Goal: Task Accomplishment & Management: Manage account settings

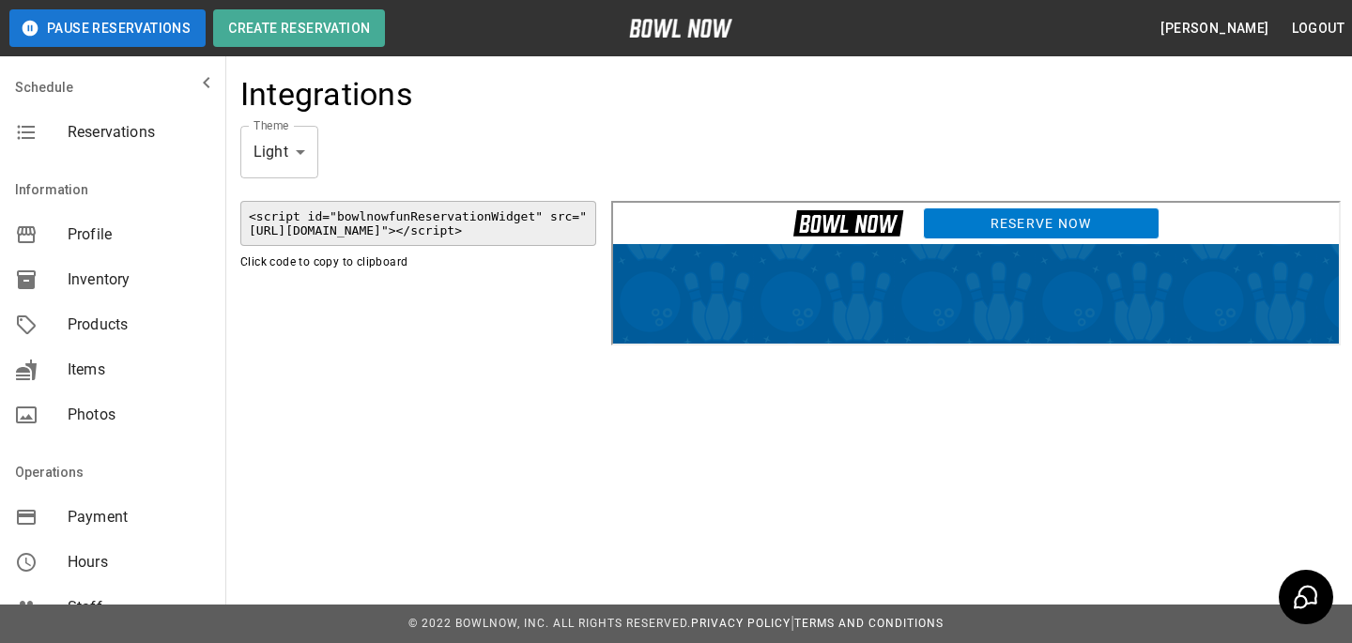
scroll to position [371, 0]
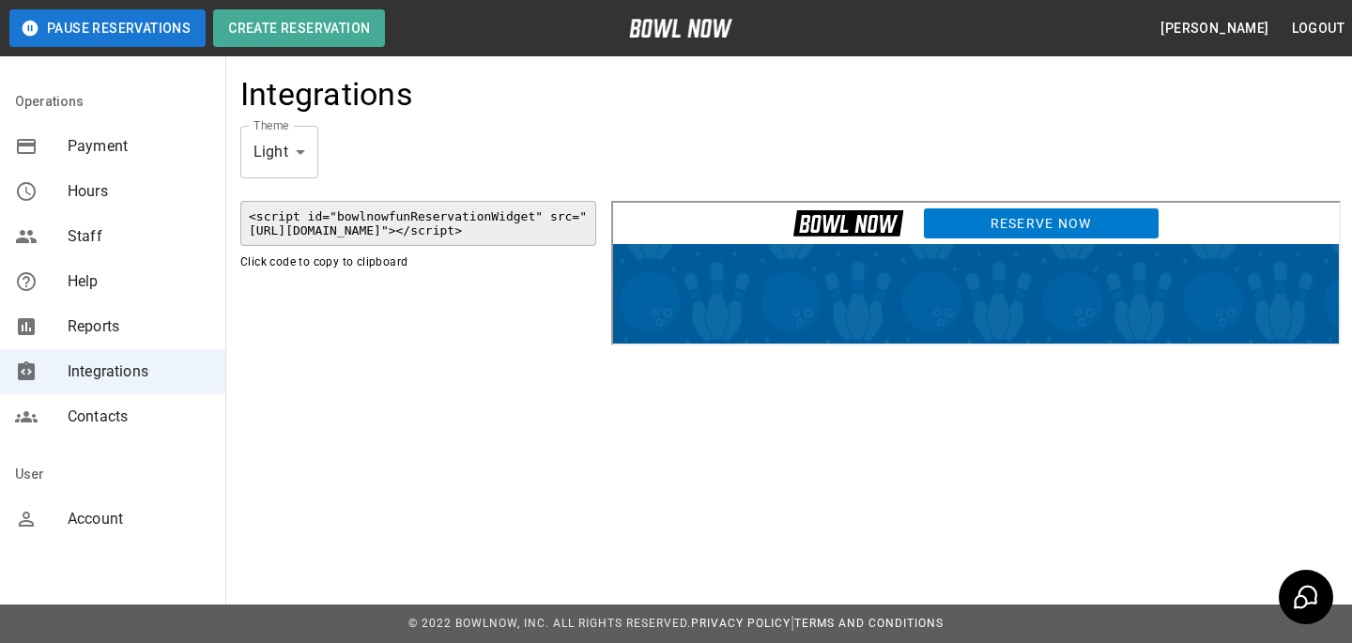
click at [71, 523] on span "Account" at bounding box center [139, 519] width 143 height 23
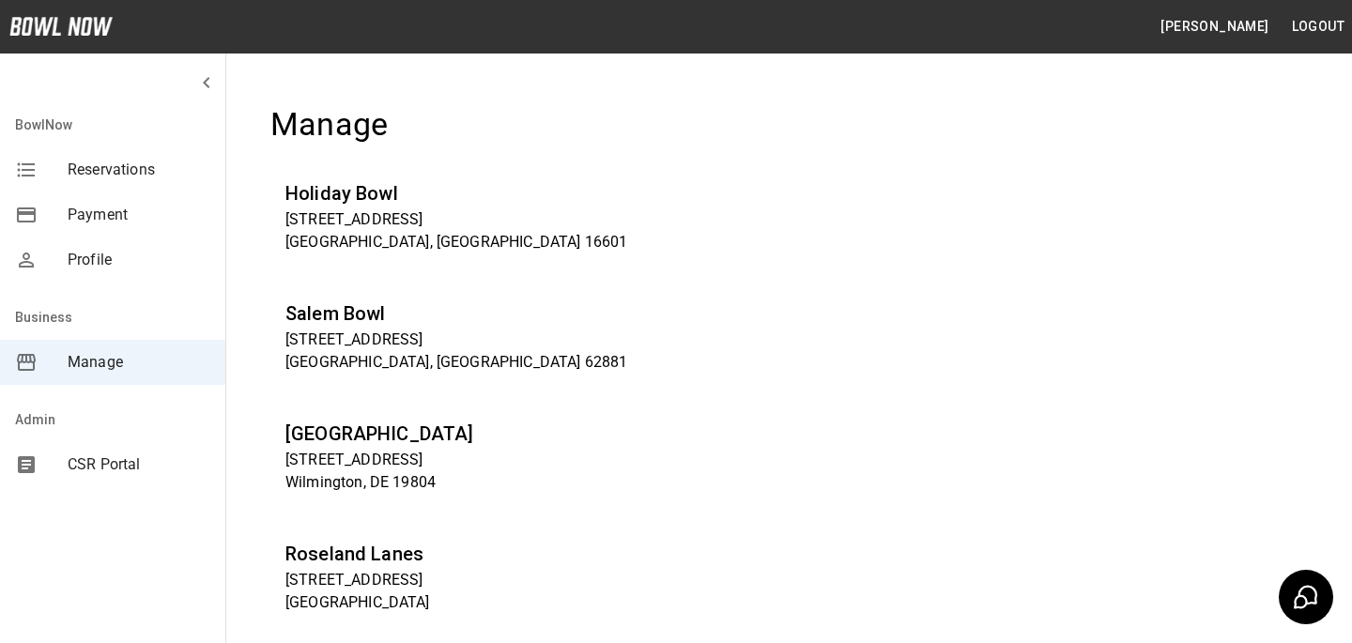
scroll to position [6360, 0]
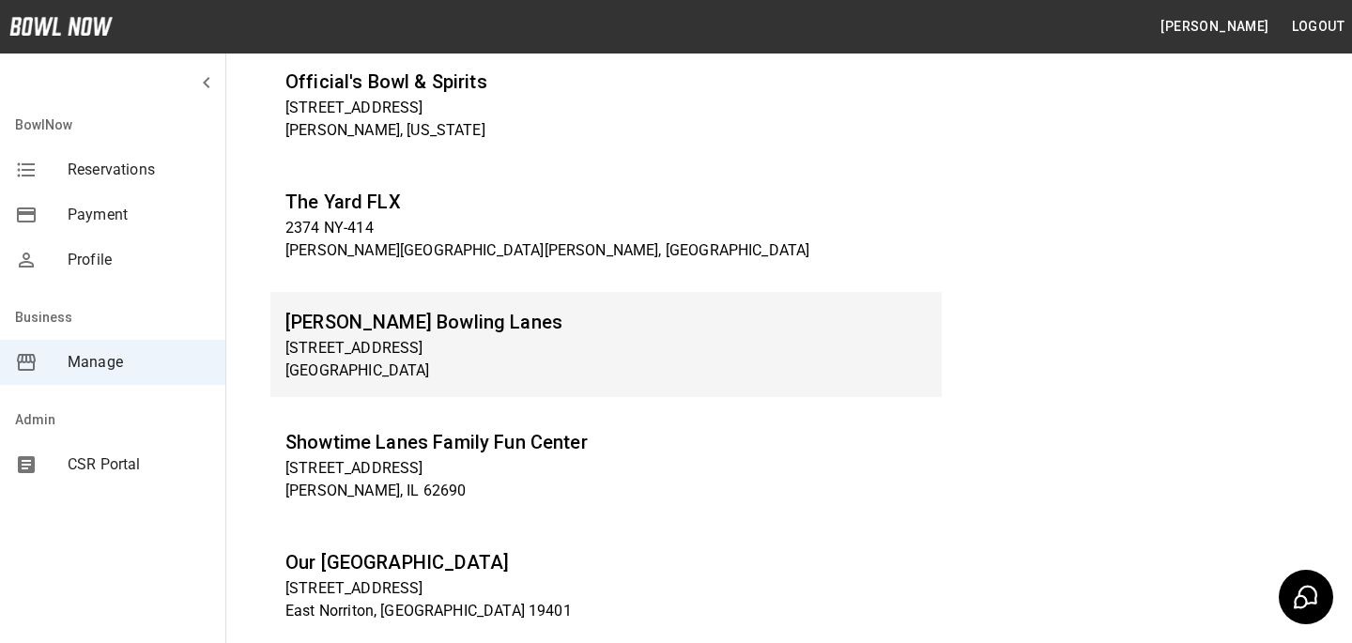
click at [421, 317] on h6 "[PERSON_NAME] Bowling Lanes" at bounding box center [605, 322] width 641 height 30
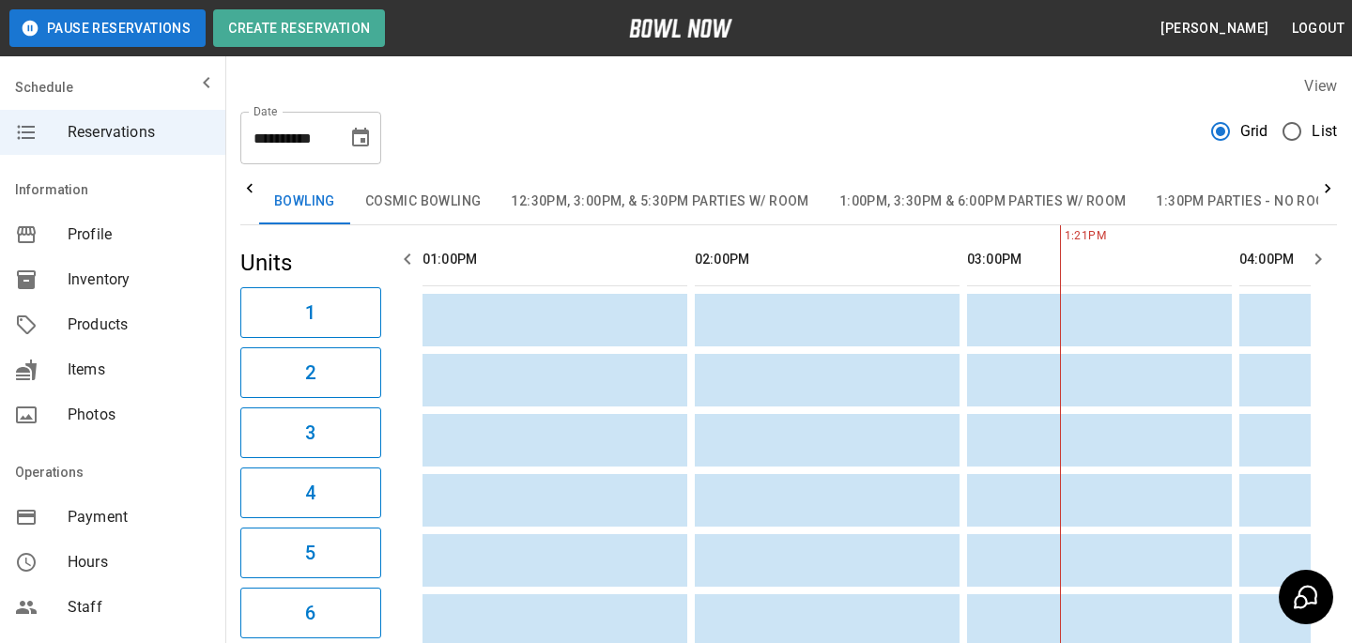
scroll to position [0, 544]
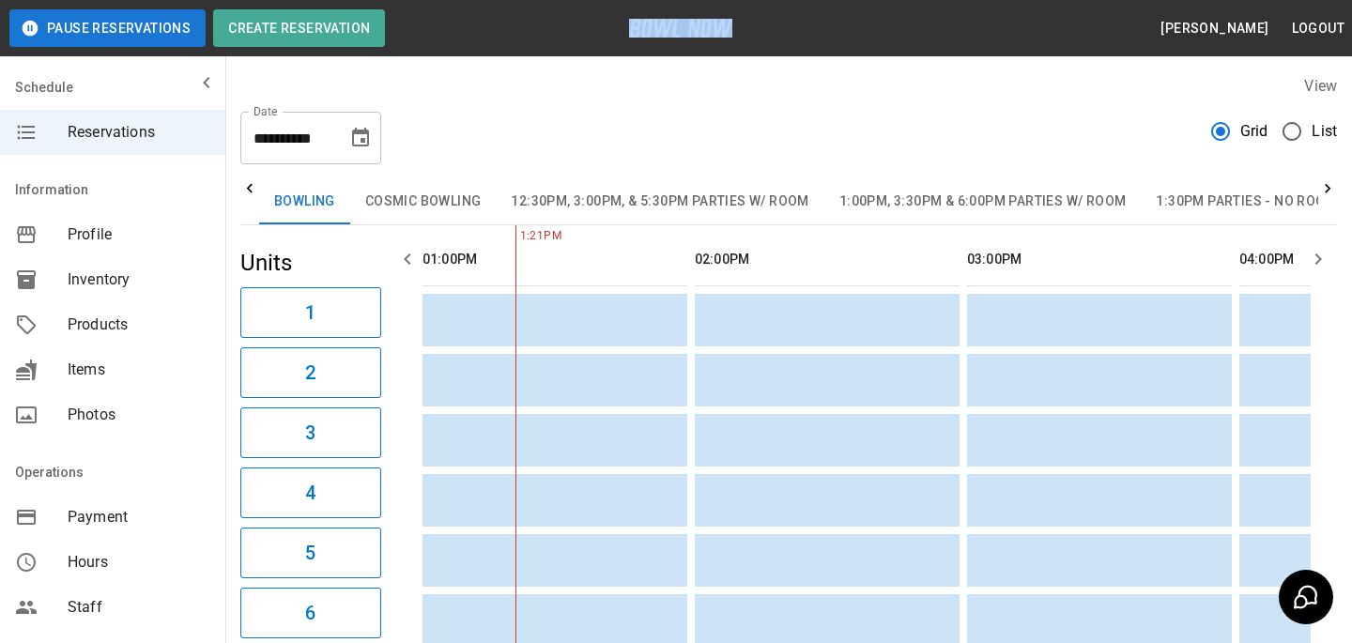
click at [309, 48] on header "Pause Reservations Create Reservation Bradey Powell Logout" at bounding box center [676, 28] width 1352 height 56
click at [314, 35] on button "Create Reservation" at bounding box center [299, 28] width 172 height 38
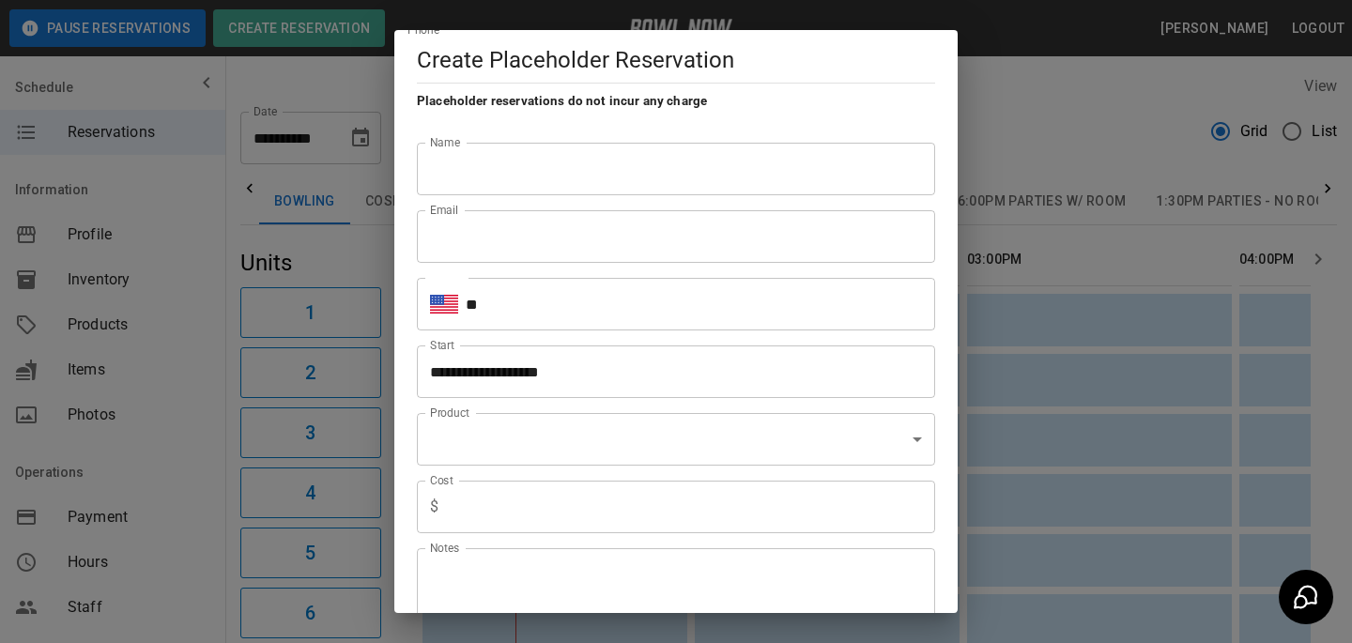
click at [574, 474] on div "Cost $ Cost" at bounding box center [668, 500] width 533 height 68
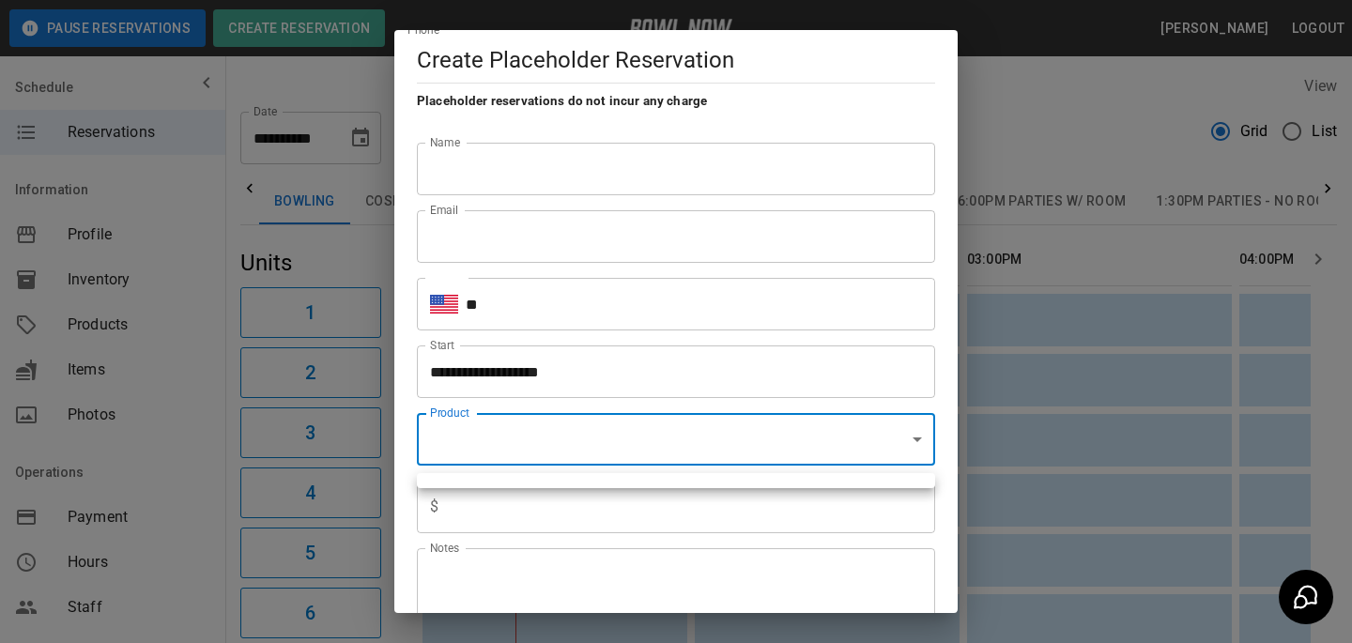
click at [819, 429] on div at bounding box center [676, 321] width 1352 height 643
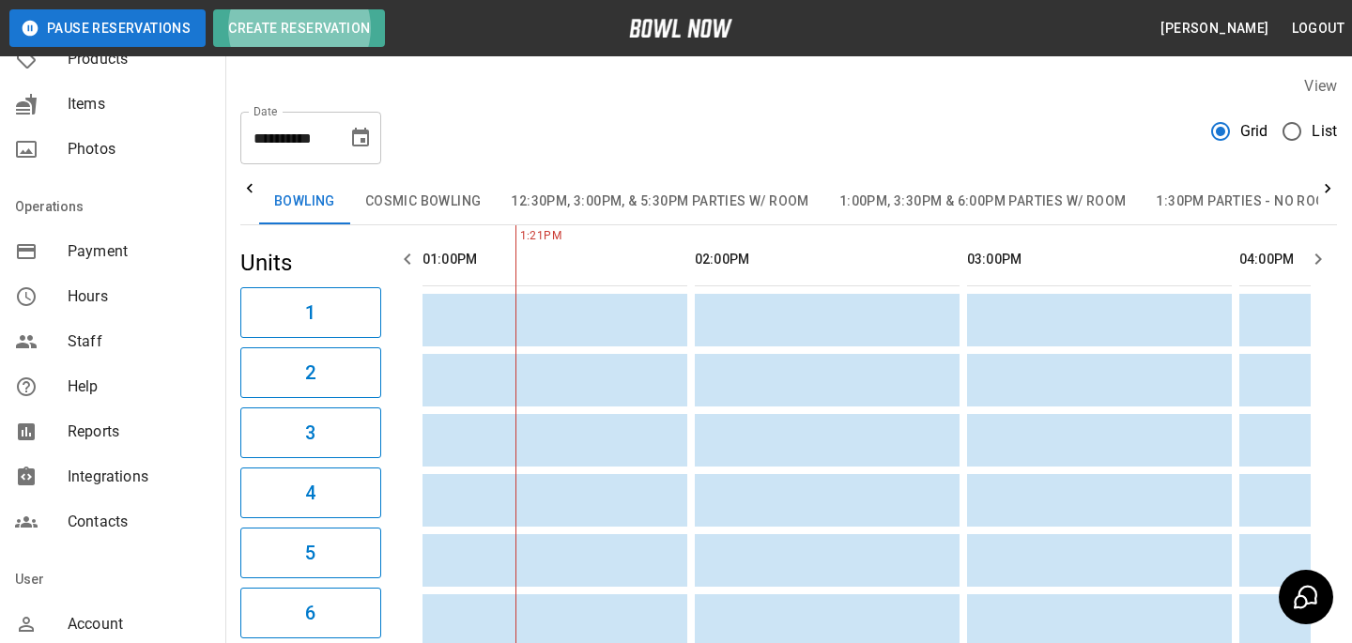
scroll to position [371, 0]
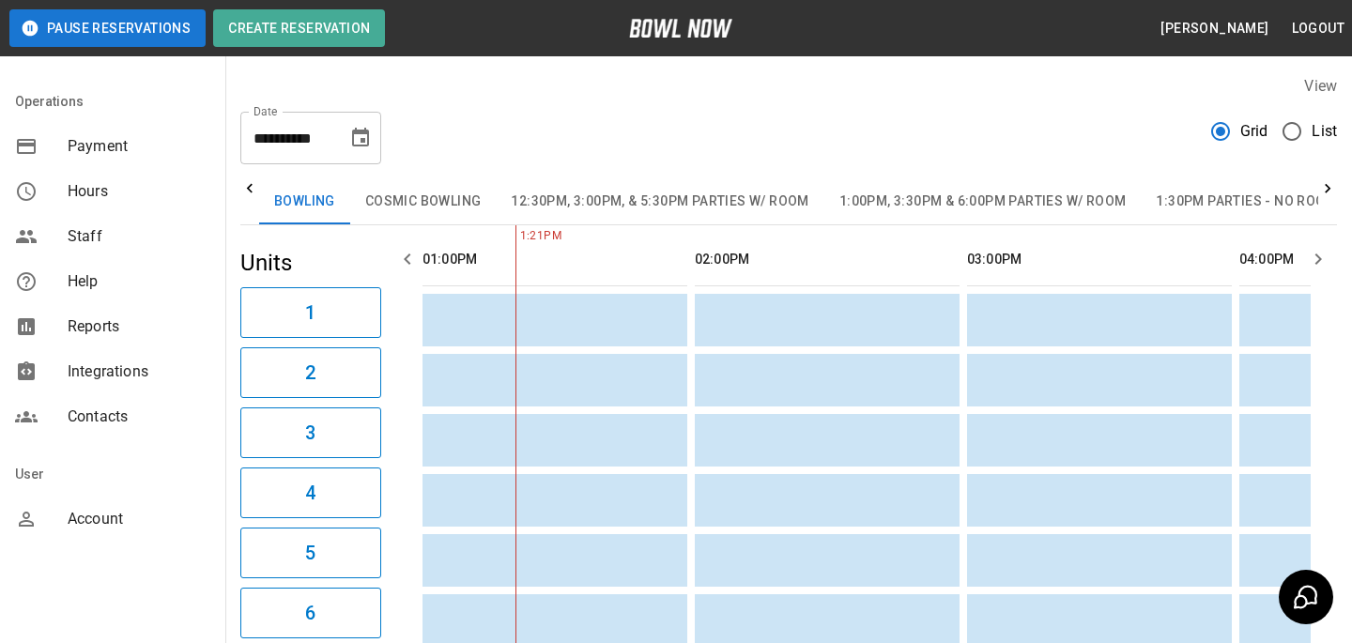
click at [80, 543] on nav "User Account" at bounding box center [112, 501] width 225 height 98
click at [107, 543] on nav "User Account" at bounding box center [112, 501] width 225 height 98
click at [109, 514] on span "Account" at bounding box center [139, 519] width 143 height 23
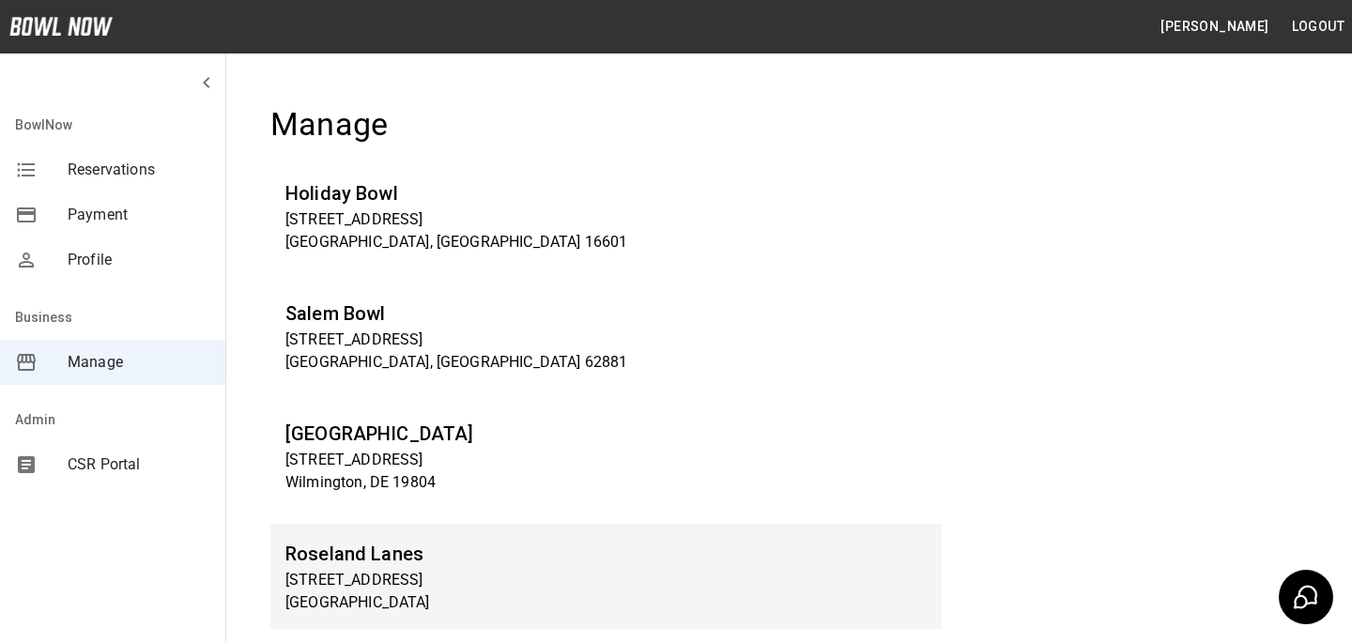
scroll to position [1193, 0]
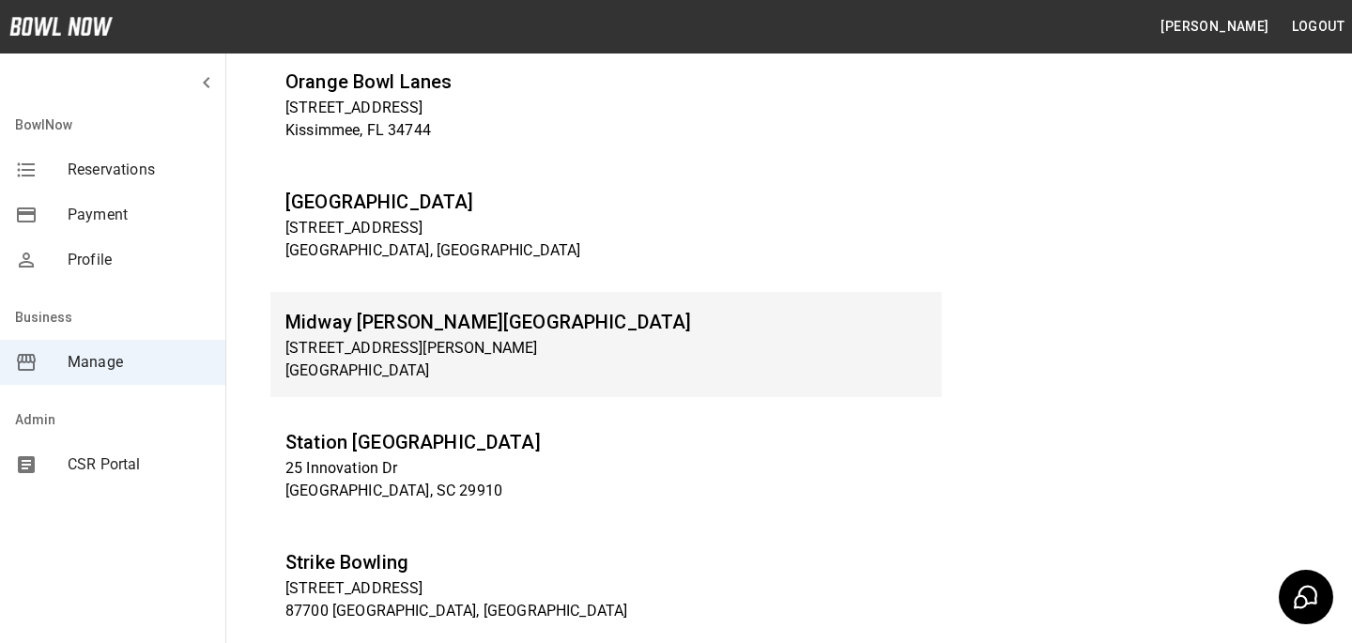
click at [494, 362] on p "Carlisle, PA 17015" at bounding box center [605, 371] width 641 height 23
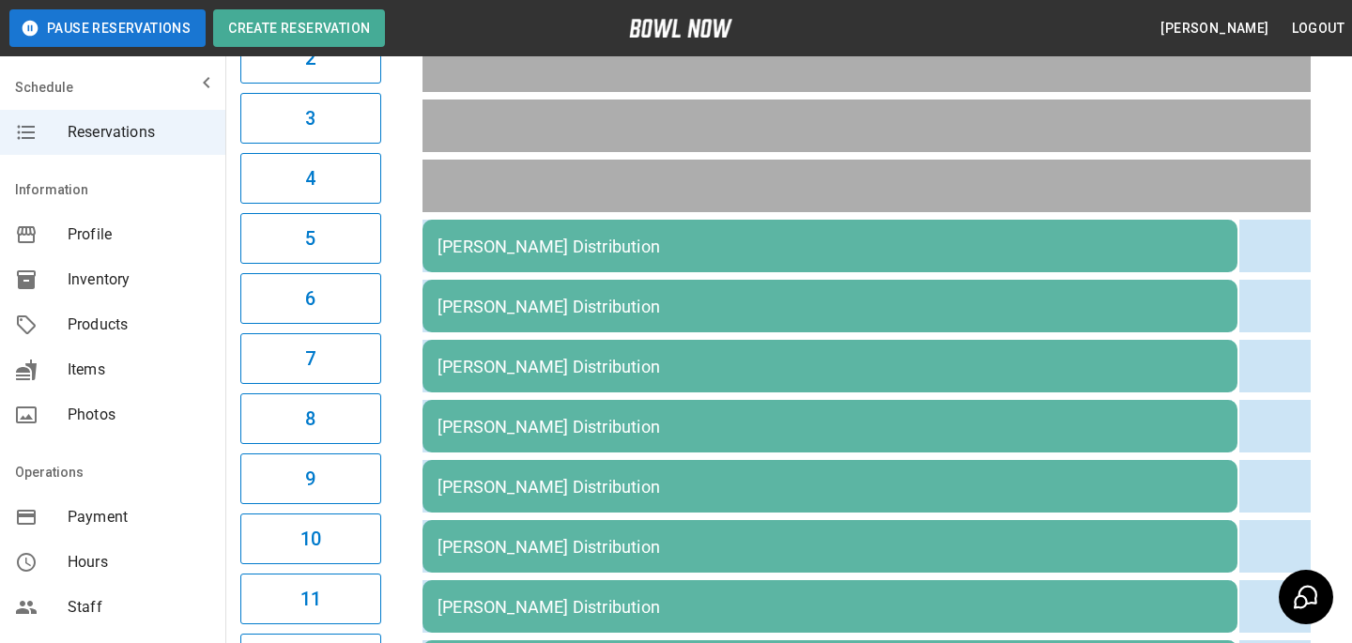
scroll to position [175, 0]
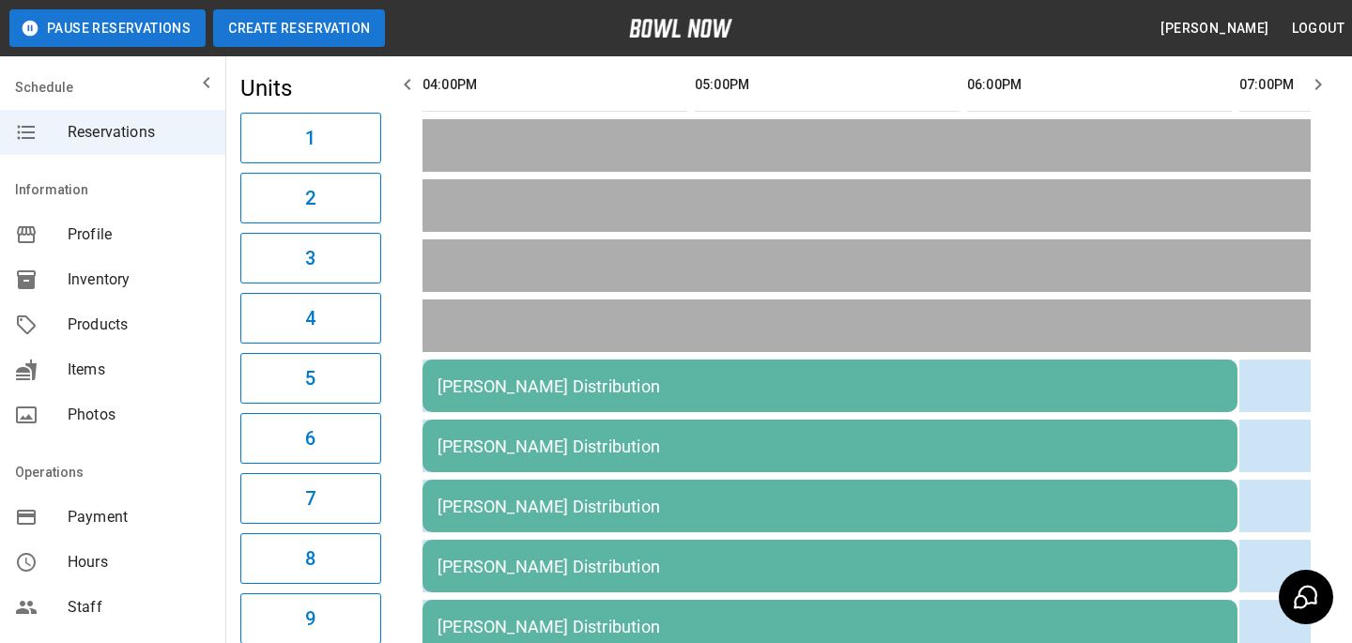
click at [278, 26] on button "Create Reservation" at bounding box center [299, 28] width 172 height 38
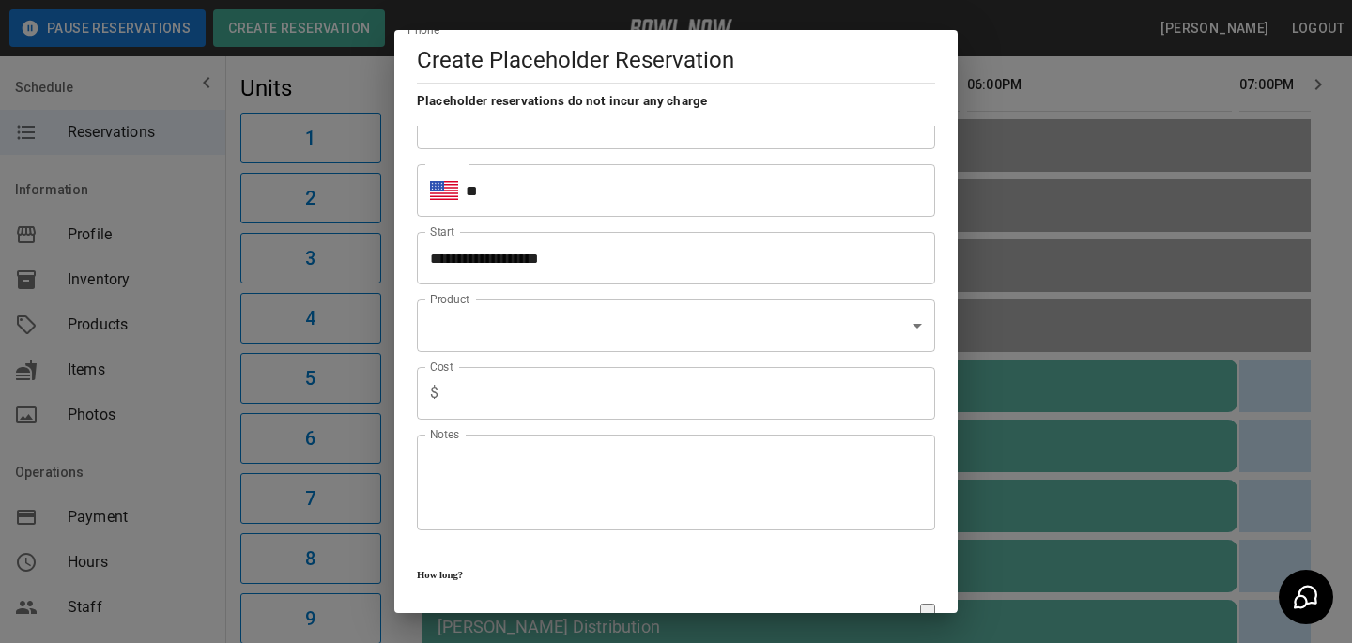
scroll to position [116, 0]
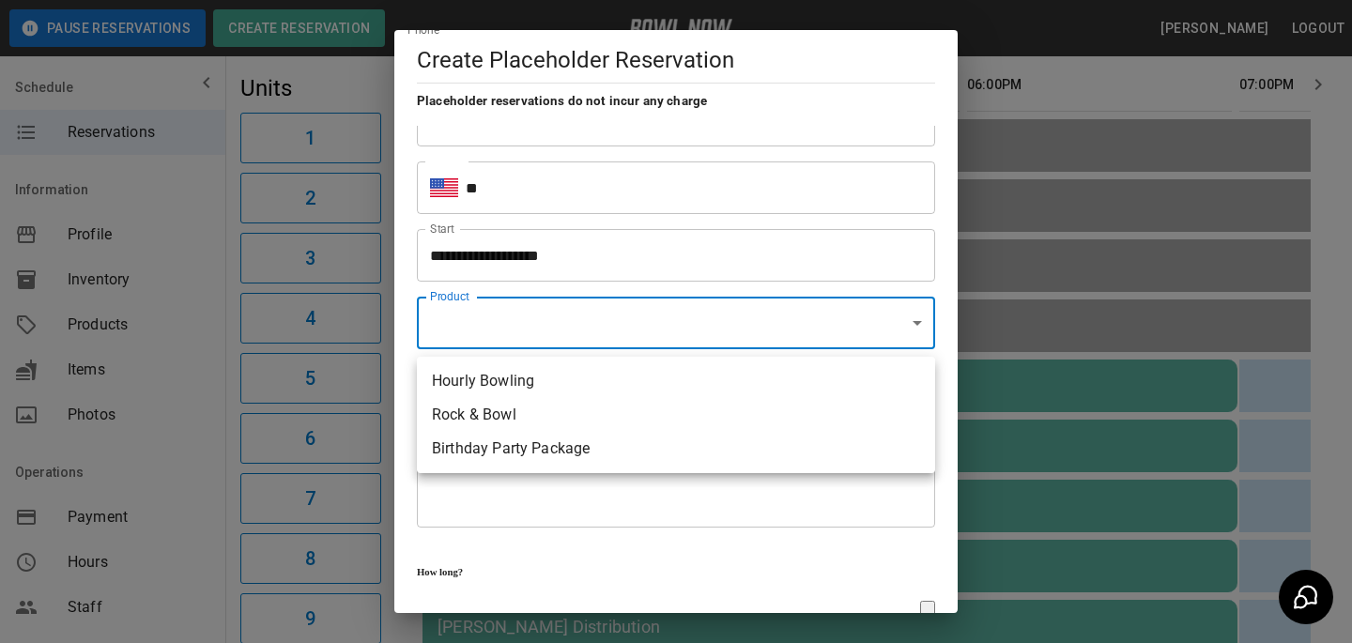
click at [545, 340] on div at bounding box center [676, 321] width 1352 height 643
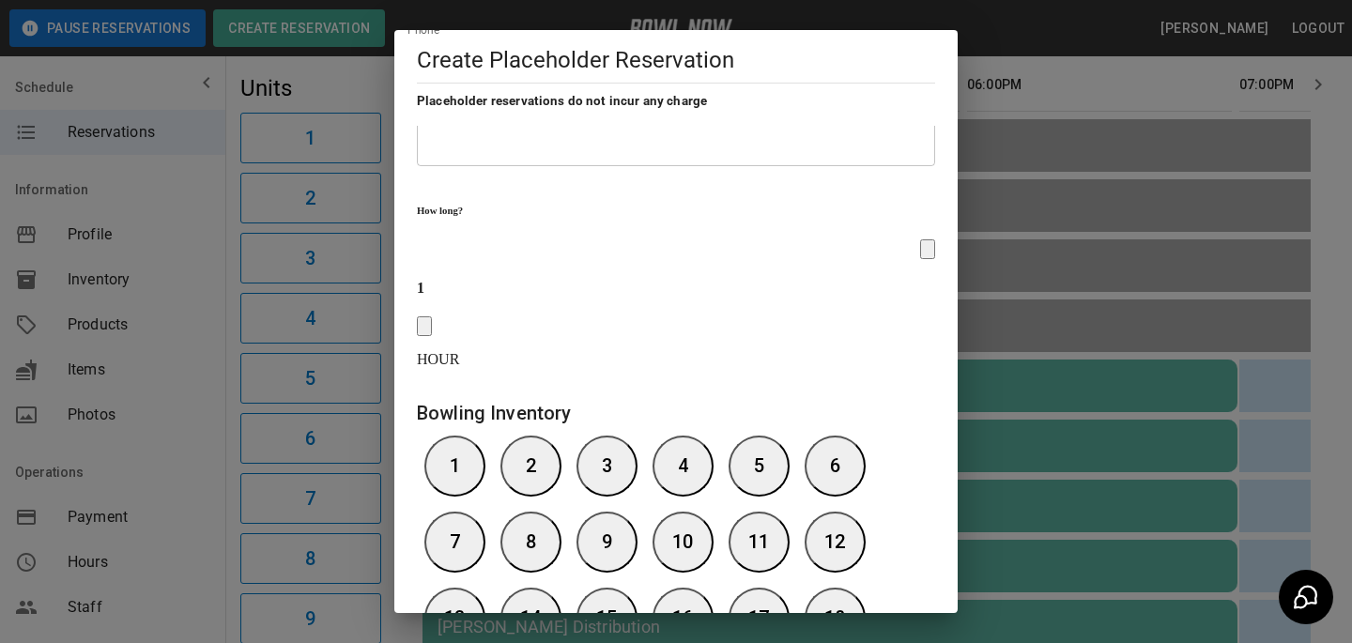
scroll to position [0, 0]
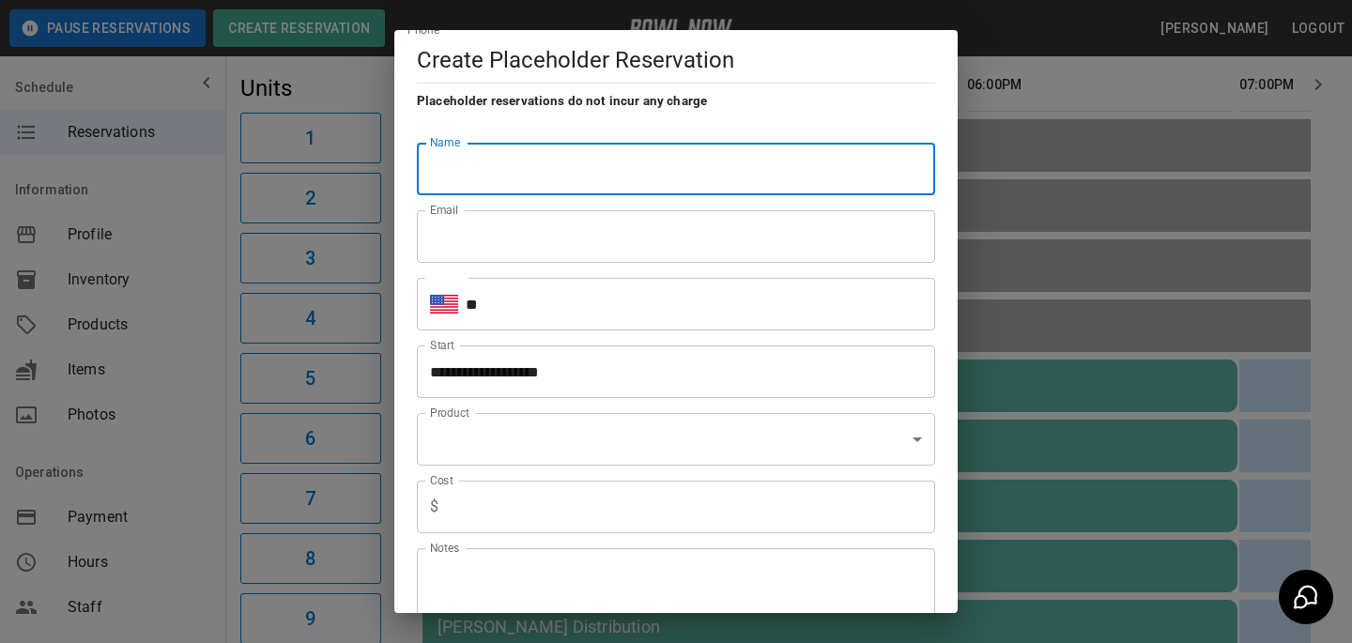
click at [547, 164] on input "Name" at bounding box center [676, 169] width 518 height 53
type input "**********"
click at [529, 315] on input "**" at bounding box center [700, 304] width 469 height 53
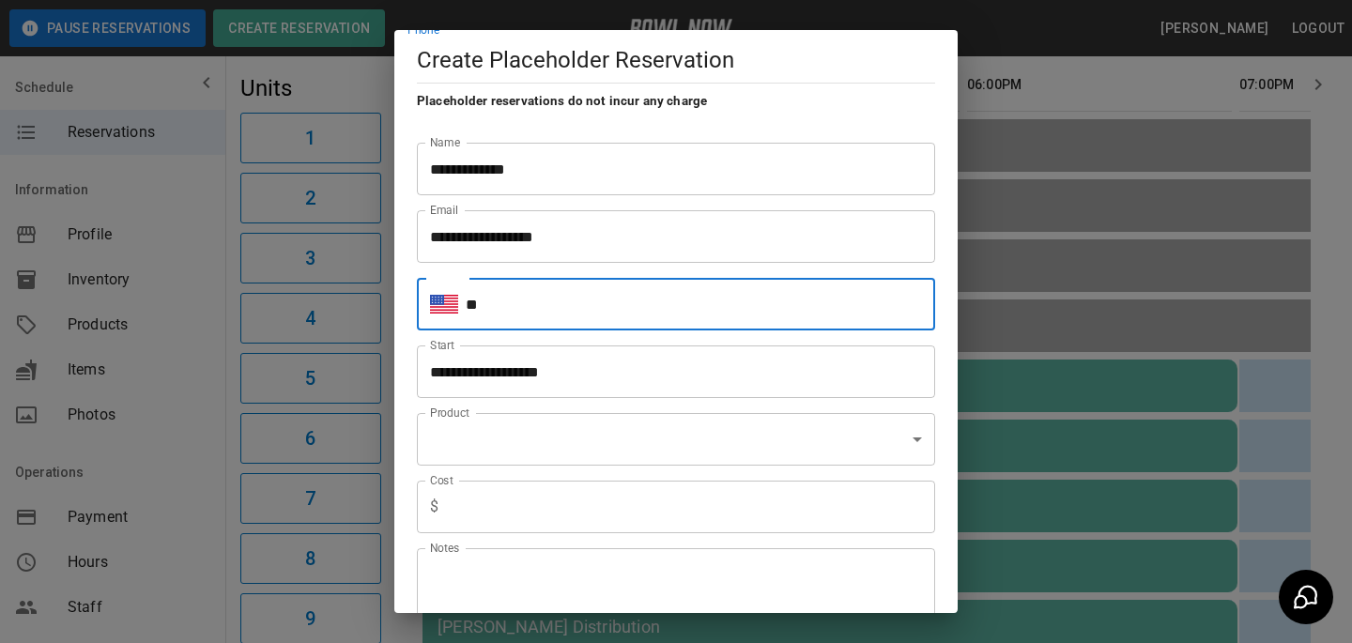
type input "**********"
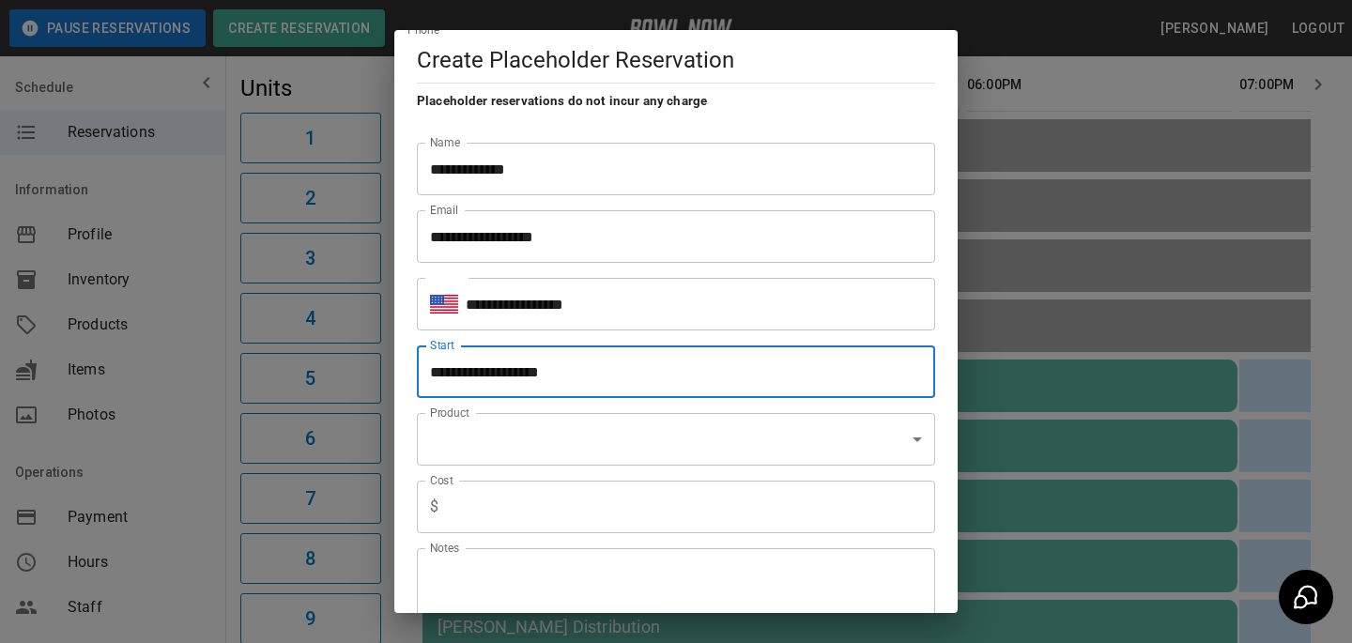
click at [594, 389] on input "**********" at bounding box center [669, 371] width 505 height 53
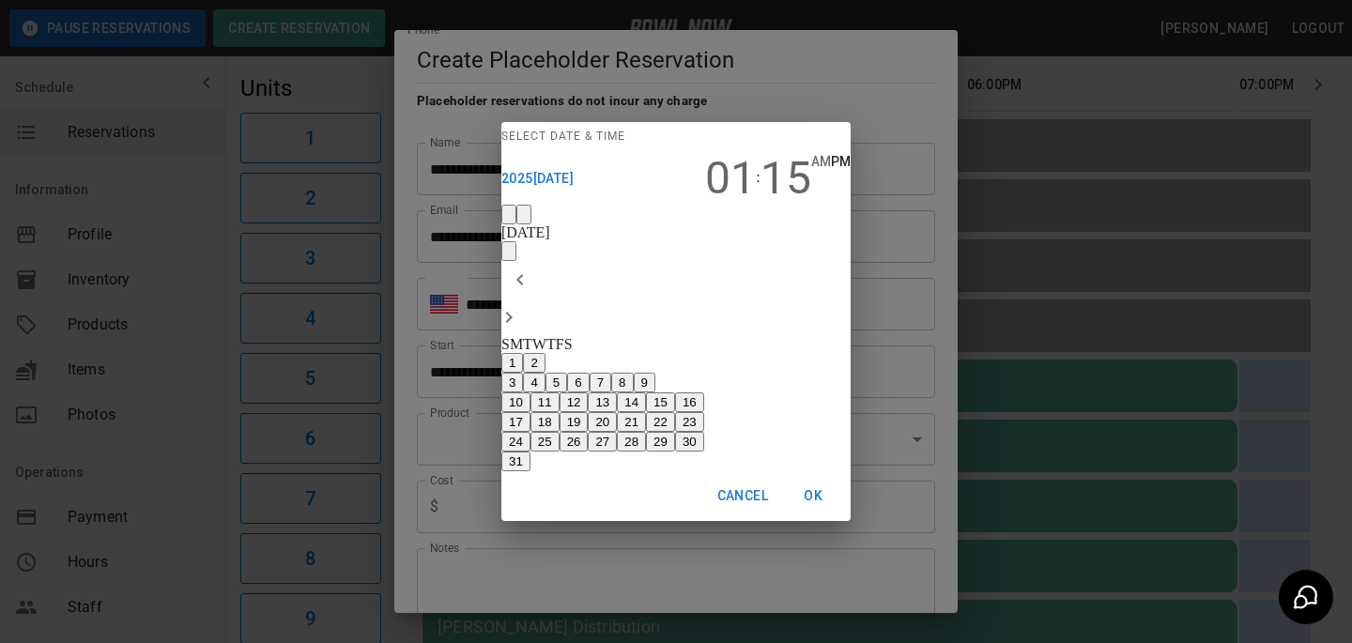
click at [705, 152] on span "01" at bounding box center [730, 178] width 51 height 53
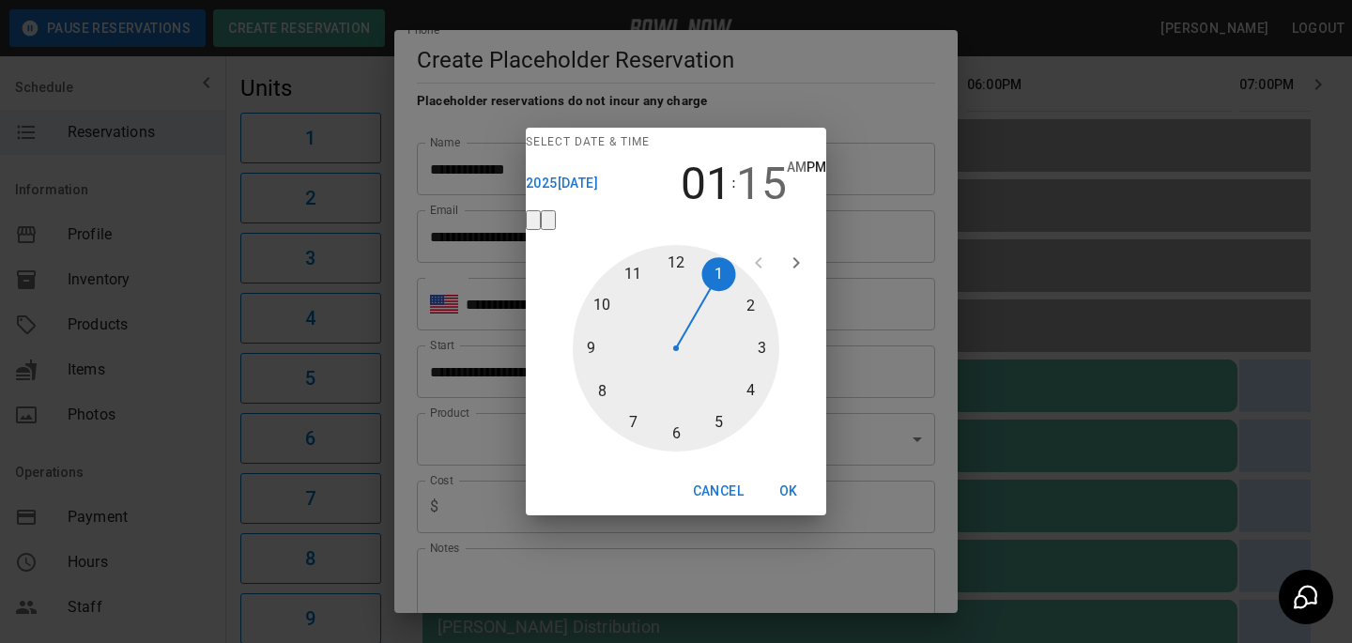
click at [671, 452] on div at bounding box center [676, 348] width 207 height 207
click at [656, 284] on div at bounding box center [676, 348] width 207 height 207
type input "**********"
click at [784, 509] on button "OK" at bounding box center [788, 491] width 60 height 35
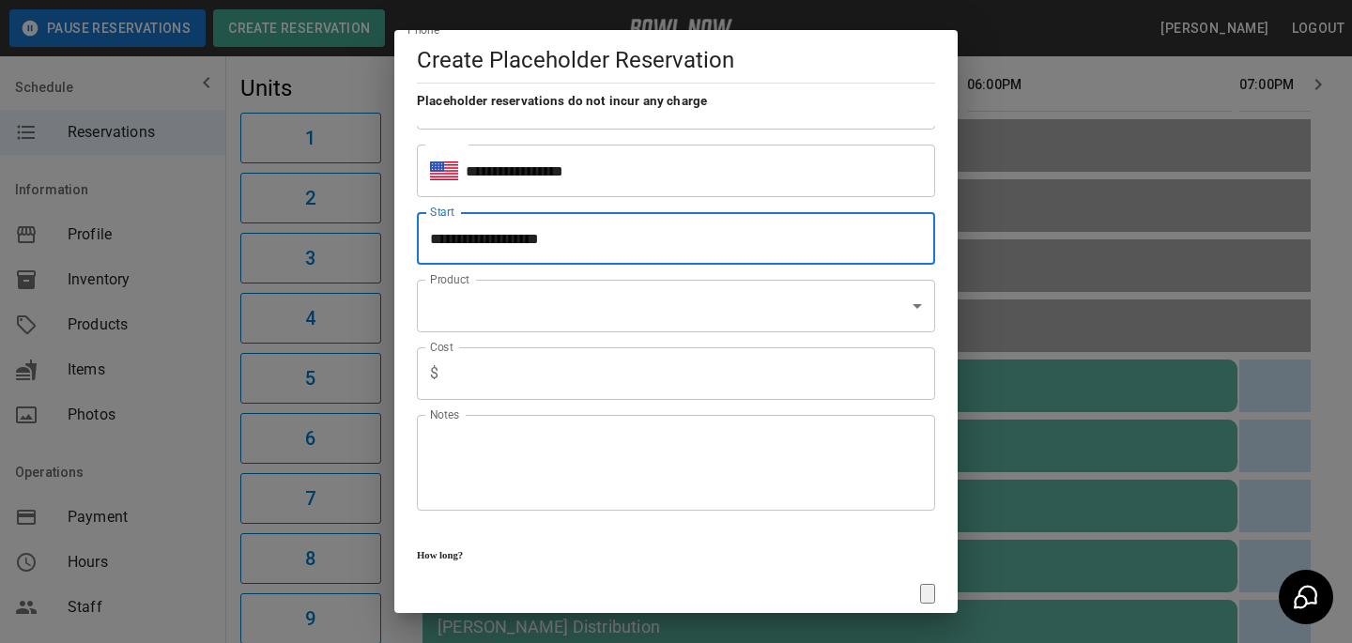
scroll to position [154, 0]
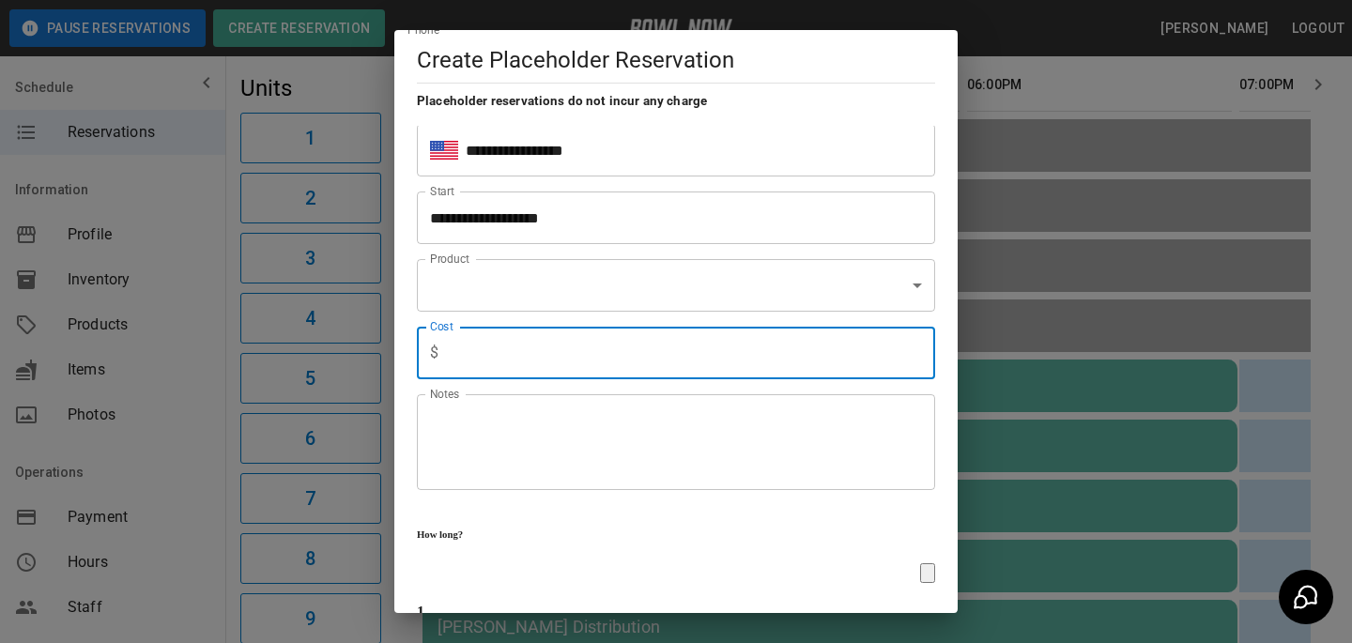
click at [749, 370] on input "text" at bounding box center [690, 353] width 489 height 53
type input "**"
click at [424, 642] on icon "button" at bounding box center [424, 654] width 0 height 0
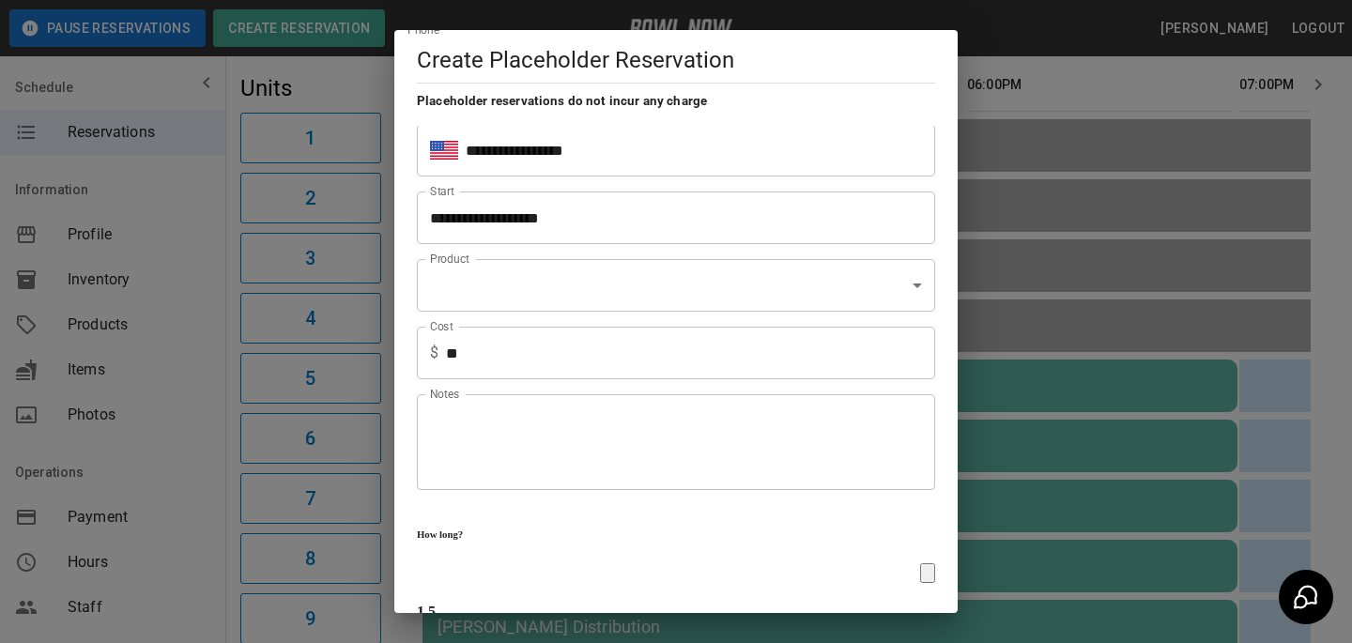
click at [424, 642] on icon "button" at bounding box center [424, 654] width 0 height 0
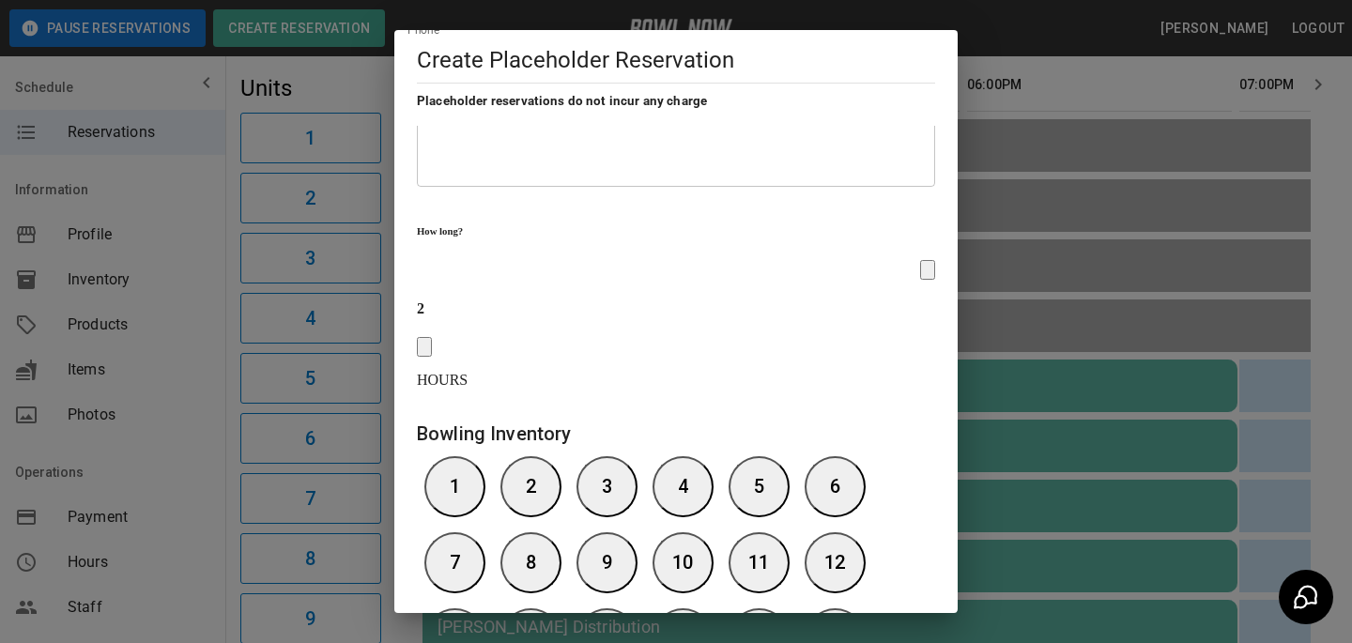
scroll to position [540, 0]
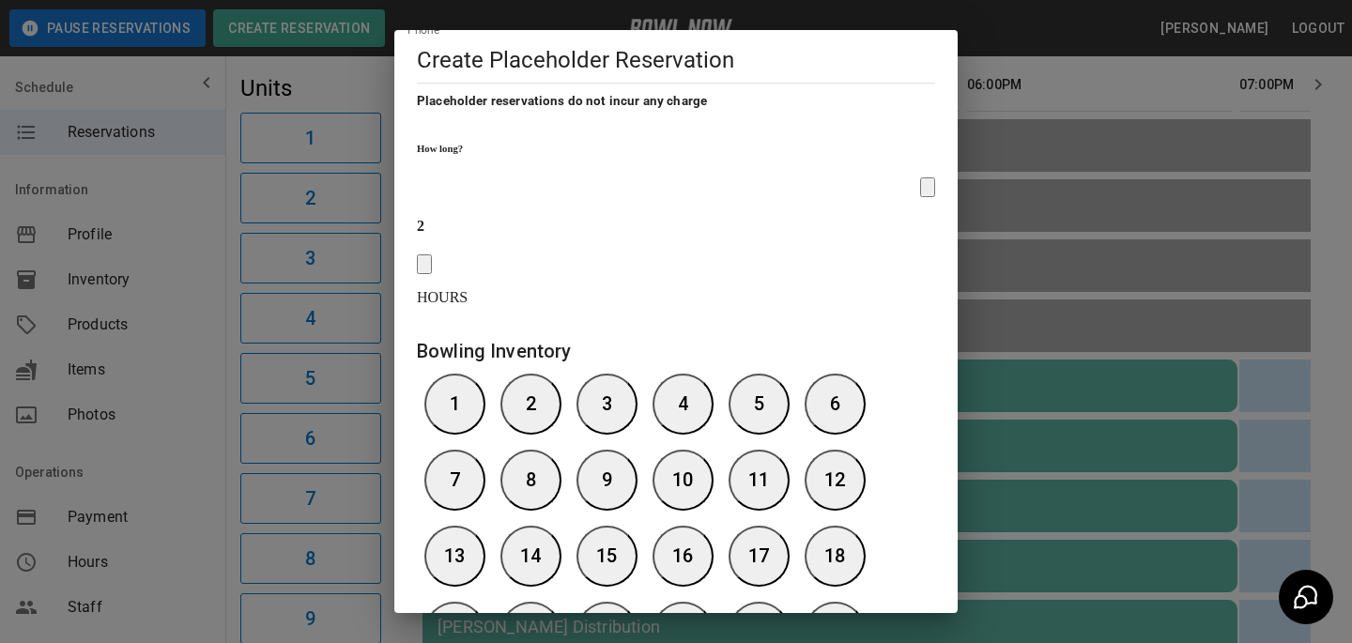
click at [706, 465] on h6 "10" at bounding box center [683, 480] width 46 height 30
click at [699, 450] on button "10" at bounding box center [682, 480] width 61 height 61
click at [637, 450] on button "9" at bounding box center [606, 480] width 61 height 61
click at [713, 450] on button "10" at bounding box center [682, 480] width 61 height 61
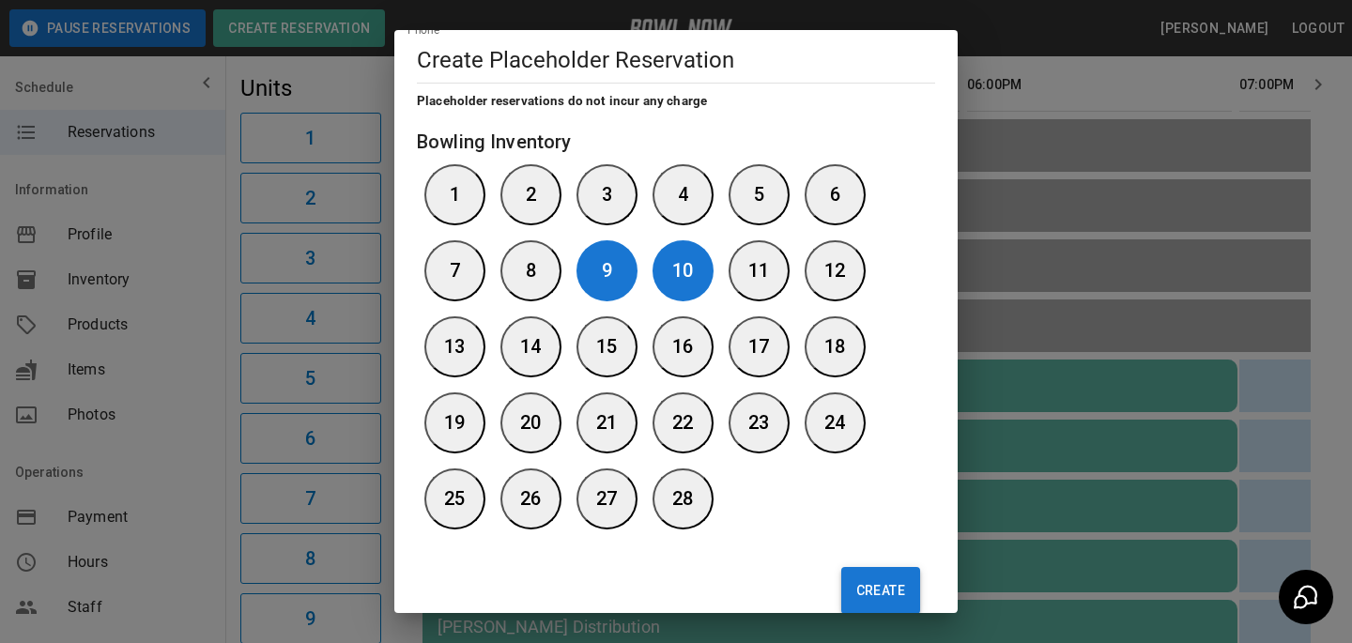
click at [904, 567] on button "Create" at bounding box center [880, 590] width 79 height 47
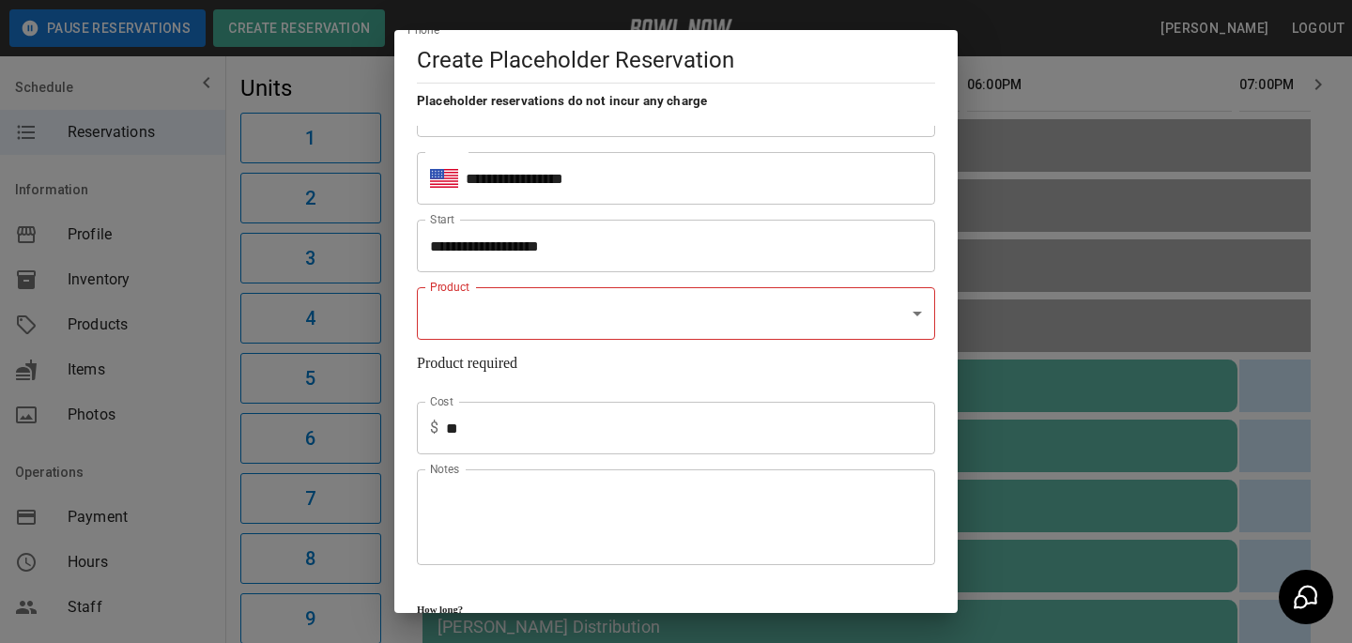
scroll to position [118, 0]
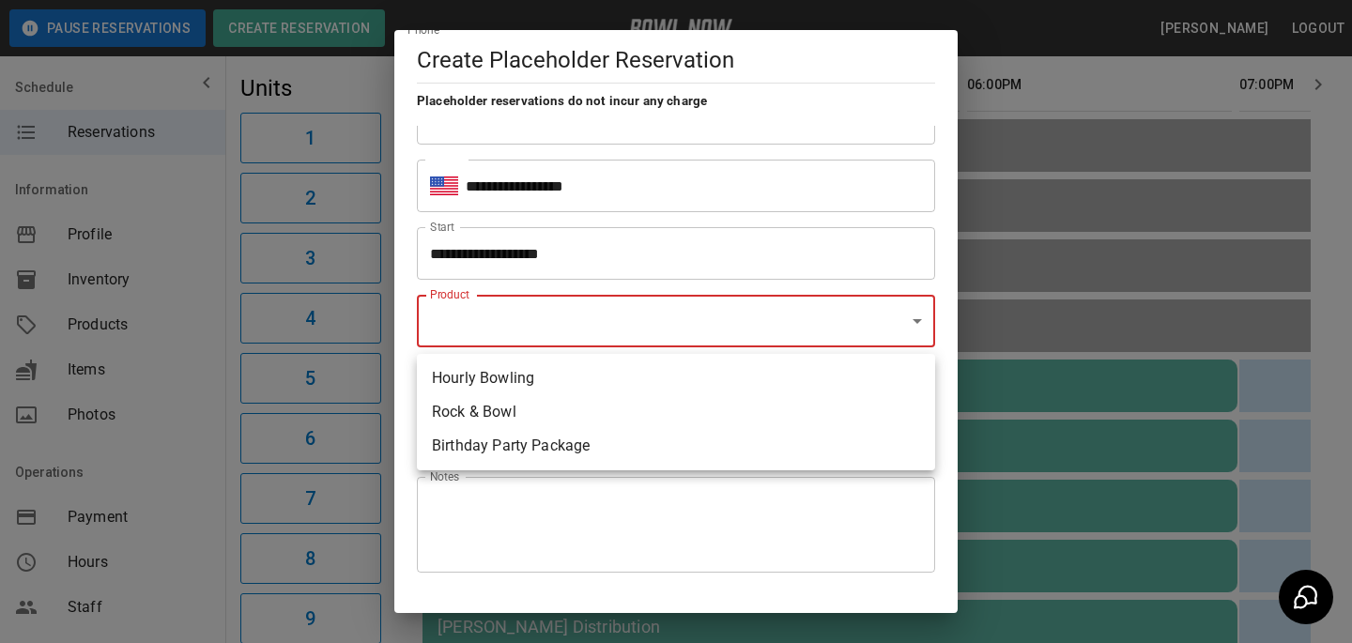
click at [681, 325] on div at bounding box center [676, 321] width 1352 height 643
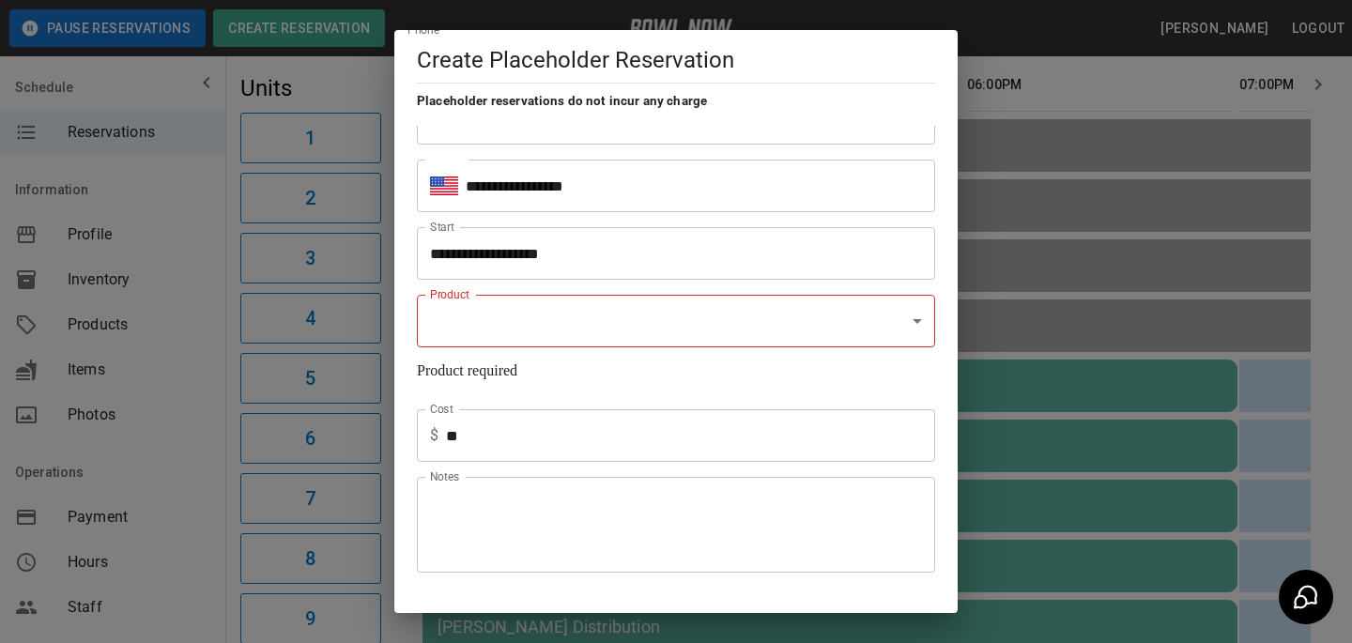
click at [972, 269] on div "**********" at bounding box center [676, 321] width 1352 height 643
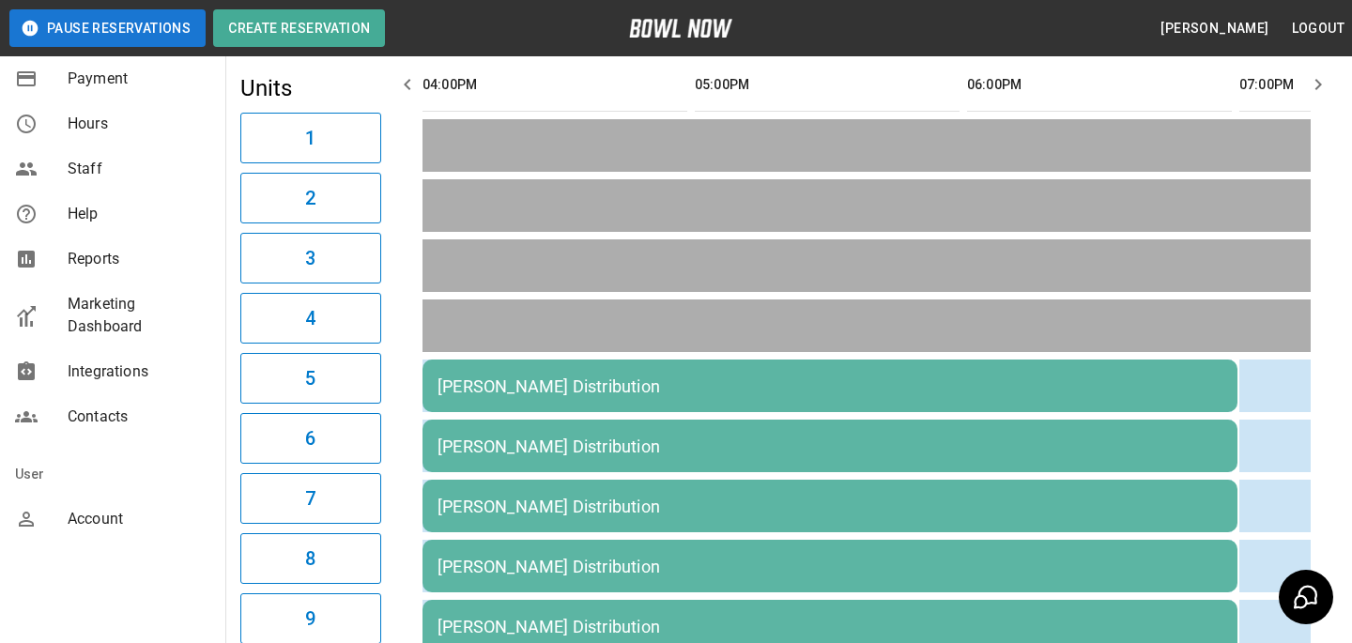
scroll to position [902, 0]
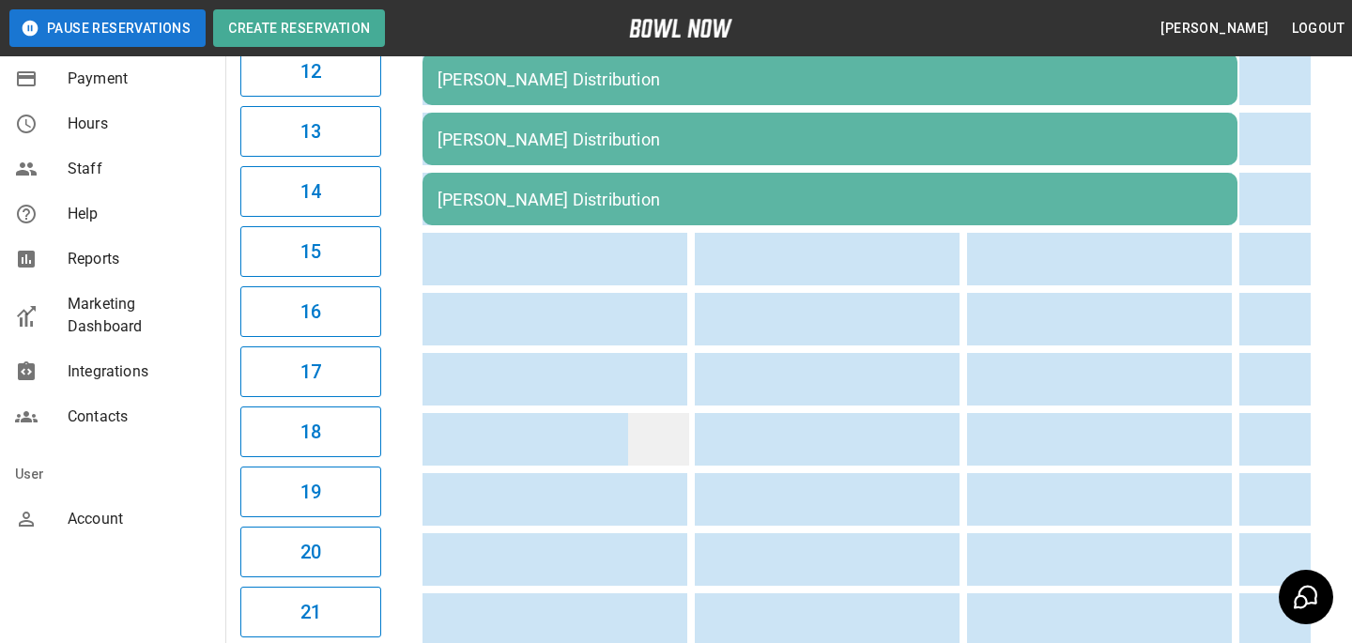
drag, startPoint x: 153, startPoint y: 515, endPoint x: 680, endPoint y: 453, distance: 530.2
click at [680, 453] on div "**********" at bounding box center [676, 144] width 1352 height 2092
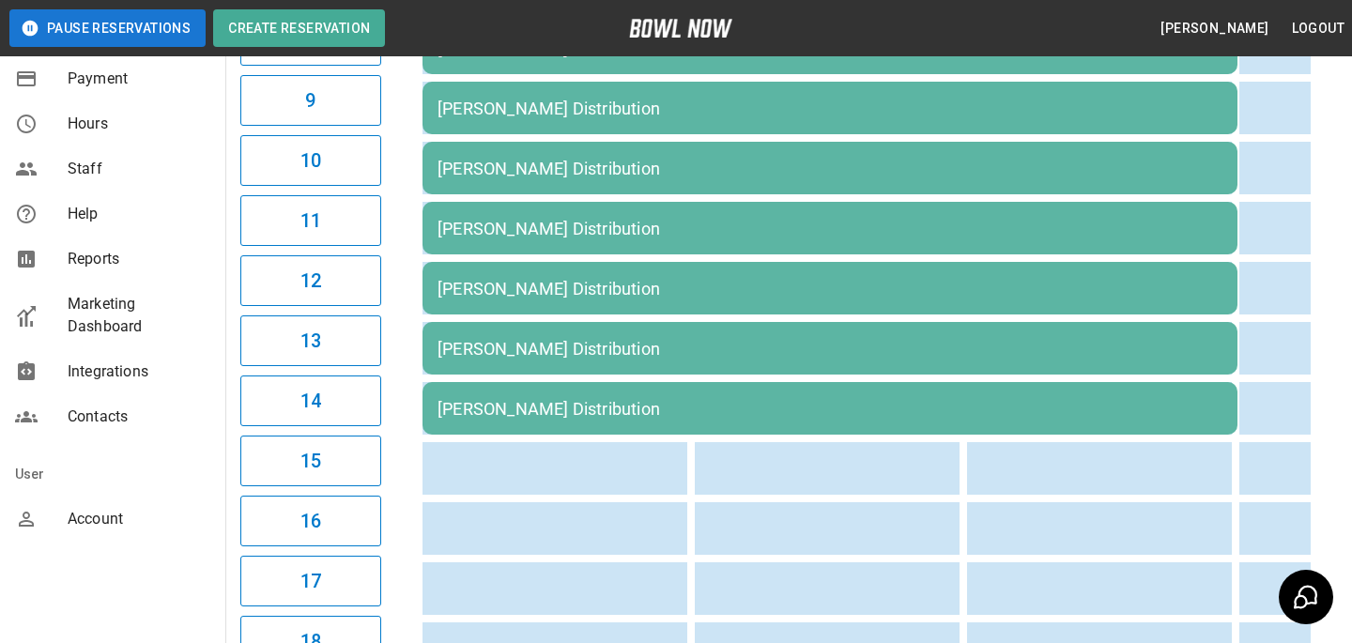
scroll to position [696, 0]
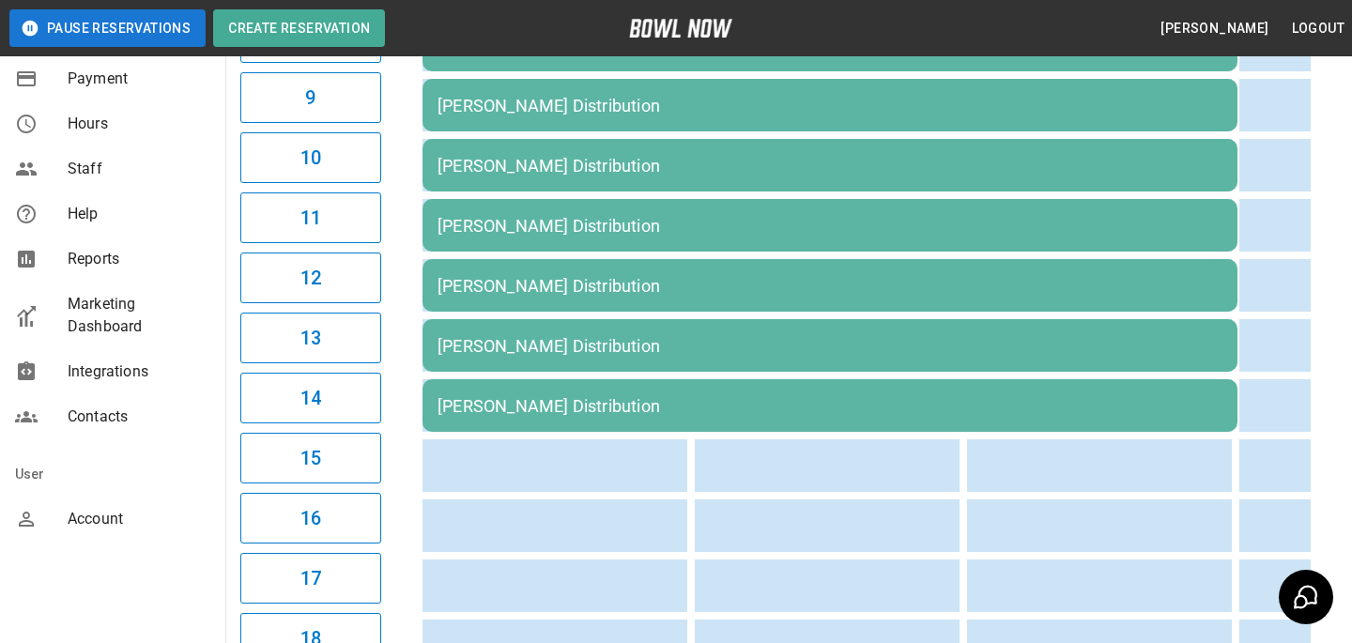
click at [74, 498] on div "Account" at bounding box center [112, 519] width 225 height 45
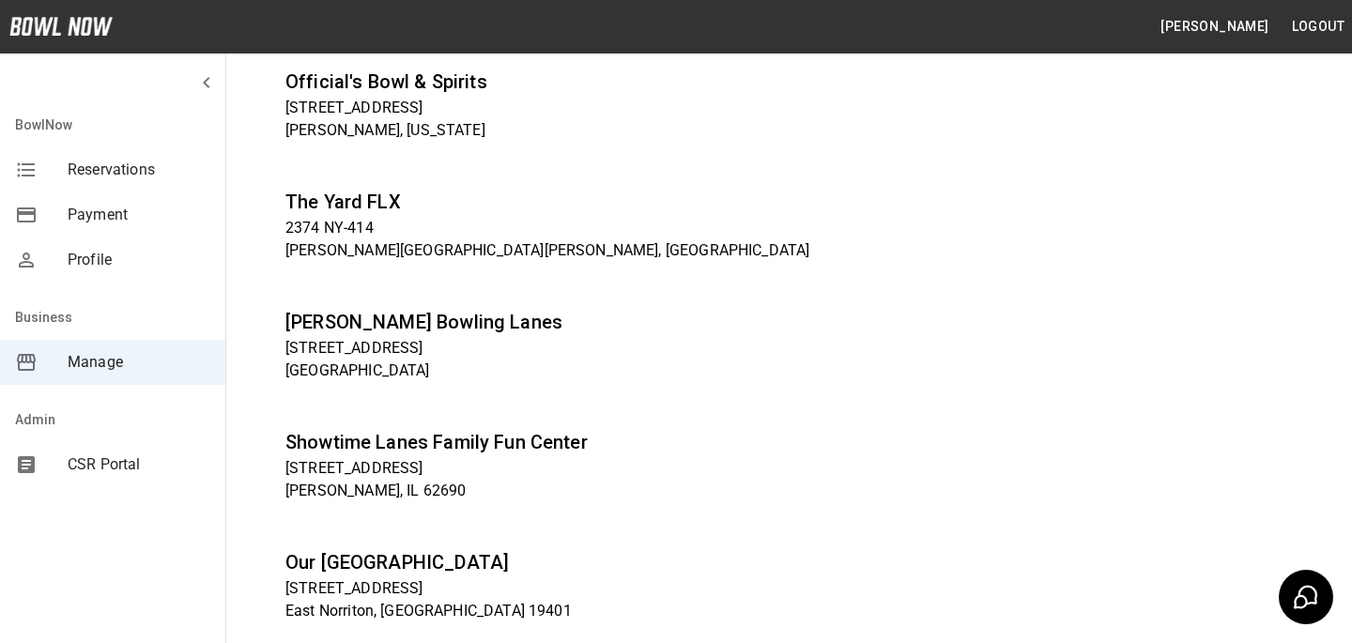
scroll to position [1193, 0]
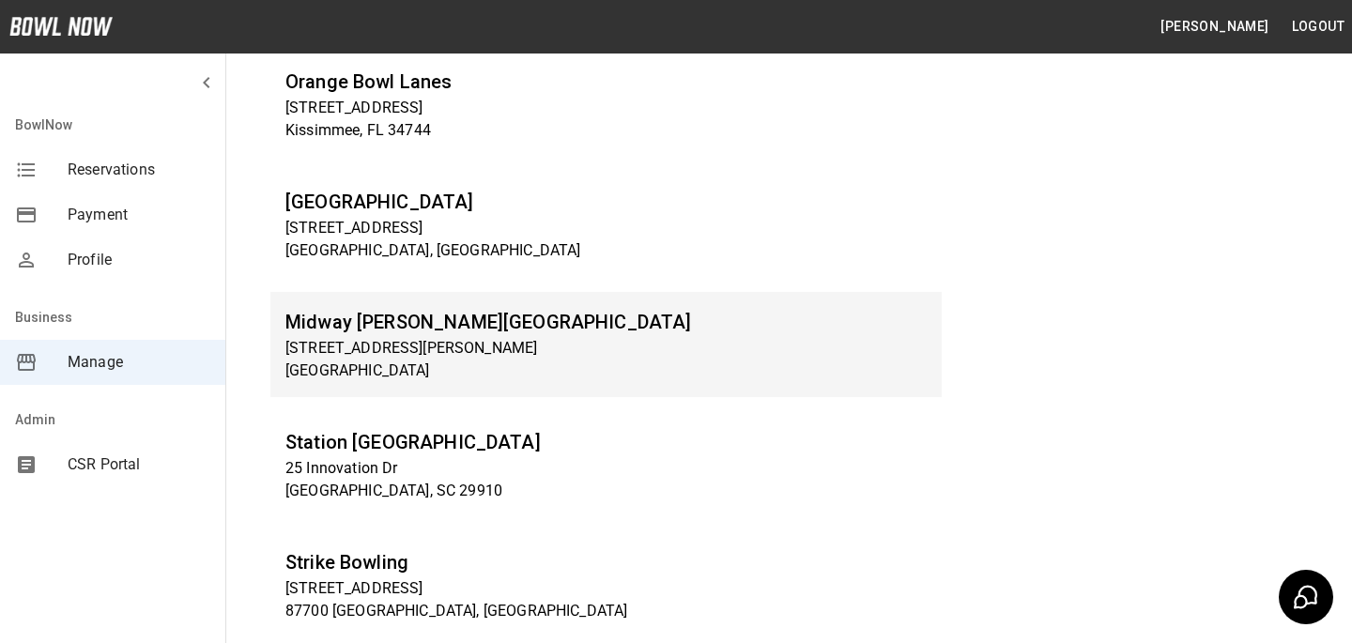
click at [439, 318] on h6 "Midway [PERSON_NAME][GEOGRAPHIC_DATA]" at bounding box center [605, 322] width 641 height 30
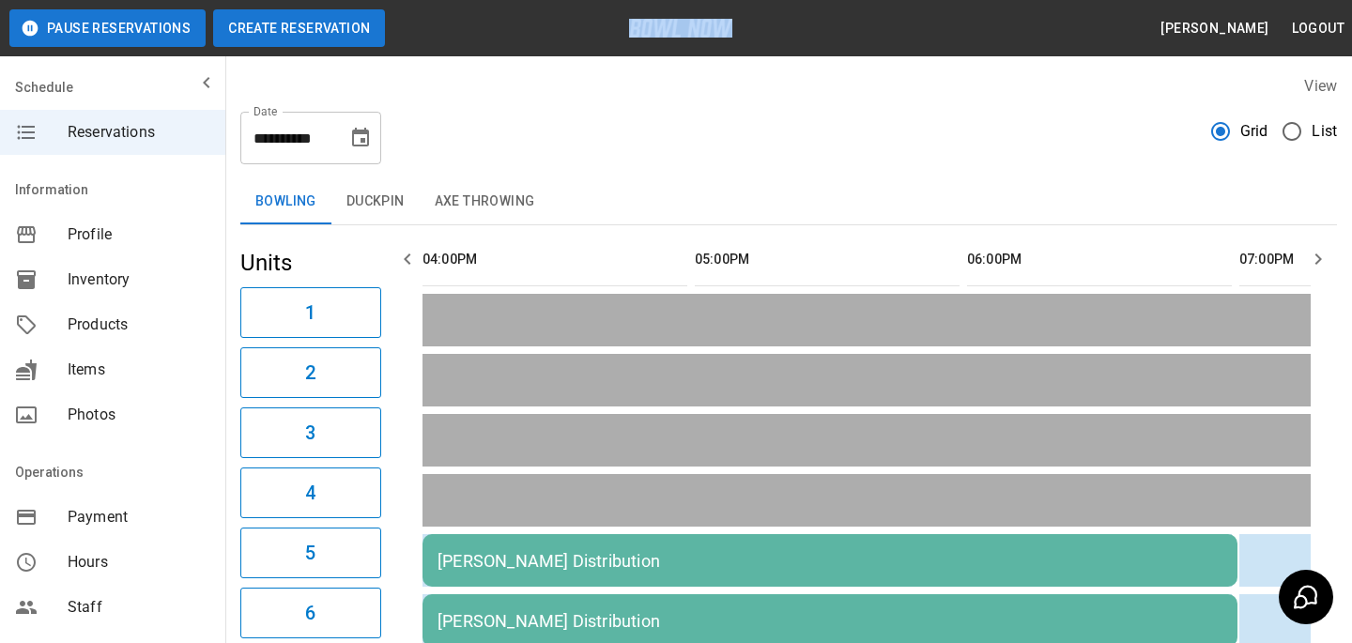
click at [296, 8] on header "Pause Reservations Create Reservation Bradey Powell Logout" at bounding box center [676, 28] width 1352 height 56
click at [308, 40] on button "Create Reservation" at bounding box center [299, 28] width 172 height 38
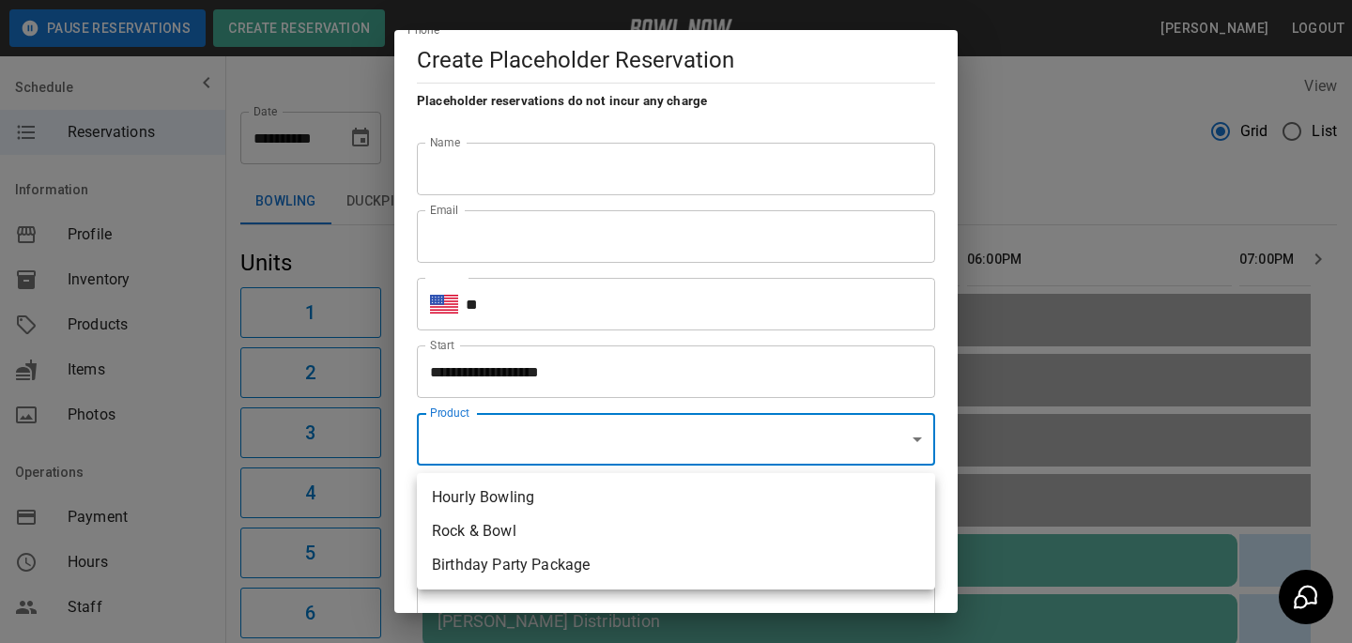
click at [305, 388] on div at bounding box center [676, 321] width 1352 height 643
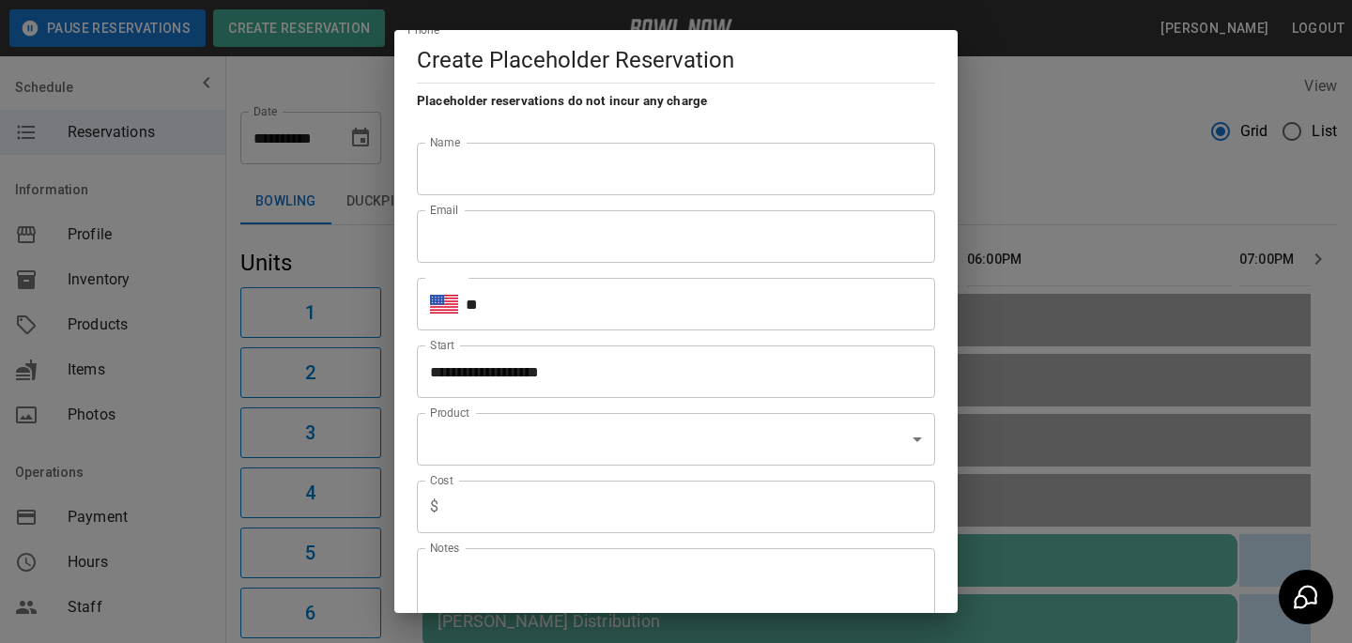
click at [170, 323] on div "**********" at bounding box center [676, 321] width 1352 height 643
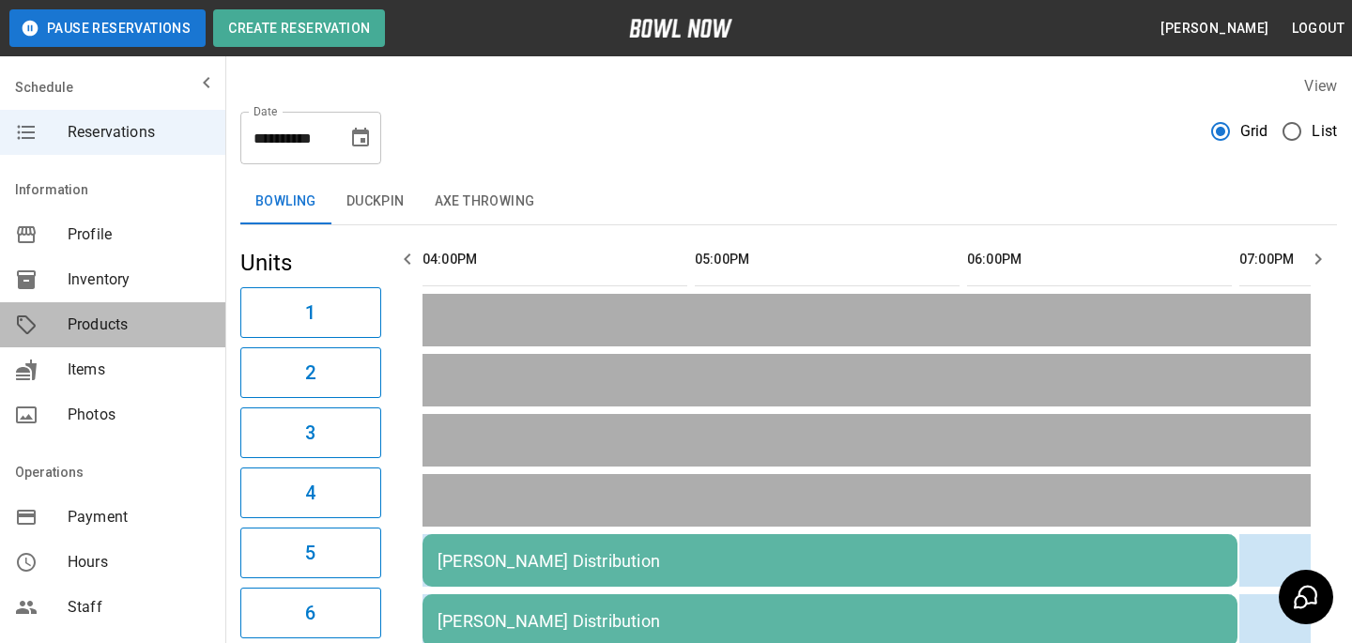
click at [159, 305] on div "Products" at bounding box center [112, 324] width 225 height 45
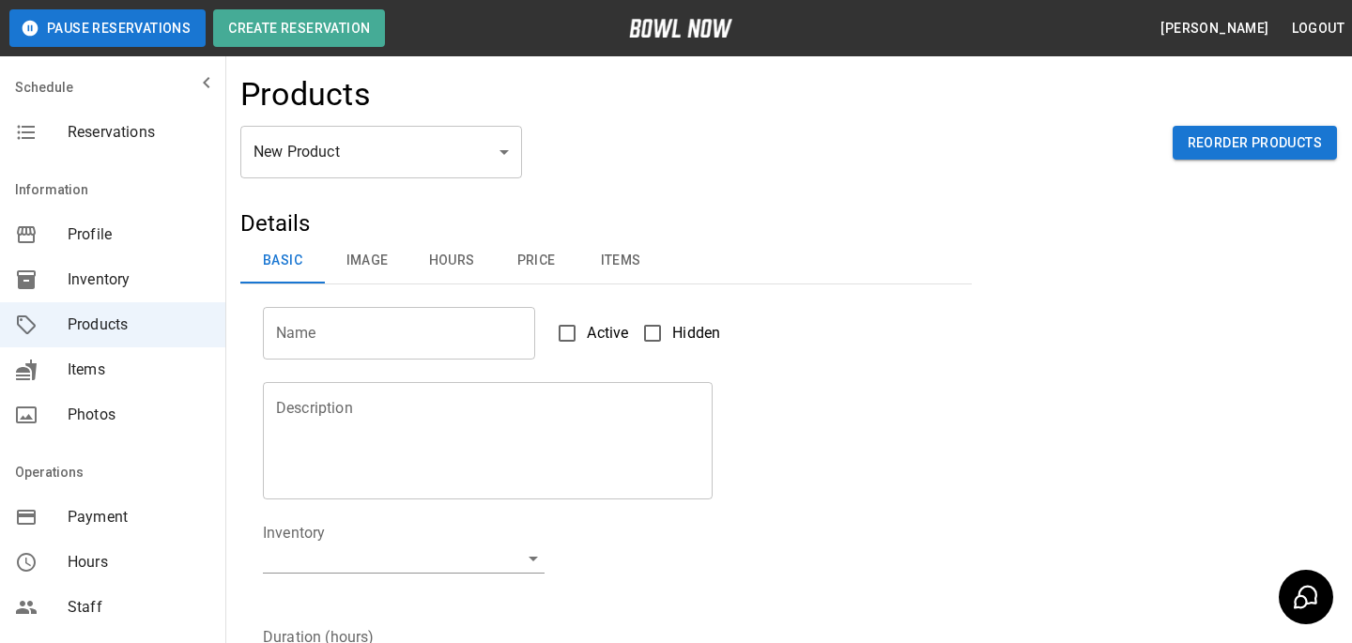
click at [382, 121] on div "Products" at bounding box center [788, 100] width 1096 height 51
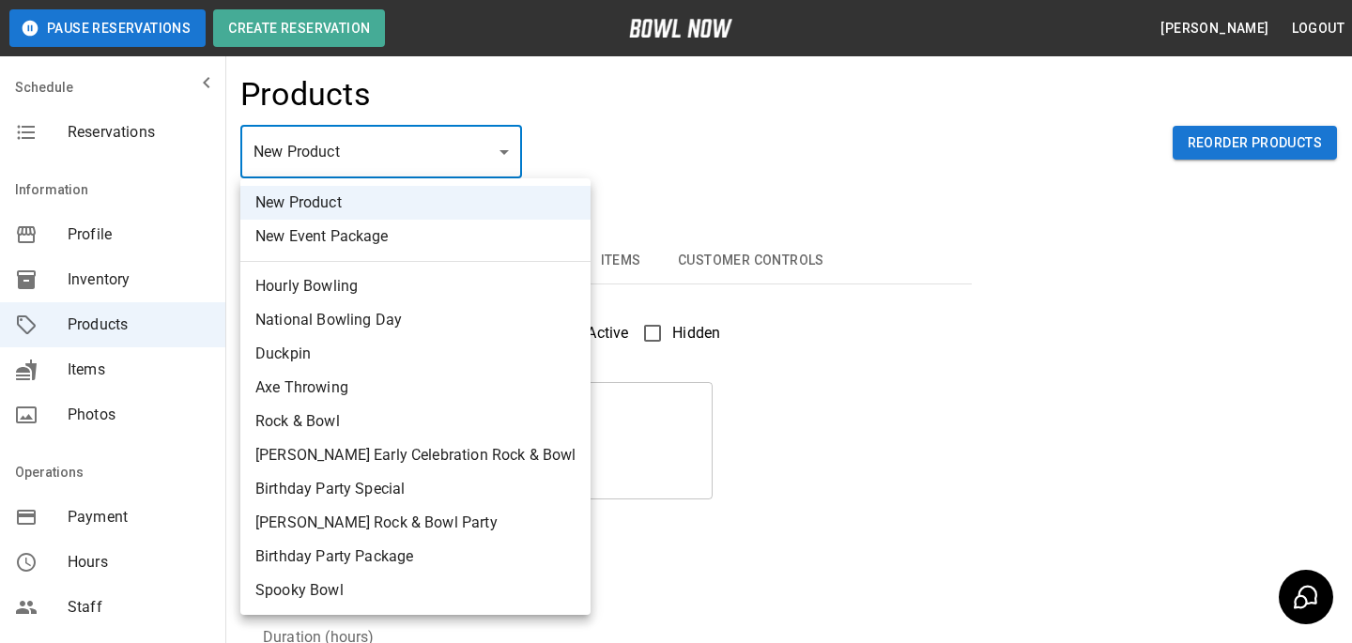
click at [382, 166] on body "Pause Reservations Create Reservation Bradey Powell Logout Schedule Reservation…" at bounding box center [676, 605] width 1352 height 1210
click at [757, 205] on div at bounding box center [676, 321] width 1352 height 643
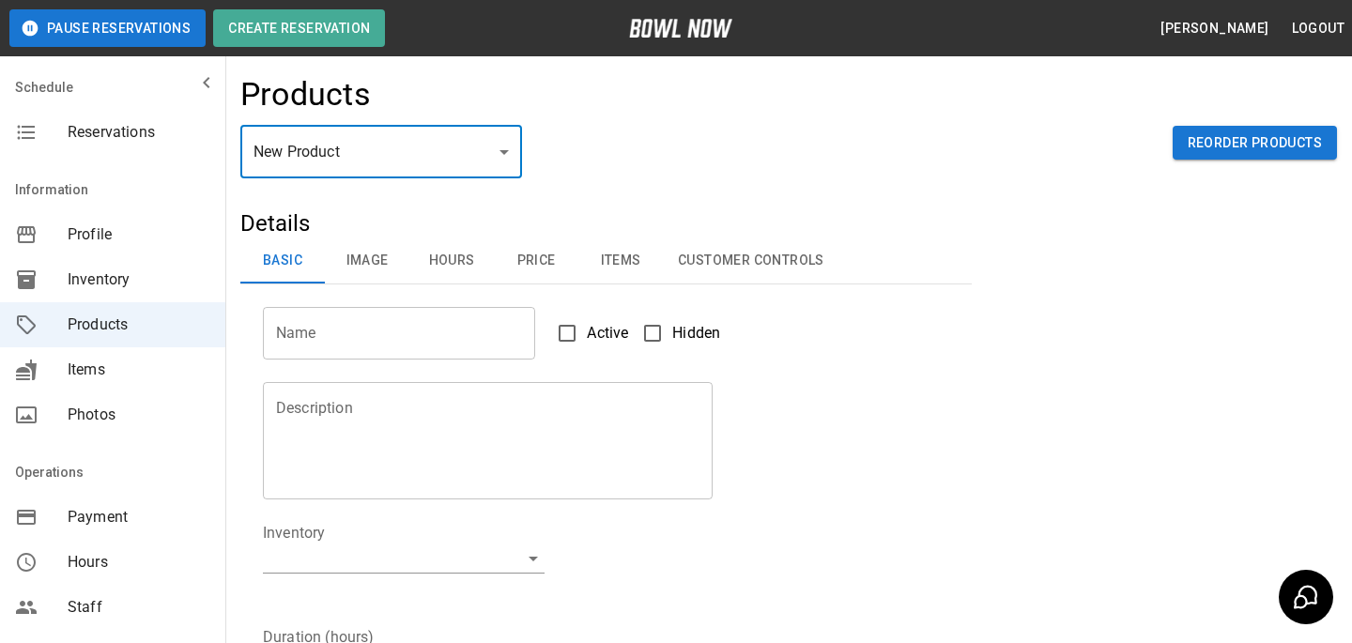
click at [418, 163] on body "Pause Reservations Create Reservation Bradey Powell Logout Schedule Reservation…" at bounding box center [676, 605] width 1352 height 1210
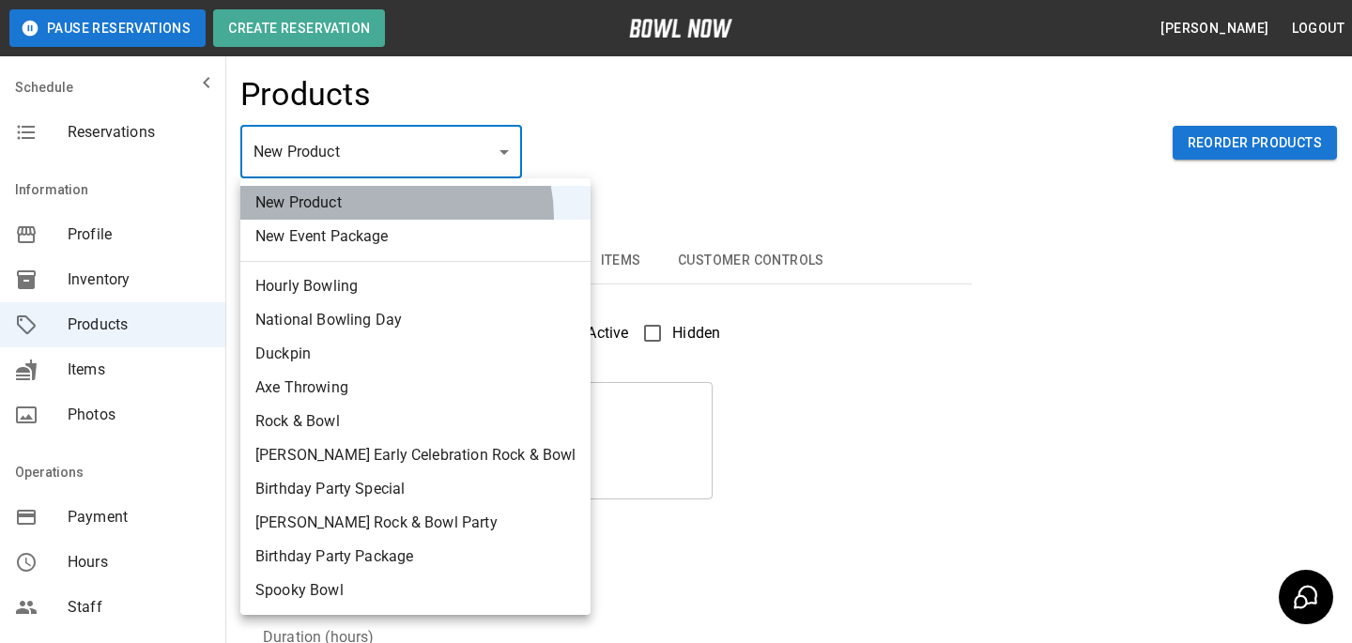
click at [395, 217] on li "New Product" at bounding box center [415, 203] width 350 height 34
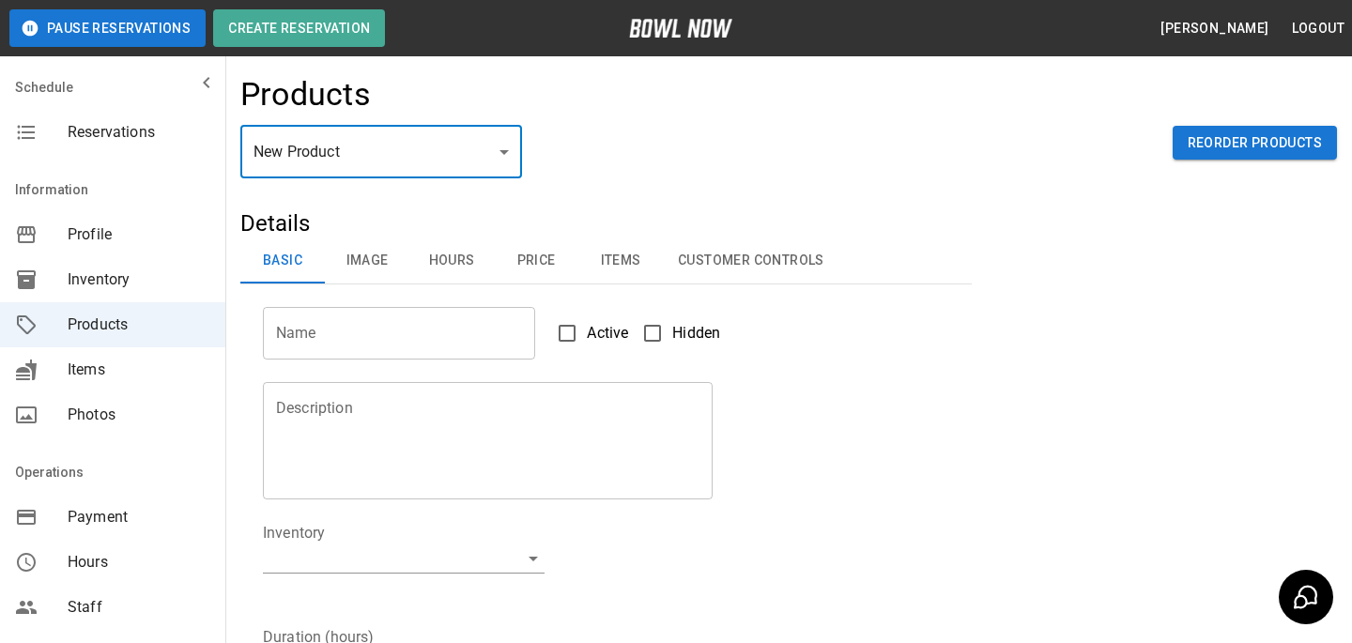
click at [403, 170] on body "Pause Reservations Create Reservation Bradey Powell Logout Schedule Reservation…" at bounding box center [676, 605] width 1352 height 1210
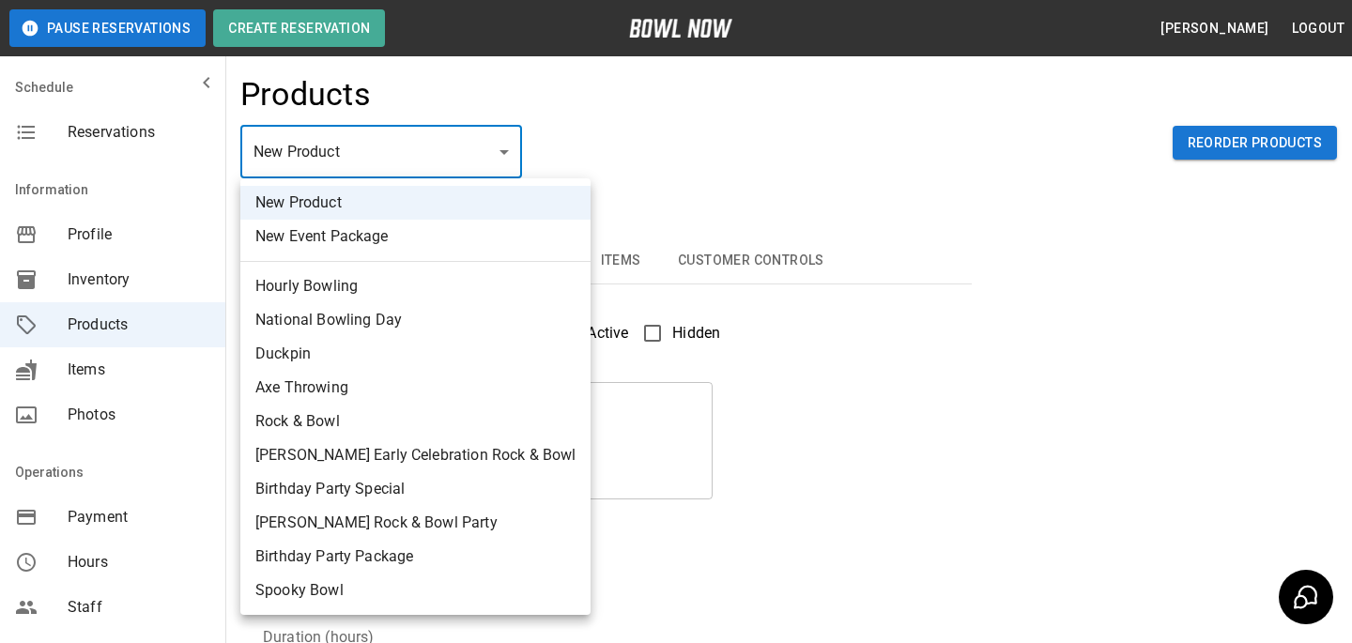
click at [369, 232] on li "New Event Package" at bounding box center [415, 237] width 350 height 34
type input "**"
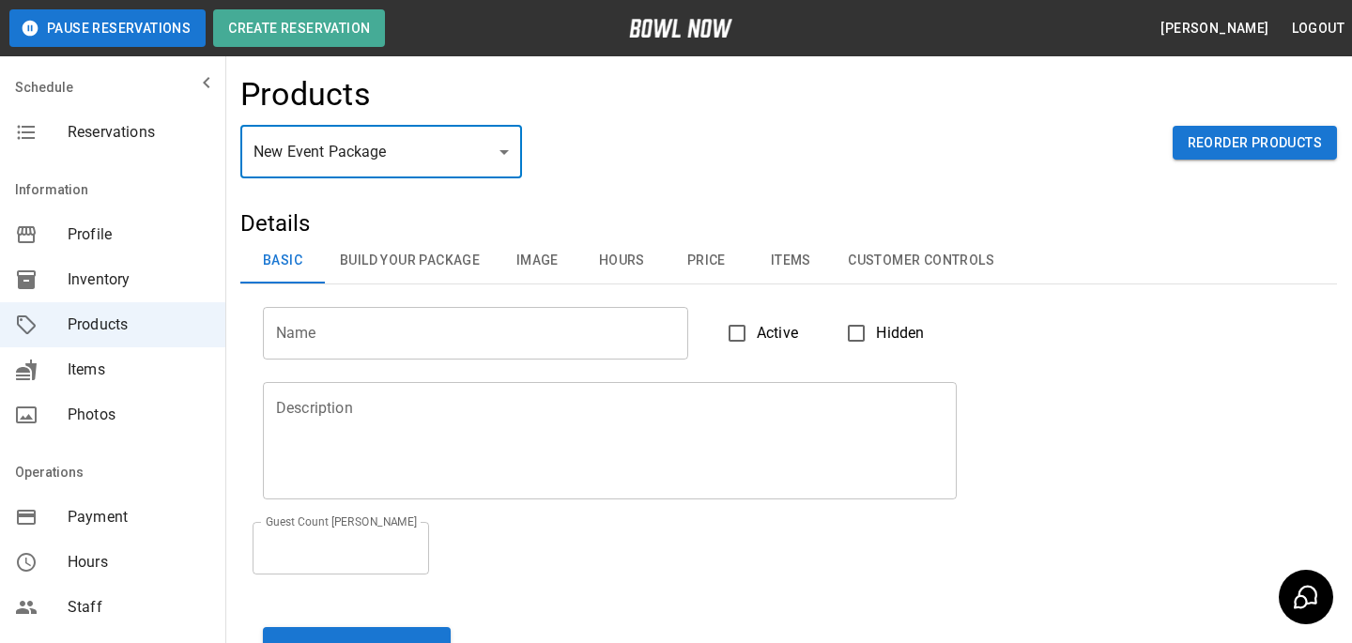
click at [368, 315] on input "Name" at bounding box center [475, 333] width 425 height 53
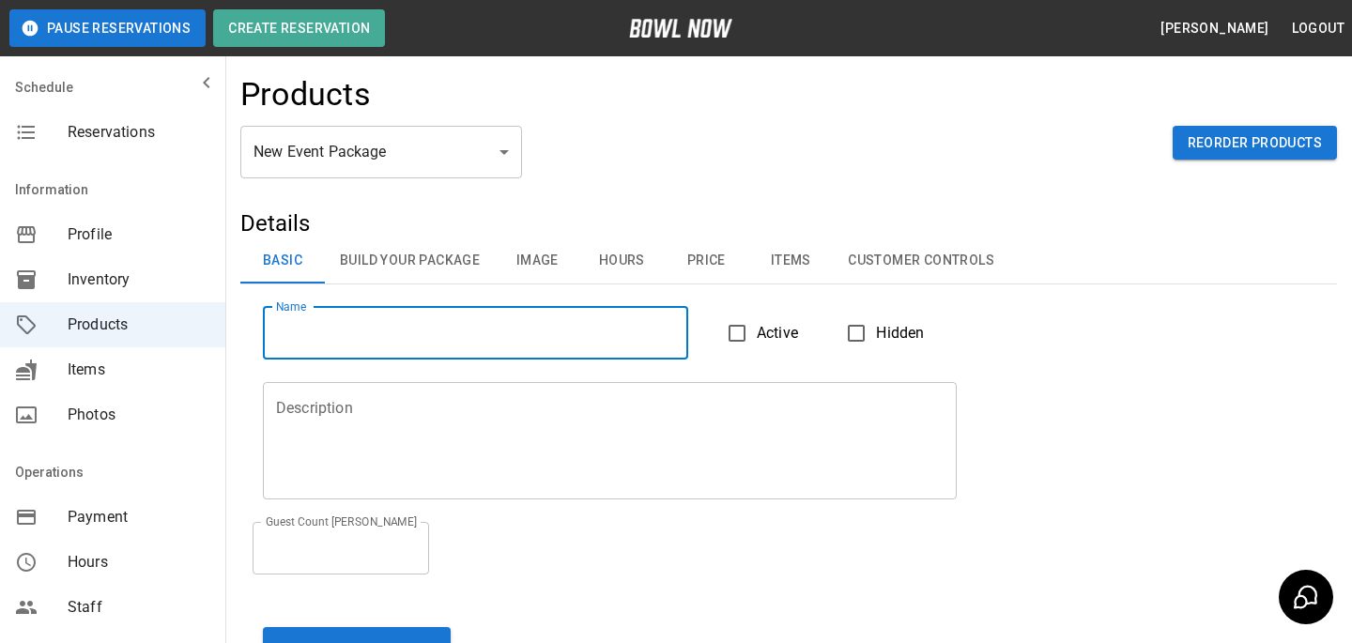
type input "****"
click at [421, 447] on textarea "Description" at bounding box center [609, 440] width 667 height 86
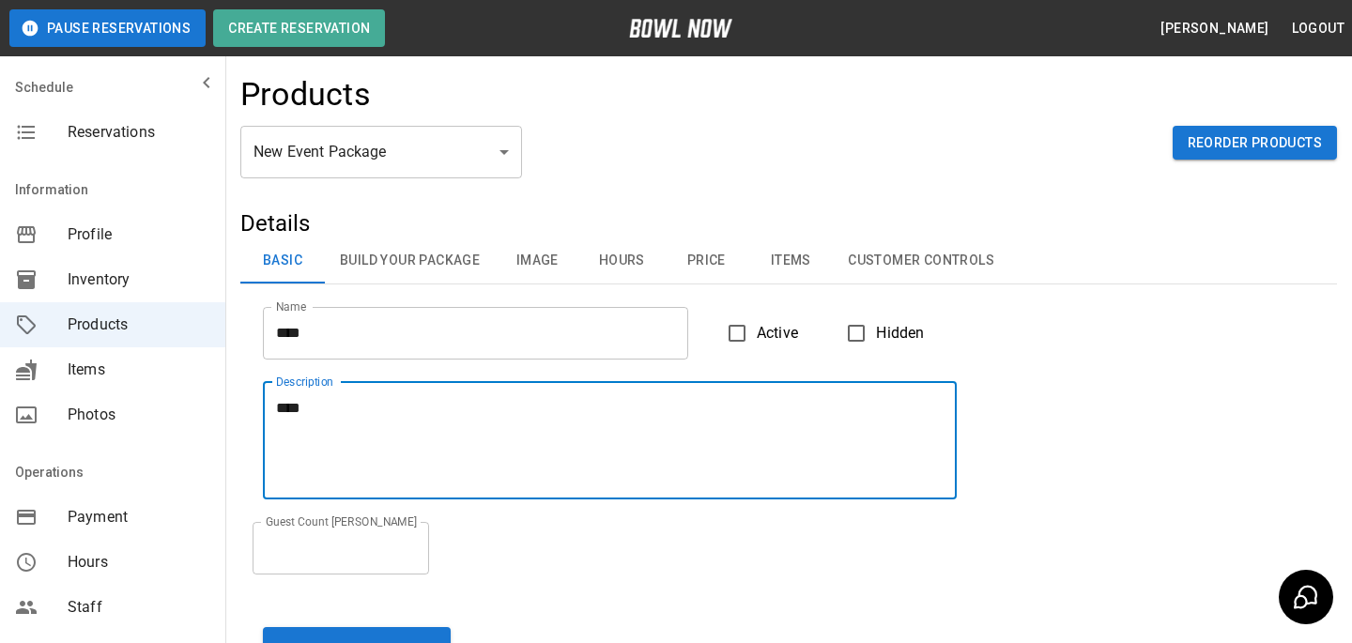
type textarea "****"
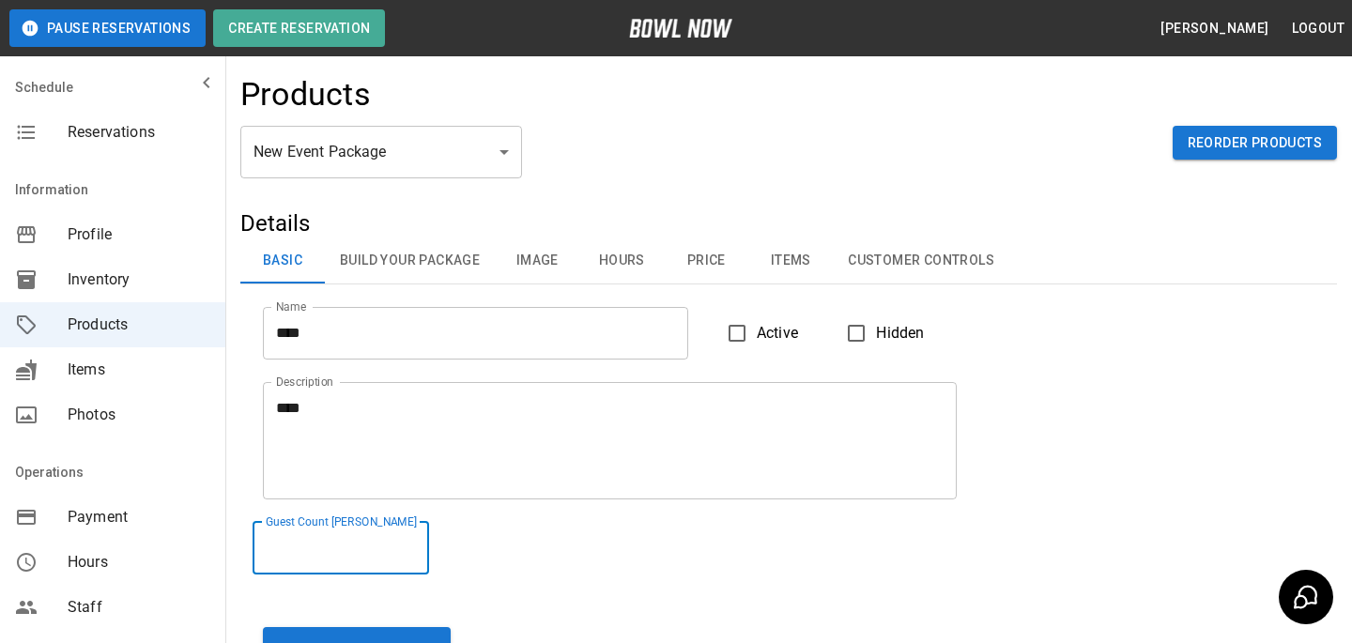
click at [391, 569] on input "*" at bounding box center [341, 548] width 176 height 53
type input "*"
click at [768, 329] on span "Active" at bounding box center [777, 333] width 41 height 23
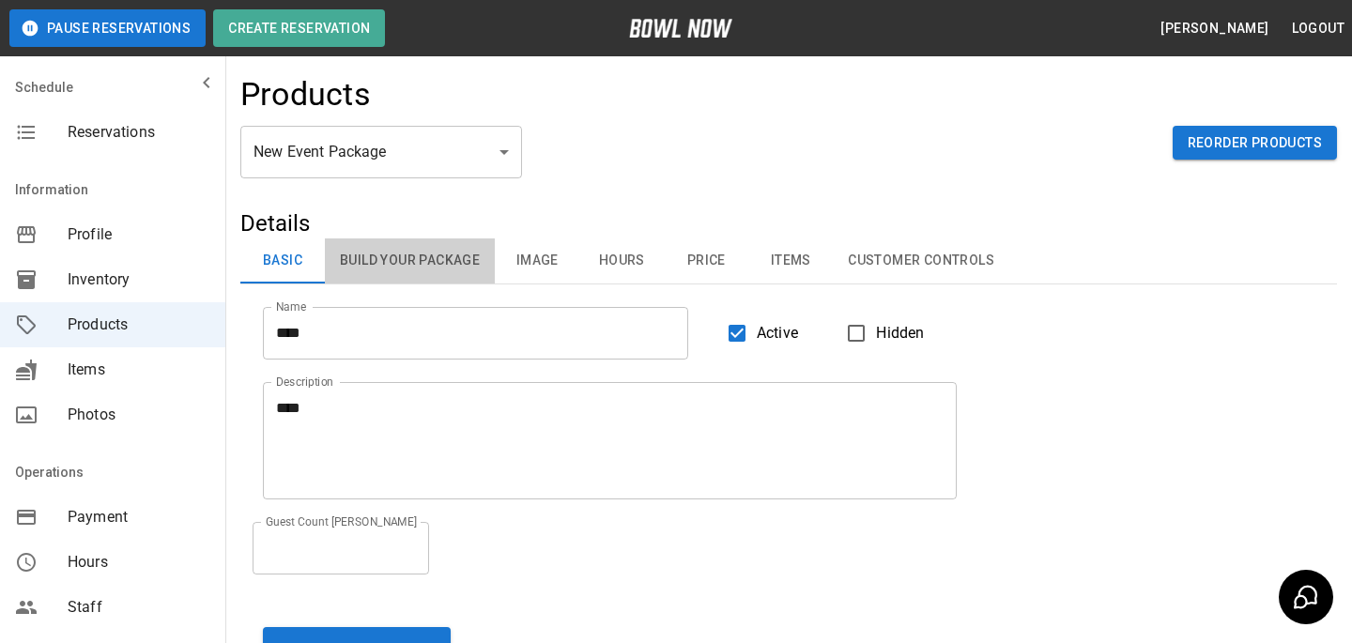
click at [394, 263] on button "Build Your Package" at bounding box center [410, 260] width 170 height 45
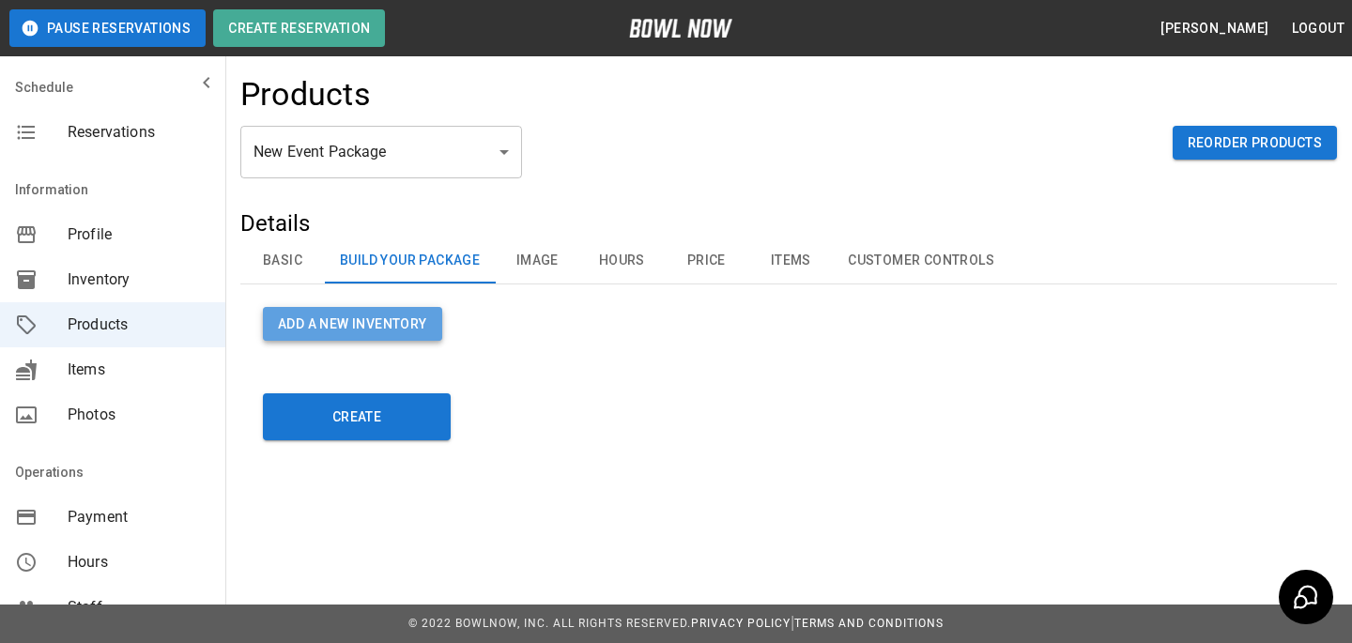
click at [344, 307] on button "Add a new Inventory" at bounding box center [352, 324] width 179 height 35
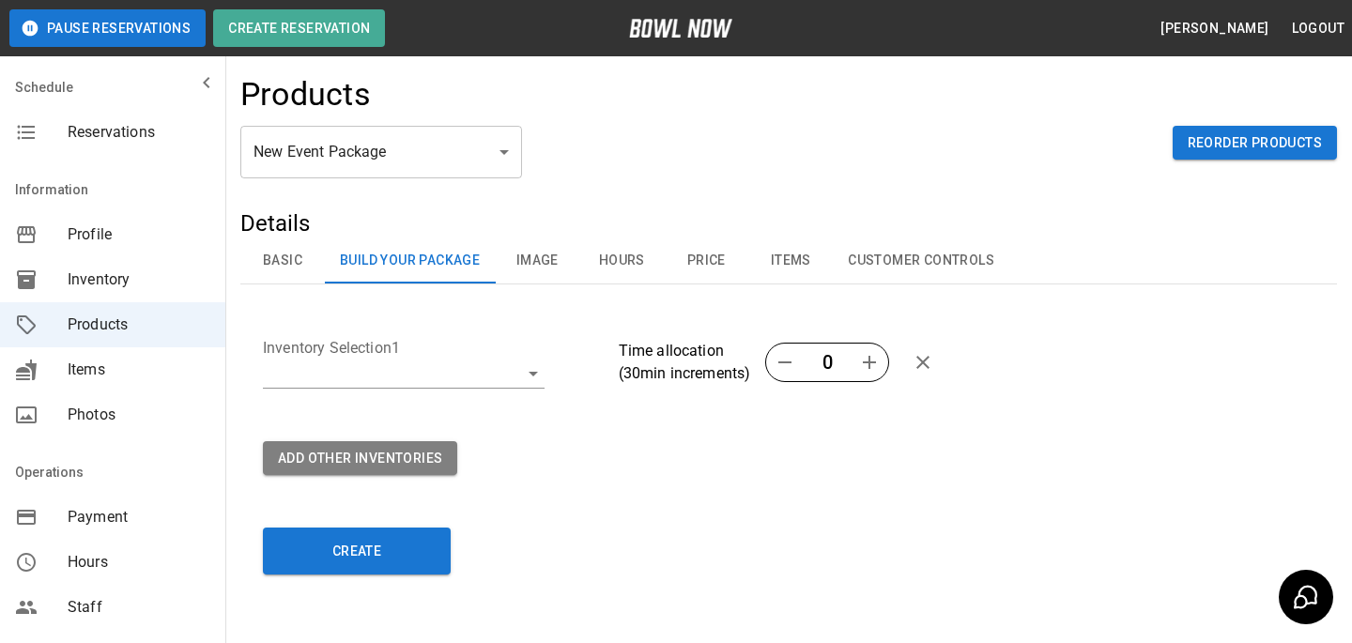
click at [410, 381] on body "Pause Reservations Create Reservation Bradey Powell Logout Schedule Reservation…" at bounding box center [676, 356] width 1352 height 713
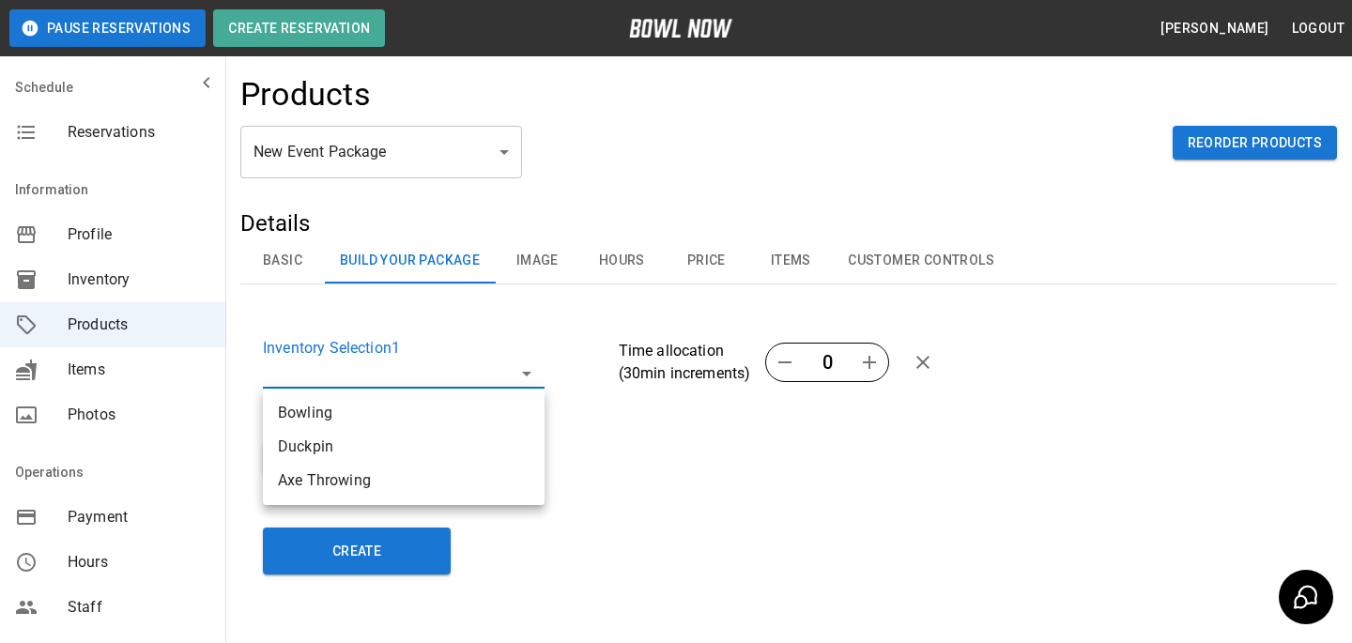
click at [399, 420] on li "Bowling" at bounding box center [404, 413] width 282 height 34
type input "**********"
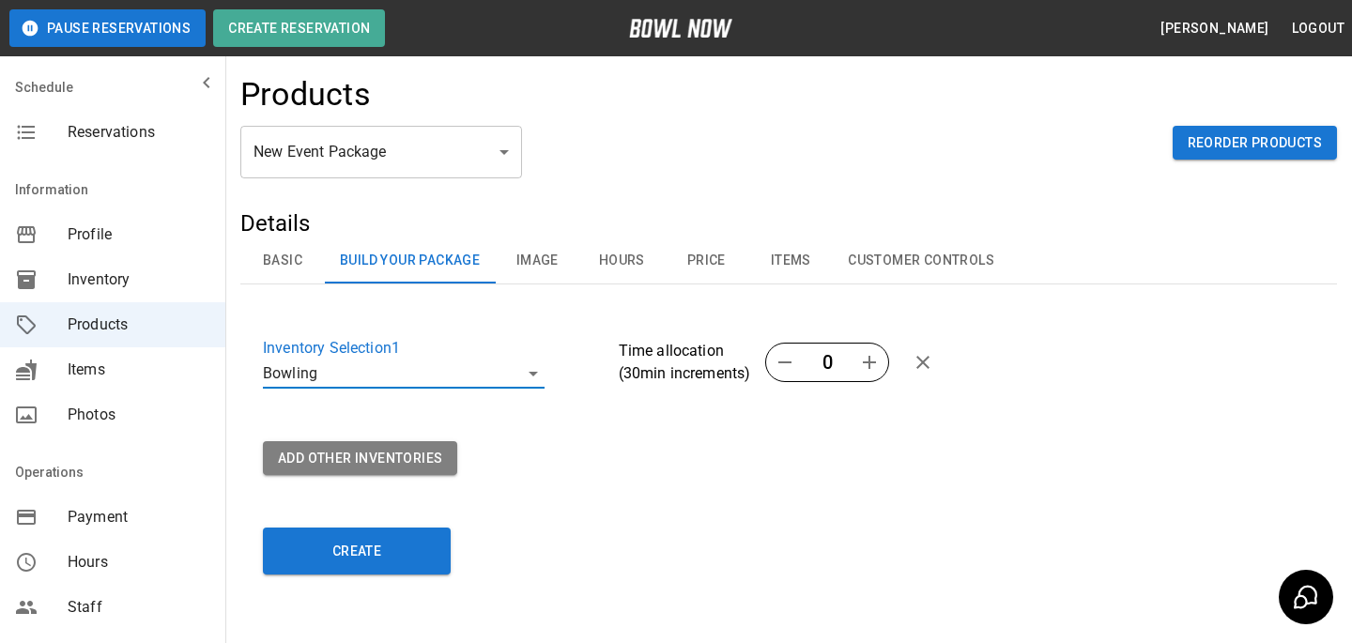
click at [871, 352] on icon "button" at bounding box center [869, 362] width 23 height 23
type input "*"
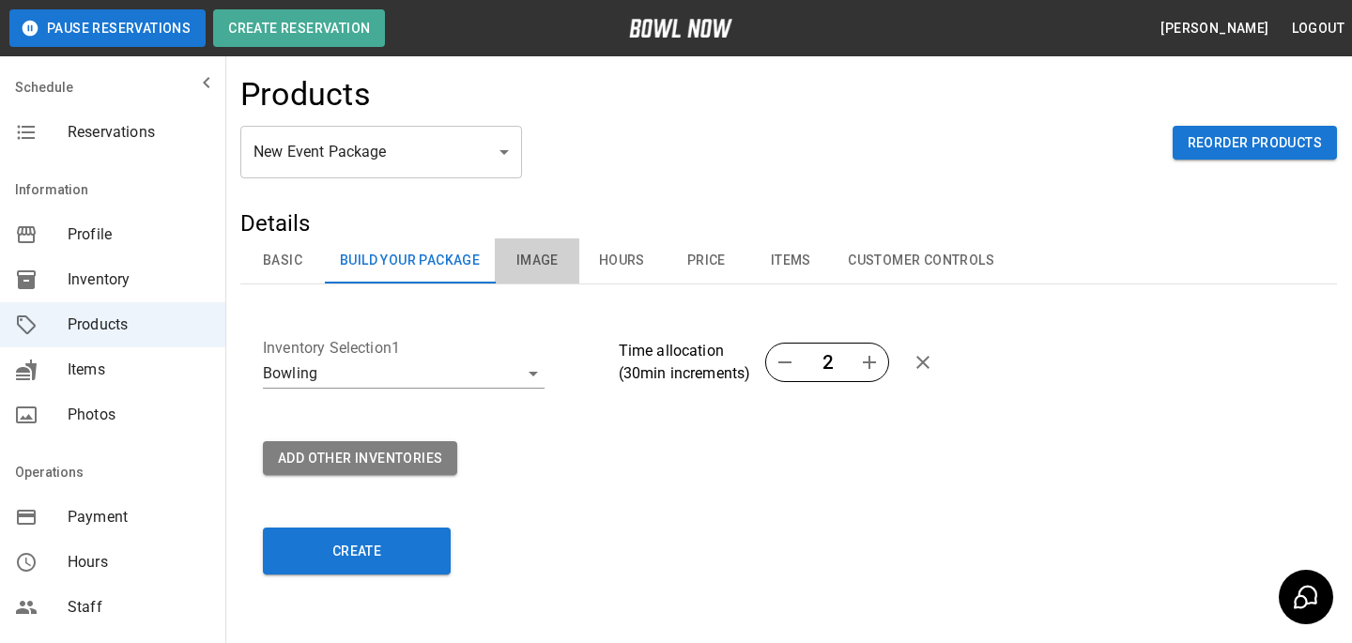
click at [542, 265] on button "Image" at bounding box center [537, 260] width 84 height 45
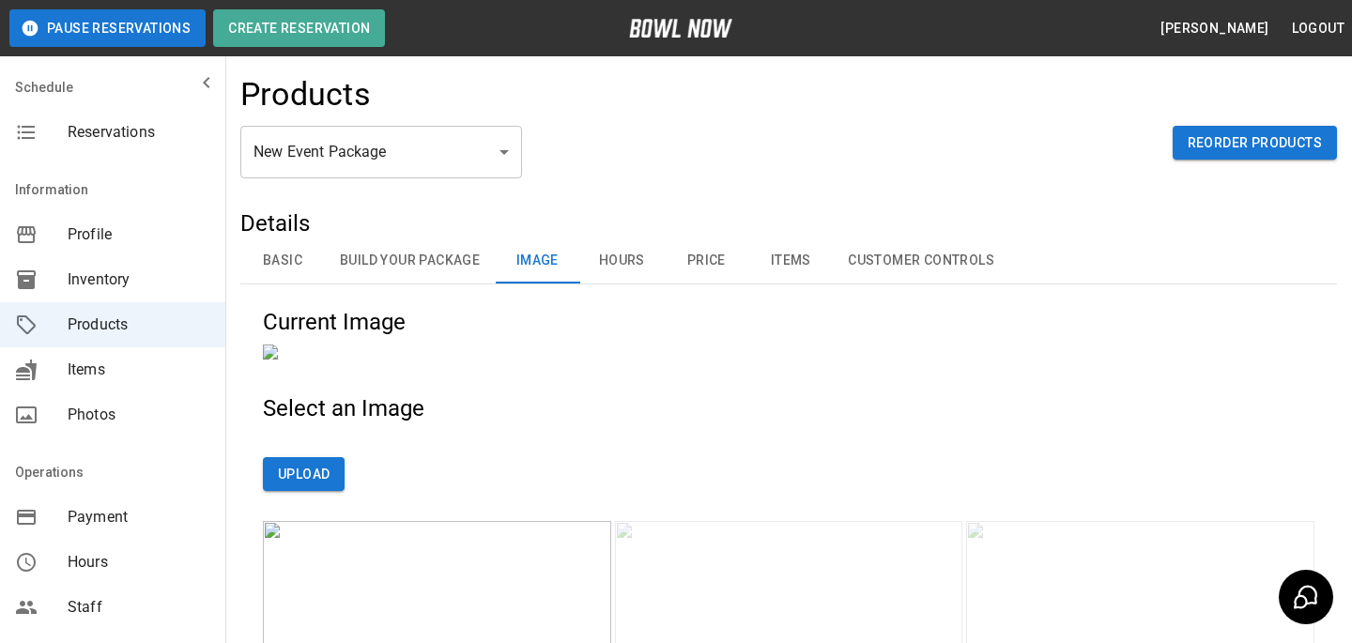
click at [581, 251] on button "Hours" at bounding box center [621, 260] width 84 height 45
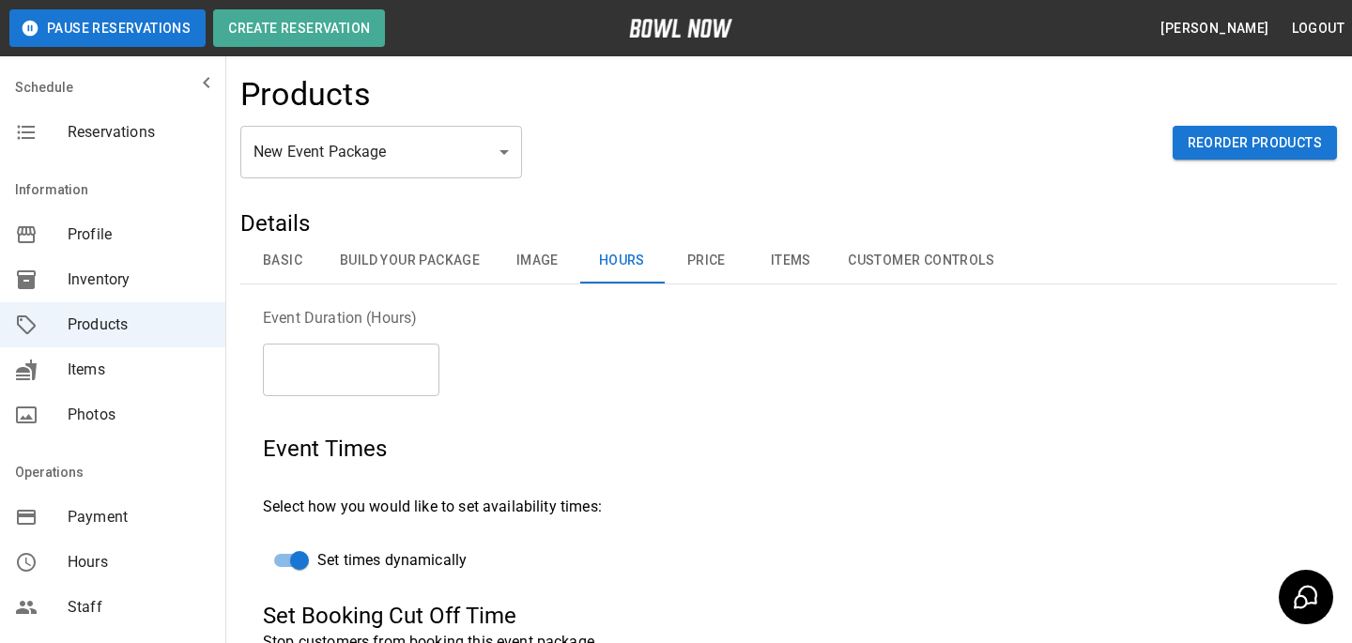
click at [719, 273] on button "Price" at bounding box center [706, 260] width 84 height 45
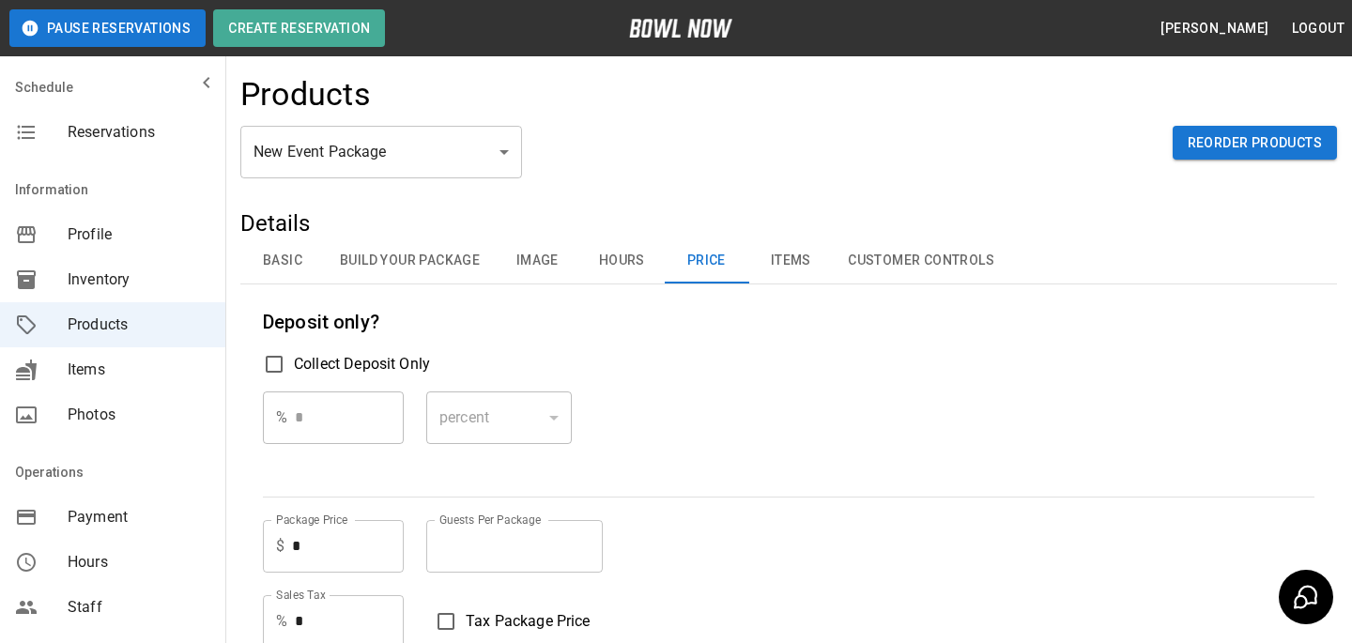
click at [290, 547] on div "$ * Package Price" at bounding box center [333, 546] width 141 height 53
type input "*"
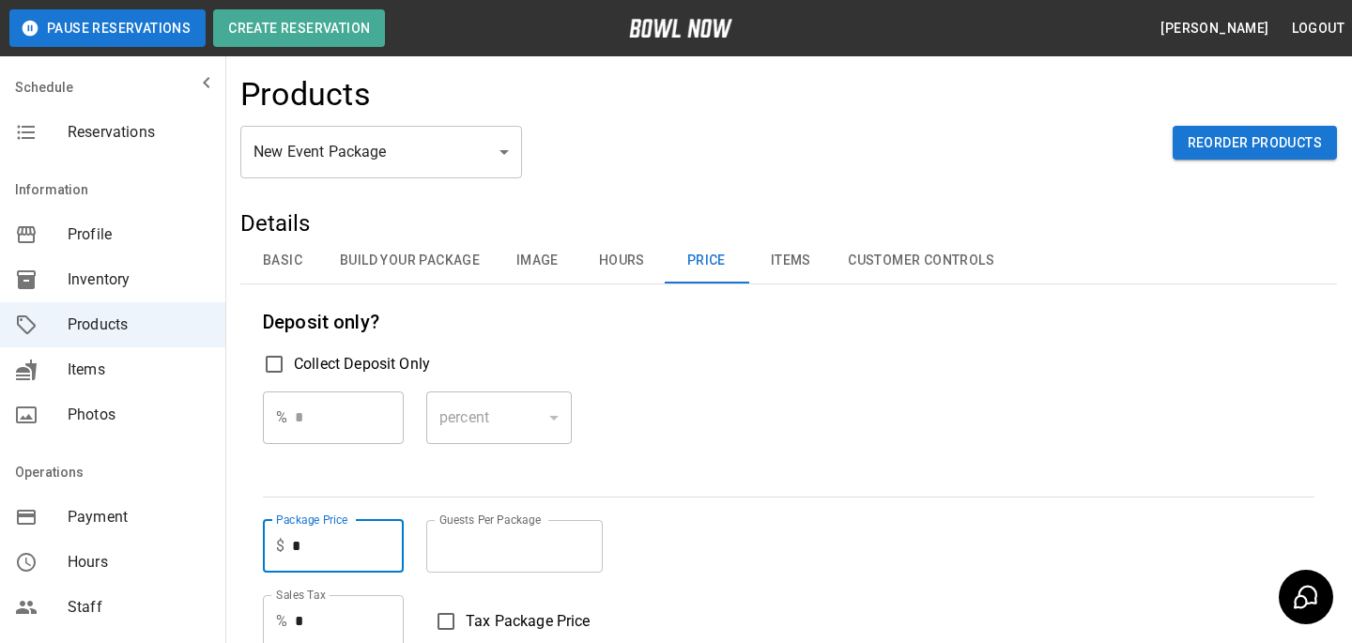
click at [737, 466] on div "% * ​ percent ******* ​" at bounding box center [788, 432] width 1051 height 83
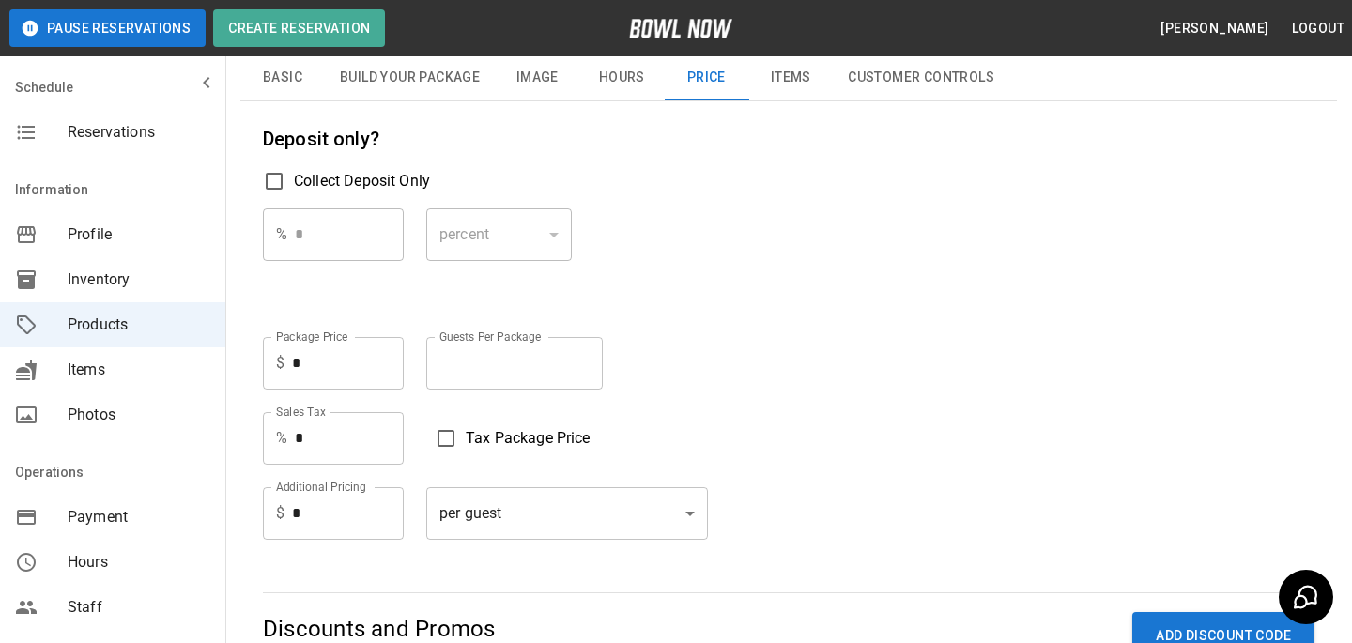
scroll to position [325, 0]
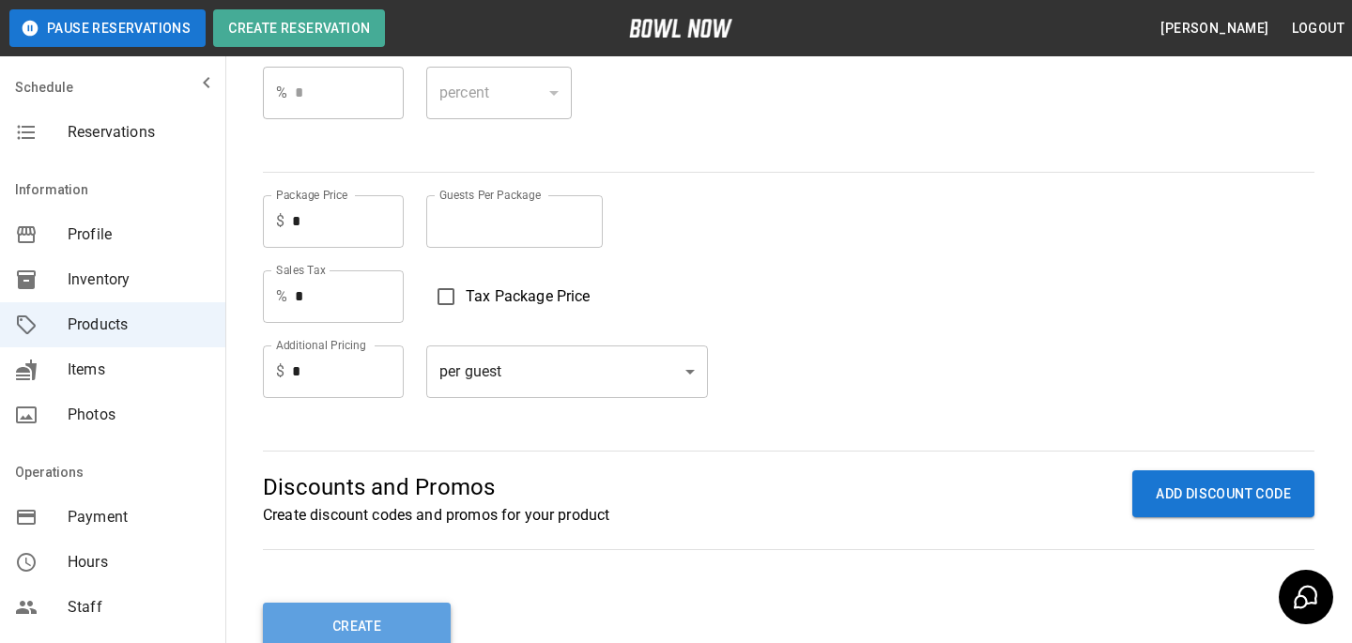
click at [420, 612] on button "Create" at bounding box center [357, 626] width 188 height 47
type input "**"
type input "*"
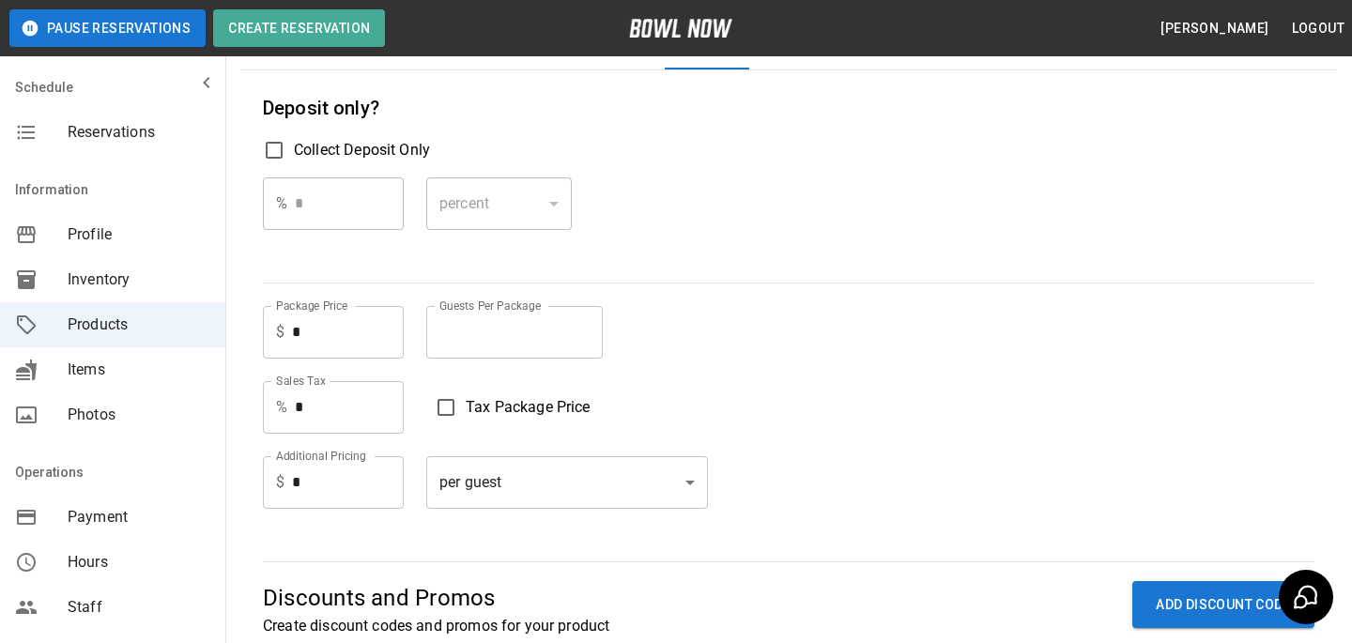
click at [150, 139] on span "Reservations" at bounding box center [139, 132] width 143 height 23
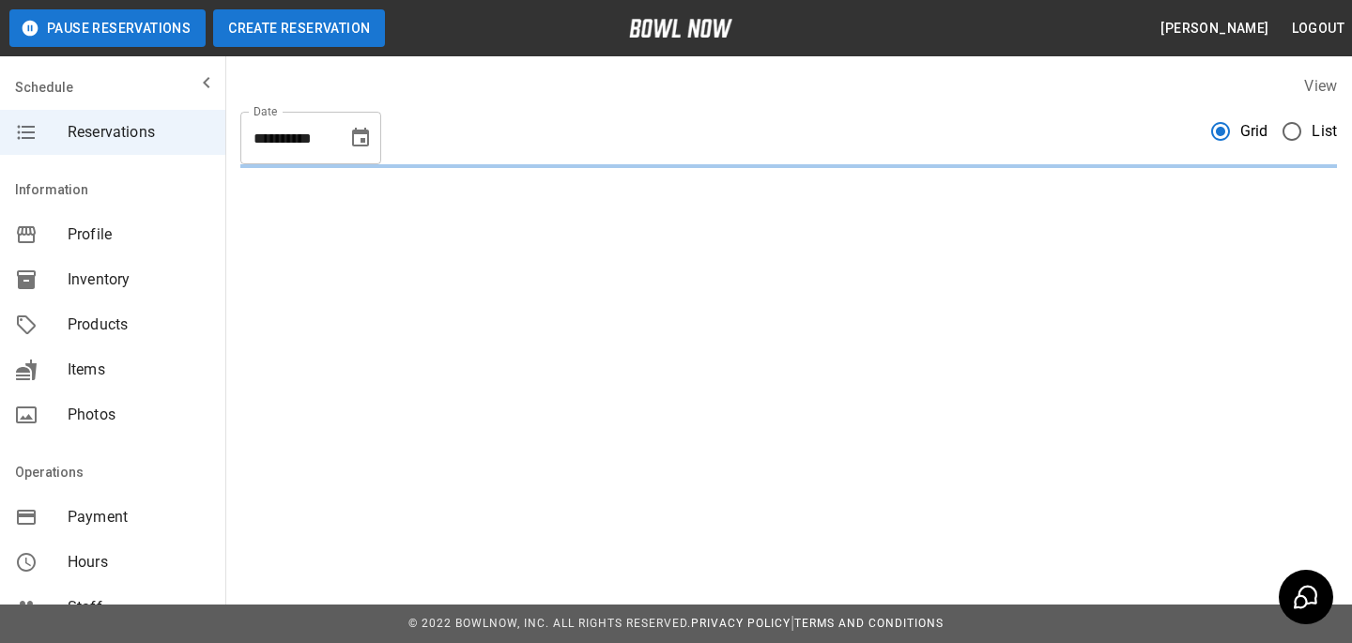
click at [313, 35] on button "Create Reservation" at bounding box center [299, 28] width 172 height 38
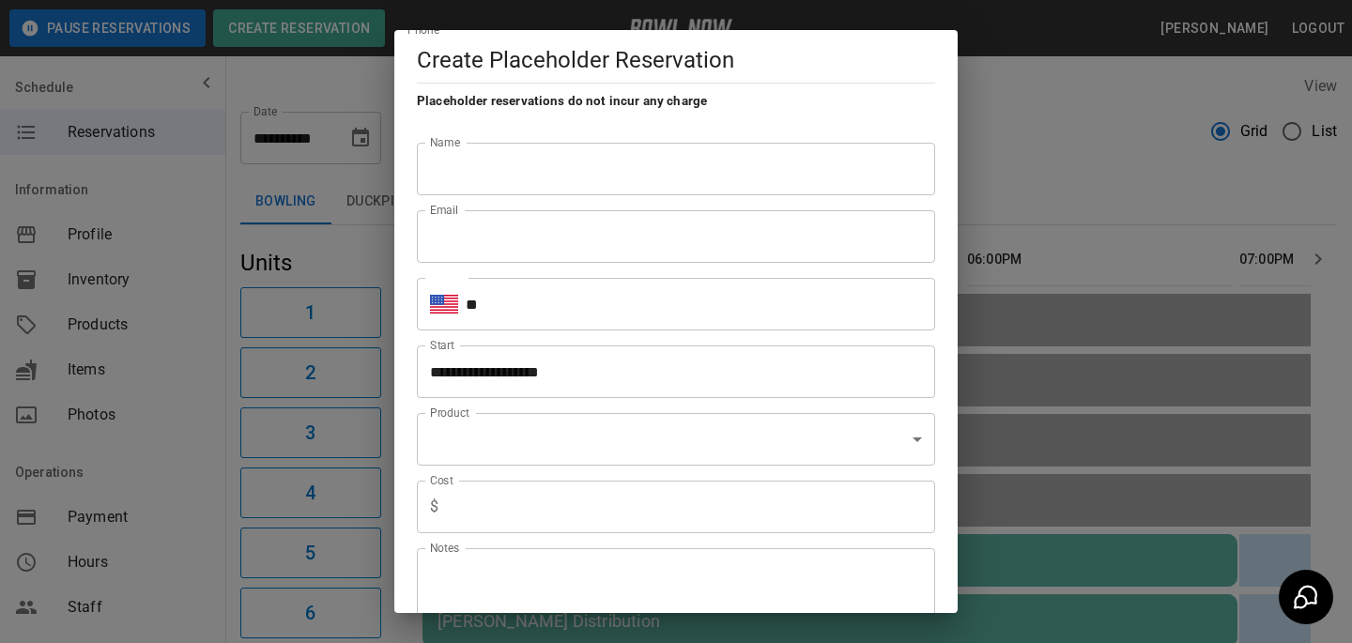
click at [639, 474] on div "Cost $ Cost" at bounding box center [668, 500] width 533 height 68
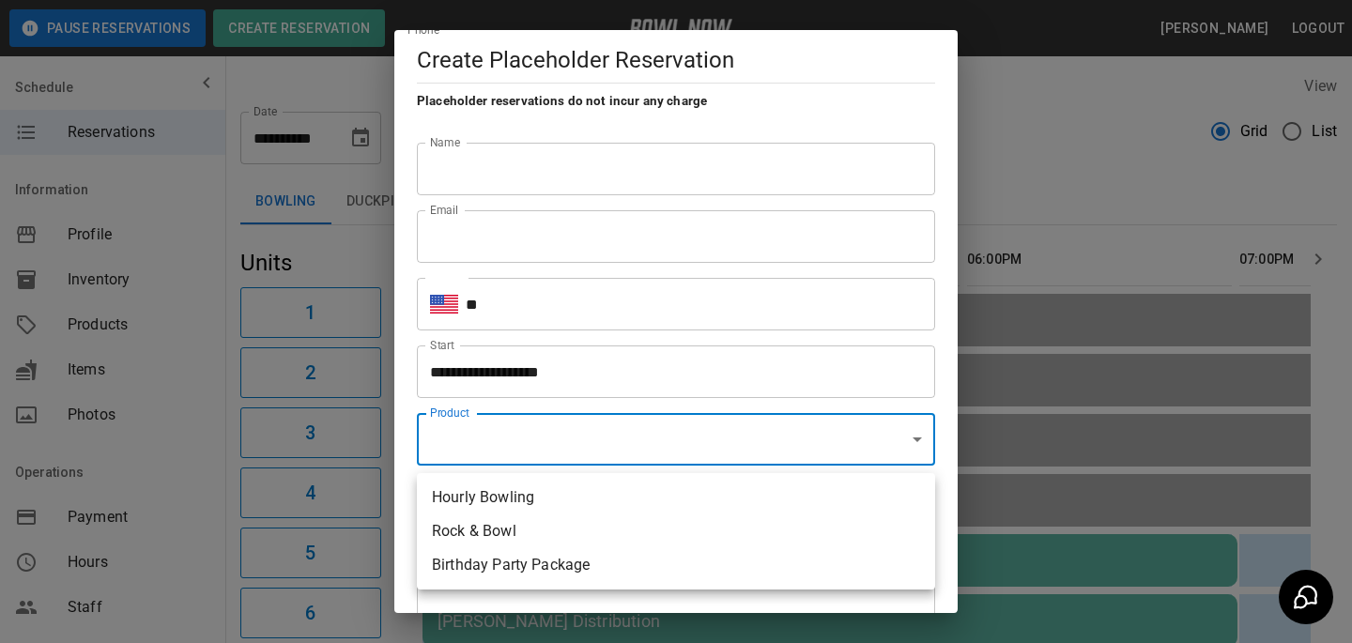
click at [933, 355] on div at bounding box center [676, 321] width 1352 height 643
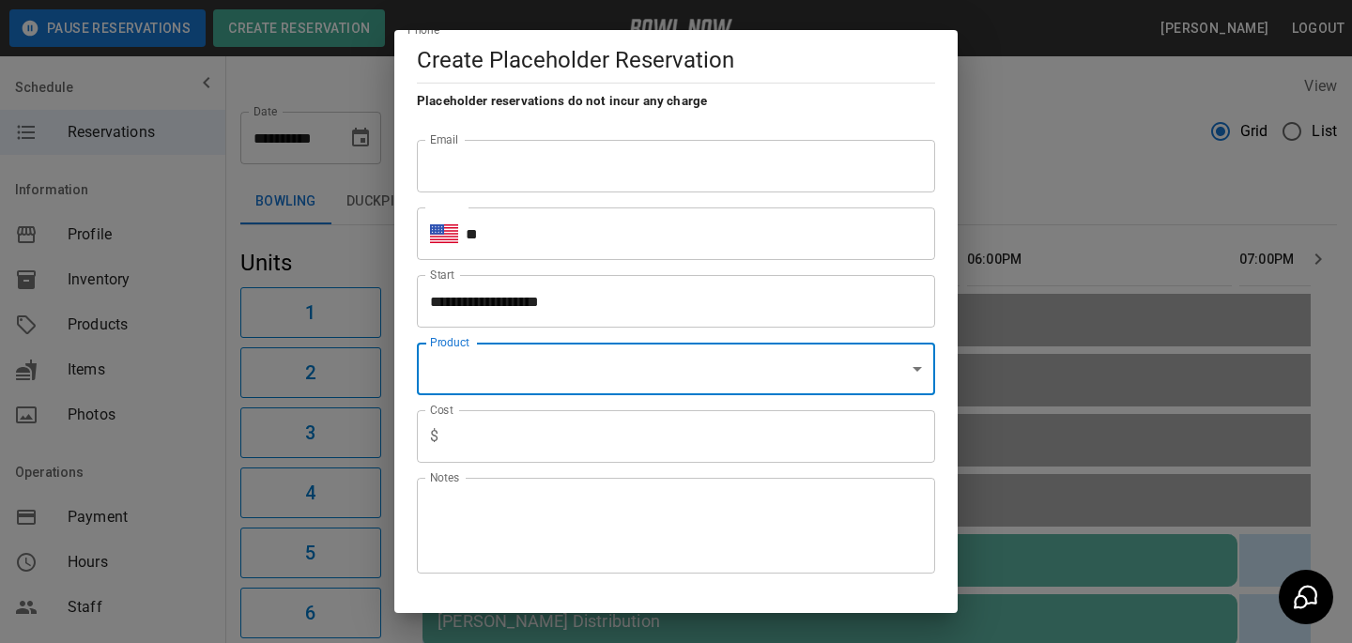
scroll to position [75, 0]
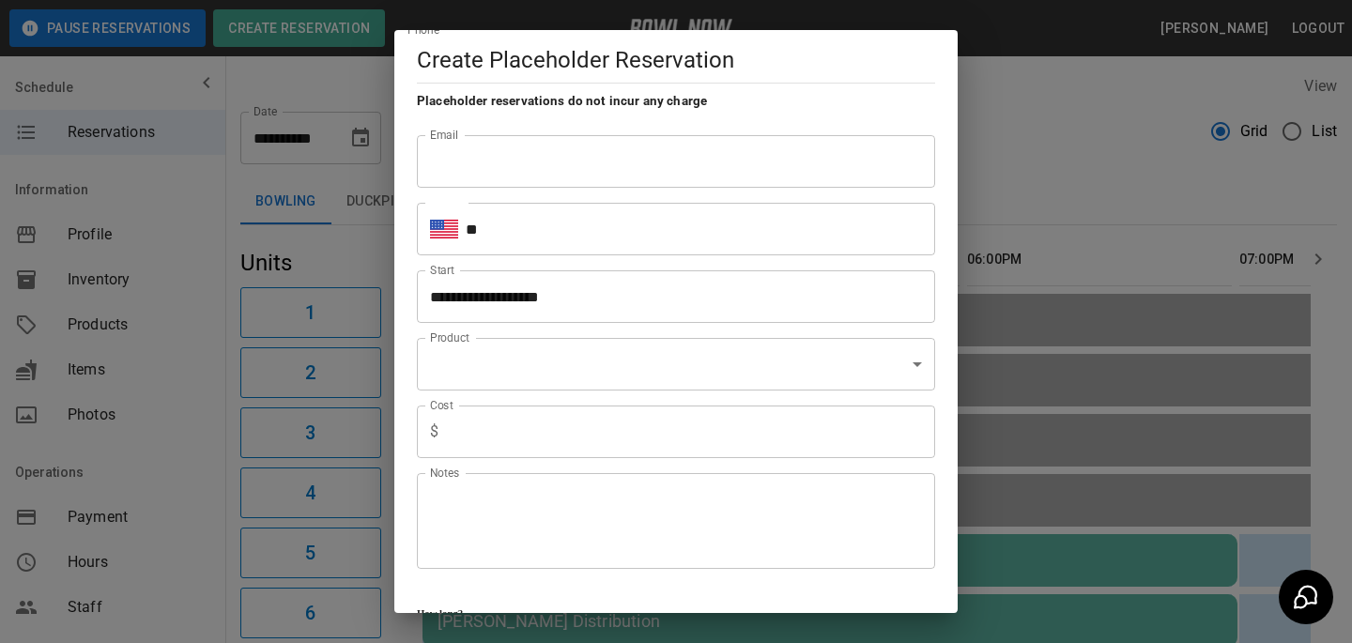
click at [1132, 315] on div "**********" at bounding box center [676, 321] width 1352 height 643
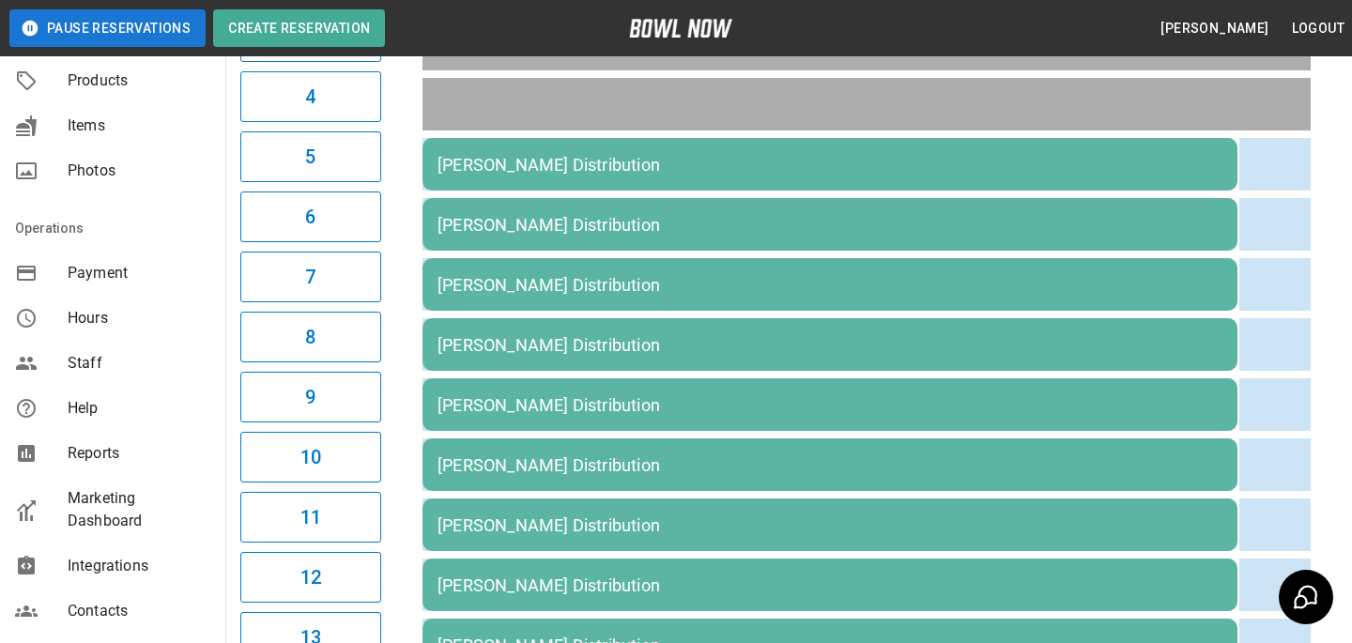
scroll to position [0, 0]
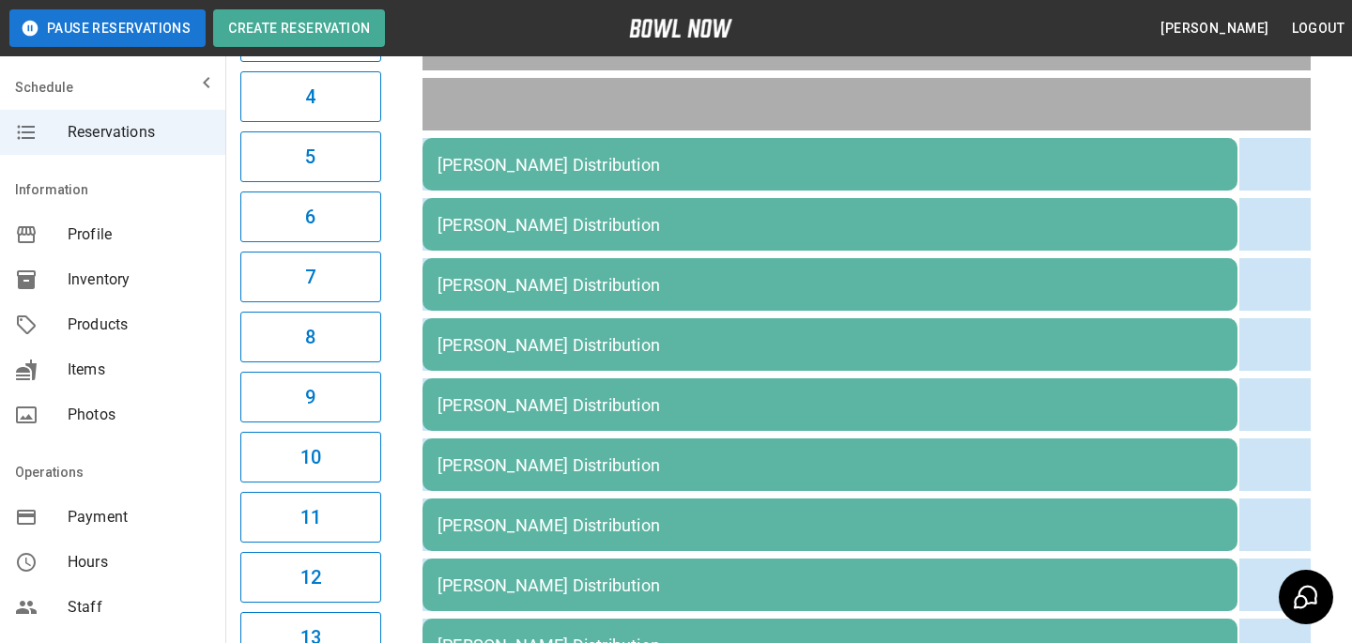
click at [154, 314] on span "Products" at bounding box center [139, 325] width 143 height 23
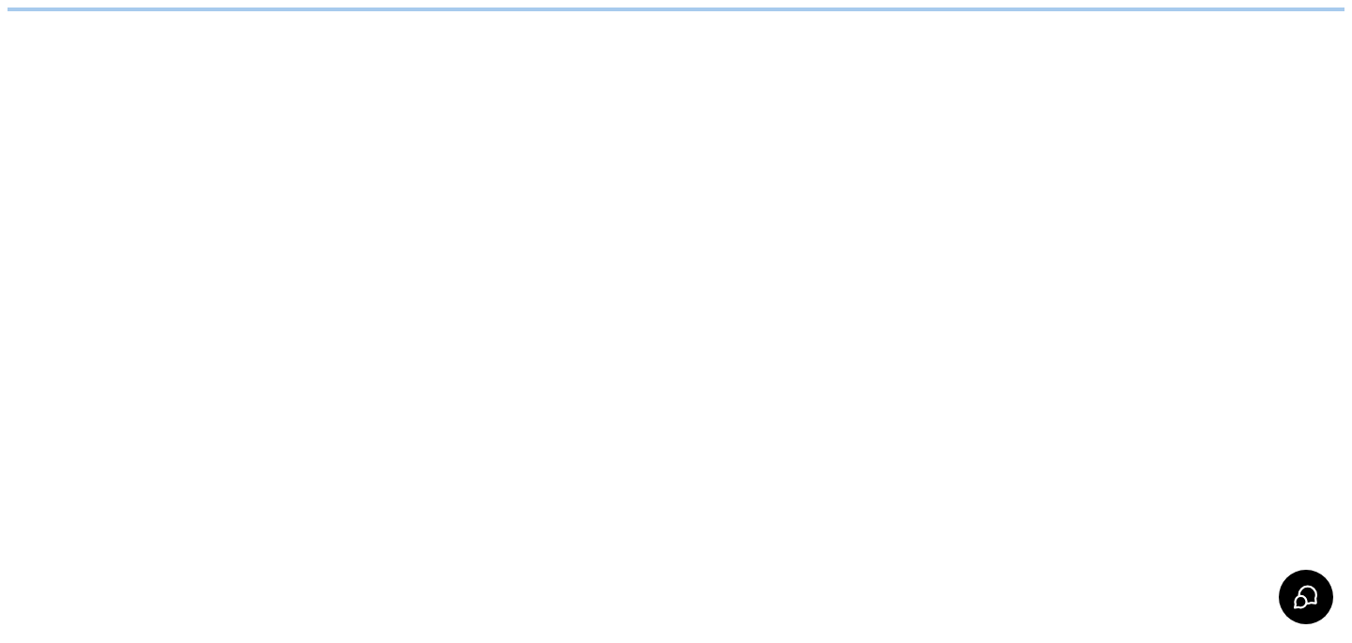
click at [375, 11] on body "/businesses/786dY9abBeLeGwSSJhDg/products" at bounding box center [676, 10] width 1337 height 4
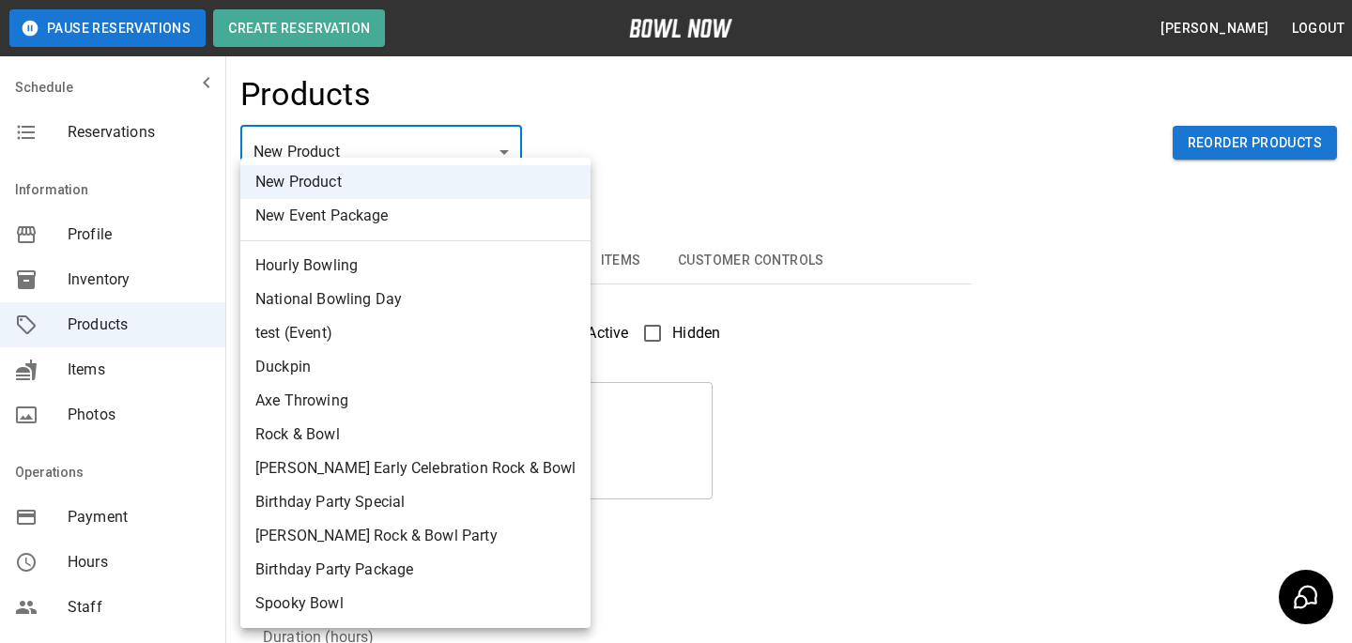
click at [378, 135] on div at bounding box center [676, 321] width 1352 height 643
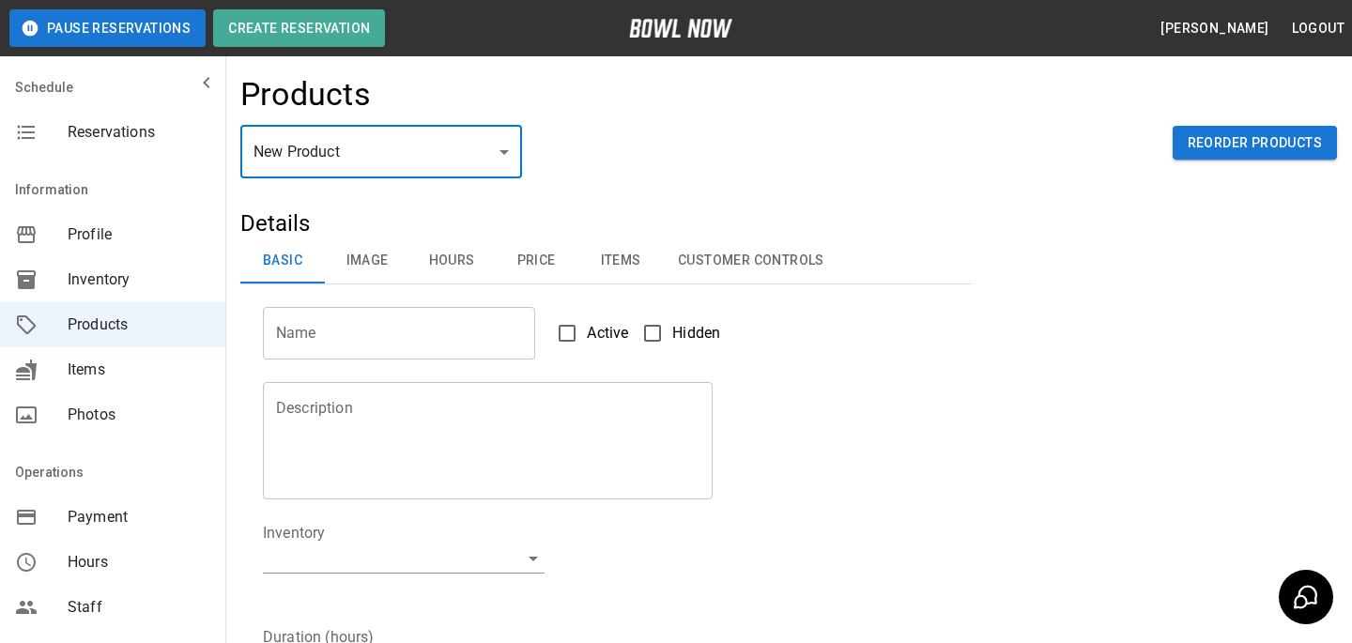
click at [377, 155] on body "Pause Reservations Create Reservation Bradey Powell Logout Schedule Reservation…" at bounding box center [676, 605] width 1352 height 1210
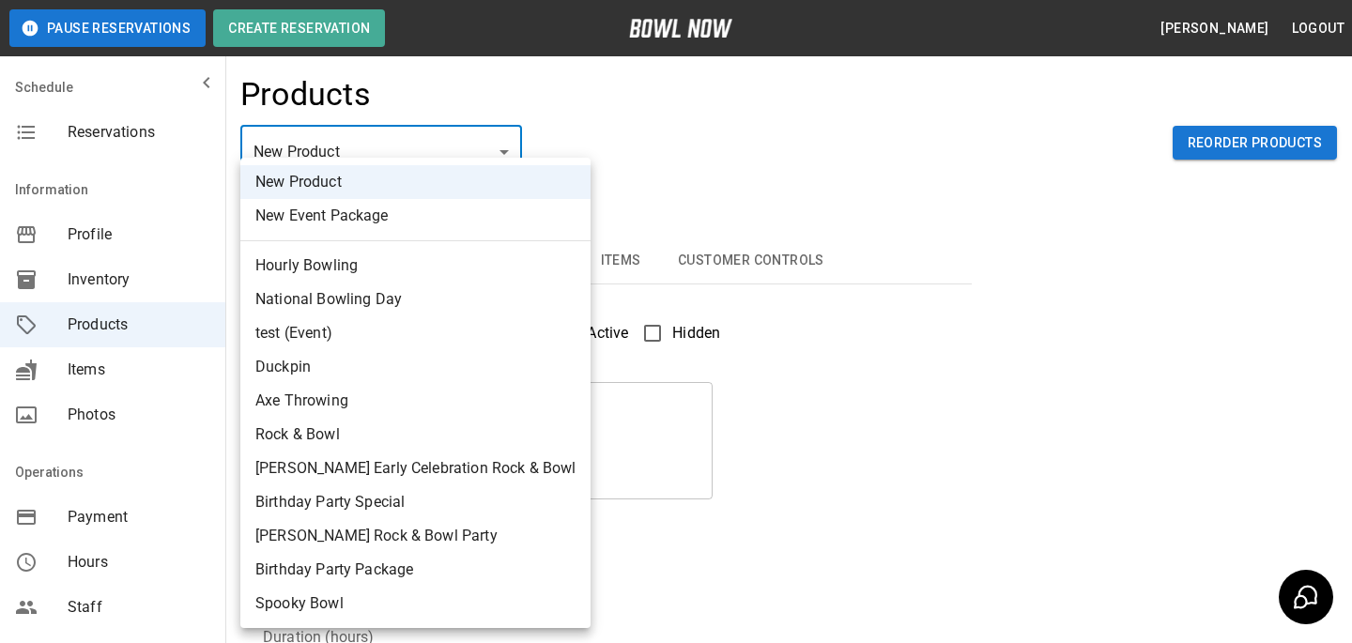
click at [347, 335] on li "test (Event)" at bounding box center [415, 333] width 350 height 34
type input "*"
type input "****"
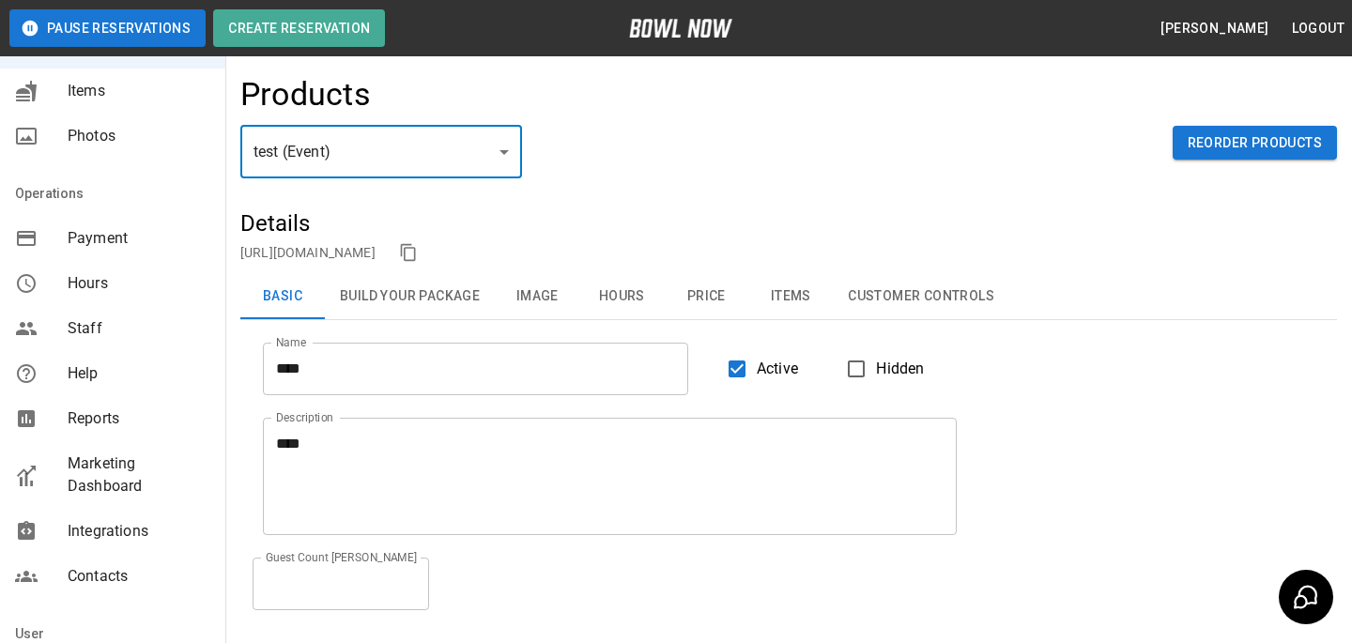
scroll to position [191, 0]
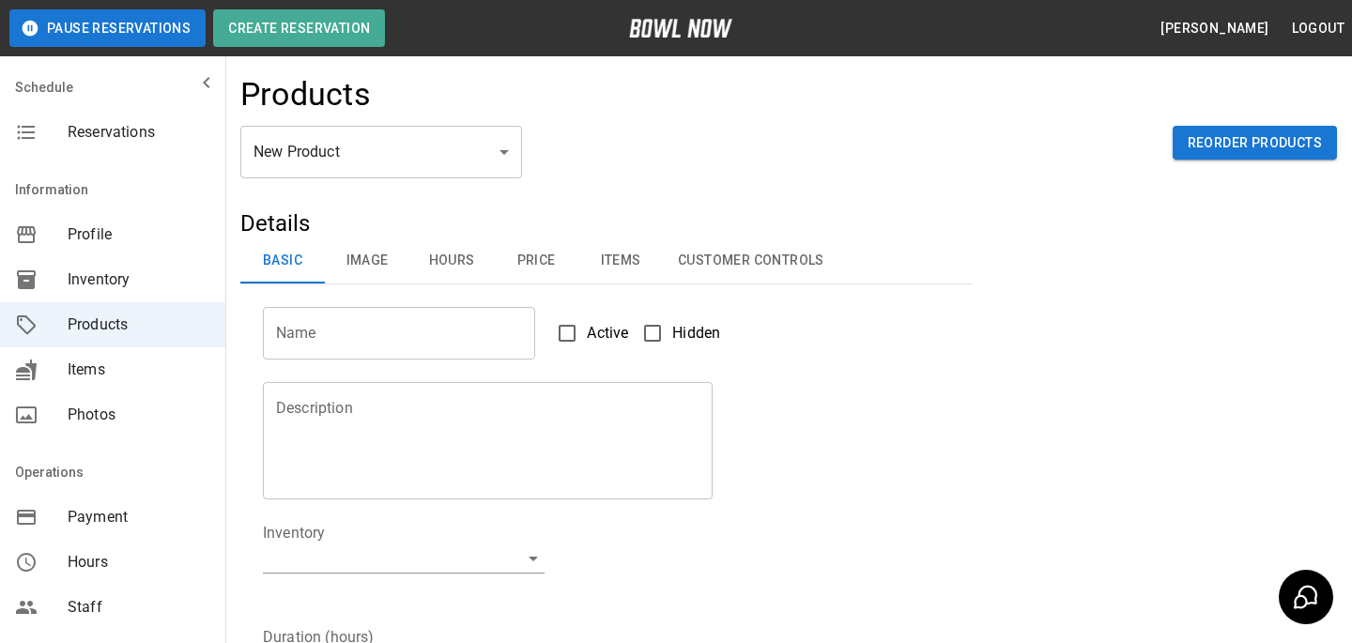
click at [186, 130] on span "Reservations" at bounding box center [139, 132] width 143 height 23
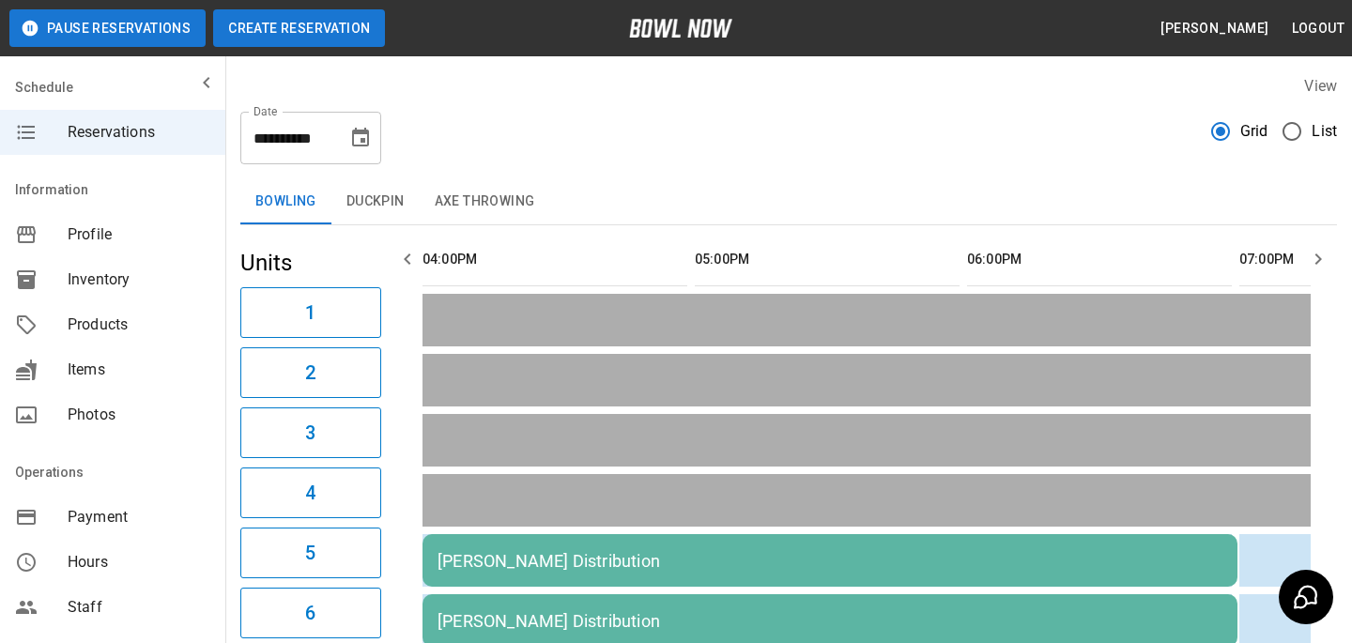
click at [312, 37] on button "Create Reservation" at bounding box center [299, 28] width 172 height 38
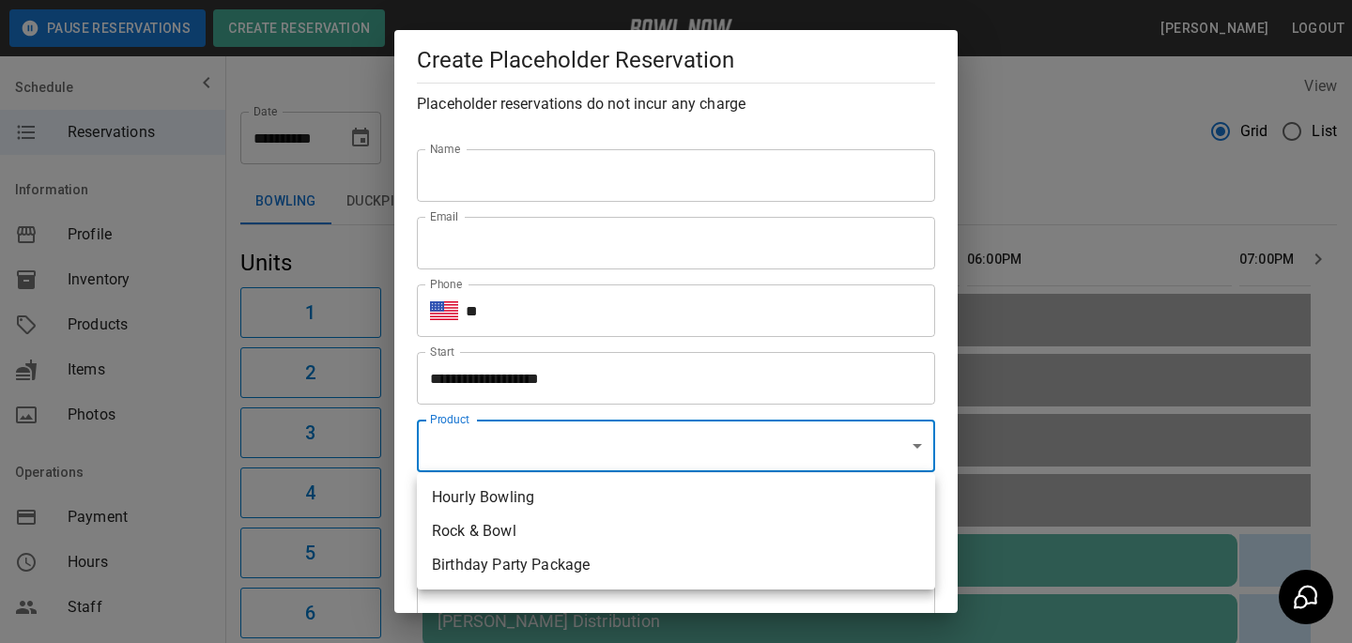
click at [621, 372] on div at bounding box center [676, 321] width 1352 height 643
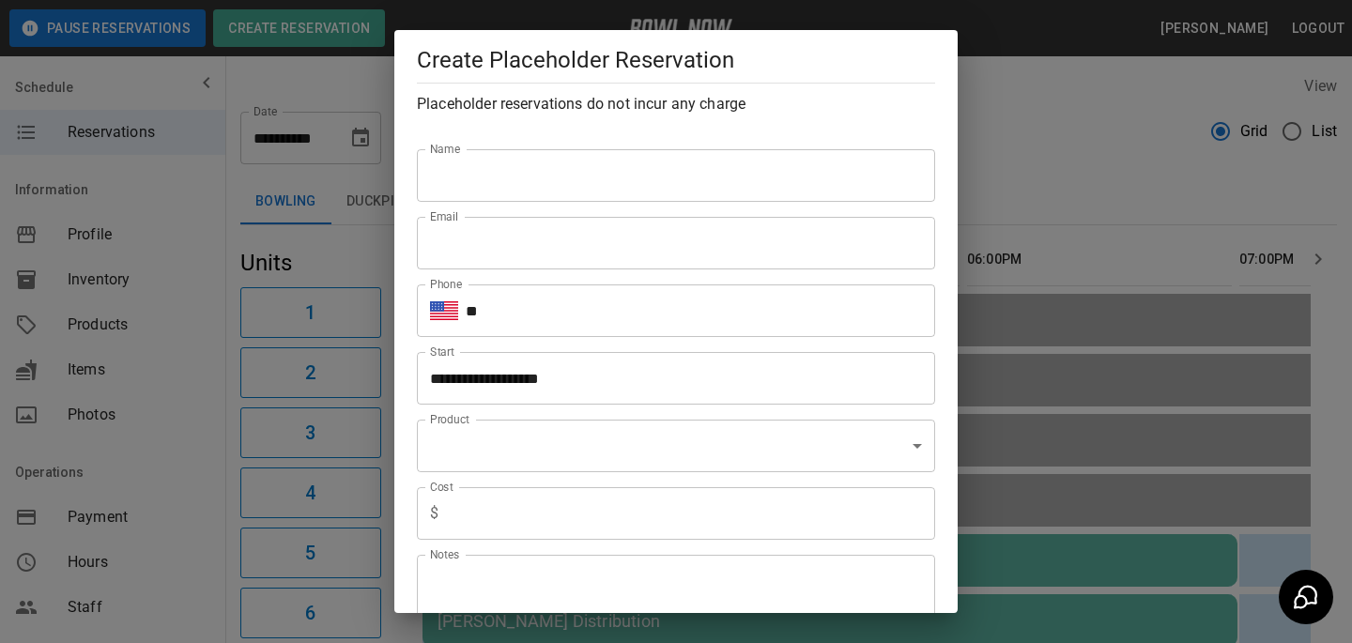
click at [1114, 179] on div "**********" at bounding box center [676, 321] width 1352 height 643
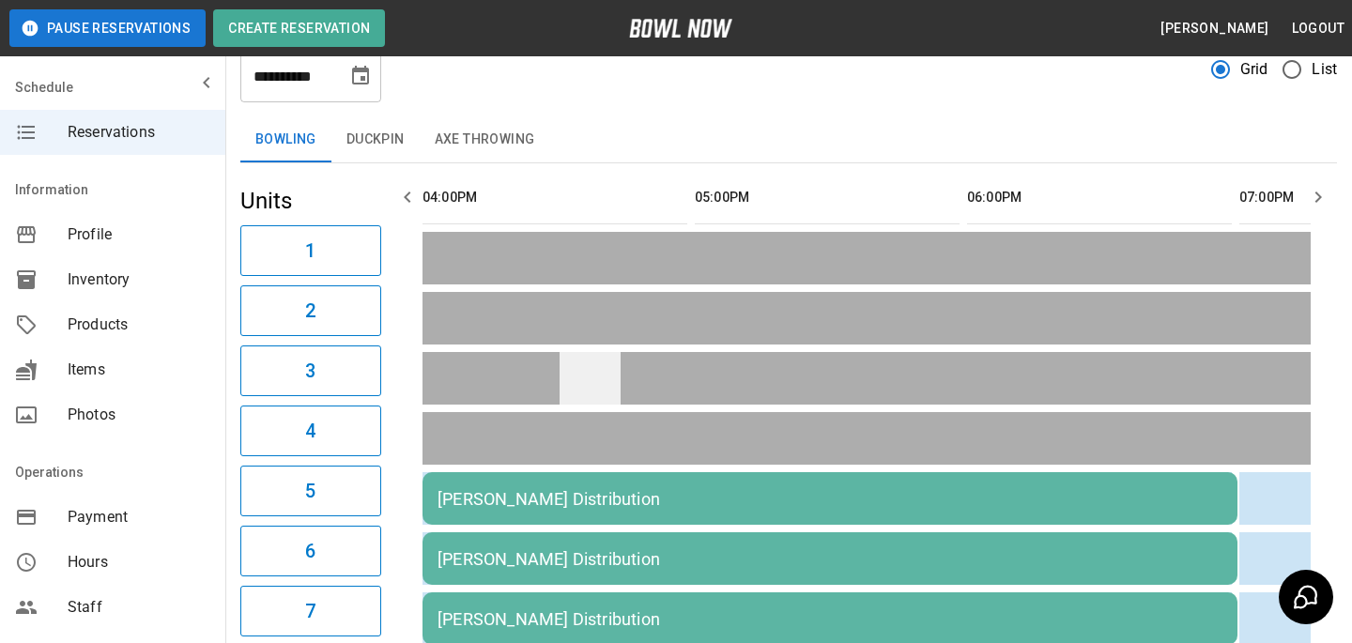
scroll to position [107, 0]
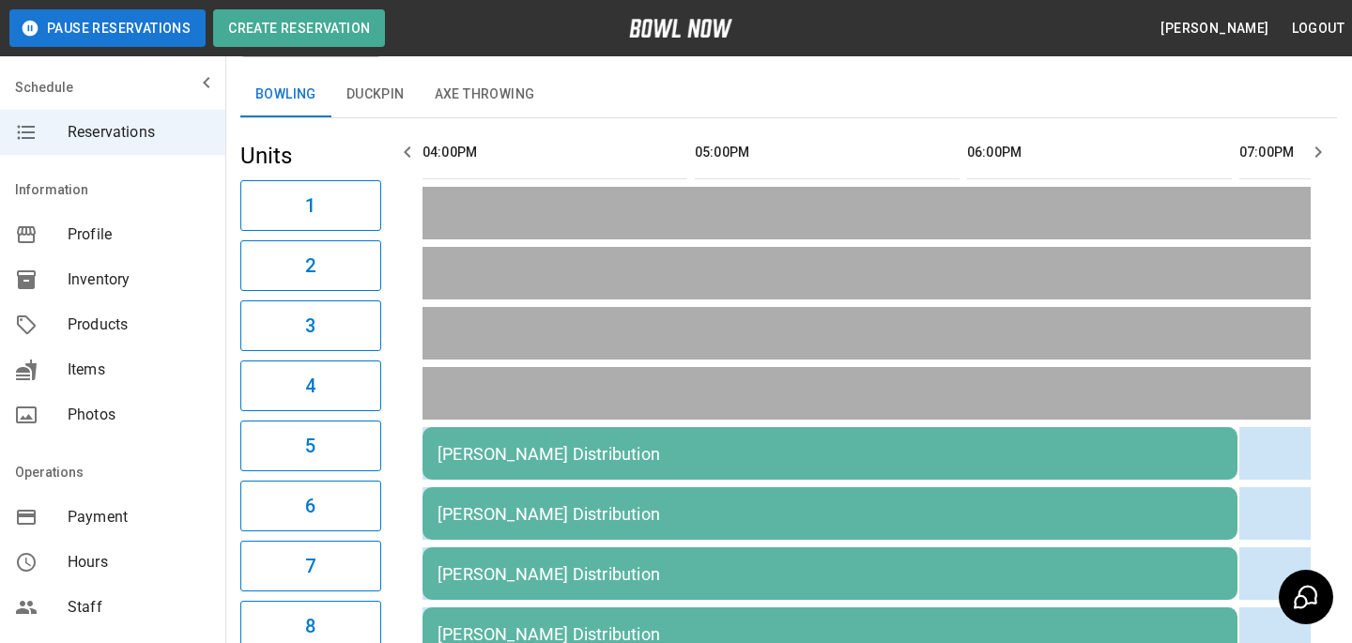
click at [137, 318] on span "Products" at bounding box center [139, 325] width 143 height 23
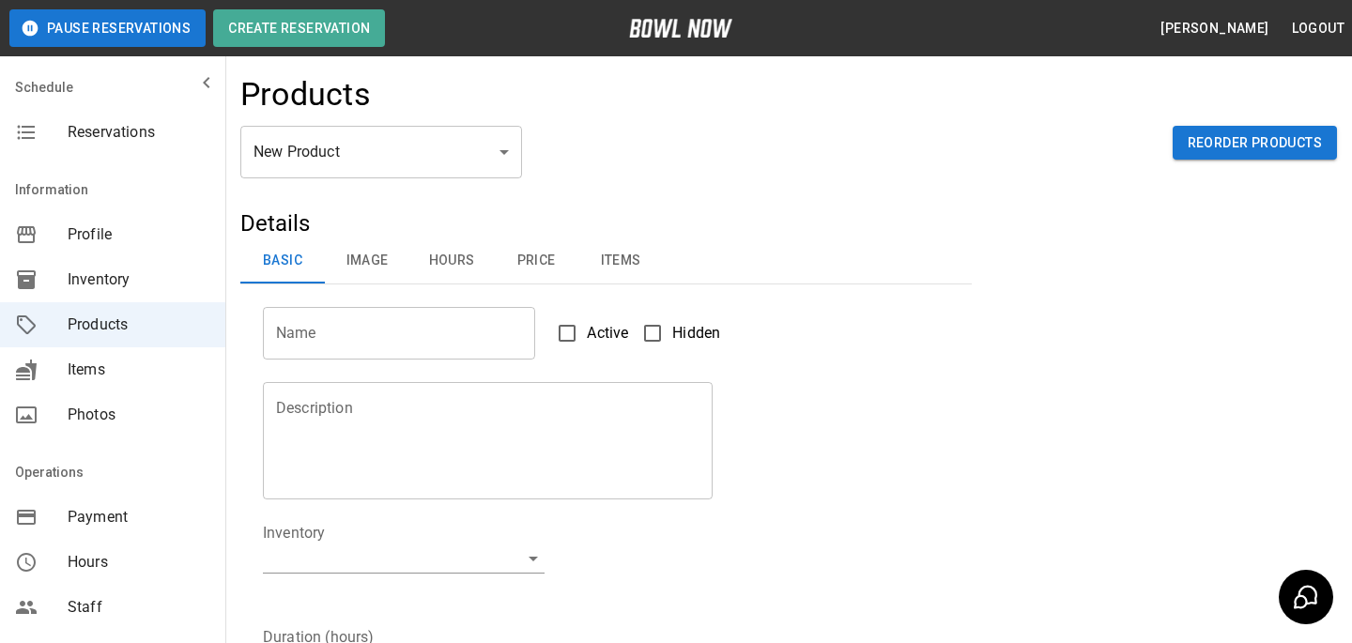
click at [317, 155] on body "Pause Reservations Create Reservation Bradey Powell Logout Schedule Reservation…" at bounding box center [676, 605] width 1352 height 1210
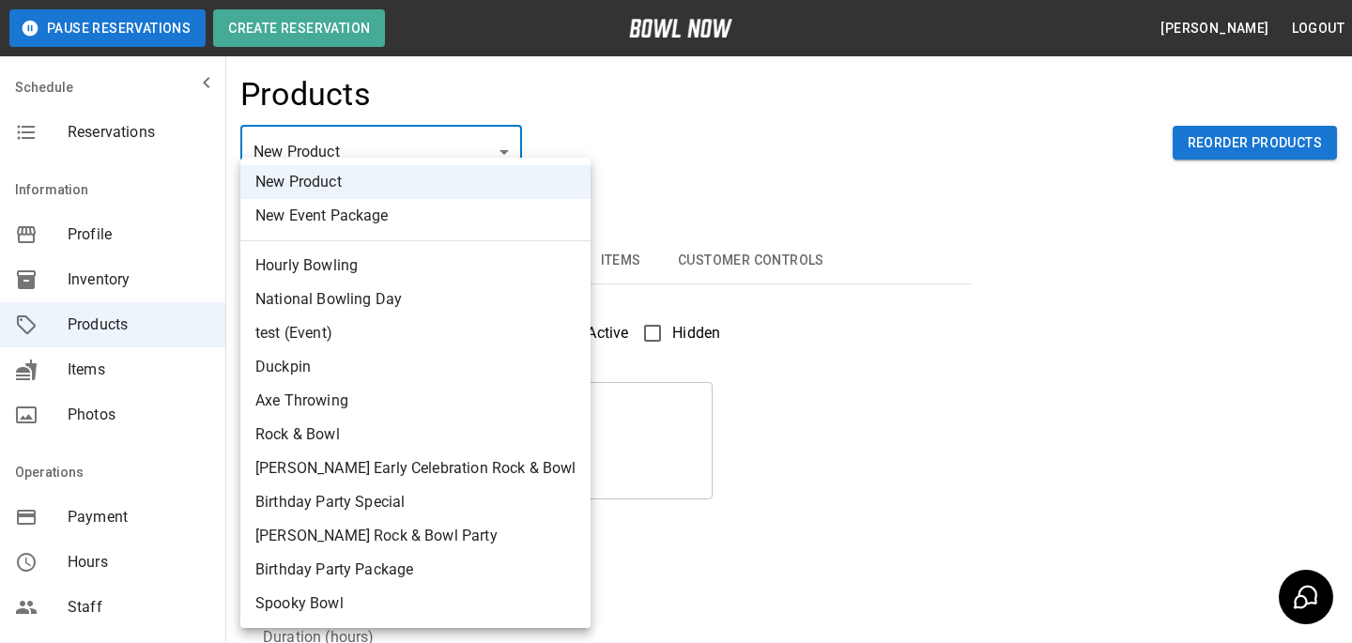
click at [351, 335] on li "test (Event)" at bounding box center [415, 333] width 350 height 34
type input "*"
type input "****"
type textarea "****"
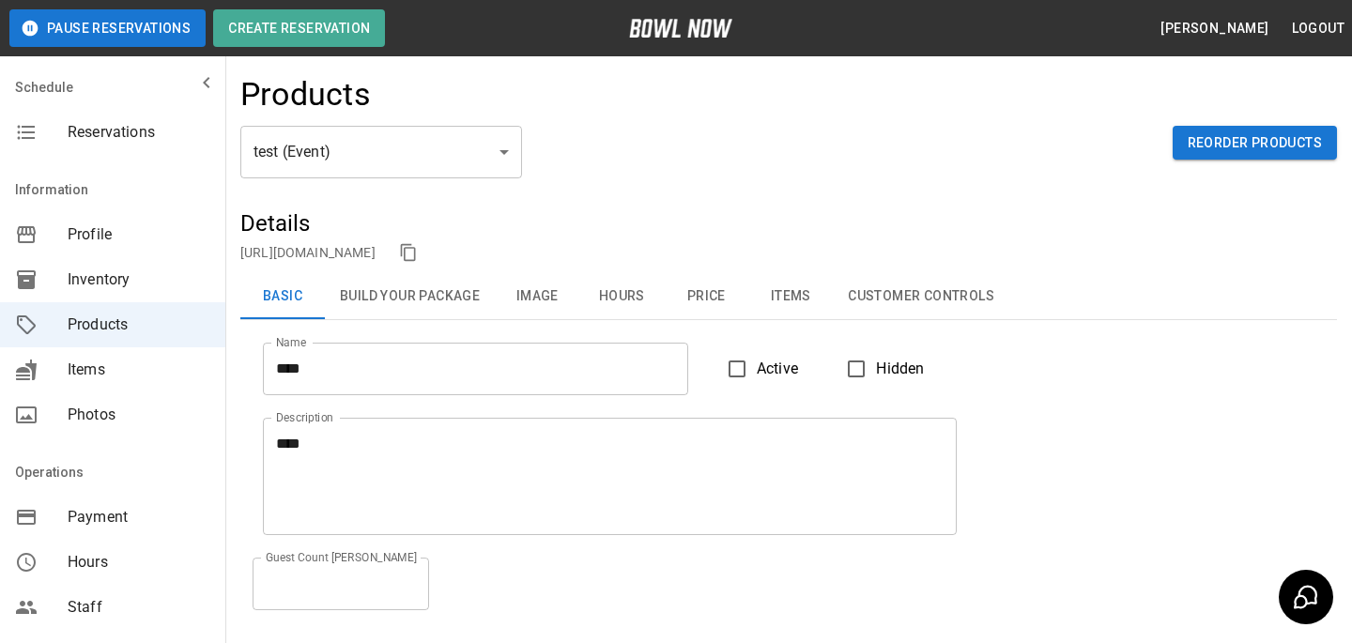
scroll to position [206, 0]
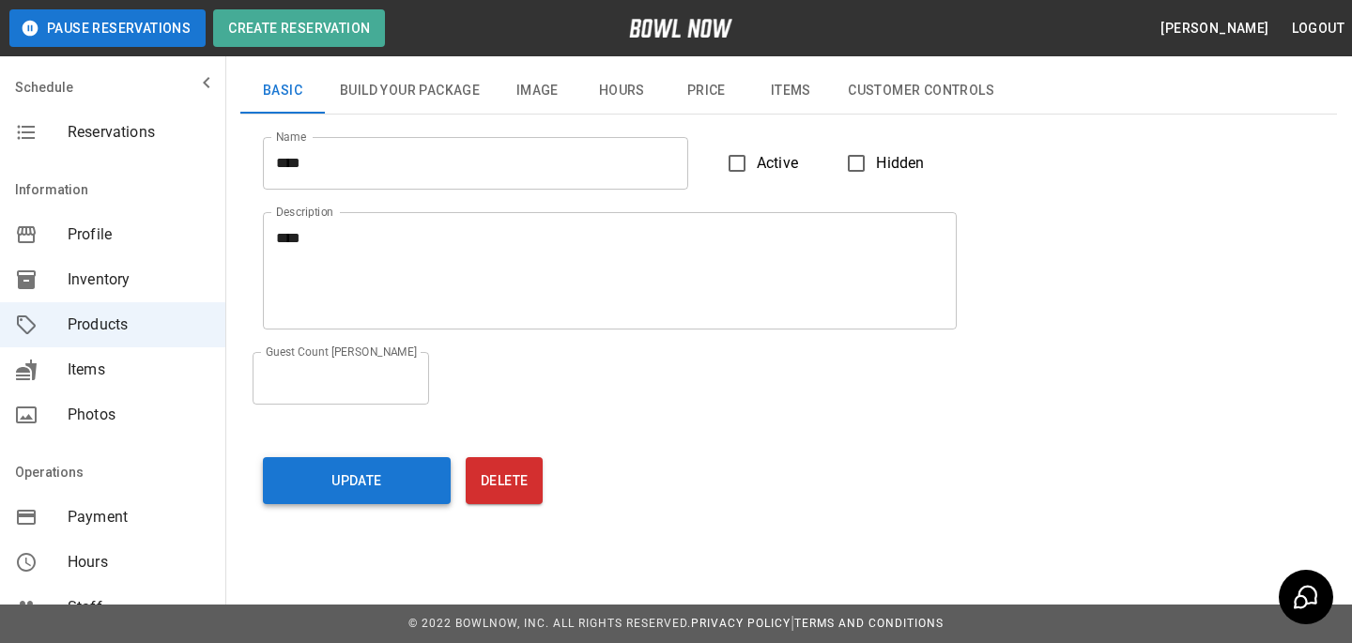
click at [329, 496] on button "Update" at bounding box center [357, 480] width 188 height 47
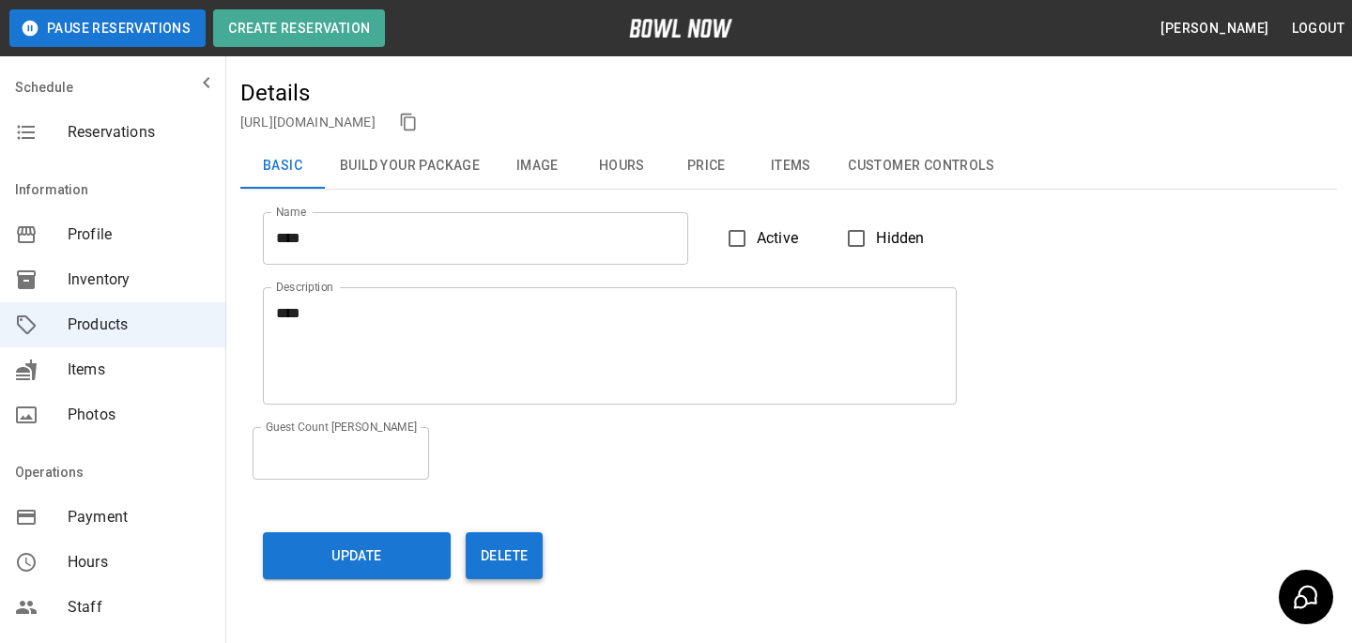
click at [481, 548] on button "Delete" at bounding box center [504, 555] width 77 height 47
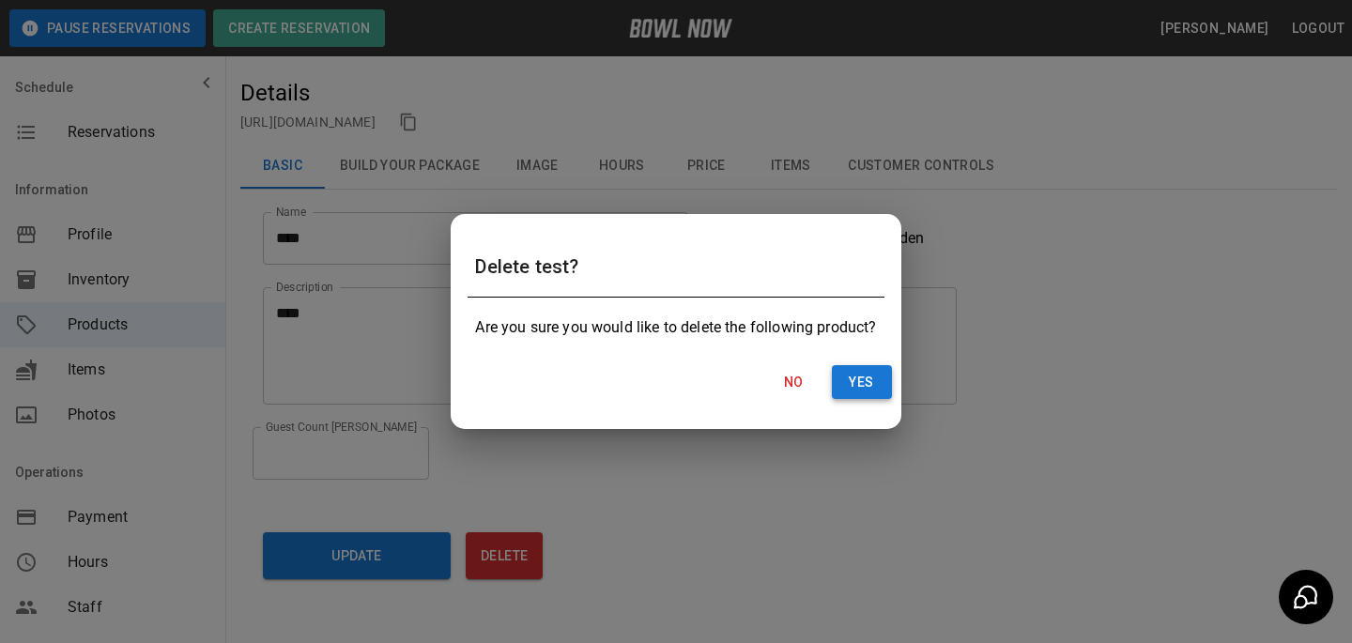
click at [850, 377] on button "Yes" at bounding box center [862, 382] width 60 height 35
type input "**"
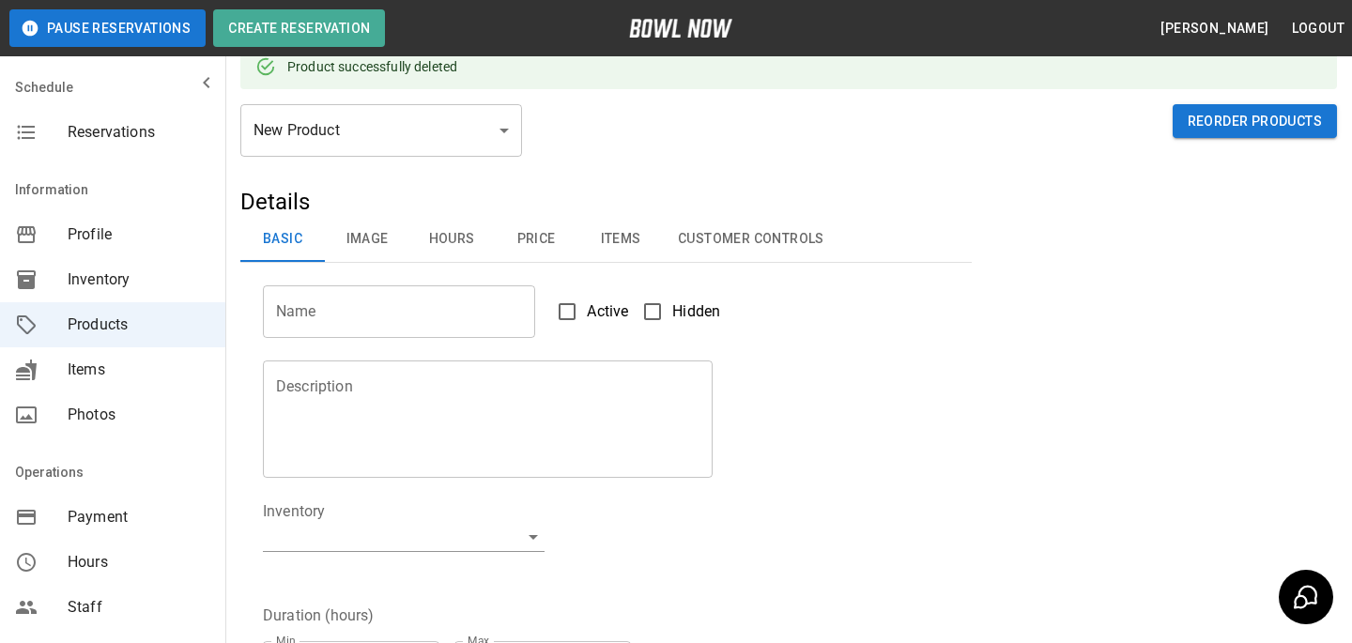
scroll to position [0, 0]
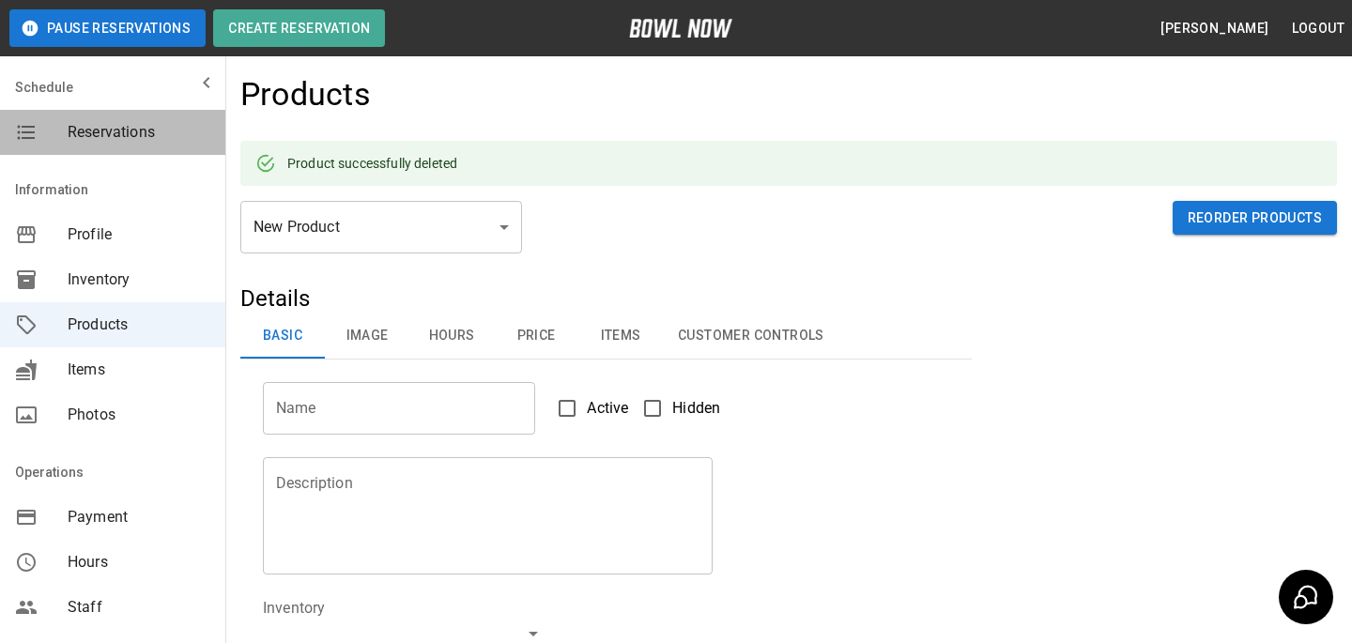
click at [133, 130] on span "Reservations" at bounding box center [139, 132] width 143 height 23
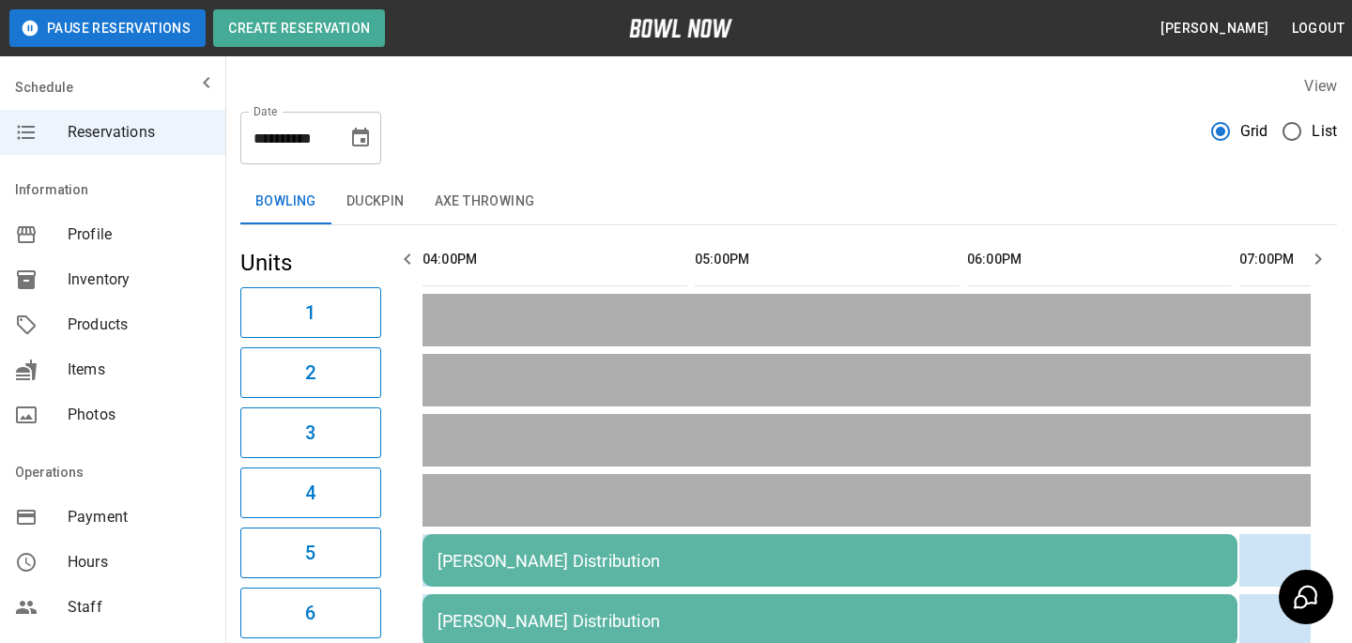
scroll to position [628, 0]
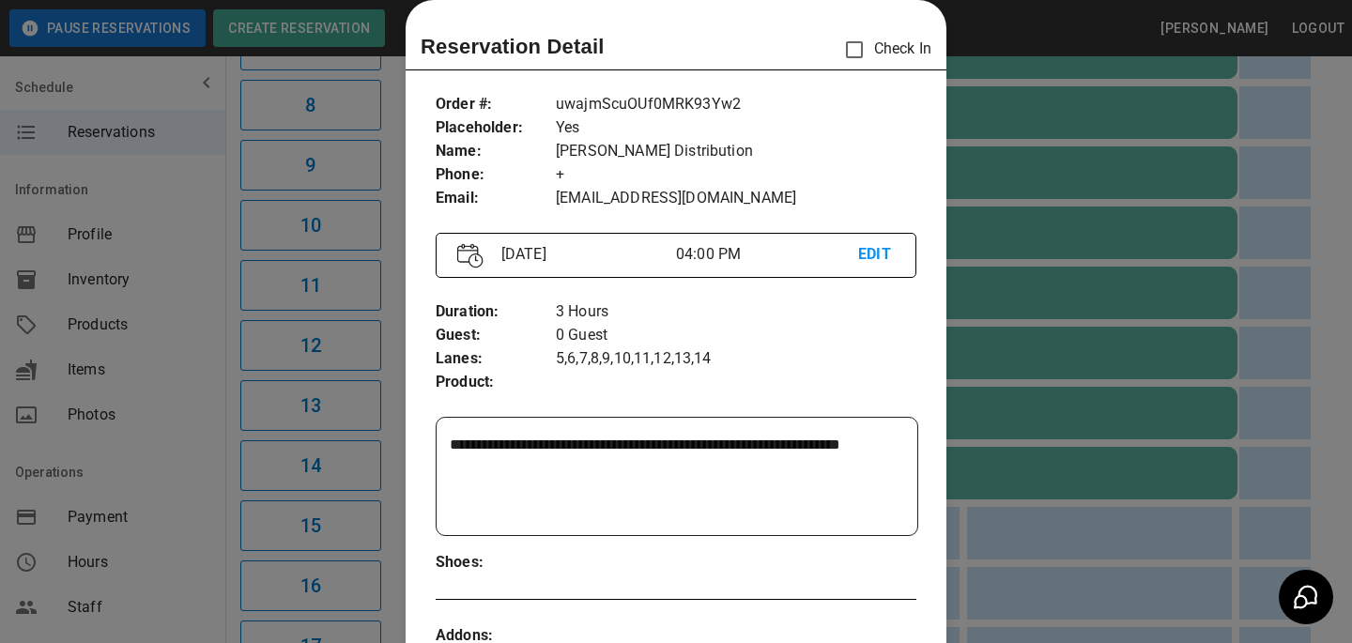
scroll to position [54, 0]
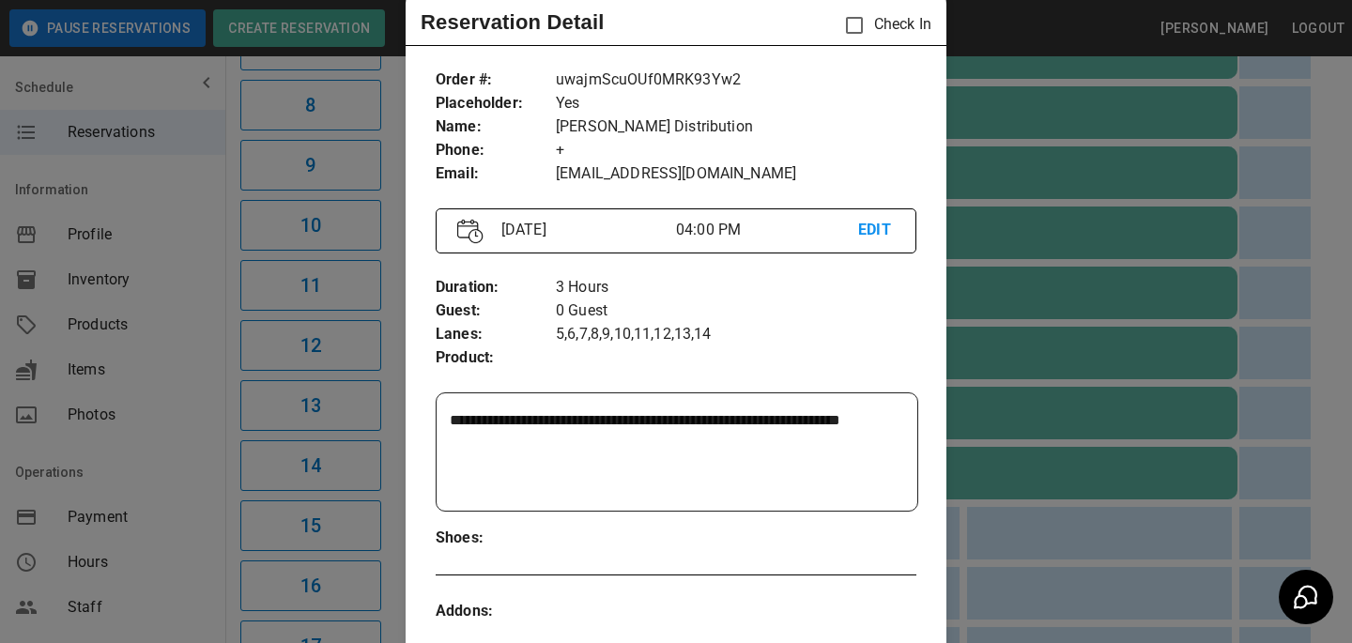
click at [988, 289] on div at bounding box center [676, 321] width 1352 height 643
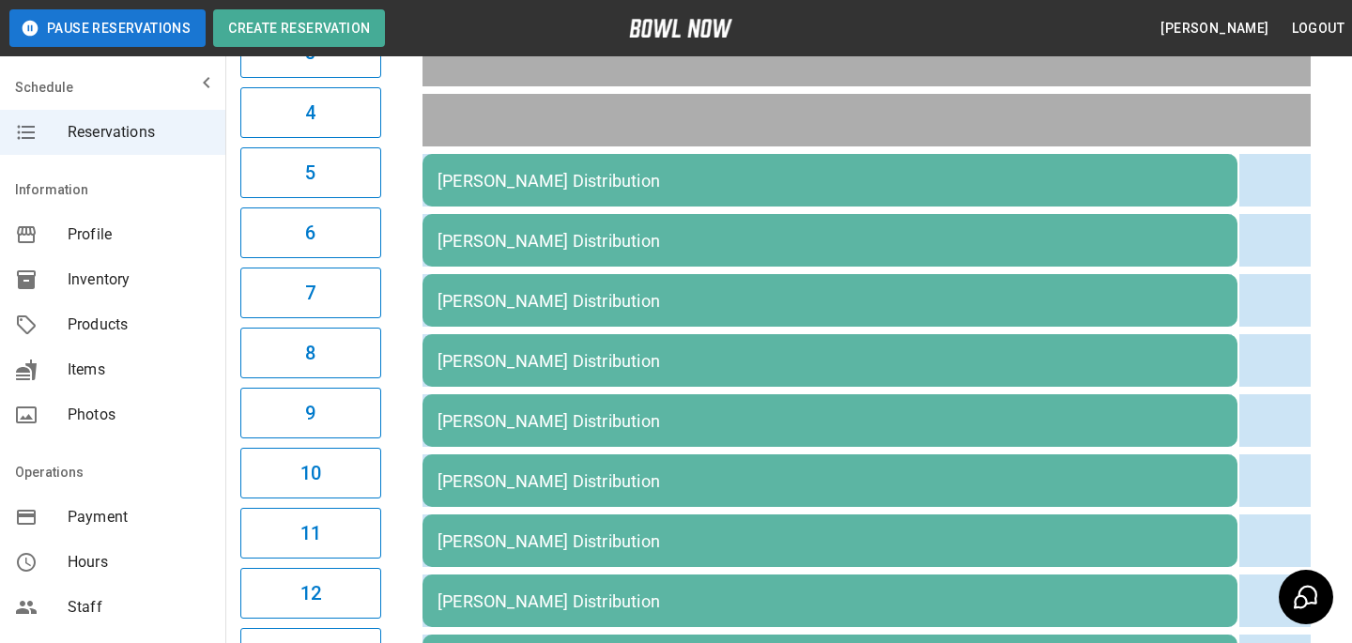
scroll to position [0, 0]
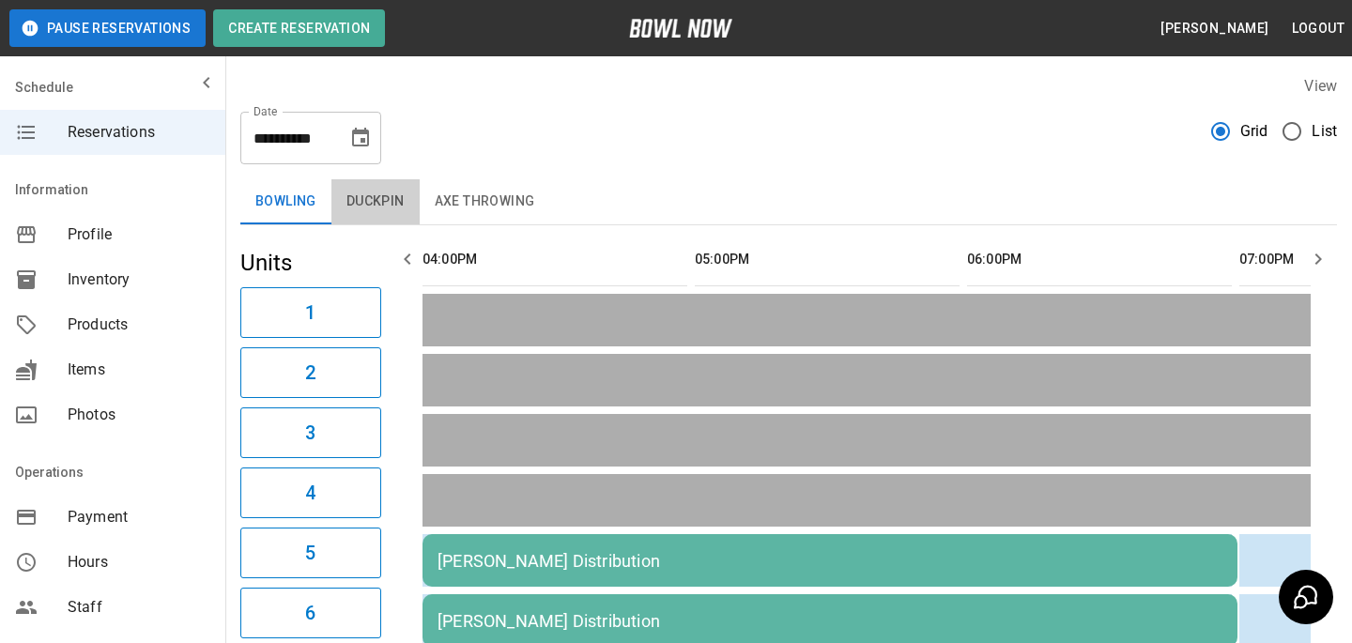
click at [350, 222] on button "Duckpin" at bounding box center [375, 201] width 88 height 45
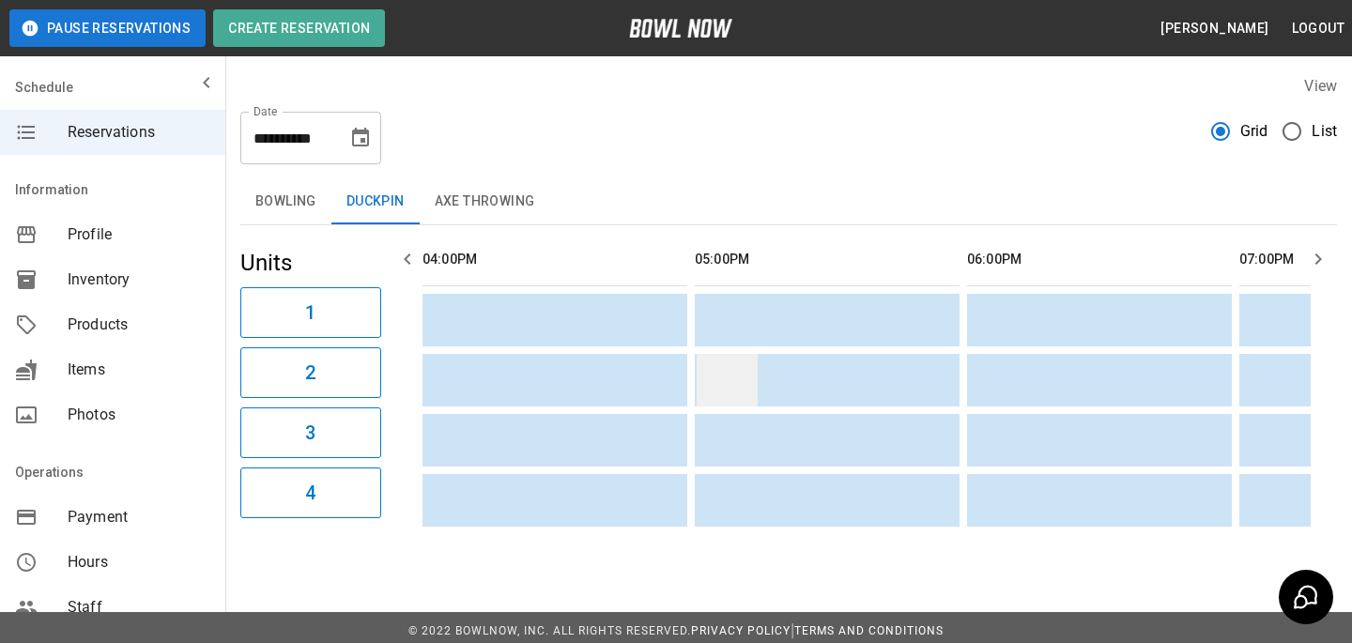
scroll to position [8, 0]
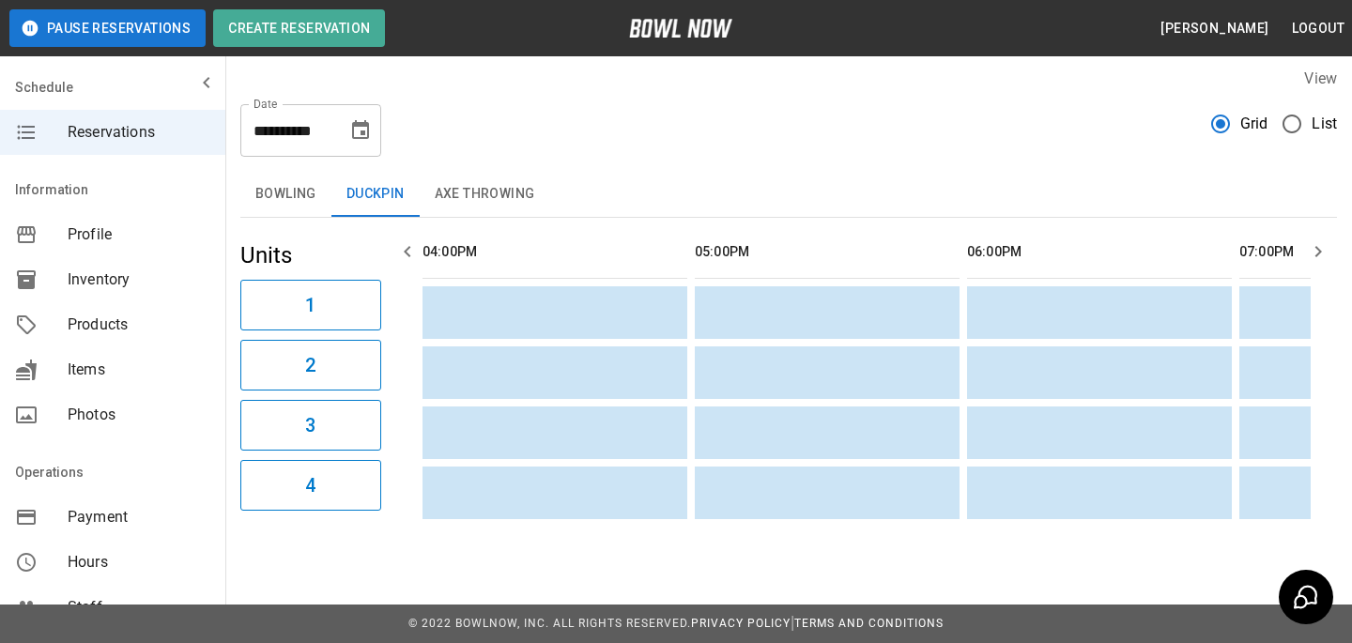
click at [473, 207] on button "Axe Throwing" at bounding box center [485, 194] width 130 height 45
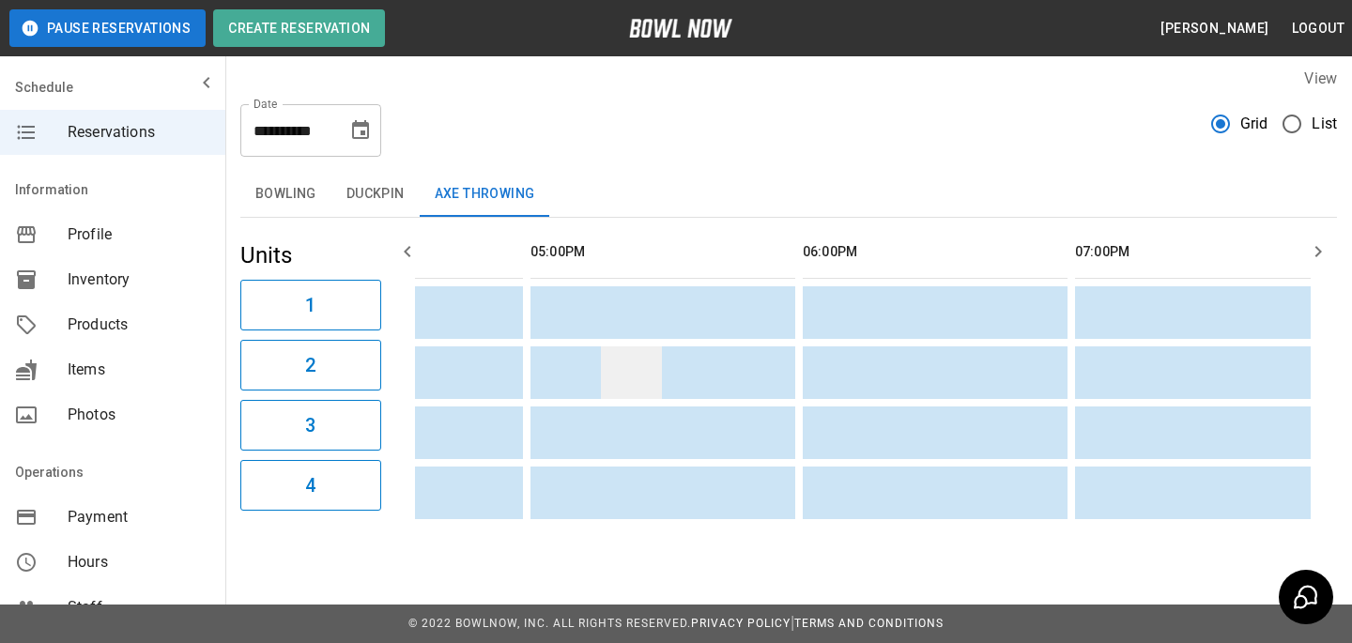
scroll to position [0, 0]
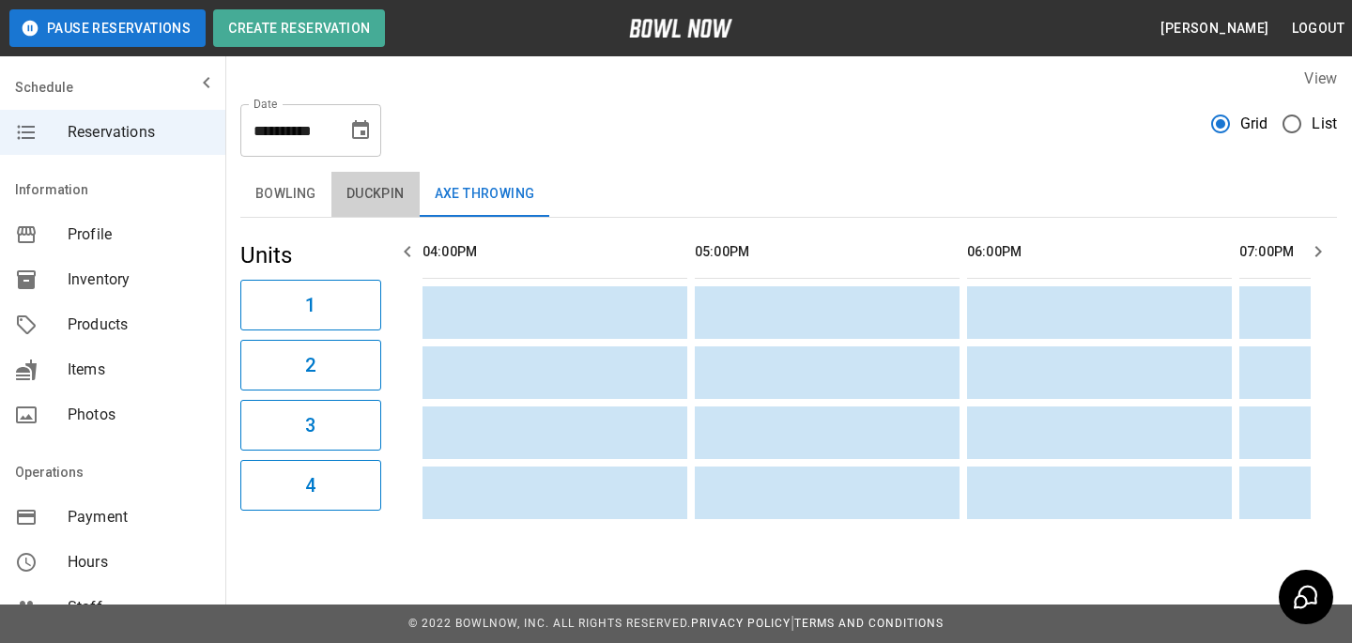
click at [332, 204] on button "Duckpin" at bounding box center [375, 194] width 88 height 45
click at [301, 211] on button "Bowling" at bounding box center [285, 194] width 91 height 45
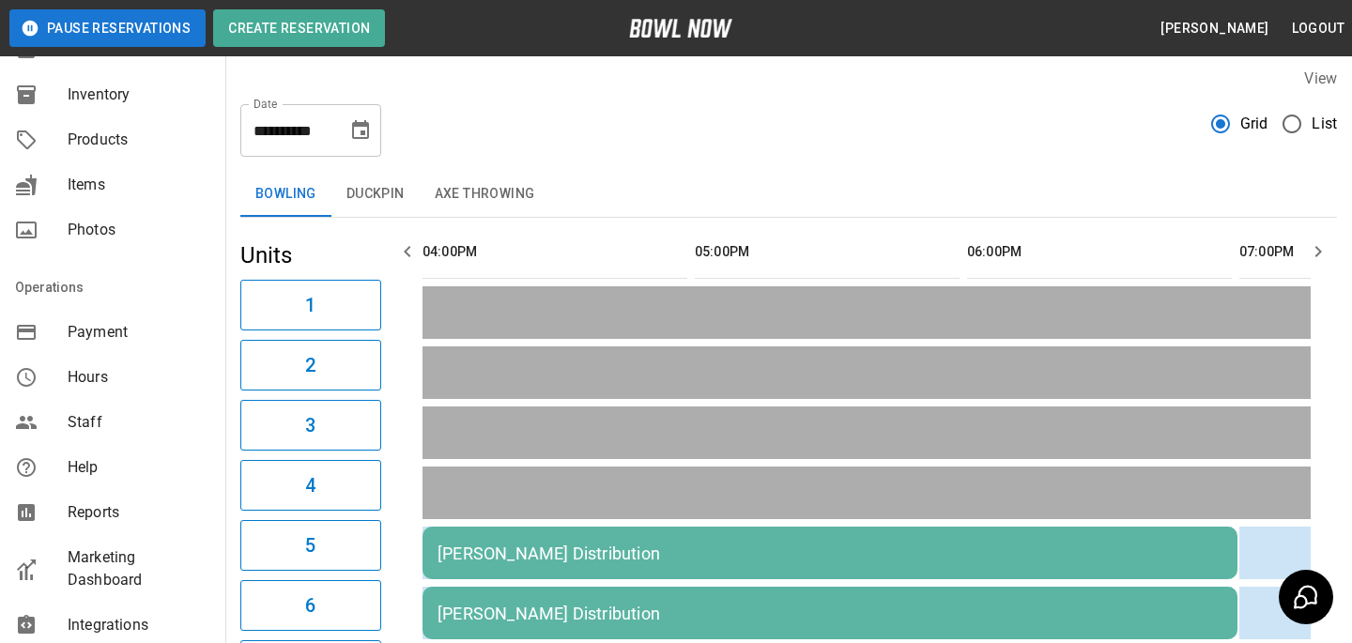
scroll to position [188, 0]
click at [104, 479] on div "Help" at bounding box center [112, 464] width 225 height 45
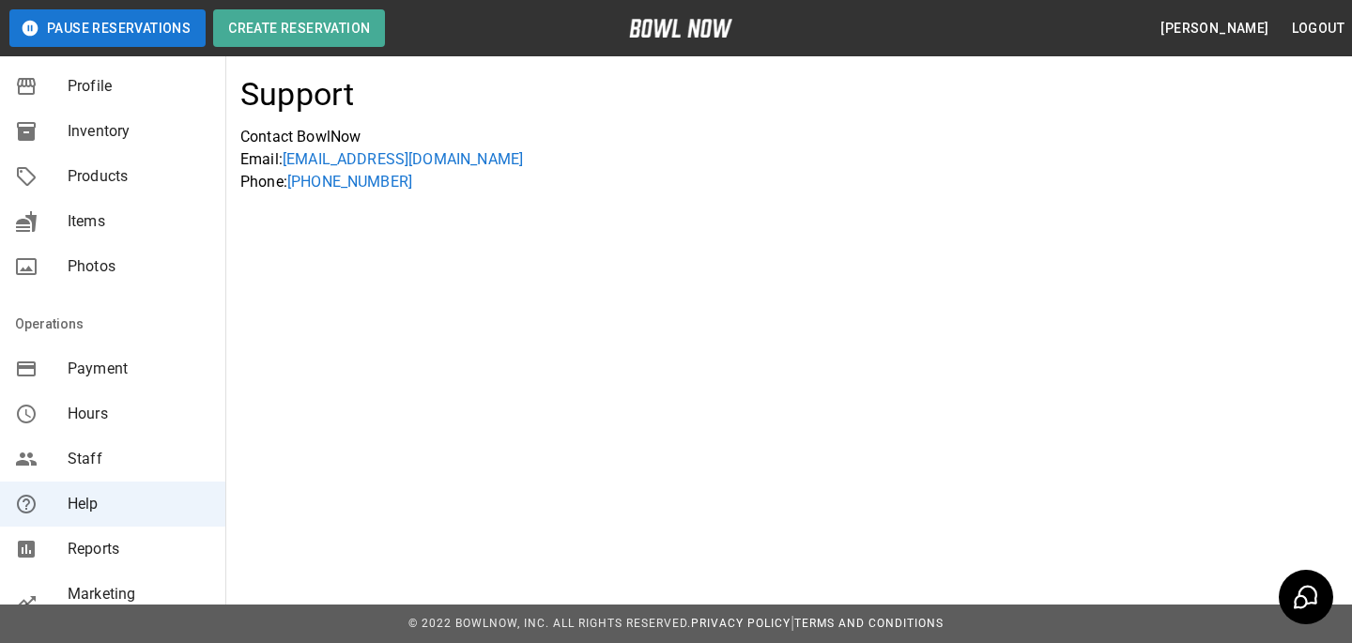
scroll to position [438, 0]
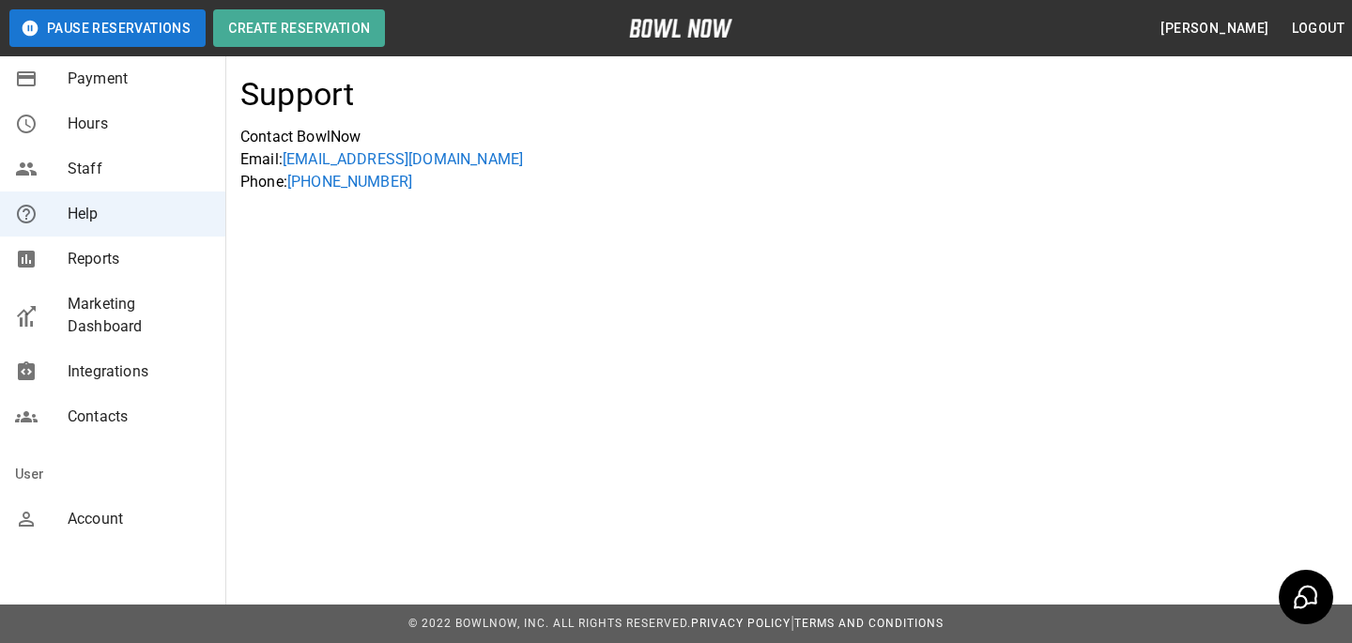
click at [118, 517] on span "Account" at bounding box center [139, 519] width 143 height 23
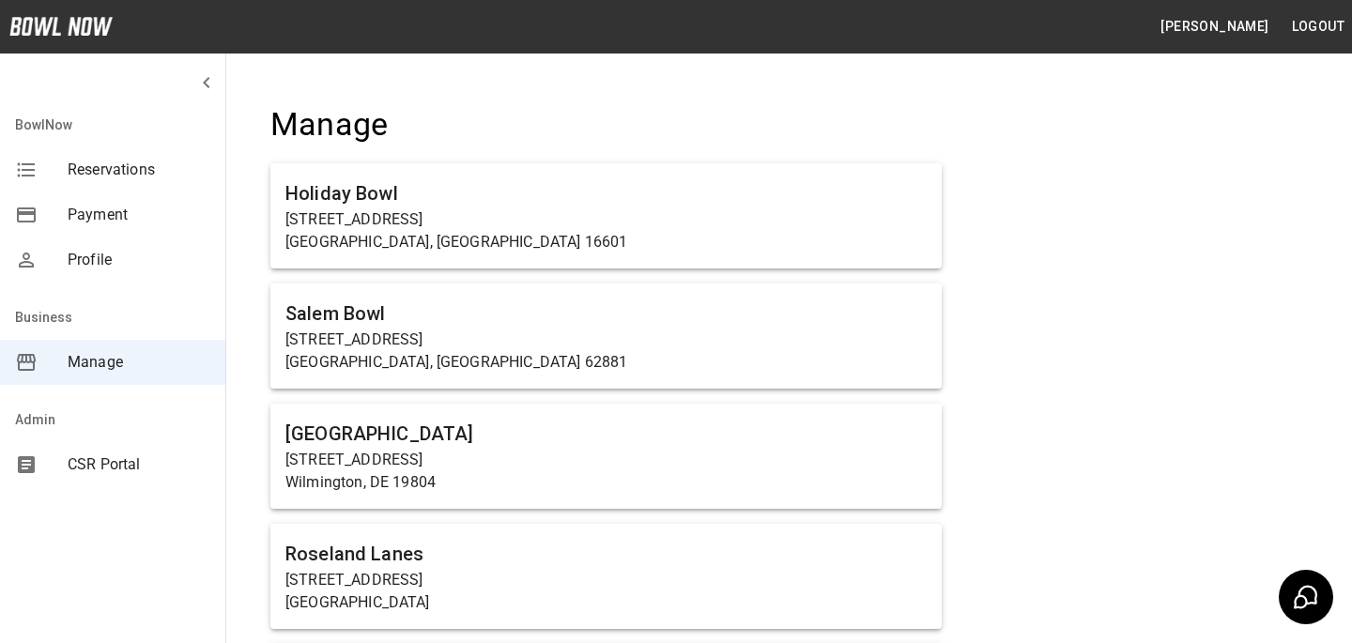
scroll to position [6360, 0]
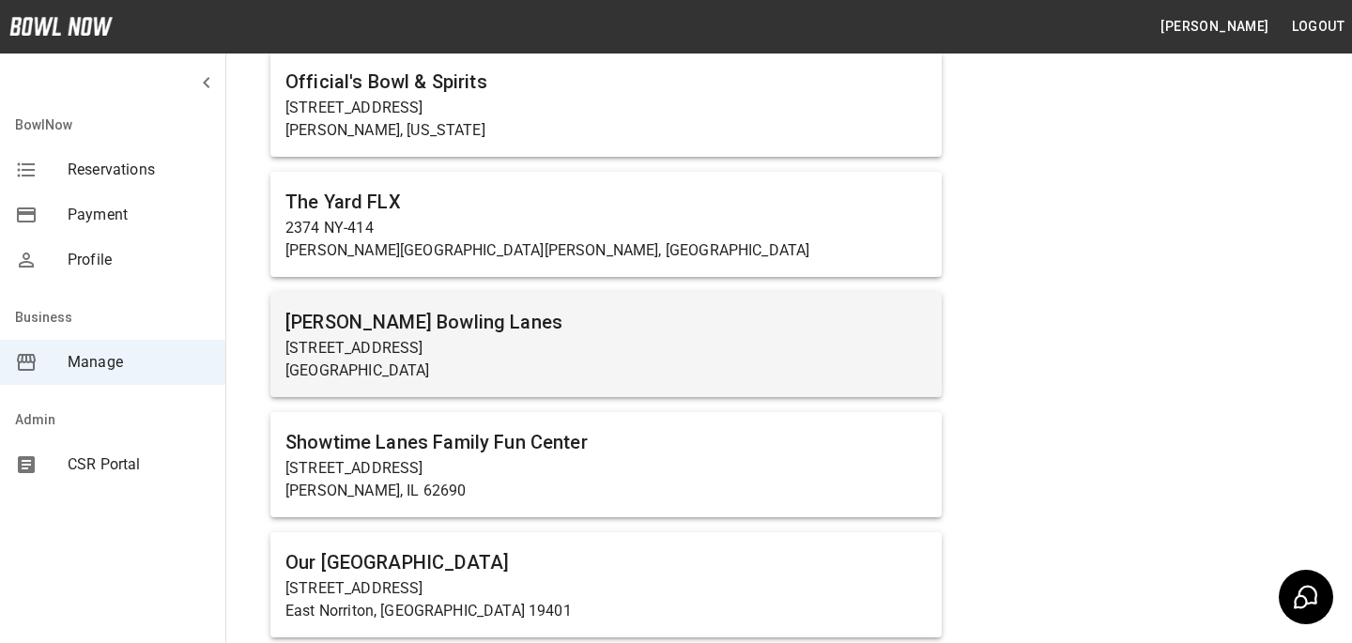
click at [484, 322] on h6 "Sims Bowling Lanes" at bounding box center [605, 322] width 641 height 30
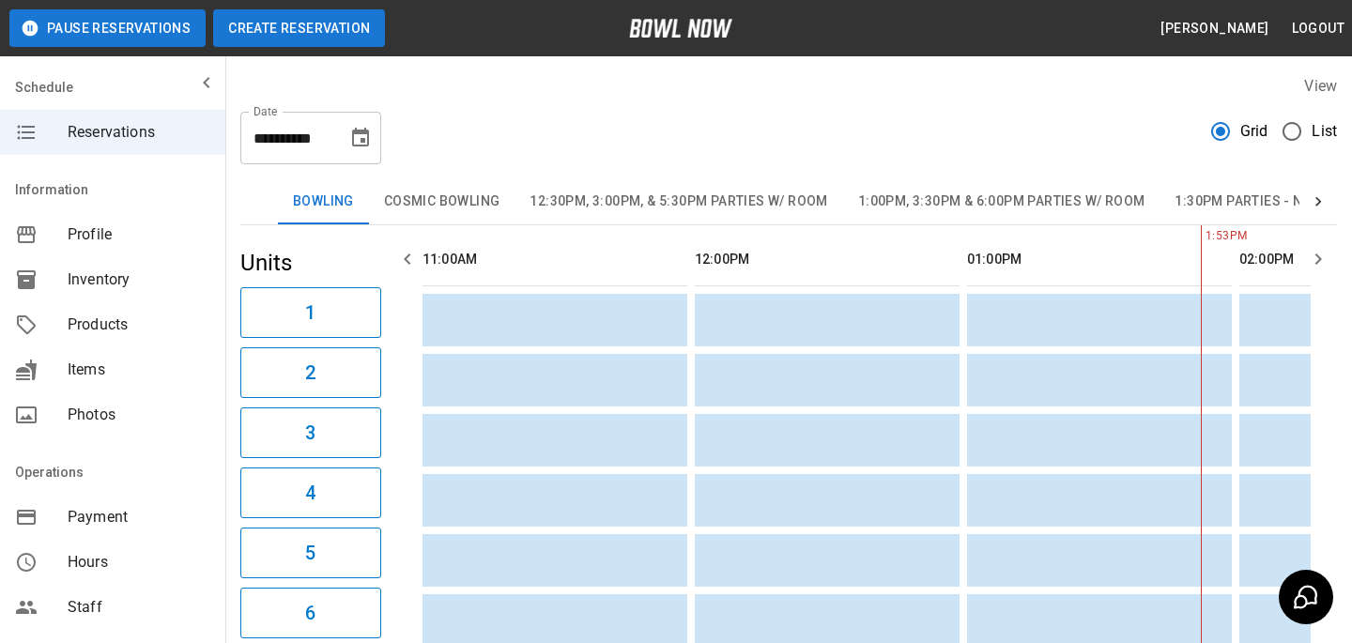
scroll to position [0, 544]
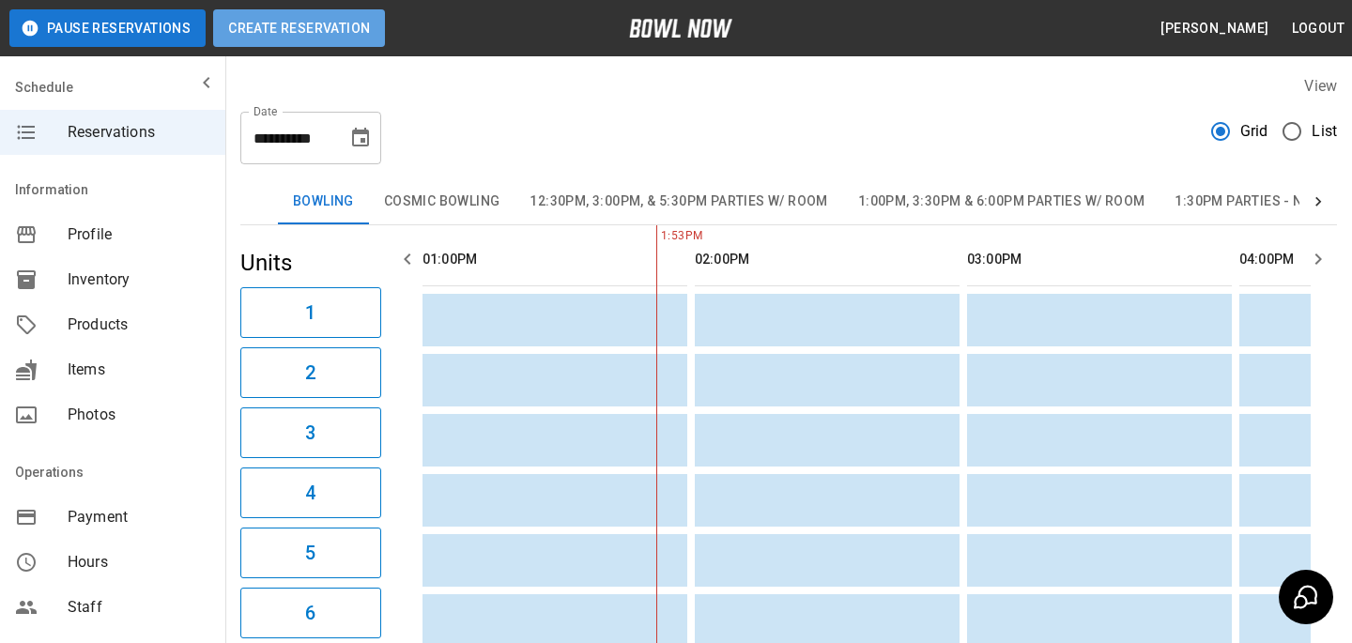
click at [322, 35] on button "Create Reservation" at bounding box center [299, 28] width 172 height 38
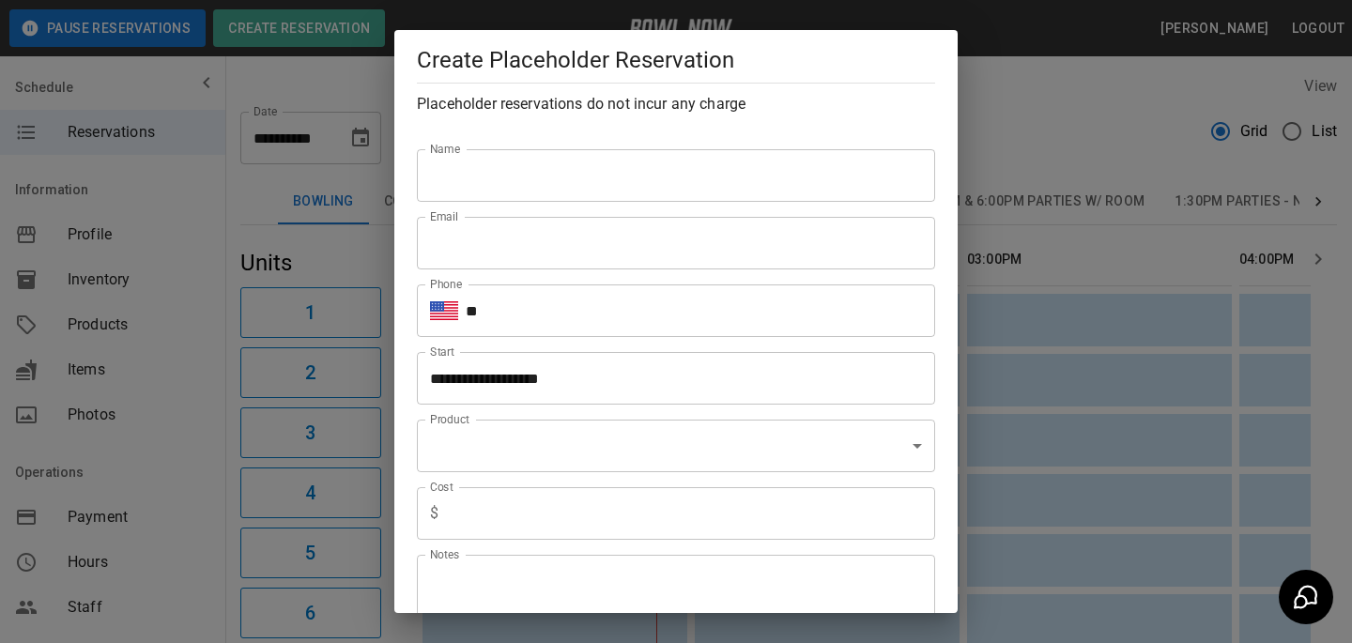
click at [1000, 216] on div "**********" at bounding box center [676, 321] width 1352 height 643
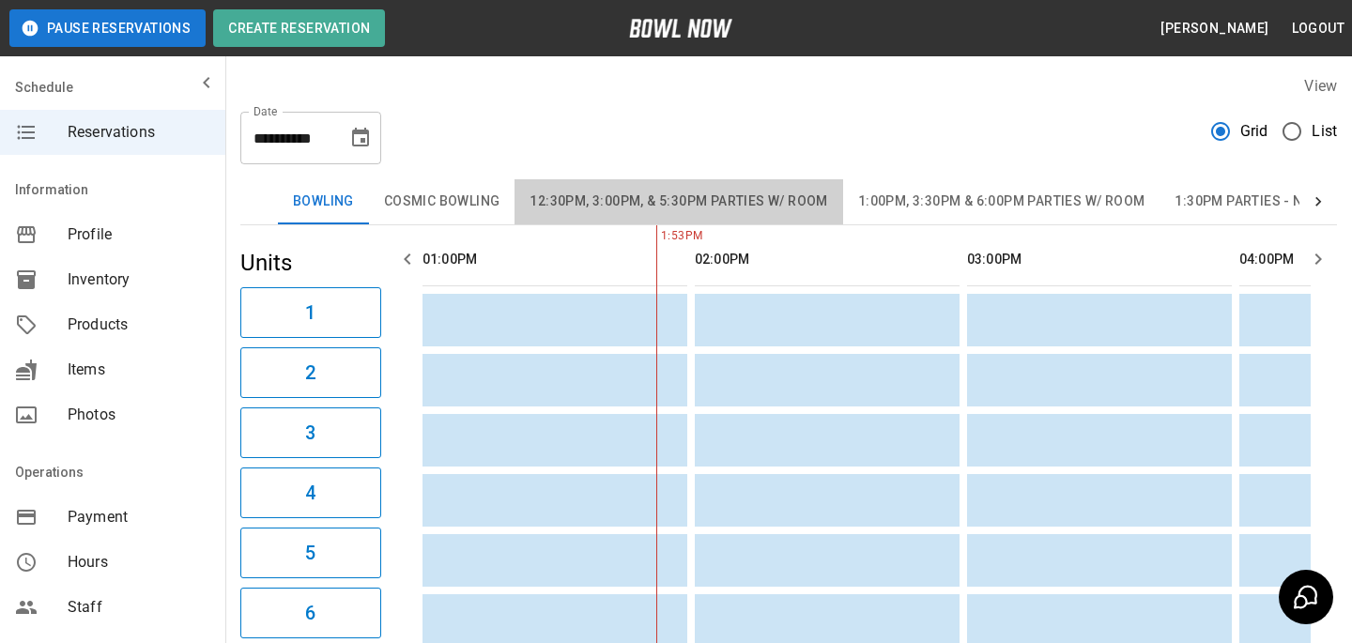
click at [772, 218] on button "12:30pm, 3:00pm, & 5:30pm Parties w/ Room" at bounding box center [678, 201] width 328 height 45
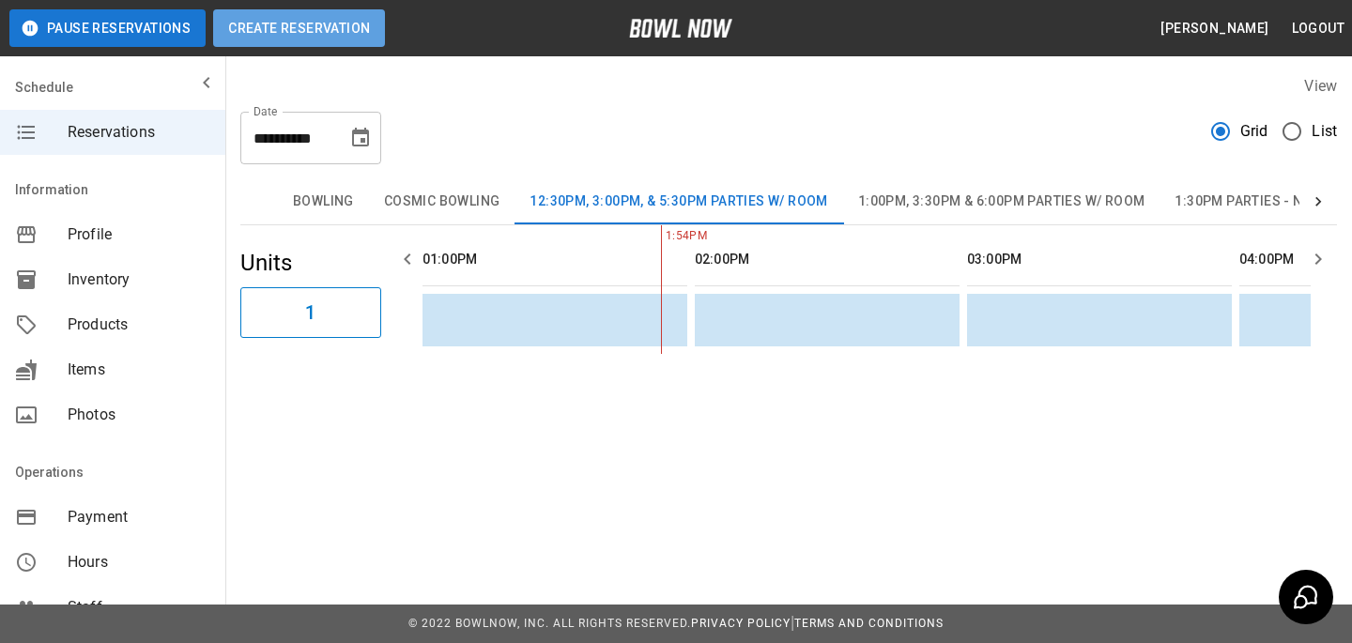
click at [367, 41] on button "Create Reservation" at bounding box center [299, 28] width 172 height 38
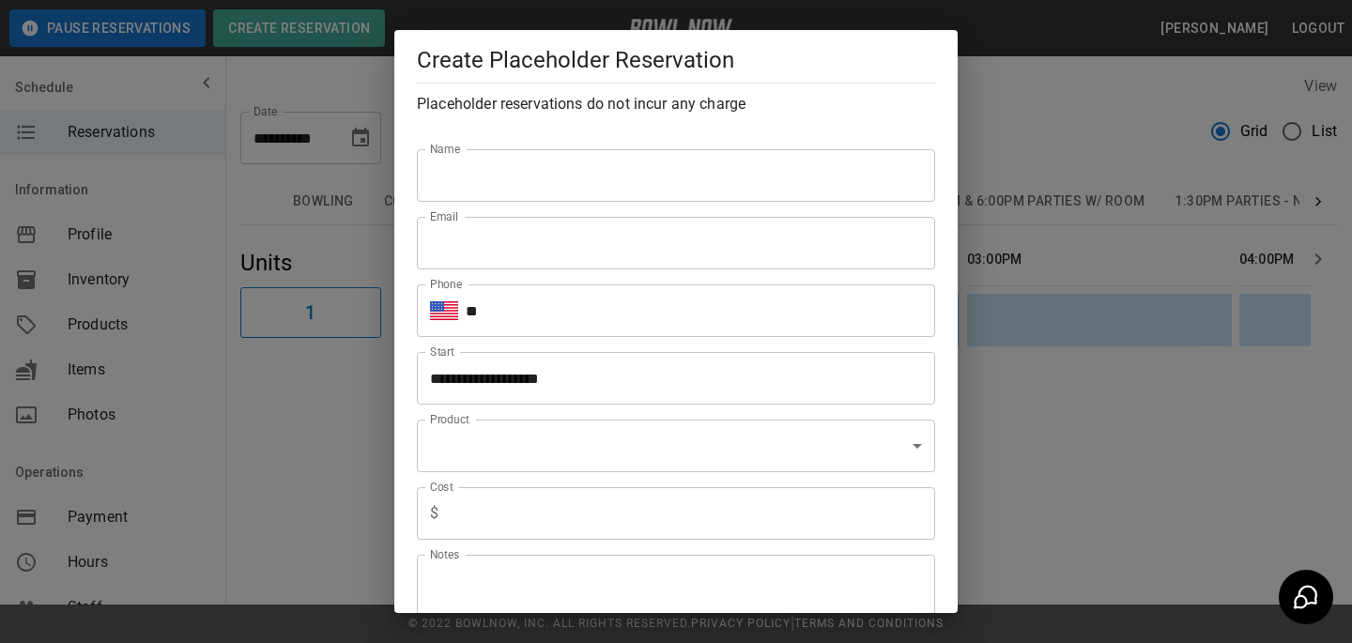
click at [544, 440] on body "**********" at bounding box center [676, 321] width 1352 height 643
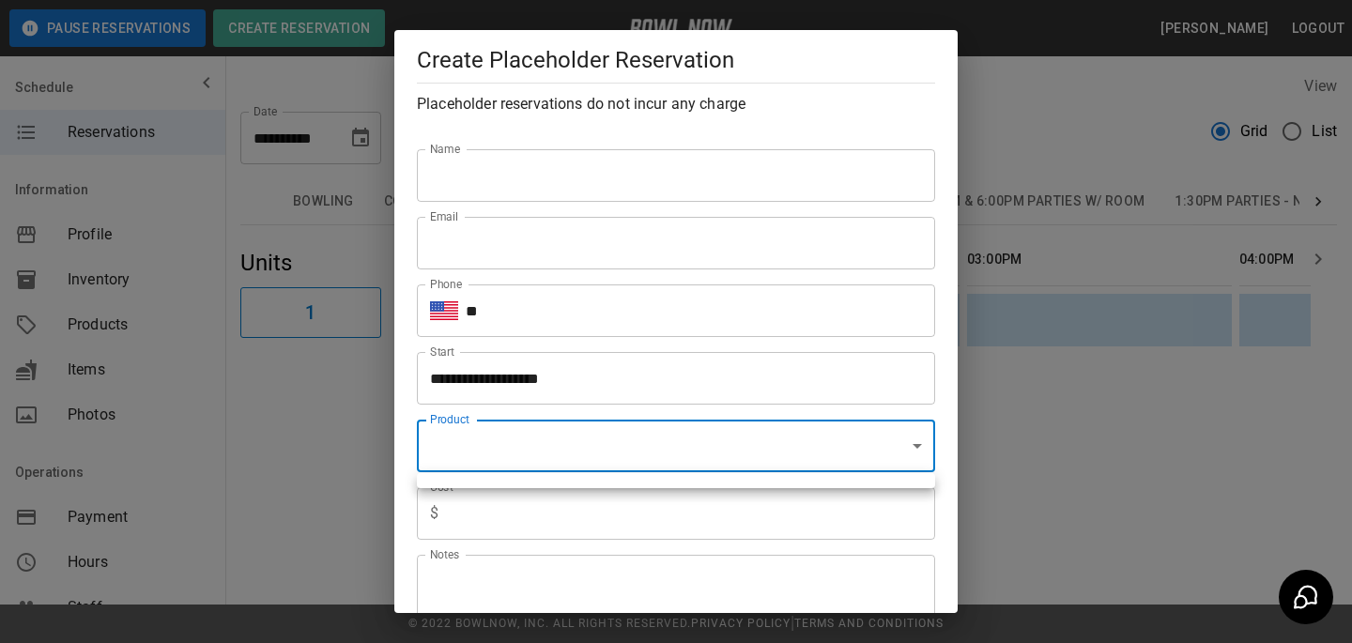
click at [544, 448] on div at bounding box center [676, 321] width 1352 height 643
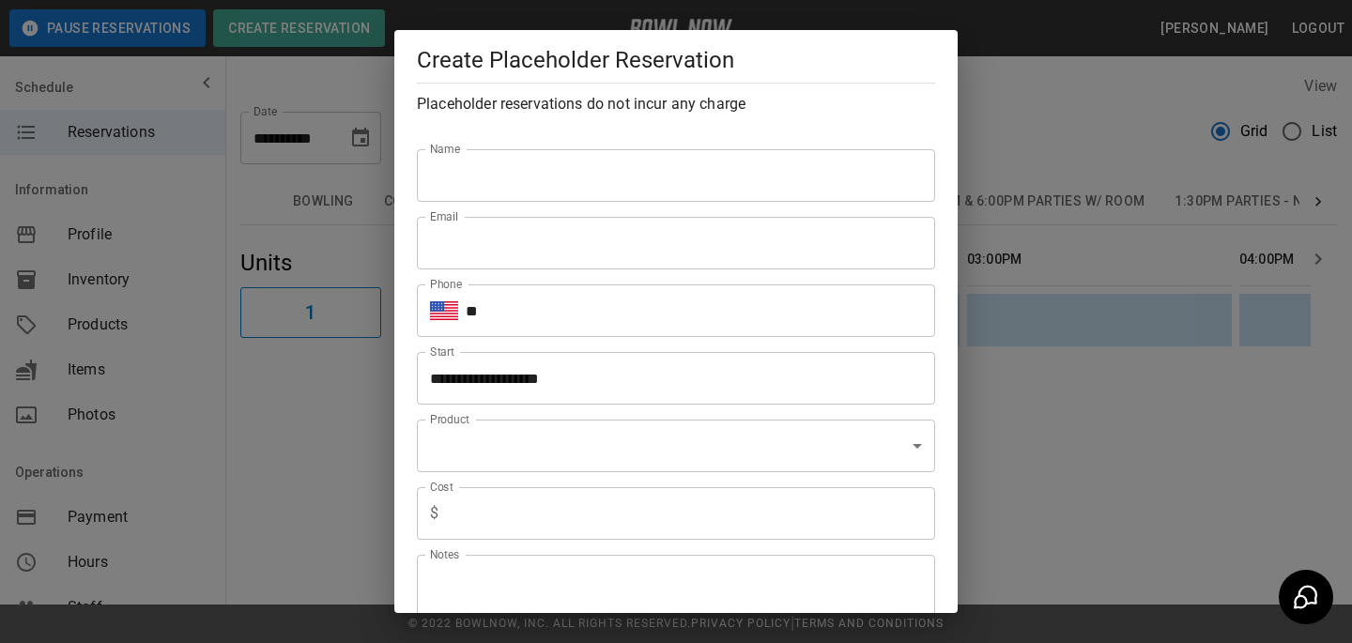
click at [1156, 257] on div "**********" at bounding box center [676, 321] width 1352 height 643
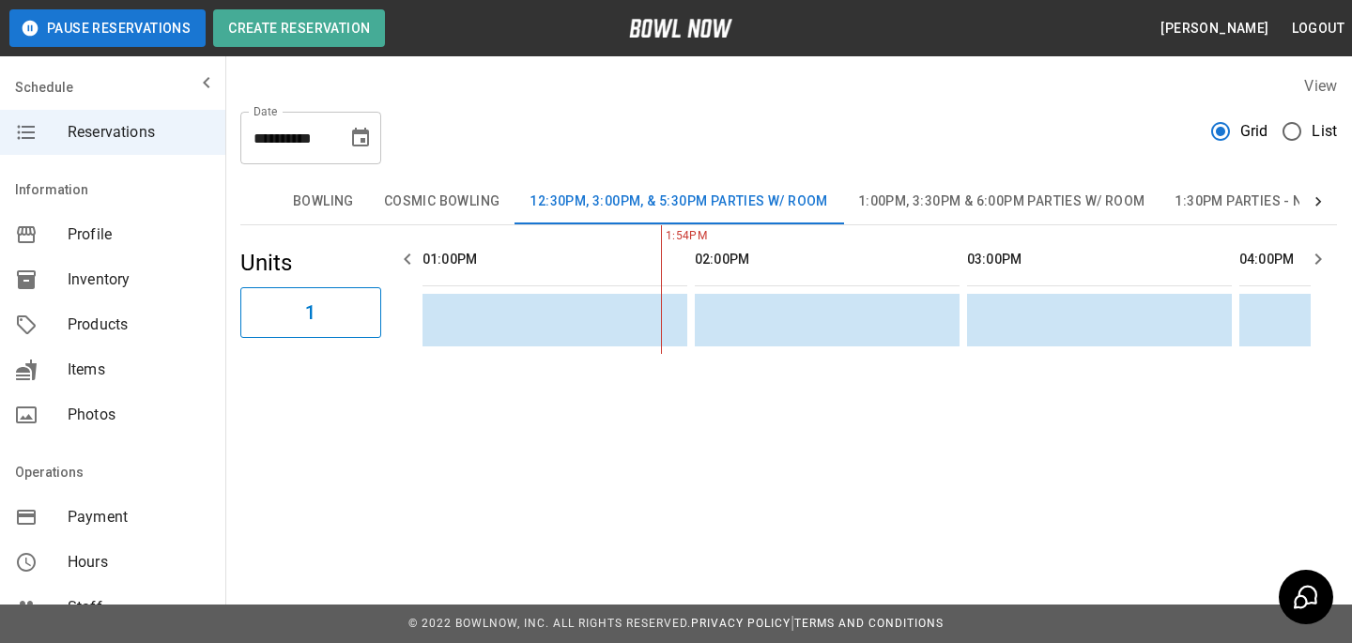
click at [1080, 191] on button "1:00pm, 3:30pm & 6:00pm Parties w/ Room" at bounding box center [1001, 201] width 317 height 45
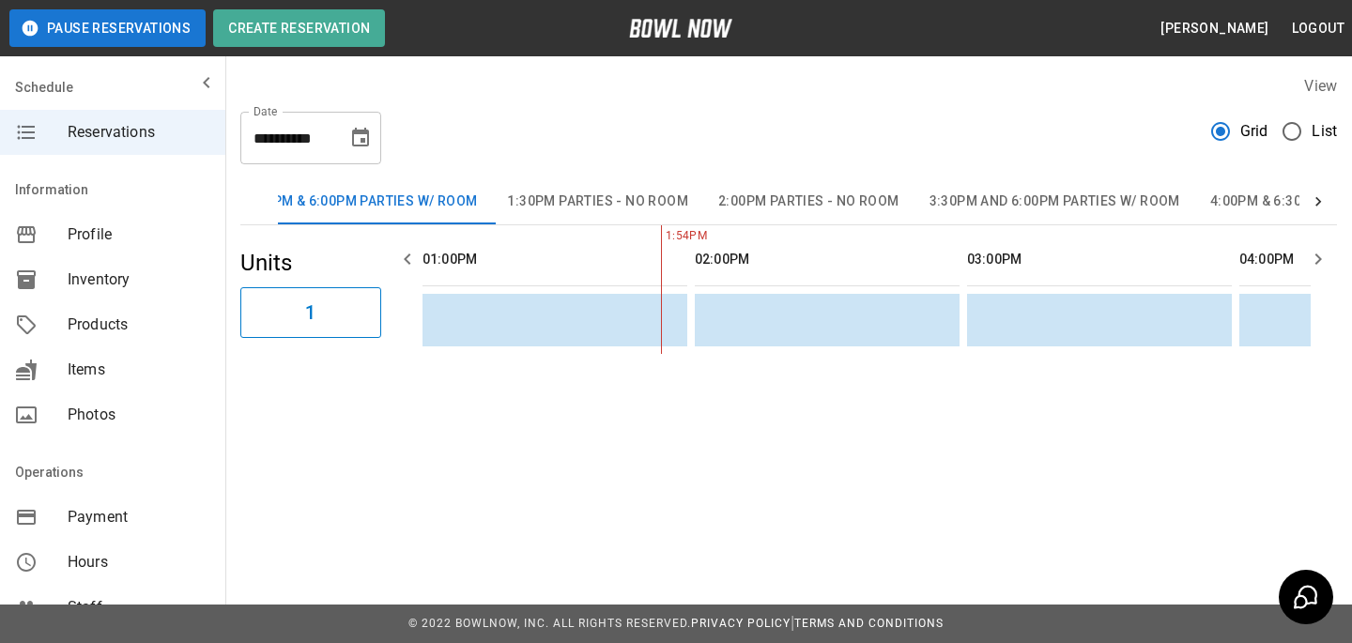
scroll to position [0, 829]
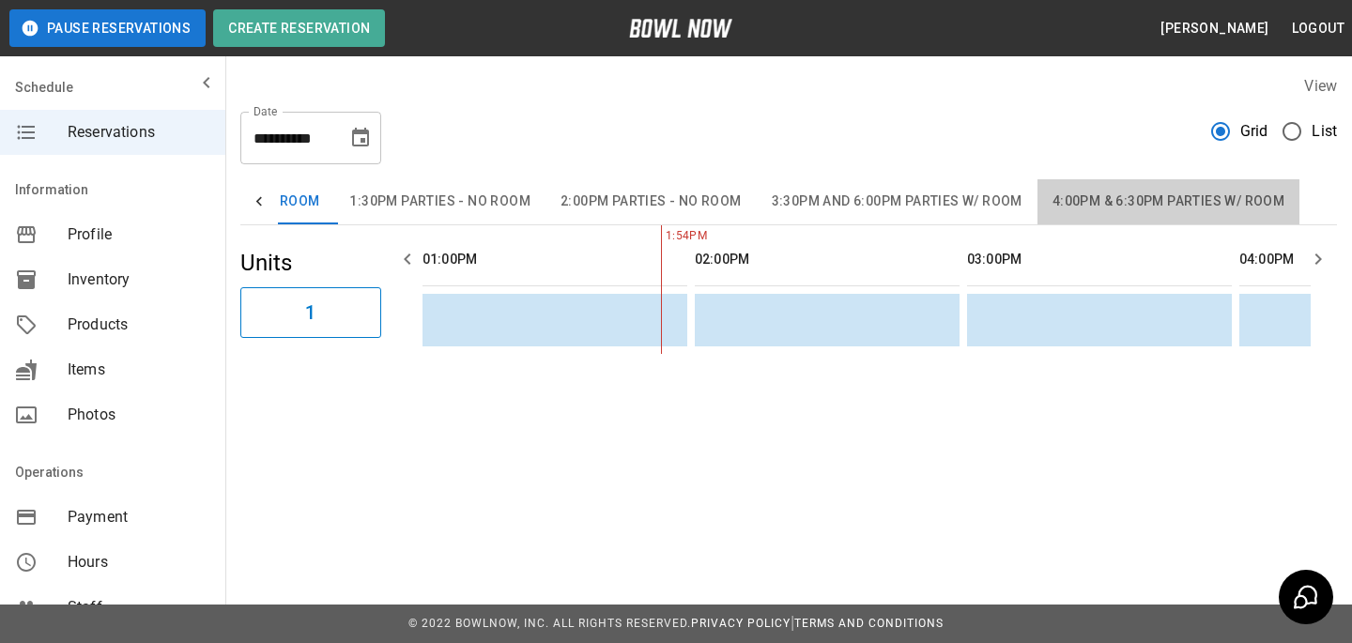
click at [1080, 191] on button "4:00pm & 6:30pm Parties w/ Room" at bounding box center [1168, 201] width 262 height 45
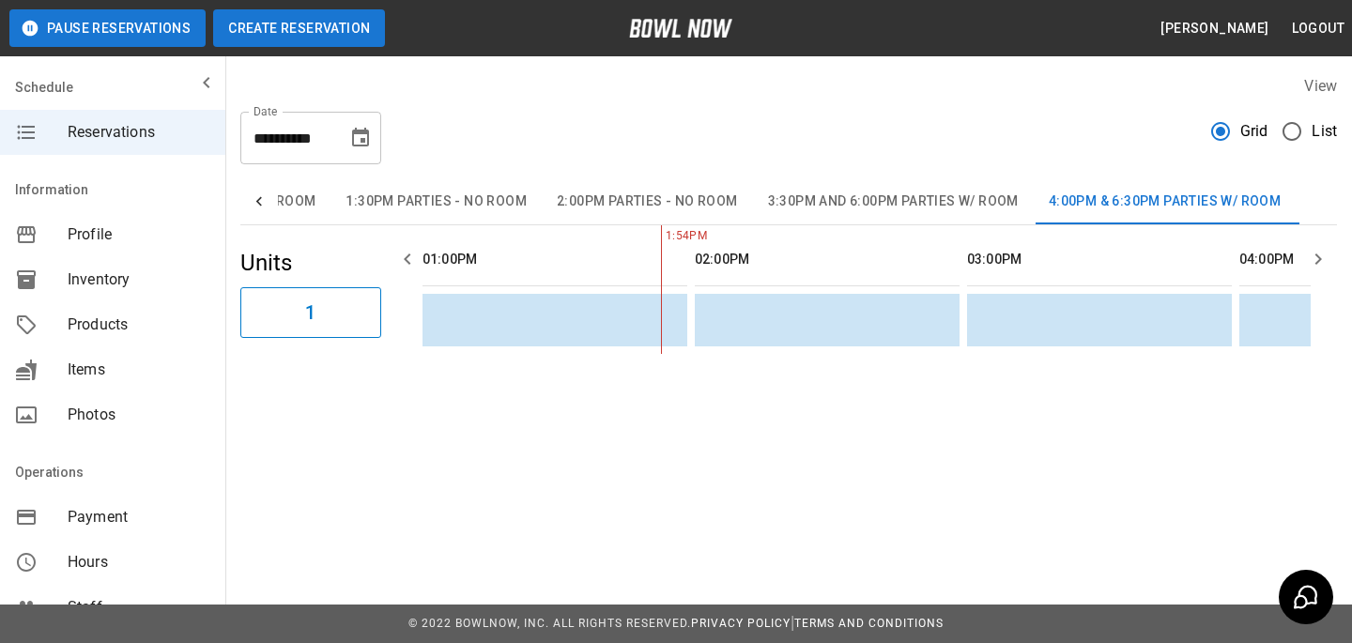
click at [317, 24] on button "Create Reservation" at bounding box center [299, 28] width 172 height 38
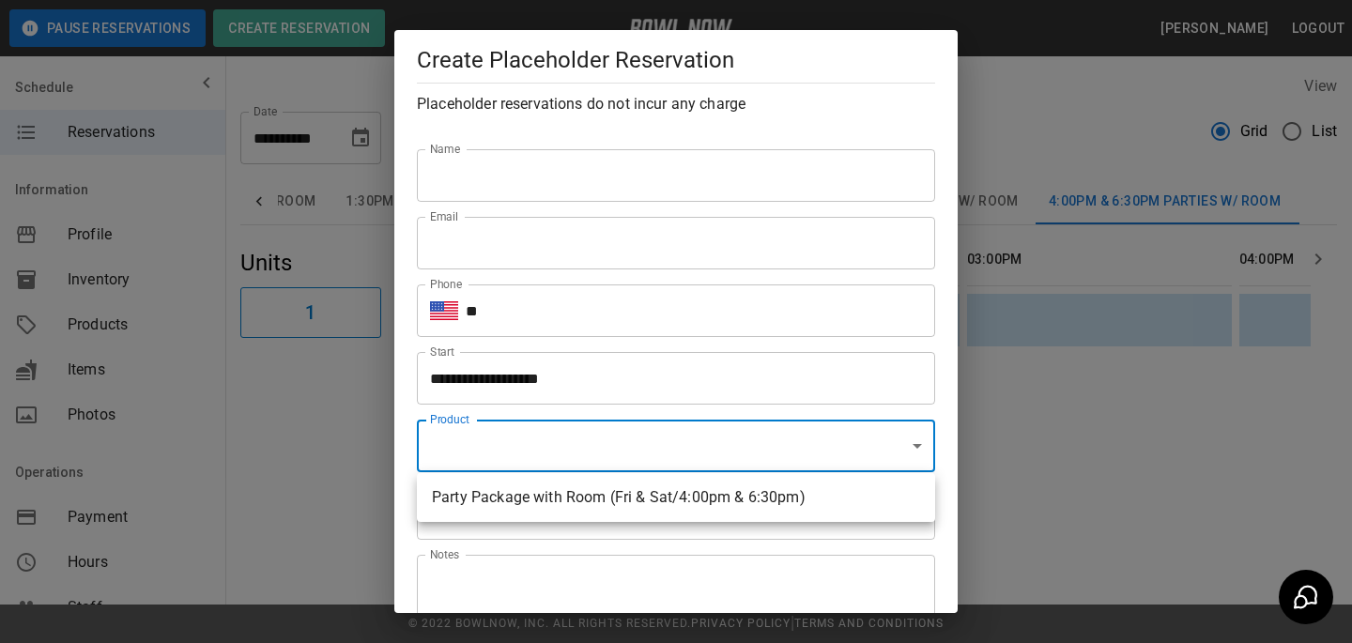
click at [500, 462] on body "**********" at bounding box center [676, 321] width 1352 height 643
click at [991, 349] on div at bounding box center [676, 321] width 1352 height 643
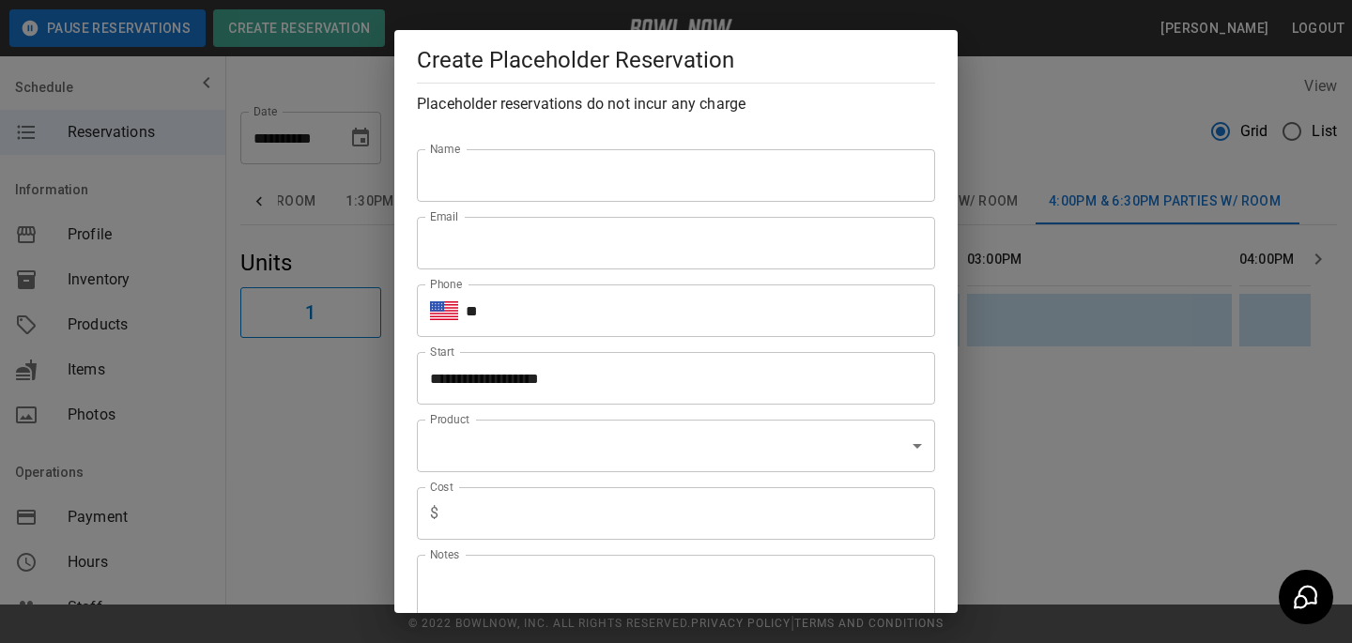
click at [997, 226] on div "**********" at bounding box center [676, 321] width 1352 height 643
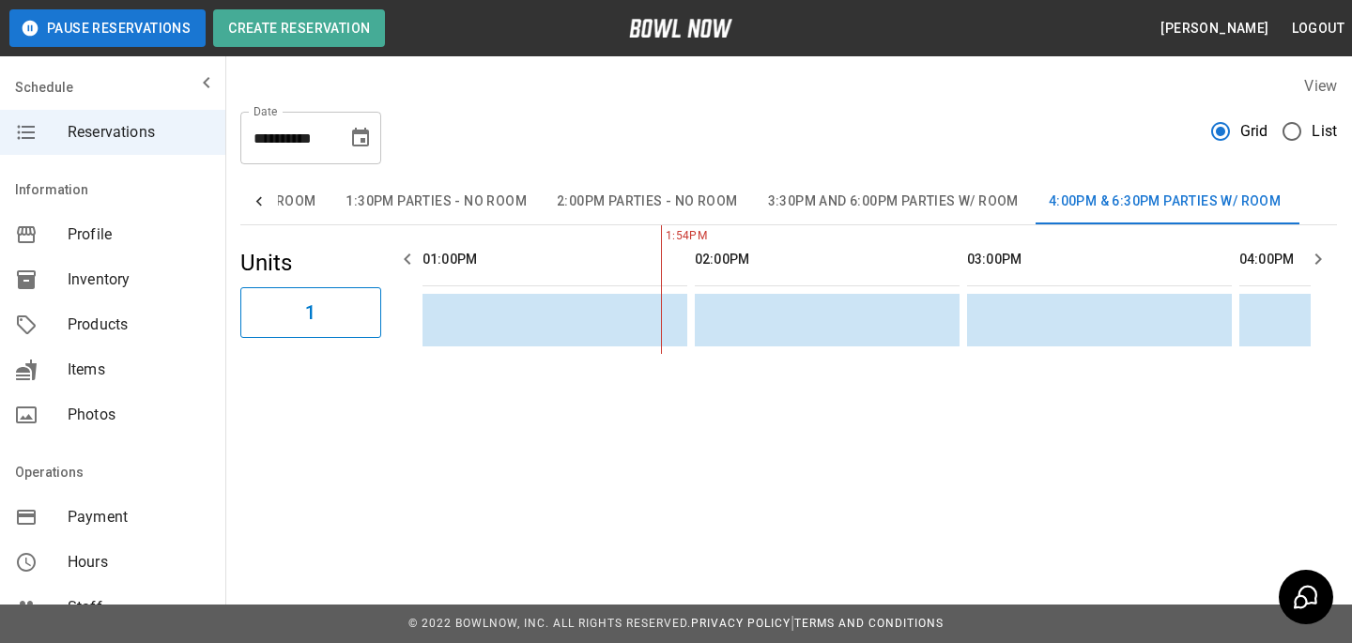
click at [958, 216] on button "3:30pm and 6:00pm Parties w/ Room" at bounding box center [893, 201] width 281 height 45
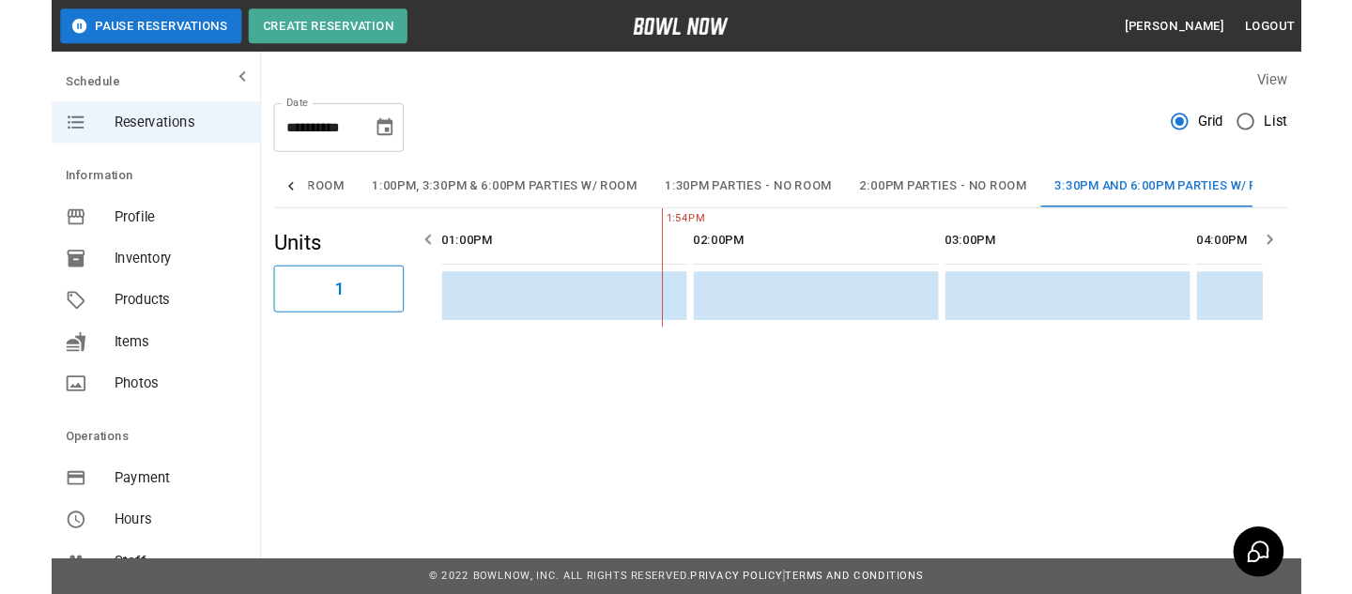
scroll to position [0, 448]
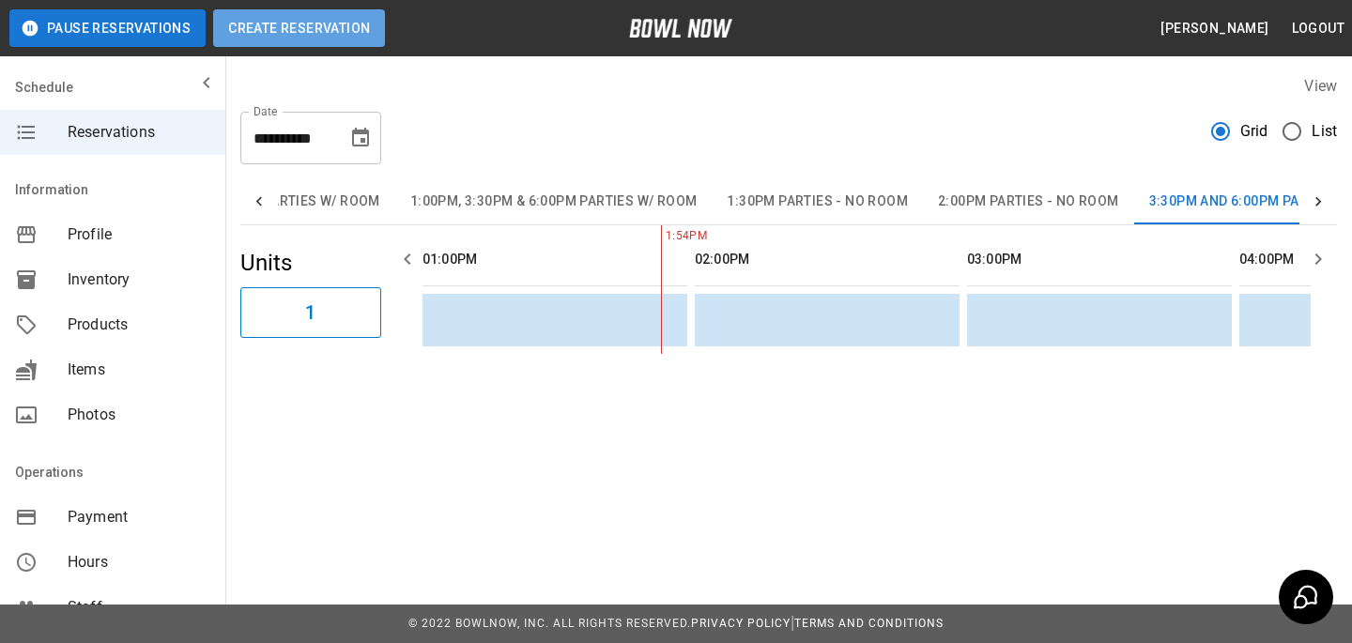
click at [252, 29] on button "Create Reservation" at bounding box center [299, 28] width 172 height 38
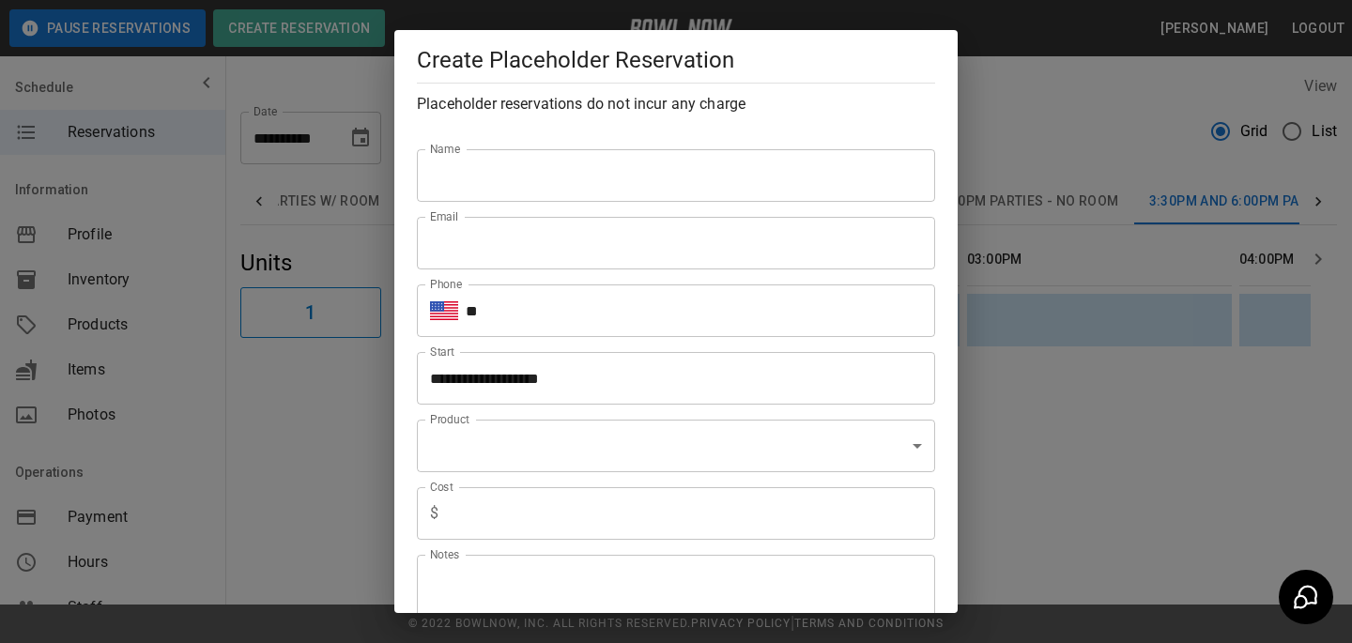
click at [670, 437] on body "**********" at bounding box center [676, 321] width 1352 height 643
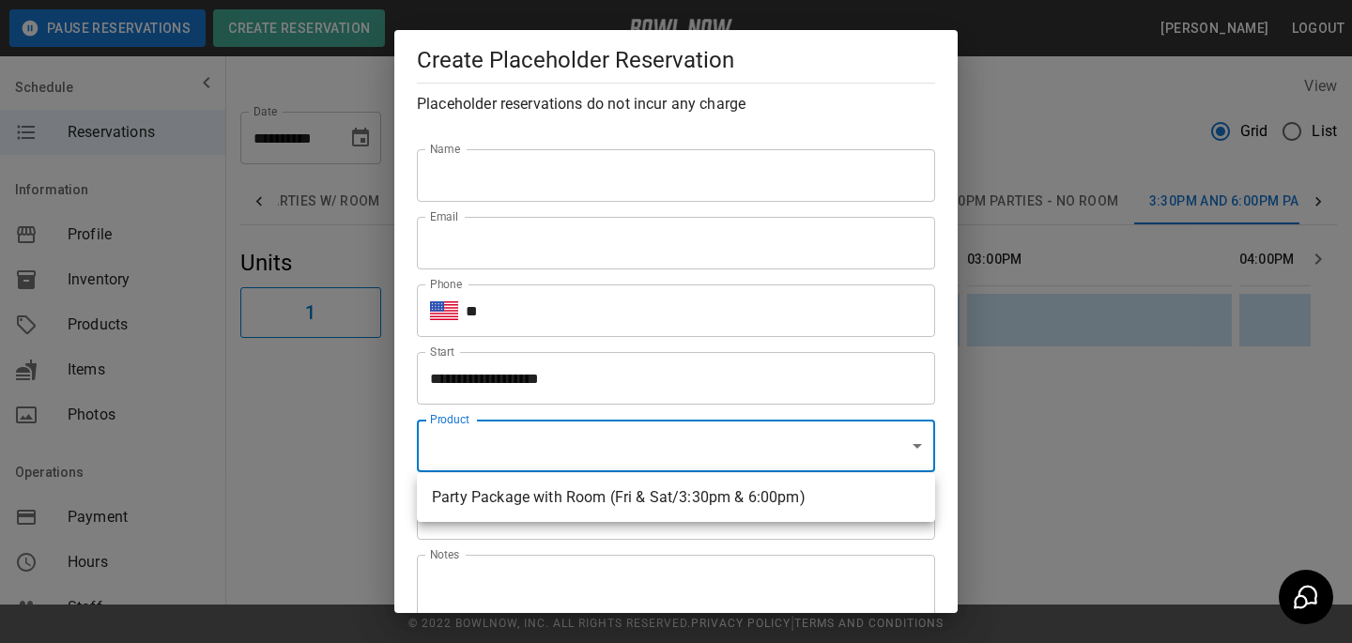
click at [1019, 392] on div at bounding box center [676, 321] width 1352 height 643
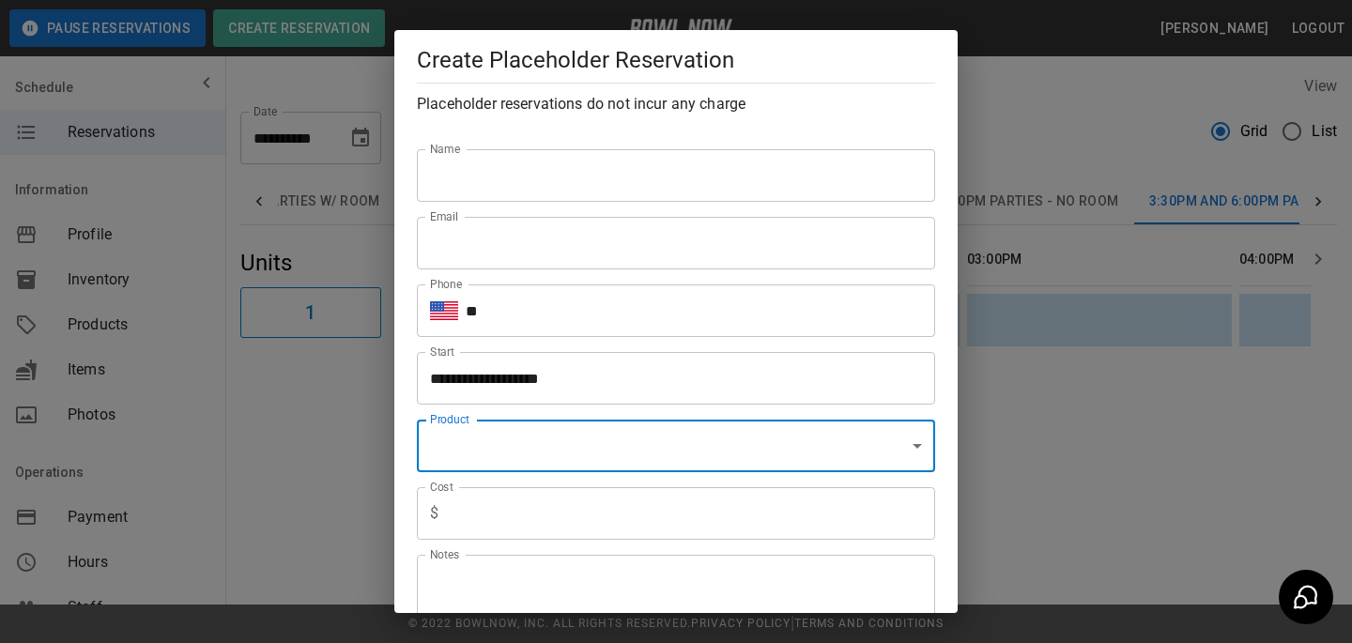
click at [1012, 148] on div "**********" at bounding box center [676, 321] width 1352 height 643
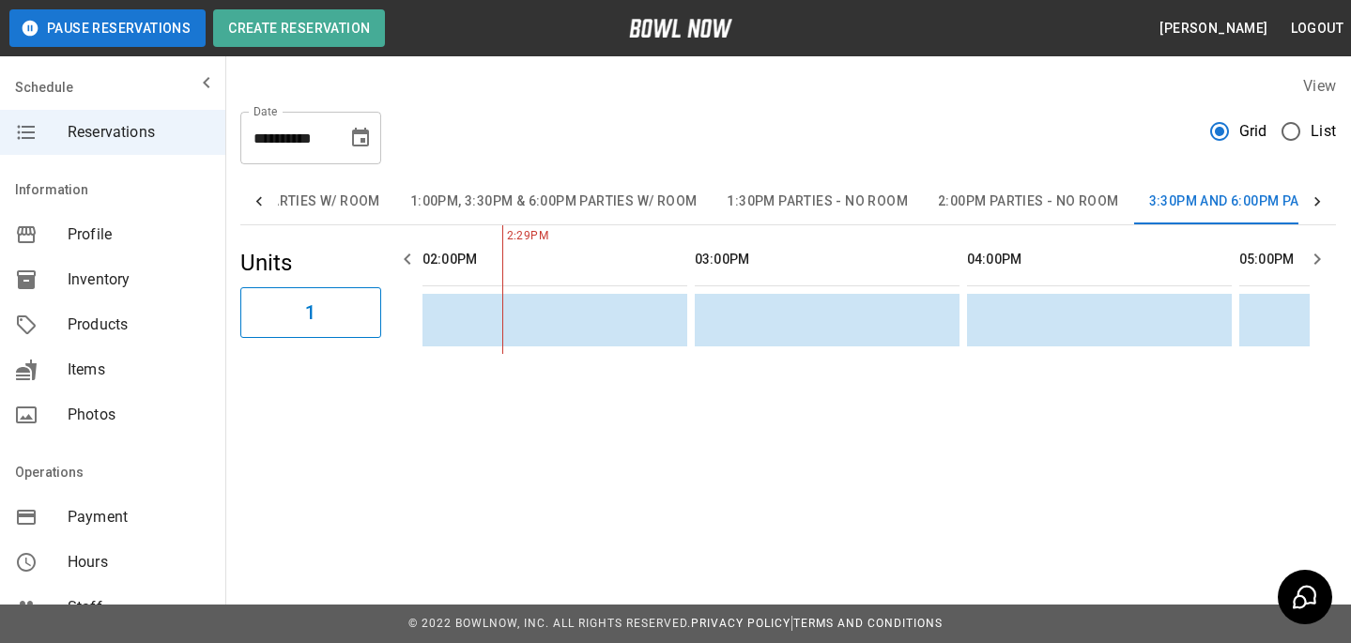
scroll to position [371, 0]
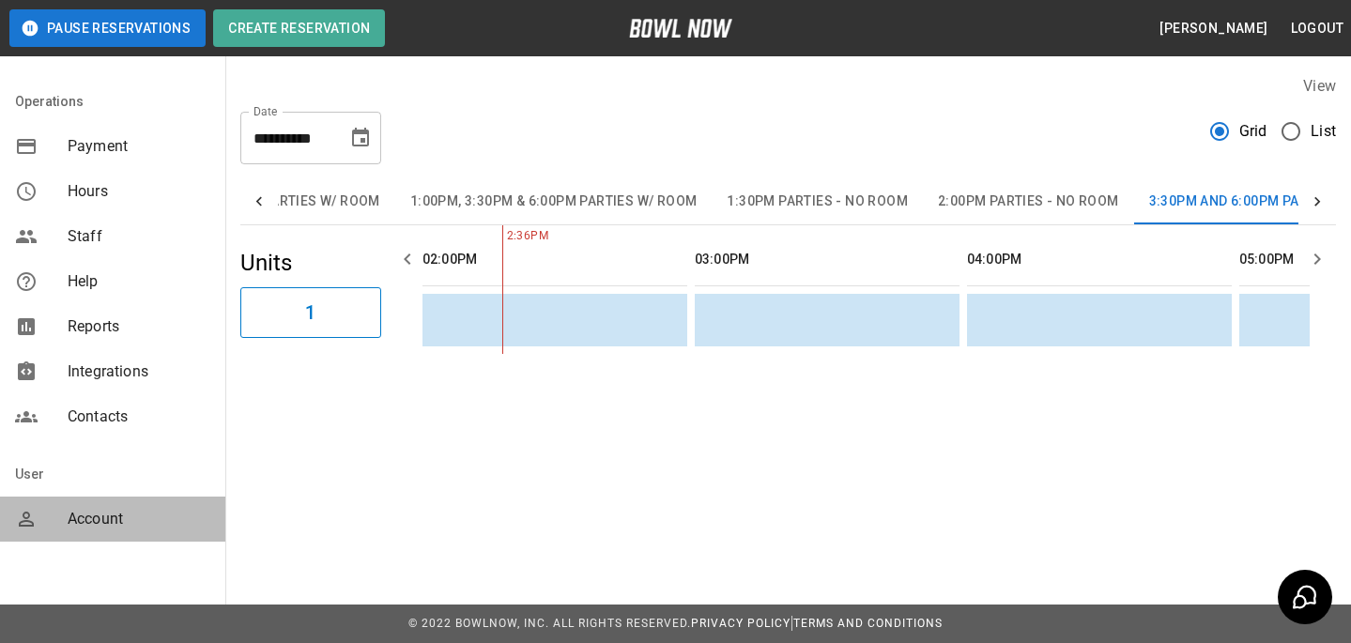
click at [17, 501] on div "Account" at bounding box center [112, 519] width 225 height 45
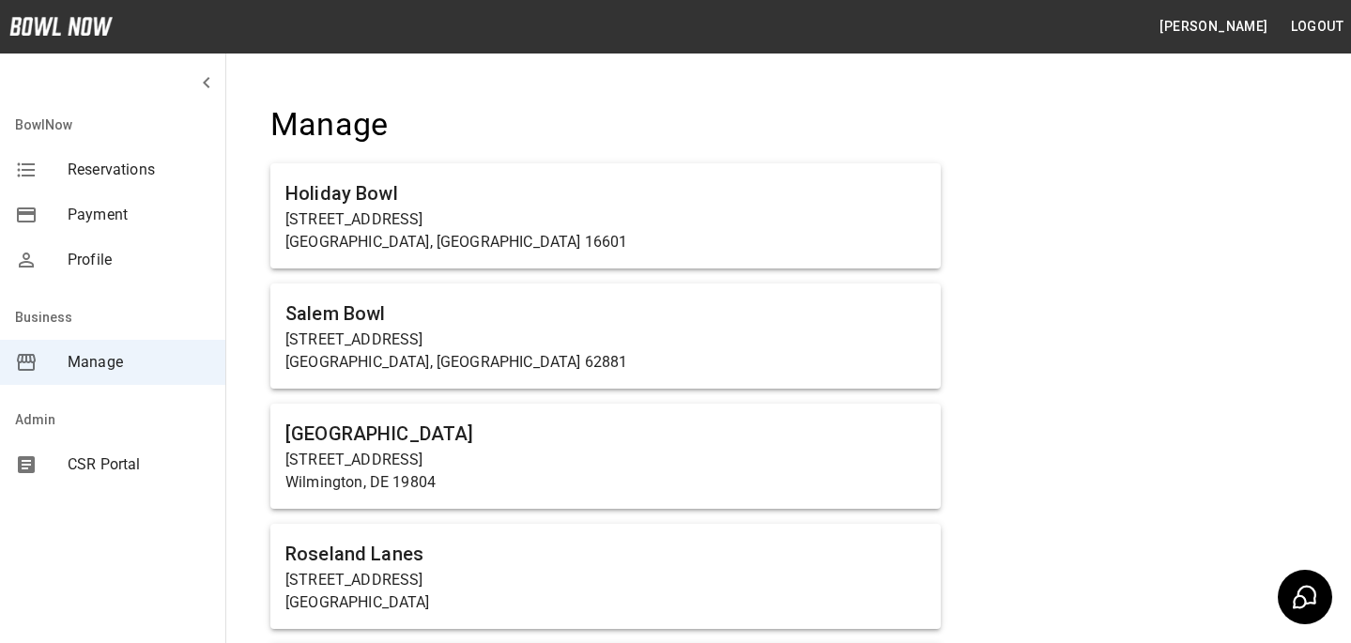
scroll to position [953, 0]
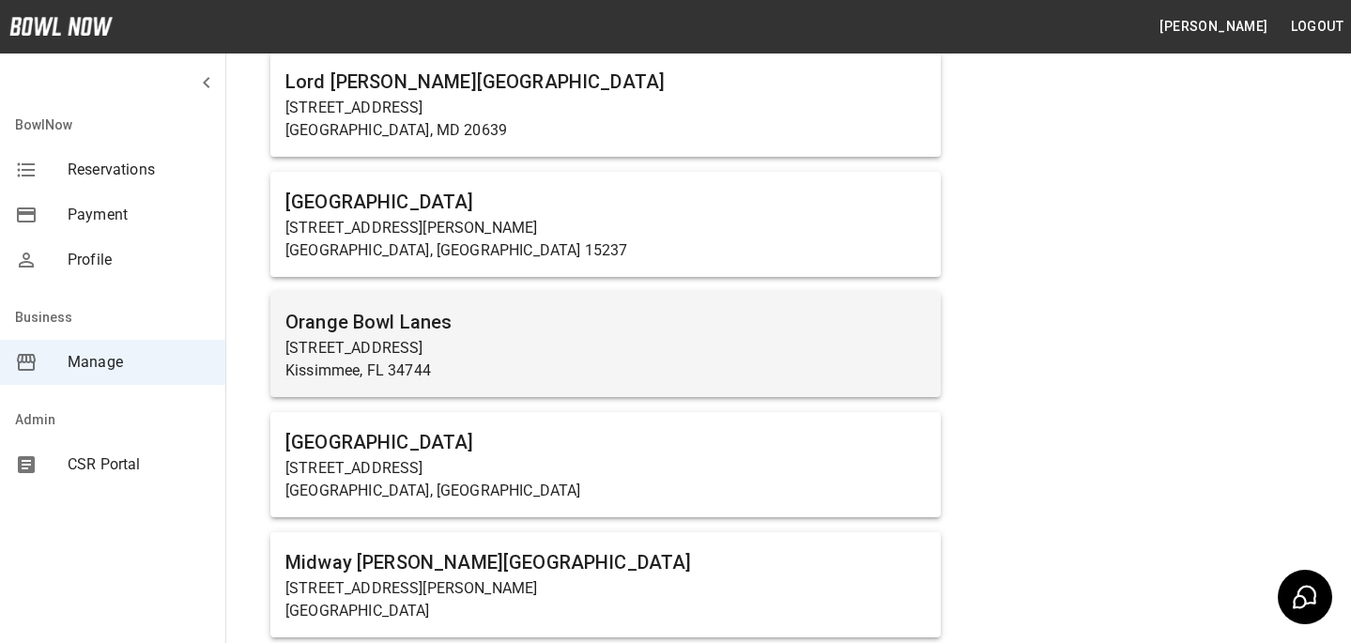
click at [484, 374] on p "Kissimmee, FL 34744" at bounding box center [605, 371] width 640 height 23
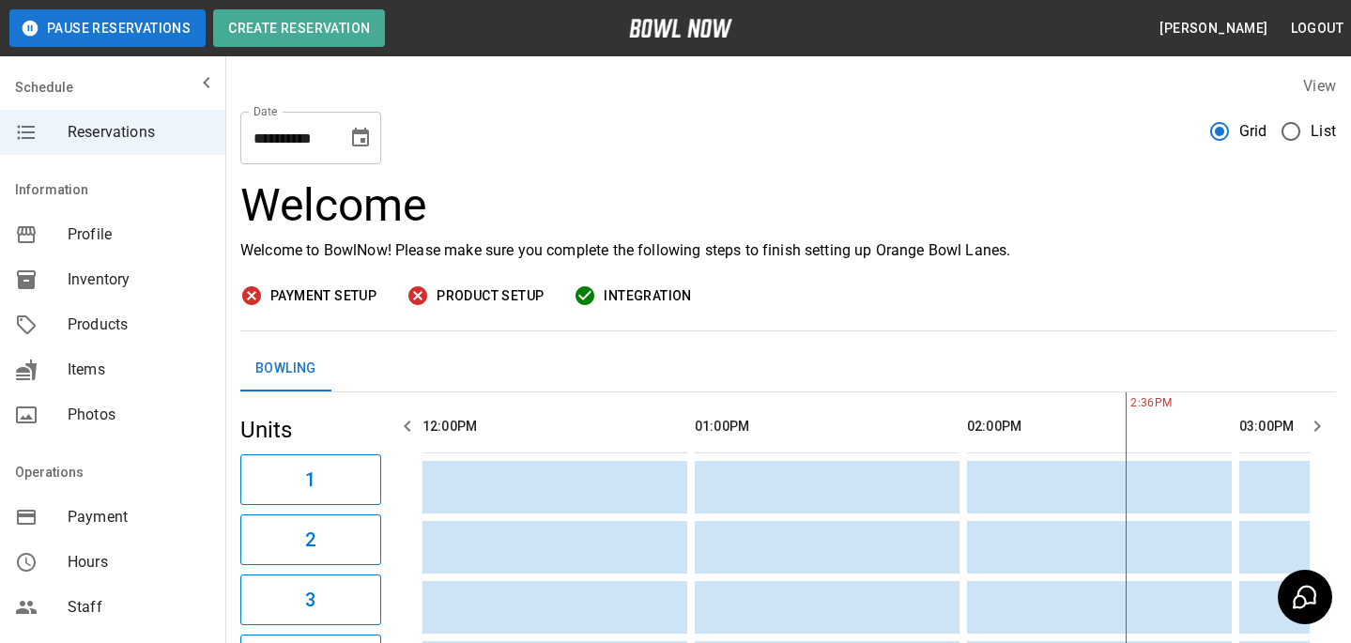
scroll to position [0, 544]
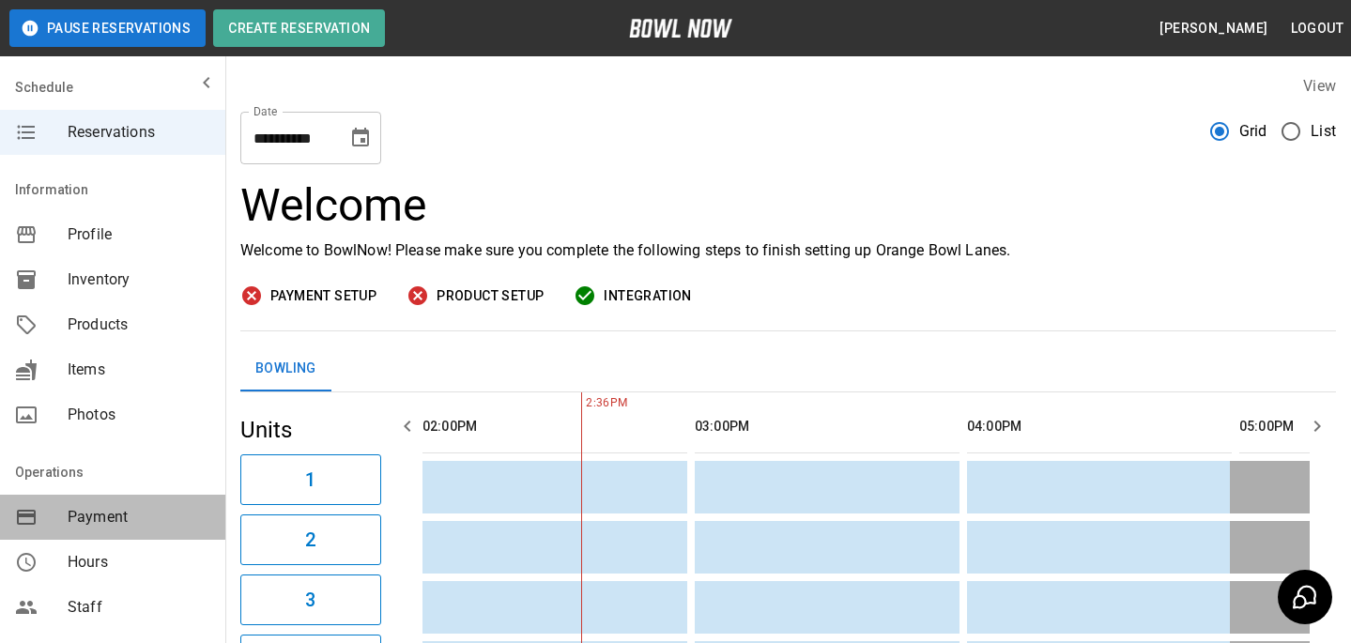
click at [147, 532] on div "Payment" at bounding box center [112, 517] width 225 height 45
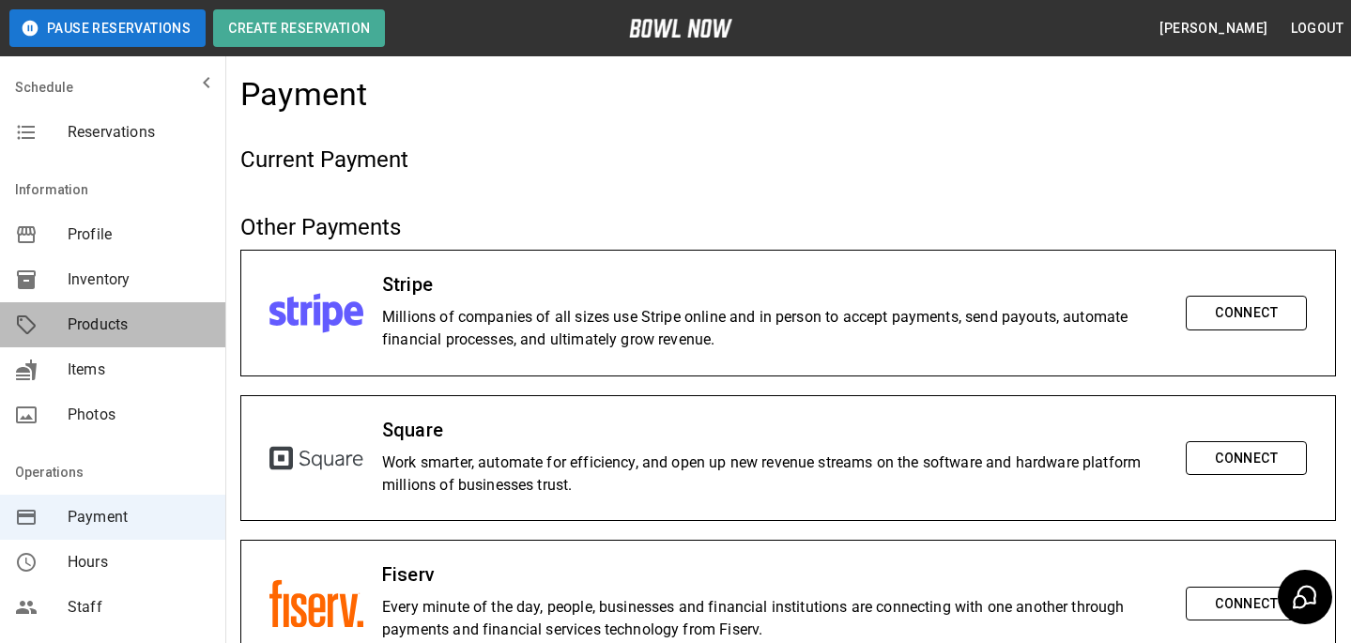
click at [149, 314] on span "Products" at bounding box center [139, 325] width 143 height 23
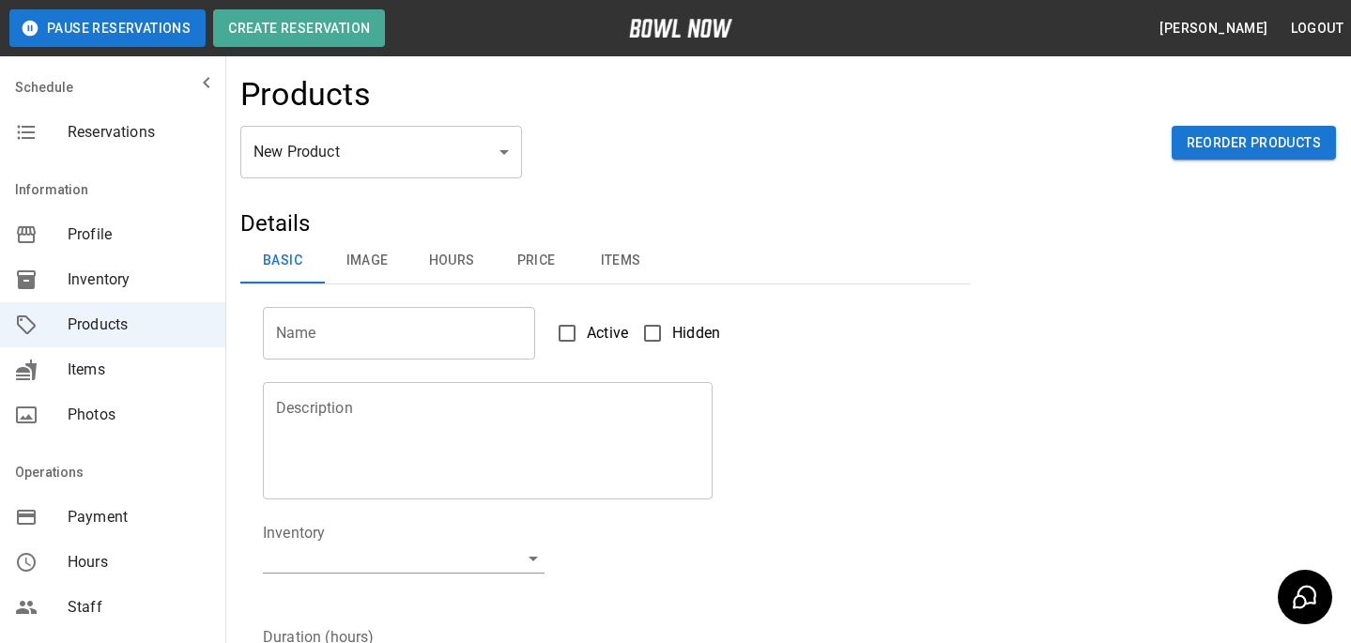
click at [487, 122] on div "Products" at bounding box center [787, 100] width 1095 height 51
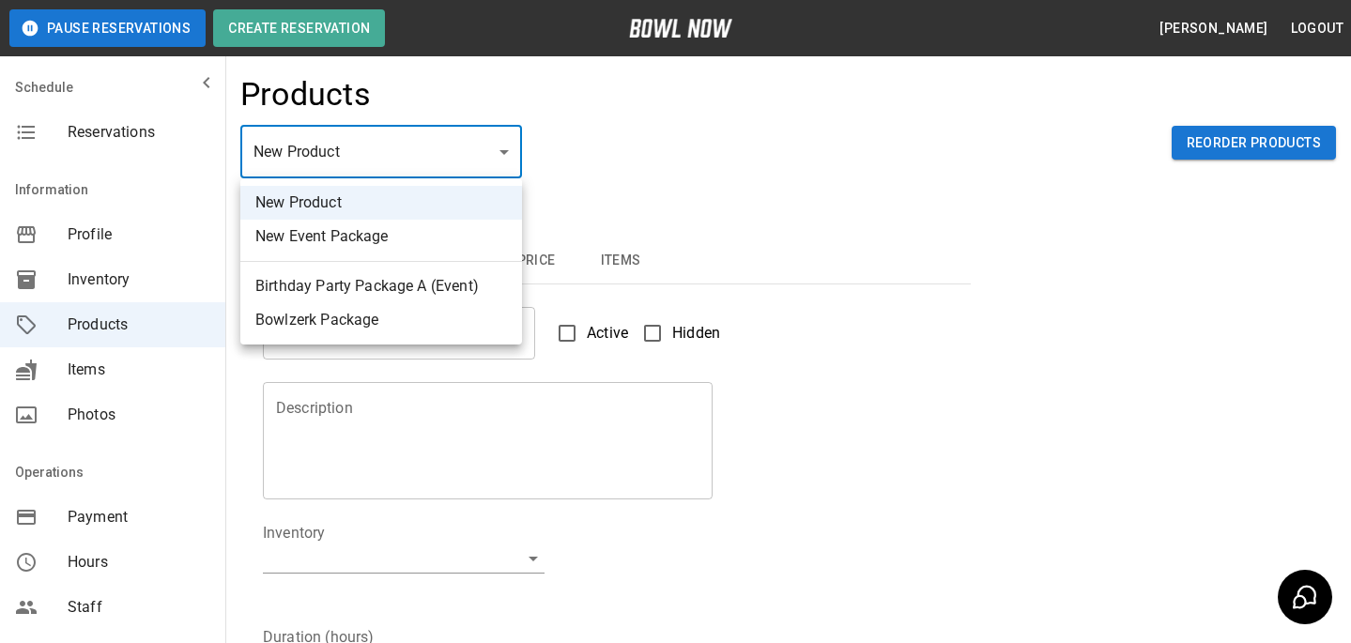
click at [487, 136] on body "Pause Reservations Create Reservation Bradey Powell Logout Schedule Reservation…" at bounding box center [675, 605] width 1351 height 1210
click at [422, 296] on li "Birthday Party Package A (Event)" at bounding box center [381, 286] width 282 height 34
type input "*"
type input "**********"
type textarea "**********"
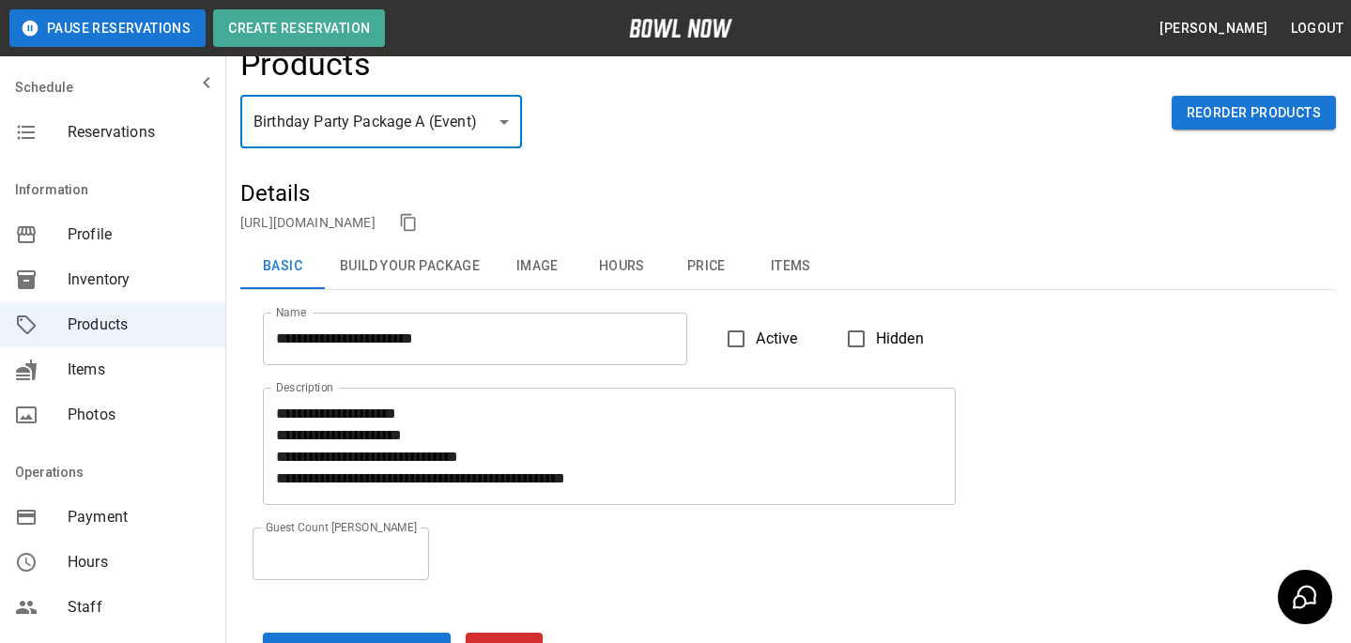
scroll to position [36, 0]
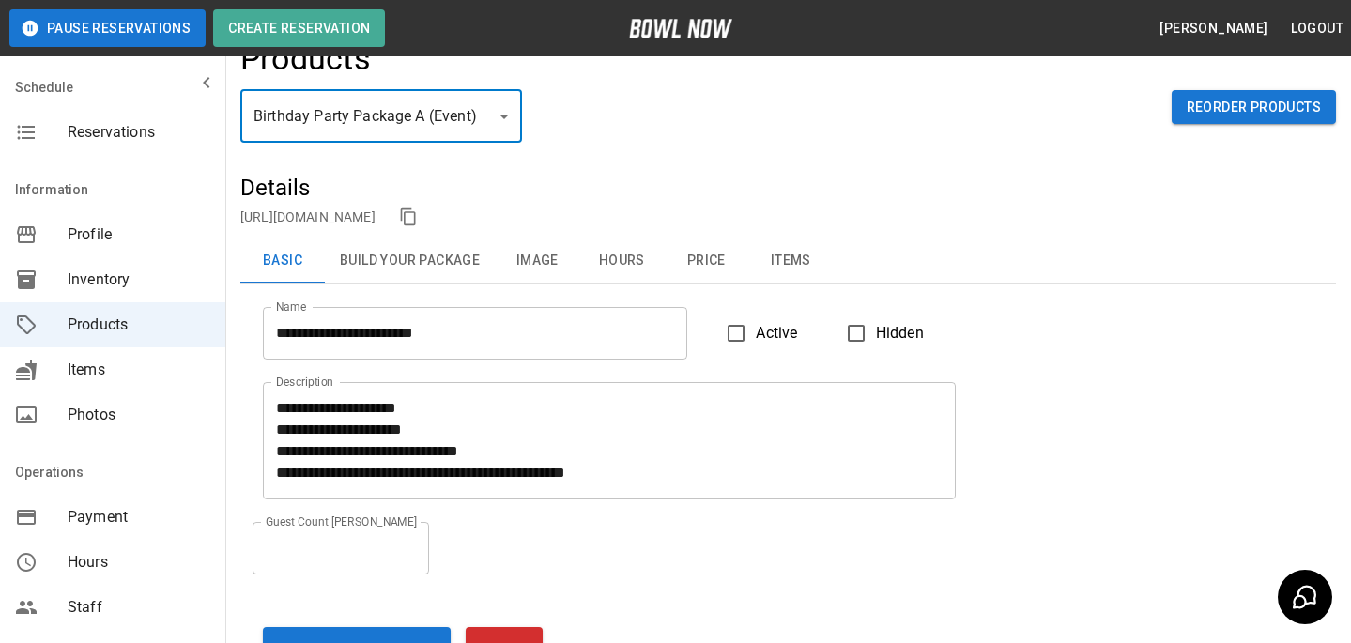
click at [462, 279] on button "Build Your Package" at bounding box center [410, 260] width 170 height 45
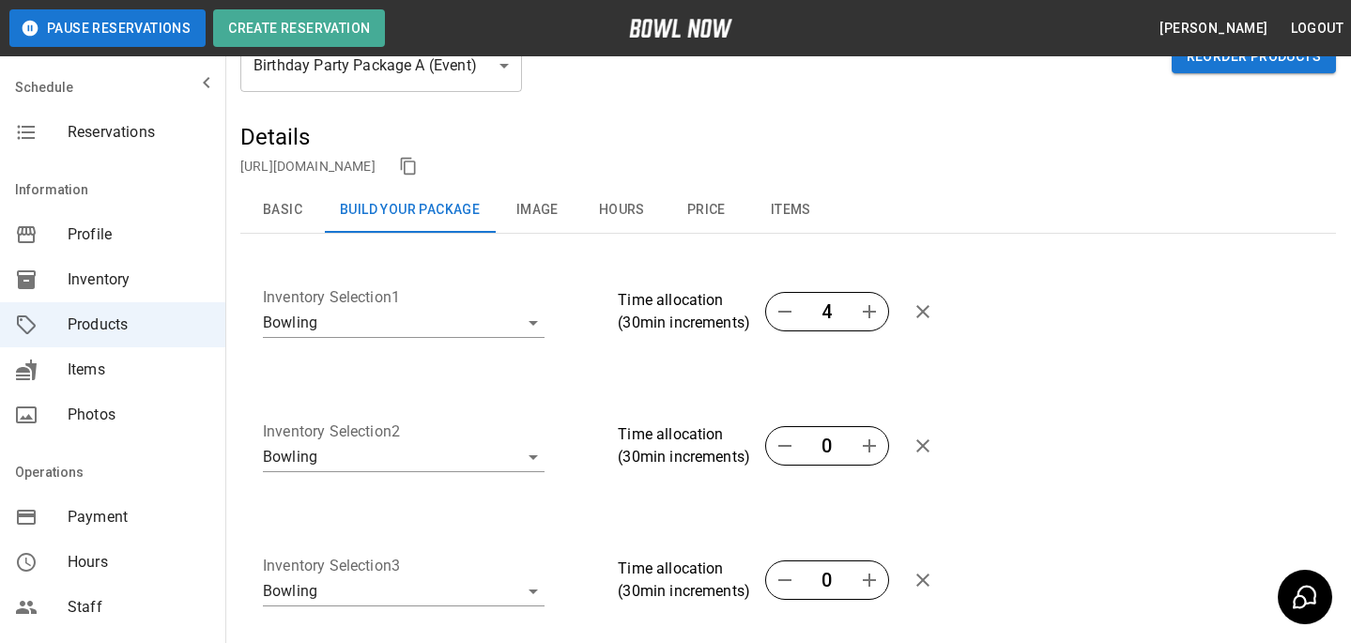
scroll to position [0, 0]
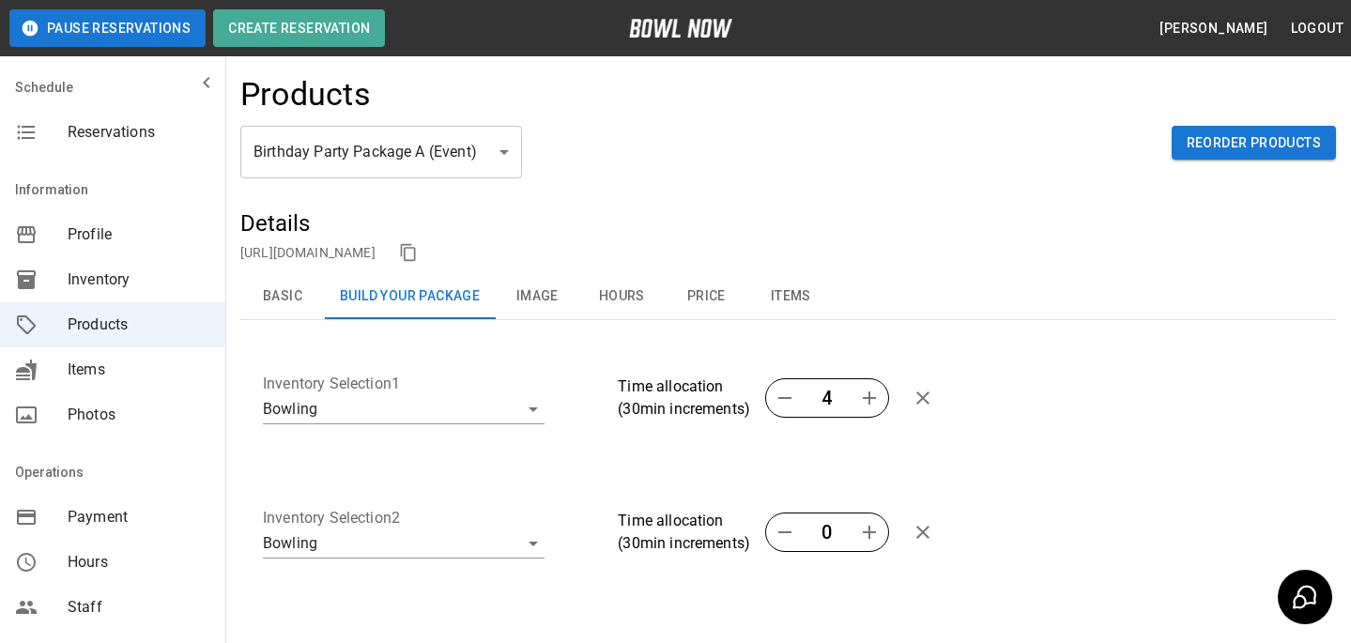
click at [511, 291] on button "Image" at bounding box center [537, 296] width 84 height 45
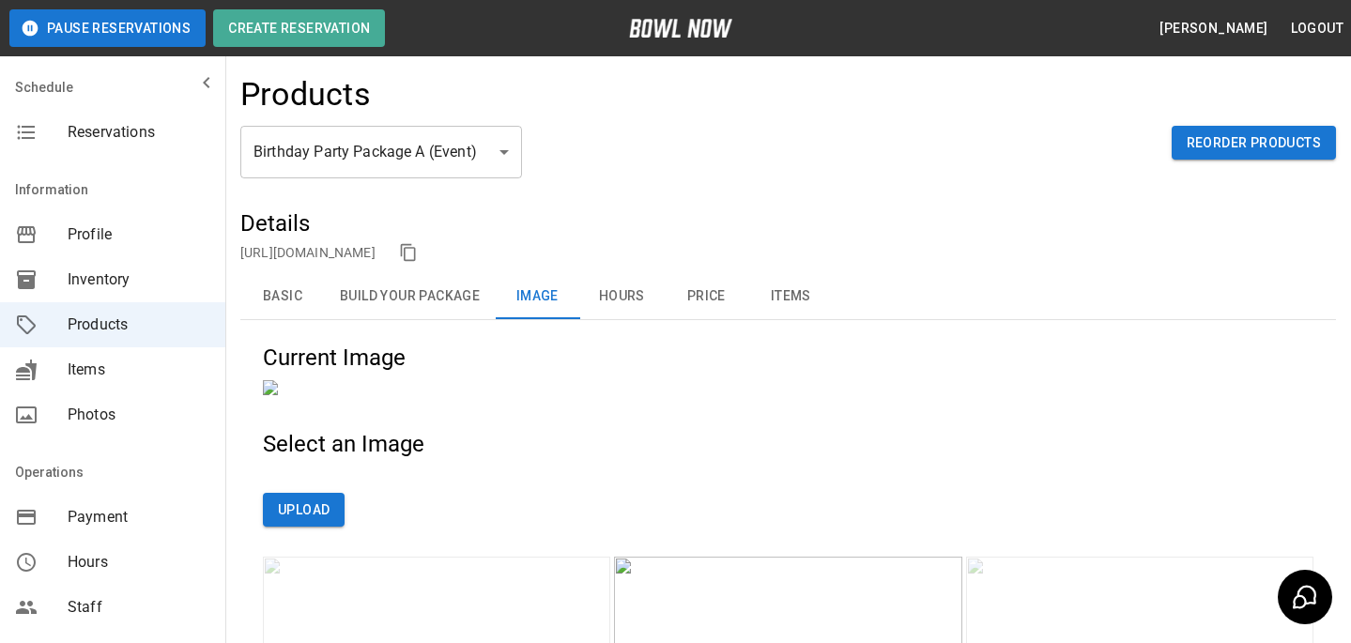
click at [601, 300] on button "Hours" at bounding box center [621, 296] width 84 height 45
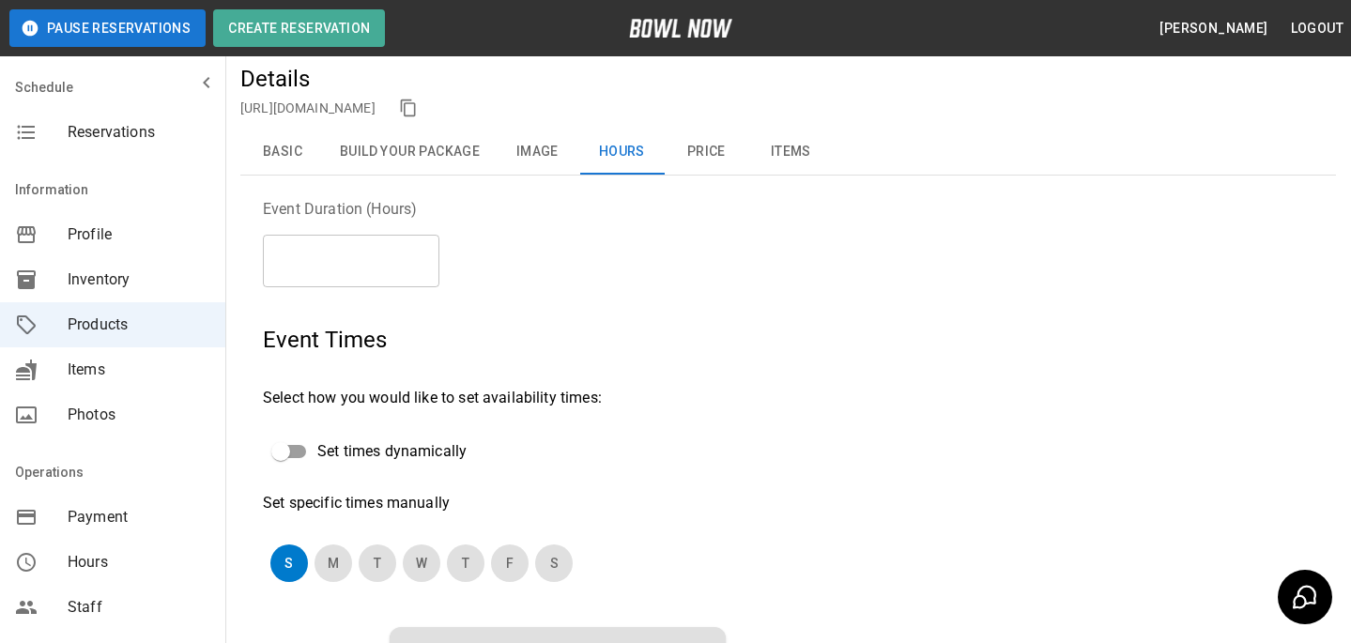
scroll to position [97, 0]
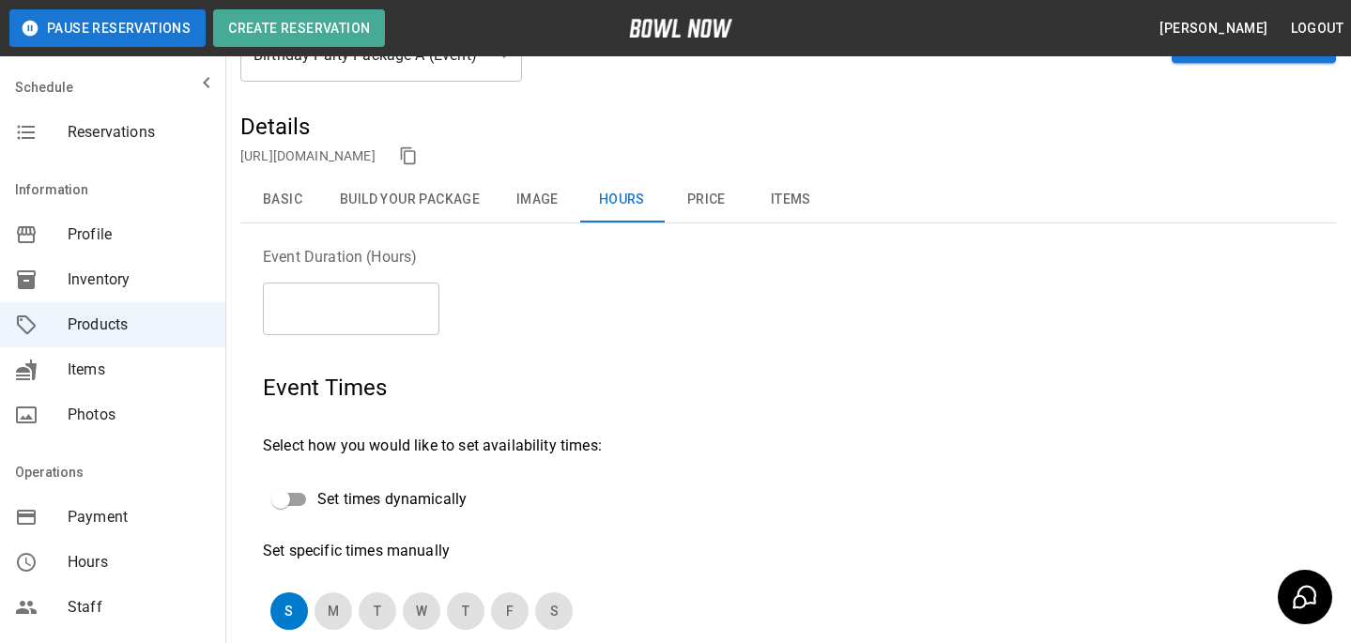
click at [723, 215] on button "Price" at bounding box center [706, 199] width 84 height 45
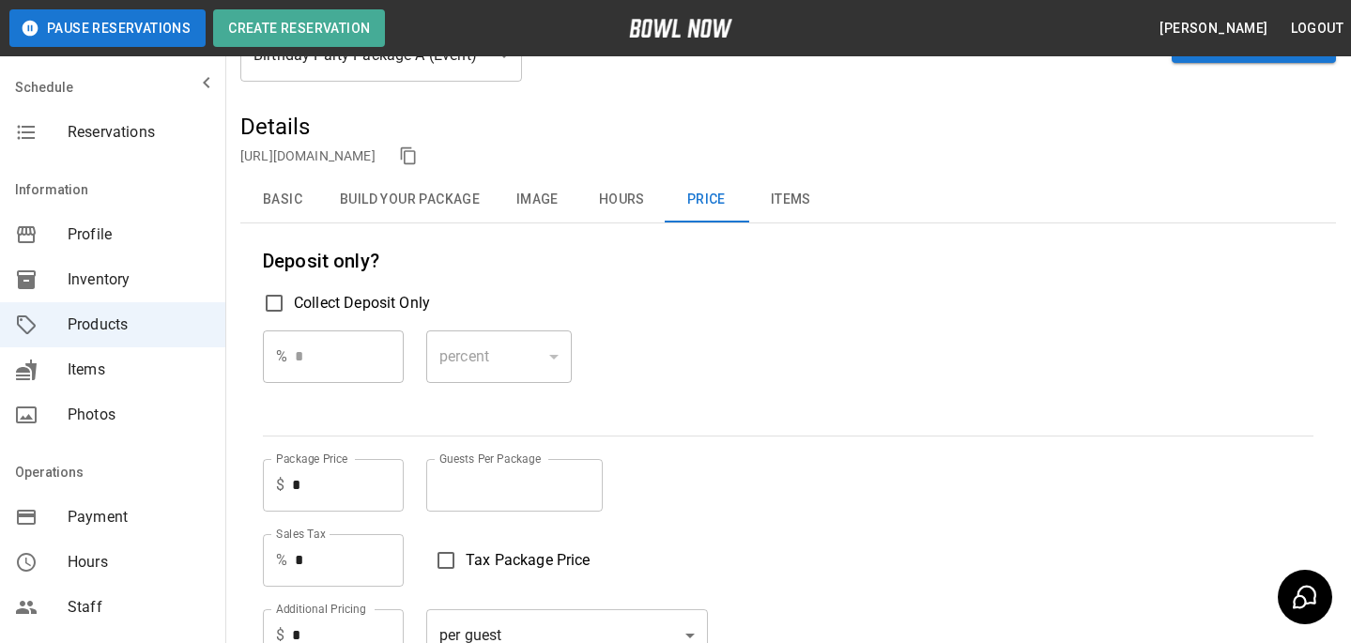
click at [156, 137] on span "Reservations" at bounding box center [139, 132] width 143 height 23
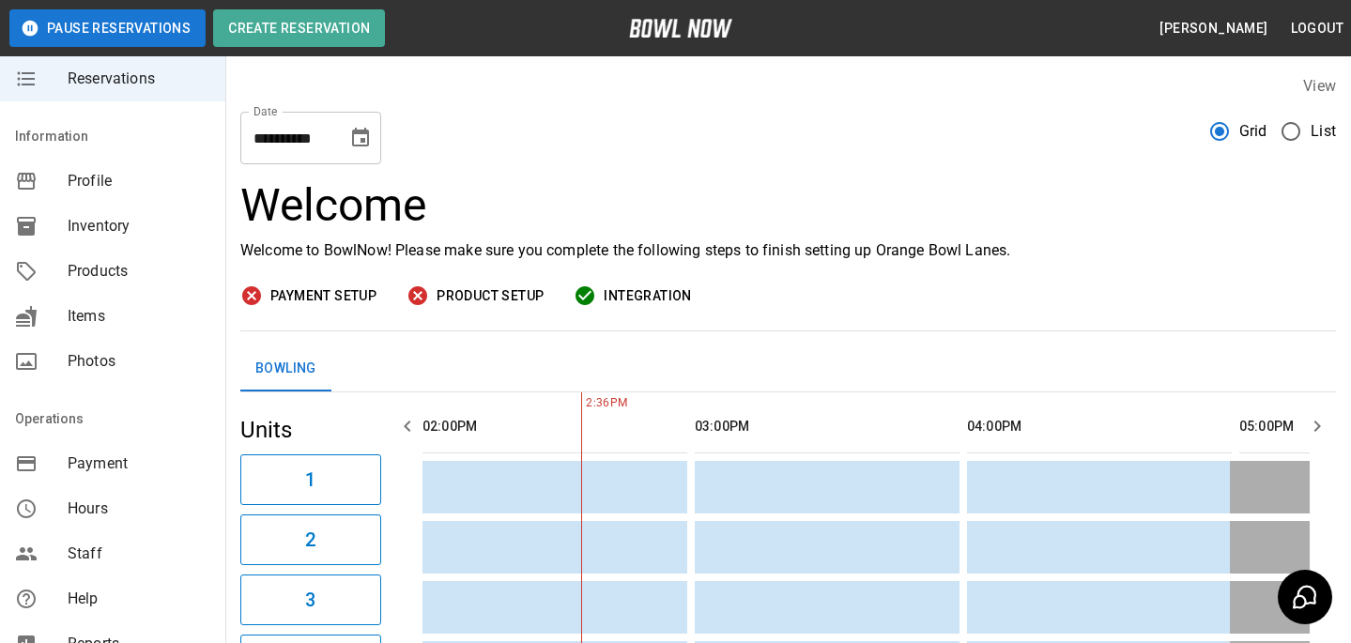
scroll to position [61, 0]
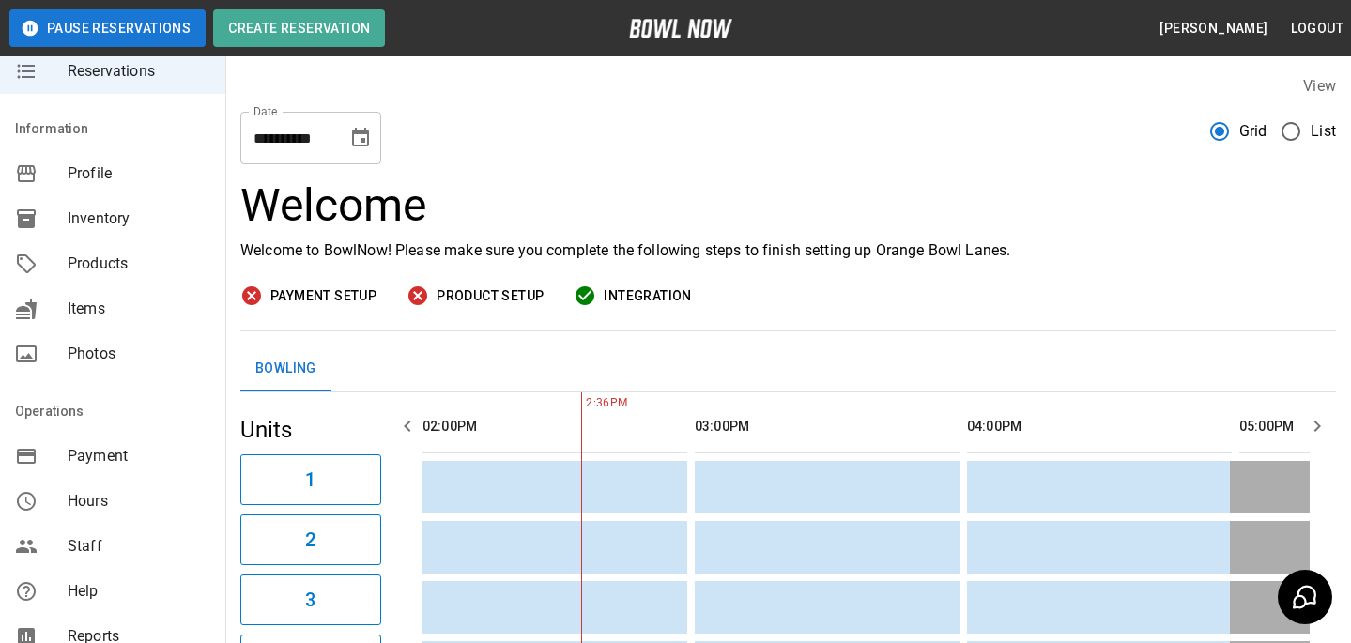
click at [147, 529] on div "Staff" at bounding box center [112, 546] width 225 height 45
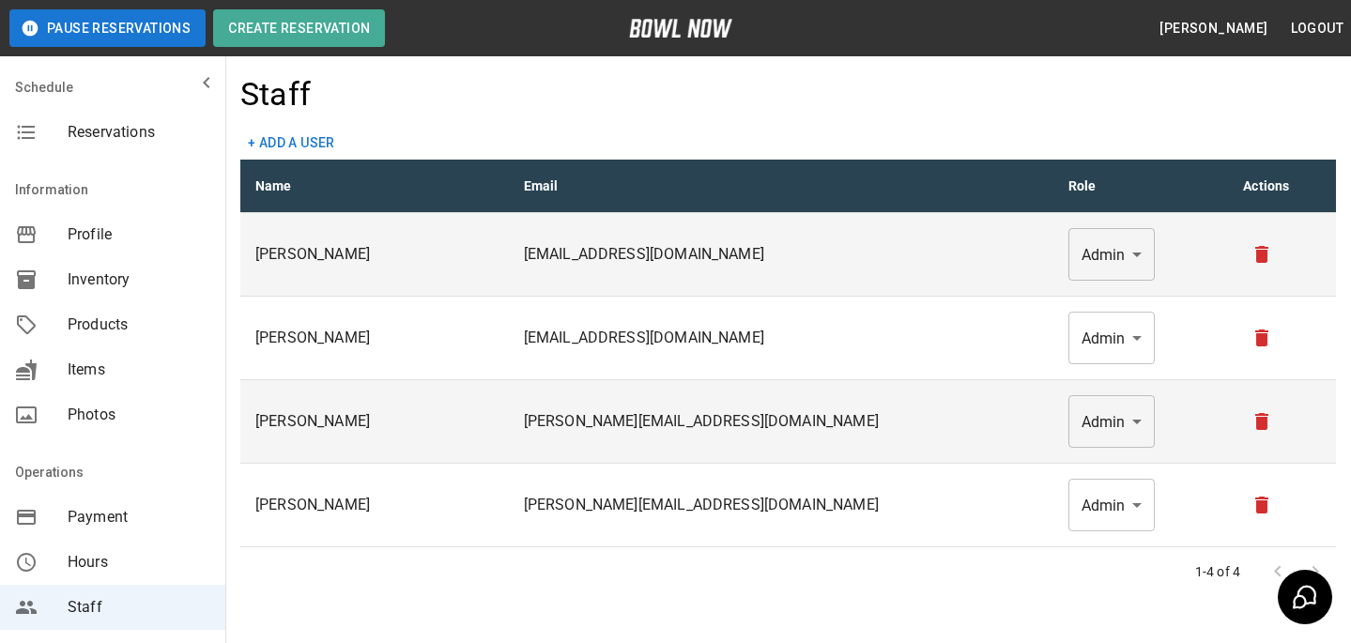
click at [181, 144] on div "Reservations" at bounding box center [112, 132] width 225 height 45
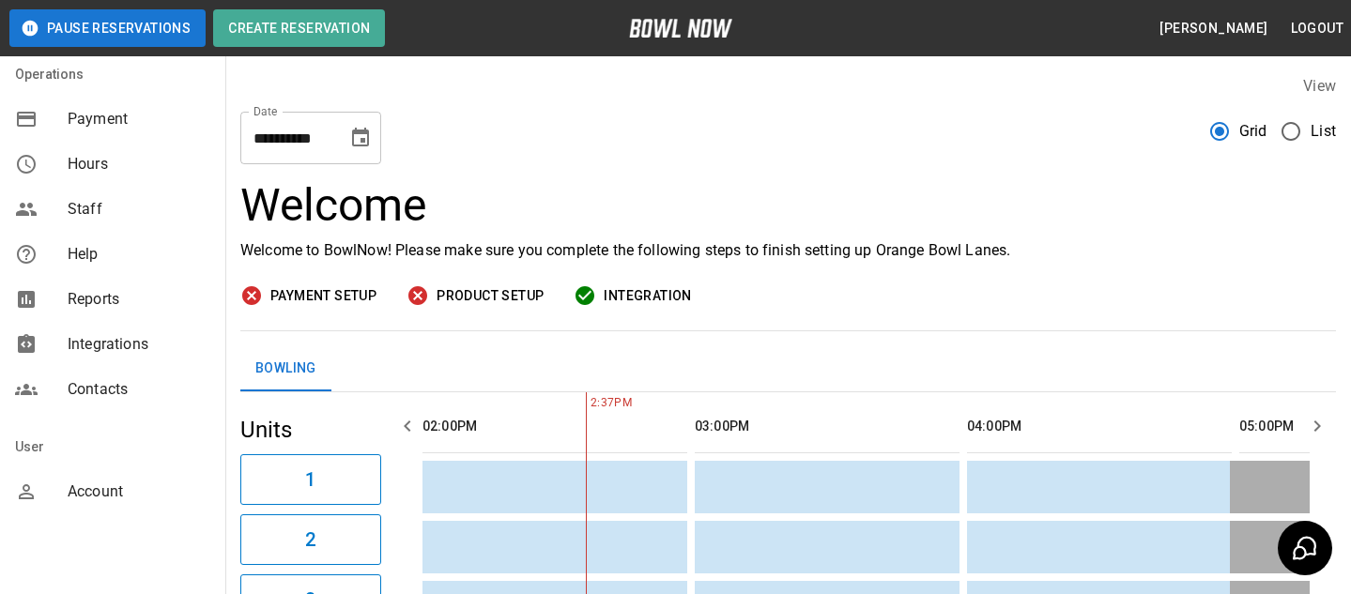
scroll to position [401, 0]
click at [61, 502] on div "Account" at bounding box center [112, 489] width 225 height 45
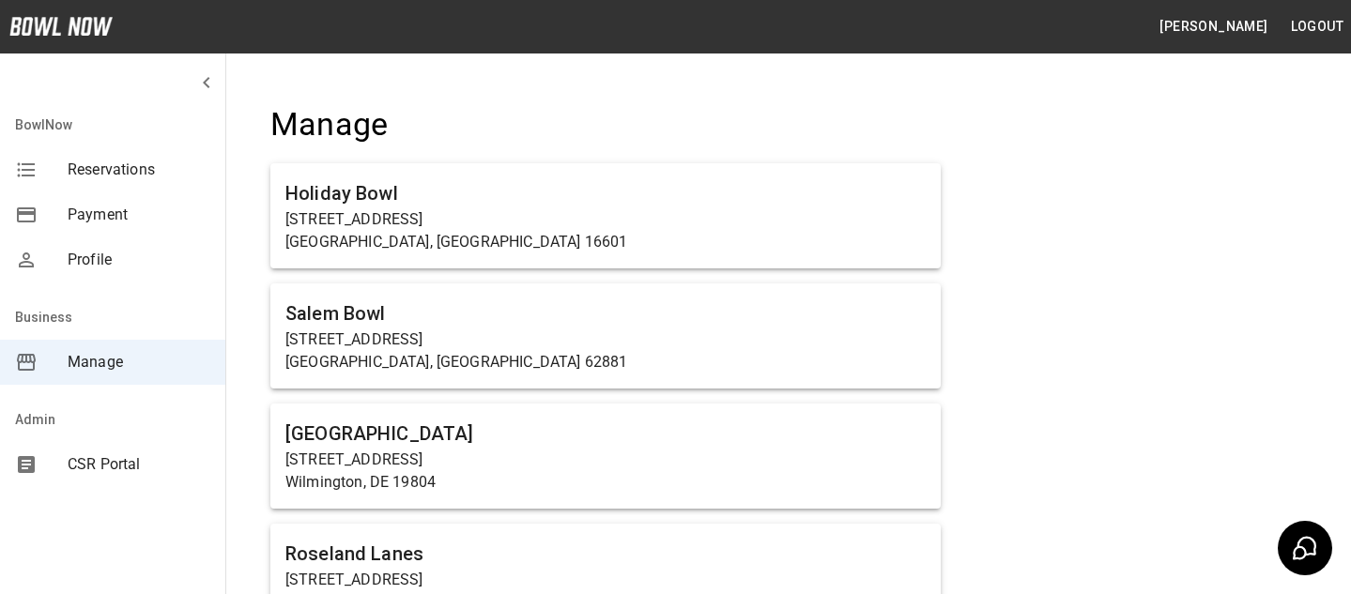
scroll to position [977, 0]
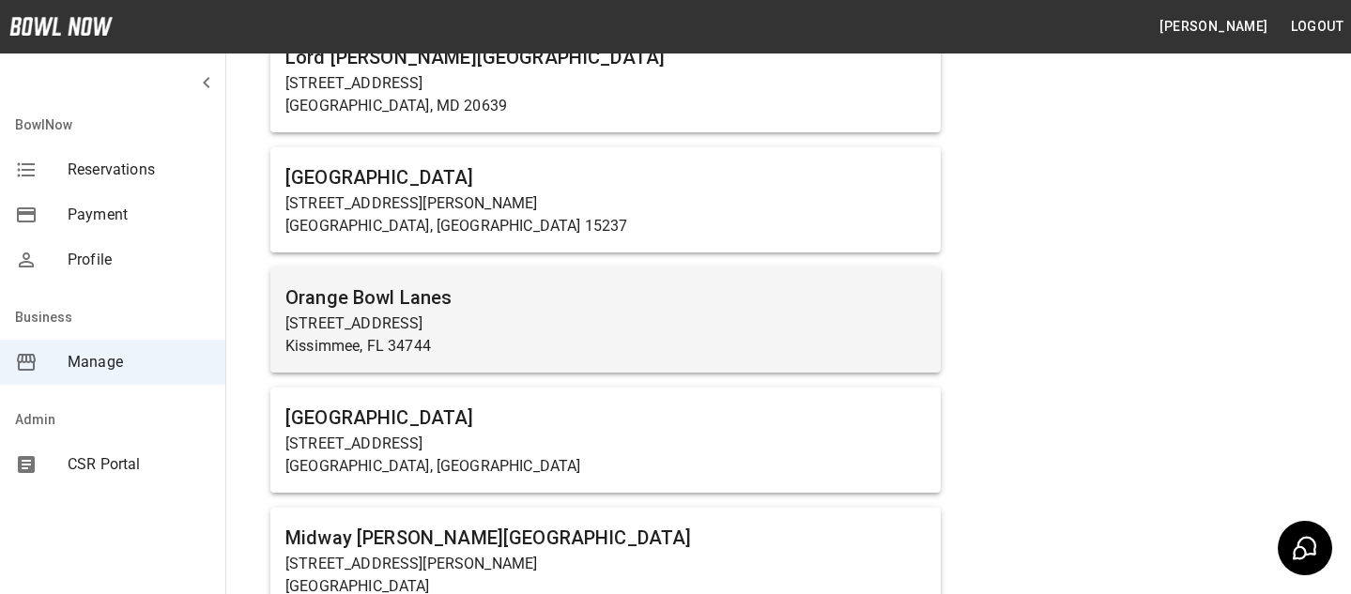
click at [394, 314] on p "1221 E Vine St" at bounding box center [605, 324] width 640 height 23
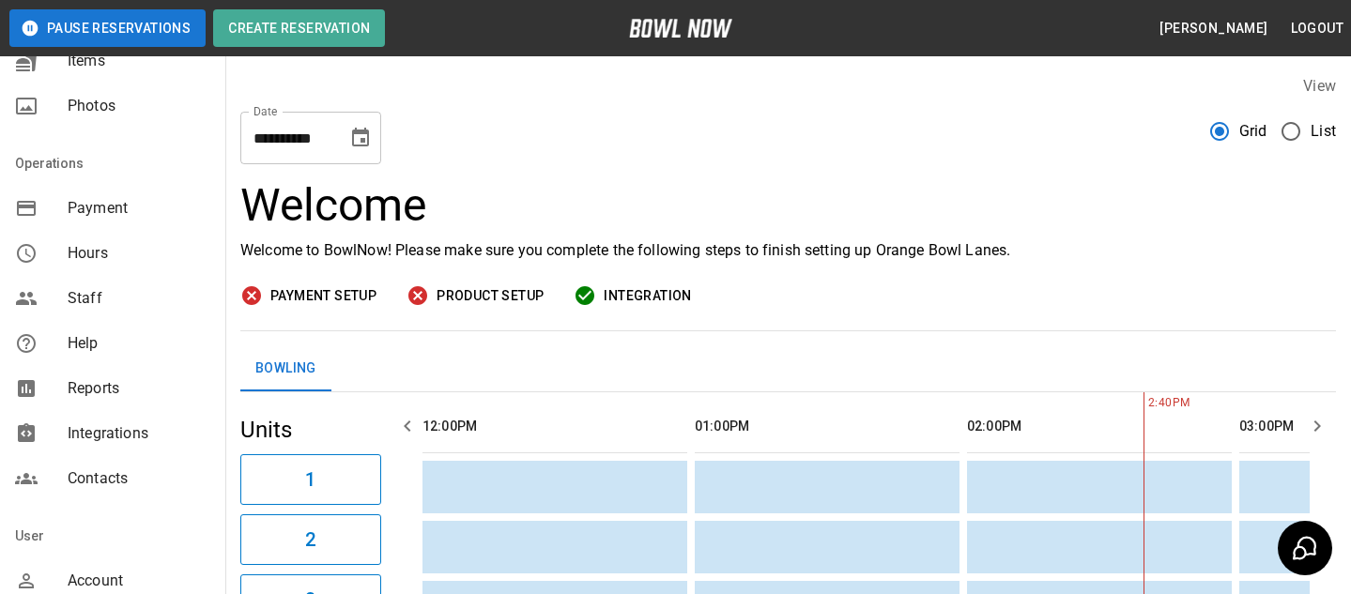
scroll to position [0, 544]
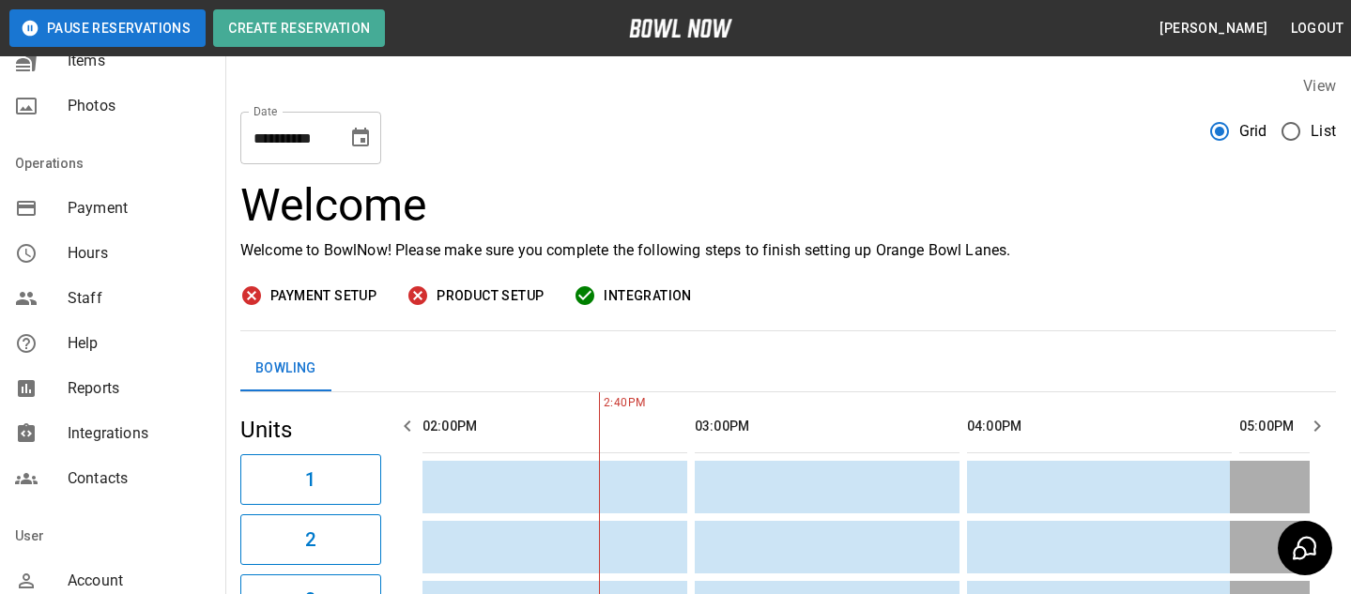
click at [132, 298] on span "Staff" at bounding box center [139, 298] width 143 height 23
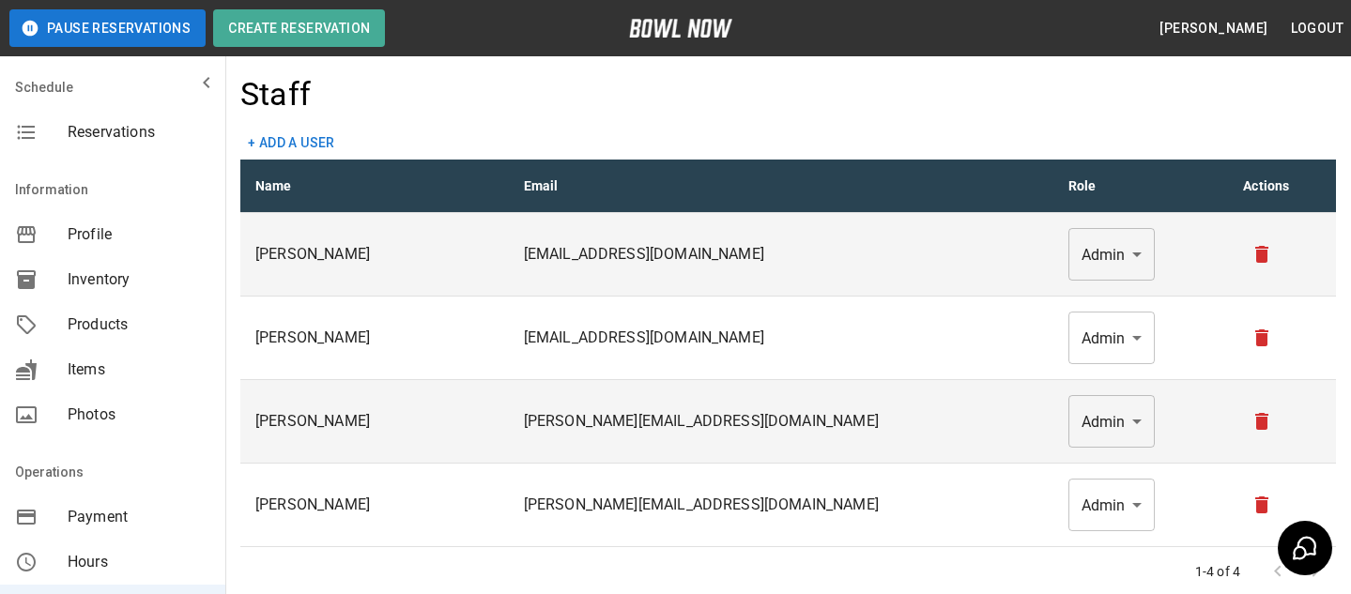
click at [221, 110] on div "Information" at bounding box center [112, 87] width 225 height 45
click at [292, 150] on button "+ Add a user" at bounding box center [291, 143] width 102 height 35
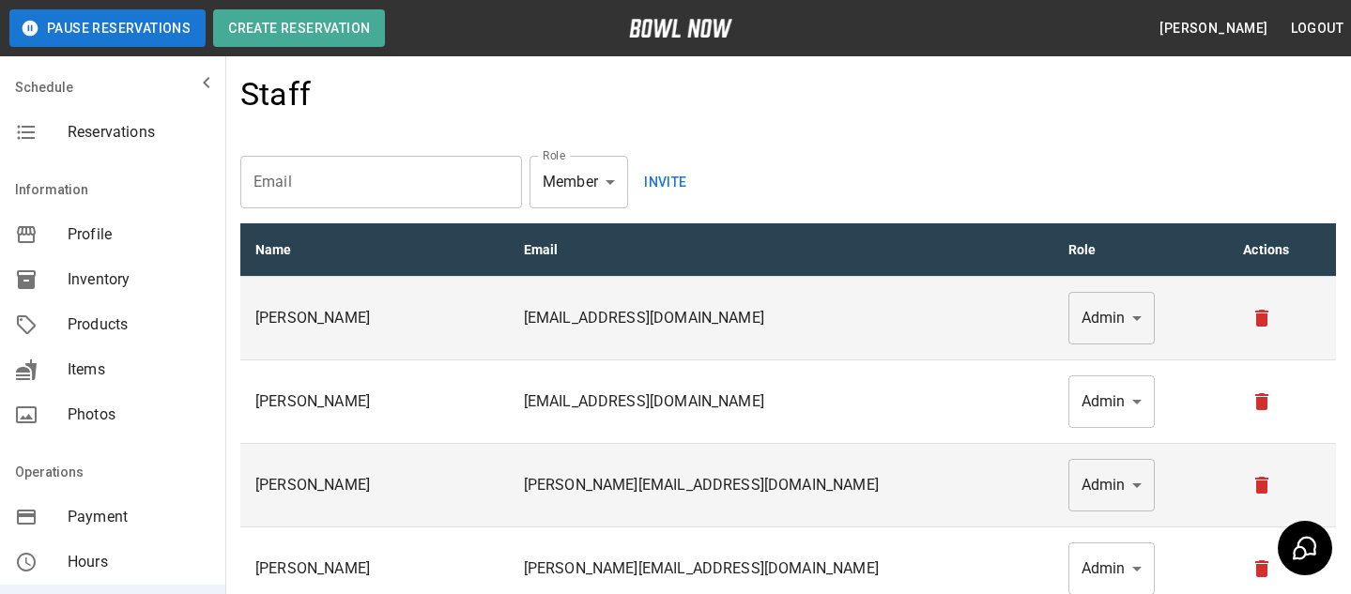
click at [371, 177] on input "email" at bounding box center [381, 182] width 282 height 53
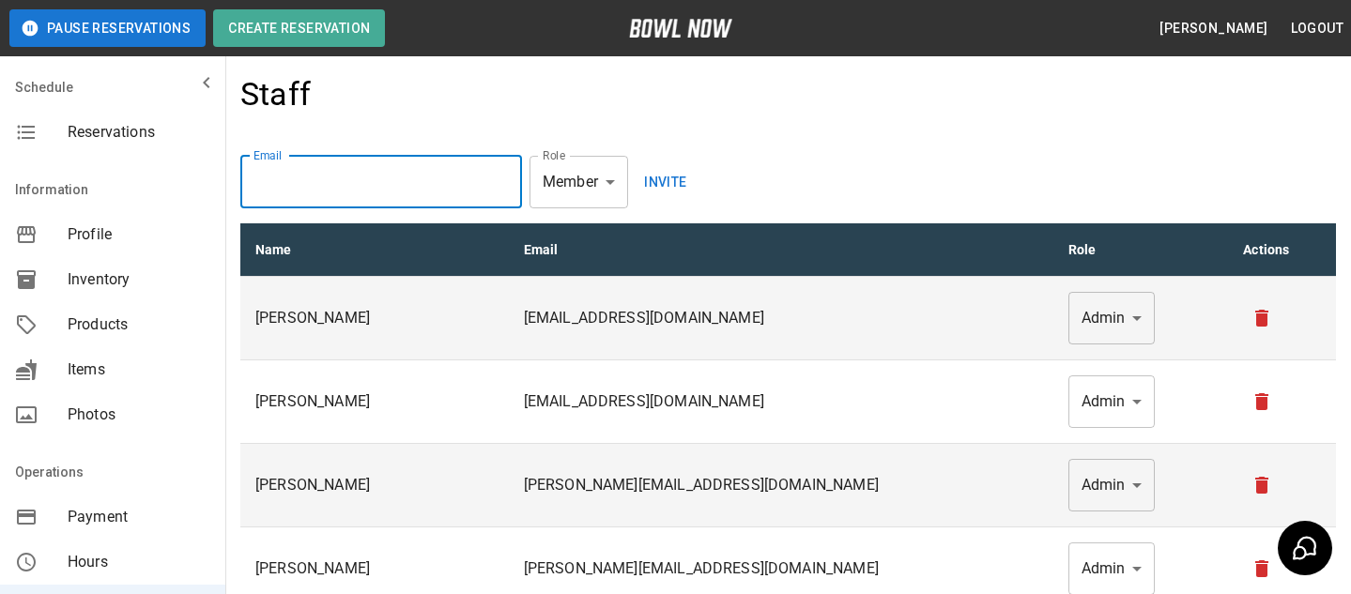
paste input "**********"
type input "**********"
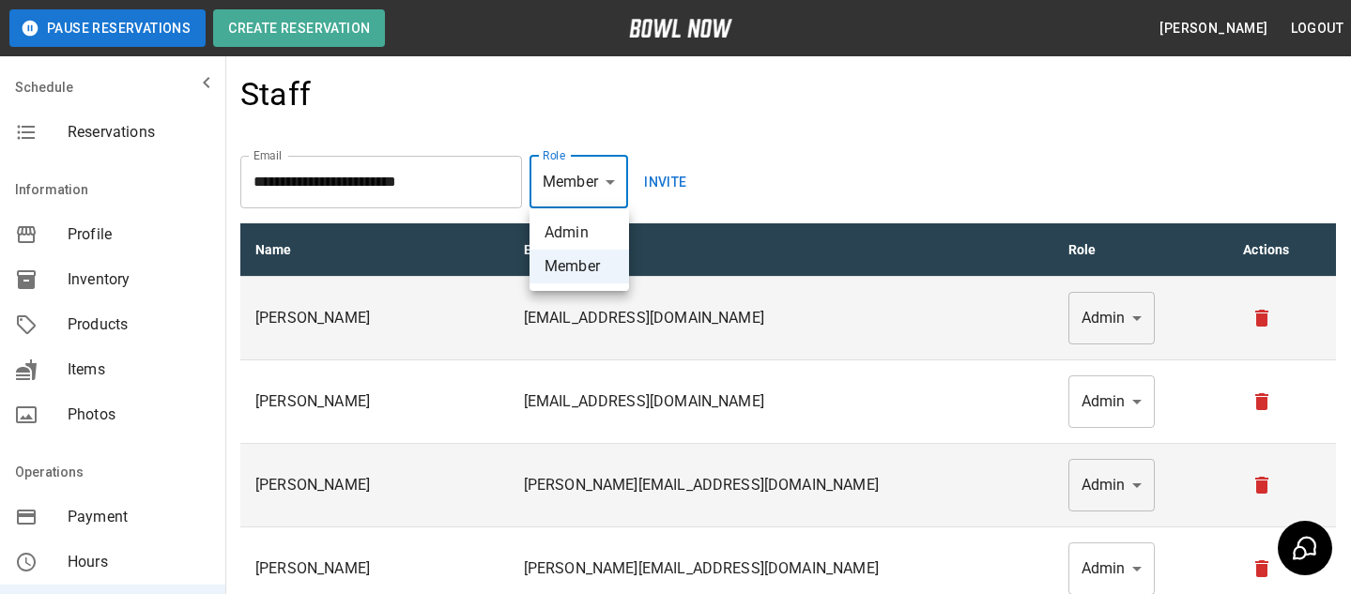
click at [546, 202] on body "**********" at bounding box center [675, 388] width 1351 height 776
click at [566, 244] on li "Admin" at bounding box center [579, 233] width 100 height 34
type input "*****"
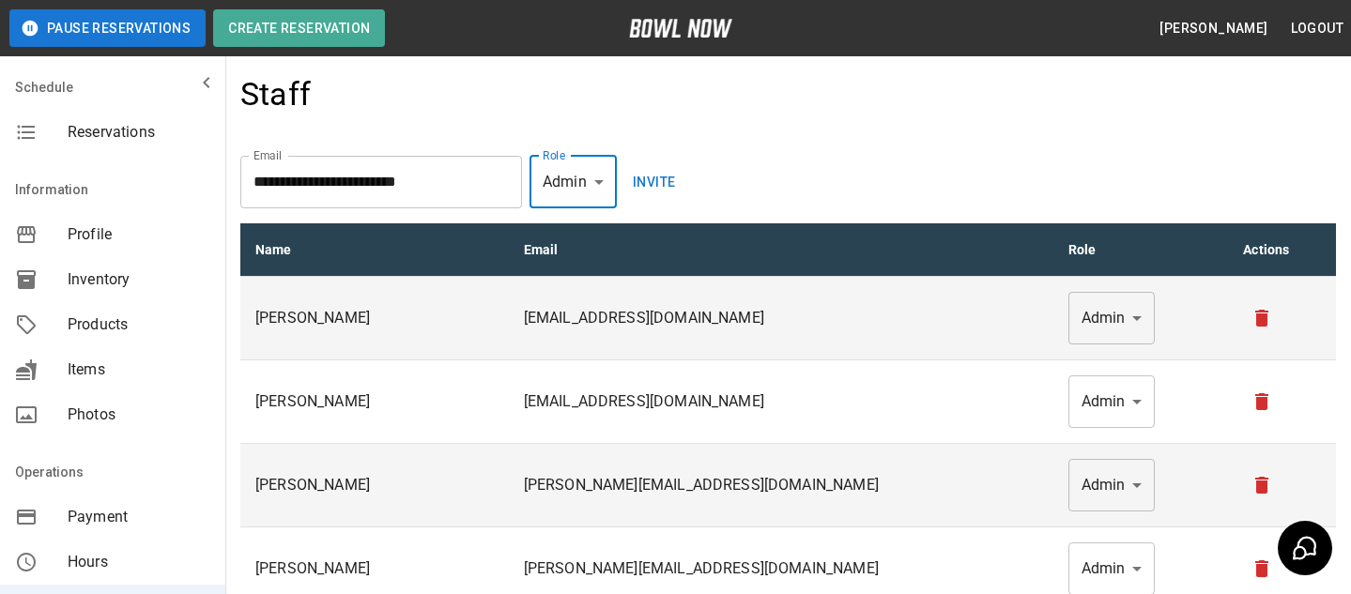
click at [642, 183] on button "Invite" at bounding box center [654, 182] width 60 height 53
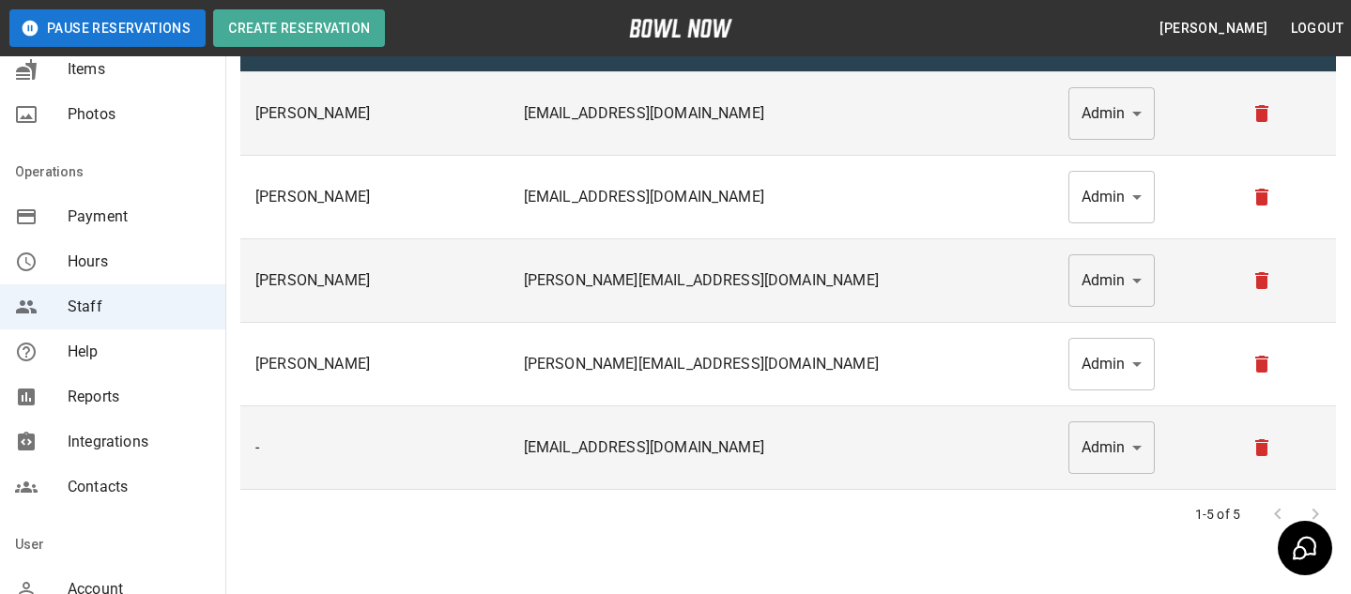
scroll to position [322, 0]
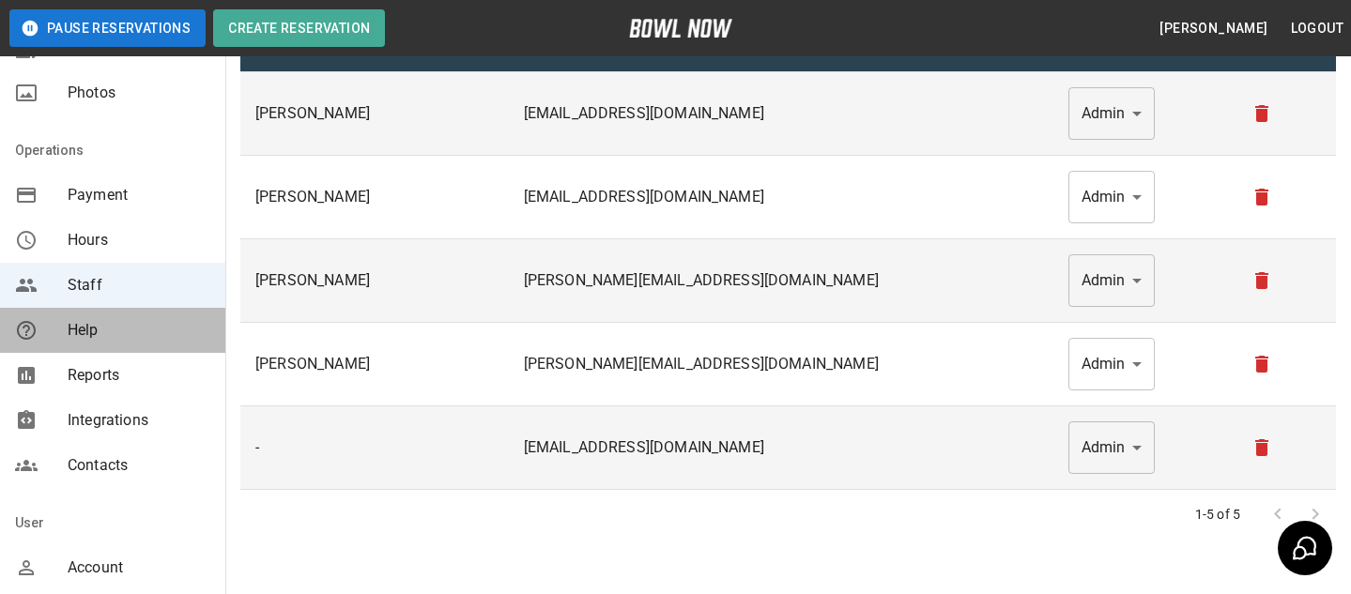
click at [135, 347] on div "Help" at bounding box center [112, 330] width 225 height 45
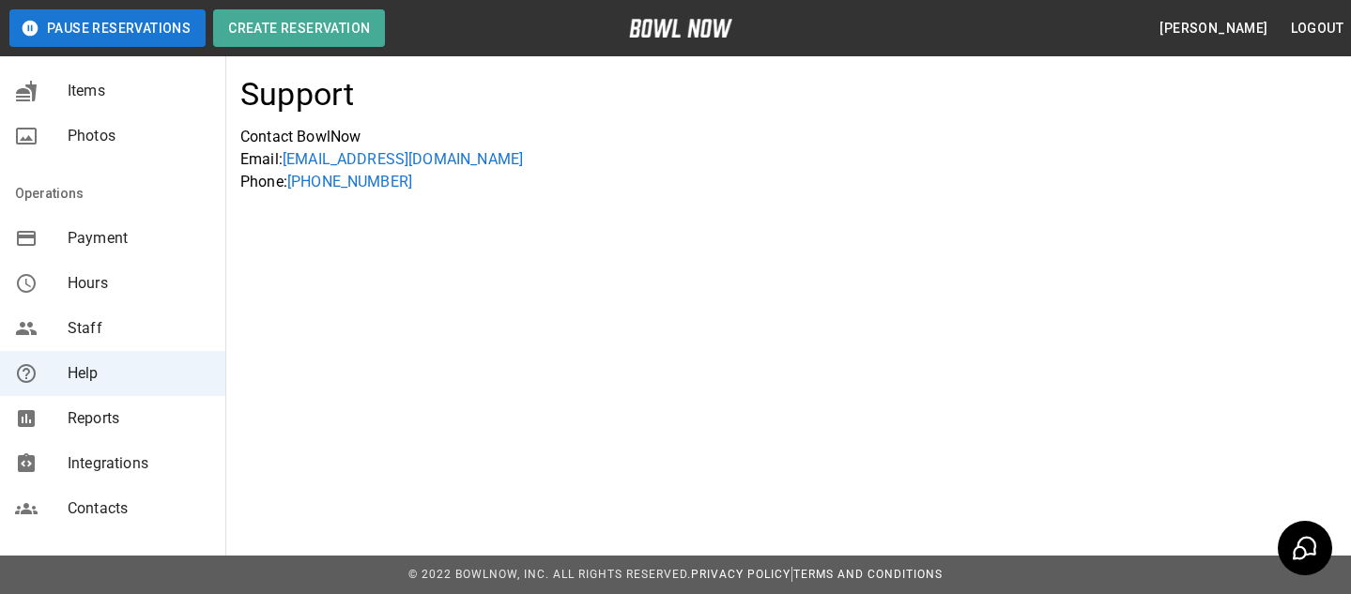
scroll to position [420, 0]
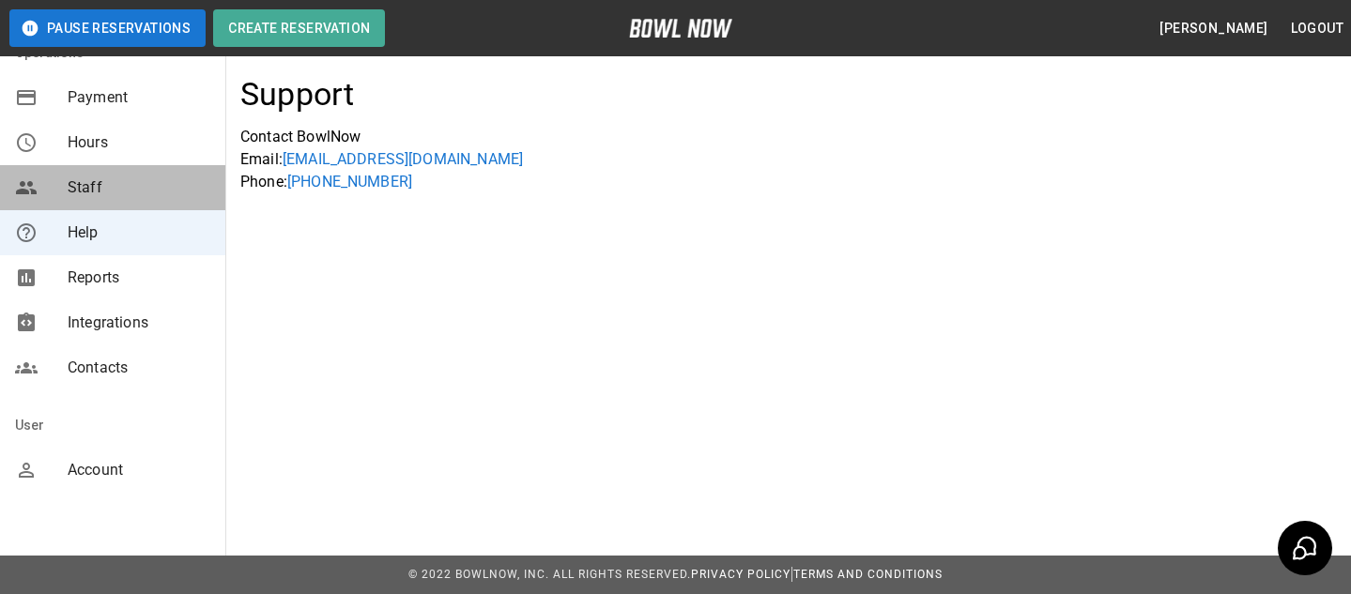
click at [158, 190] on span "Staff" at bounding box center [139, 187] width 143 height 23
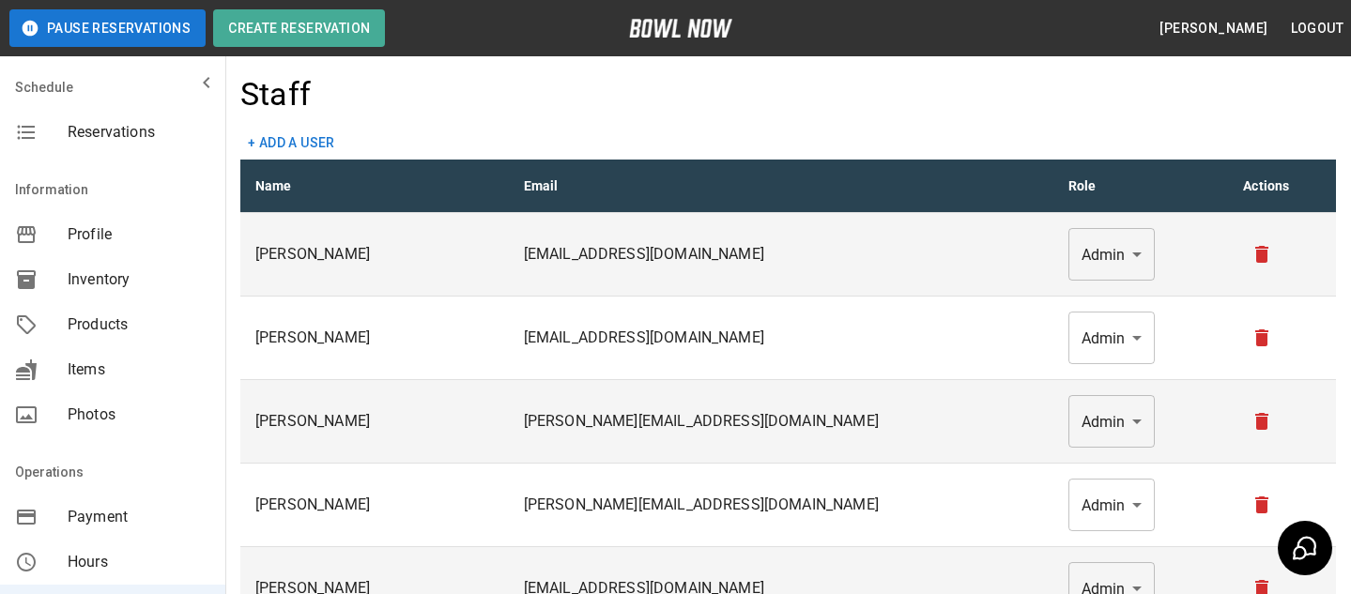
click at [186, 135] on span "Reservations" at bounding box center [139, 132] width 143 height 23
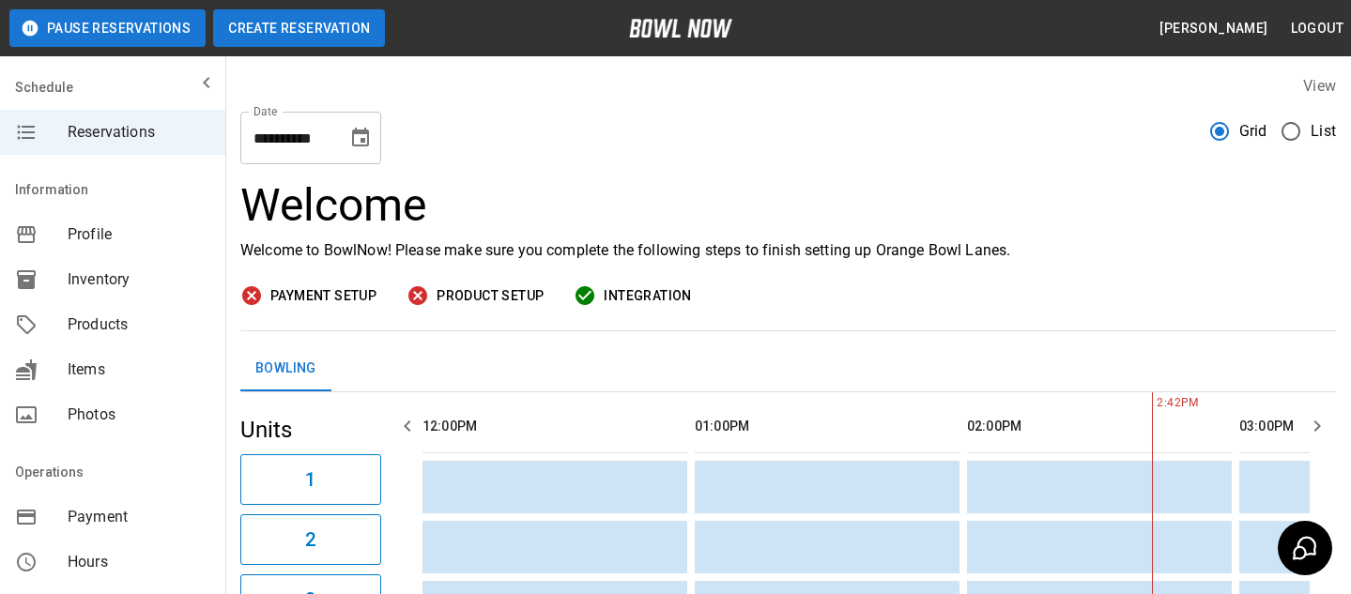
scroll to position [0, 544]
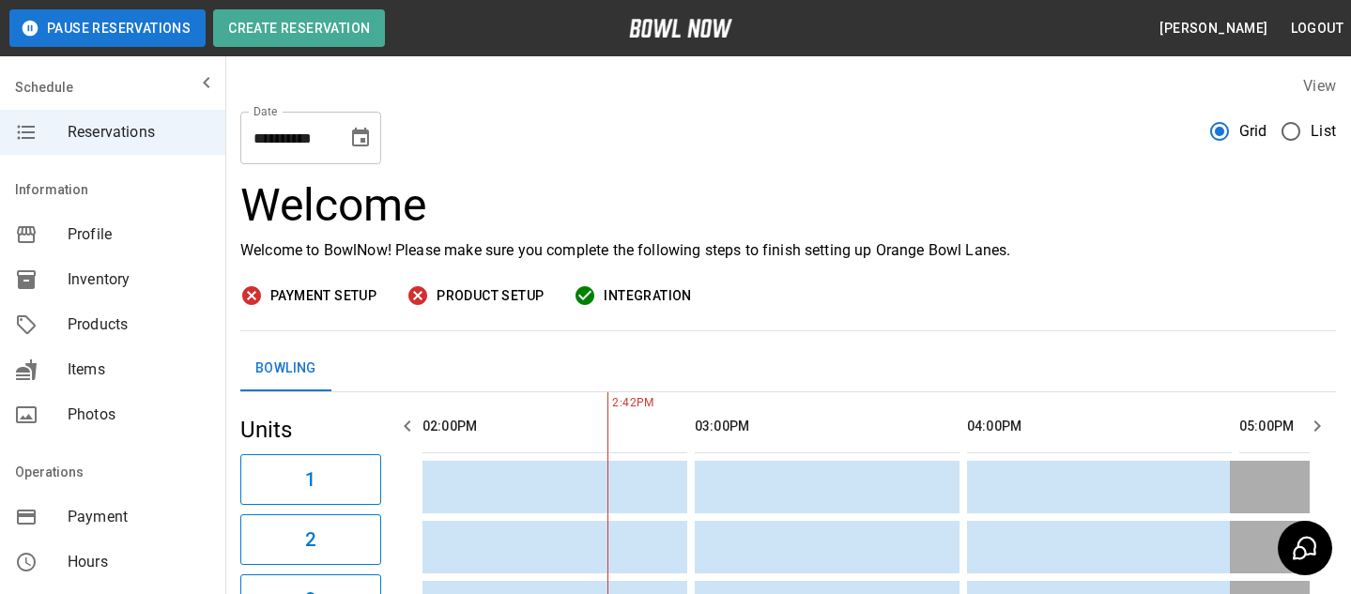
click at [184, 324] on span "Products" at bounding box center [139, 325] width 143 height 23
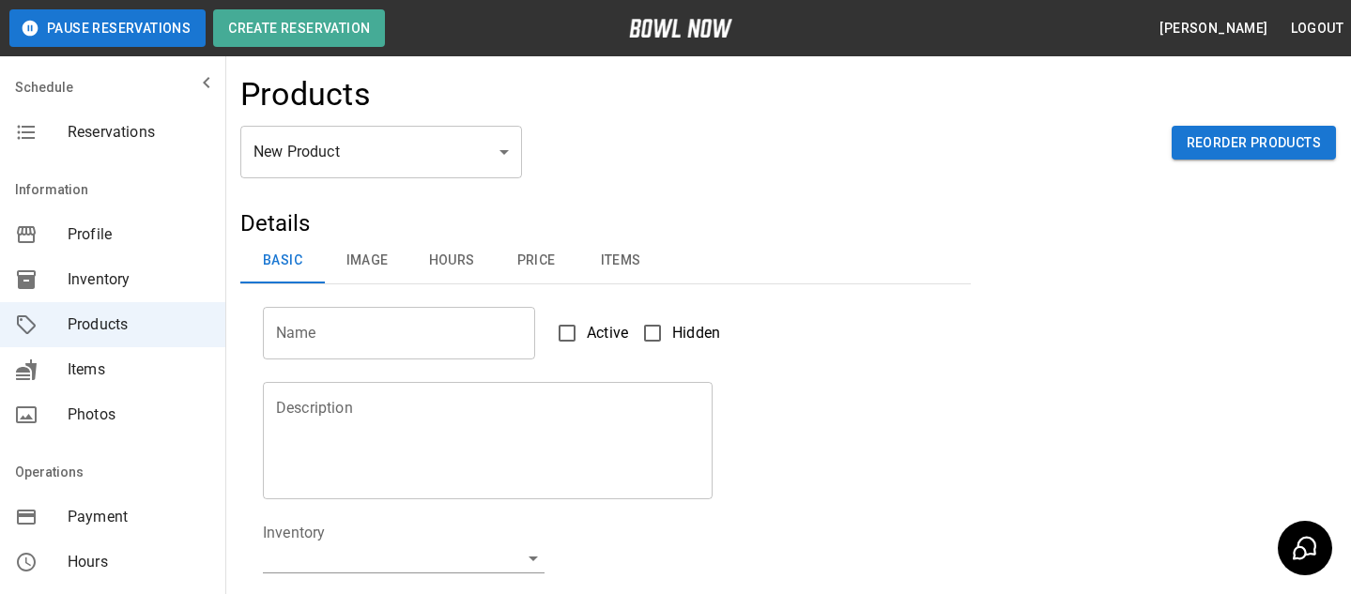
click at [318, 141] on body "Pause Reservations Create Reservation Bradey Powell Logout Schedule Reservation…" at bounding box center [675, 605] width 1351 height 1210
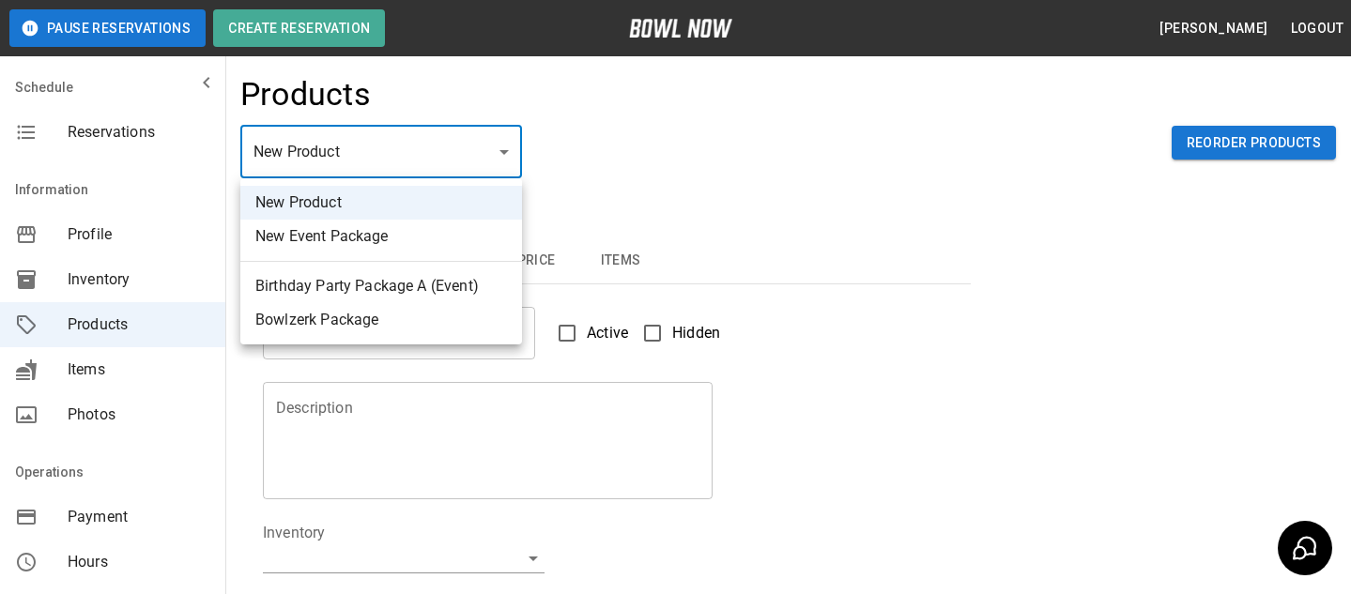
click at [658, 161] on div at bounding box center [675, 297] width 1351 height 594
click at [434, 156] on body "Pause Reservations Create Reservation Bradey Powell Logout Schedule Reservation…" at bounding box center [675, 605] width 1351 height 1210
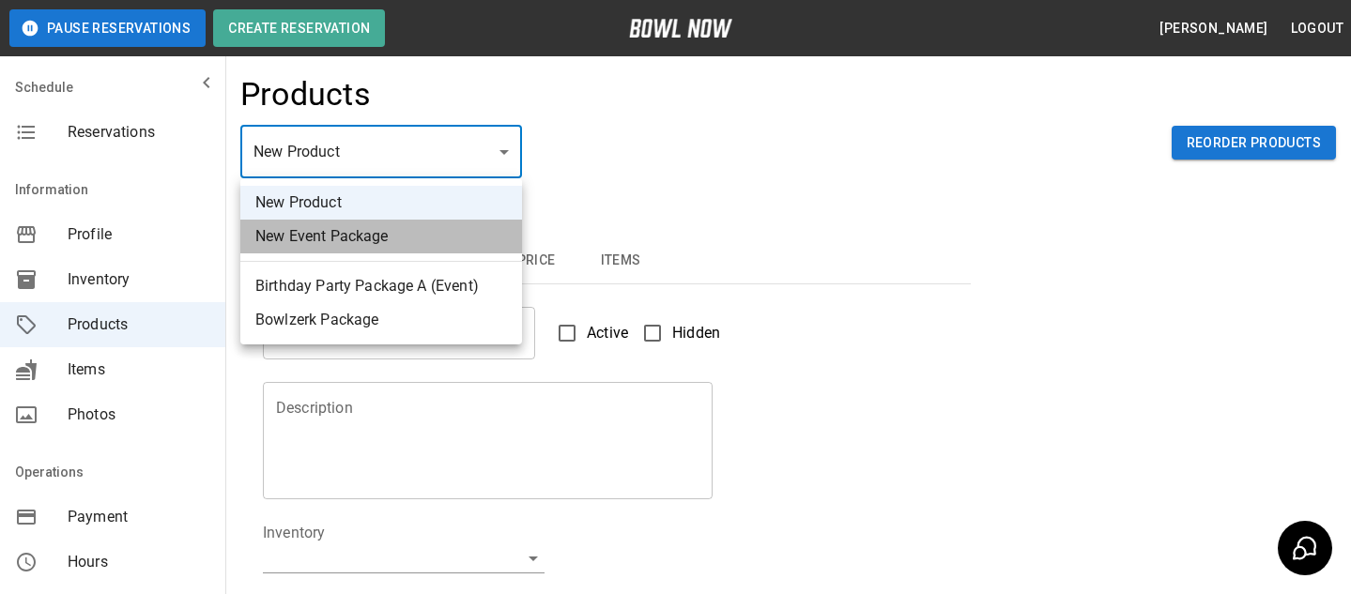
click at [502, 239] on li "New Event Package" at bounding box center [381, 237] width 282 height 34
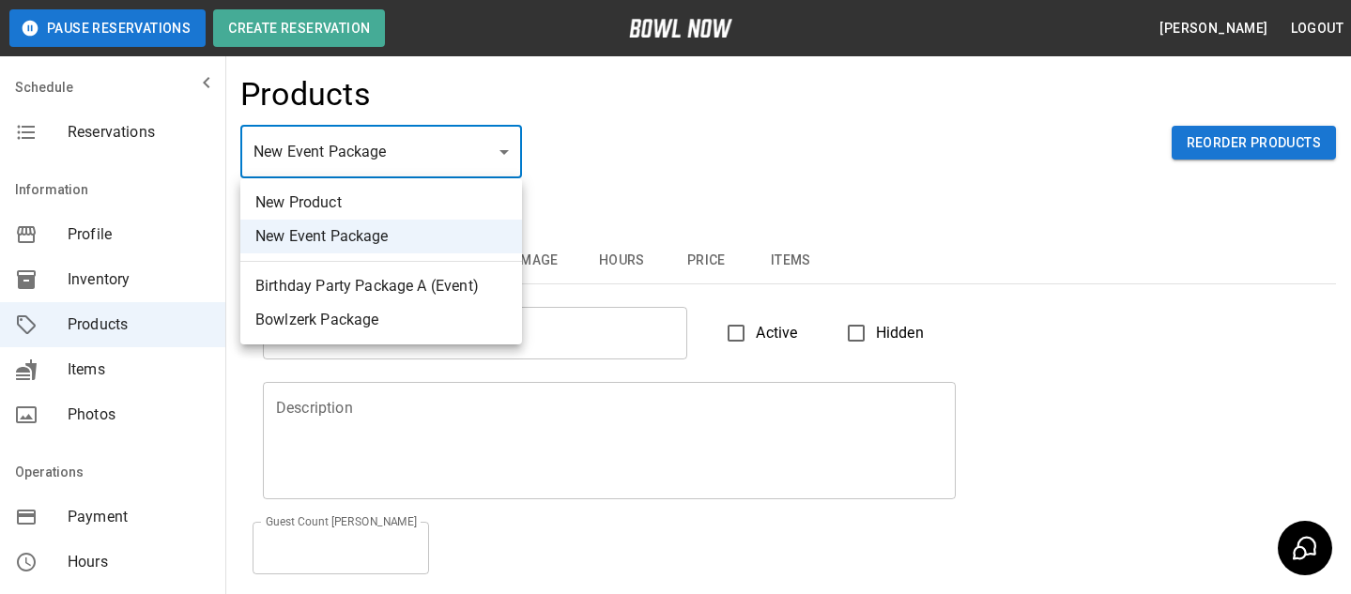
click at [390, 131] on body "Pause Reservations Create Reservation Bradey Powell Logout Schedule Reservation…" at bounding box center [675, 406] width 1351 height 813
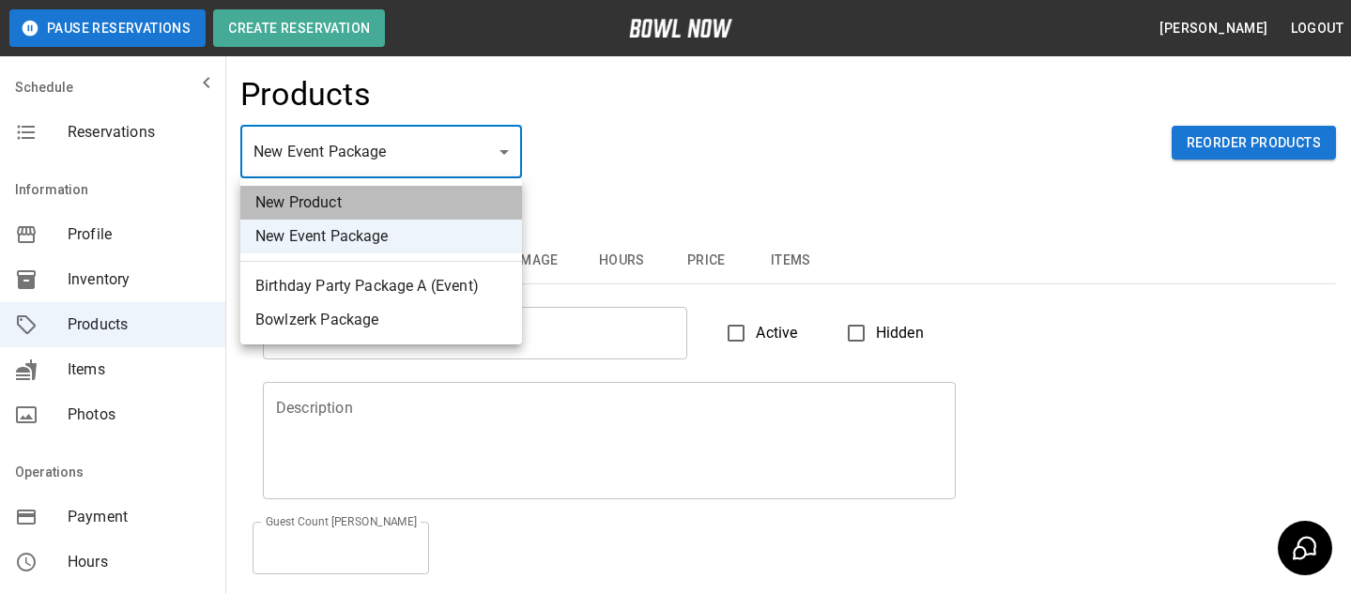
click at [440, 208] on li "New Product" at bounding box center [381, 203] width 282 height 34
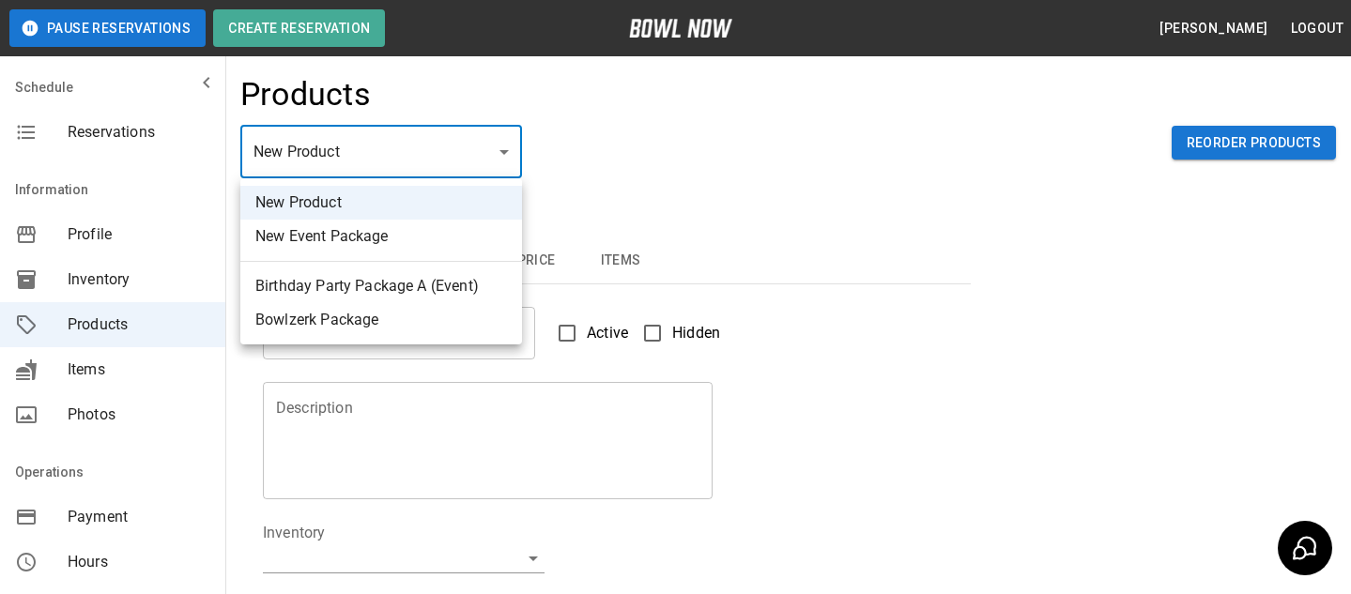
click at [448, 168] on body "Pause Reservations Create Reservation Bradey Powell Logout Schedule Reservation…" at bounding box center [675, 605] width 1351 height 1210
click at [659, 205] on div at bounding box center [675, 297] width 1351 height 594
click at [458, 170] on body "Pause Reservations Create Reservation Bradey Powell Logout Schedule Reservation…" at bounding box center [675, 605] width 1351 height 1210
click at [398, 241] on li "New Event Package" at bounding box center [381, 237] width 282 height 34
type input "**"
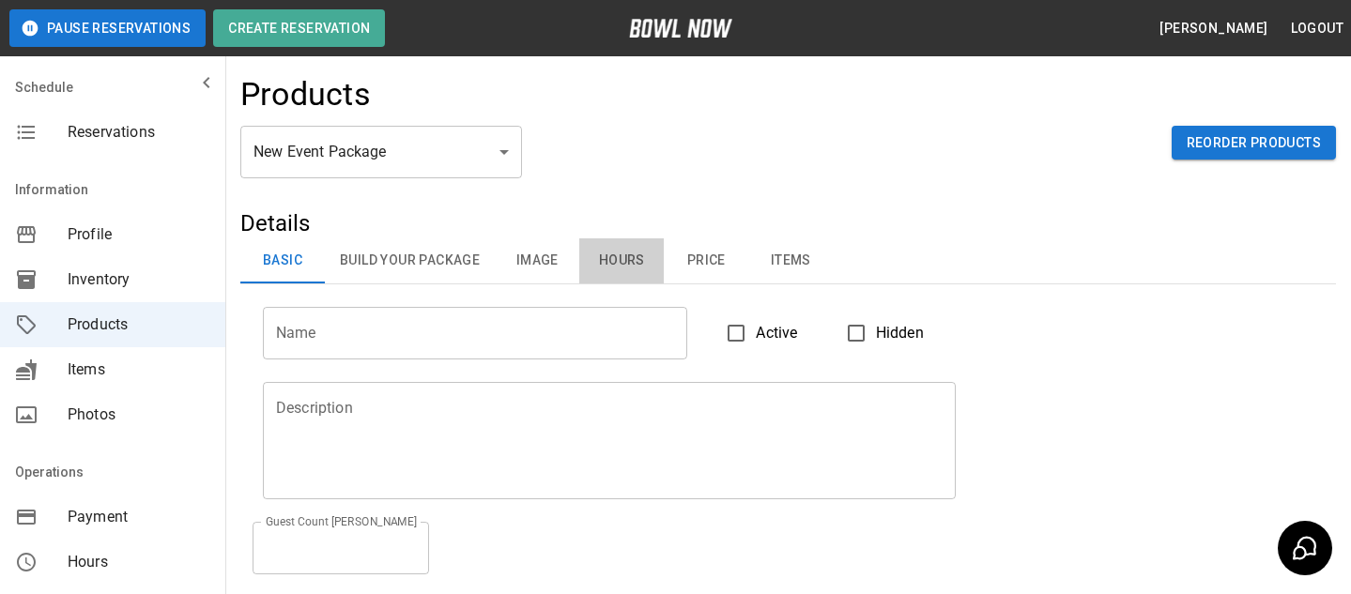
click at [594, 262] on button "Hours" at bounding box center [621, 260] width 84 height 45
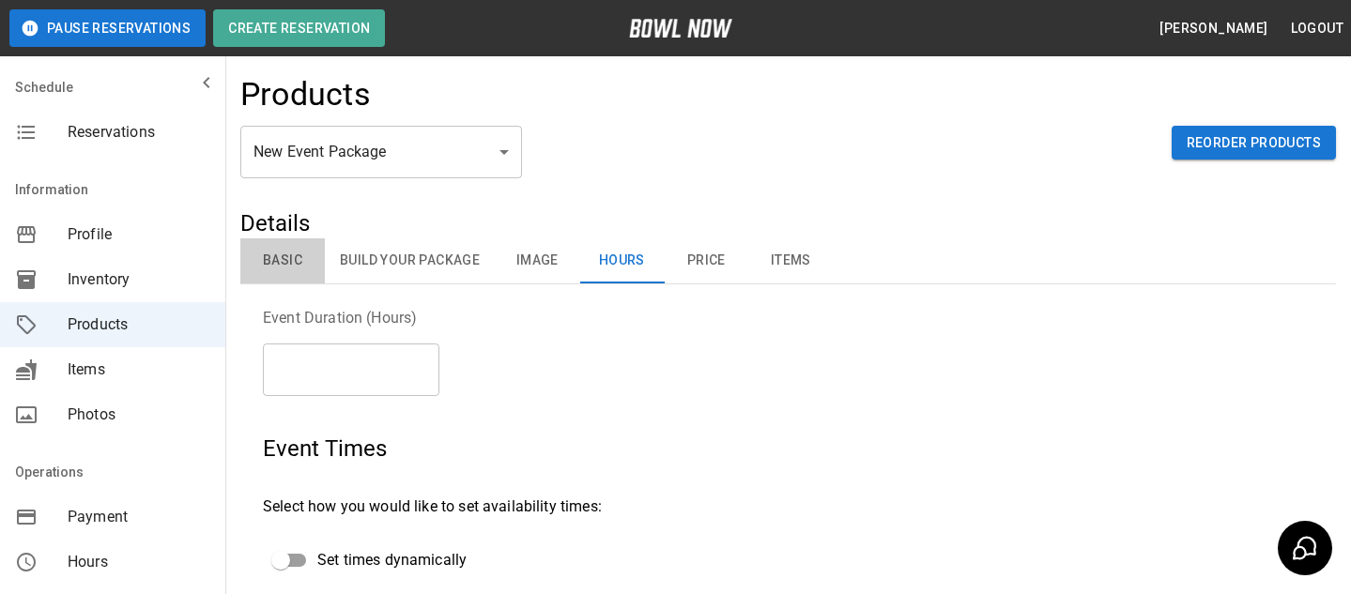
click at [260, 275] on button "Basic" at bounding box center [282, 260] width 84 height 45
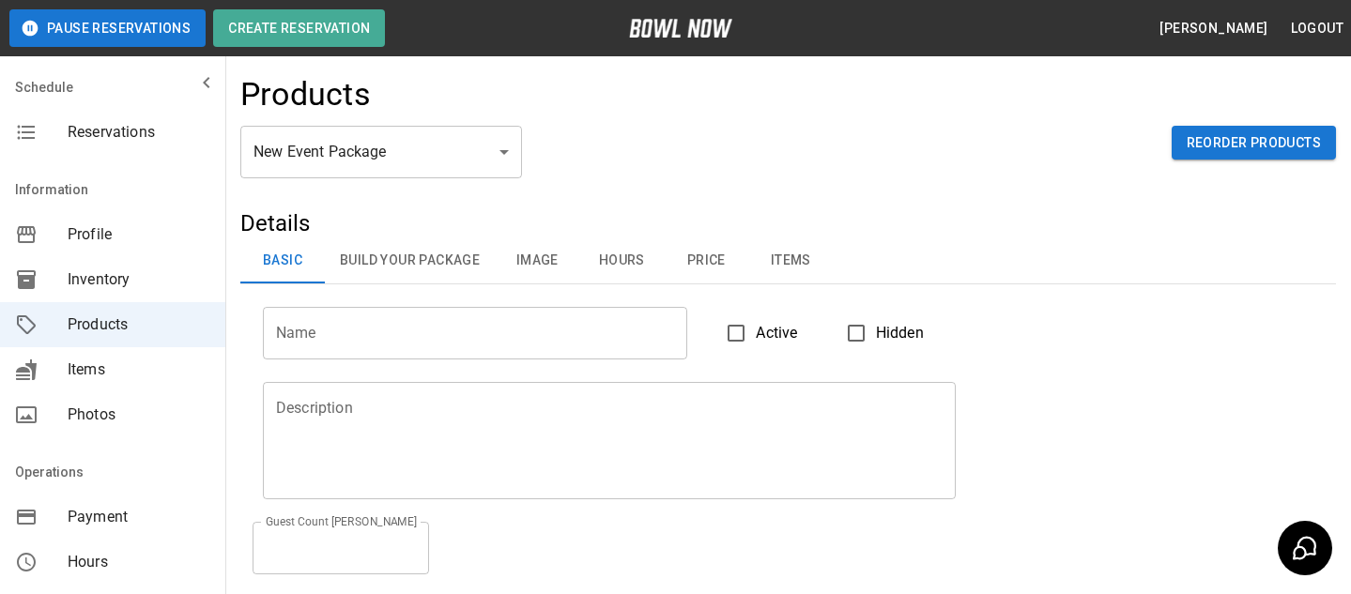
click at [497, 211] on h5 "Details" at bounding box center [787, 223] width 1095 height 30
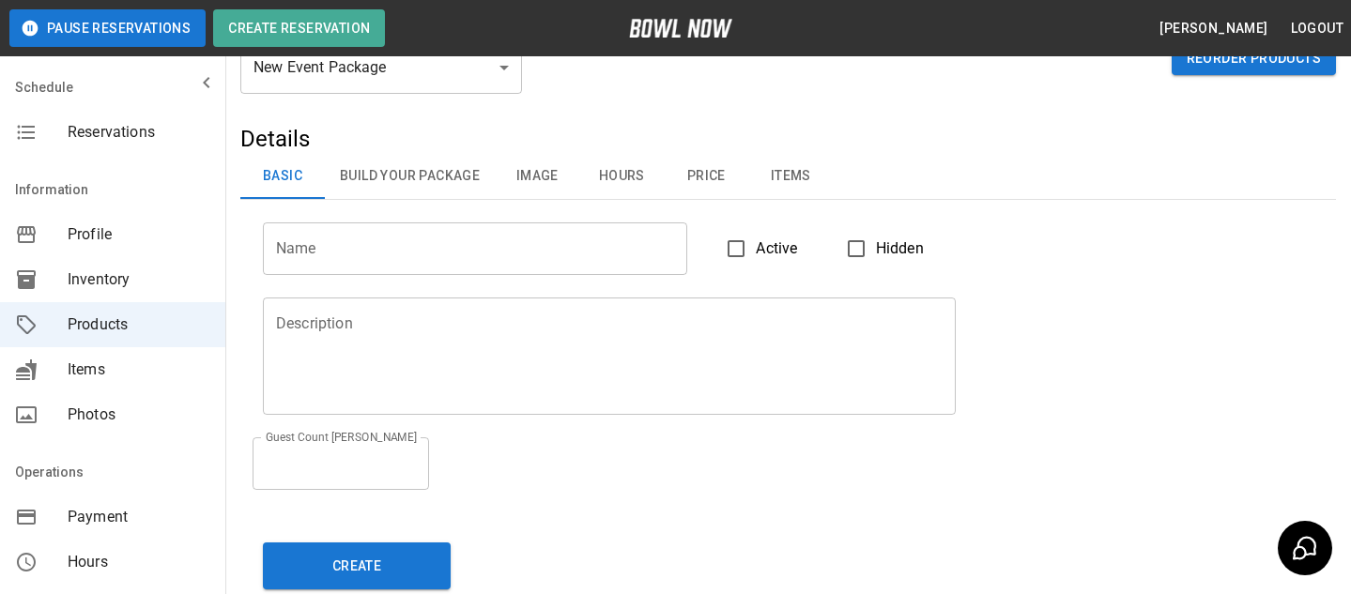
scroll to position [111, 0]
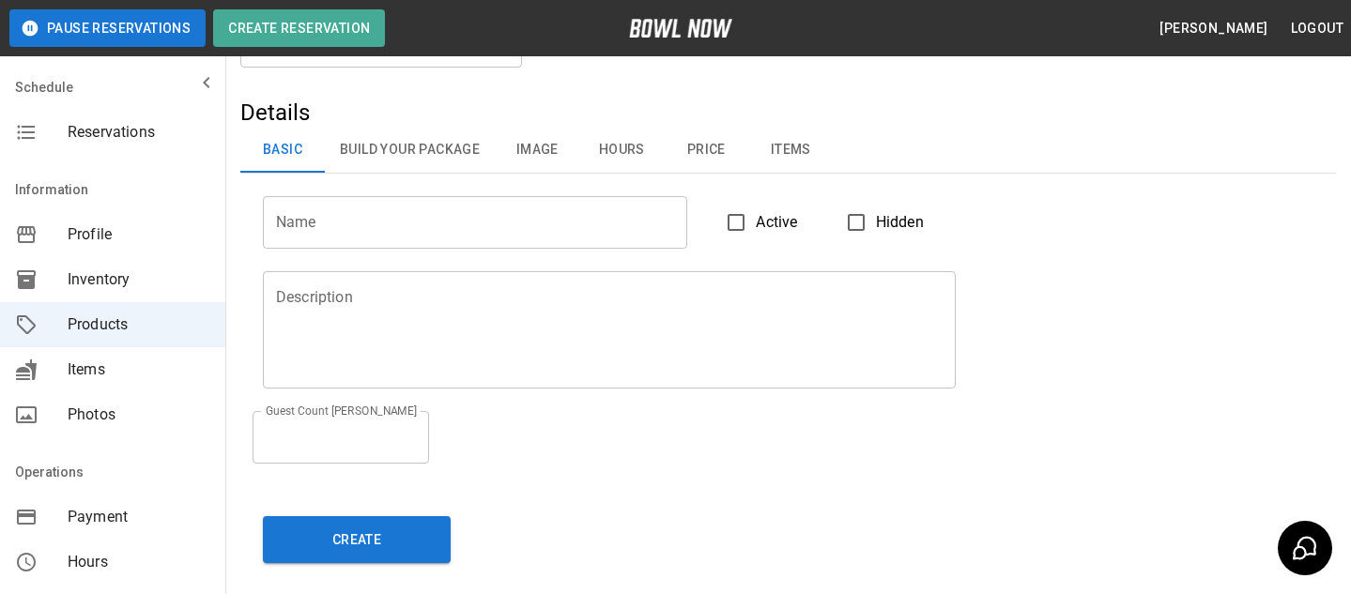
click at [354, 449] on input "*" at bounding box center [341, 437] width 176 height 53
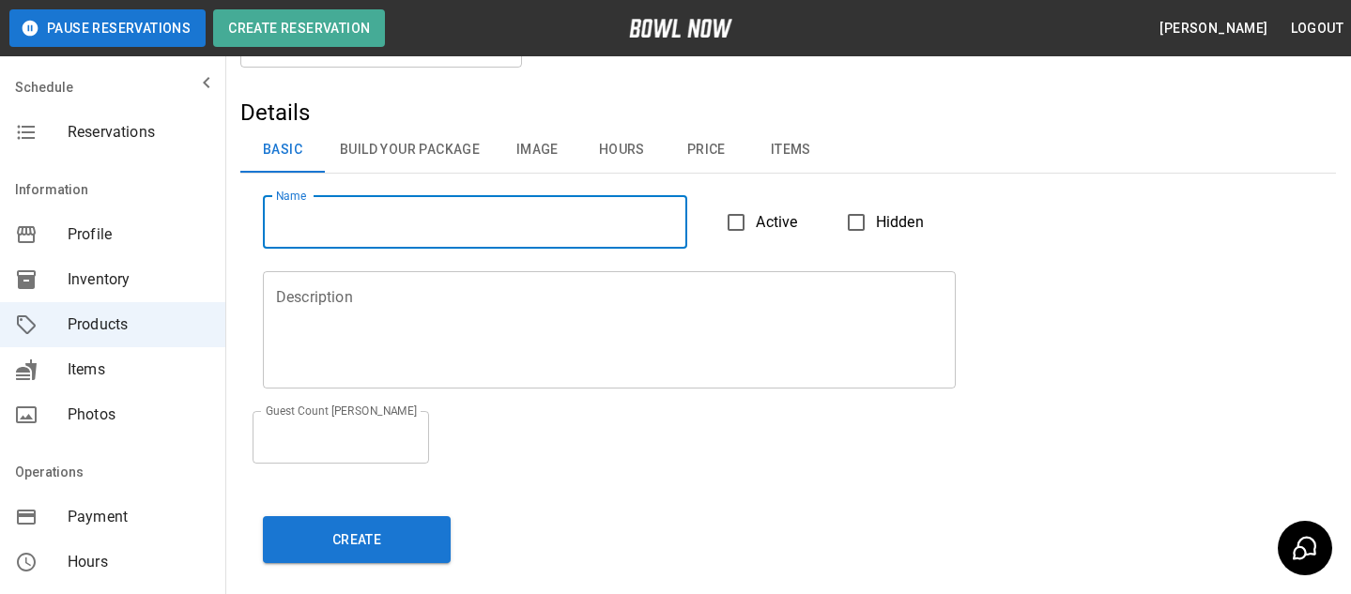
click at [511, 230] on input "Name" at bounding box center [475, 222] width 424 height 53
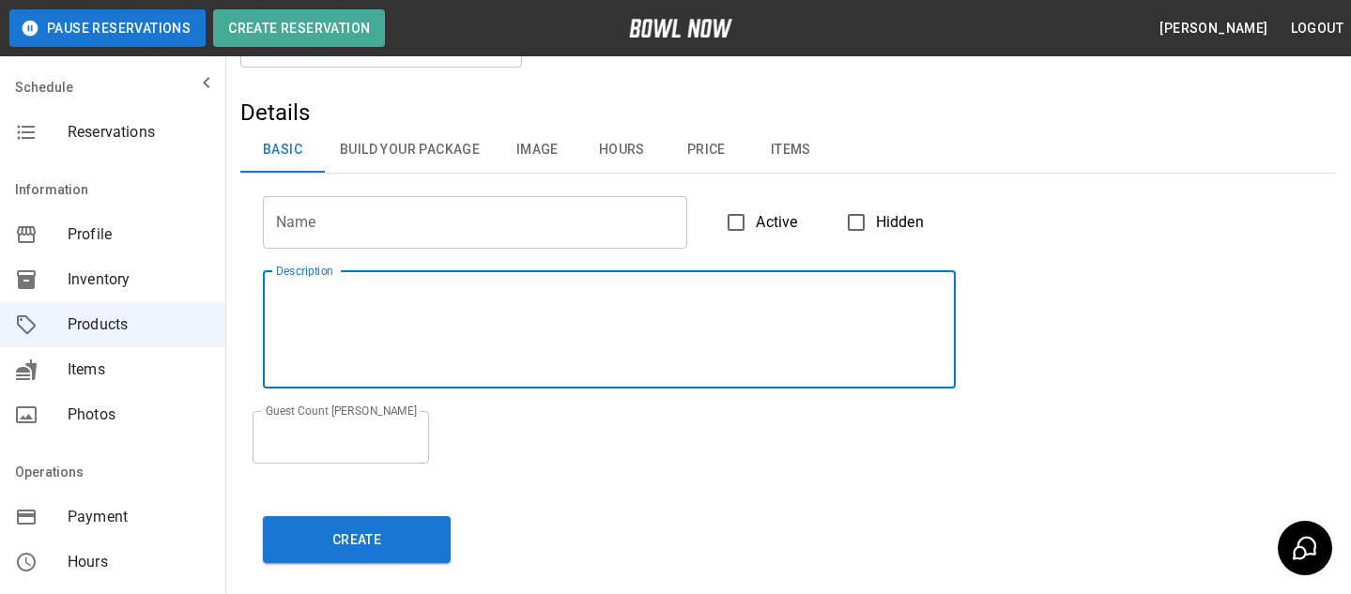
click at [632, 316] on textarea "Description" at bounding box center [609, 329] width 666 height 86
click at [801, 100] on h5 "Details" at bounding box center [787, 113] width 1095 height 30
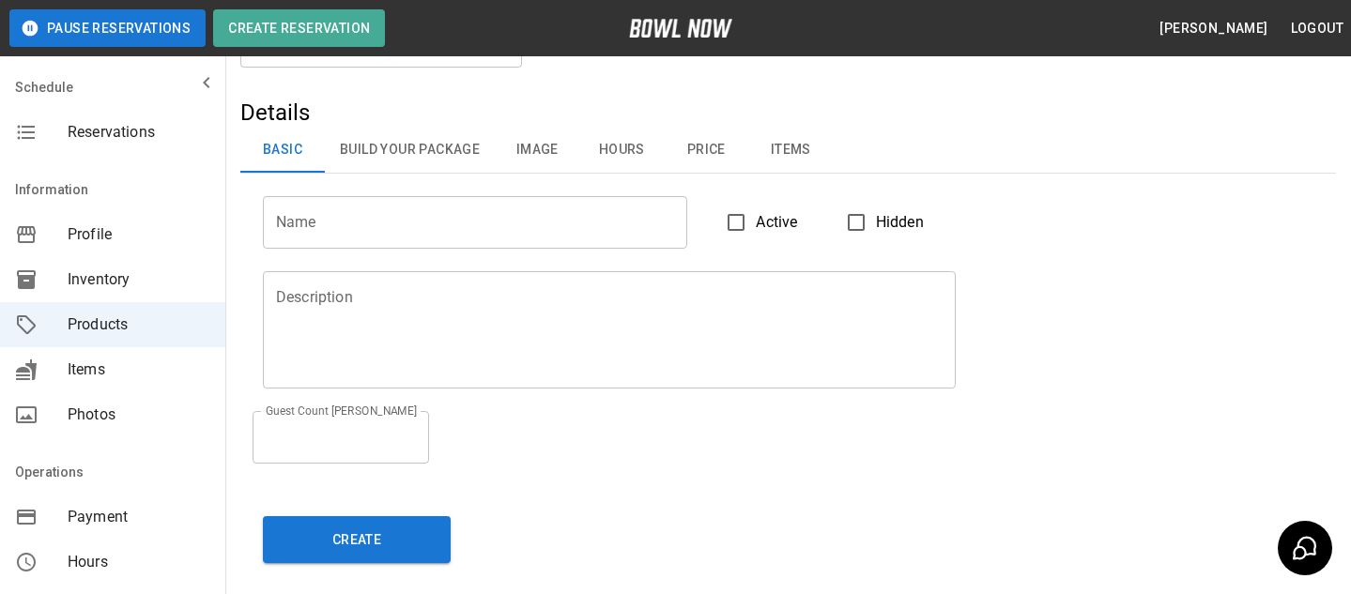
drag, startPoint x: 801, startPoint y: 100, endPoint x: 804, endPoint y: 9, distance: 90.2
click at [801, 100] on h5 "Details" at bounding box center [787, 113] width 1095 height 30
click at [408, 306] on textarea "Description" at bounding box center [609, 329] width 666 height 86
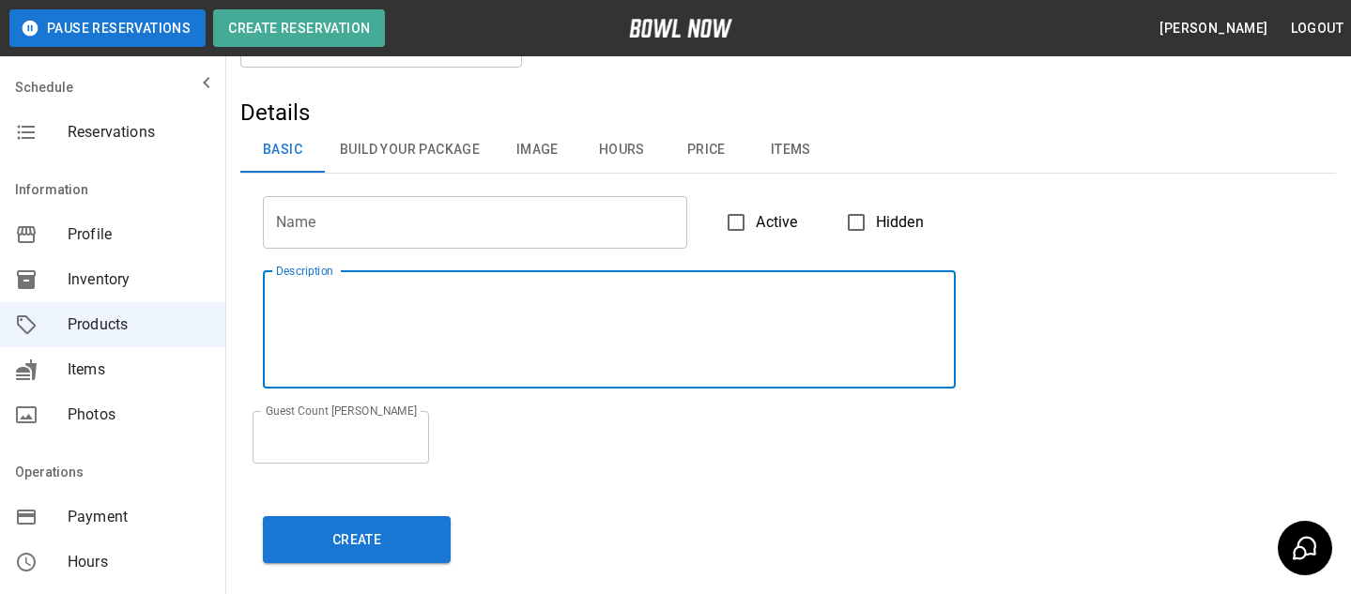
click at [371, 439] on input "*" at bounding box center [341, 437] width 176 height 53
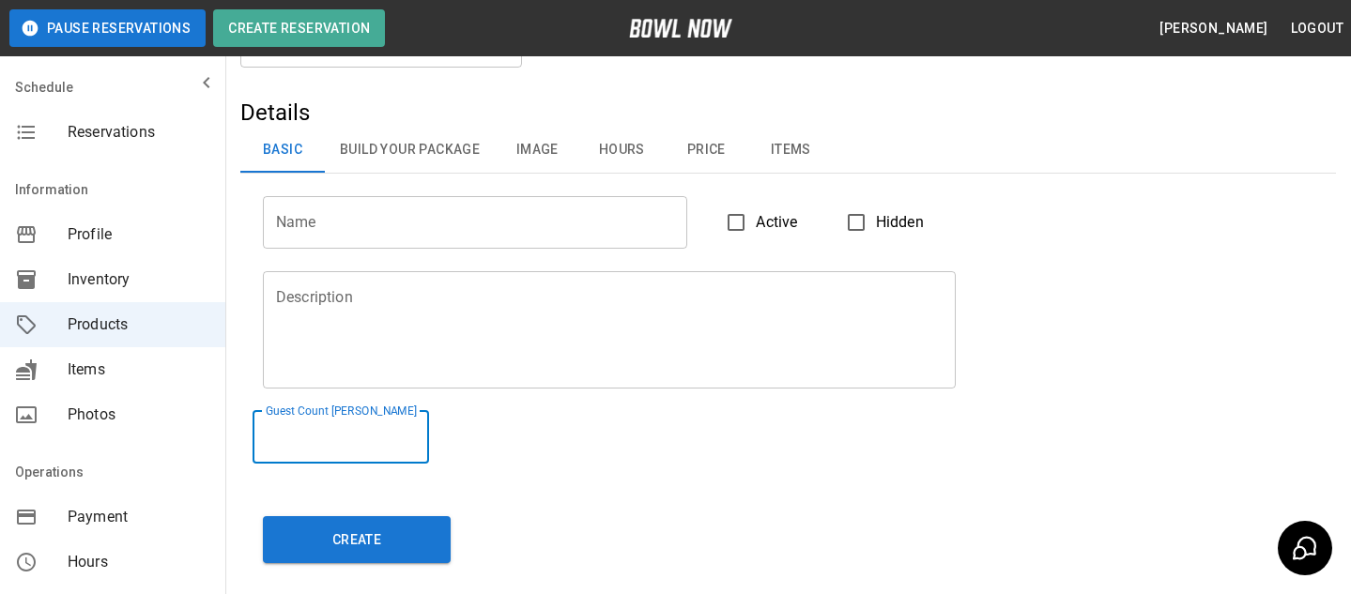
type input "**"
click at [528, 482] on div "Details Basic Build Your Package Image Hours Price Items Name Name Active Hidde…" at bounding box center [787, 292] width 1095 height 389
click at [727, 138] on button "Price" at bounding box center [706, 150] width 84 height 45
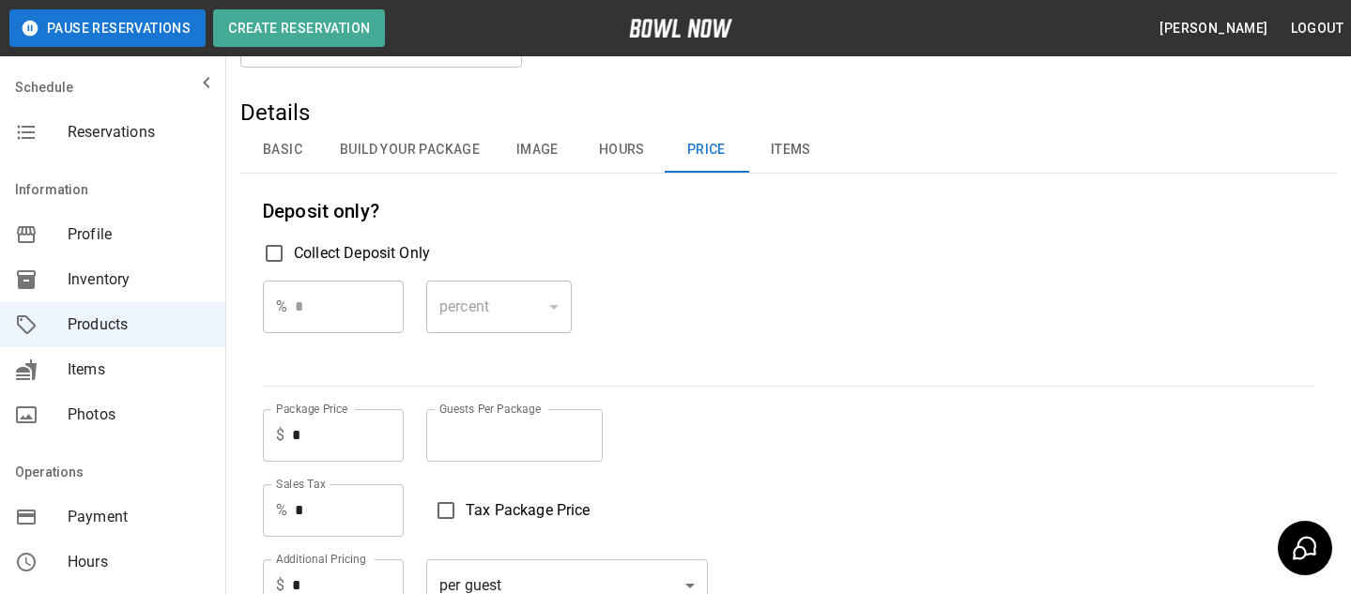
scroll to position [203, 0]
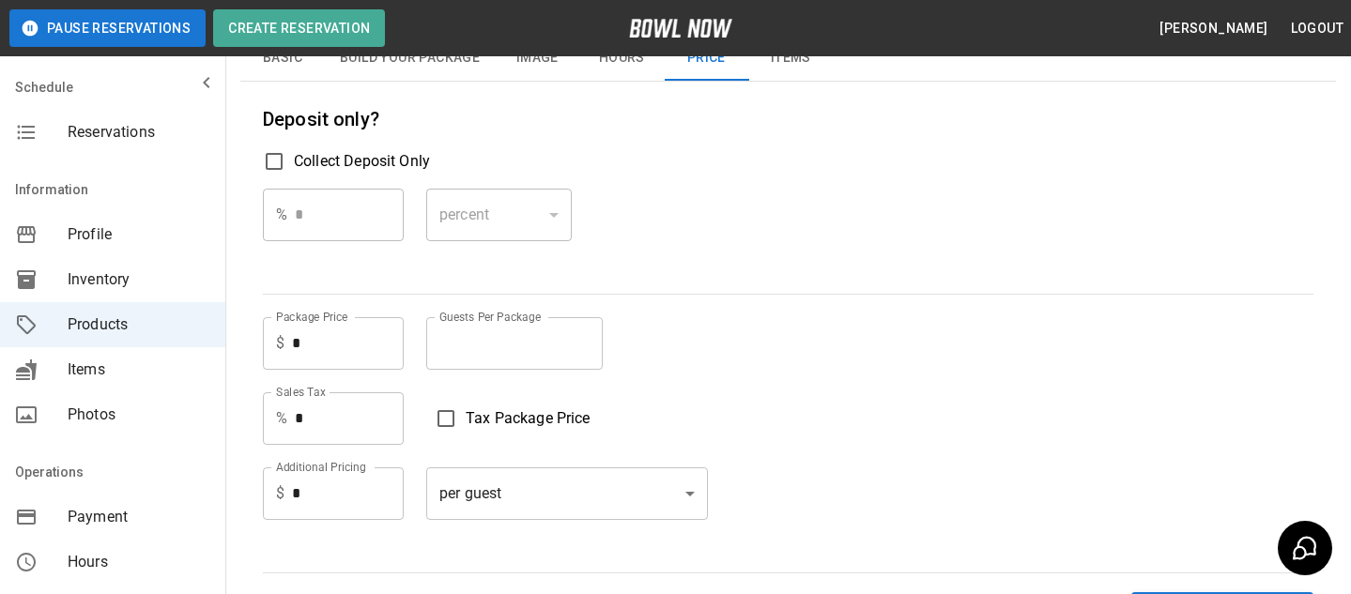
click at [465, 343] on input "*" at bounding box center [514, 343] width 176 height 53
type input "*"
click at [624, 267] on div "% * ​ percent ******* ​" at bounding box center [788, 230] width 1050 height 83
click at [384, 353] on input "*" at bounding box center [348, 343] width 112 height 53
type input "***"
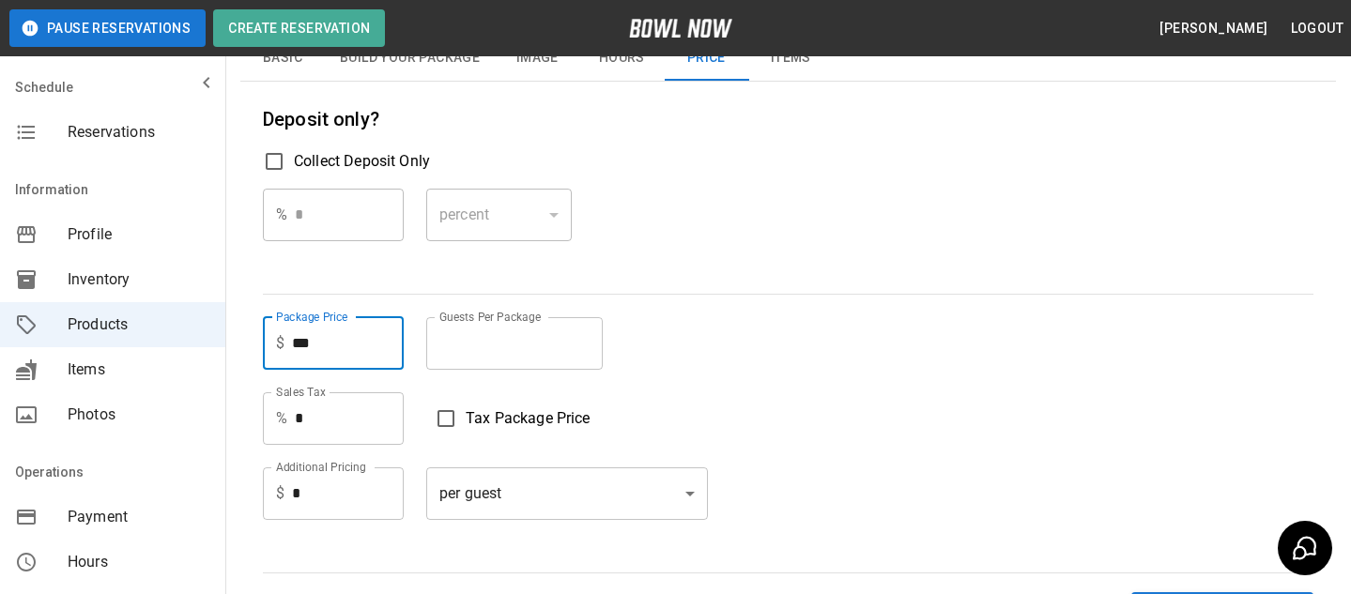
click at [796, 300] on div "Deposit only? Collect Deposit Only % * ​ percent ******* ​ Package Price $ *** …" at bounding box center [788, 327] width 1050 height 446
click at [338, 483] on input "*" at bounding box center [348, 493] width 112 height 53
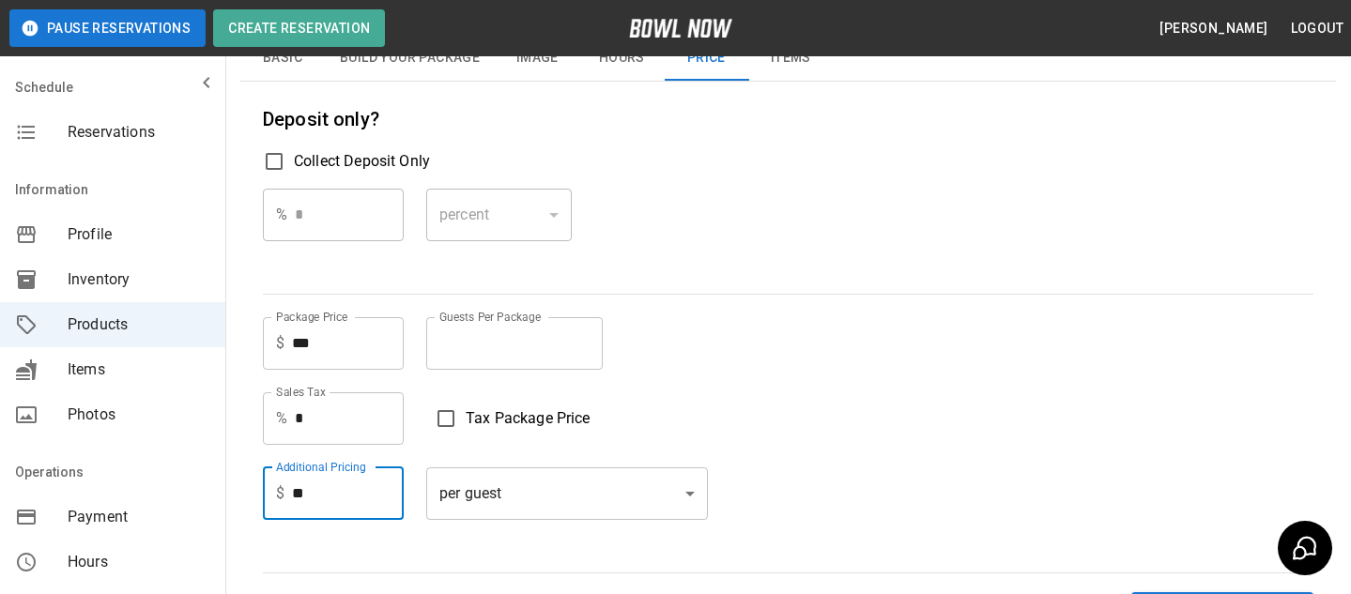
type input "**"
click at [707, 404] on div "Sales Tax % * Sales Tax Tax Package Price" at bounding box center [788, 418] width 1050 height 53
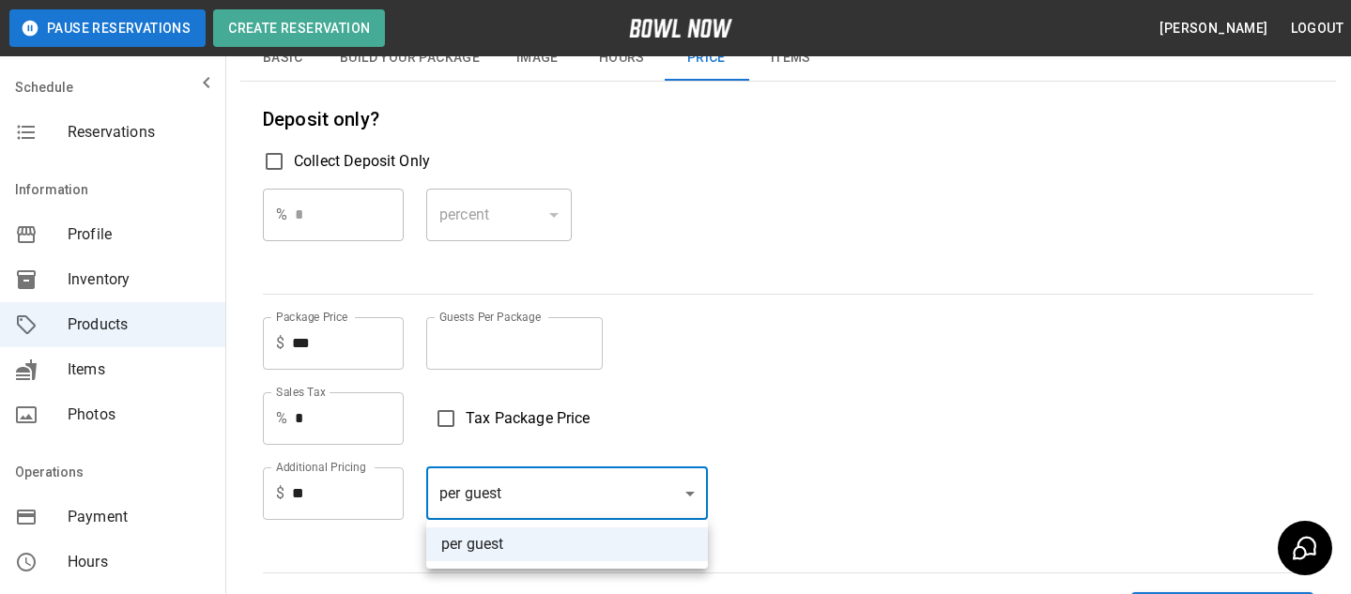
click at [501, 503] on body "Pause Reservations Create Reservation Bradey Powell Logout Schedule Reservation…" at bounding box center [675, 353] width 1351 height 1113
click at [513, 538] on li "per guest" at bounding box center [567, 545] width 282 height 34
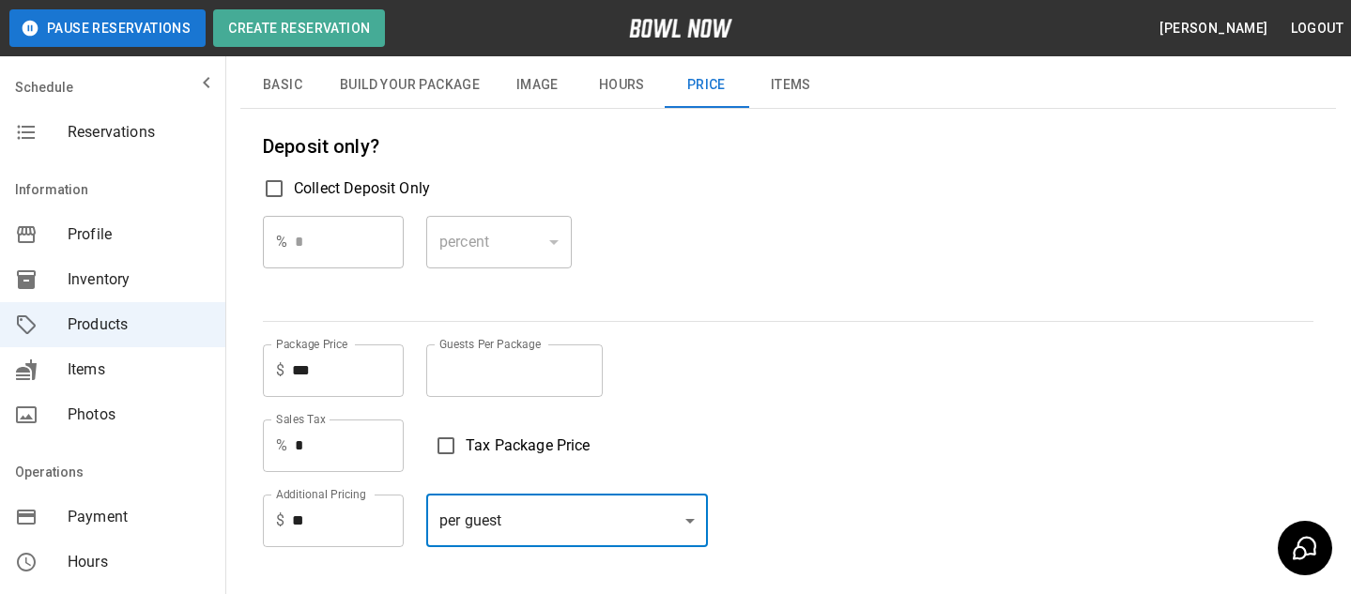
scroll to position [175, 0]
click at [292, 81] on button "Basic" at bounding box center [282, 86] width 84 height 45
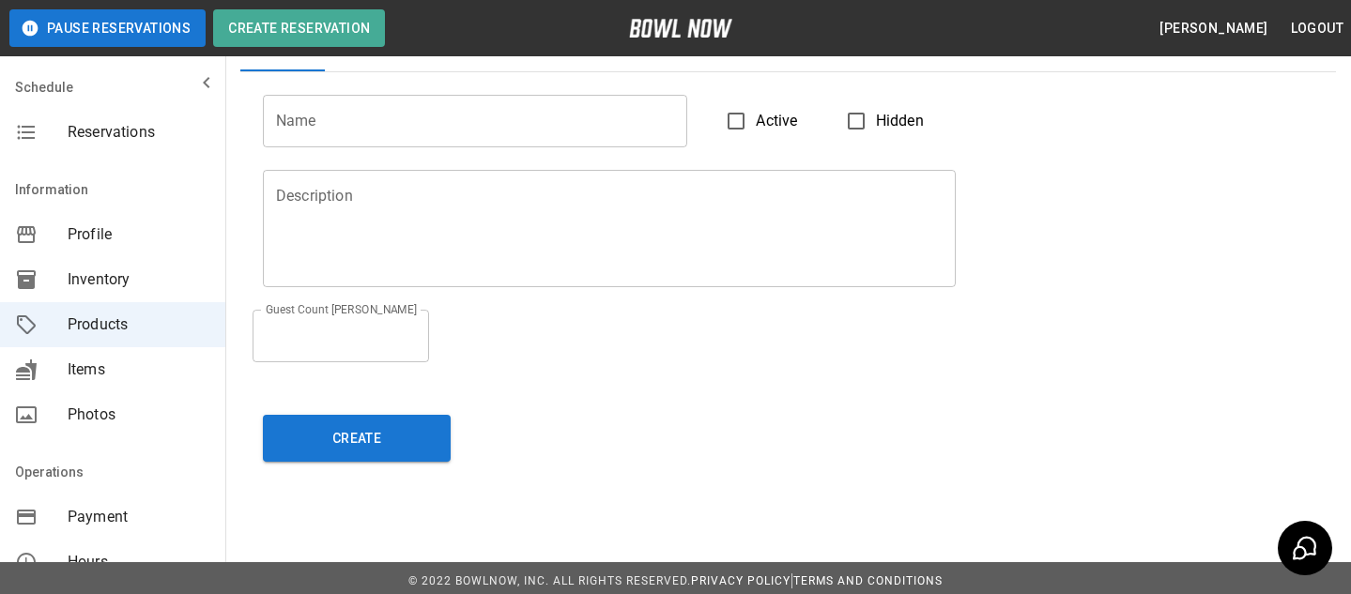
scroll to position [219, 0]
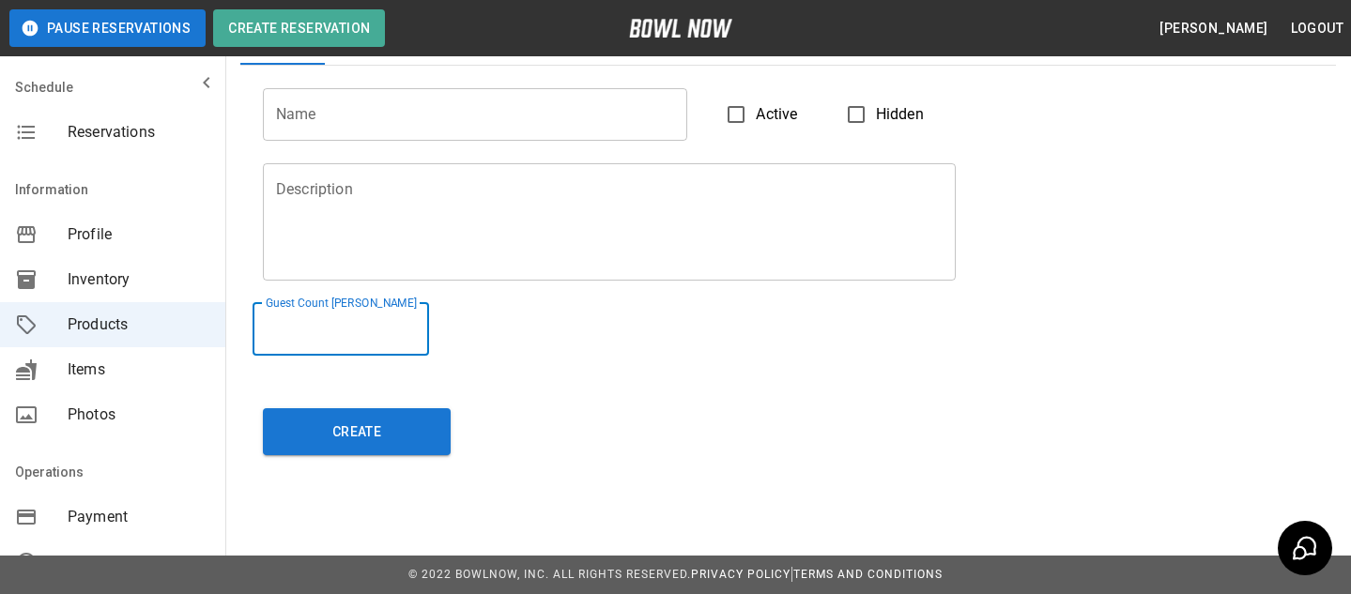
click at [370, 334] on input "**" at bounding box center [341, 329] width 176 height 53
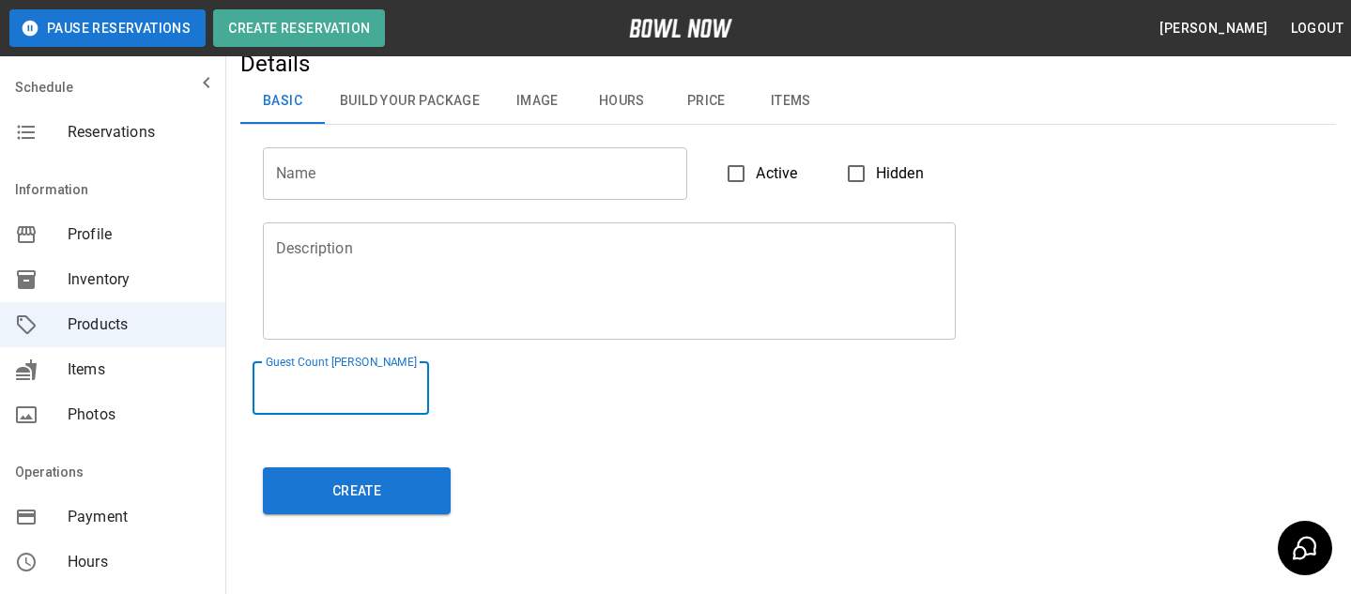
scroll to position [153, 0]
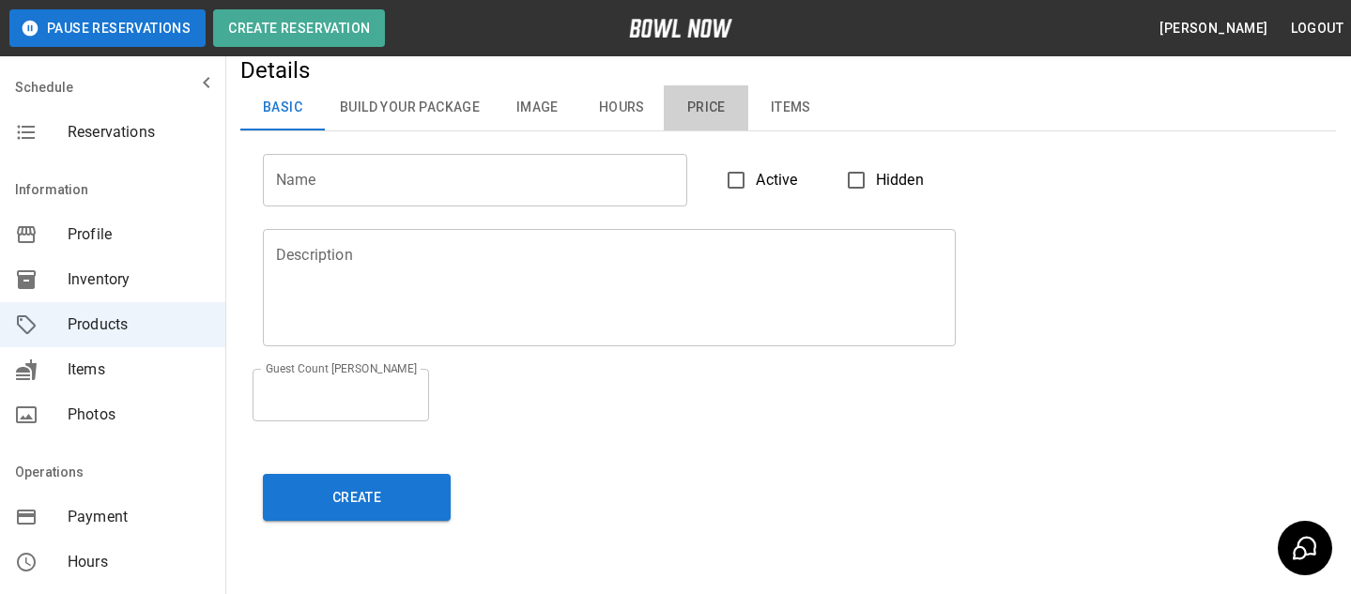
click at [675, 110] on button "Price" at bounding box center [706, 107] width 84 height 45
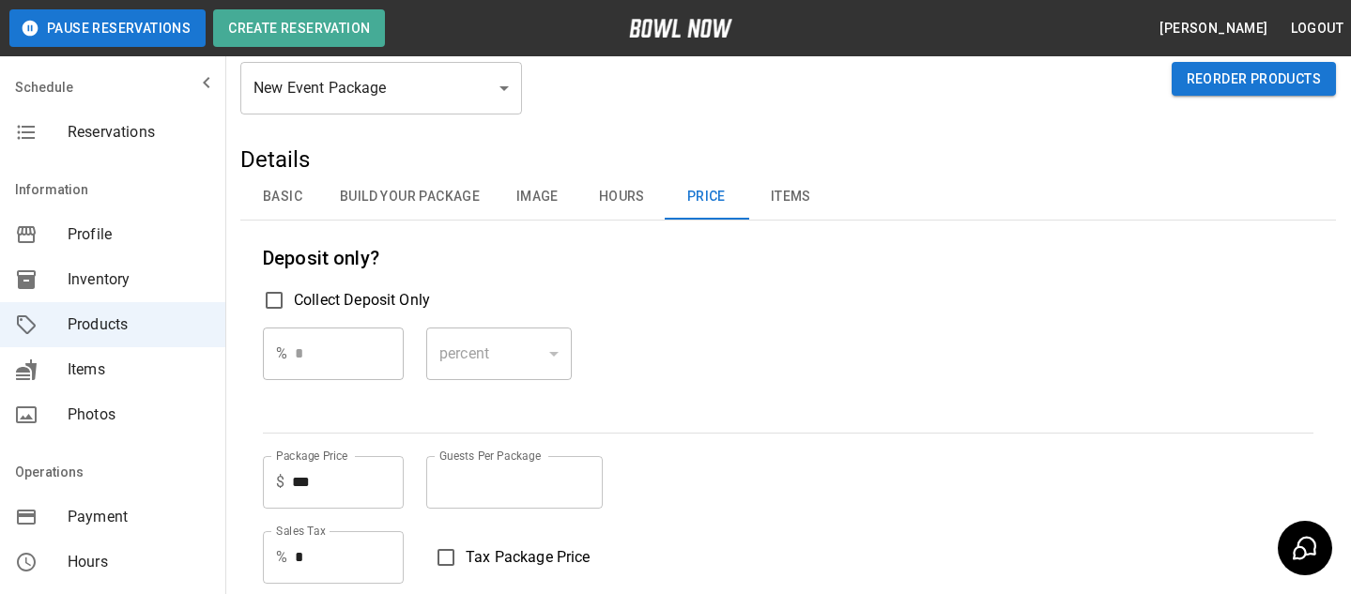
scroll to position [33, 0]
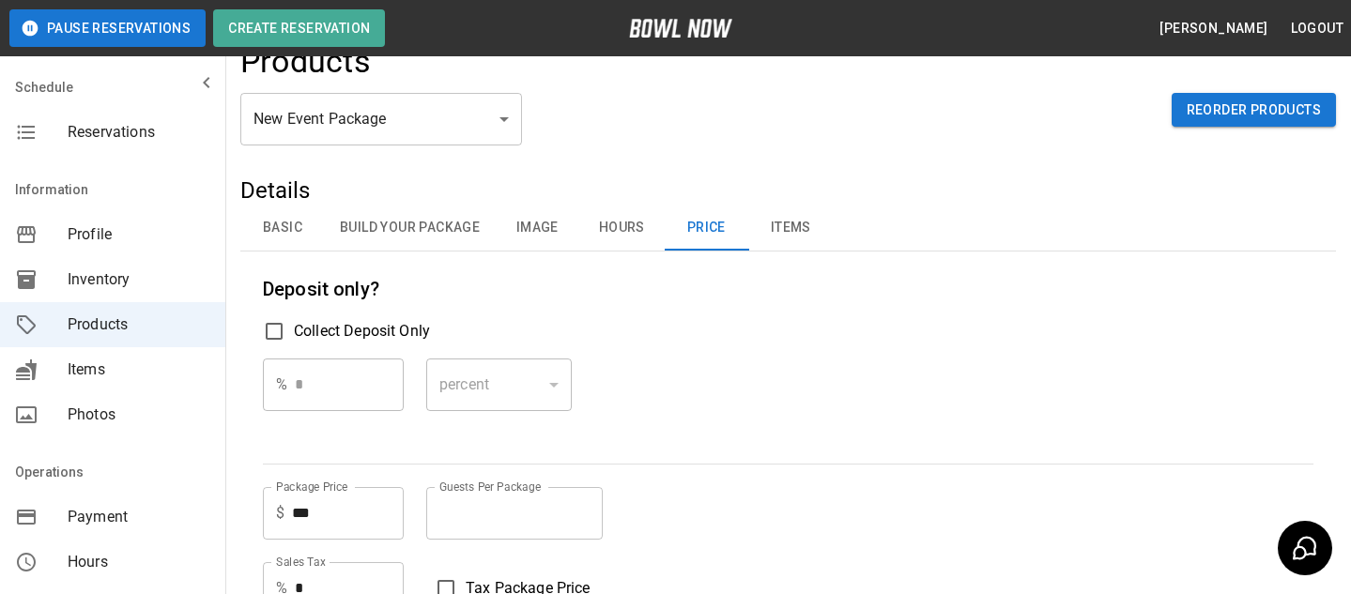
click at [268, 241] on button "Basic" at bounding box center [282, 228] width 84 height 45
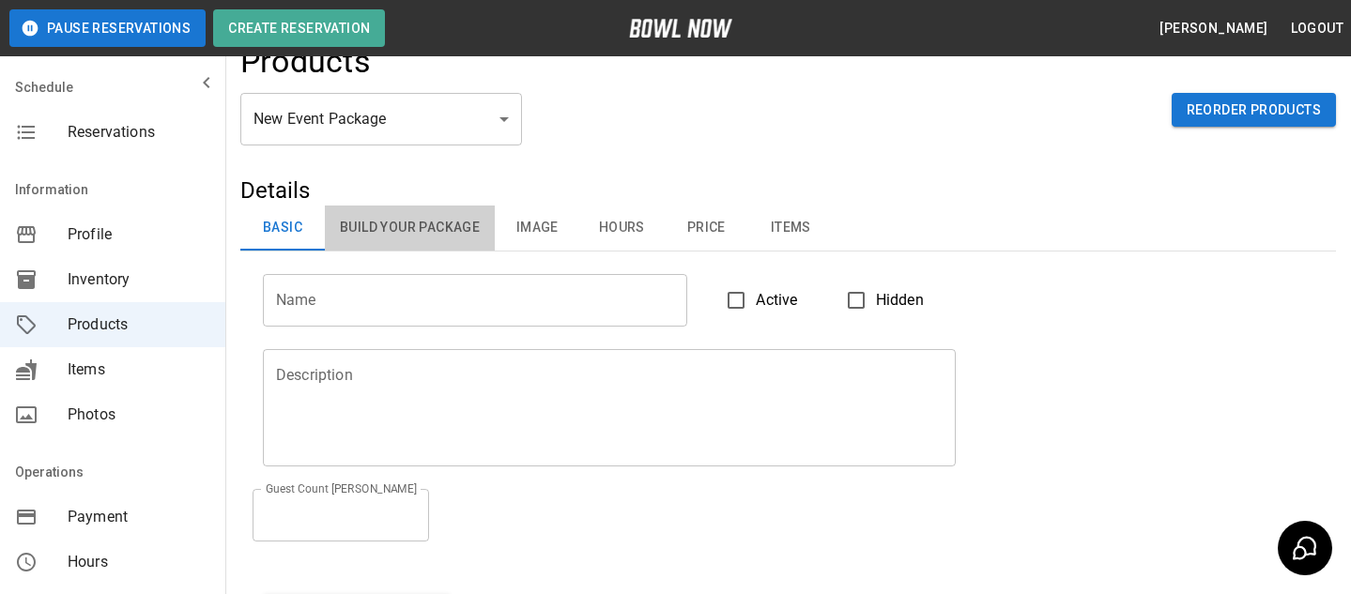
click at [443, 233] on button "Build Your Package" at bounding box center [410, 228] width 170 height 45
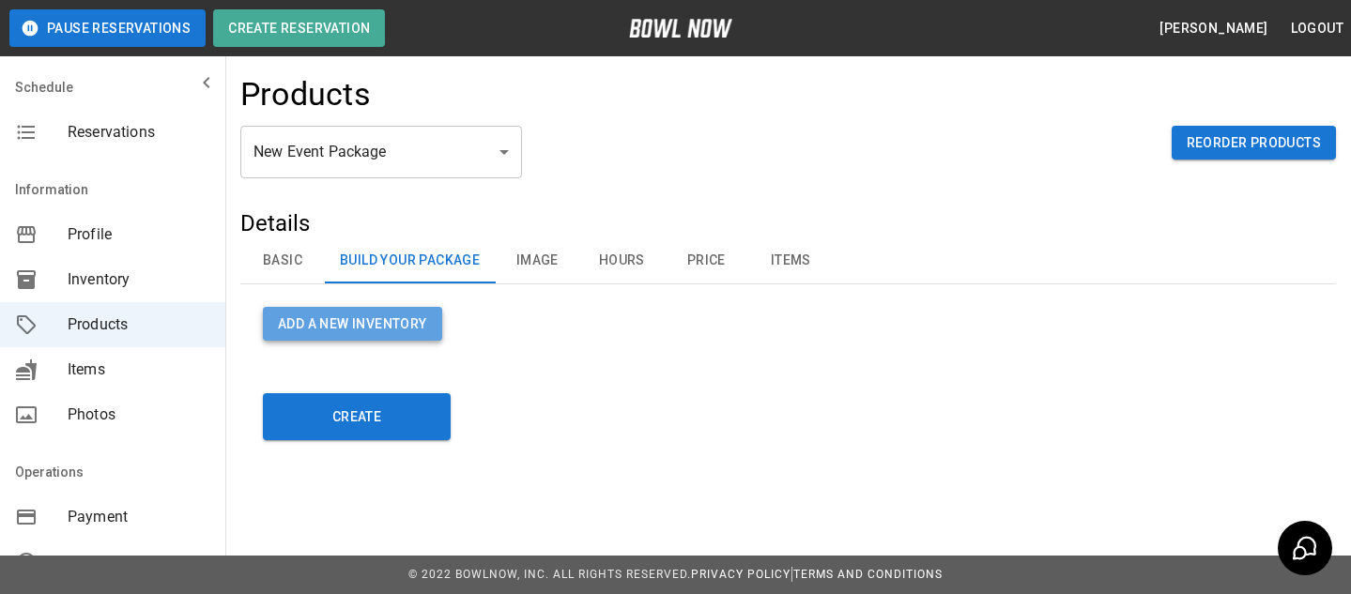
click at [433, 329] on button "Add a new Inventory" at bounding box center [352, 324] width 179 height 35
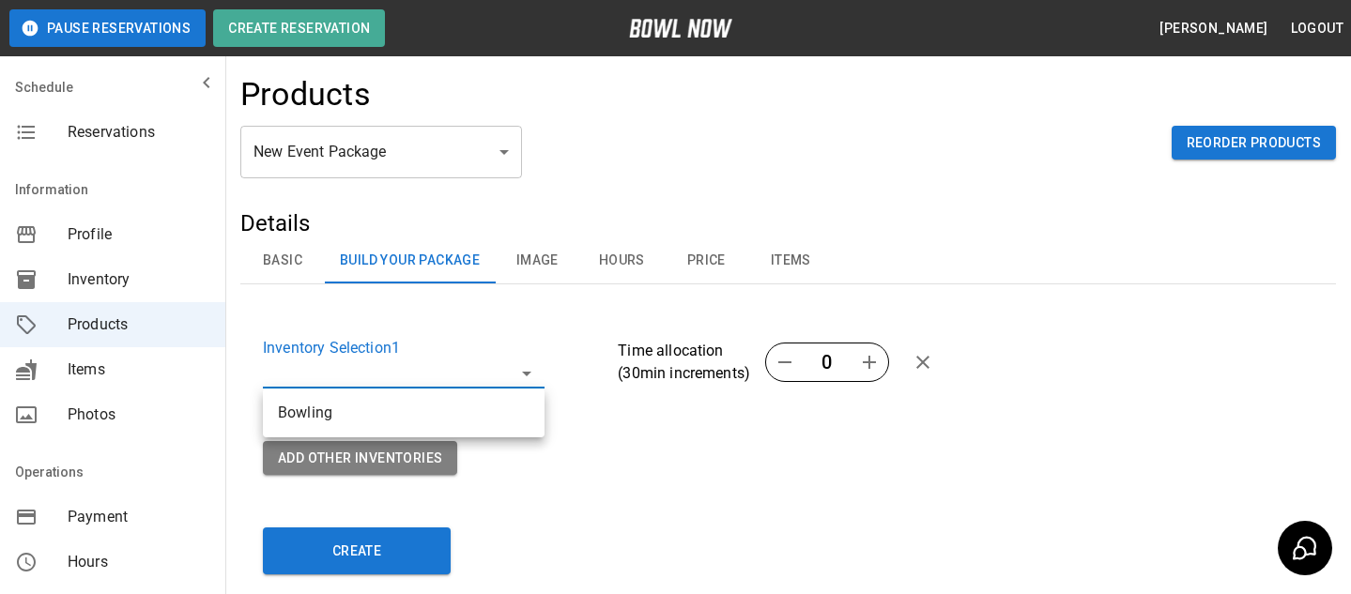
click at [507, 365] on body "Pause Reservations Create Reservation Bradey Powell Logout Schedule Reservation…" at bounding box center [675, 356] width 1351 height 713
click at [517, 413] on li "Bowling" at bounding box center [404, 413] width 282 height 34
type input "**********"
click at [600, 310] on div "**********" at bounding box center [425, 355] width 355 height 127
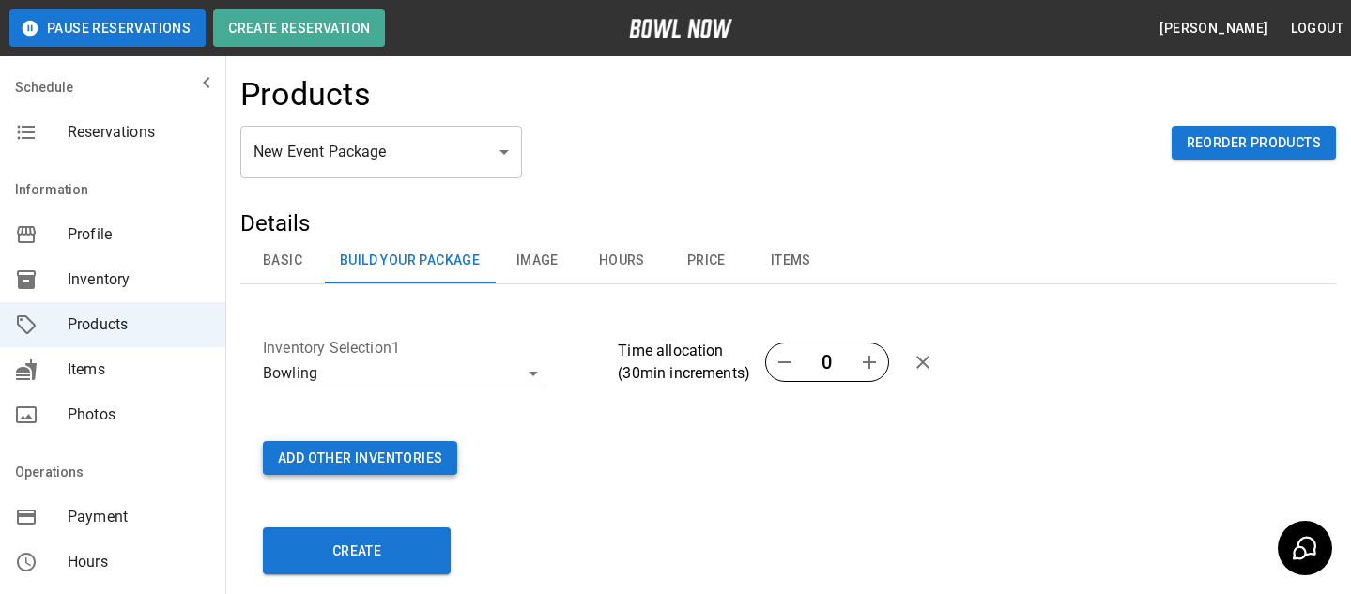
click at [390, 452] on button "Add Other Inventories" at bounding box center [360, 458] width 194 height 35
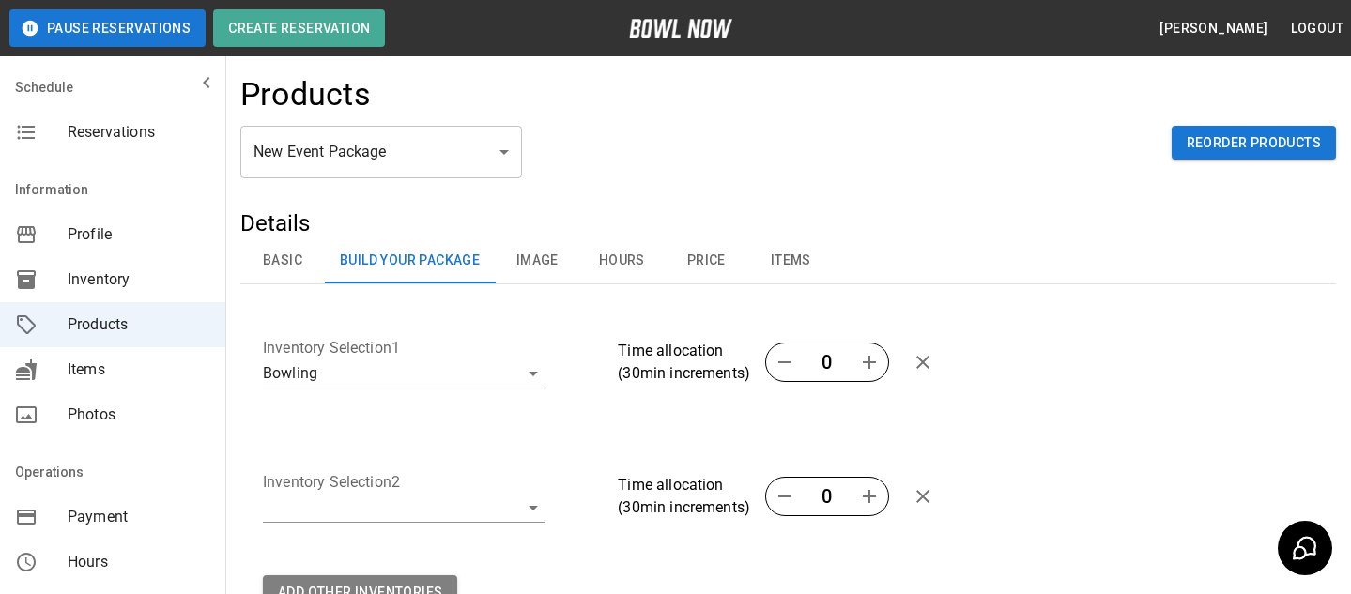
click at [405, 515] on body "**********" at bounding box center [675, 424] width 1351 height 848
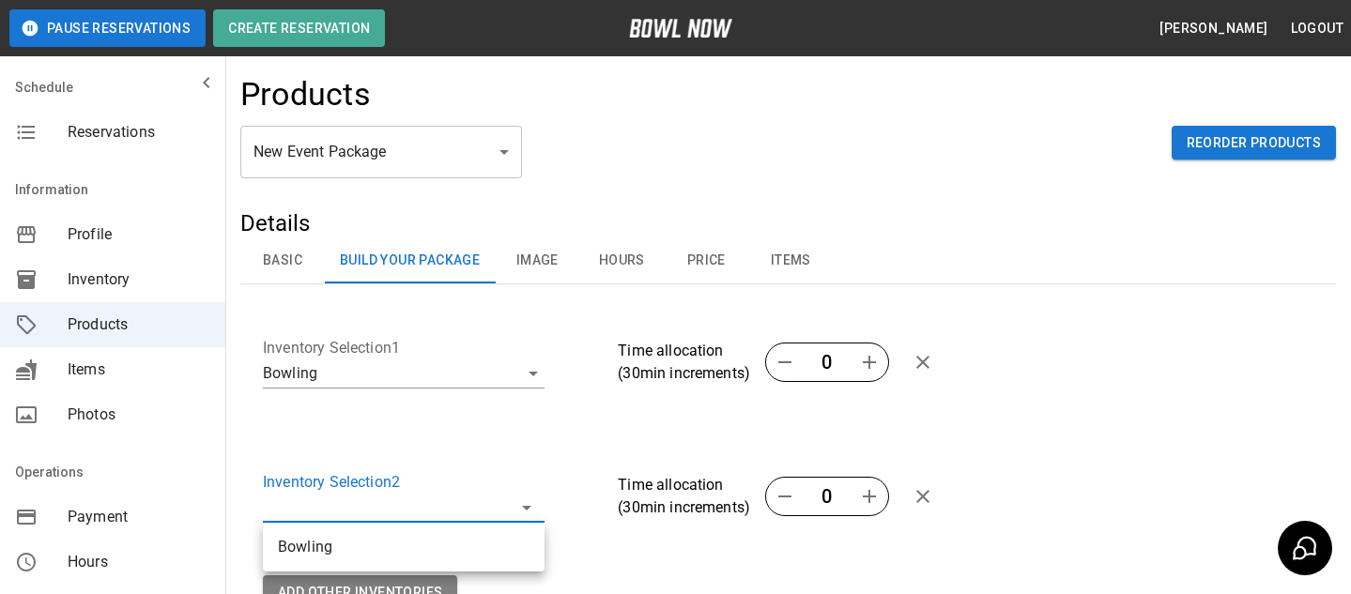
click at [574, 473] on div at bounding box center [675, 297] width 1351 height 594
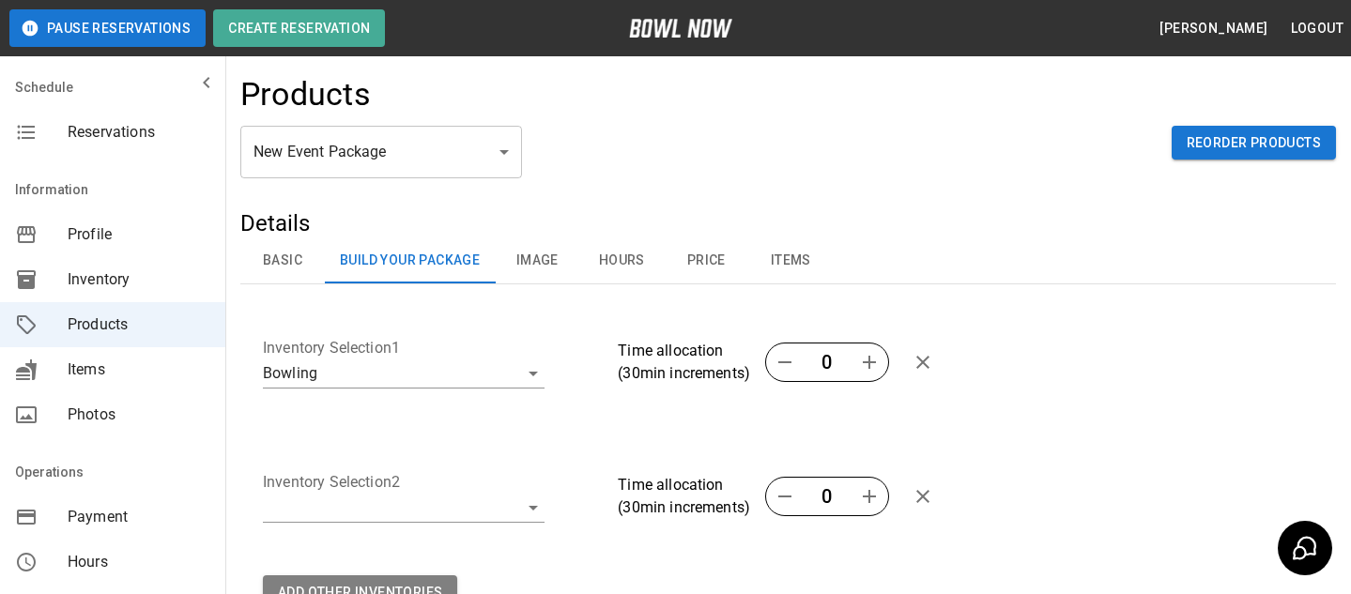
click at [942, 507] on div at bounding box center [923, 497] width 38 height 38
click at [929, 507] on icon "remove inventory" at bounding box center [922, 496] width 23 height 23
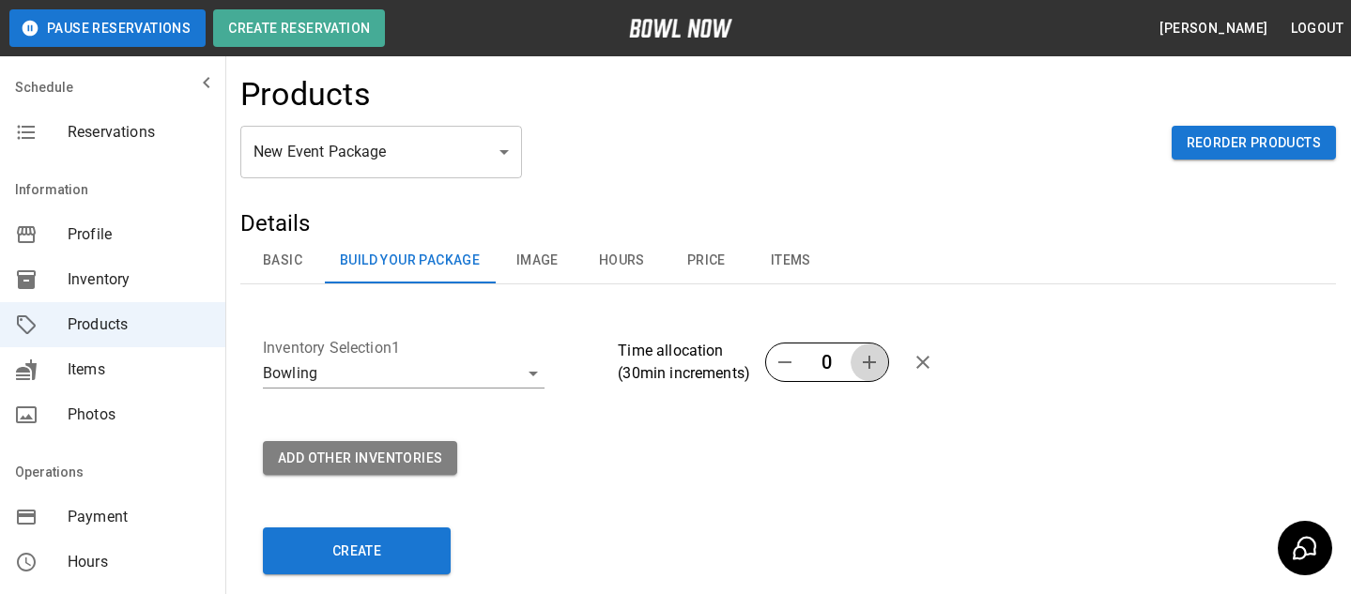
click at [869, 360] on icon "button" at bounding box center [869, 362] width 13 height 13
click at [972, 283] on div "Basic Build Your Package Image Hours Price Items" at bounding box center [787, 260] width 1095 height 45
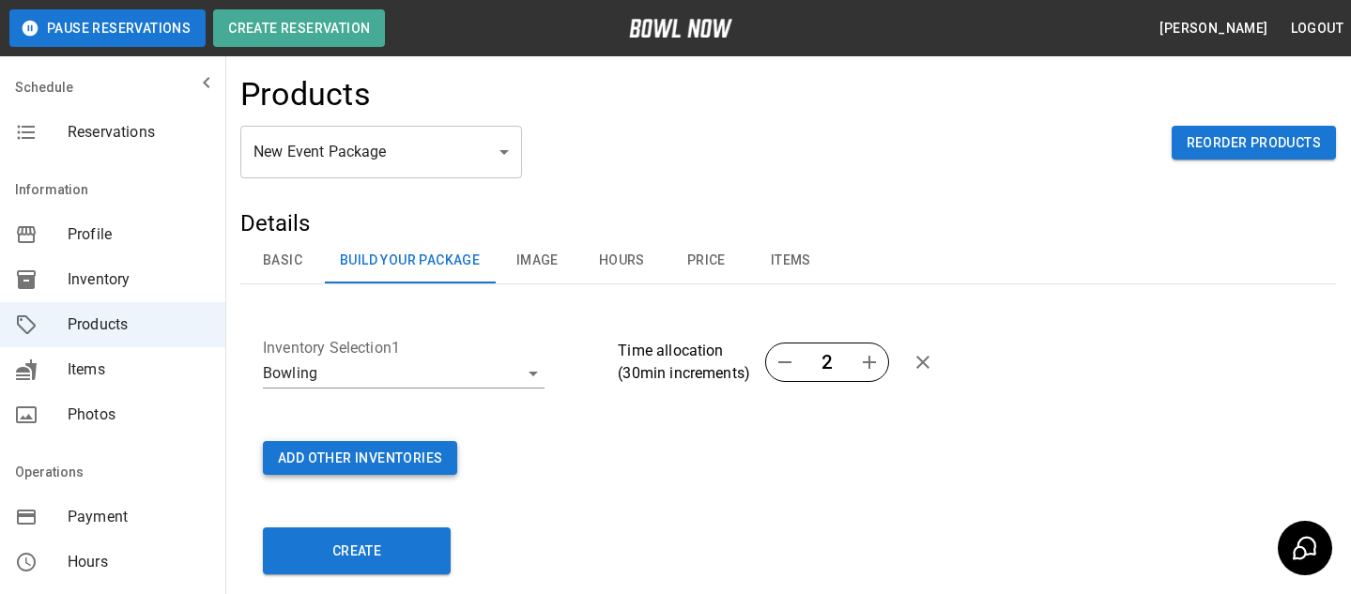
click at [420, 457] on button "Add Other Inventories" at bounding box center [360, 458] width 194 height 35
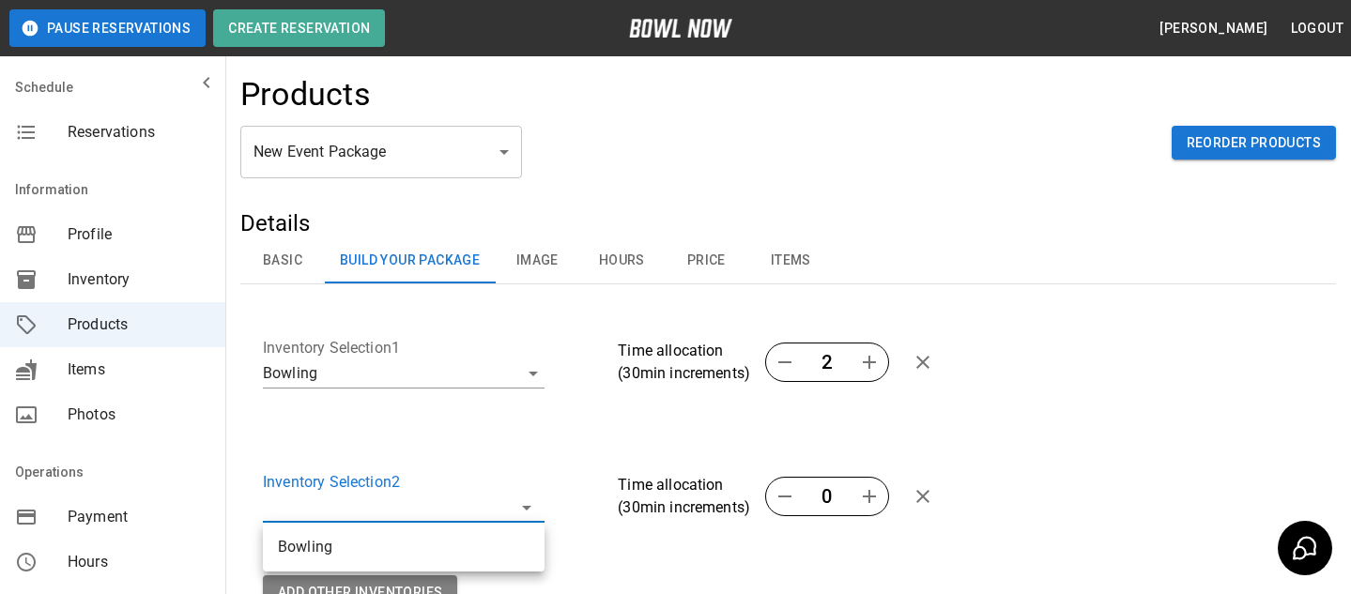
click at [467, 498] on body "**********" at bounding box center [675, 424] width 1351 height 848
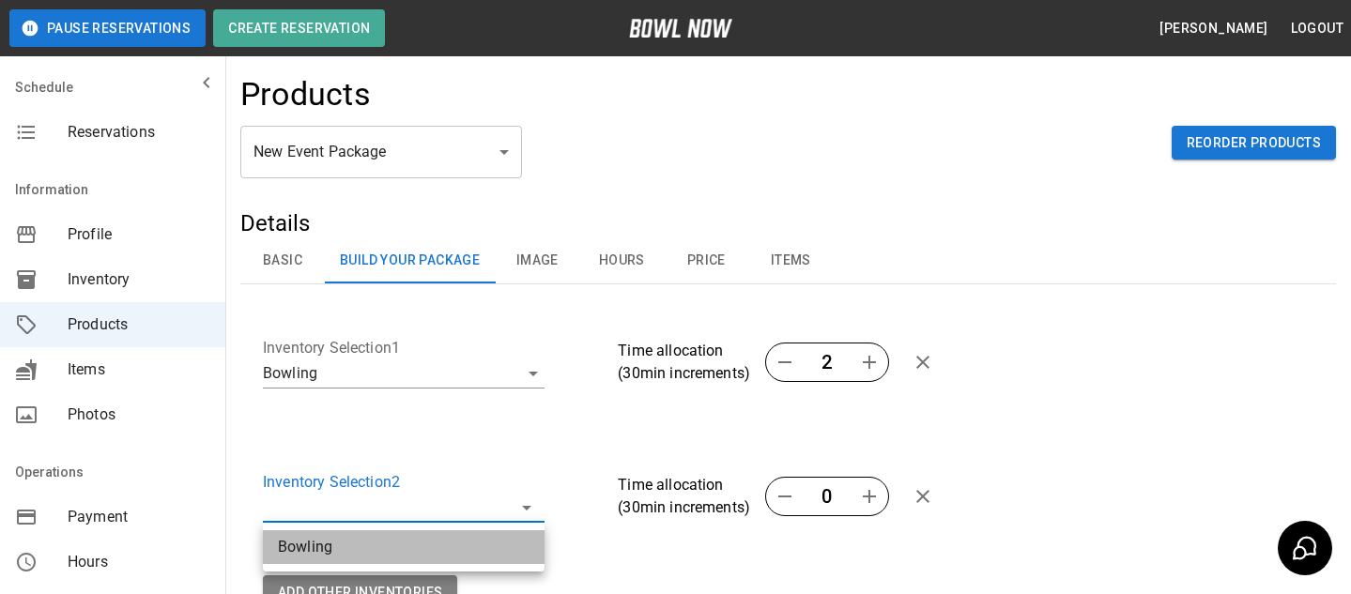
click at [468, 550] on li "Bowling" at bounding box center [404, 547] width 282 height 34
type input "**********"
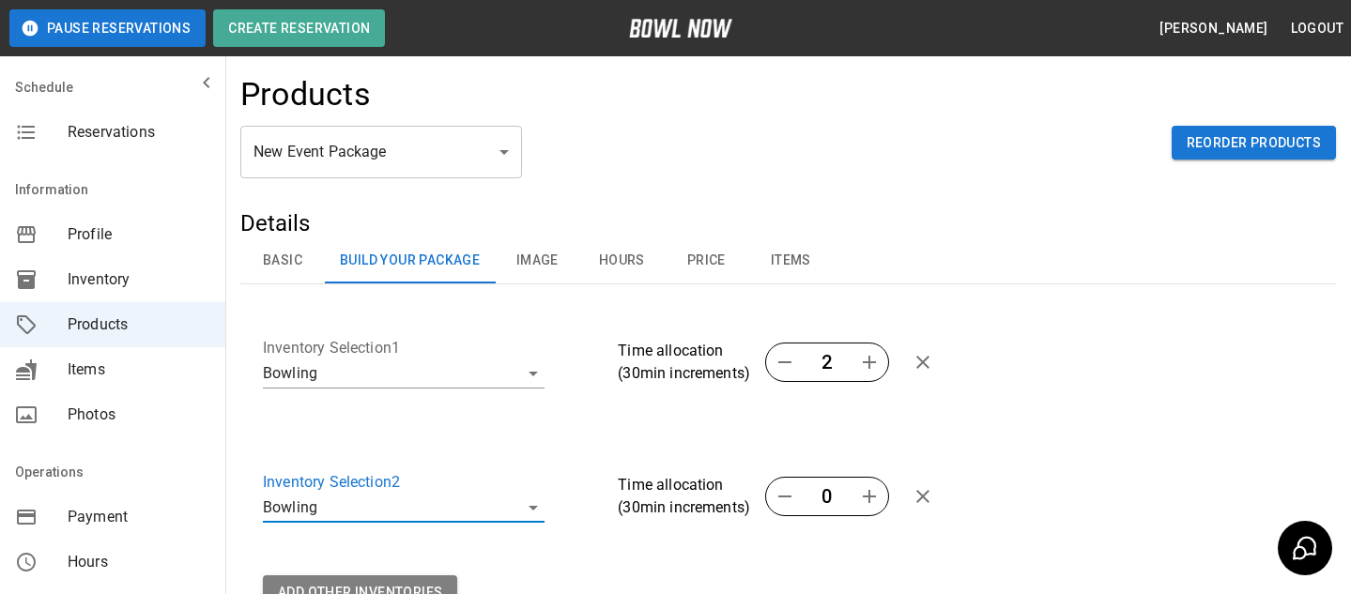
click at [856, 498] on button "button" at bounding box center [869, 497] width 38 height 38
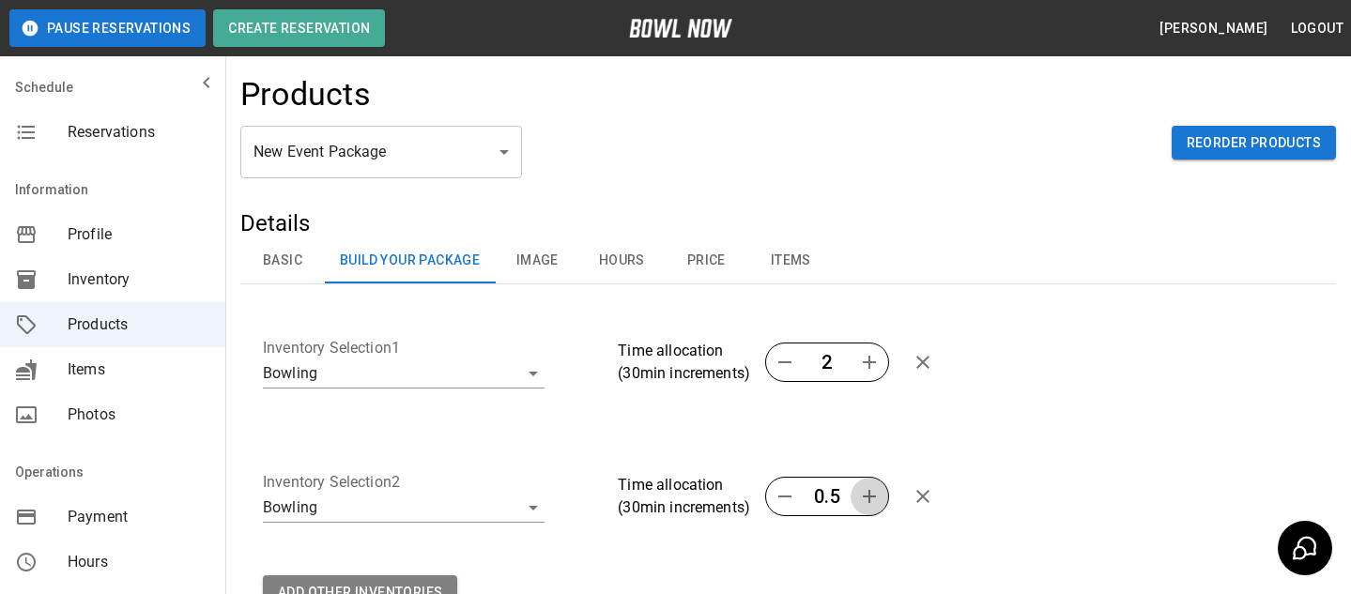
click at [856, 498] on button "button" at bounding box center [869, 497] width 38 height 38
click at [840, 427] on div "**********" at bounding box center [780, 489] width 1065 height 127
click at [928, 506] on icon "remove inventory" at bounding box center [922, 496] width 23 height 23
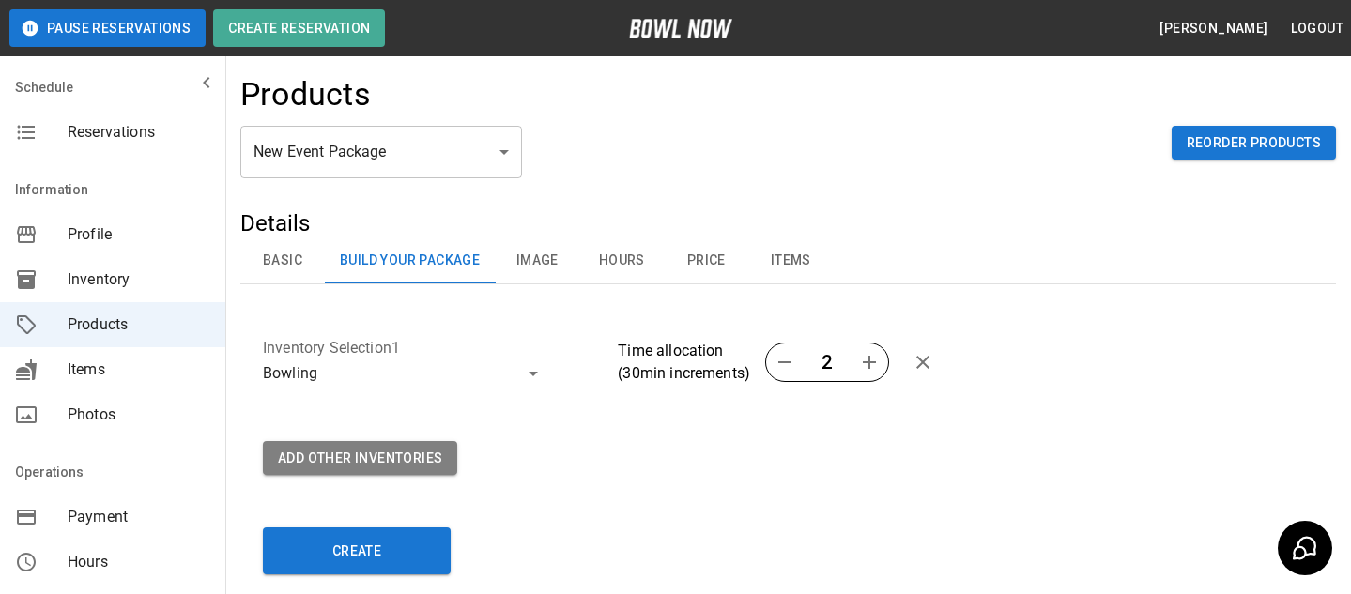
click at [391, 368] on body "**********" at bounding box center [675, 356] width 1351 height 713
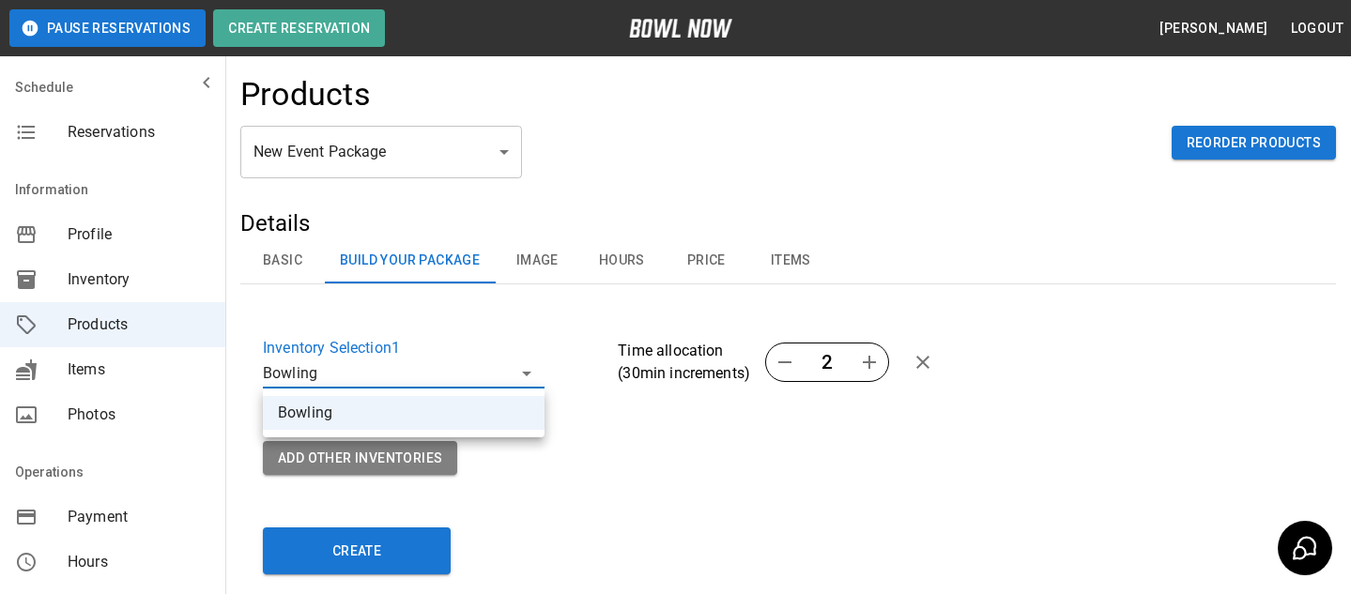
click at [399, 396] on li "Bowling" at bounding box center [404, 413] width 282 height 34
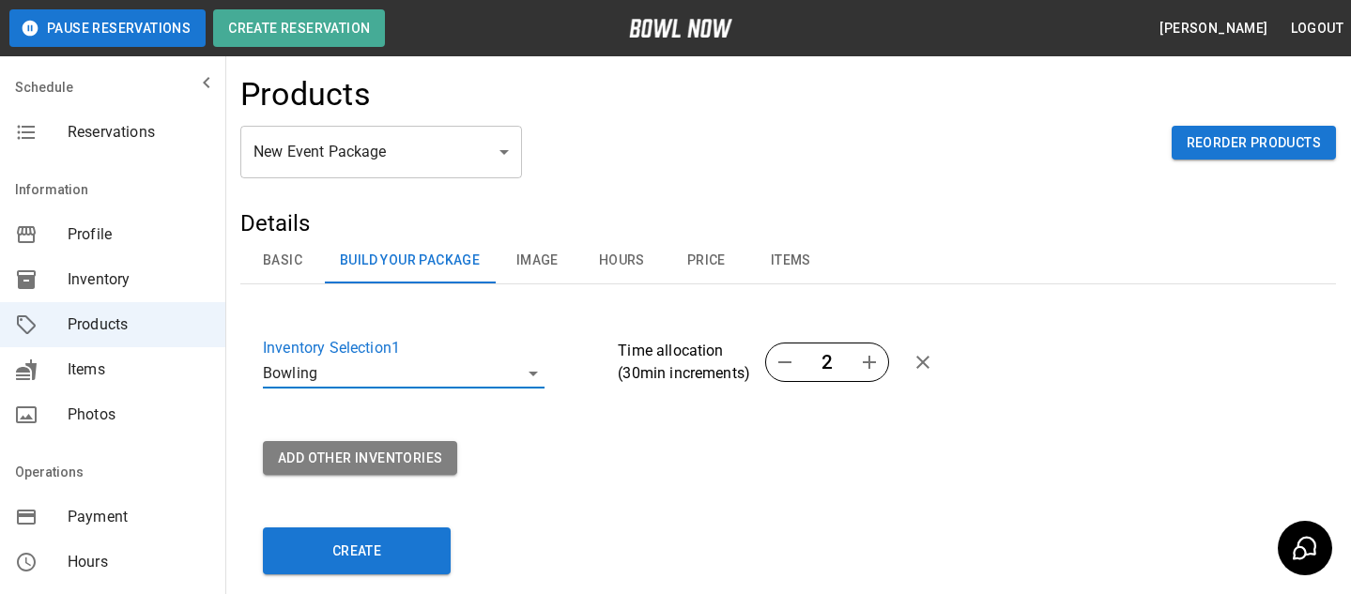
click at [709, 266] on button "Price" at bounding box center [706, 260] width 84 height 45
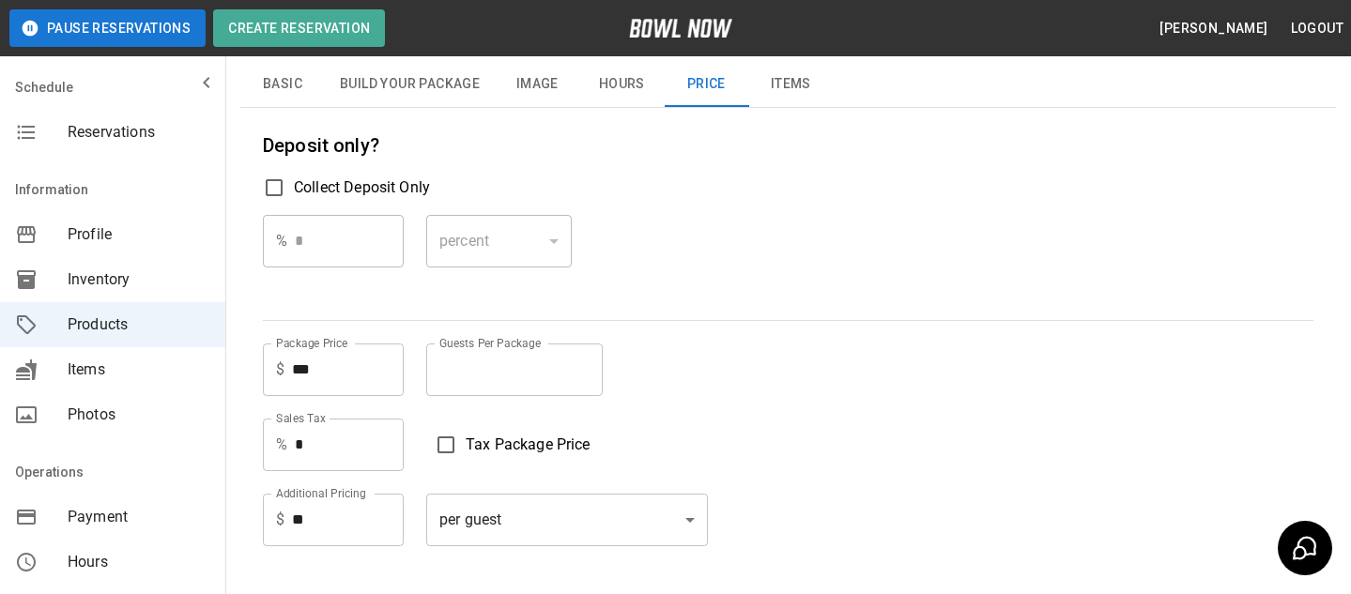
scroll to position [184, 0]
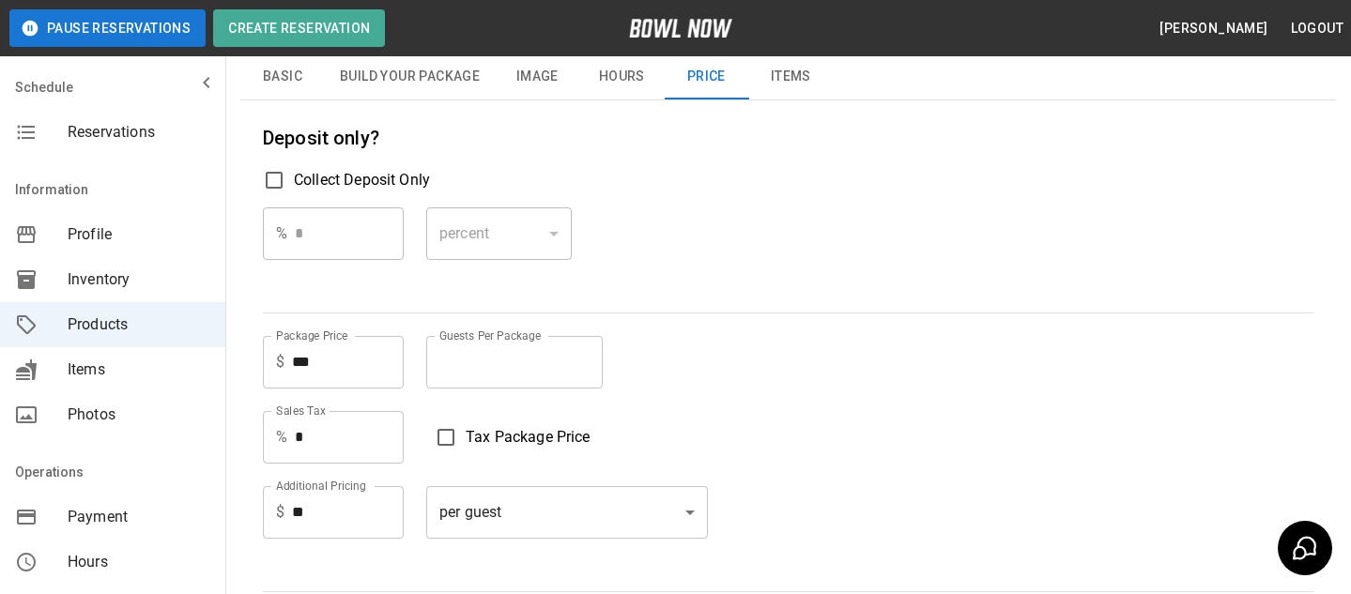
click at [502, 347] on input "*" at bounding box center [514, 362] width 176 height 53
click at [717, 342] on div "Package Price $ *** Package Price Guests Per Package ** Guests Per Package" at bounding box center [788, 362] width 1050 height 53
click at [568, 287] on div "percent ******* ​" at bounding box center [498, 248] width 145 height 83
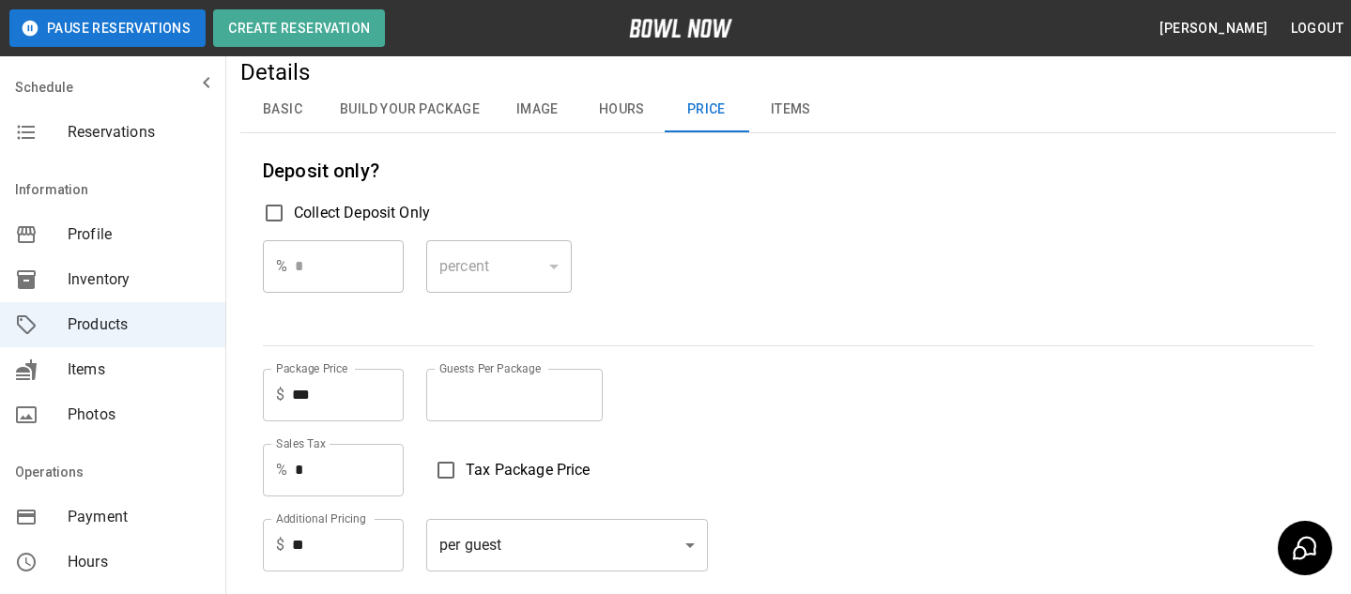
scroll to position [149, 0]
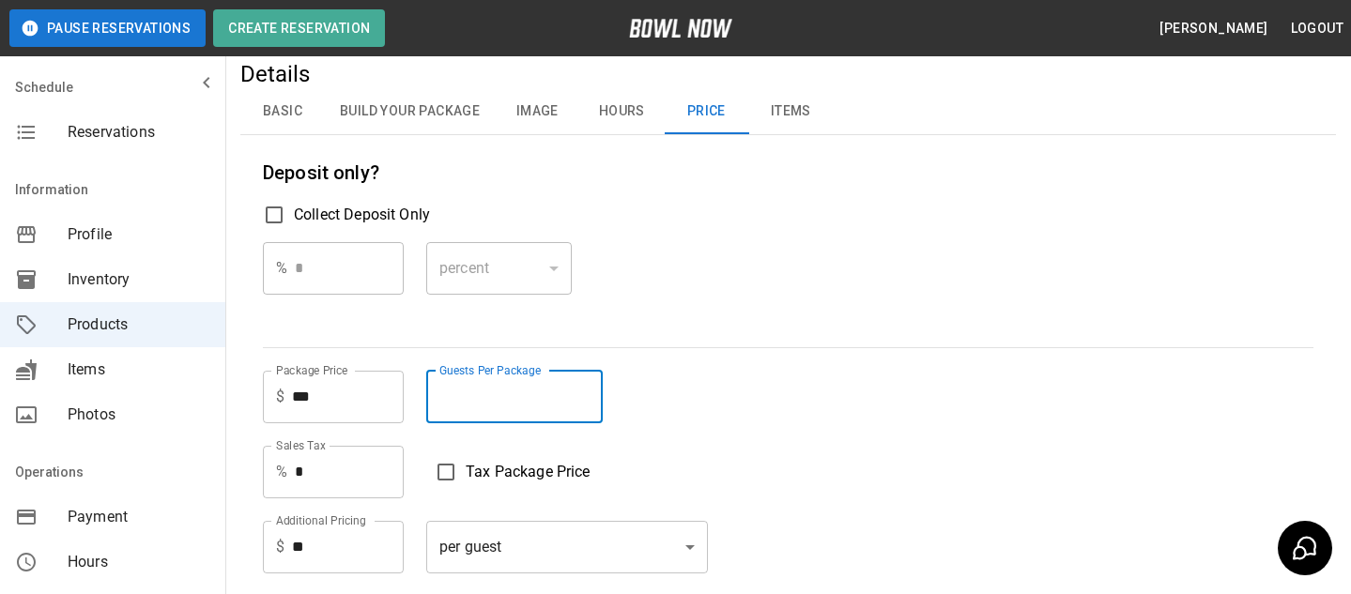
click at [591, 404] on input "**" at bounding box center [514, 397] width 176 height 53
type input "**"
click at [591, 404] on input "**" at bounding box center [514, 397] width 176 height 53
click at [724, 353] on div "Deposit only? Collect Deposit Only % * ​ percent ******* ​ Package Price $ *** …" at bounding box center [788, 381] width 1050 height 446
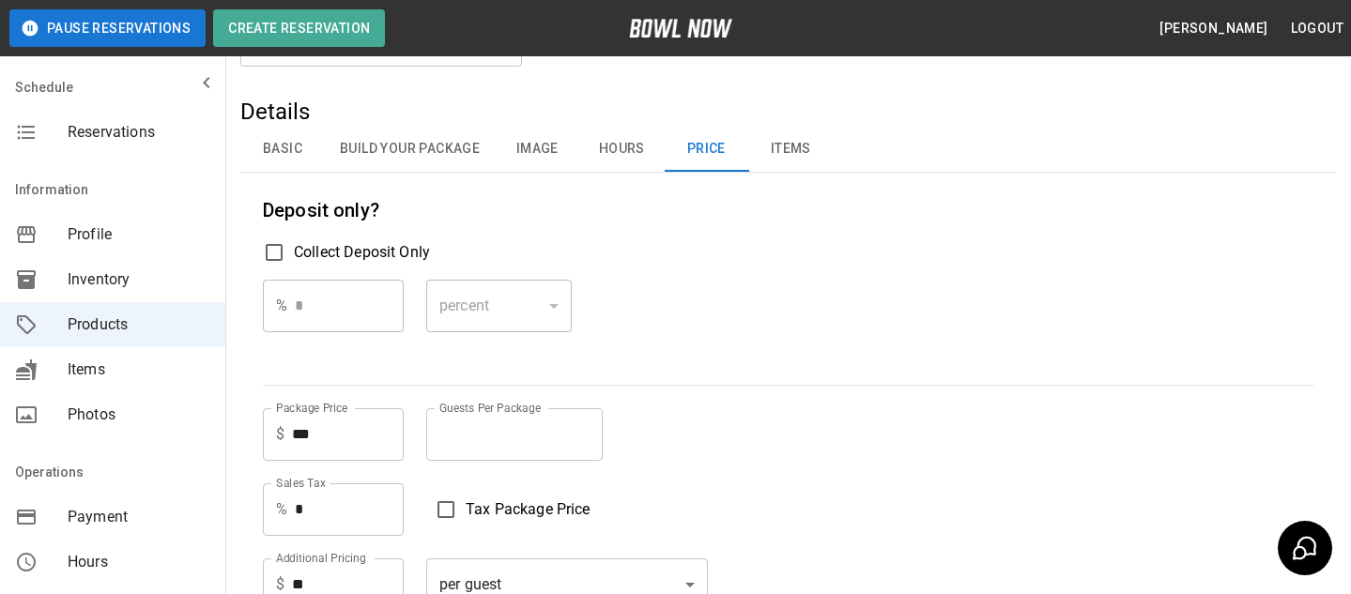
scroll to position [67, 0]
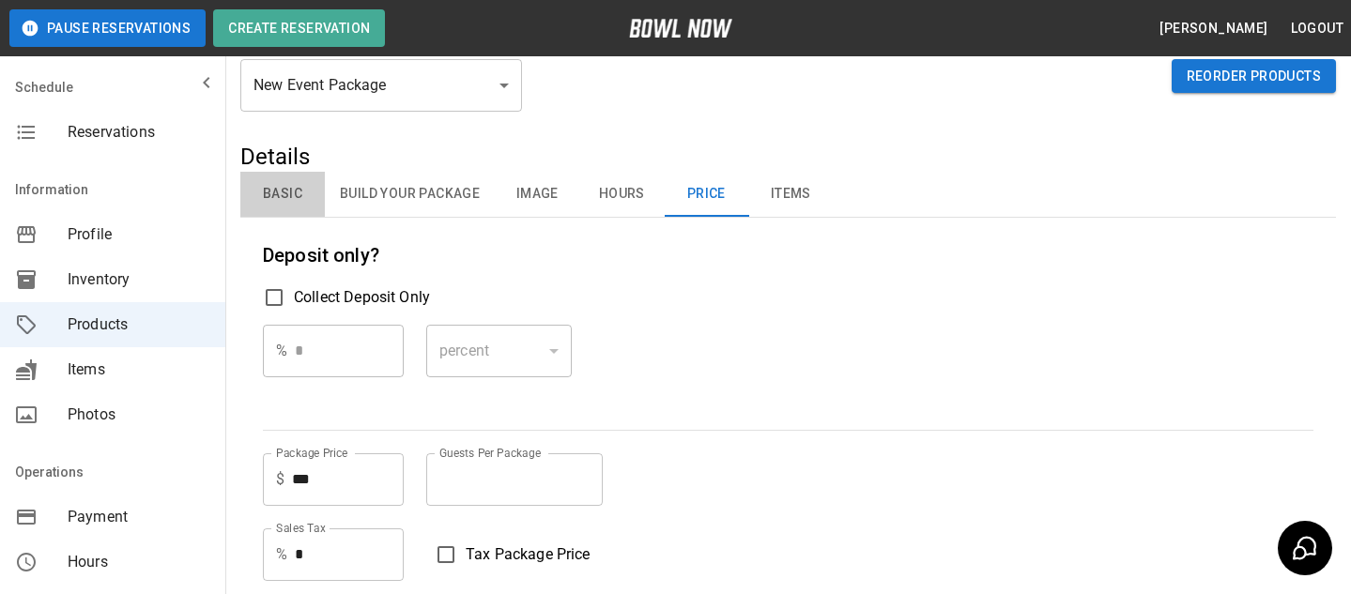
click at [278, 209] on button "Basic" at bounding box center [282, 194] width 84 height 45
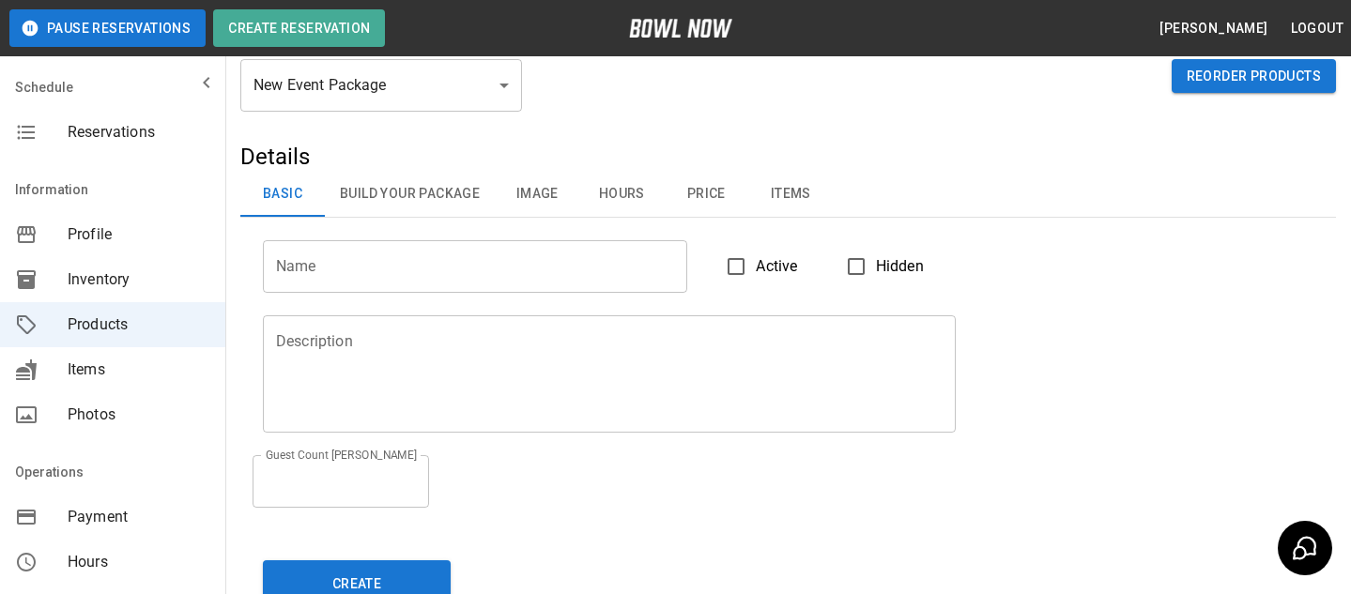
scroll to position [101, 0]
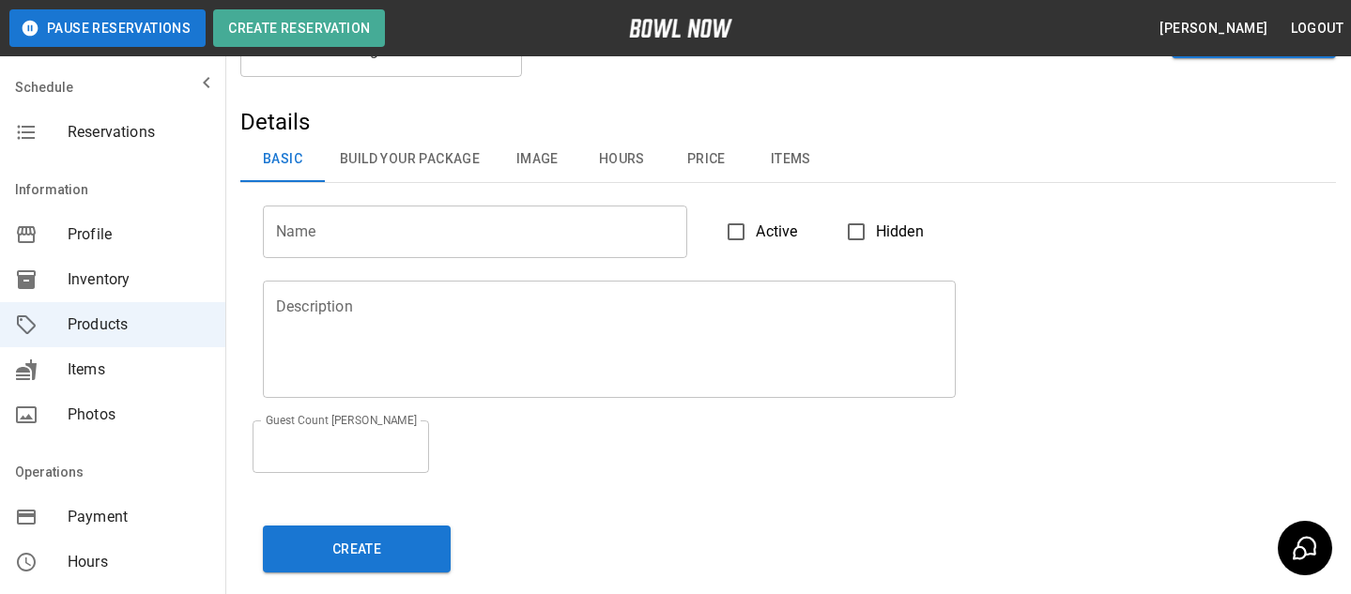
click at [411, 440] on input "**" at bounding box center [341, 447] width 176 height 53
type input "**"
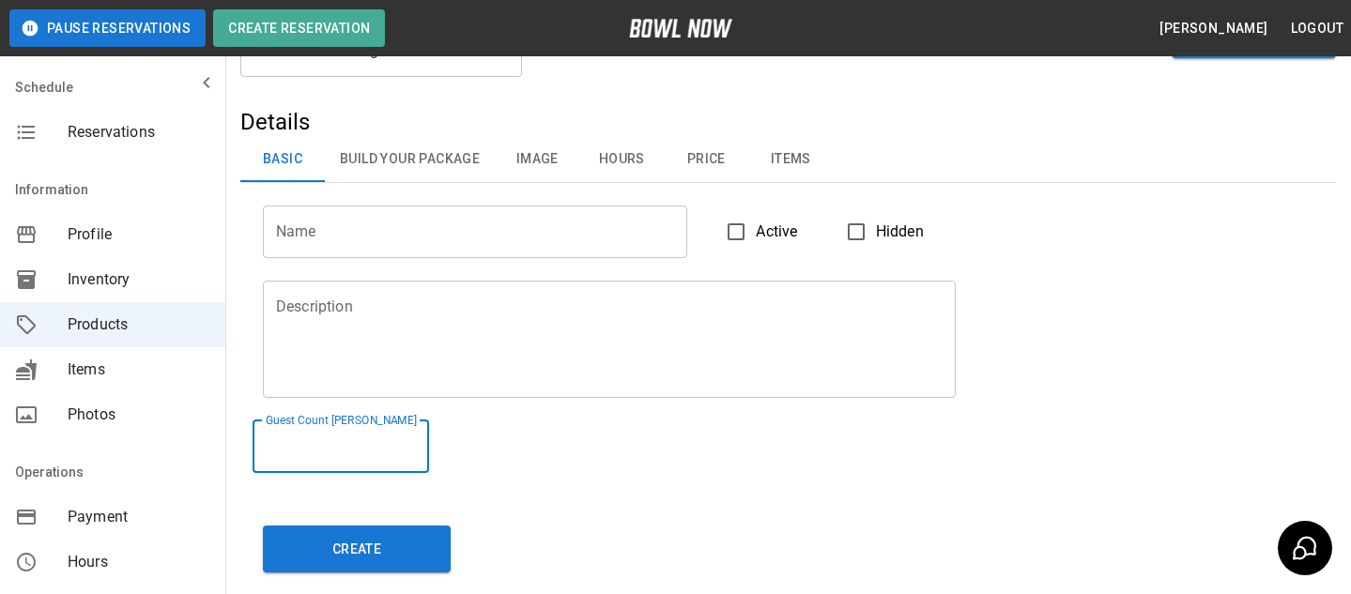
click at [411, 440] on input "**" at bounding box center [341, 447] width 176 height 53
click at [554, 431] on div "Guest Count Max ** Guest Count Max" at bounding box center [776, 435] width 1073 height 75
click at [731, 135] on h5 "Details" at bounding box center [787, 122] width 1095 height 30
click at [719, 153] on button "Price" at bounding box center [706, 159] width 84 height 45
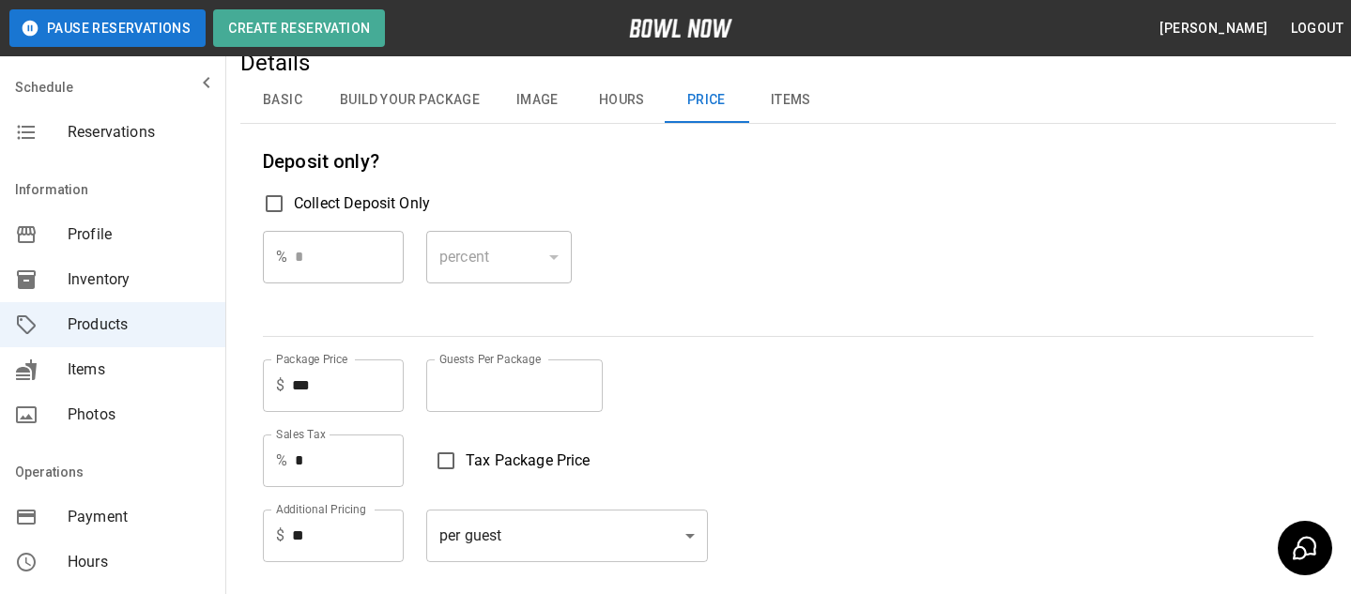
scroll to position [91, 0]
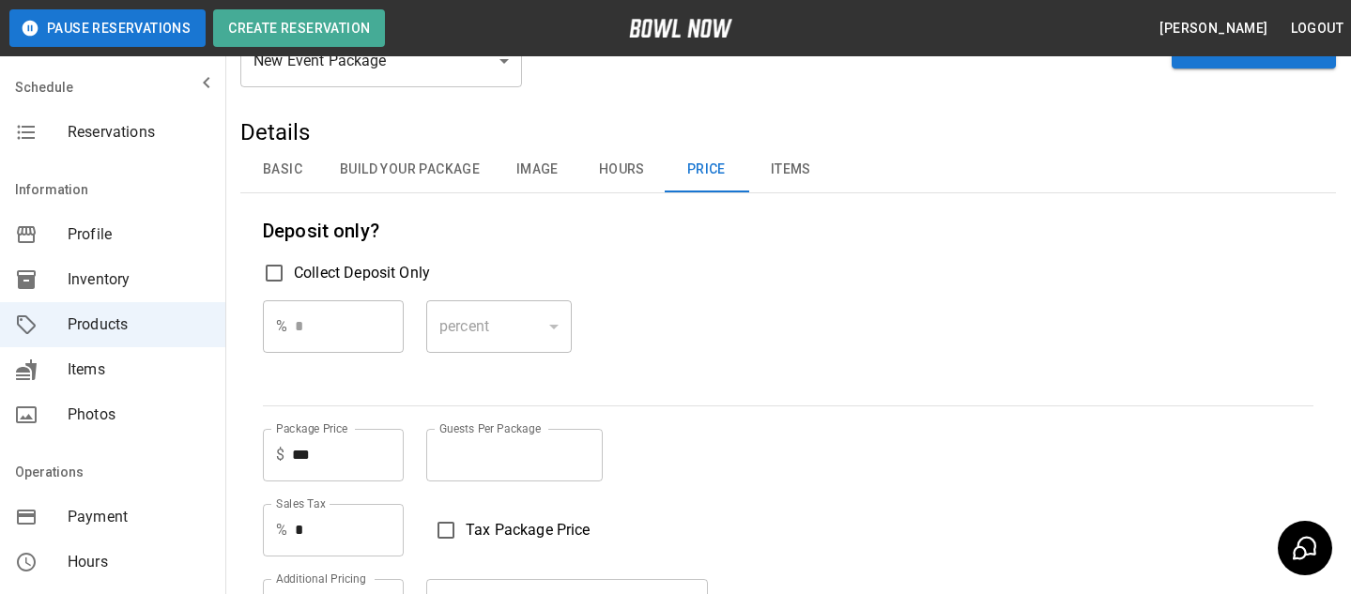
click at [551, 274] on label "Collect Deposit Only" at bounding box center [788, 272] width 1050 height 39
click at [420, 155] on button "Build Your Package" at bounding box center [410, 169] width 170 height 45
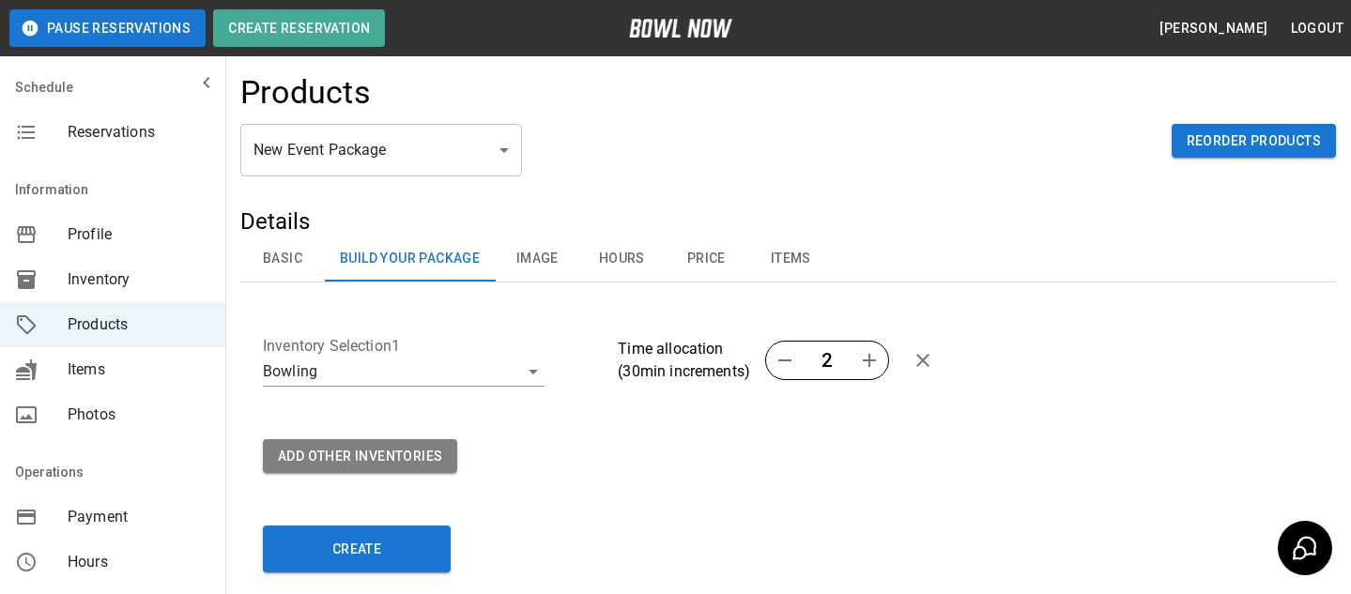
scroll to position [0, 0]
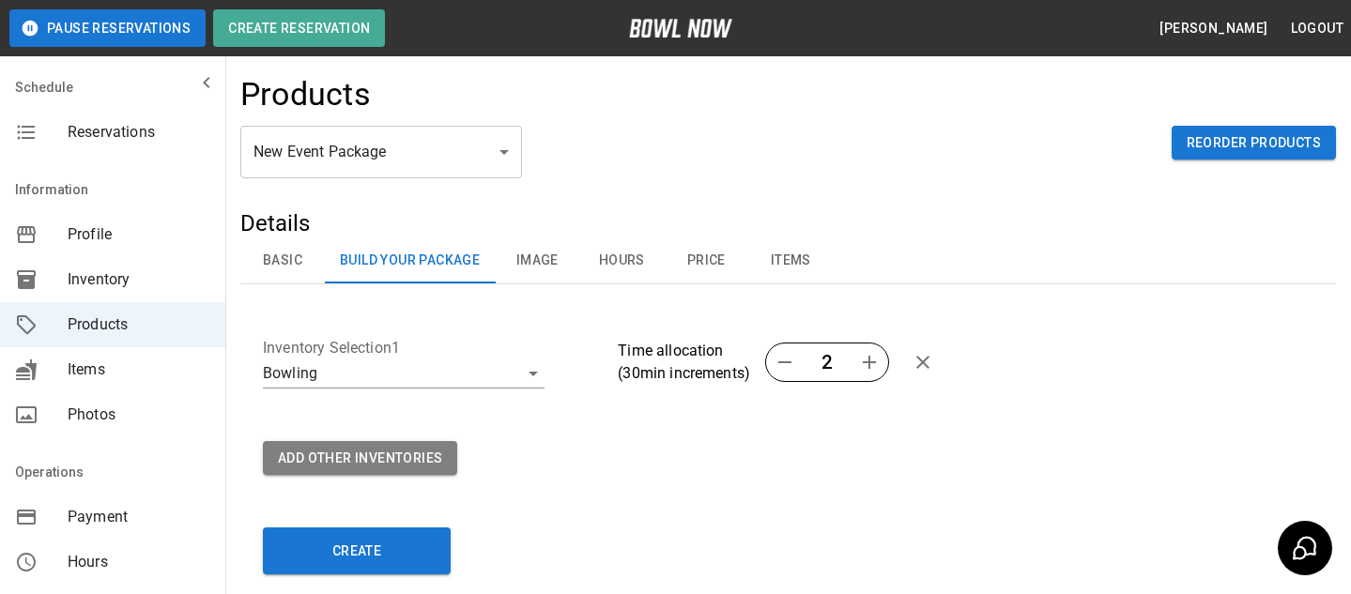
click at [116, 131] on span "Reservations" at bounding box center [139, 132] width 143 height 23
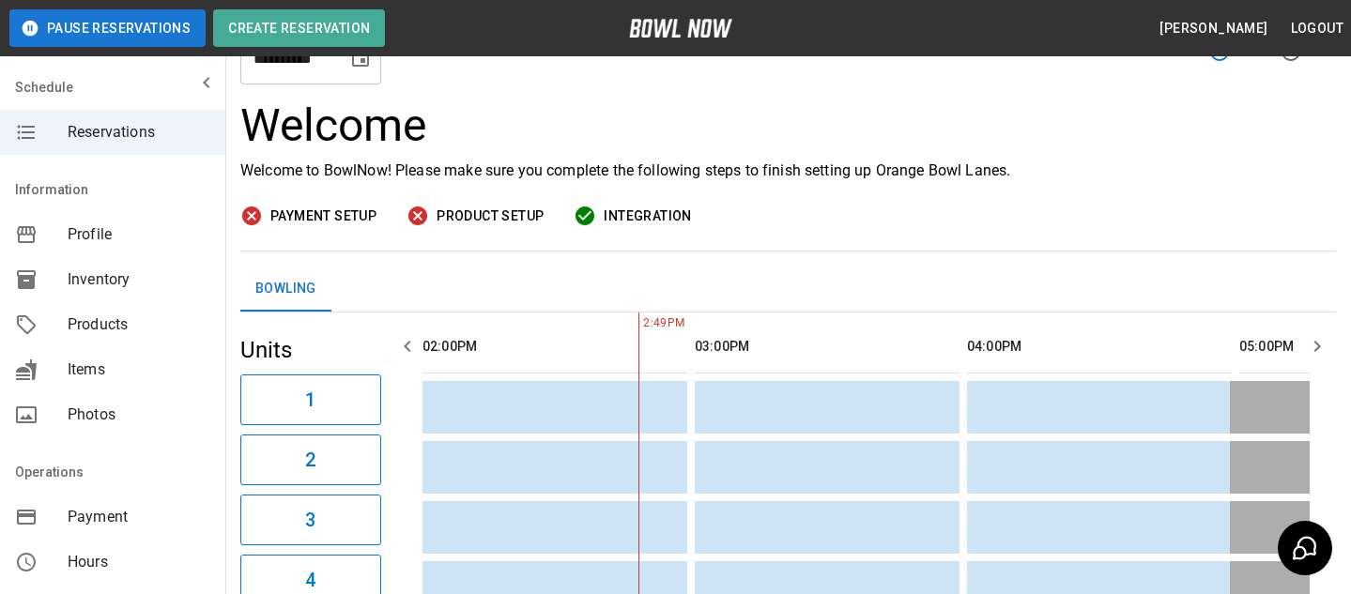
scroll to position [8, 0]
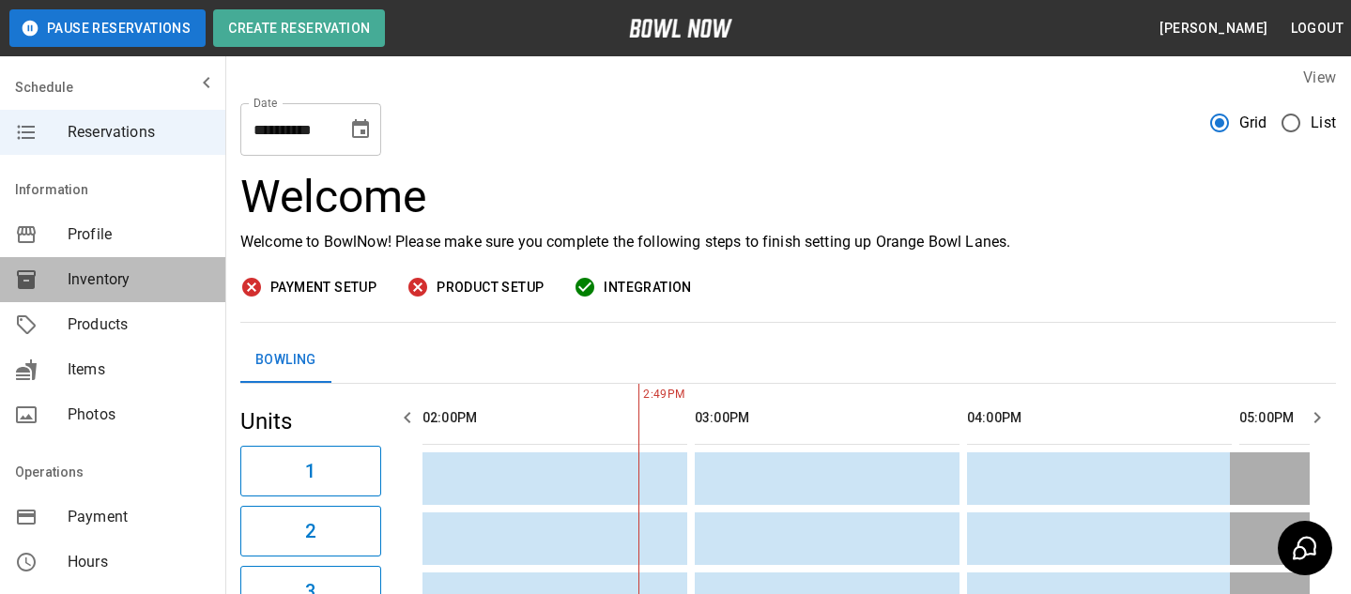
click at [180, 276] on span "Inventory" at bounding box center [139, 279] width 143 height 23
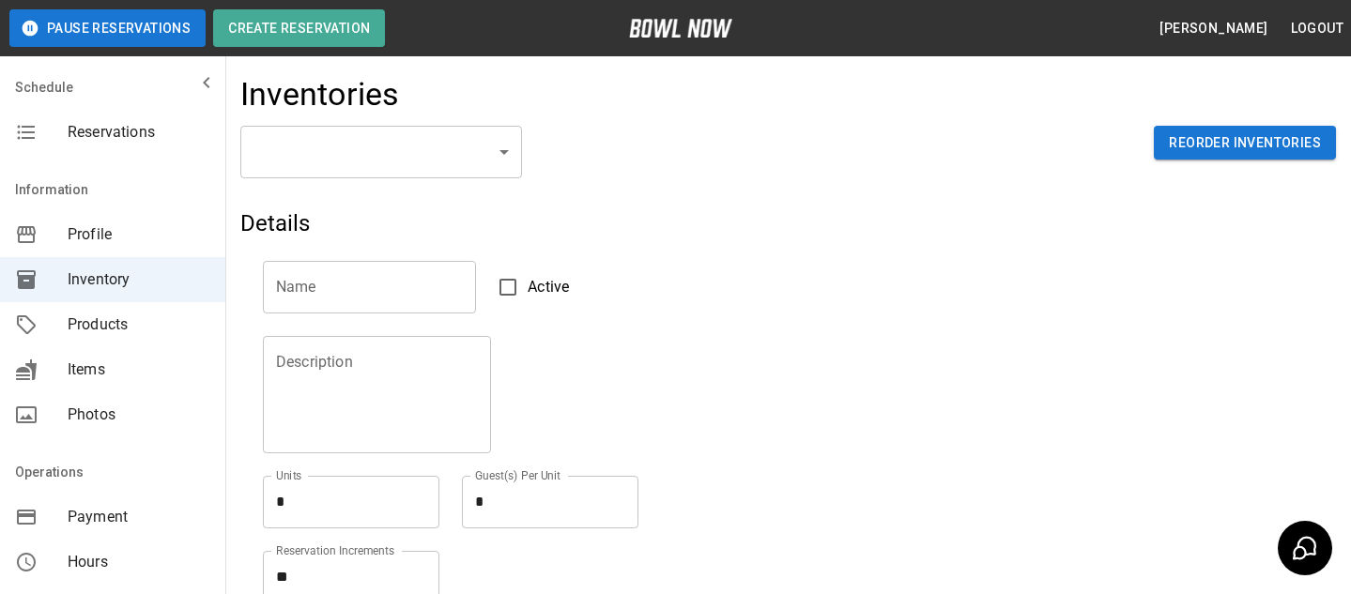
click at [425, 159] on body "Pause Reservations Create Reservation Bradey Powell Logout Schedule Reservation…" at bounding box center [675, 413] width 1351 height 827
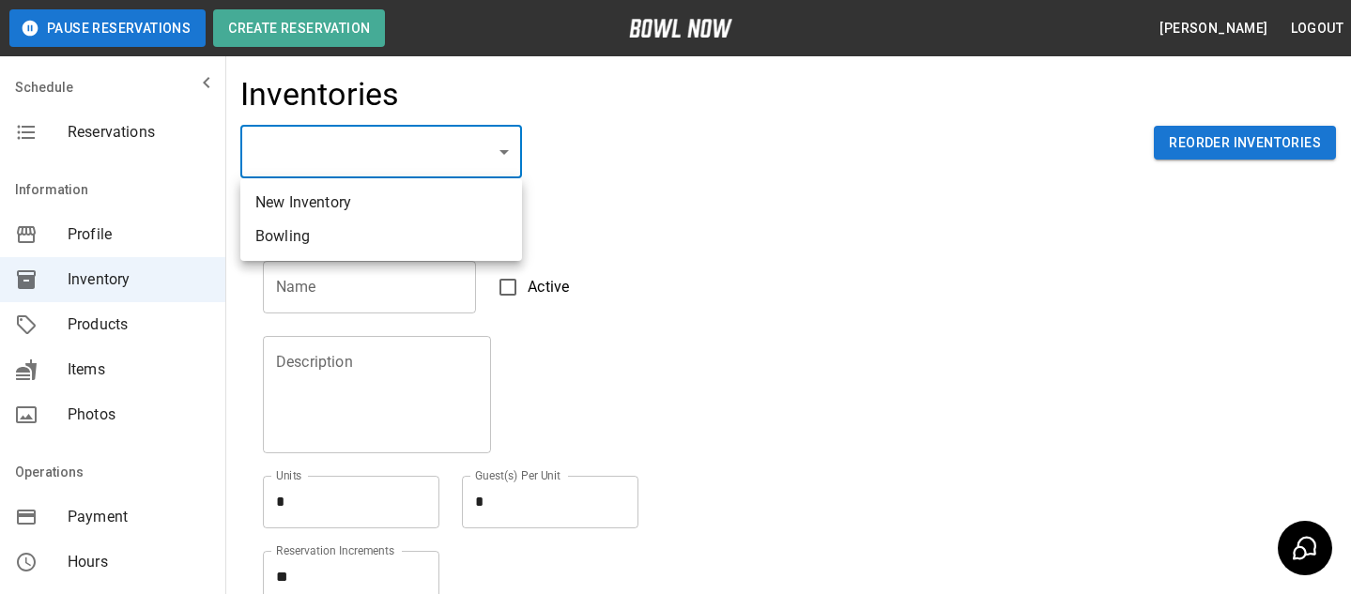
click at [203, 216] on div at bounding box center [675, 297] width 1351 height 594
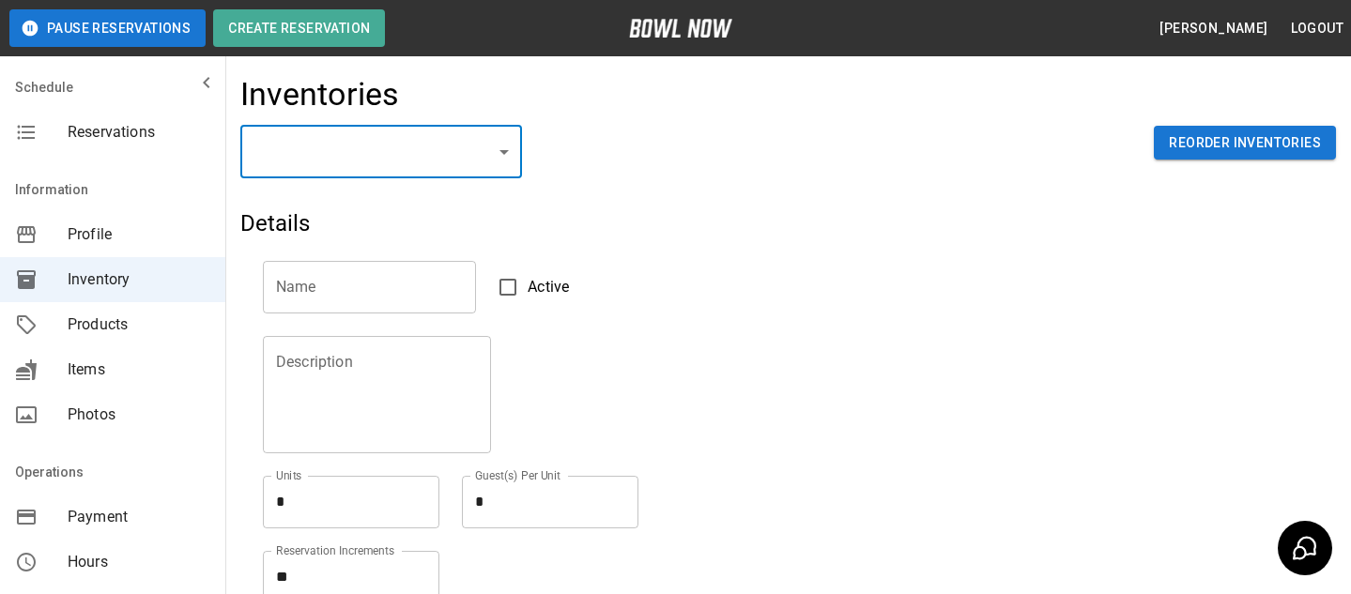
click at [174, 336] on div "Products" at bounding box center [112, 324] width 225 height 45
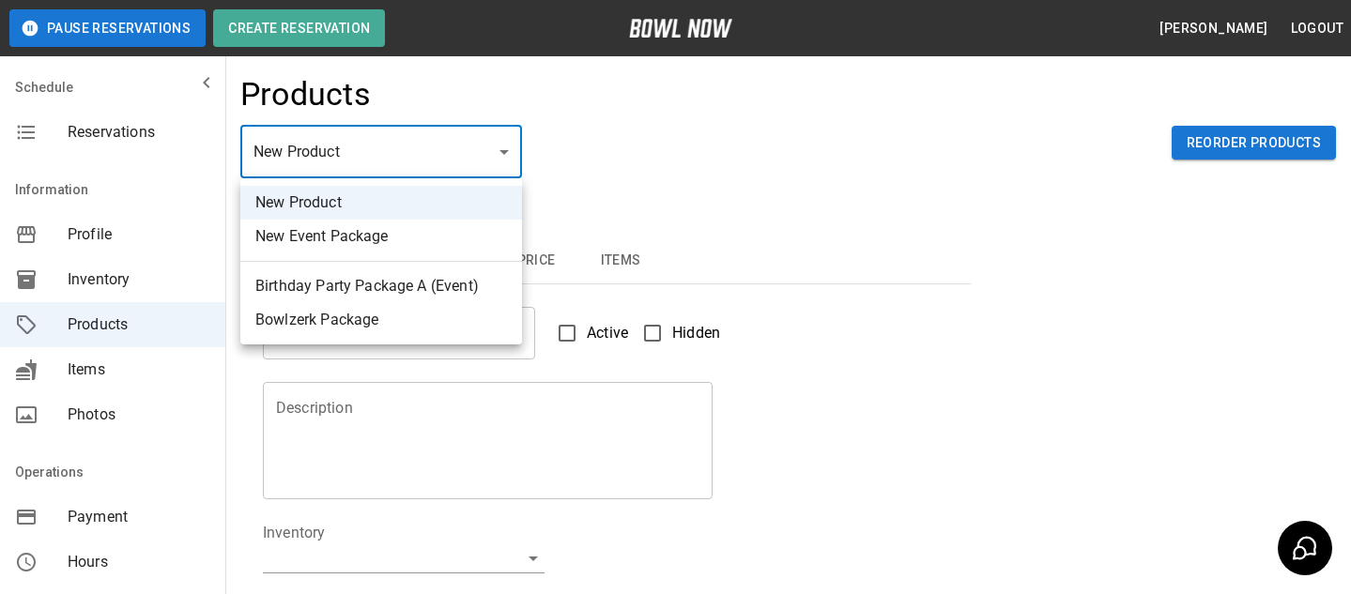
click at [408, 130] on body "Pause Reservations Create Reservation Bradey Powell Logout Schedule Reservation…" at bounding box center [675, 605] width 1351 height 1210
click at [408, 147] on div at bounding box center [675, 297] width 1351 height 594
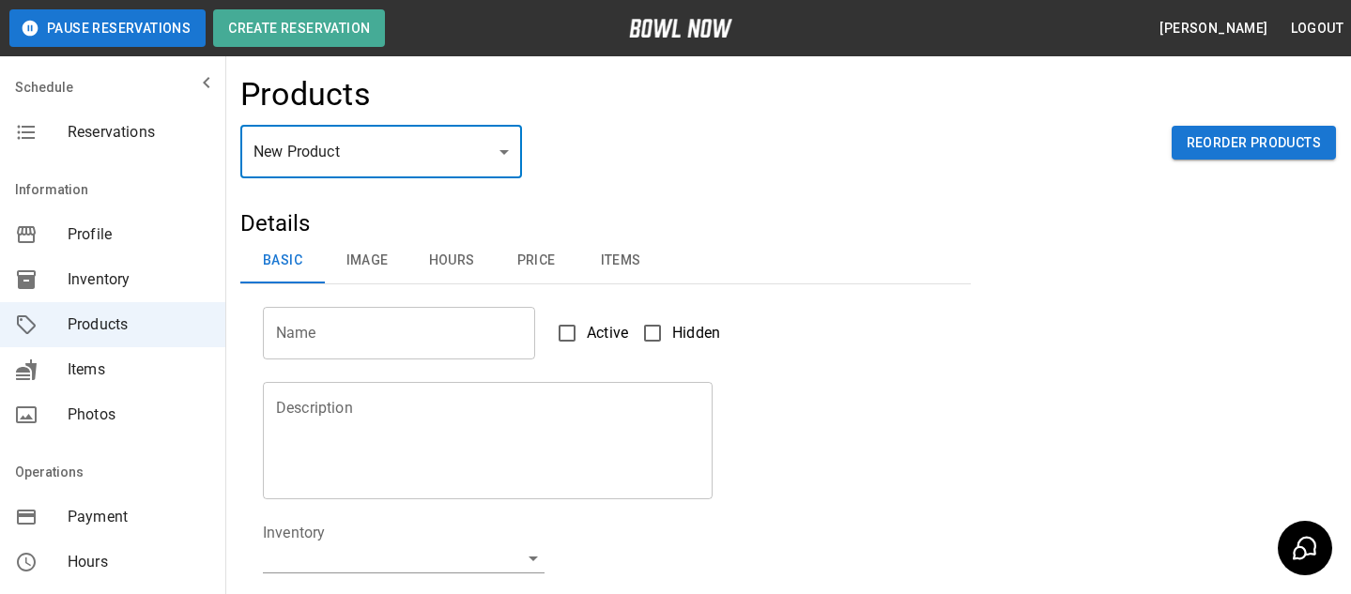
click at [408, 147] on body "Pause Reservations Create Reservation Bradey Powell Logout Schedule Reservation…" at bounding box center [675, 605] width 1351 height 1210
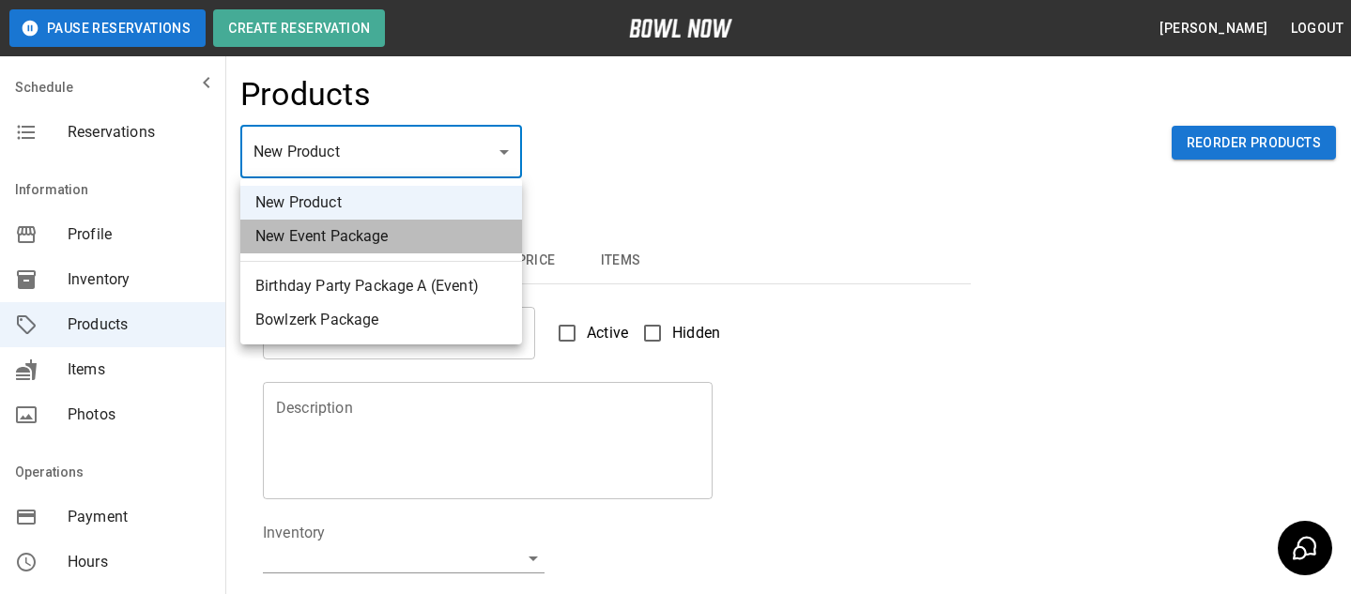
click at [479, 239] on li "New Event Package" at bounding box center [381, 237] width 282 height 34
type input "**"
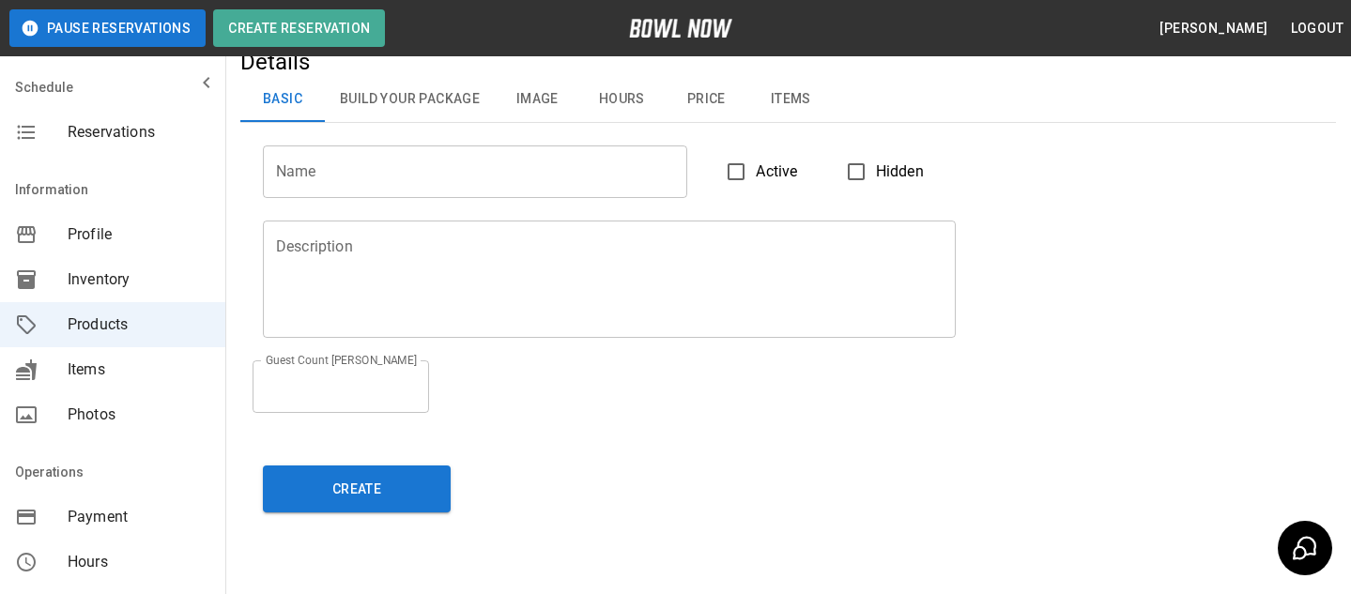
scroll to position [169, 0]
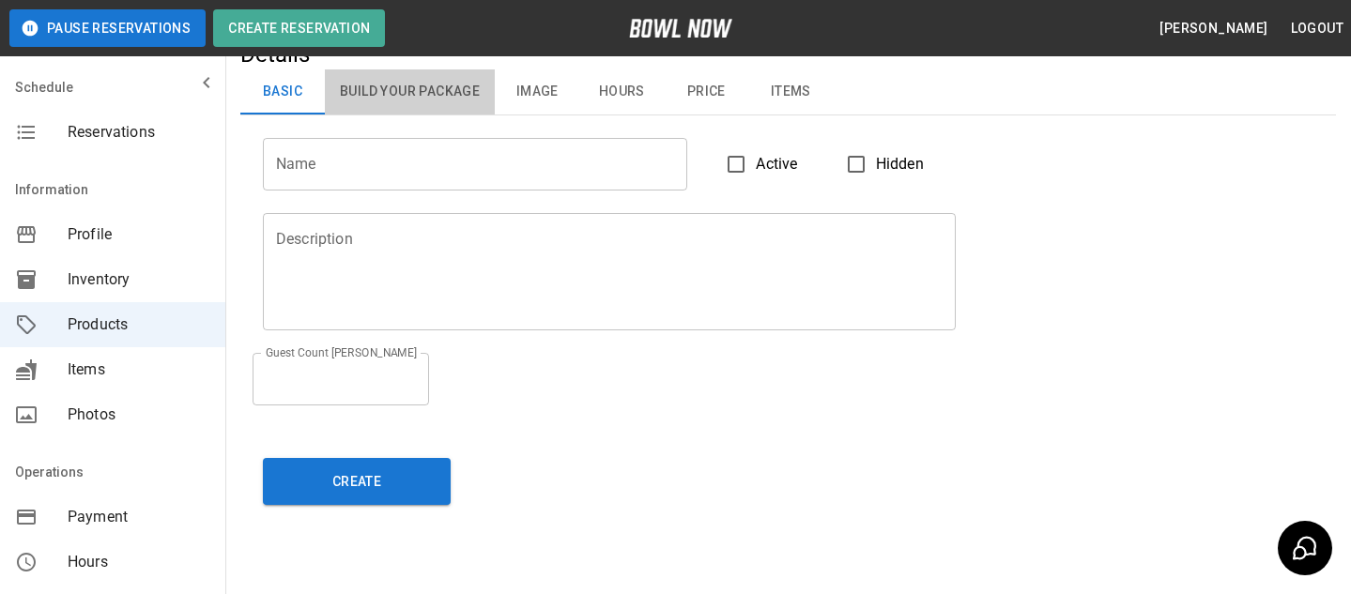
click at [390, 113] on button "Build Your Package" at bounding box center [410, 91] width 170 height 45
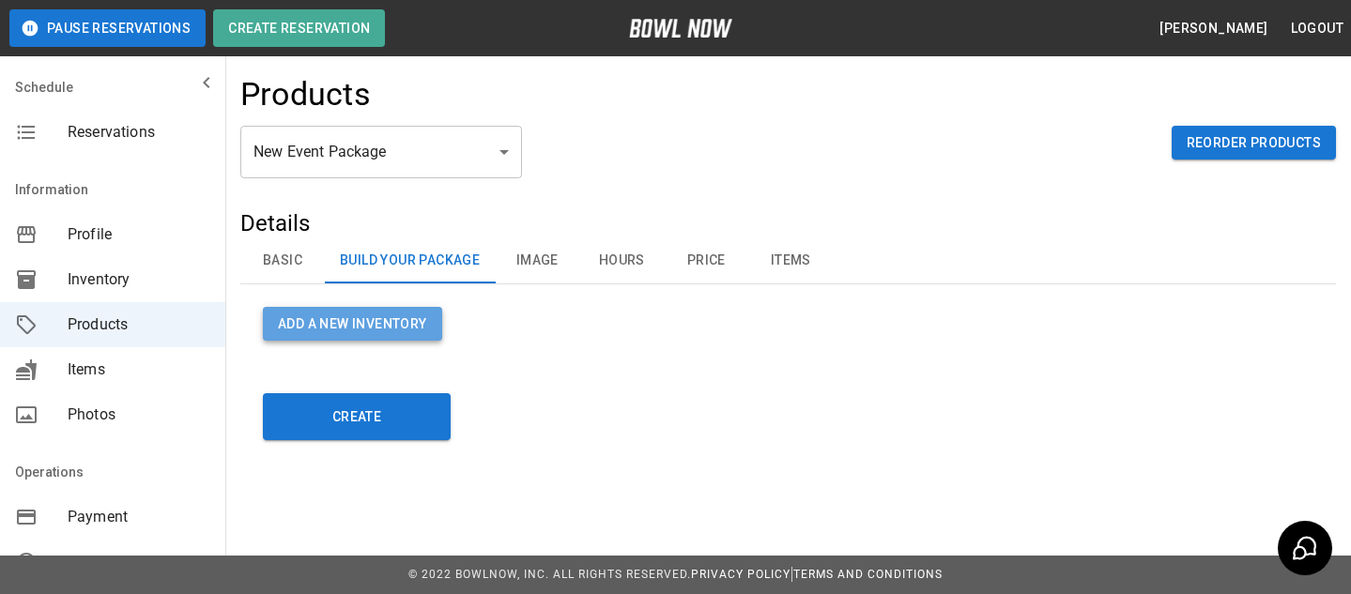
click at [383, 326] on button "Add a new Inventory" at bounding box center [352, 324] width 179 height 35
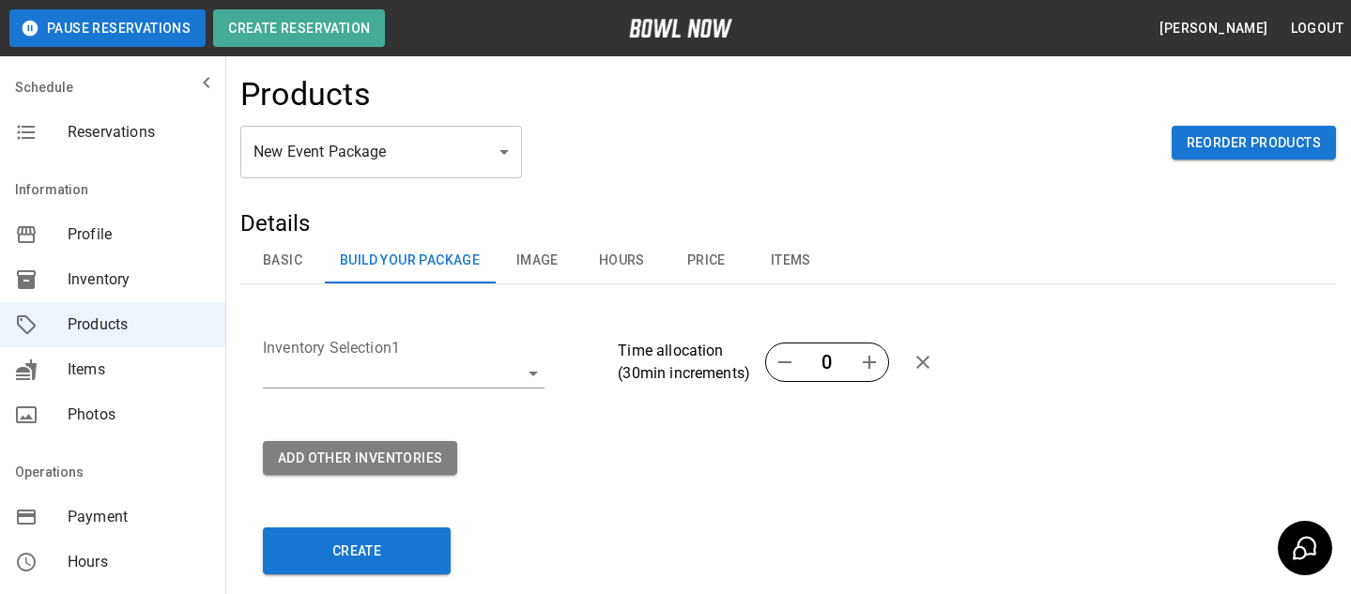
click at [537, 366] on body "Pause Reservations Create Reservation Bradey Powell Logout Schedule Reservation…" at bounding box center [675, 356] width 1351 height 713
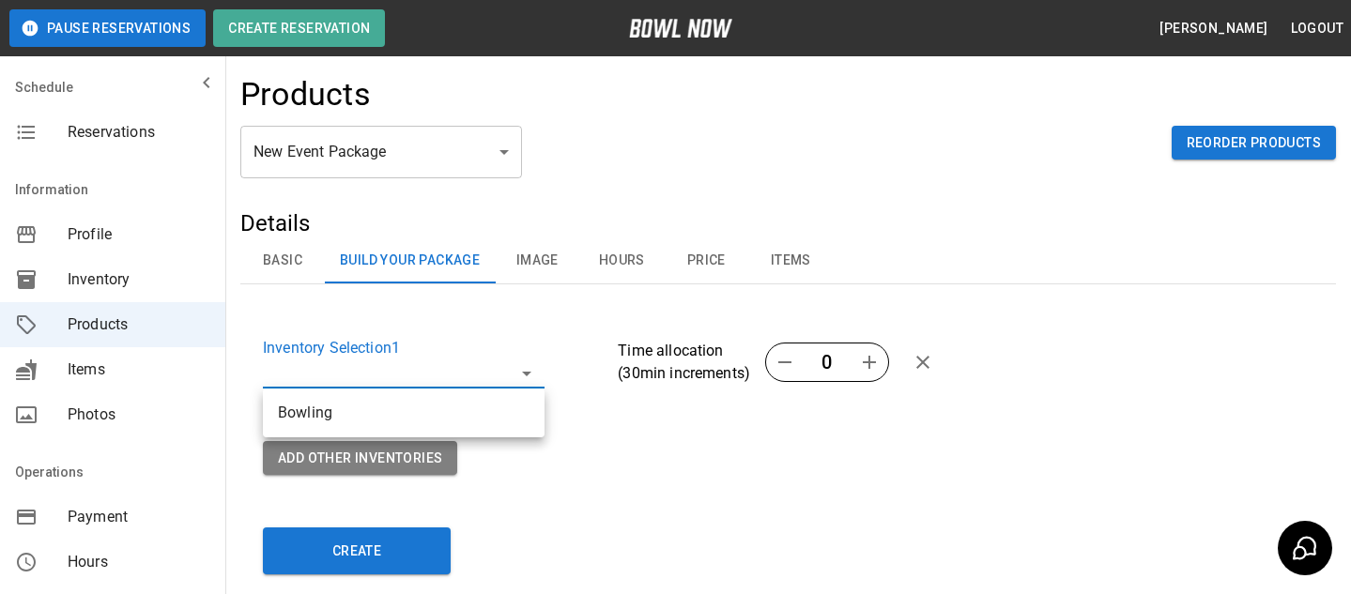
click at [439, 396] on li "Bowling" at bounding box center [404, 413] width 282 height 34
type input "**********"
click at [865, 368] on icon "button" at bounding box center [869, 362] width 23 height 23
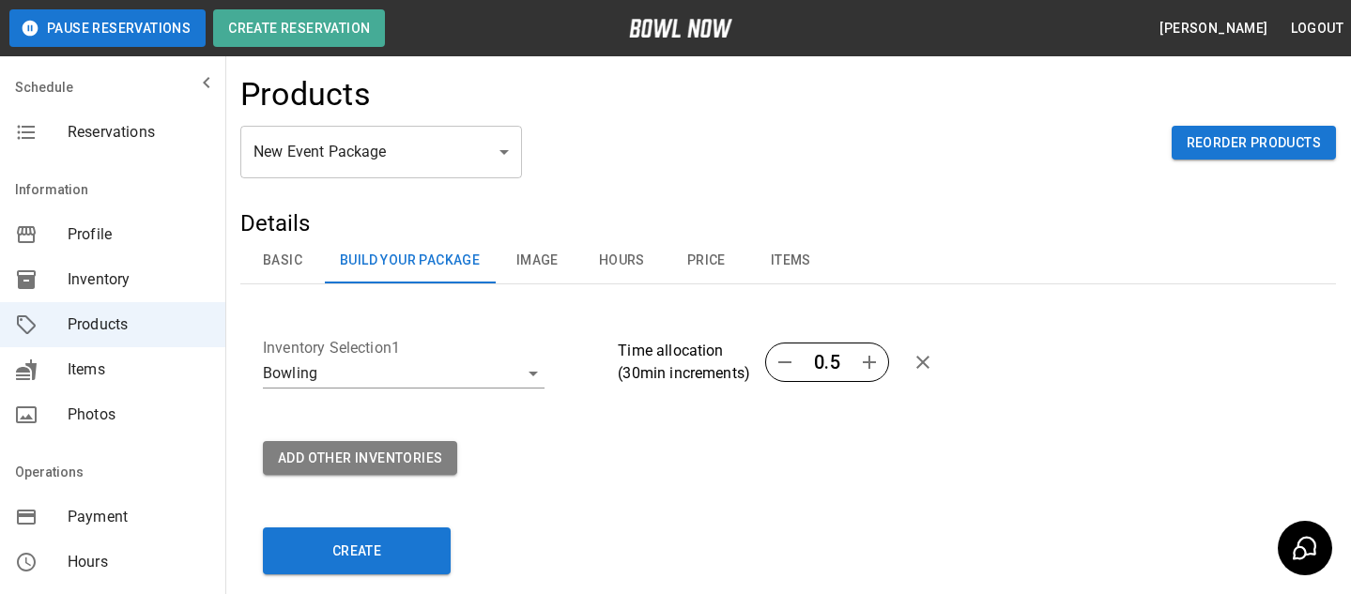
click at [865, 368] on icon "button" at bounding box center [869, 362] width 23 height 23
click at [875, 298] on div "**********" at bounding box center [780, 355] width 1065 height 127
click at [545, 269] on button "Image" at bounding box center [537, 260] width 84 height 45
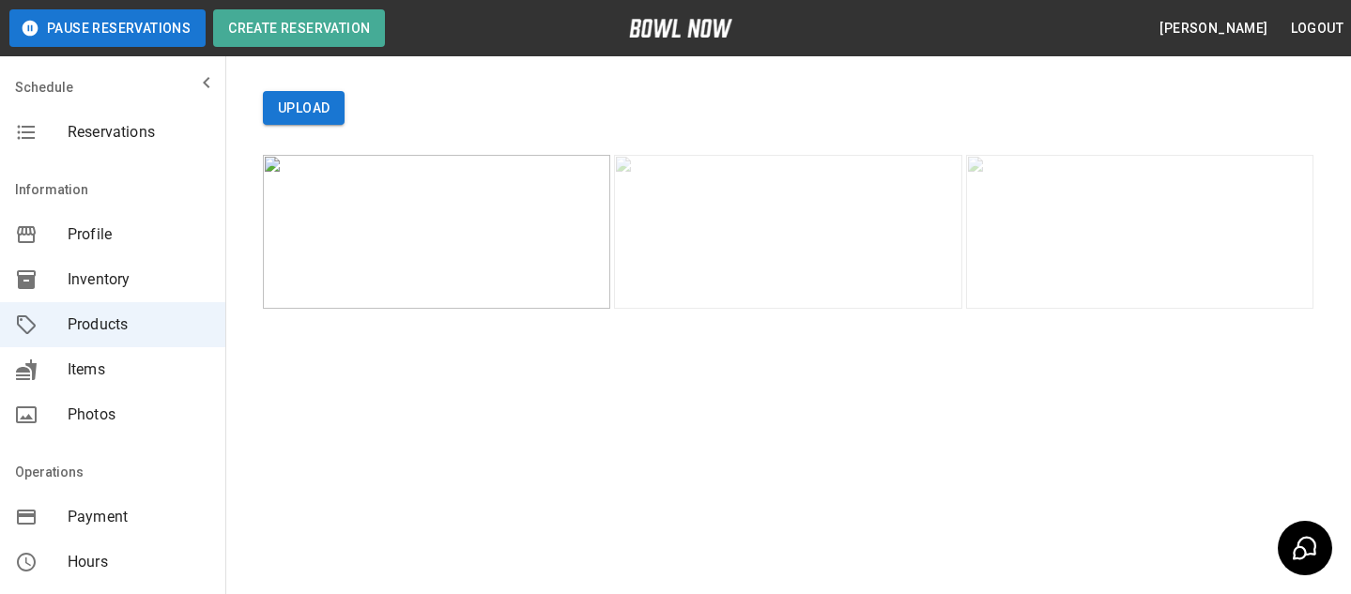
scroll to position [368, 0]
click at [325, 124] on button "Upload" at bounding box center [304, 106] width 82 height 35
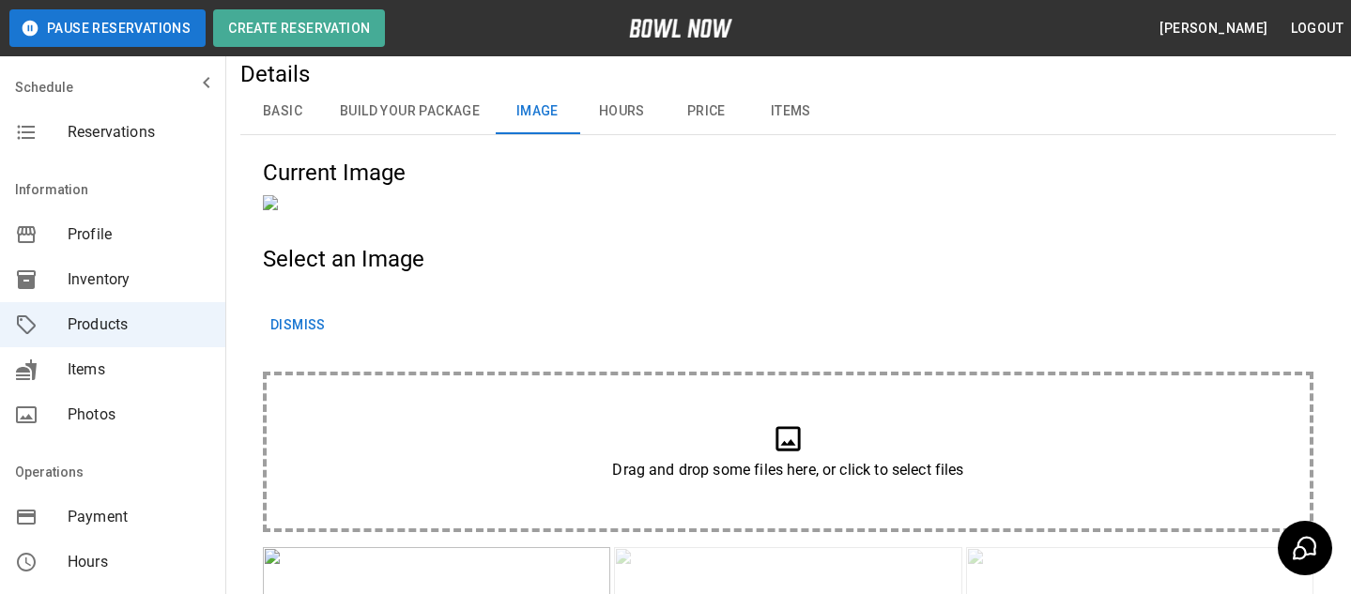
scroll to position [146, 0]
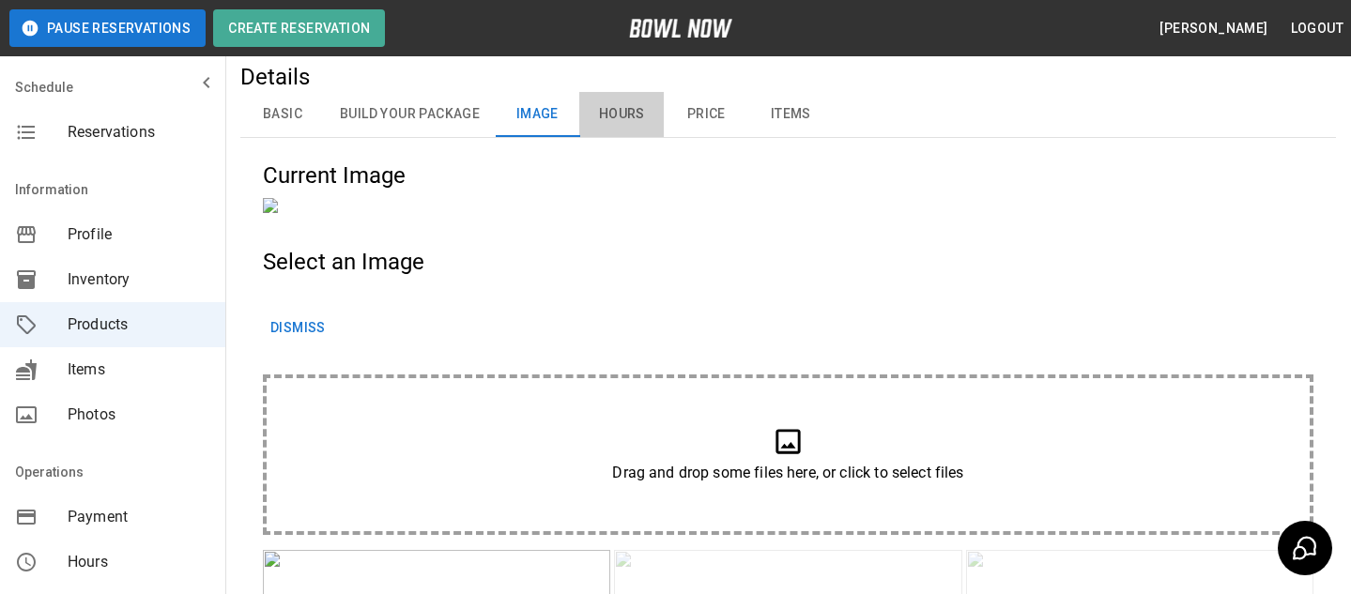
click at [648, 123] on button "Hours" at bounding box center [621, 114] width 84 height 45
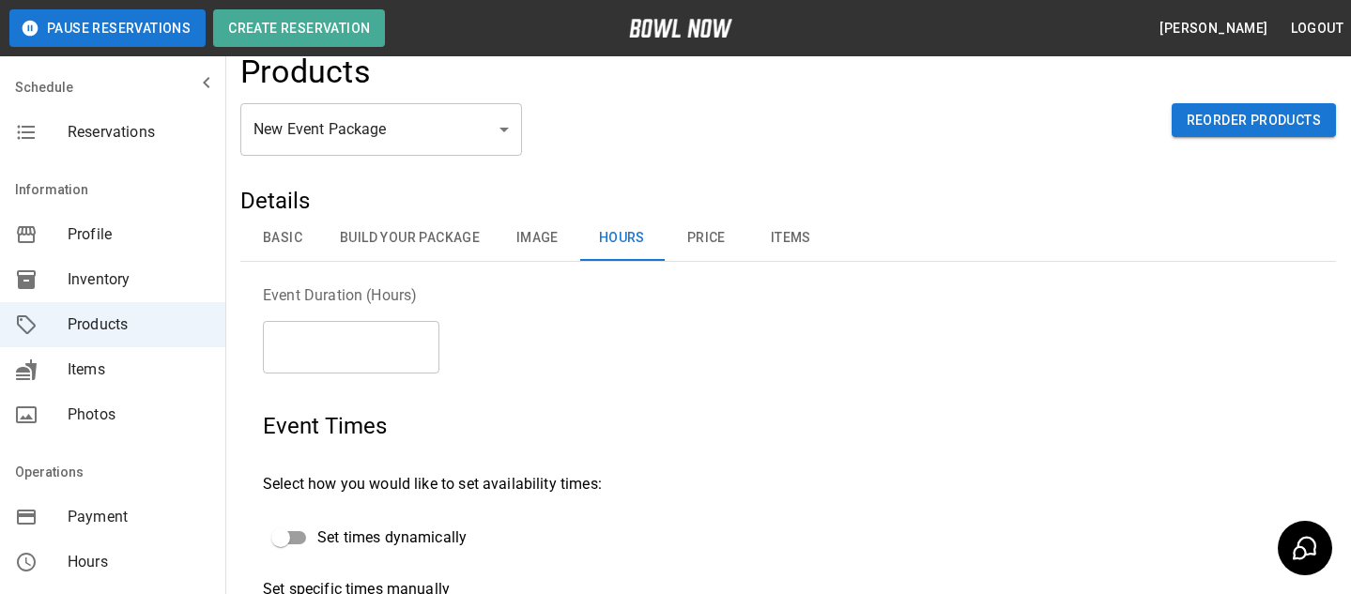
scroll to position [0, 0]
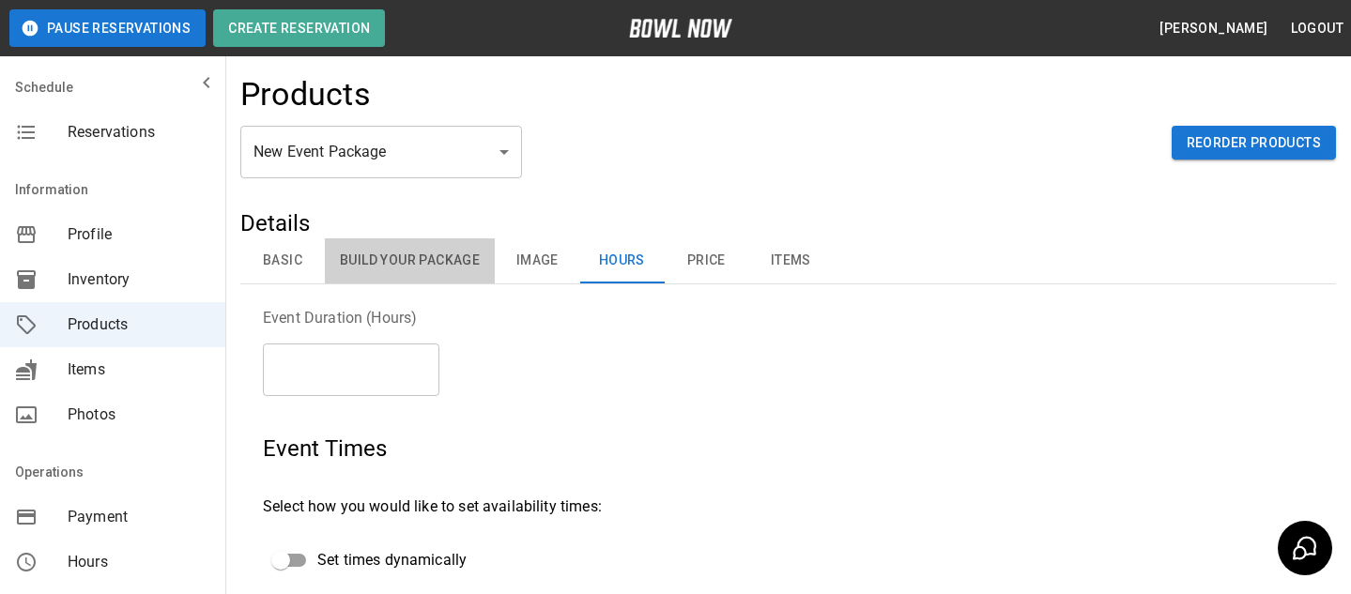
click at [427, 277] on button "Build Your Package" at bounding box center [410, 260] width 170 height 45
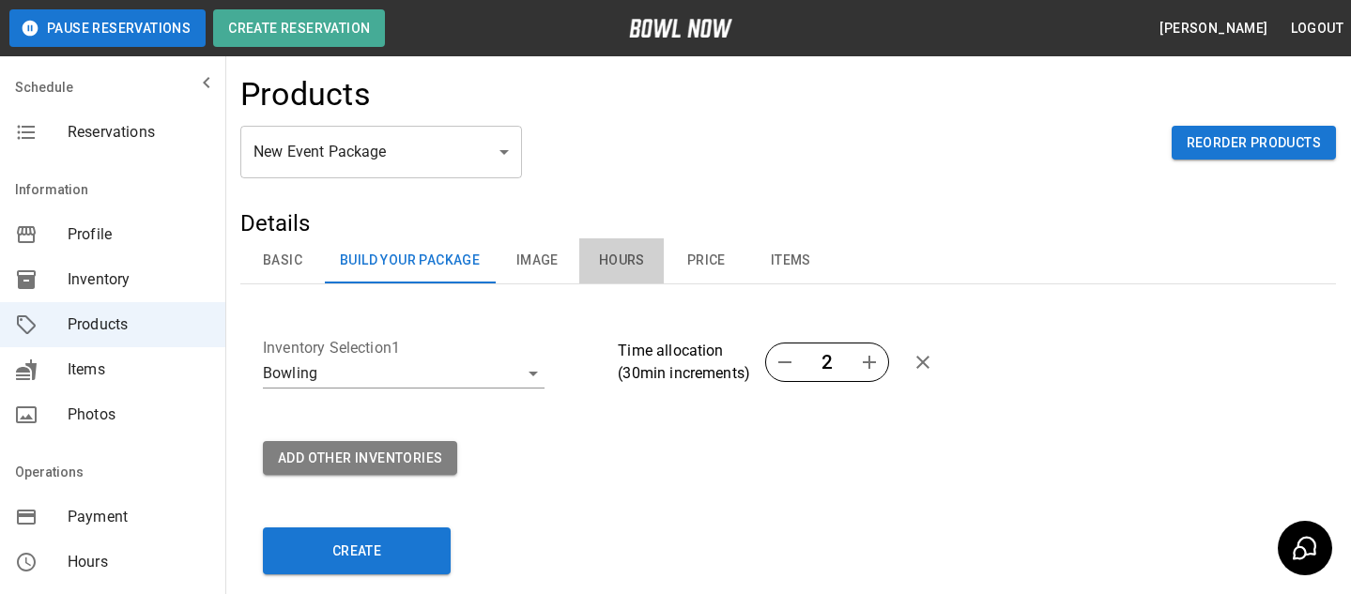
click at [622, 268] on button "Hours" at bounding box center [621, 260] width 84 height 45
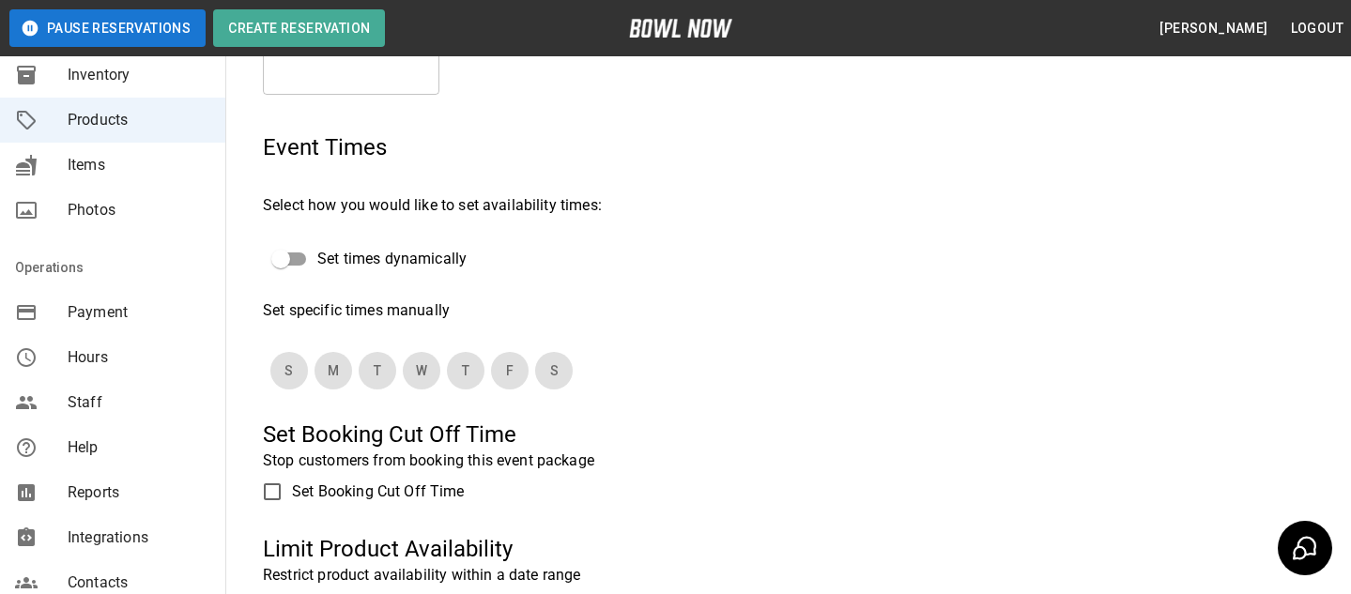
scroll to position [328, 0]
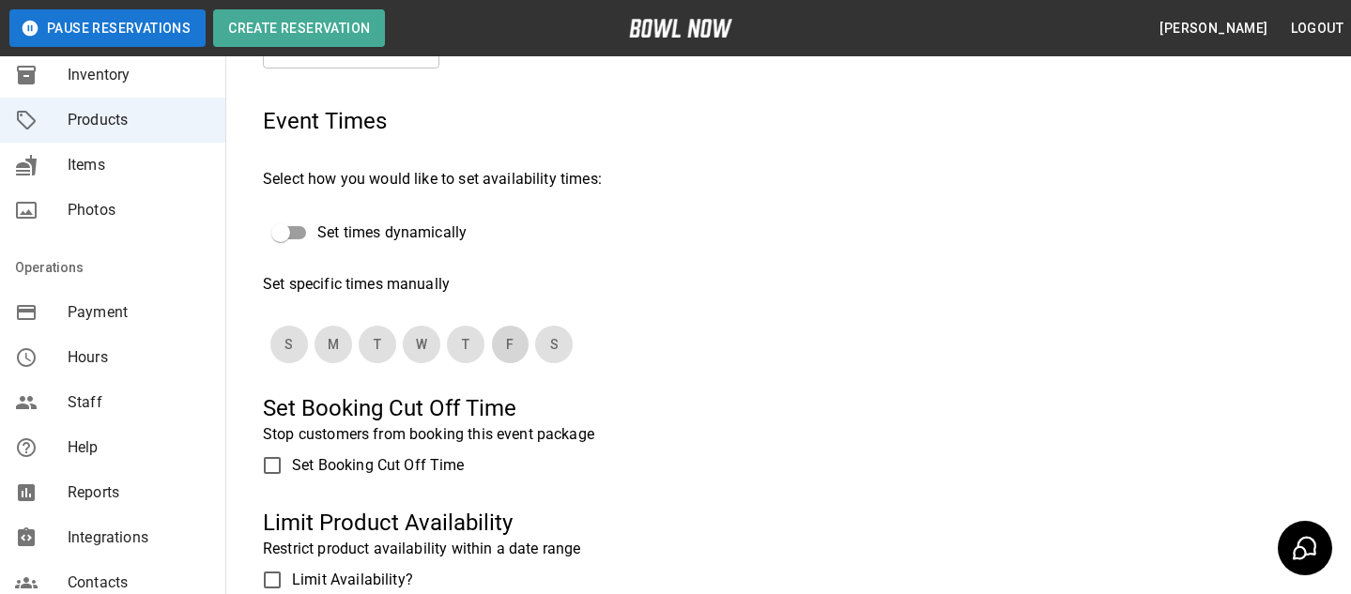
click at [499, 340] on button "F" at bounding box center [510, 345] width 38 height 38
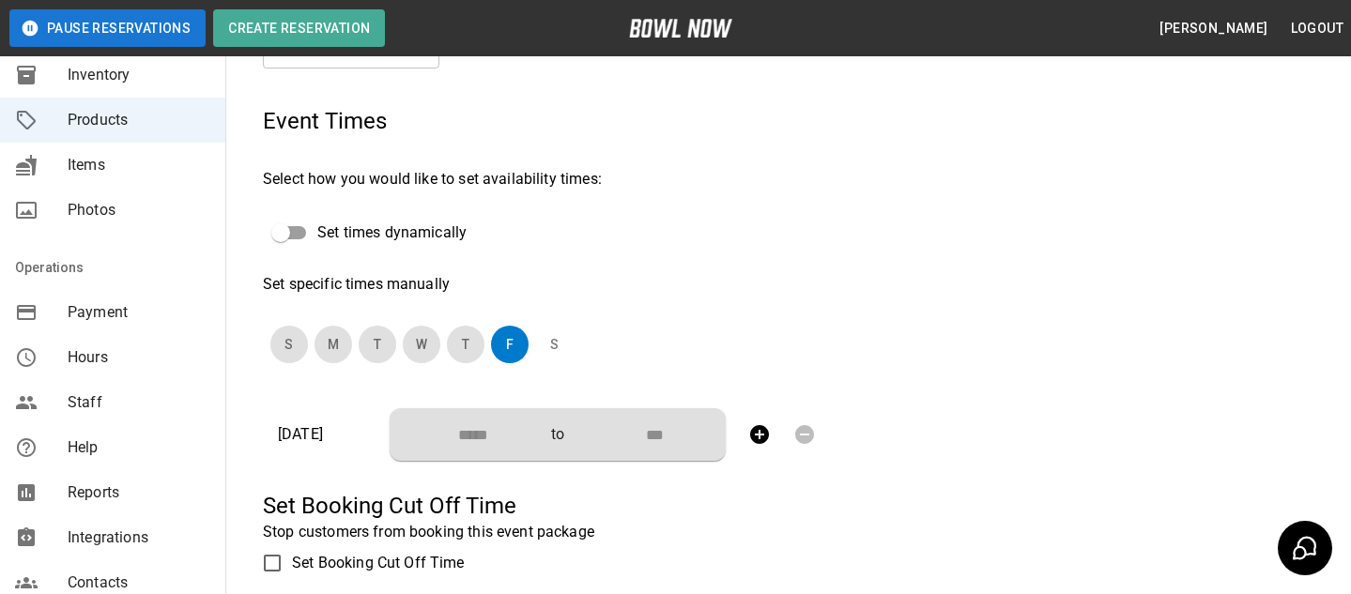
click at [559, 348] on button "S" at bounding box center [554, 345] width 38 height 38
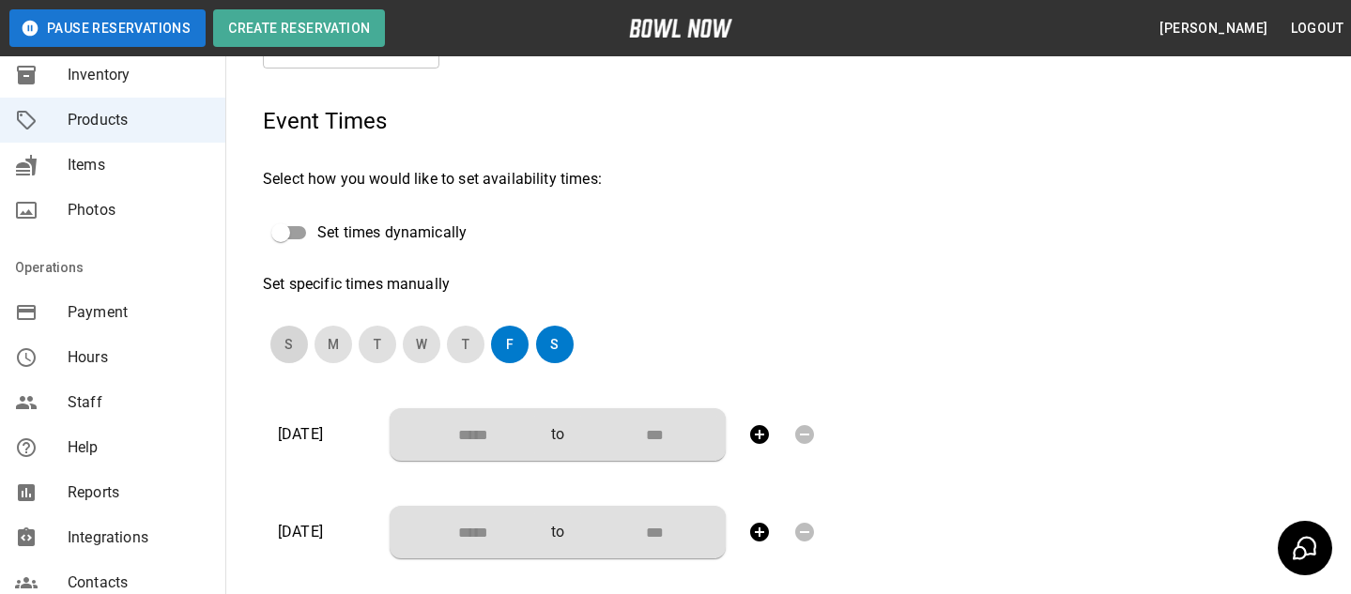
click at [275, 351] on button "S" at bounding box center [289, 345] width 38 height 38
click at [465, 453] on input "Choose time" at bounding box center [467, 435] width 124 height 38
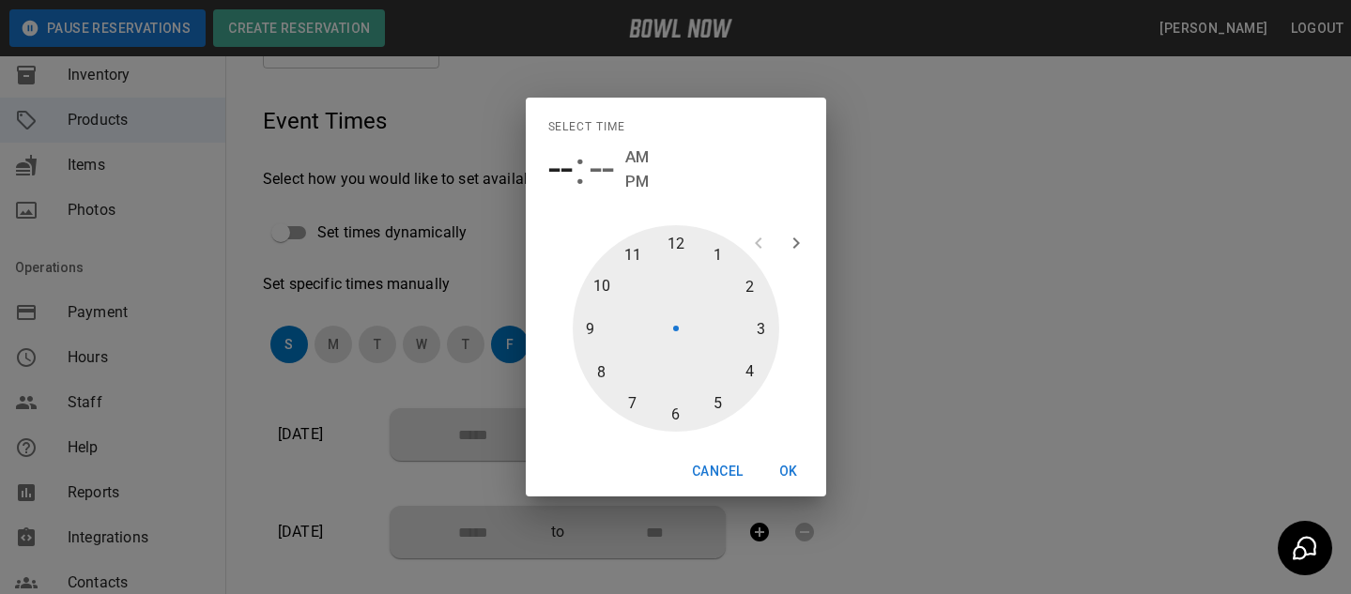
click at [955, 347] on div "Select time -- : -- AM PM 1 2 3 4 5 6 7 8 9 10 11 12 Cancel OK" at bounding box center [675, 297] width 1351 height 594
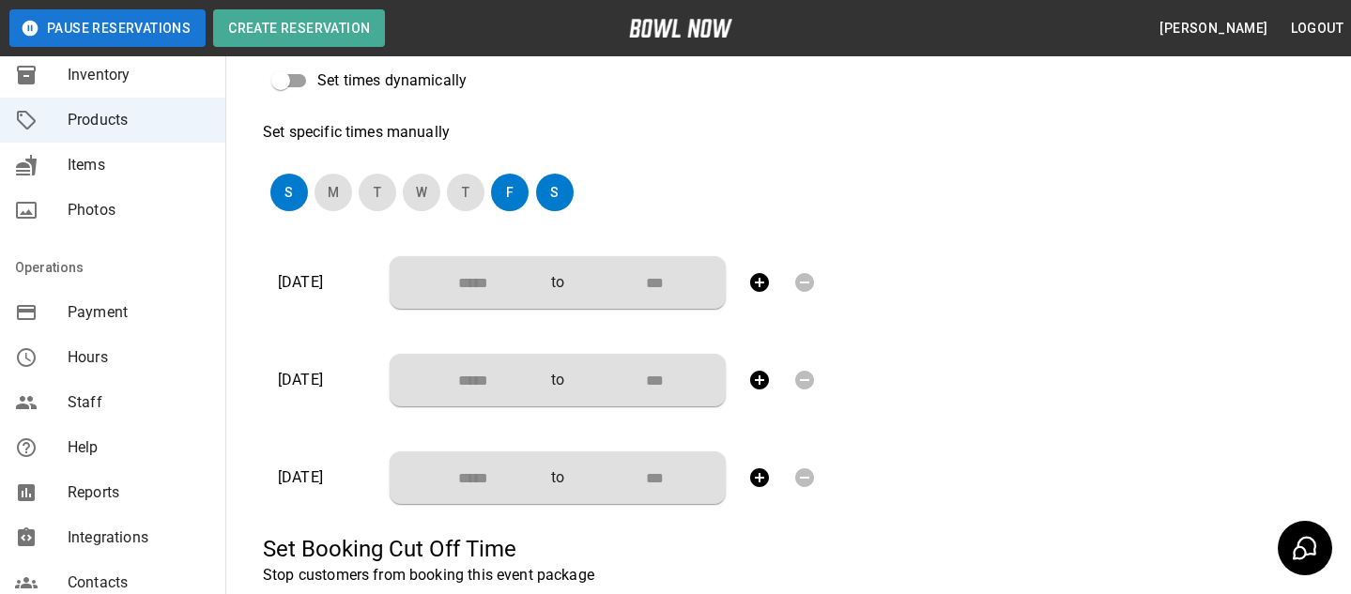
scroll to position [506, 0]
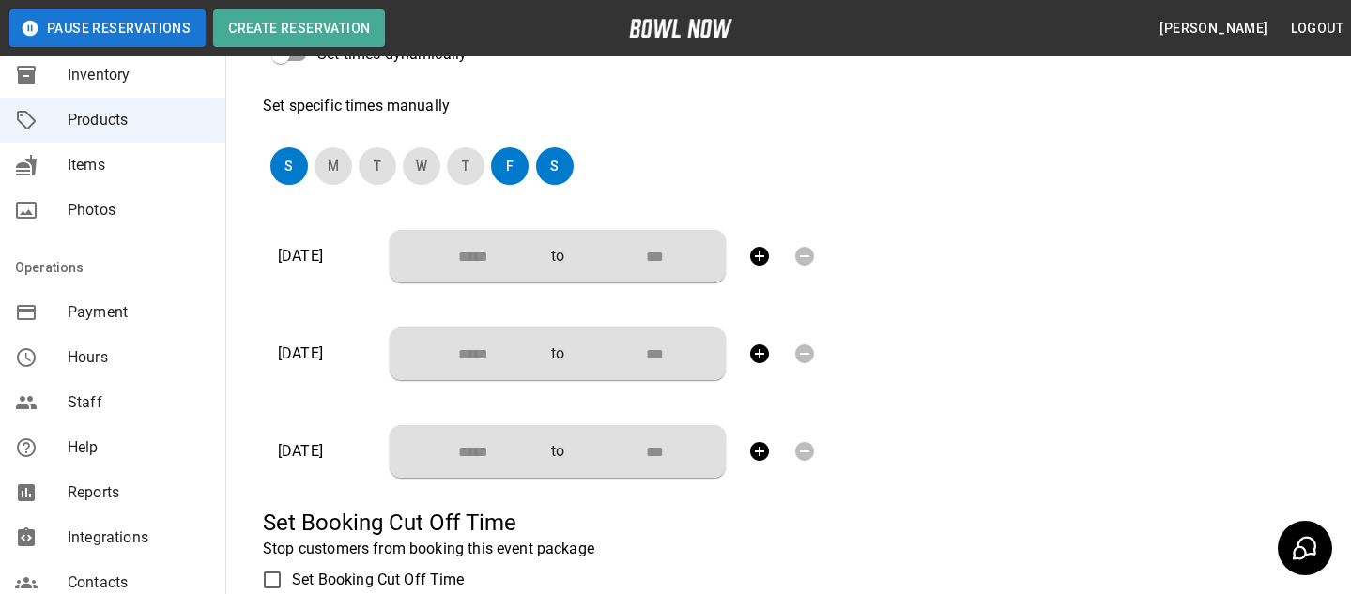
click at [503, 260] on input "Choose time" at bounding box center [467, 256] width 124 height 38
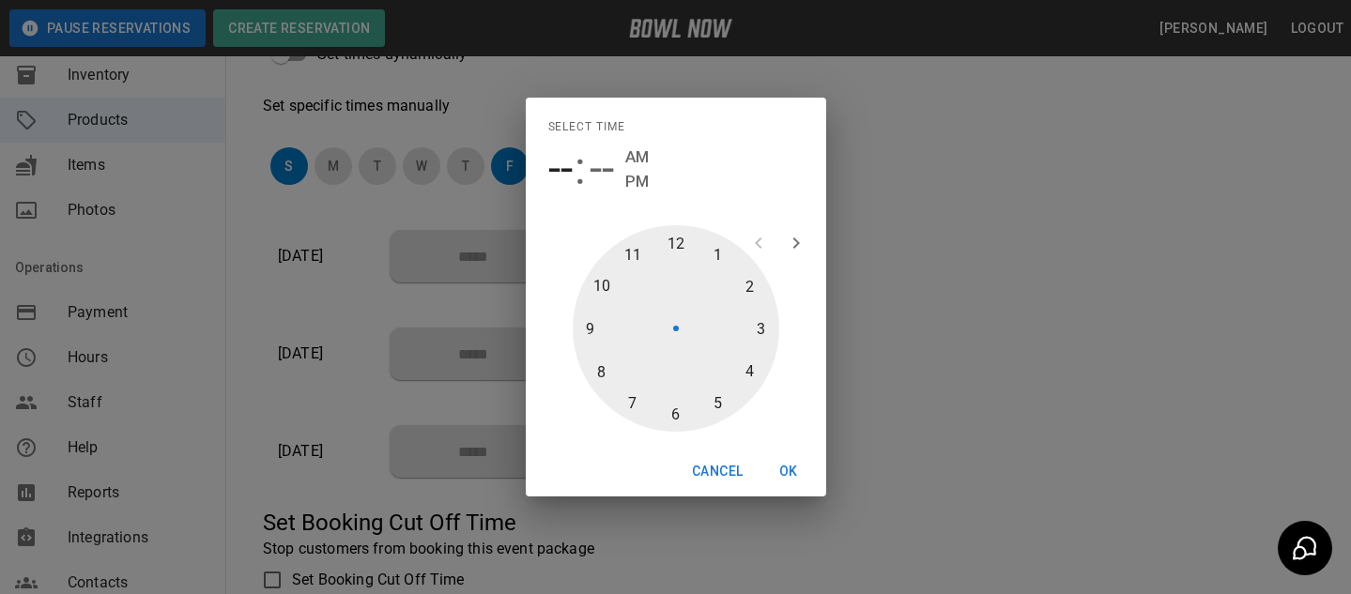
type input "********"
click at [739, 366] on div at bounding box center [676, 328] width 207 height 207
type input "********"
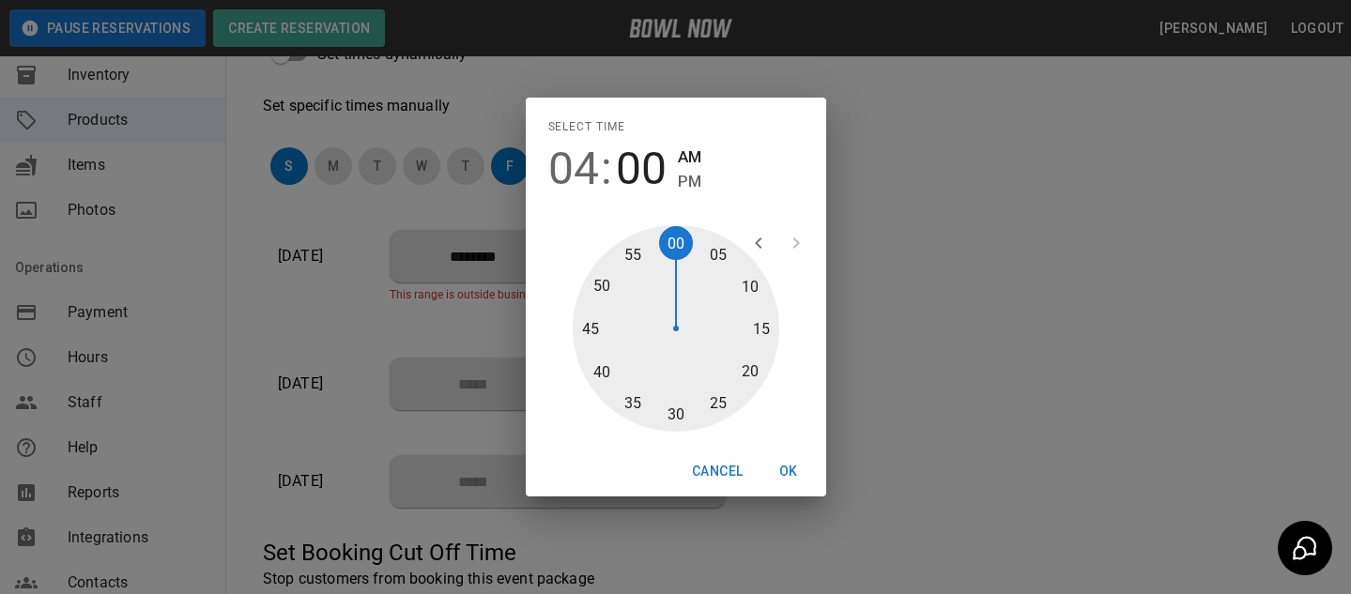
click at [686, 185] on span "PM" at bounding box center [689, 181] width 23 height 25
type input "********"
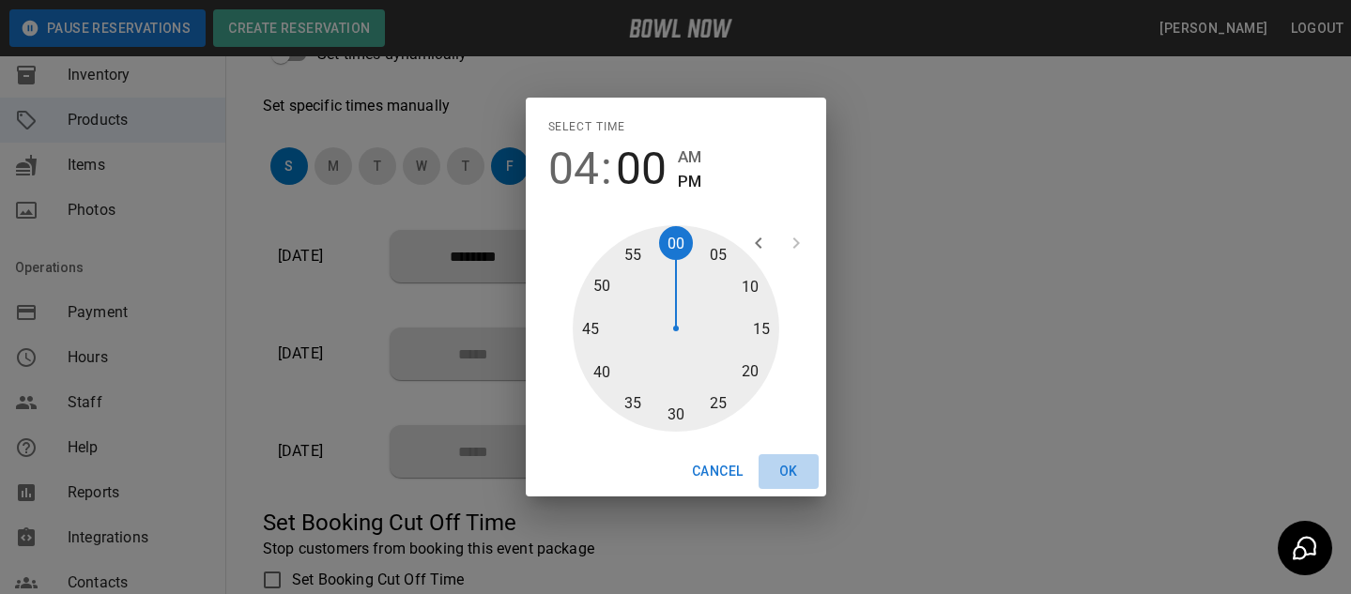
click at [806, 470] on button "OK" at bounding box center [788, 471] width 60 height 35
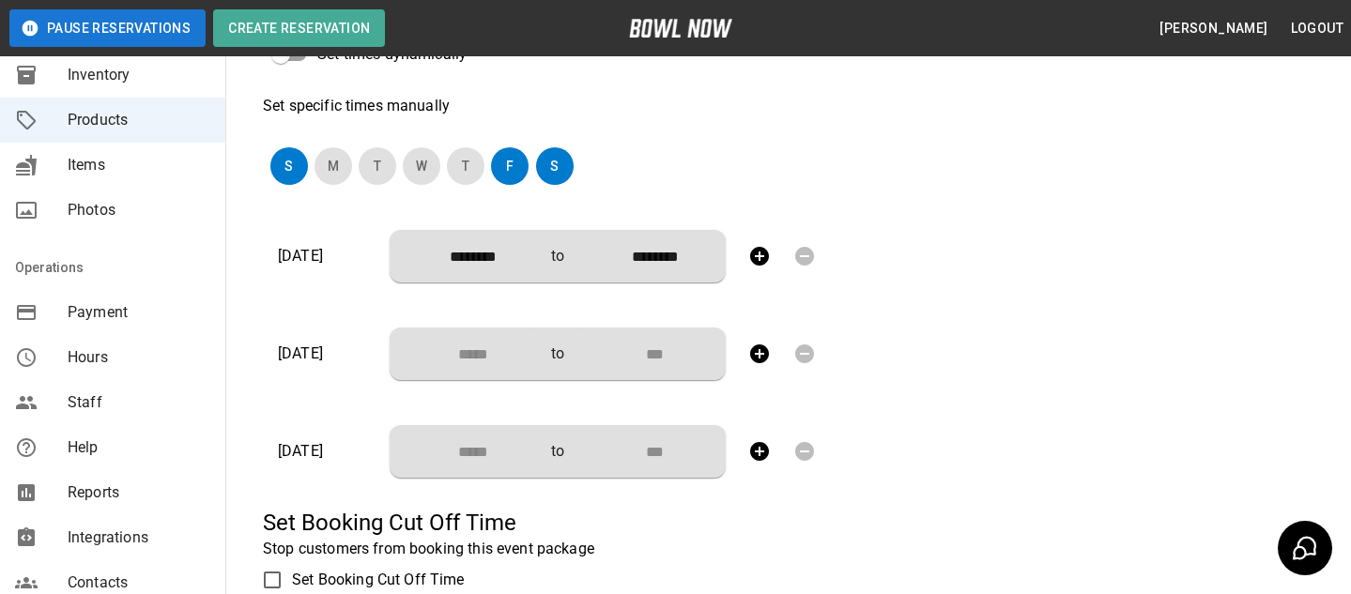
click at [764, 264] on icon "button" at bounding box center [759, 256] width 23 height 23
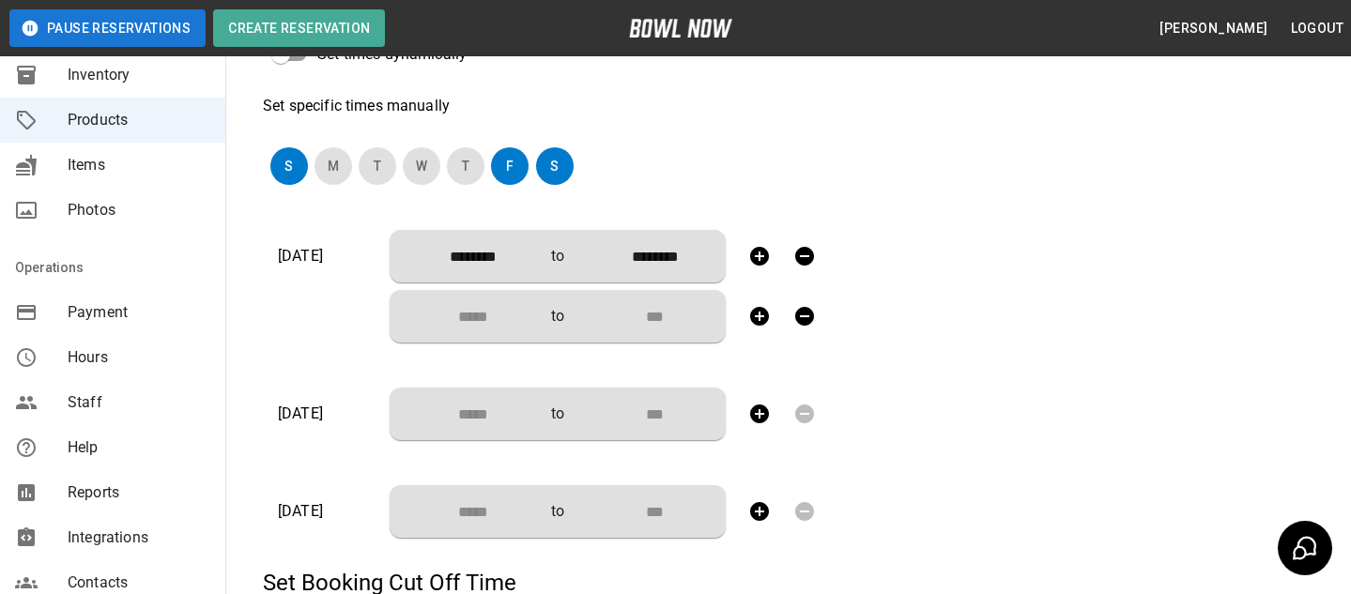
click at [488, 325] on input "Choose time" at bounding box center [467, 317] width 124 height 38
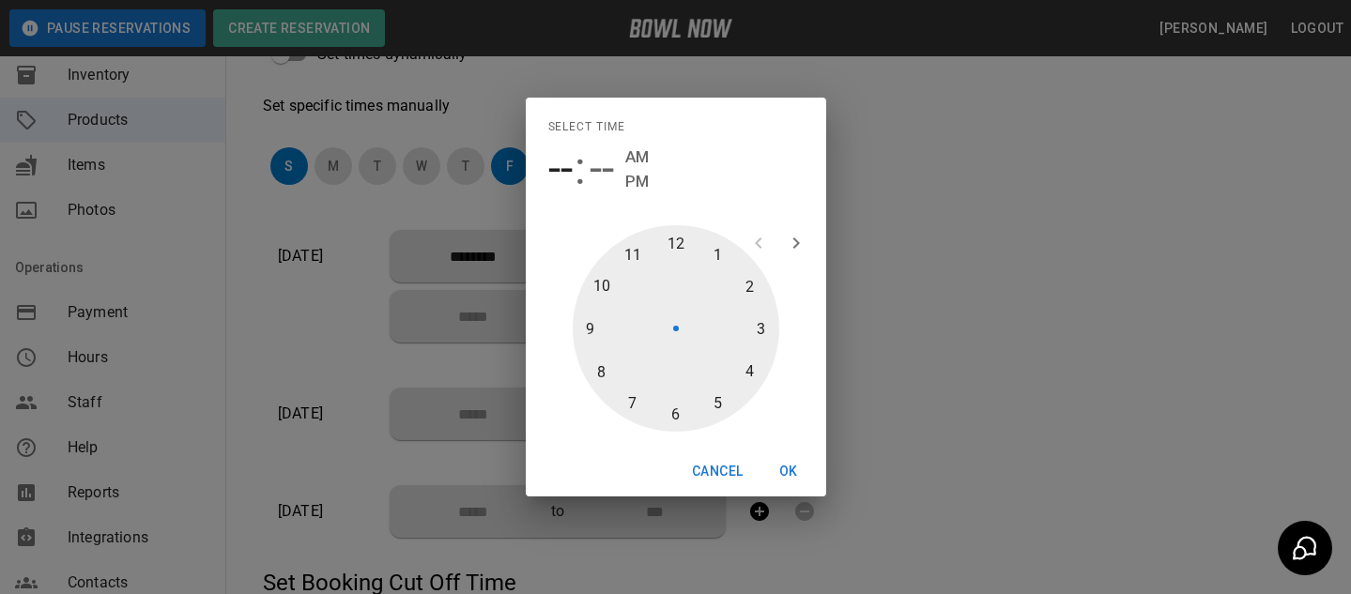
click at [664, 411] on div at bounding box center [676, 328] width 207 height 207
type input "********"
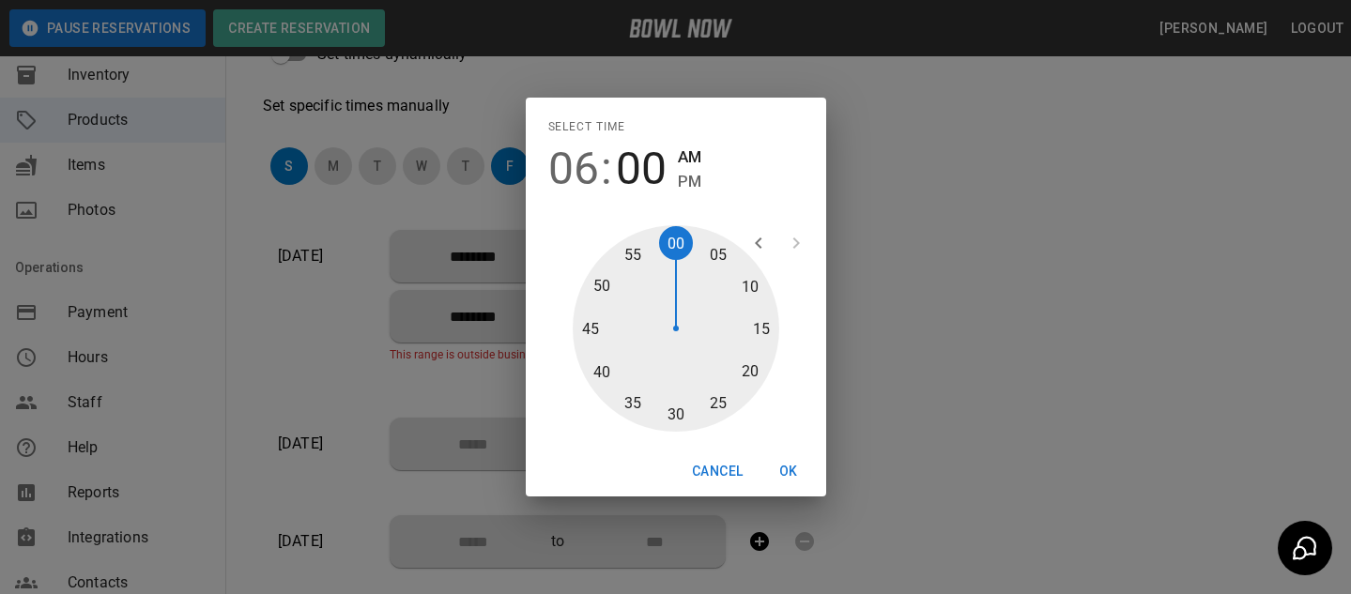
click at [669, 413] on div at bounding box center [676, 328] width 207 height 207
type input "********"
click at [685, 186] on span "PM" at bounding box center [689, 181] width 23 height 25
type input "********"
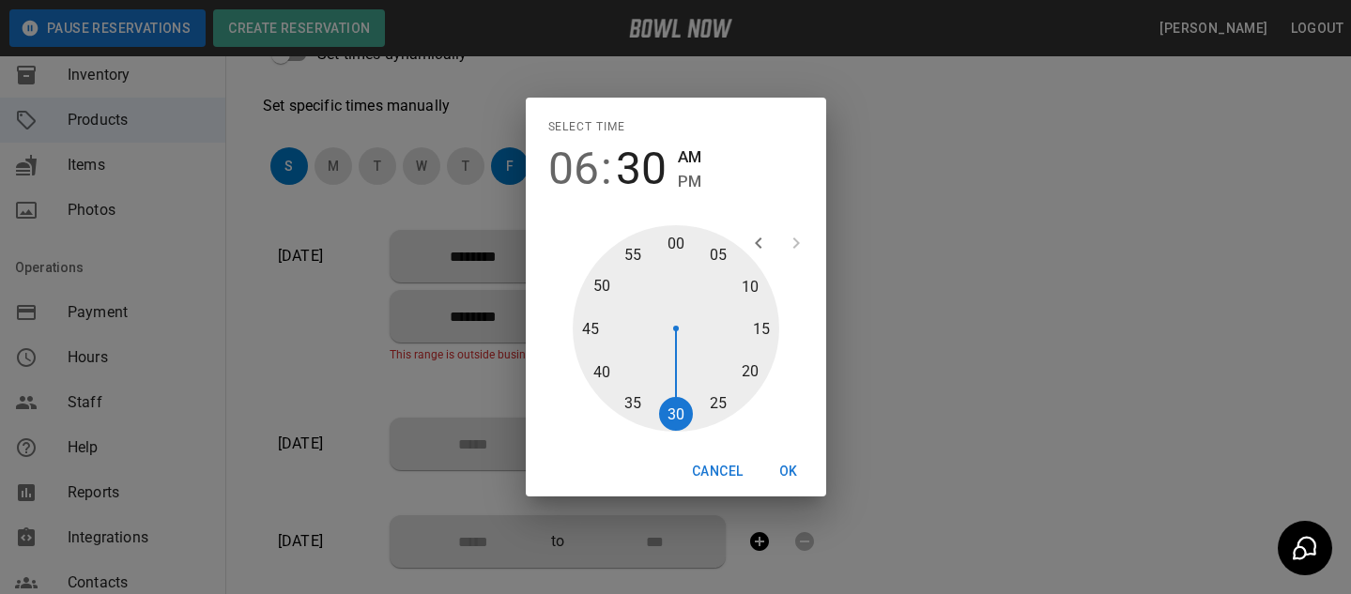
type input "********"
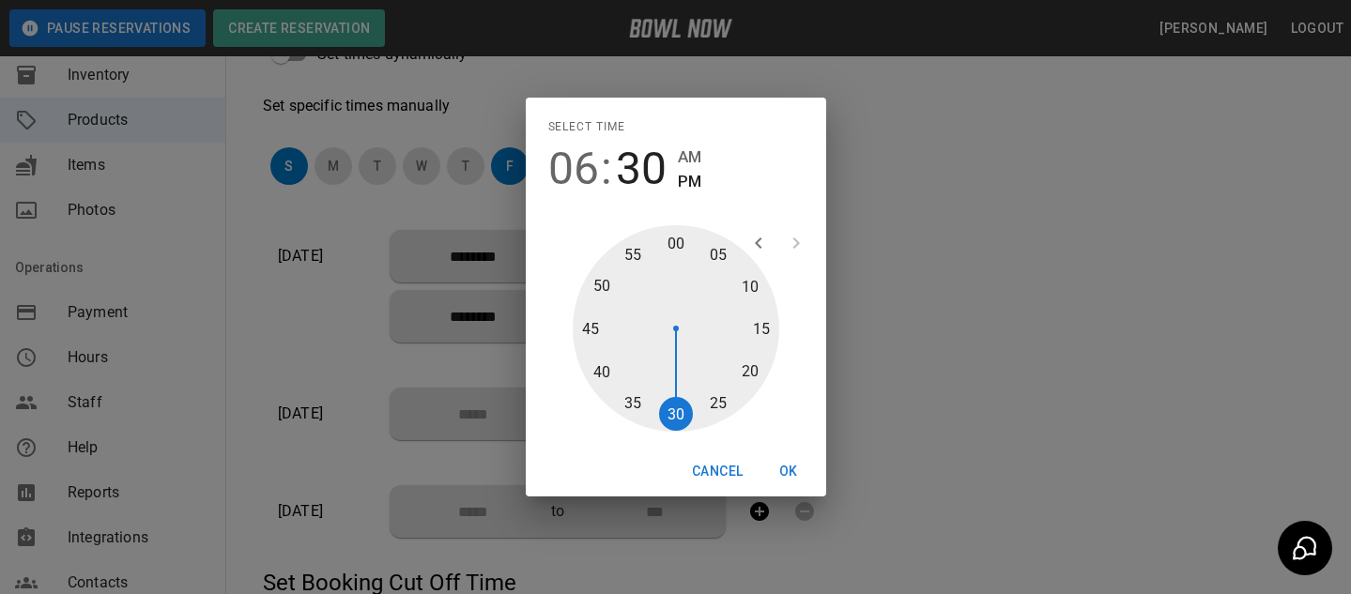
click at [801, 493] on div "Cancel OK" at bounding box center [676, 472] width 300 height 50
click at [801, 464] on button "OK" at bounding box center [788, 471] width 60 height 35
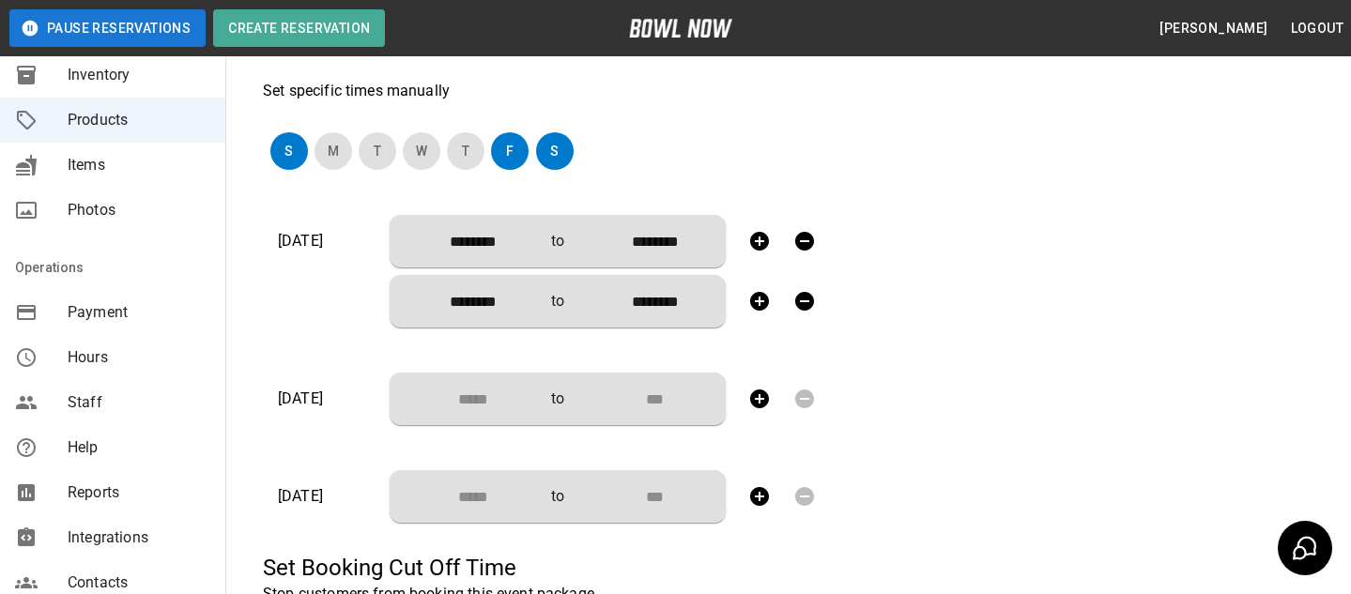
scroll to position [551, 0]
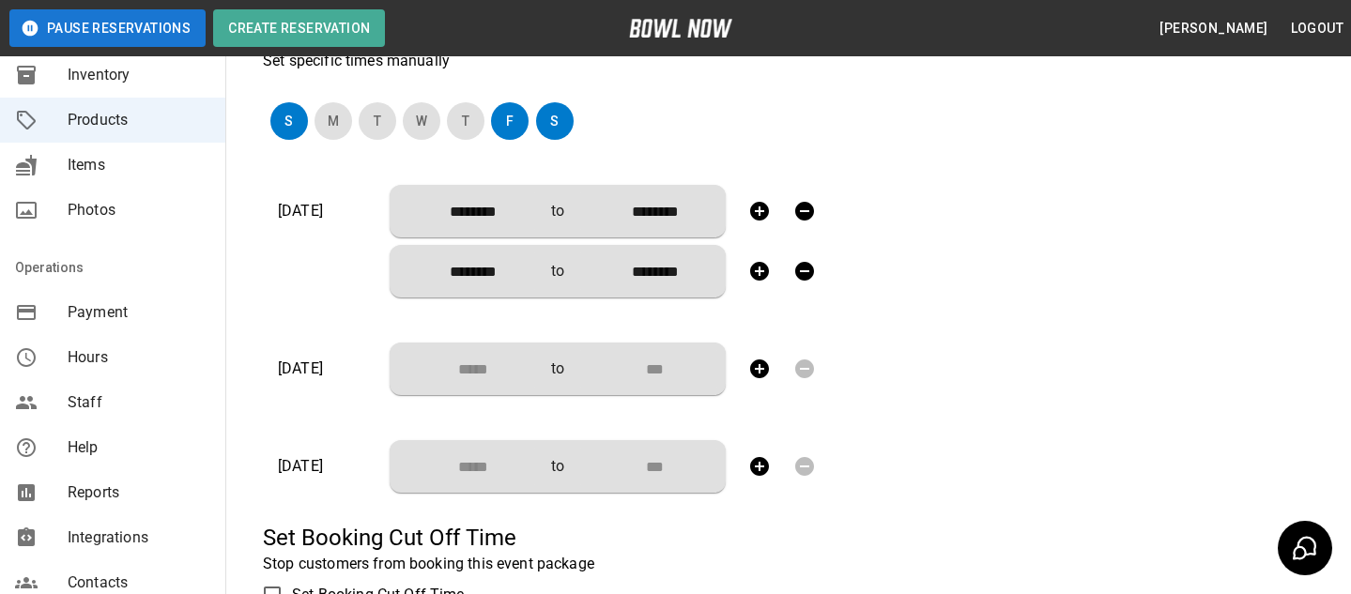
click at [761, 274] on icon "button" at bounding box center [759, 271] width 19 height 19
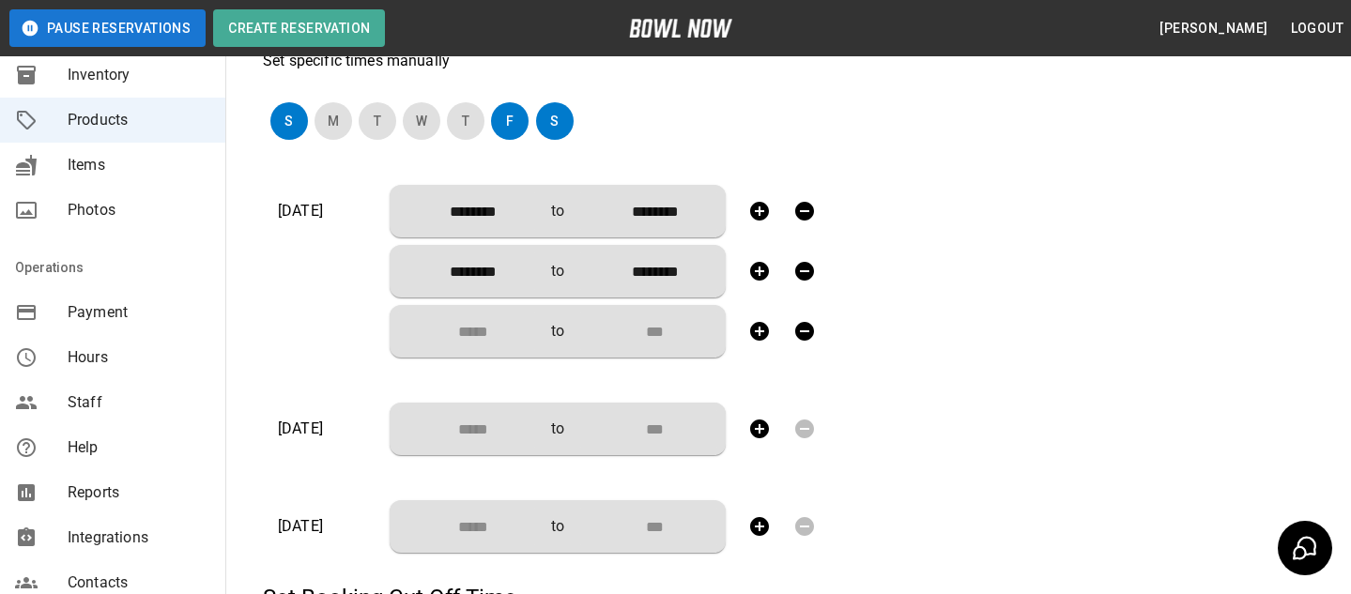
click at [817, 338] on button "button" at bounding box center [805, 332] width 38 height 38
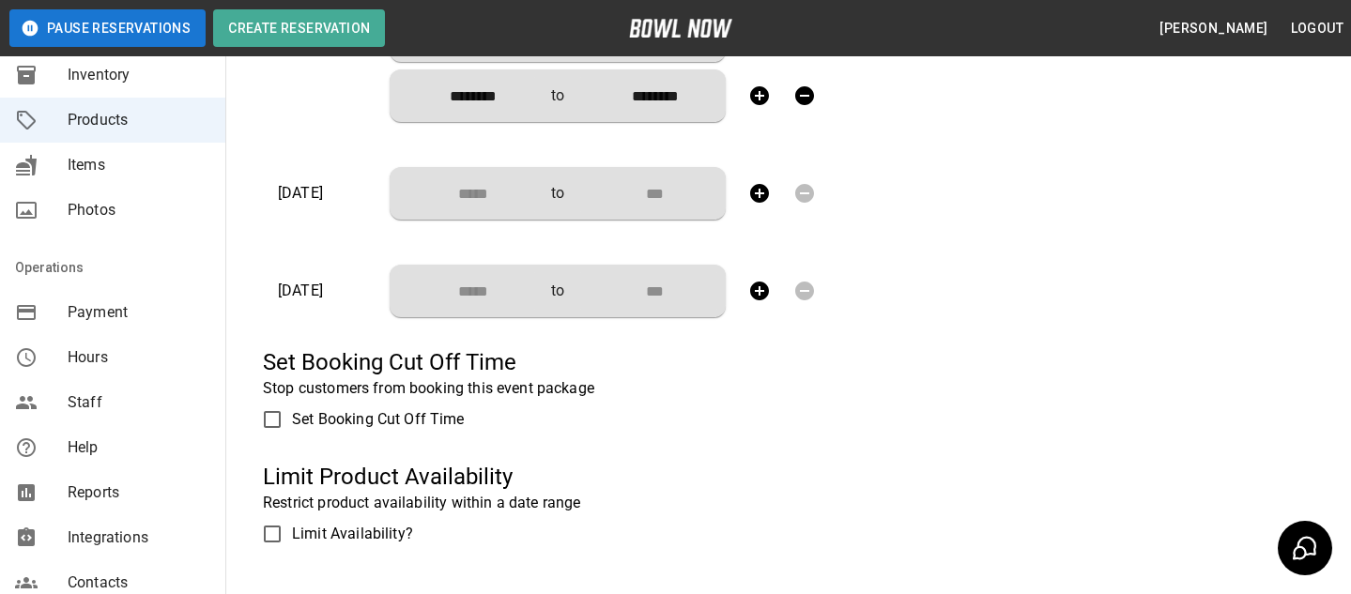
scroll to position [749, 0]
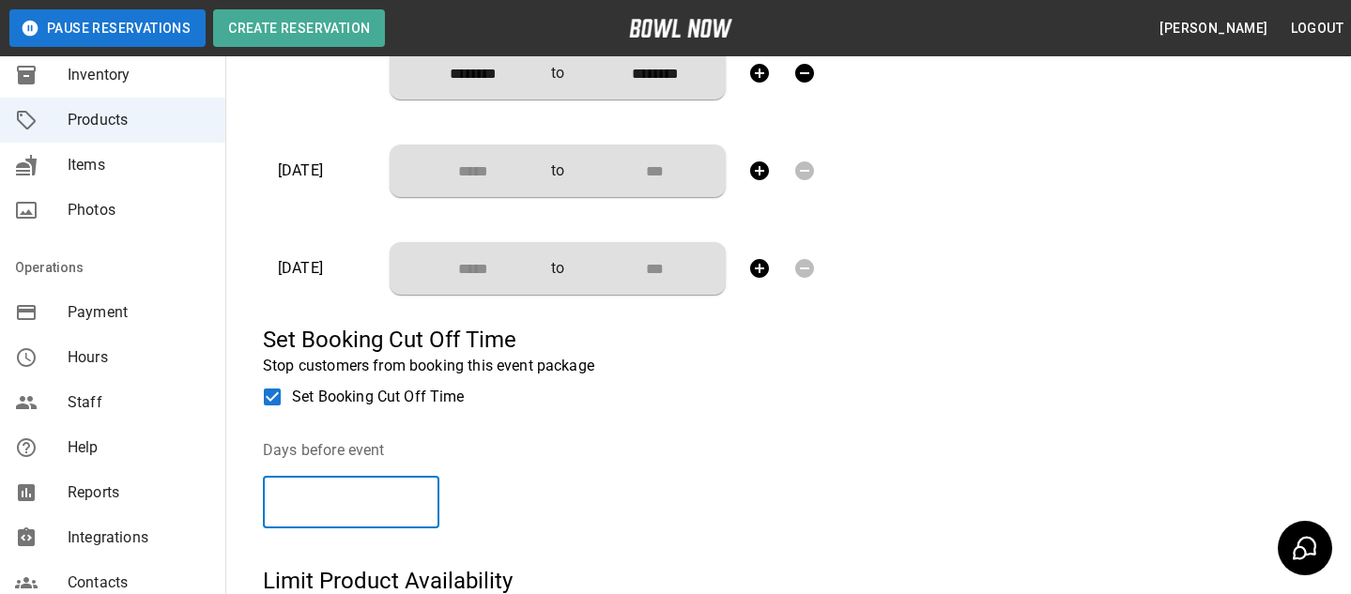
click at [428, 495] on input "*" at bounding box center [351, 502] width 176 height 53
type input "*"
click at [428, 495] on input "*" at bounding box center [351, 502] width 176 height 53
click at [528, 495] on div "Days before event * ​" at bounding box center [482, 491] width 438 height 104
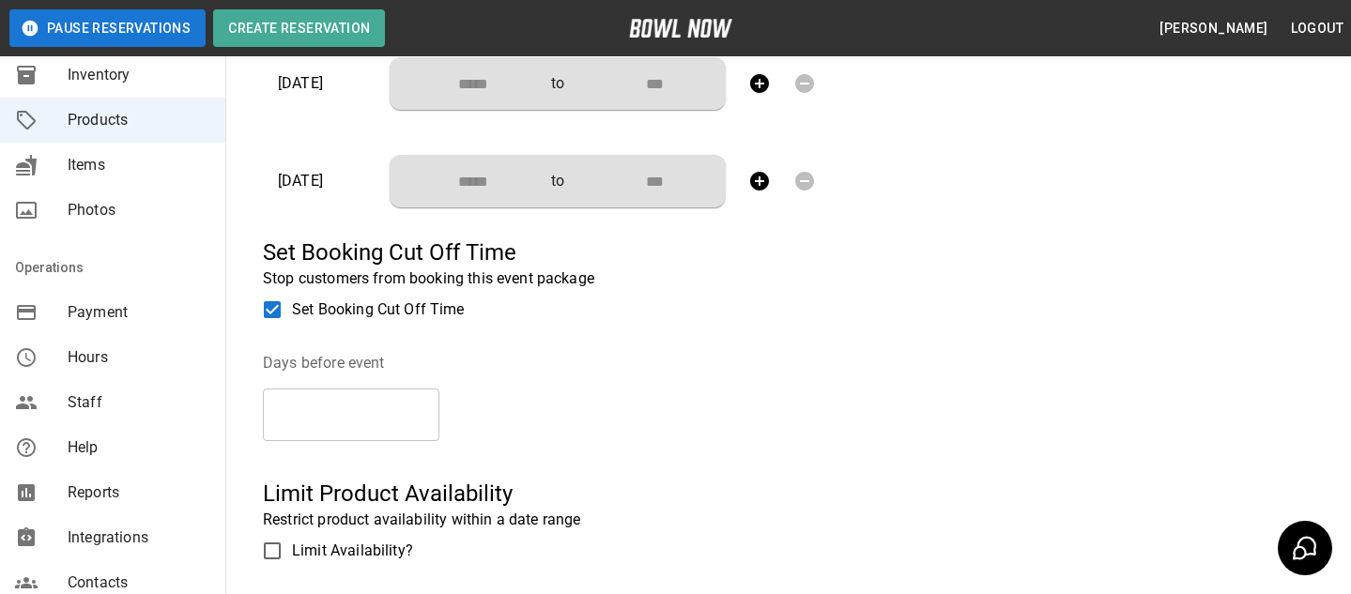
scroll to position [860, 0]
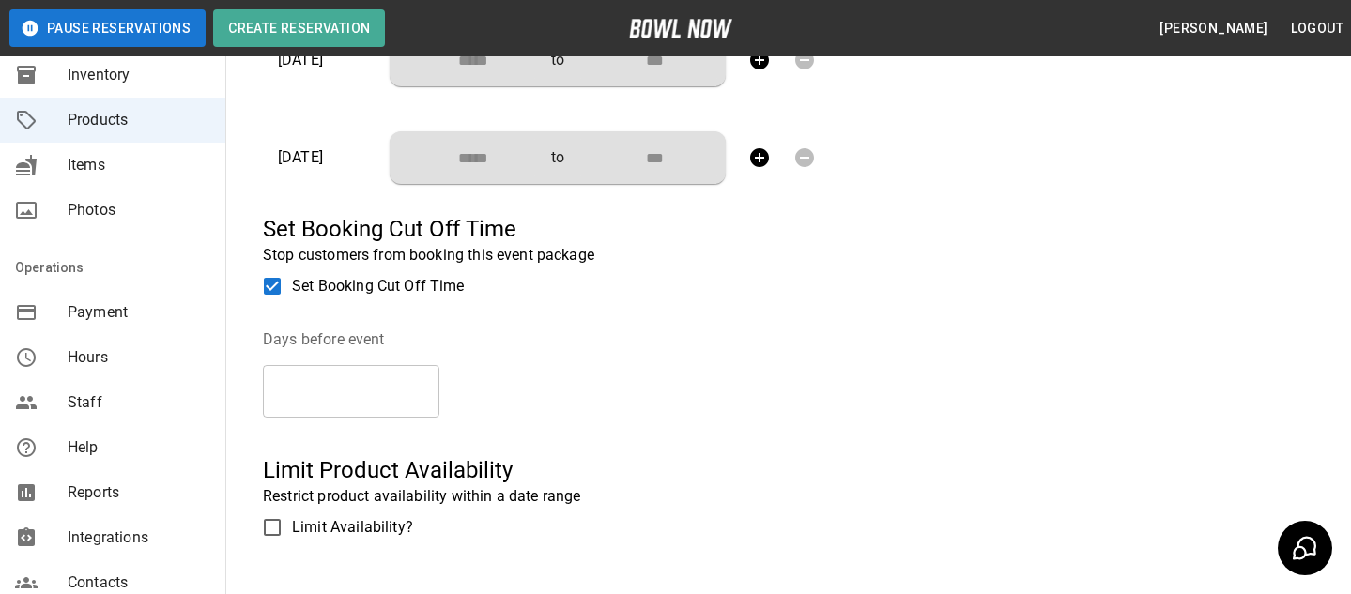
click at [433, 276] on span "Set Booking Cut Off Time" at bounding box center [378, 286] width 173 height 23
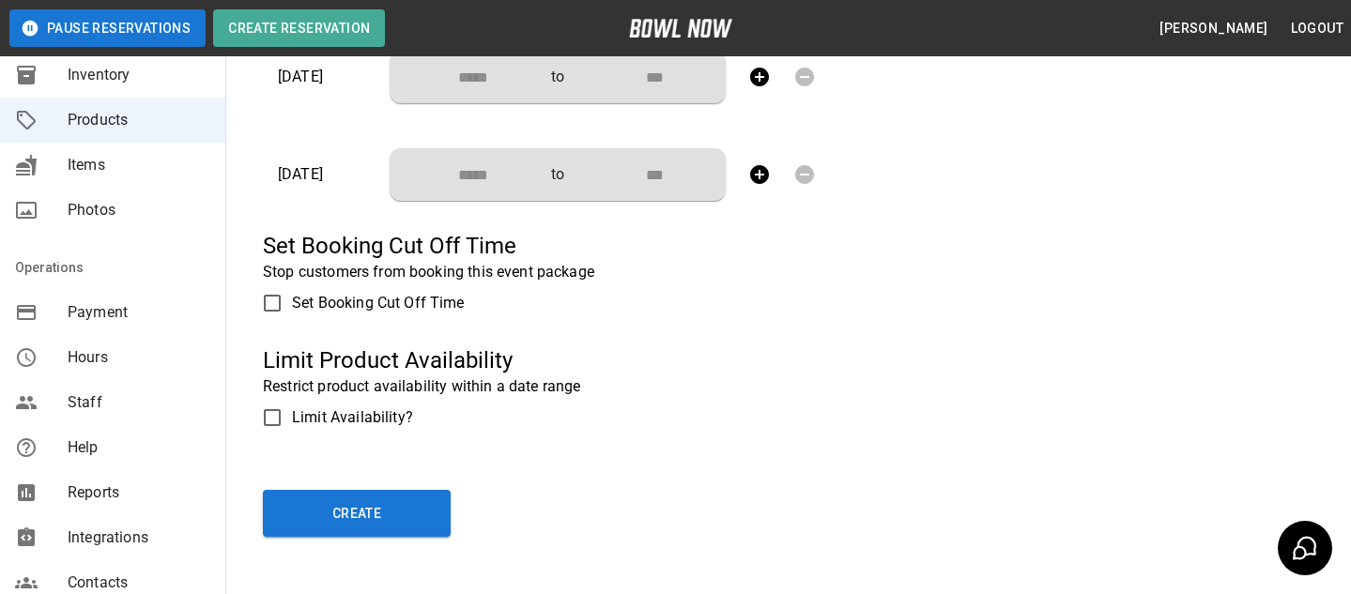
scroll to position [865, 0]
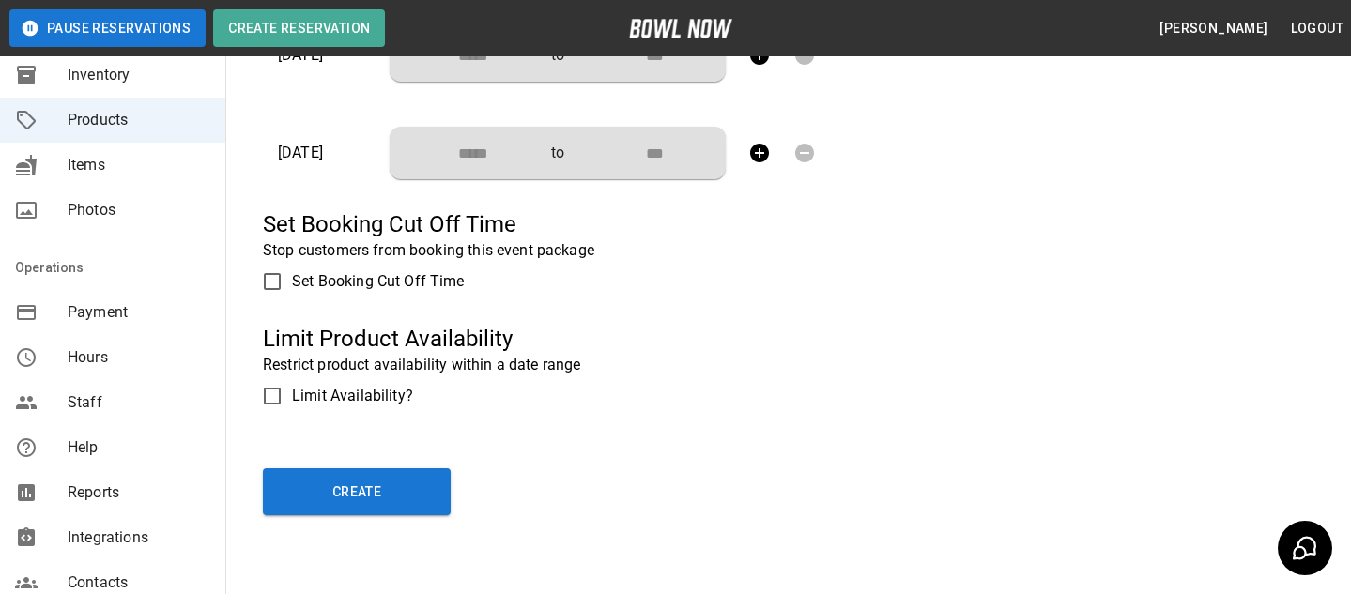
click at [388, 394] on span "Limit Availability?" at bounding box center [352, 396] width 121 height 23
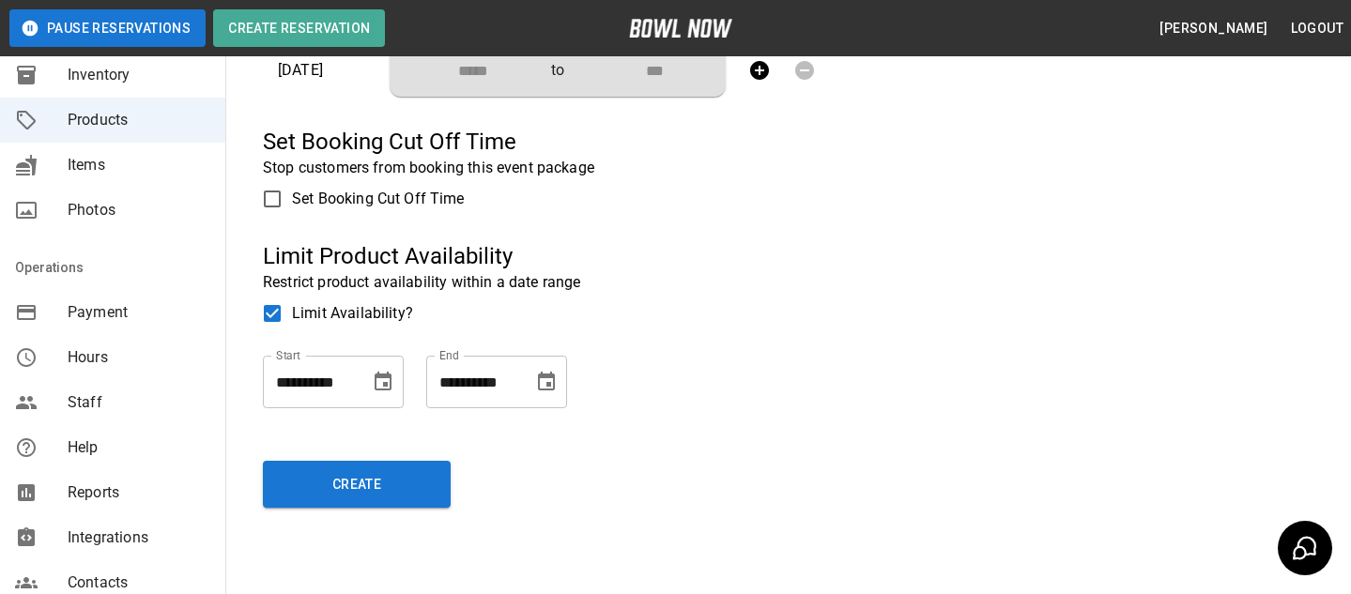
scroll to position [1000, 0]
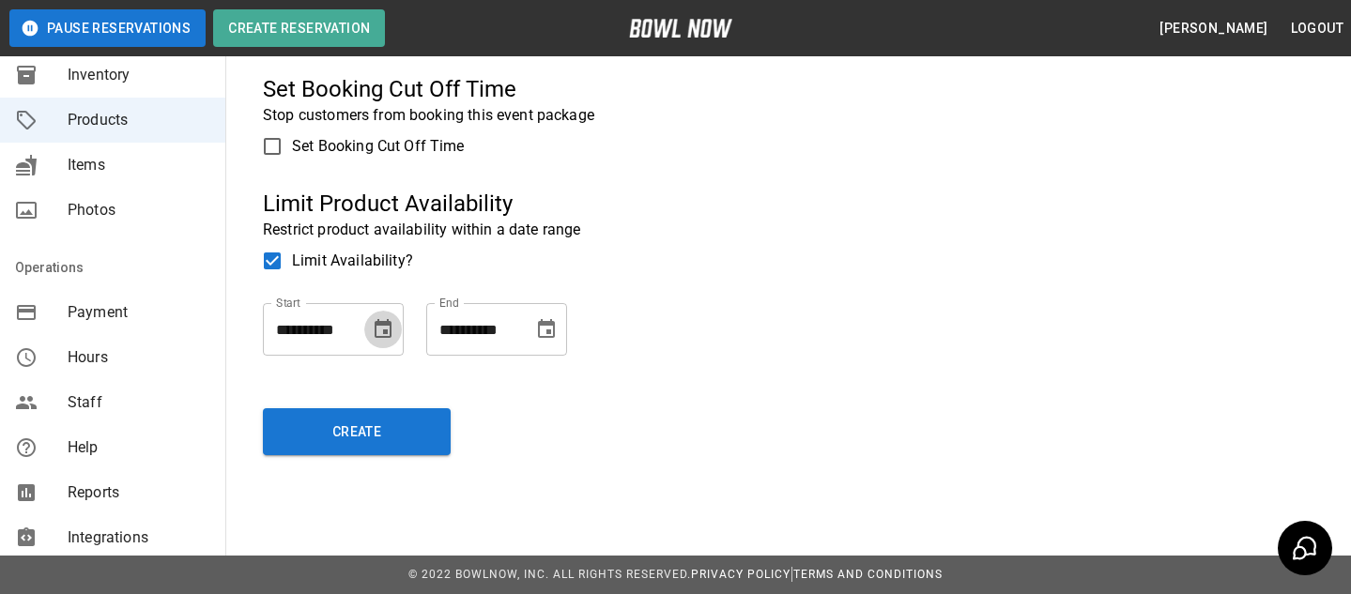
click at [396, 333] on button "Choose date" at bounding box center [383, 330] width 38 height 38
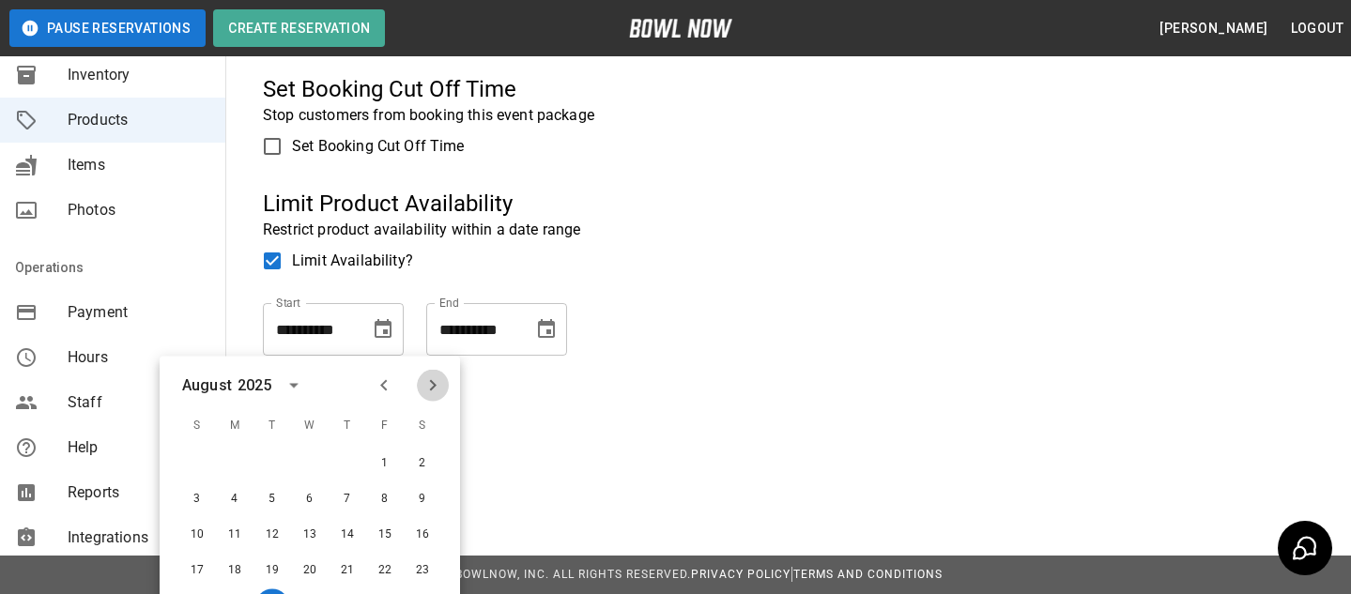
click at [429, 388] on icon "Next month" at bounding box center [432, 386] width 23 height 23
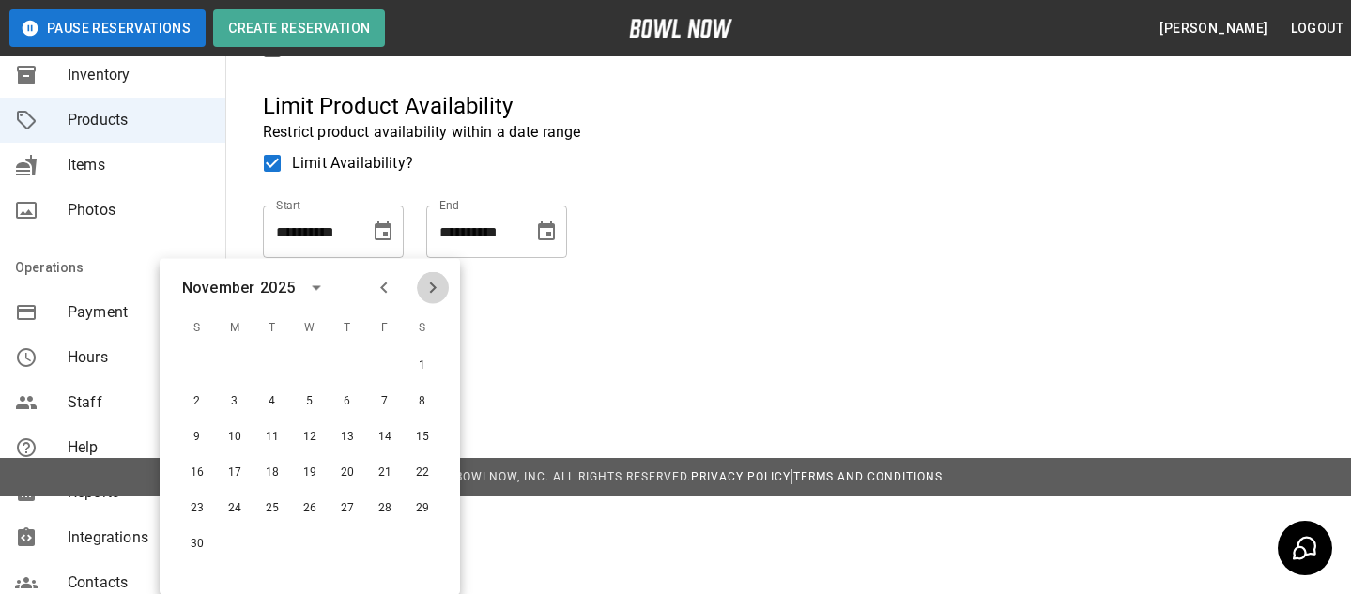
click at [417, 286] on button "Next month" at bounding box center [433, 288] width 32 height 32
click at [318, 515] on button "31" at bounding box center [310, 509] width 34 height 34
type input "**********"
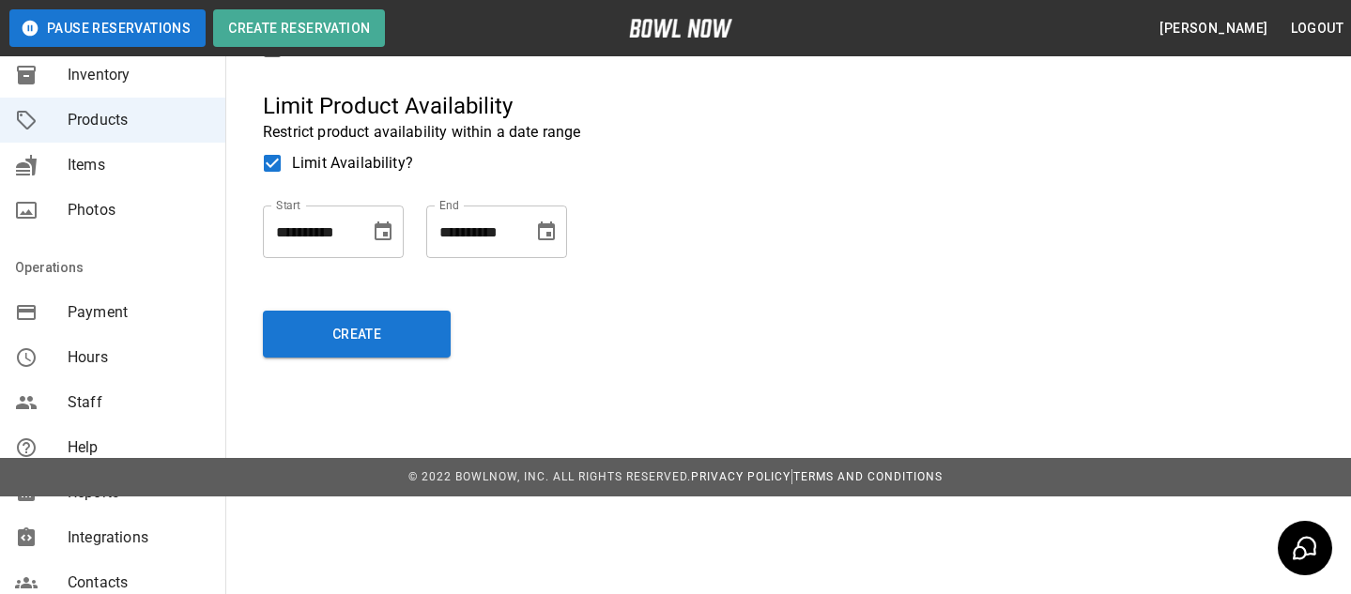
scroll to position [1000, 0]
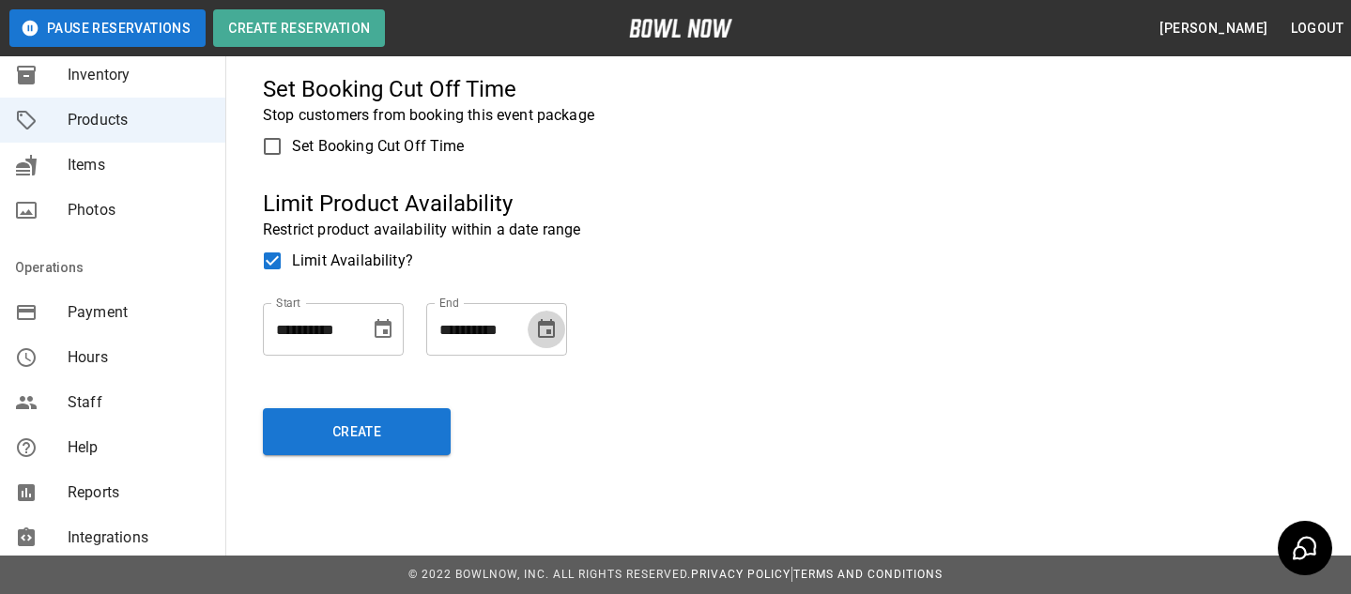
click at [542, 336] on icon "Choose date" at bounding box center [546, 328] width 17 height 19
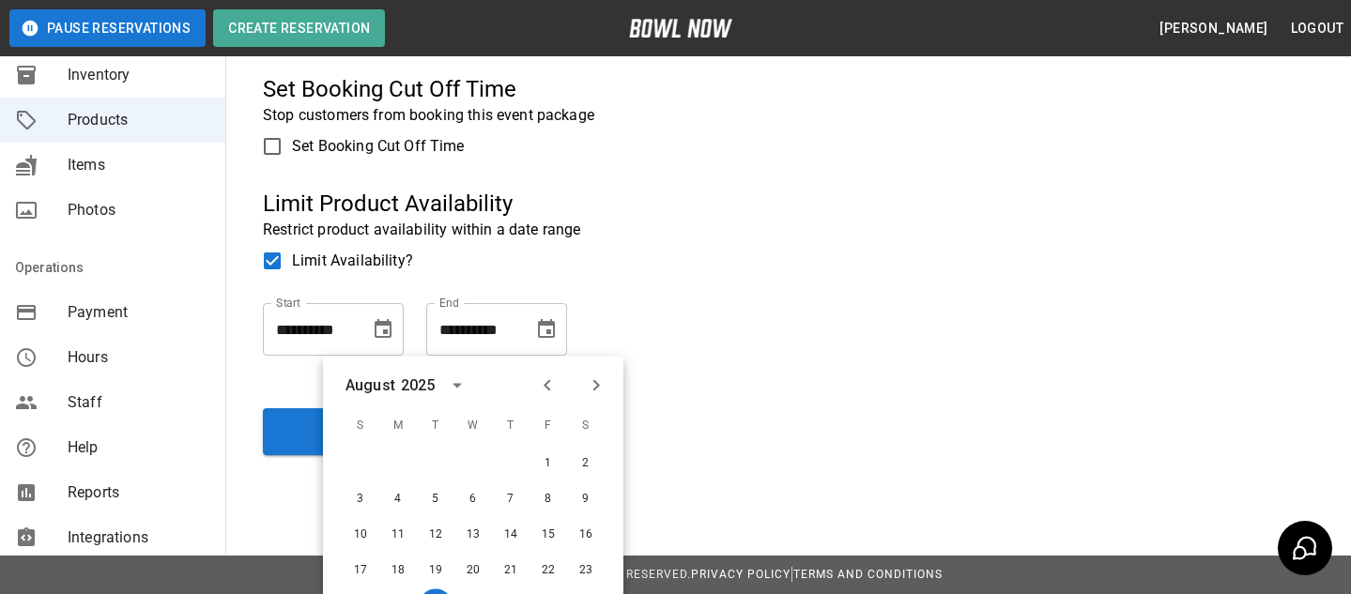
click at [605, 393] on icon "Next month" at bounding box center [596, 386] width 23 height 23
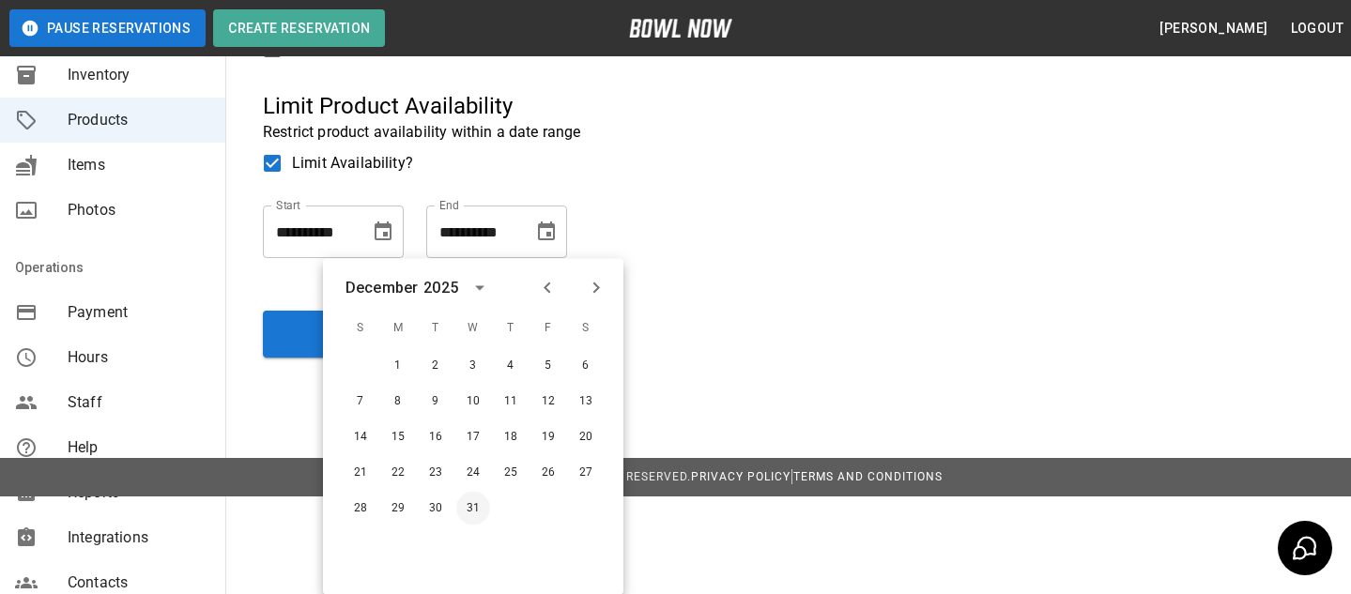
click at [470, 508] on button "31" at bounding box center [473, 509] width 34 height 34
type input "**********"
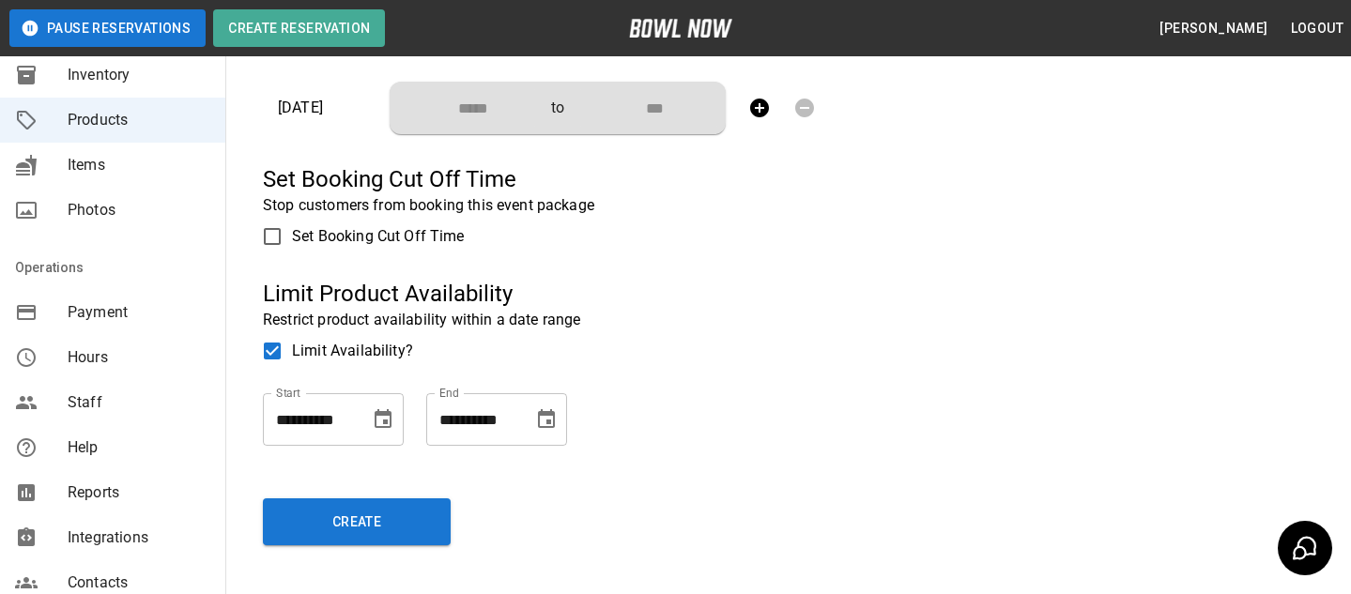
scroll to position [884, 0]
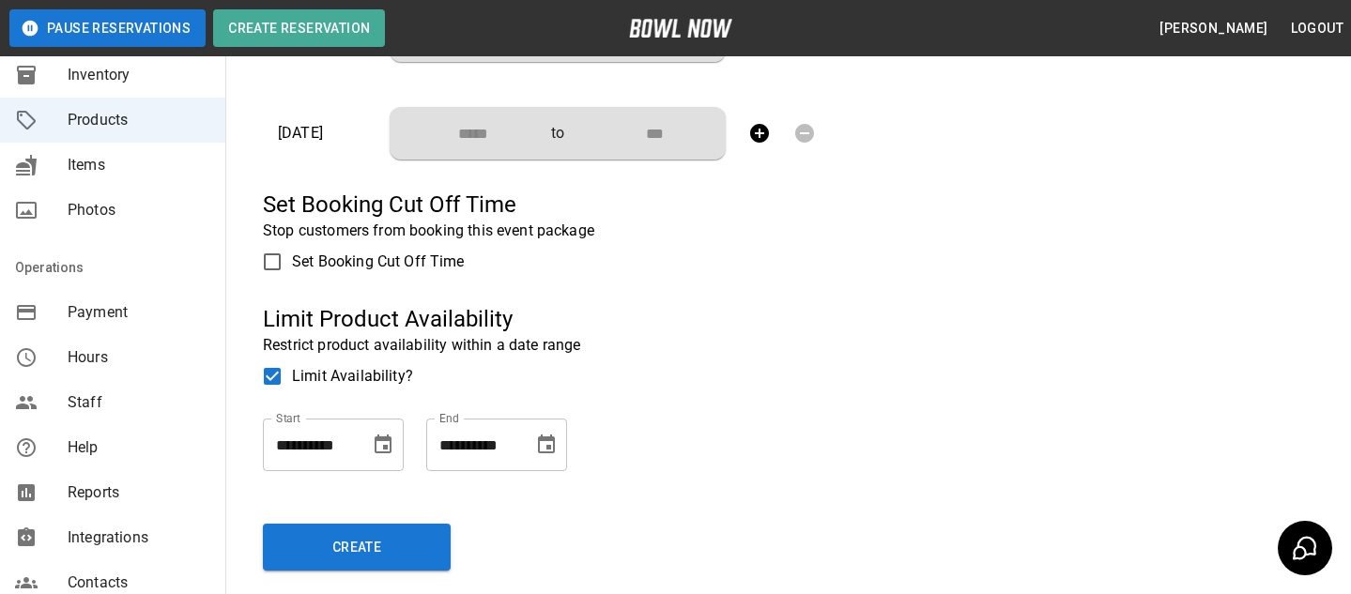
click at [390, 445] on icon "Choose date, selected date is Dec 31, 2025" at bounding box center [383, 444] width 17 height 19
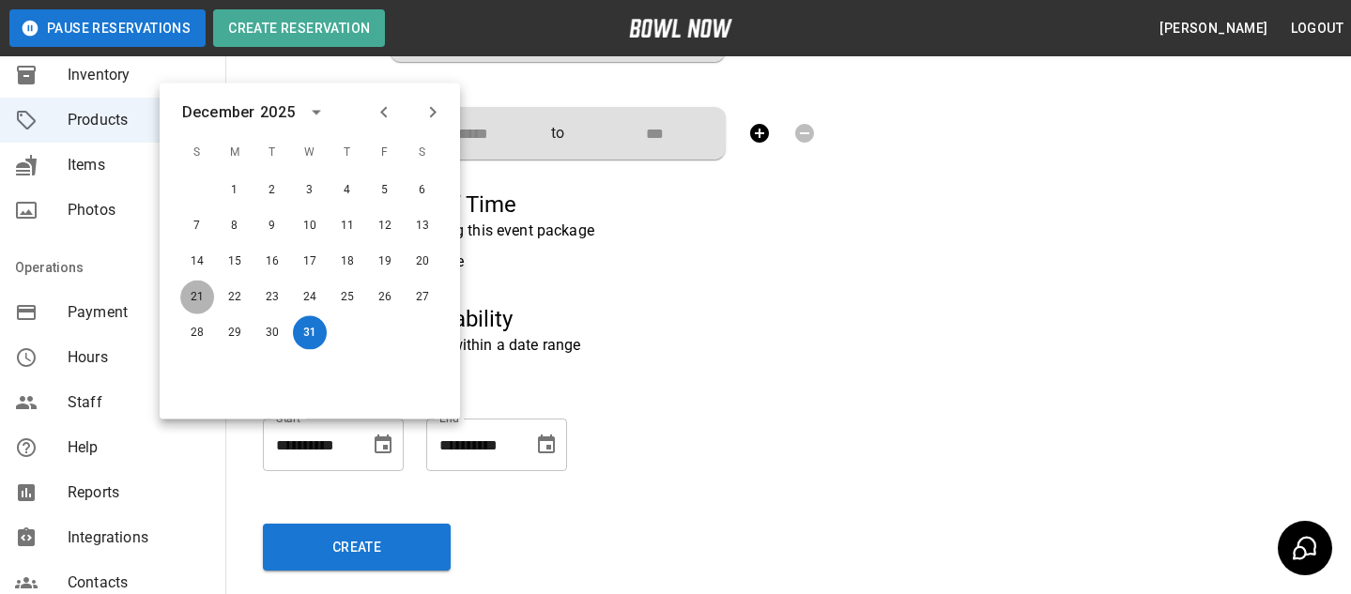
click at [204, 304] on button "21" at bounding box center [197, 298] width 34 height 34
type input "**********"
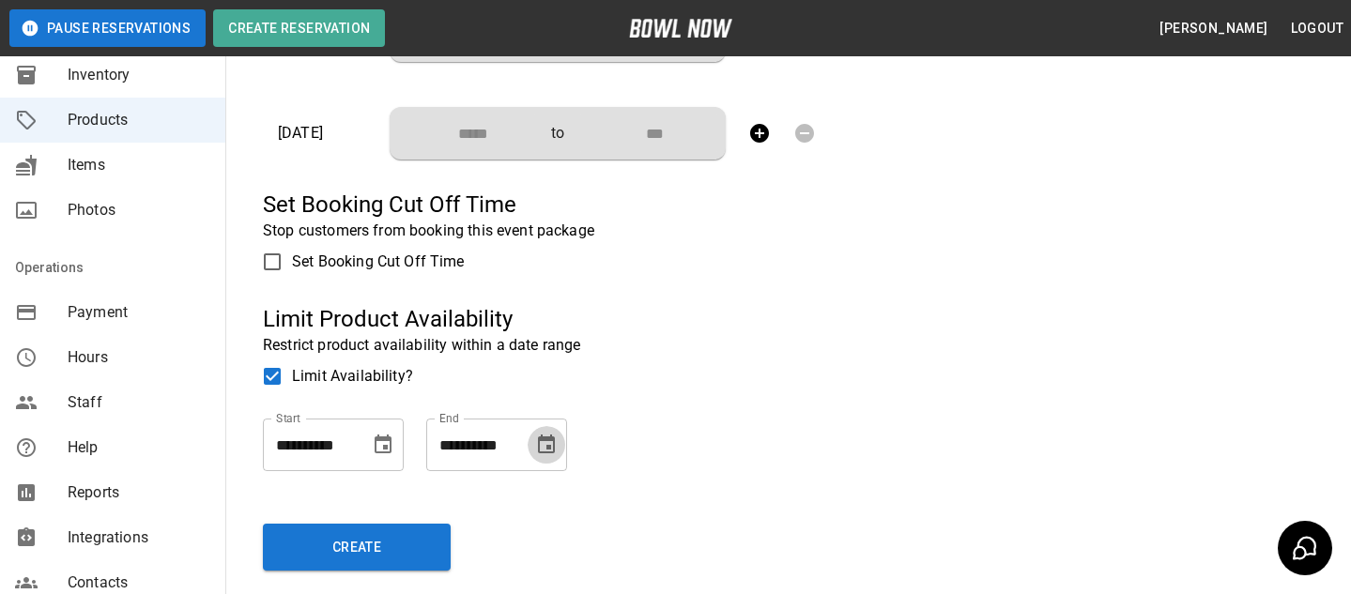
click at [528, 446] on button "Choose date, selected date is Dec 31, 2025" at bounding box center [547, 445] width 38 height 38
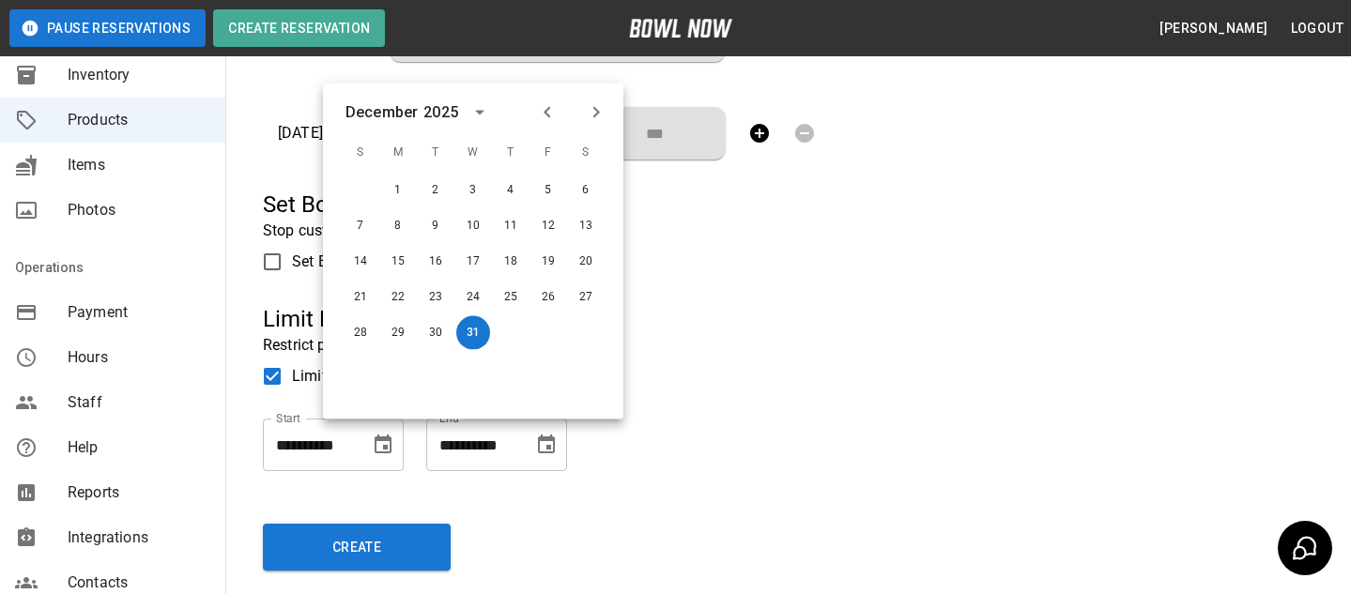
click at [543, 445] on icon "Choose date, selected date is Dec 31, 2025" at bounding box center [546, 445] width 23 height 23
click at [361, 338] on button "28" at bounding box center [361, 333] width 34 height 34
type input "**********"
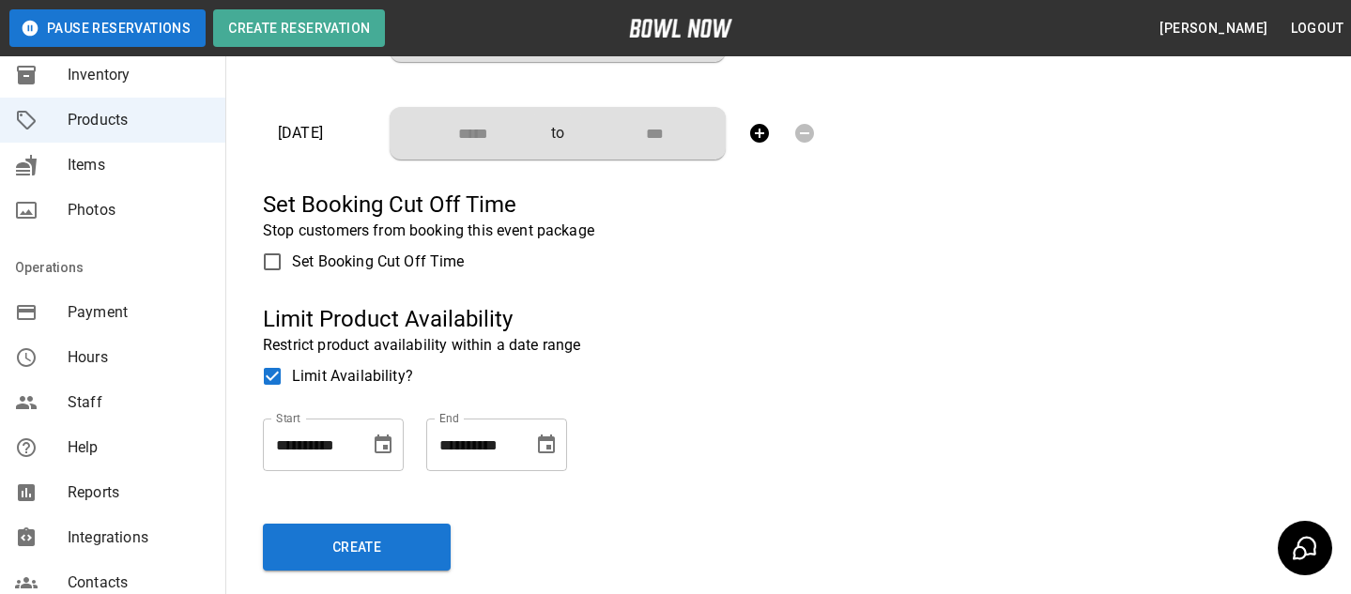
click at [365, 386] on span "Limit Availability?" at bounding box center [352, 376] width 121 height 23
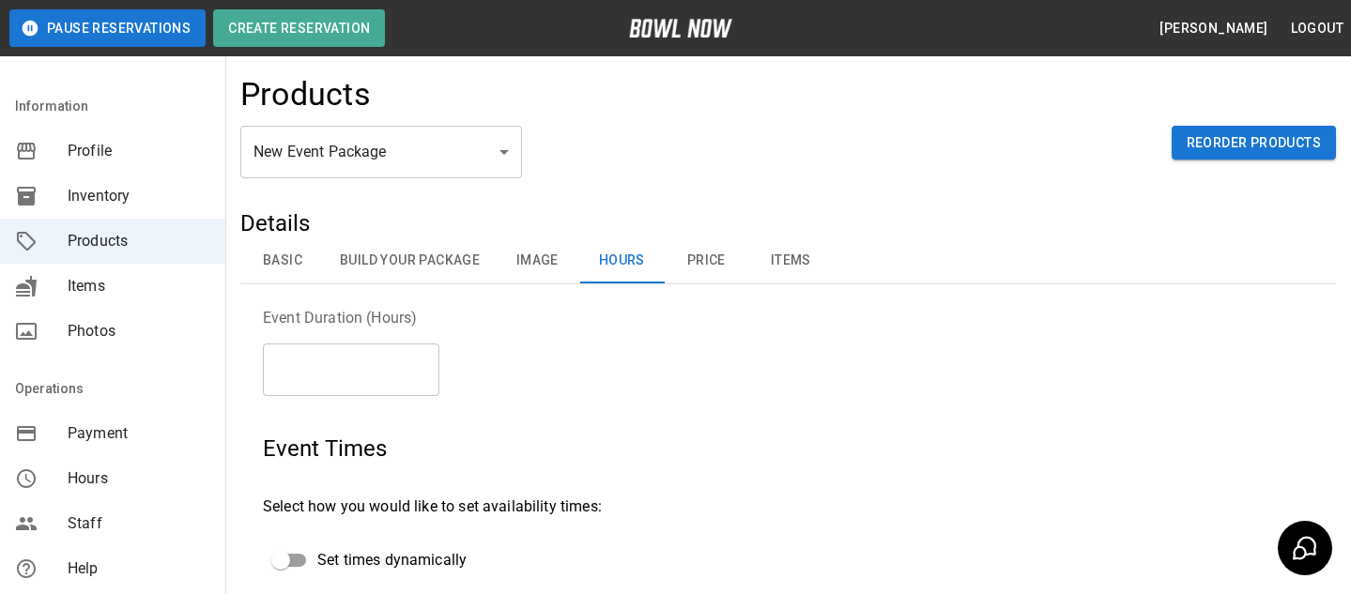
scroll to position [0, 0]
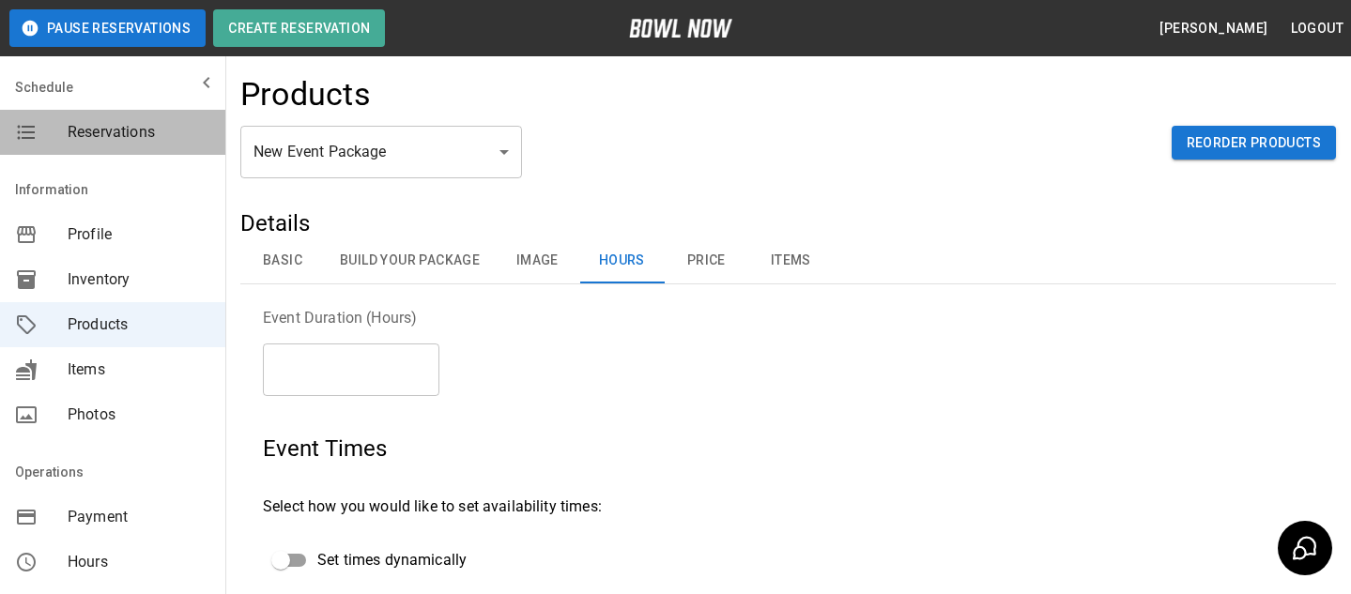
click at [162, 143] on div "Reservations" at bounding box center [112, 132] width 225 height 45
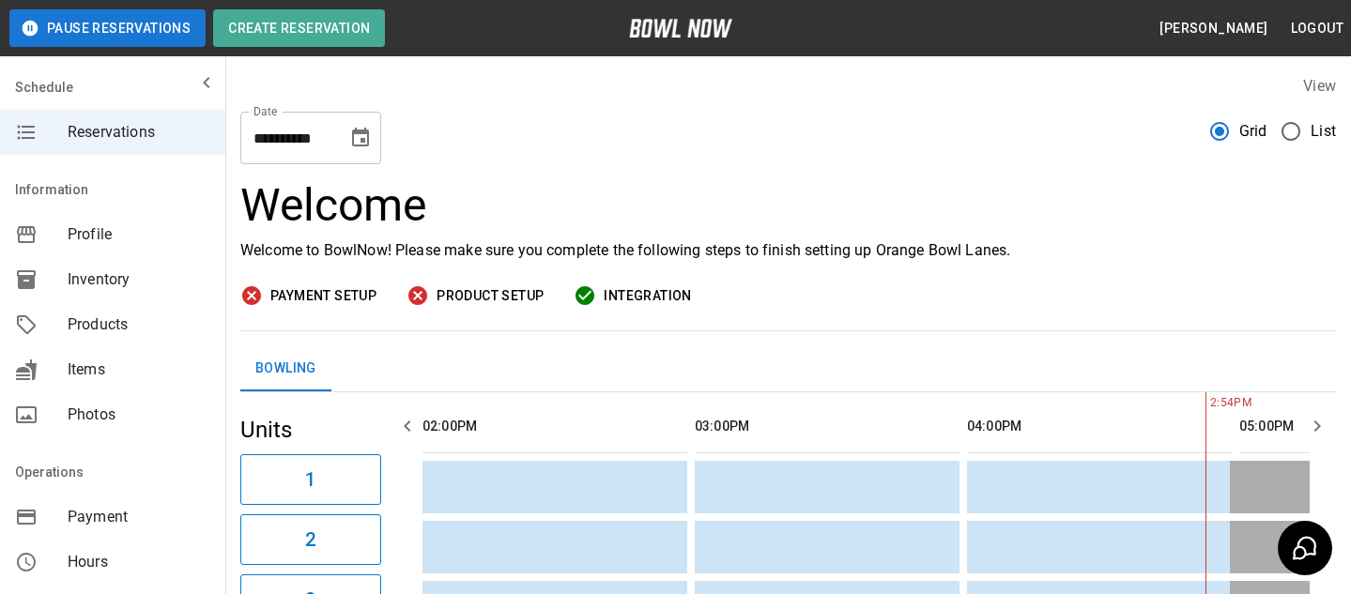
scroll to position [0, 544]
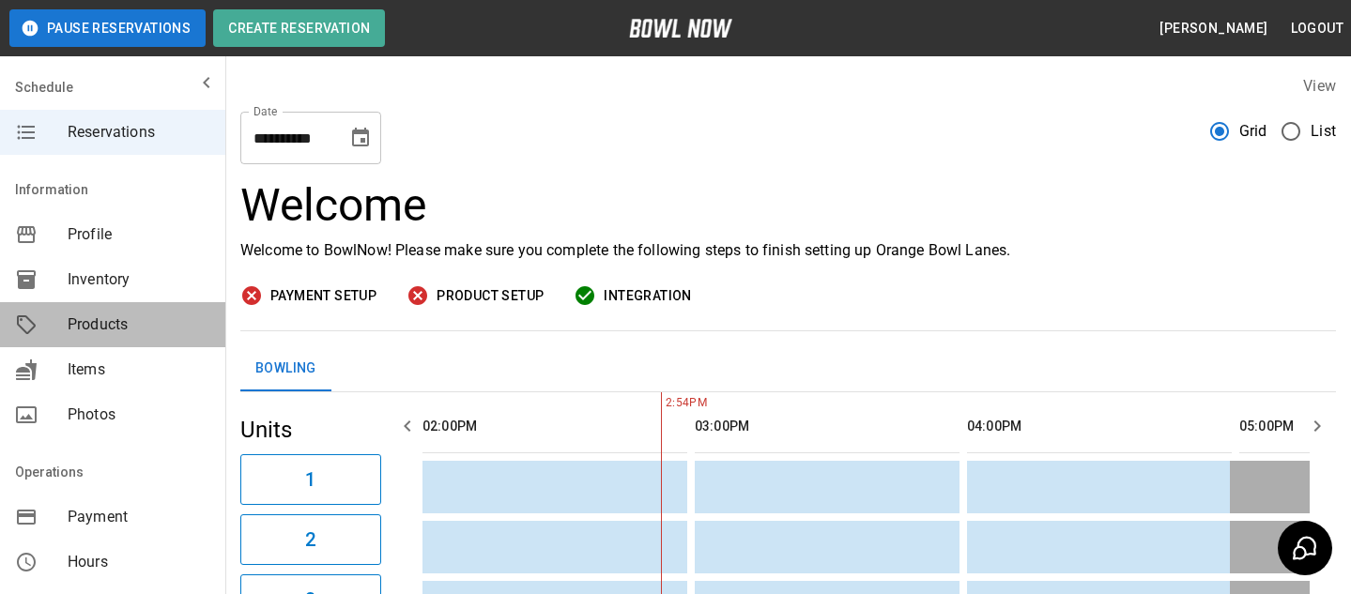
click at [49, 307] on div "Products" at bounding box center [112, 324] width 225 height 45
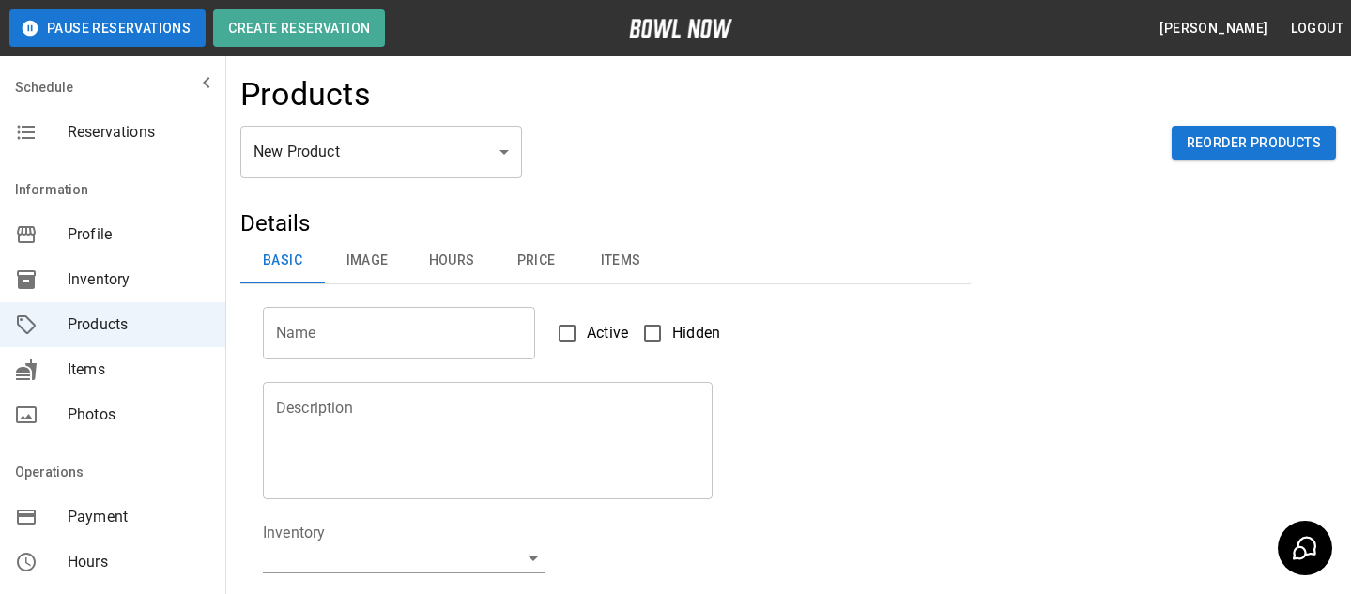
click at [347, 143] on body "Pause Reservations Create Reservation Bradey Powell Logout Schedule Reservation…" at bounding box center [675, 605] width 1351 height 1210
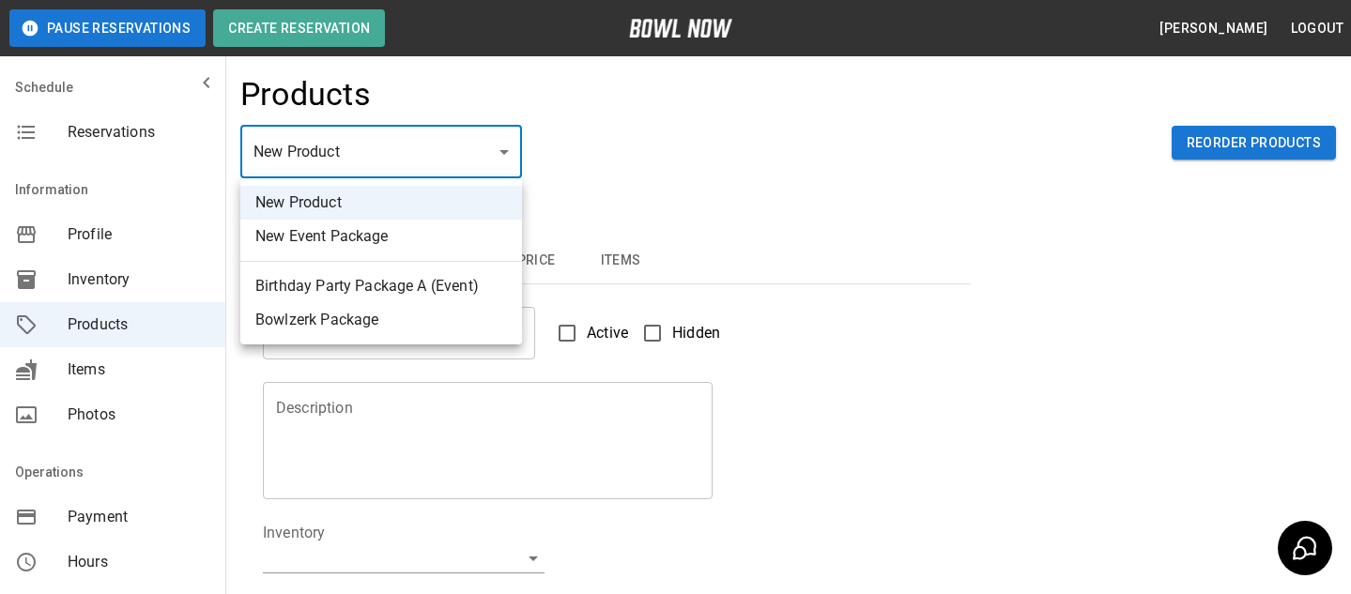
click at [314, 289] on li "Birthday Party Package A (Event)" at bounding box center [381, 286] width 282 height 34
type input "*"
type input "**********"
type textarea "**********"
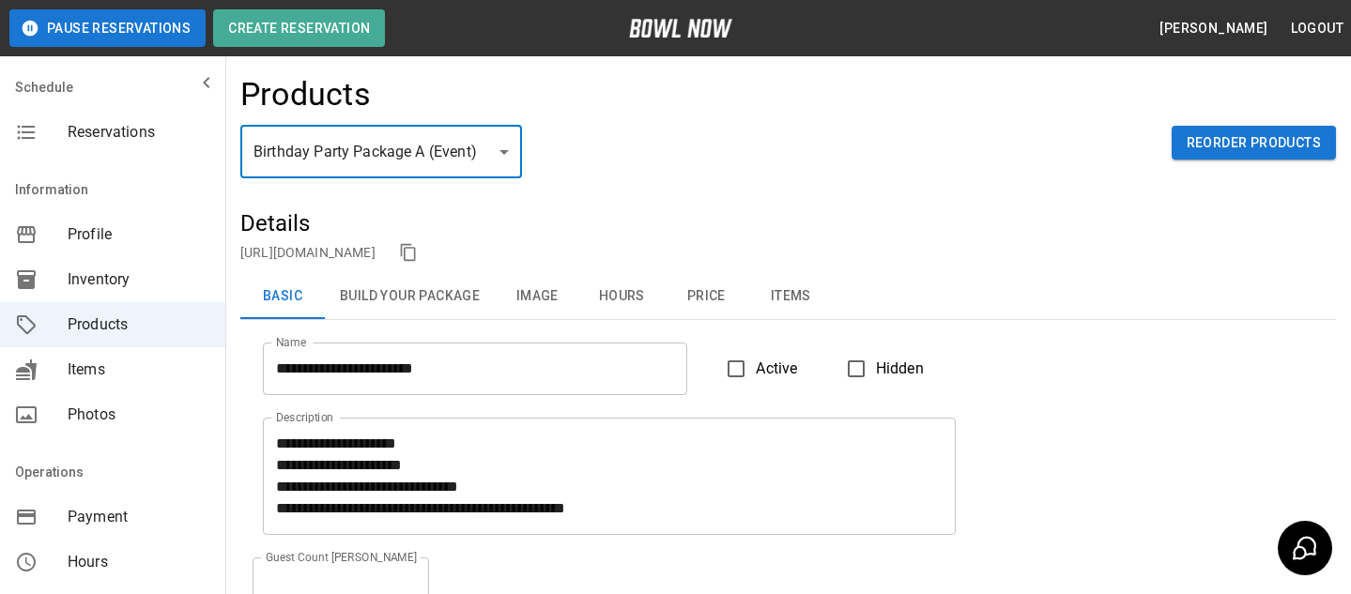
click at [706, 307] on button "Price" at bounding box center [706, 296] width 84 height 45
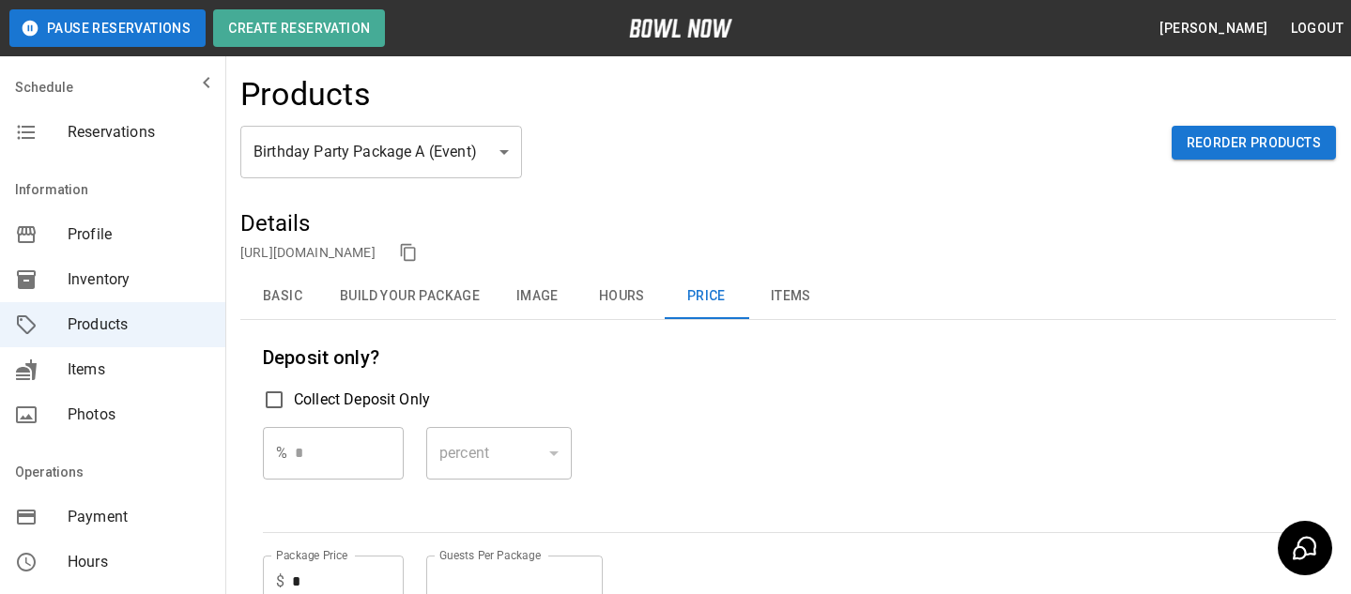
click at [603, 282] on button "Hours" at bounding box center [621, 296] width 84 height 45
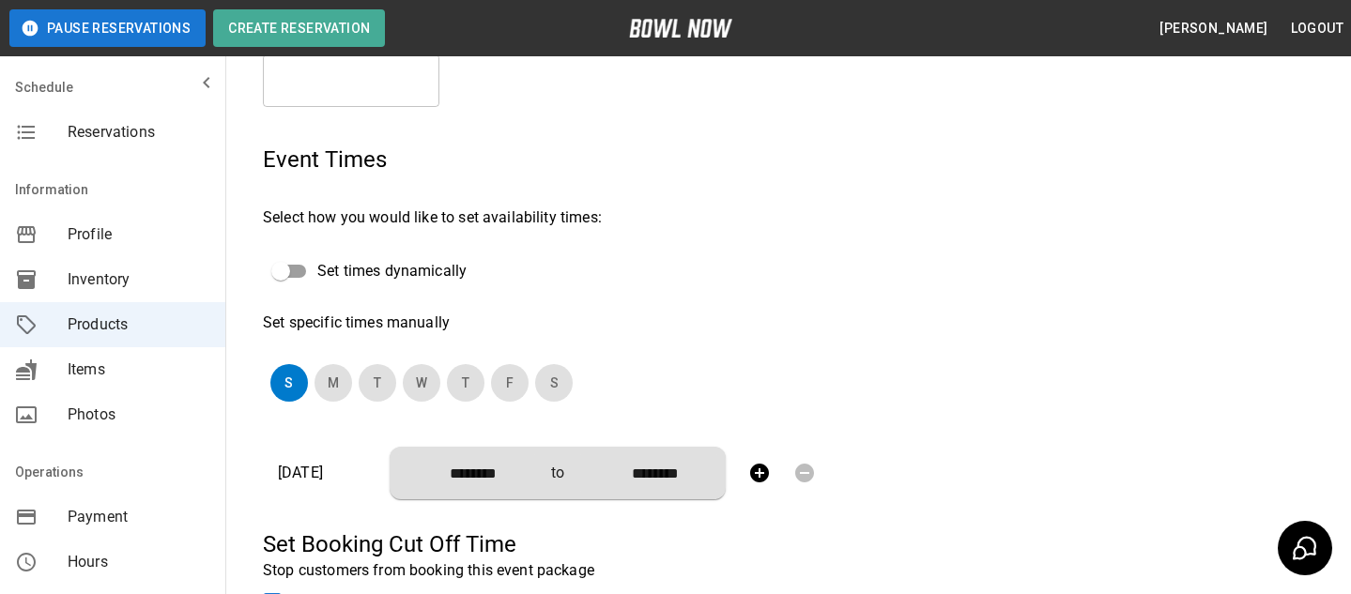
scroll to position [324, 0]
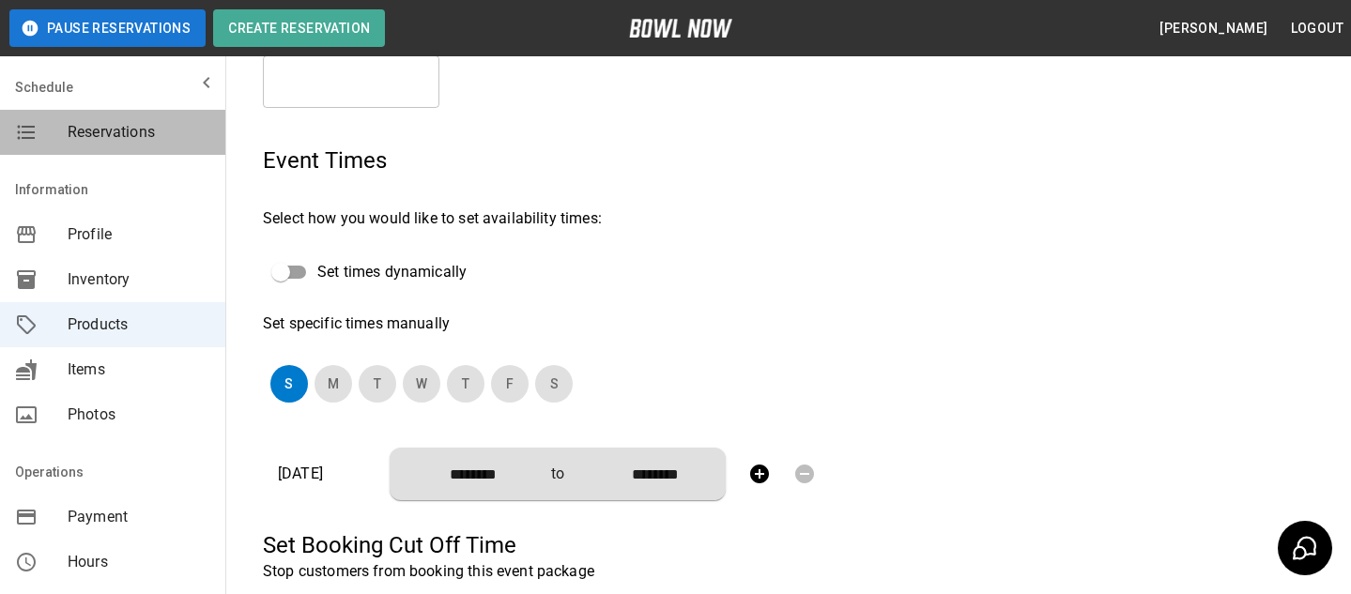
click at [177, 154] on div "Reservations" at bounding box center [112, 132] width 225 height 45
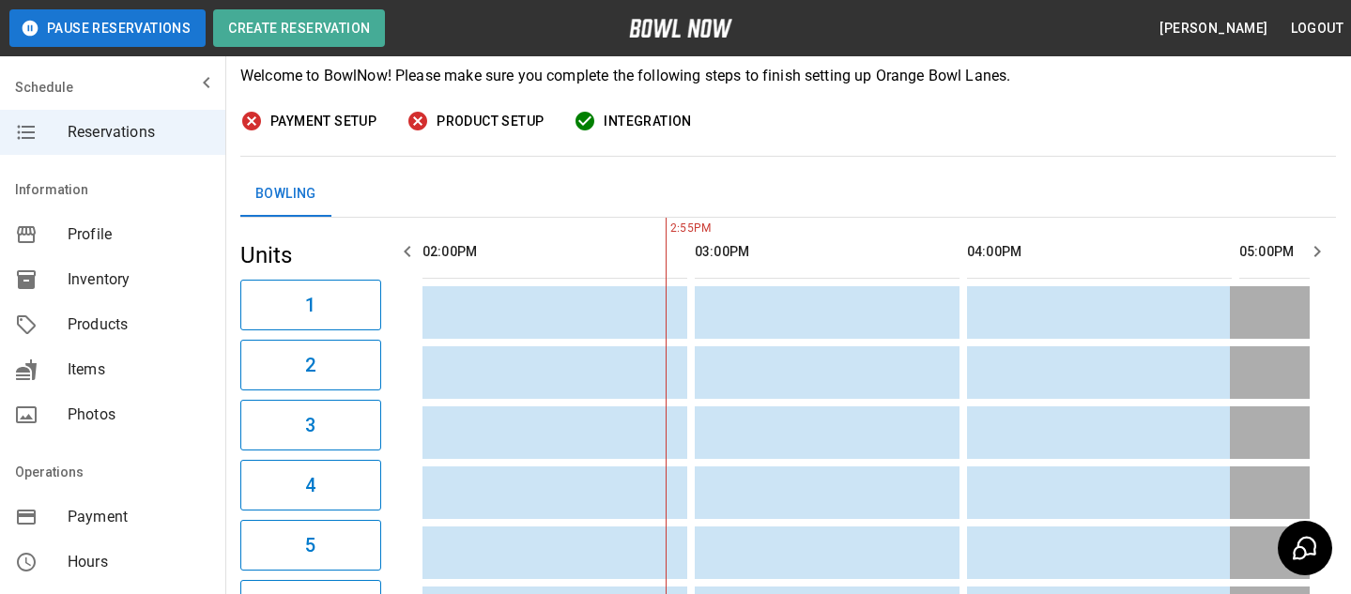
scroll to position [108, 0]
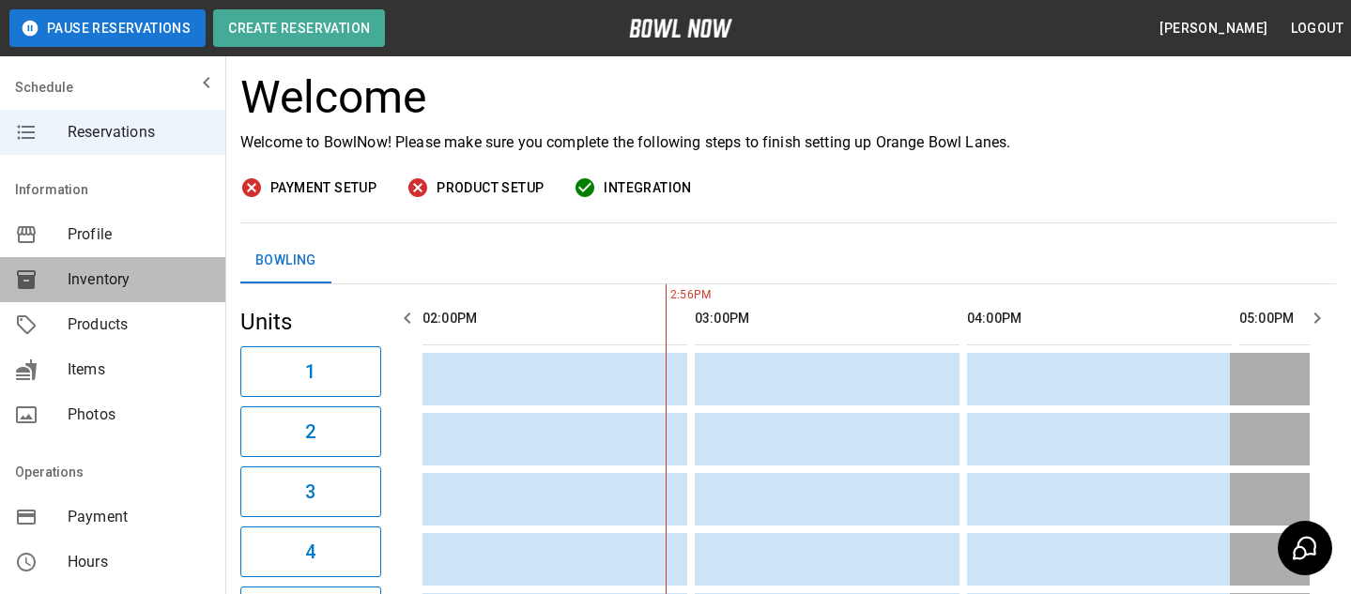
click at [199, 283] on span "Inventory" at bounding box center [139, 279] width 143 height 23
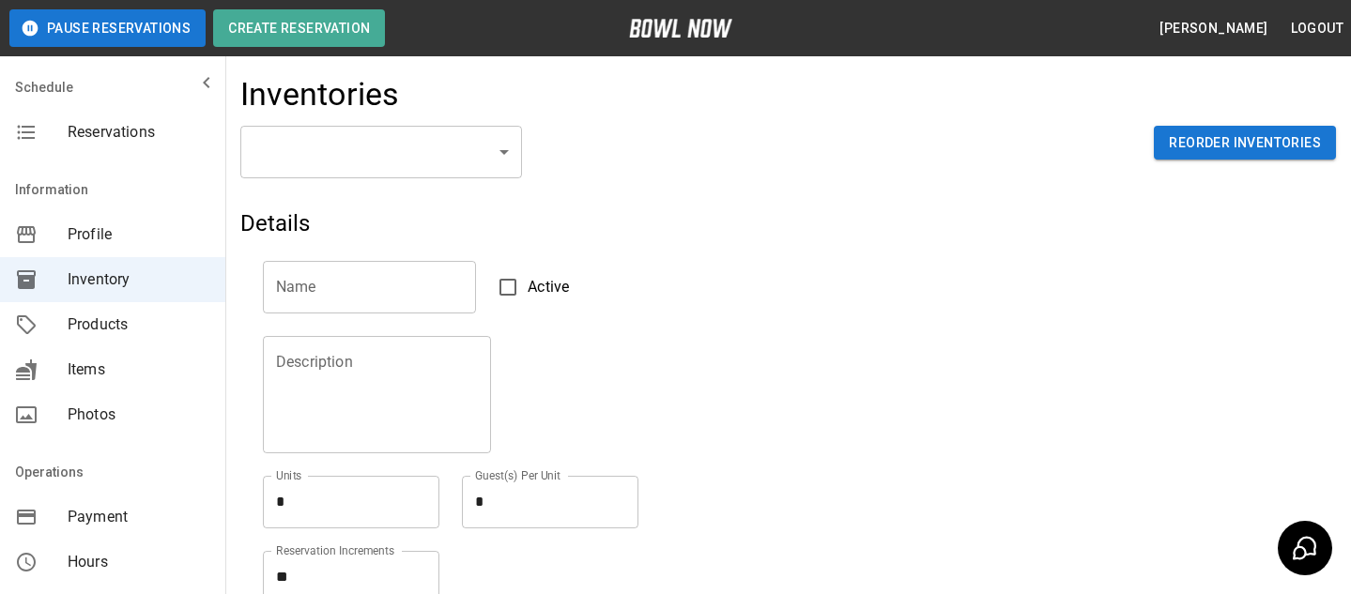
click at [408, 141] on body "Pause Reservations Create Reservation Bradey Powell Logout Schedule Reservation…" at bounding box center [675, 413] width 1351 height 827
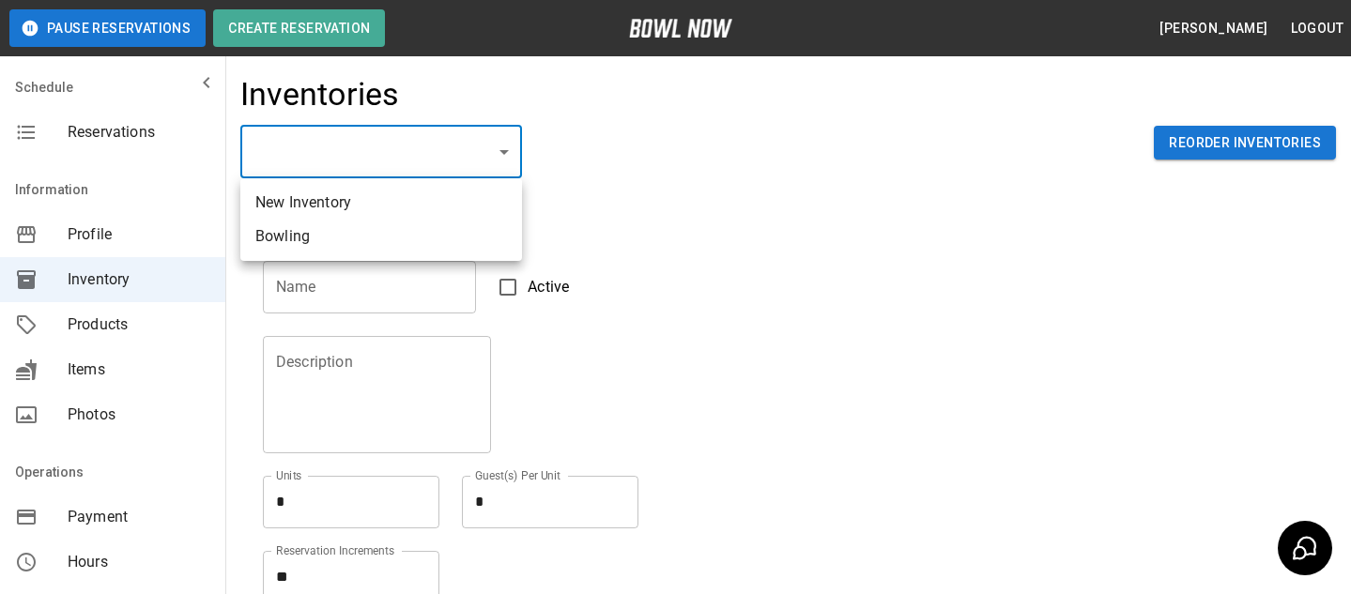
click at [620, 226] on div at bounding box center [675, 297] width 1351 height 594
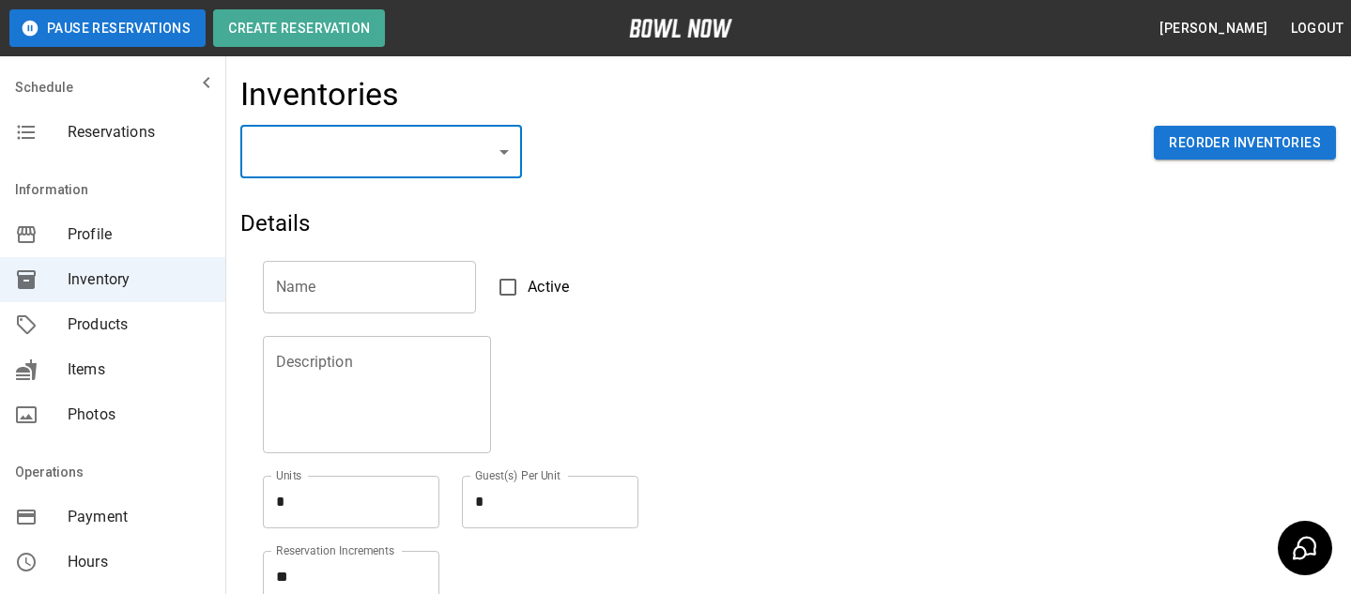
click at [459, 193] on div "​ ​ Reorder Inventories" at bounding box center [787, 167] width 1095 height 83
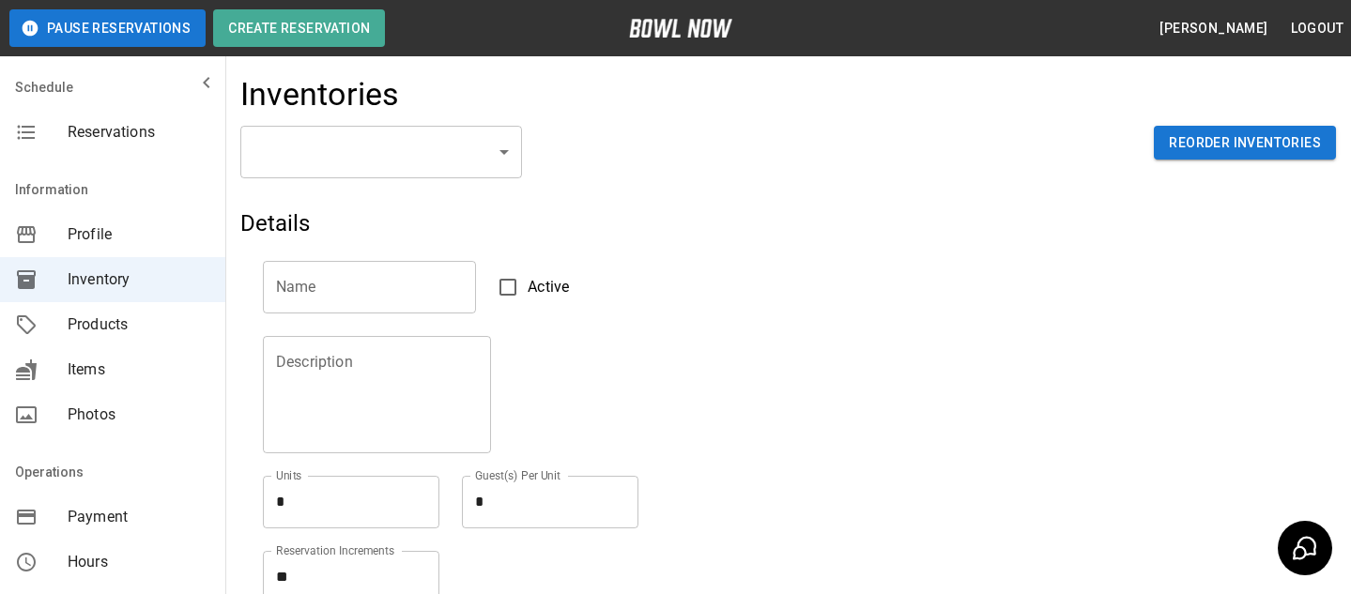
click at [420, 182] on div "​ ​ Reorder Inventories" at bounding box center [787, 167] width 1095 height 83
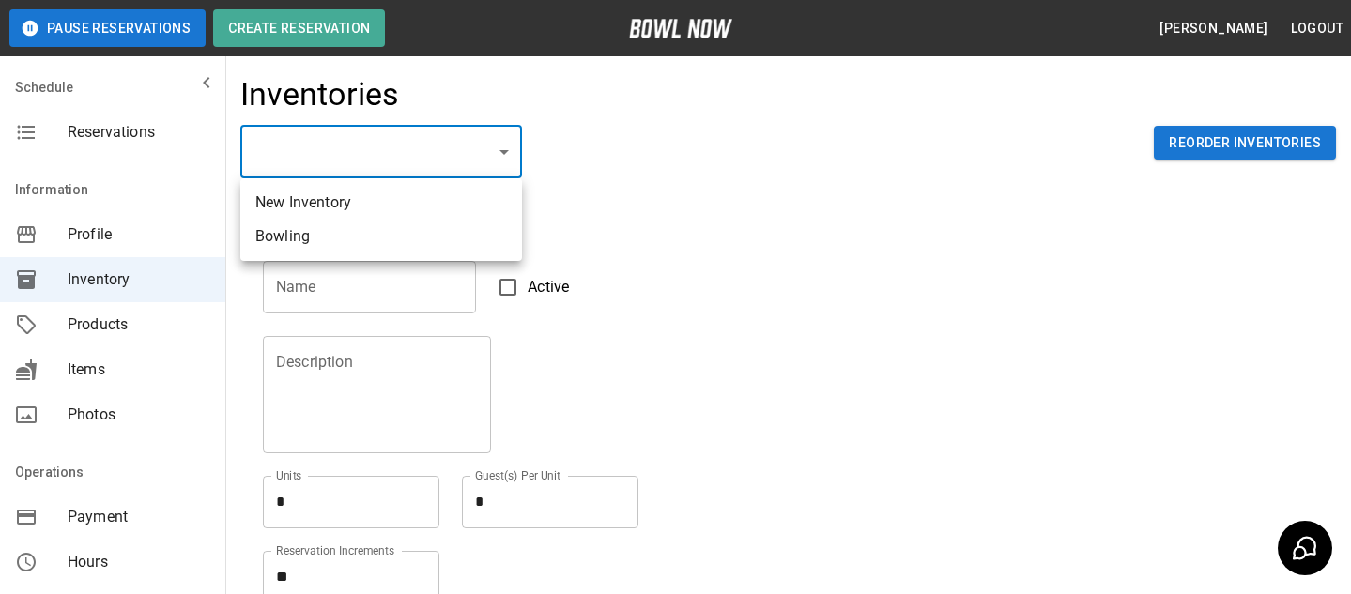
click at [429, 166] on body "Pause Reservations Create Reservation Bradey Powell Logout Schedule Reservation…" at bounding box center [675, 413] width 1351 height 827
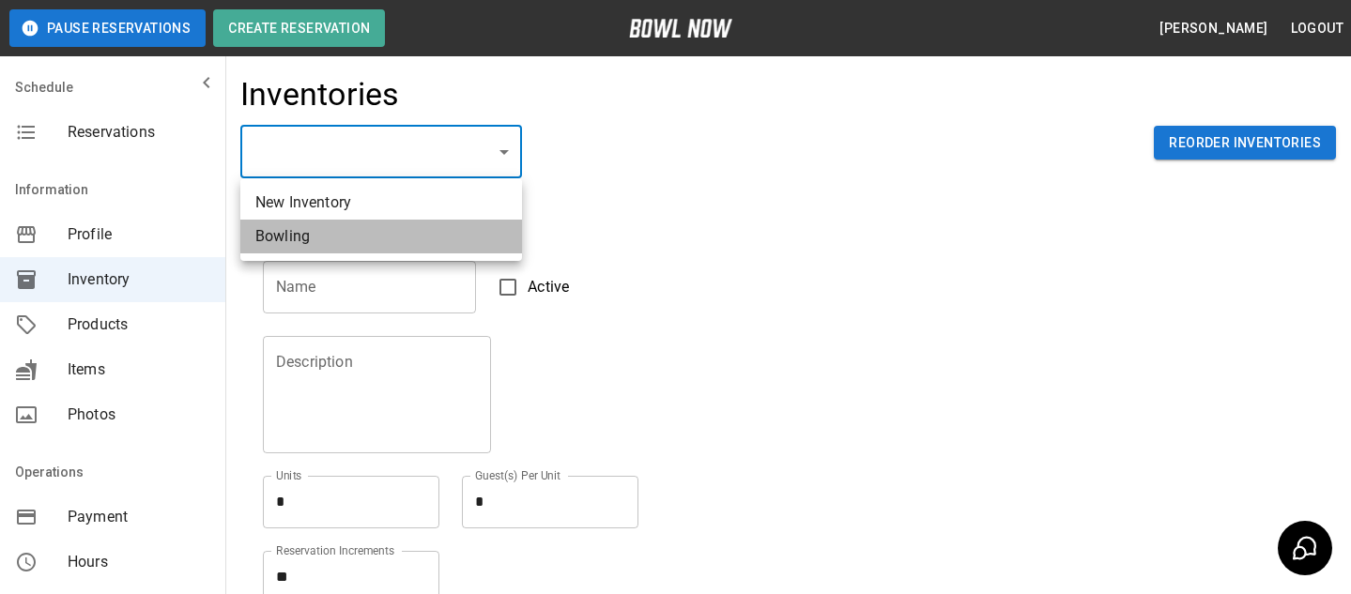
click at [426, 239] on li "Bowling" at bounding box center [381, 237] width 282 height 34
type input "**********"
type input "*******"
type textarea "**"
type textarea "*"
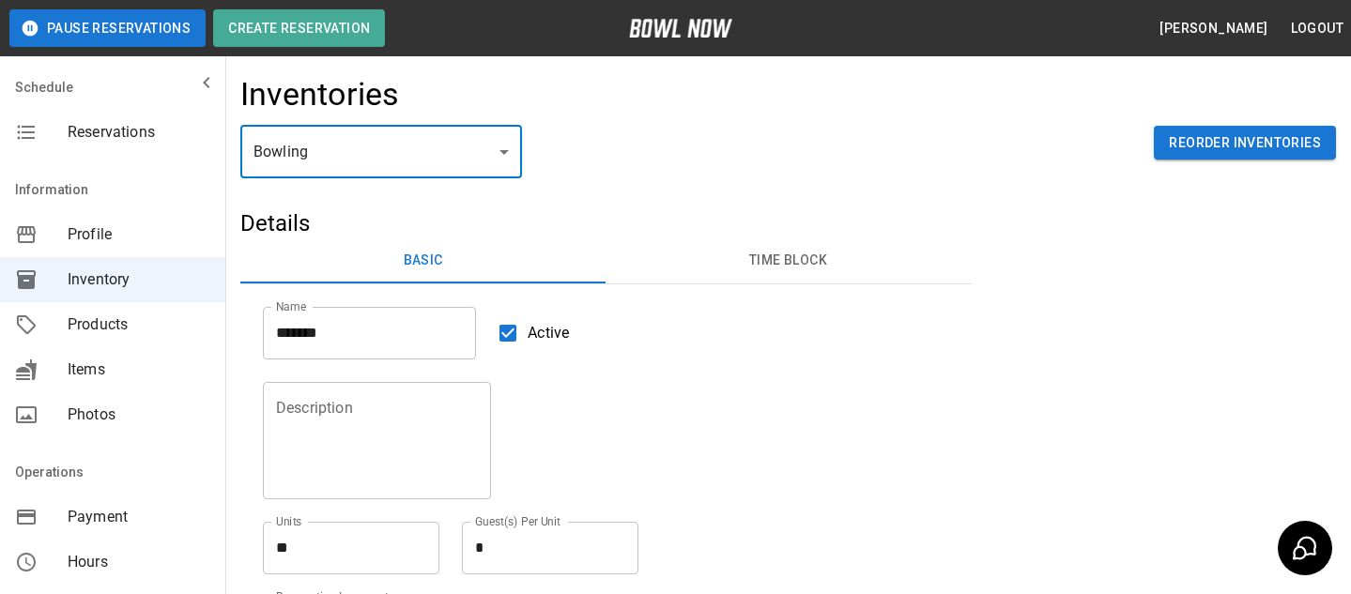
click at [490, 178] on div "**********" at bounding box center [787, 167] width 1095 height 83
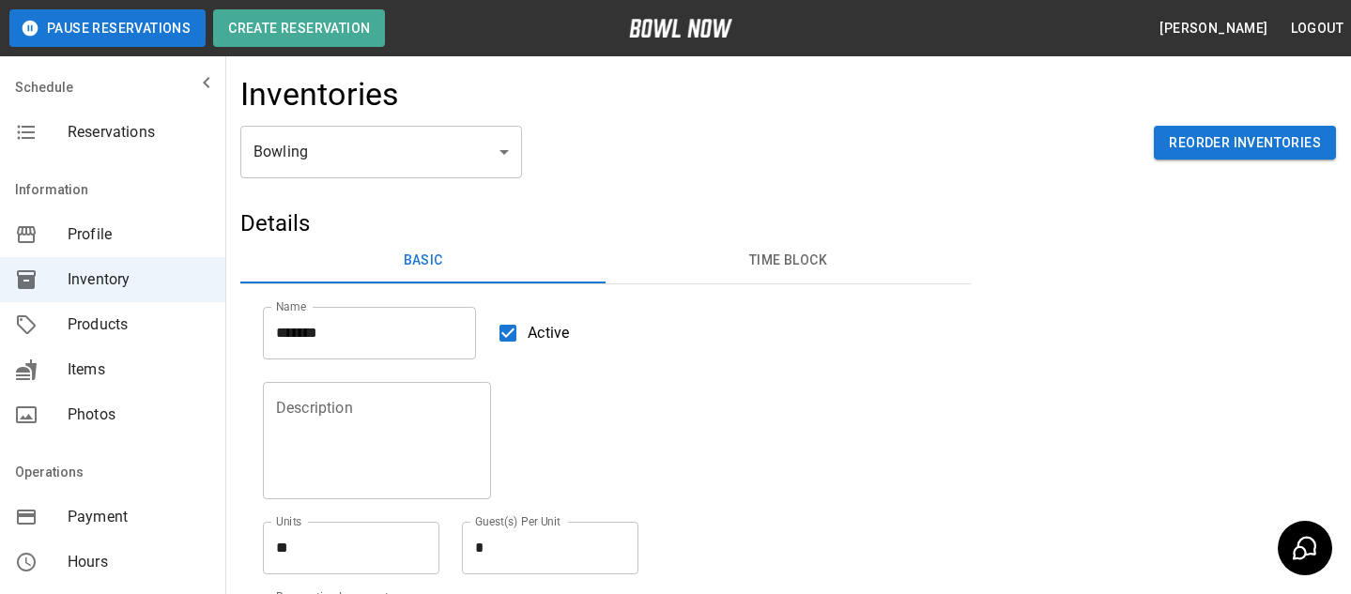
click at [490, 169] on body "**********" at bounding box center [675, 436] width 1351 height 873
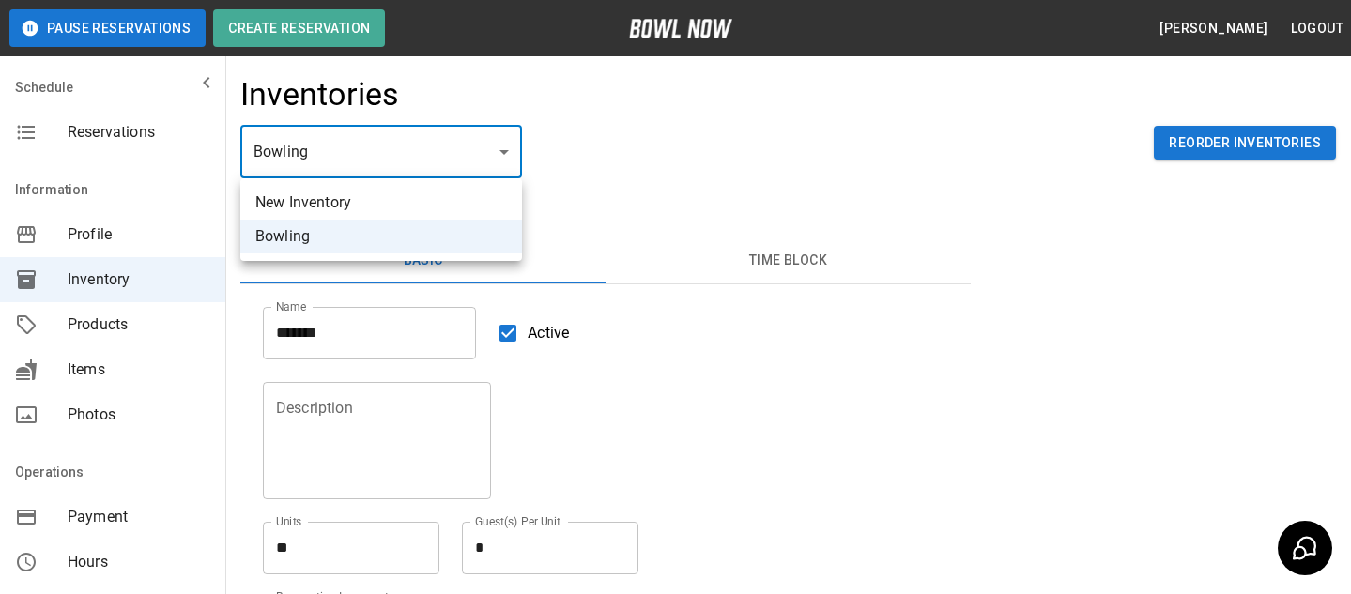
click at [329, 544] on div at bounding box center [675, 297] width 1351 height 594
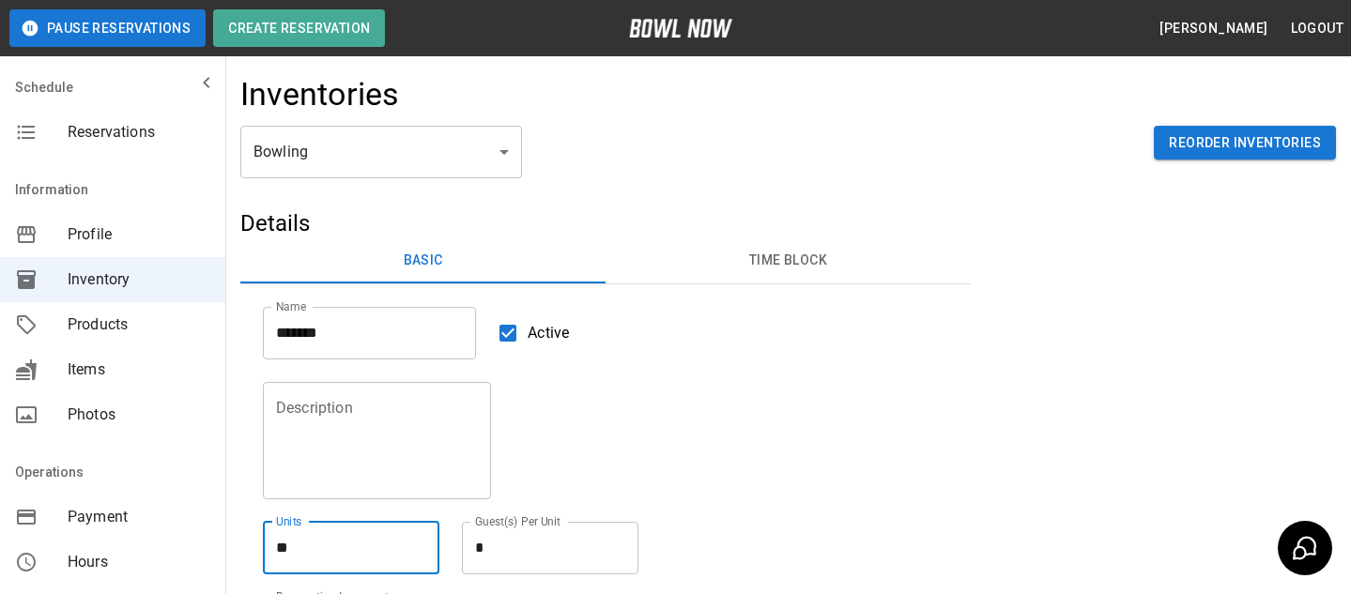
click at [329, 544] on textarea "**" at bounding box center [351, 548] width 150 height 22
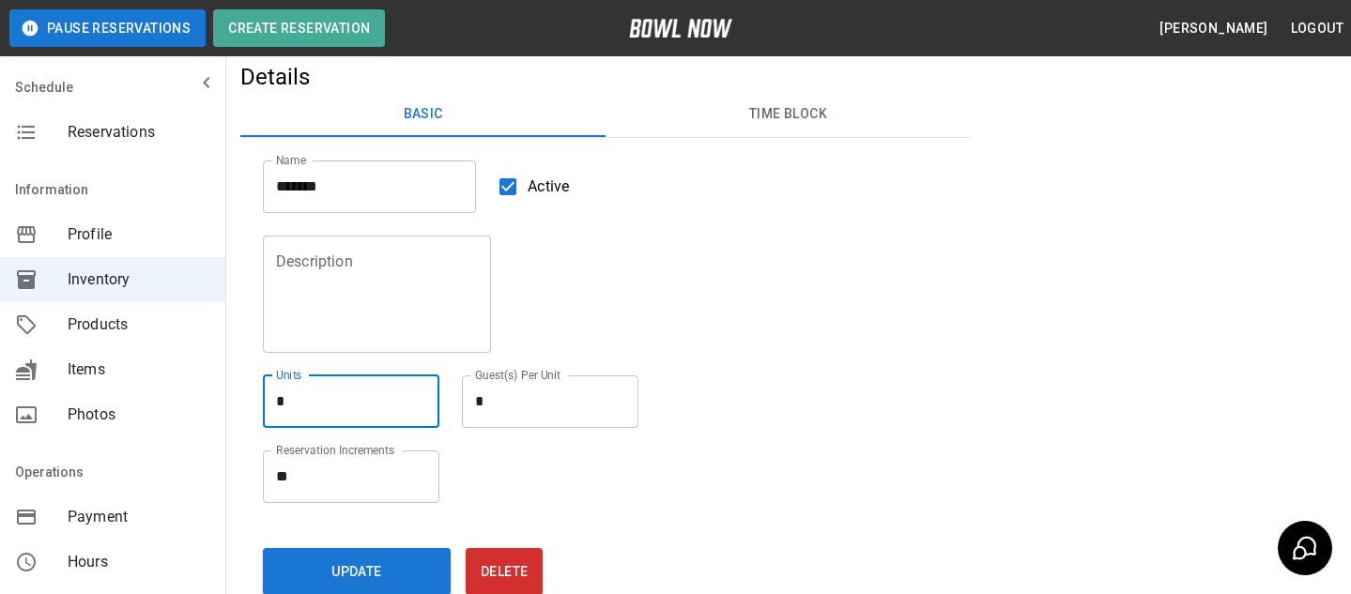
scroll to position [156, 0]
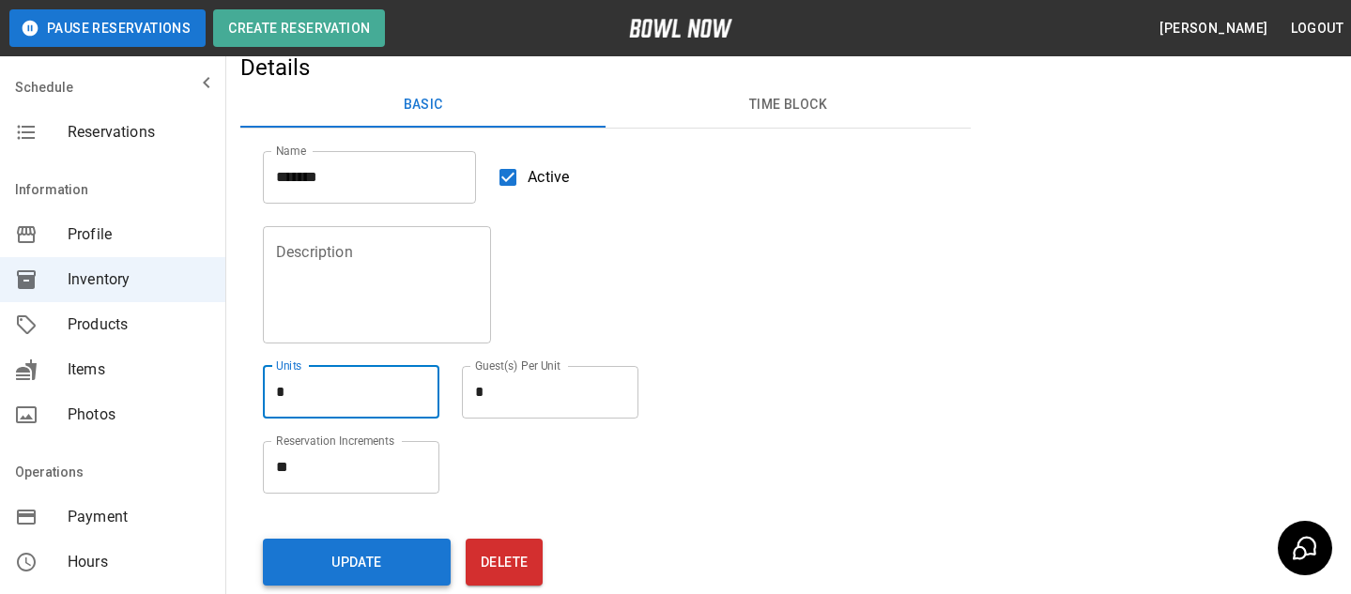
type textarea "*"
click at [327, 546] on button "Update" at bounding box center [357, 562] width 188 height 47
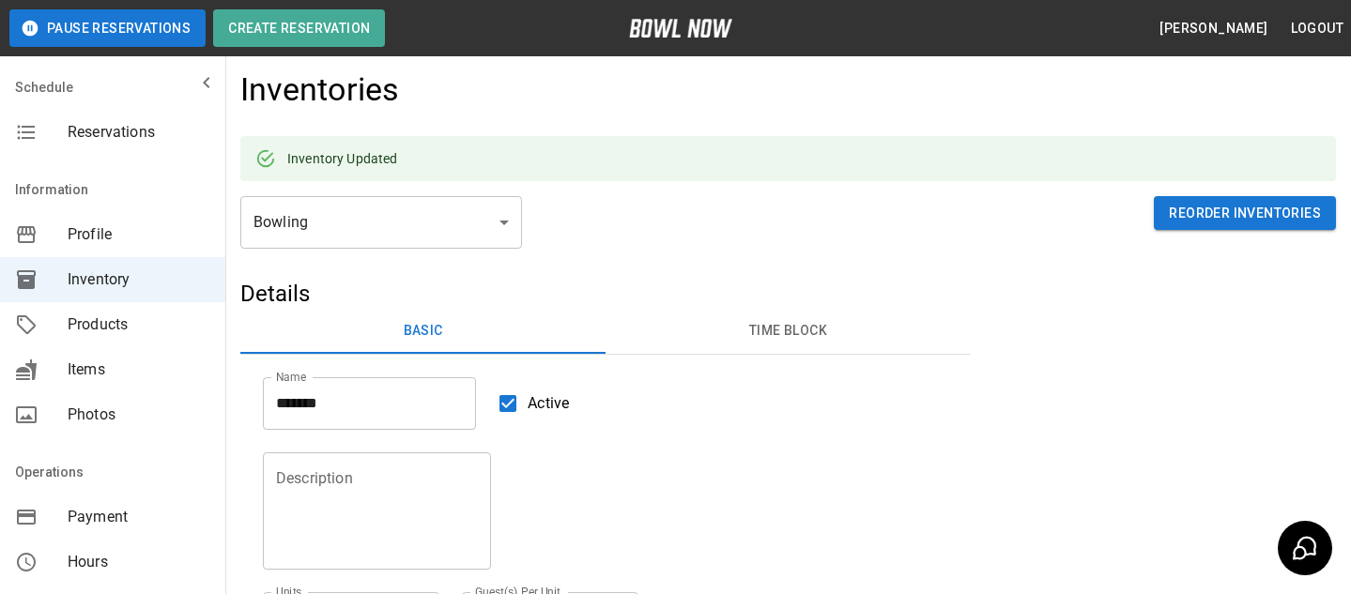
scroll to position [0, 0]
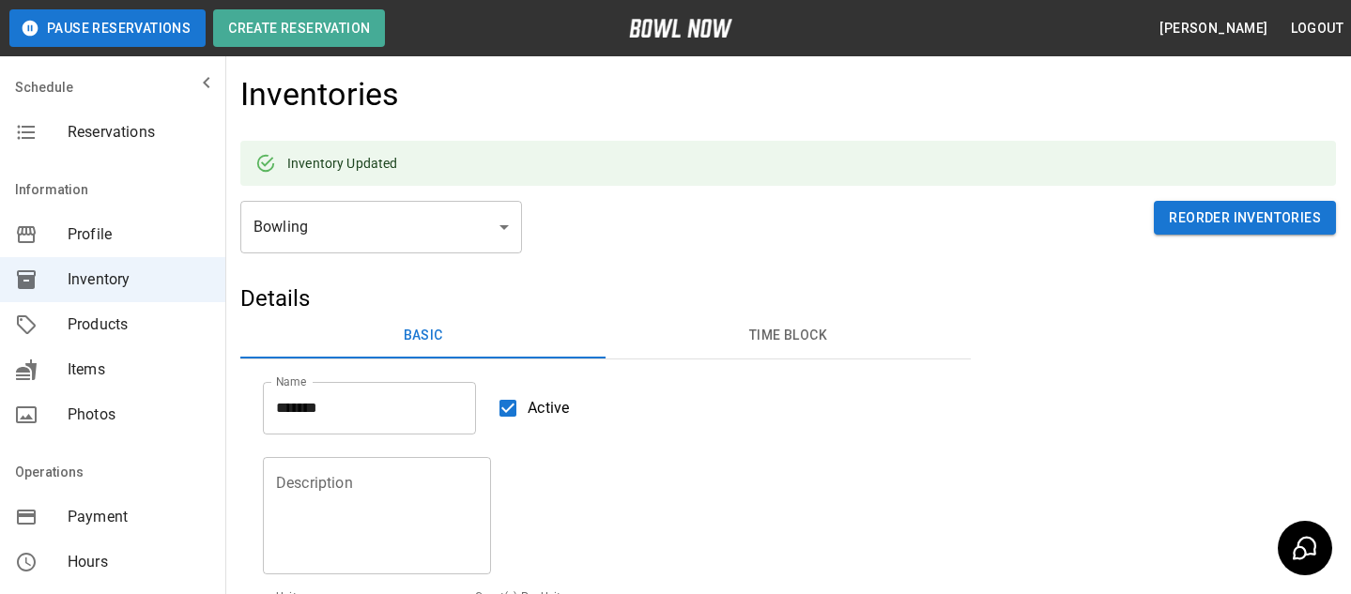
click at [92, 142] on span "Reservations" at bounding box center [139, 132] width 143 height 23
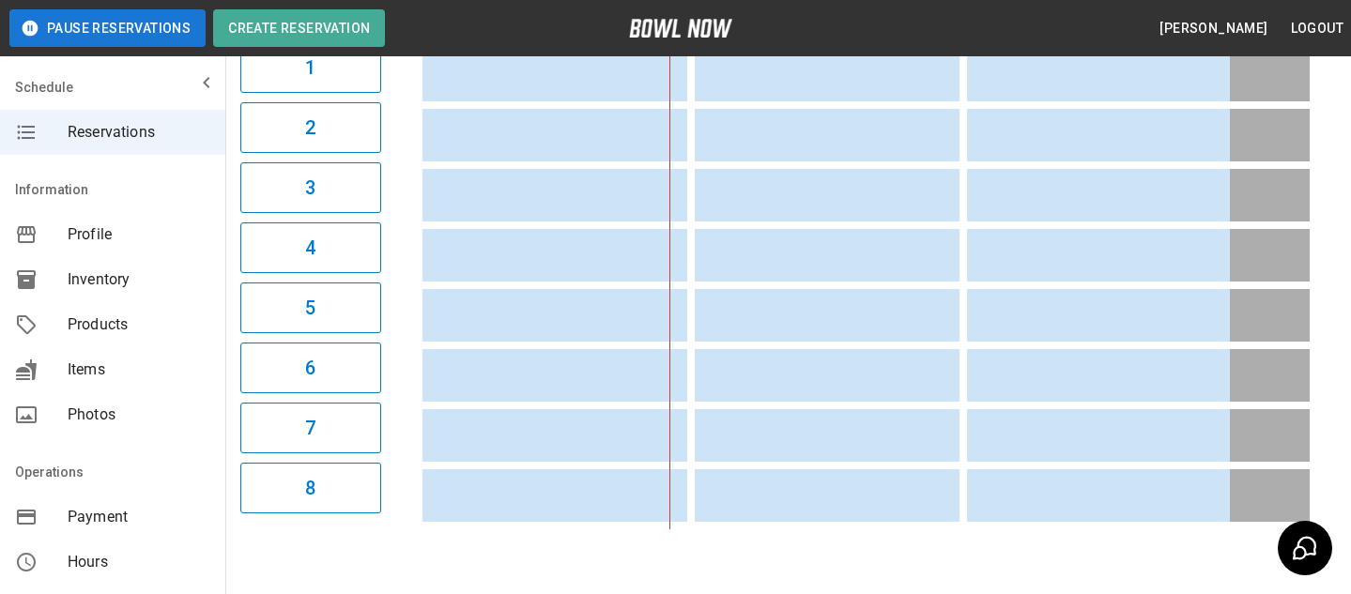
scroll to position [370, 0]
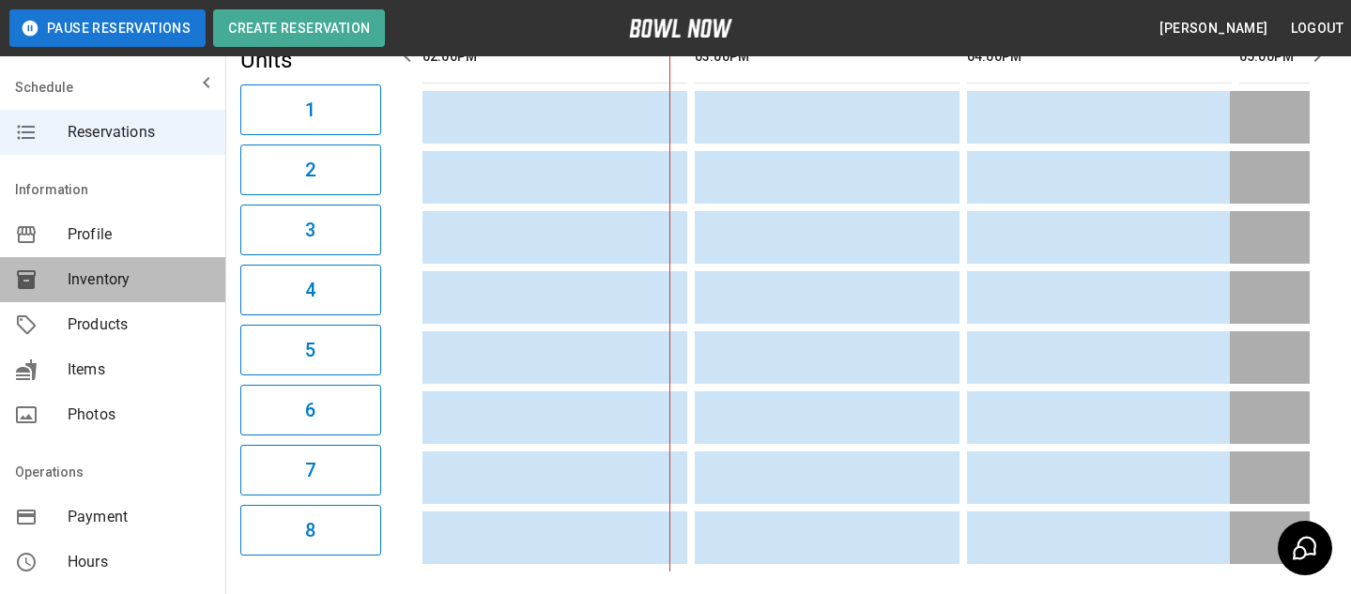
click at [179, 285] on span "Inventory" at bounding box center [139, 279] width 143 height 23
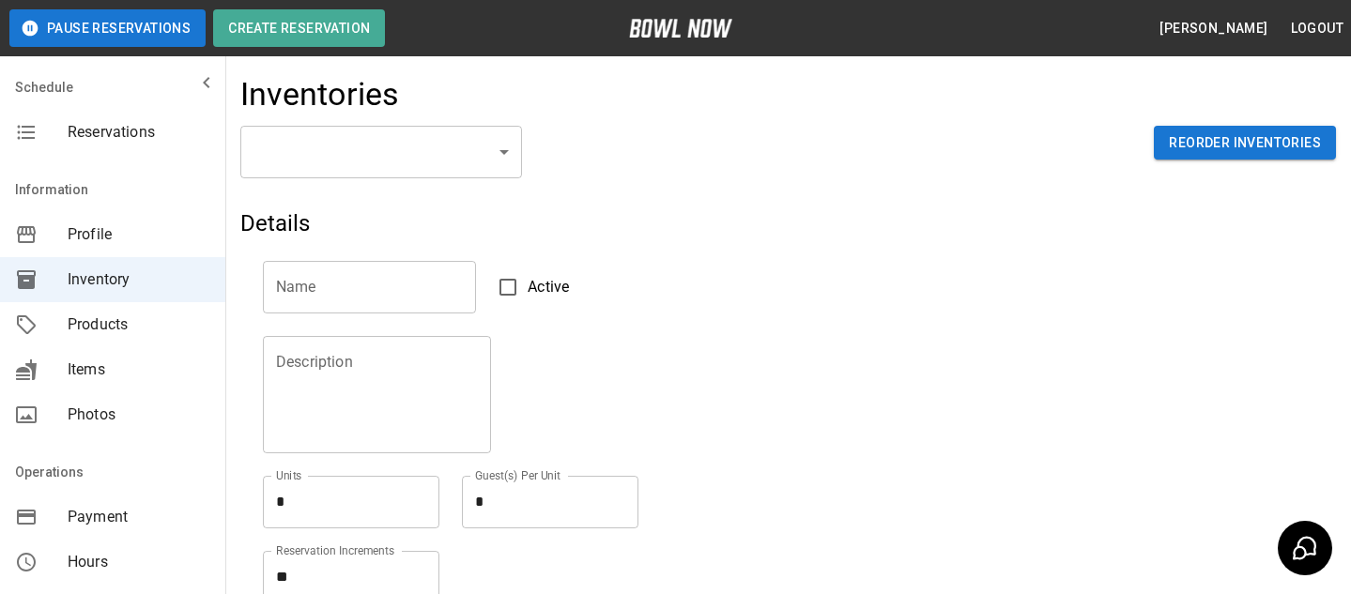
click at [371, 194] on div "​ ​ Reorder Inventories" at bounding box center [787, 167] width 1095 height 83
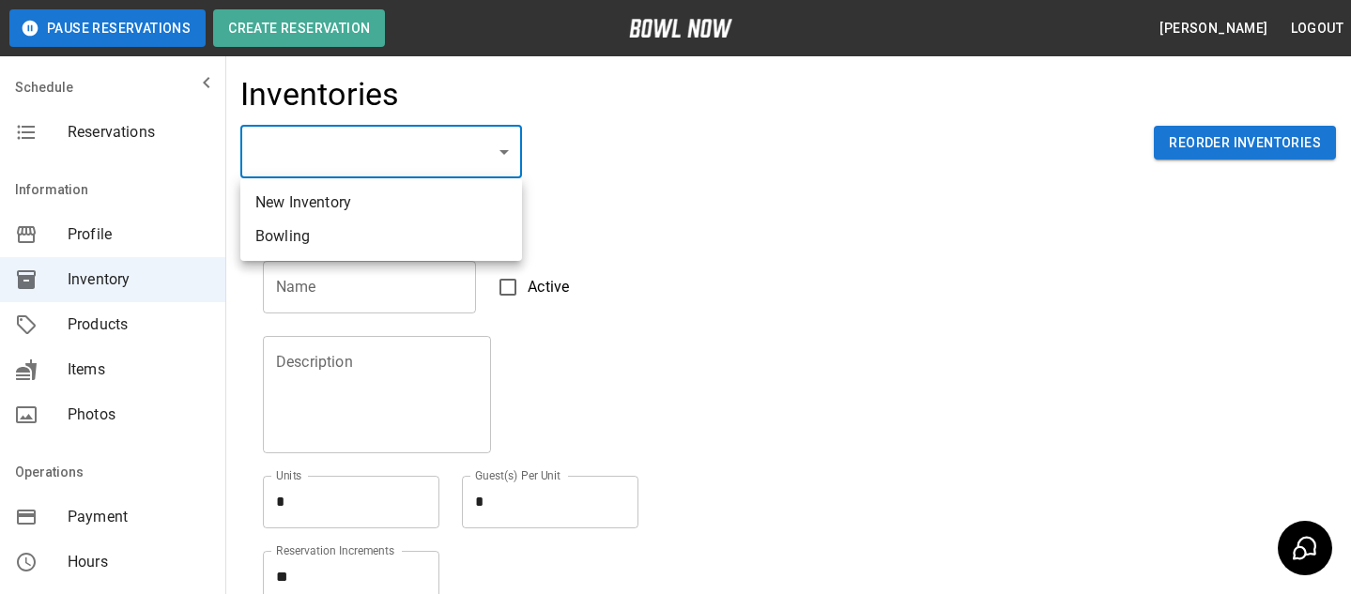
click at [378, 172] on body "Pause Reservations Create Reservation Bradey Powell Logout Schedule Reservation…" at bounding box center [675, 413] width 1351 height 827
click at [372, 205] on li "New Inventory" at bounding box center [381, 203] width 282 height 34
type input "**********"
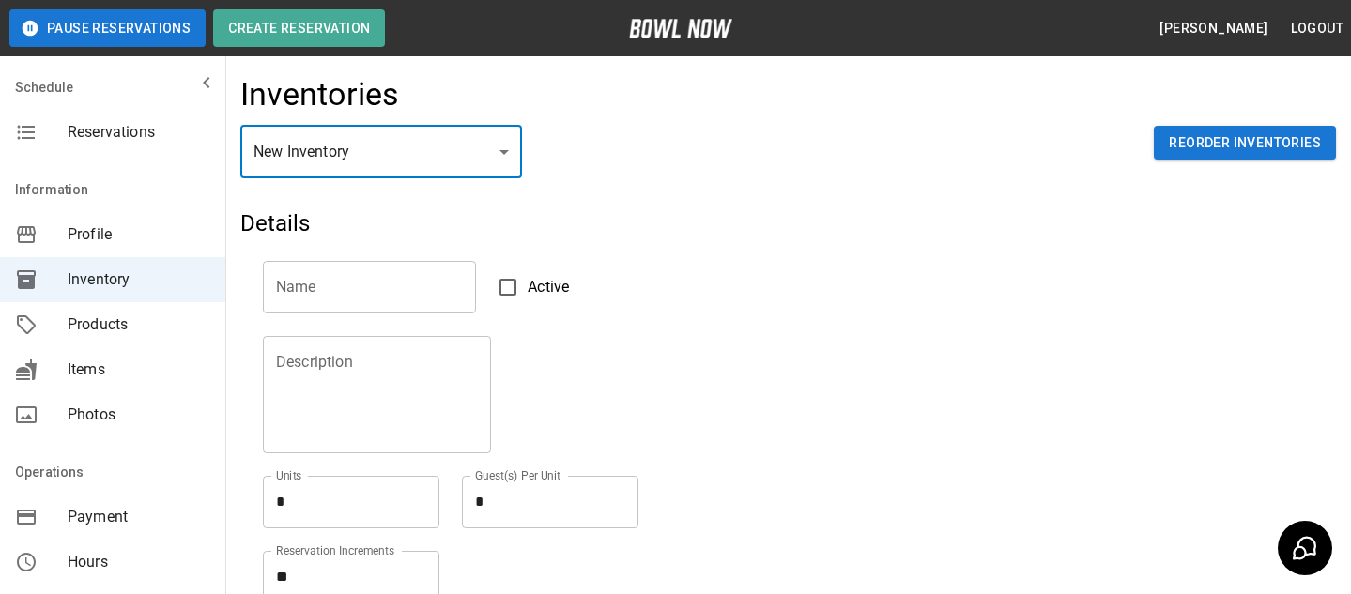
click at [367, 293] on input "text" at bounding box center [369, 287] width 213 height 53
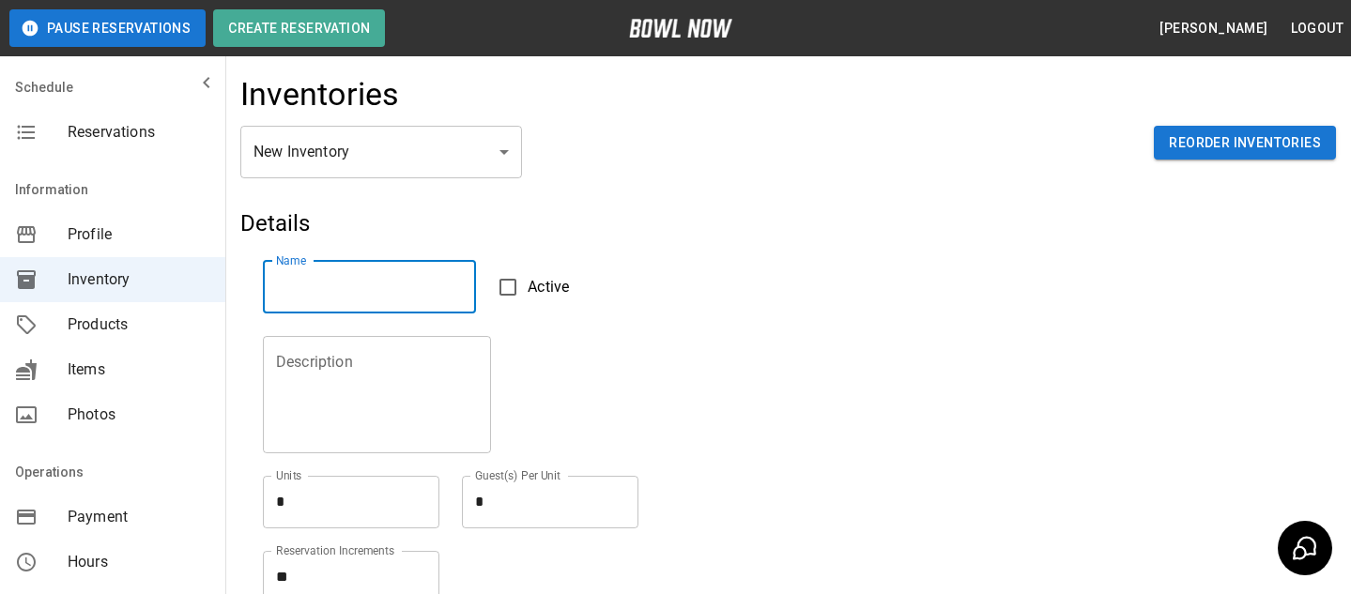
type input "*"
type input "**********"
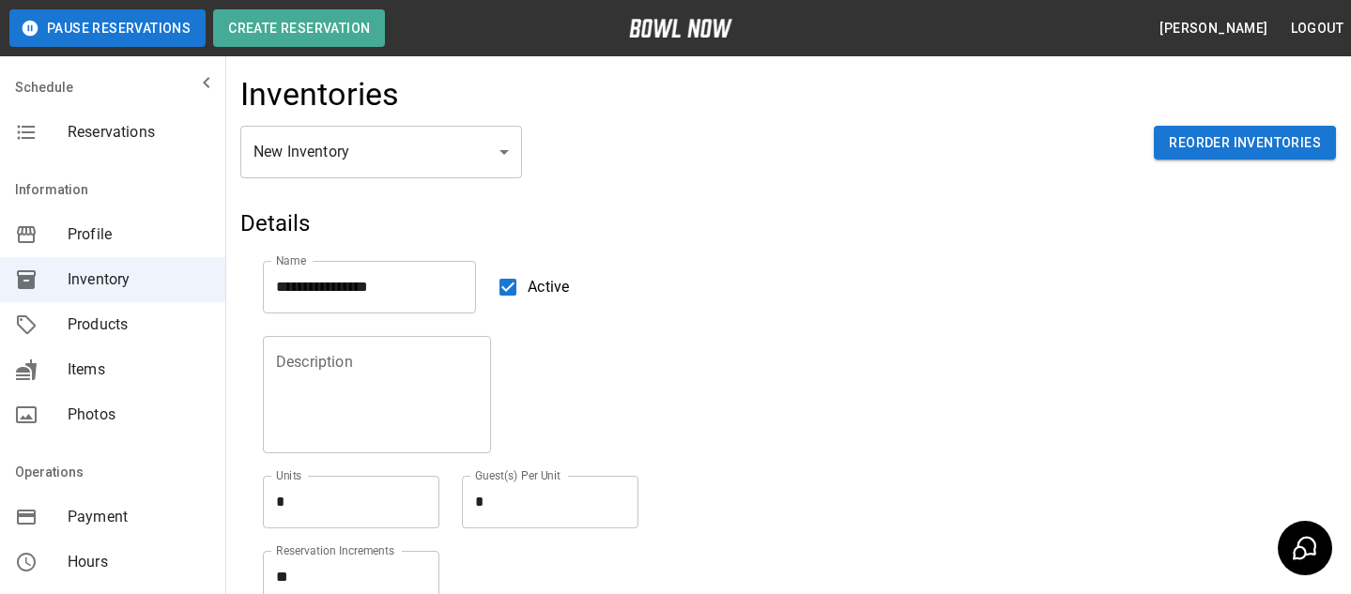
click at [390, 508] on textarea "*" at bounding box center [351, 502] width 150 height 22
type textarea "*"
click at [574, 505] on textarea "*" at bounding box center [550, 502] width 150 height 22
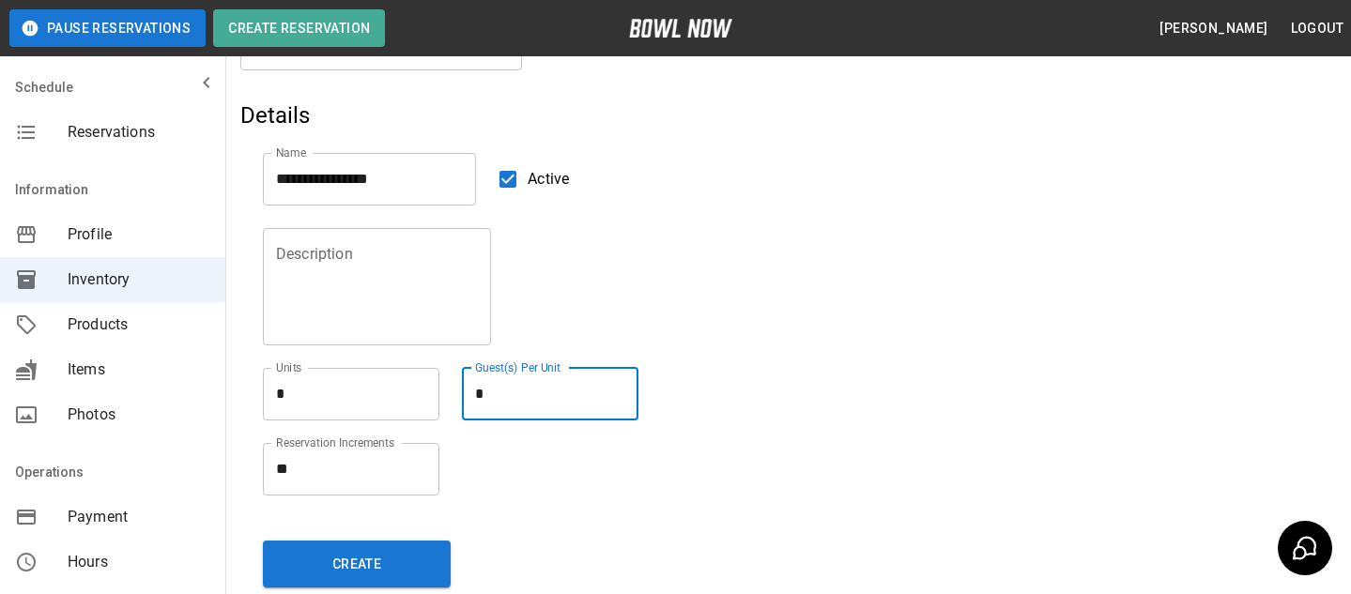
type textarea "*"
click at [312, 531] on div "Create" at bounding box center [605, 560] width 730 height 84
click at [314, 584] on button "Create" at bounding box center [357, 564] width 188 height 47
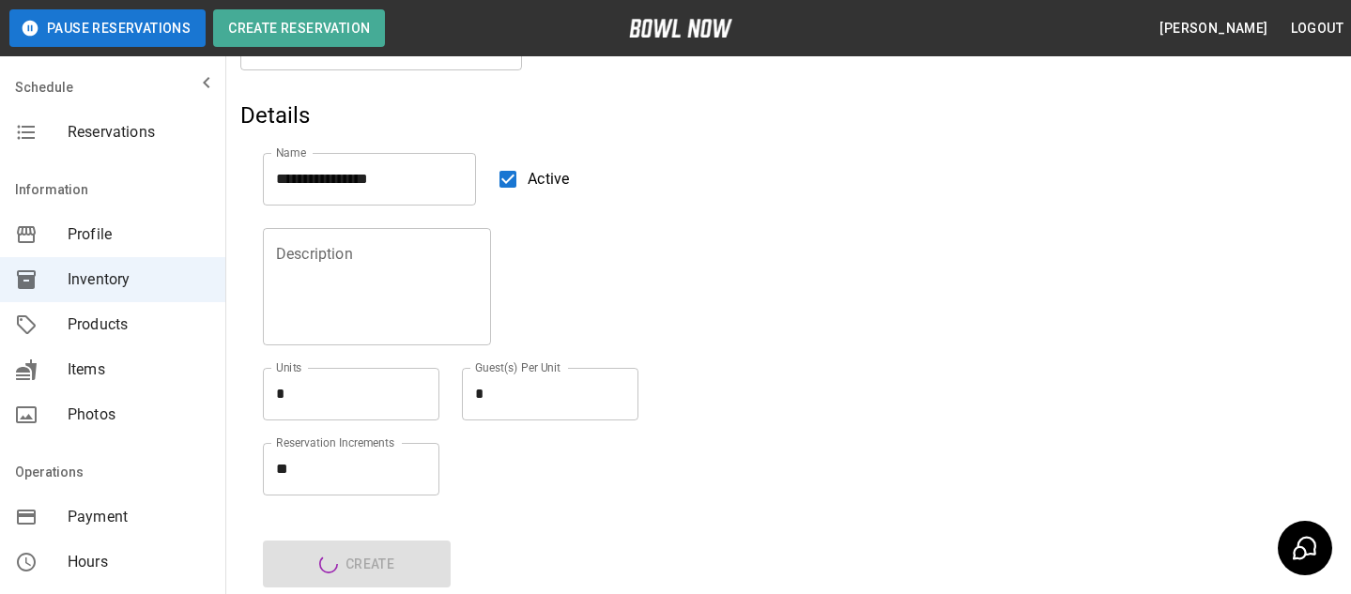
type input "**********"
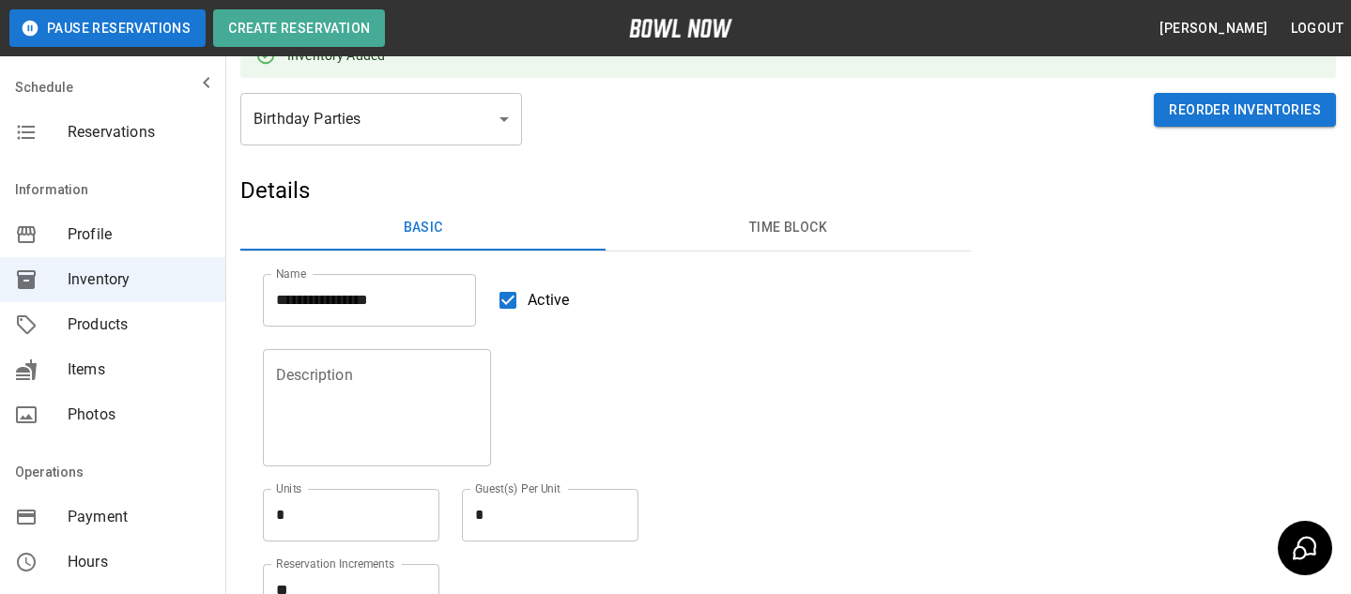
click at [173, 152] on div "Reservations" at bounding box center [112, 132] width 225 height 45
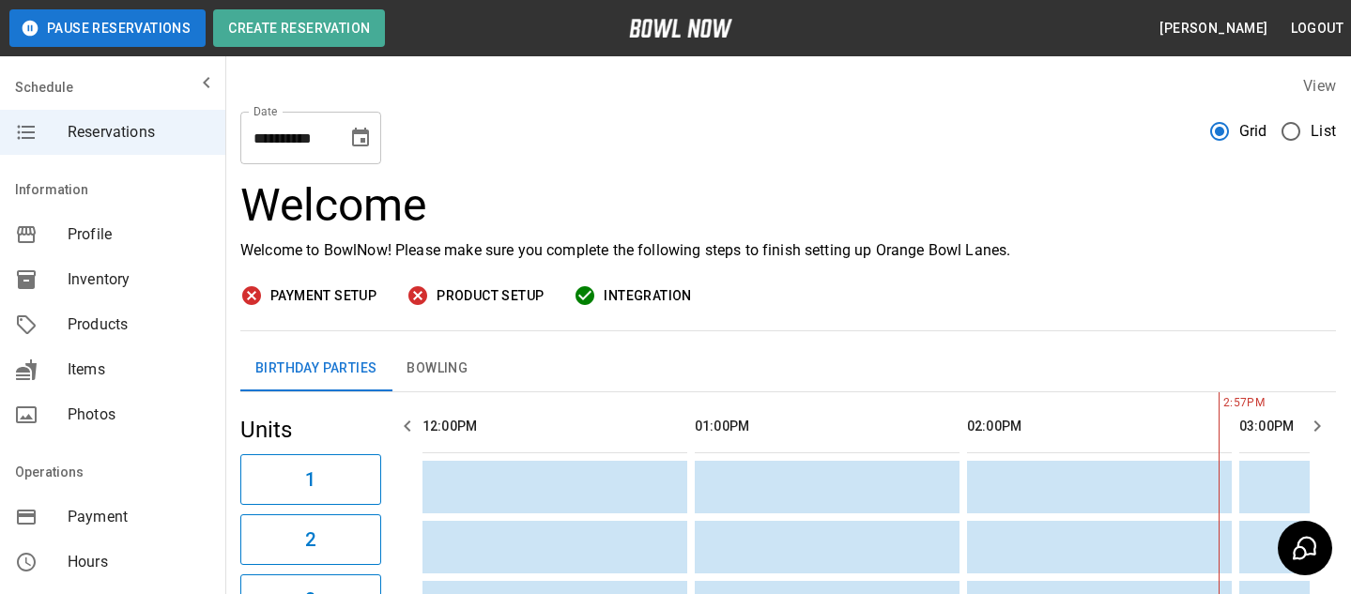
scroll to position [0, 544]
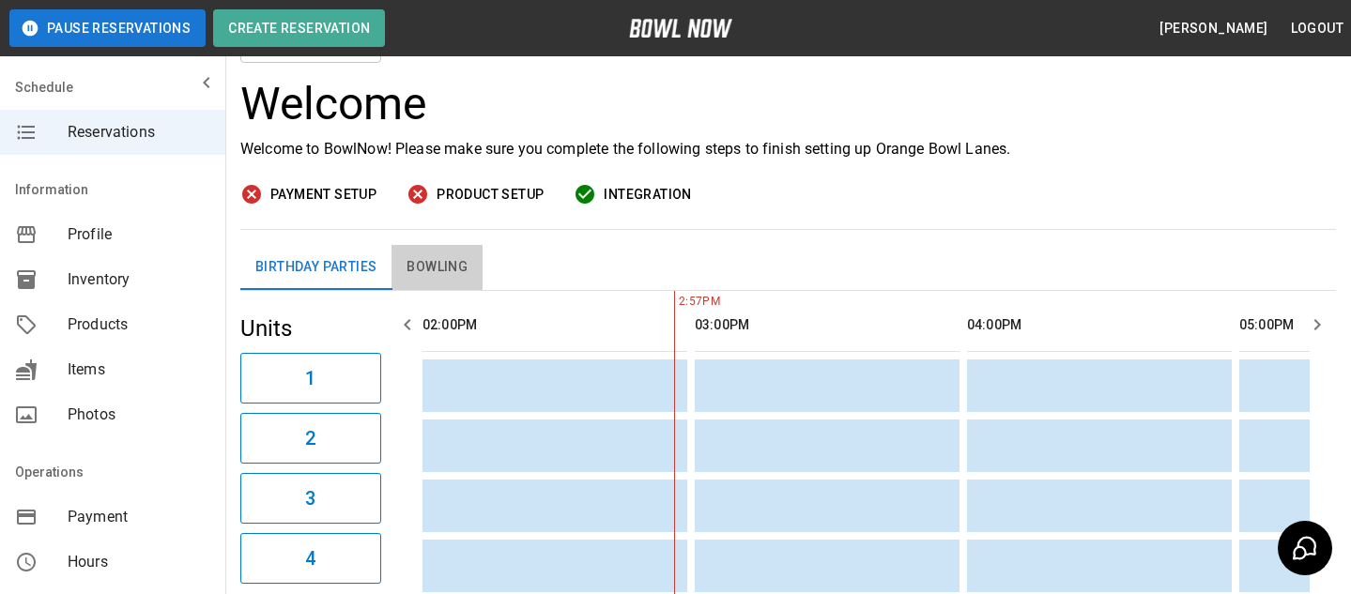
click at [438, 282] on button "Bowling" at bounding box center [436, 267] width 91 height 45
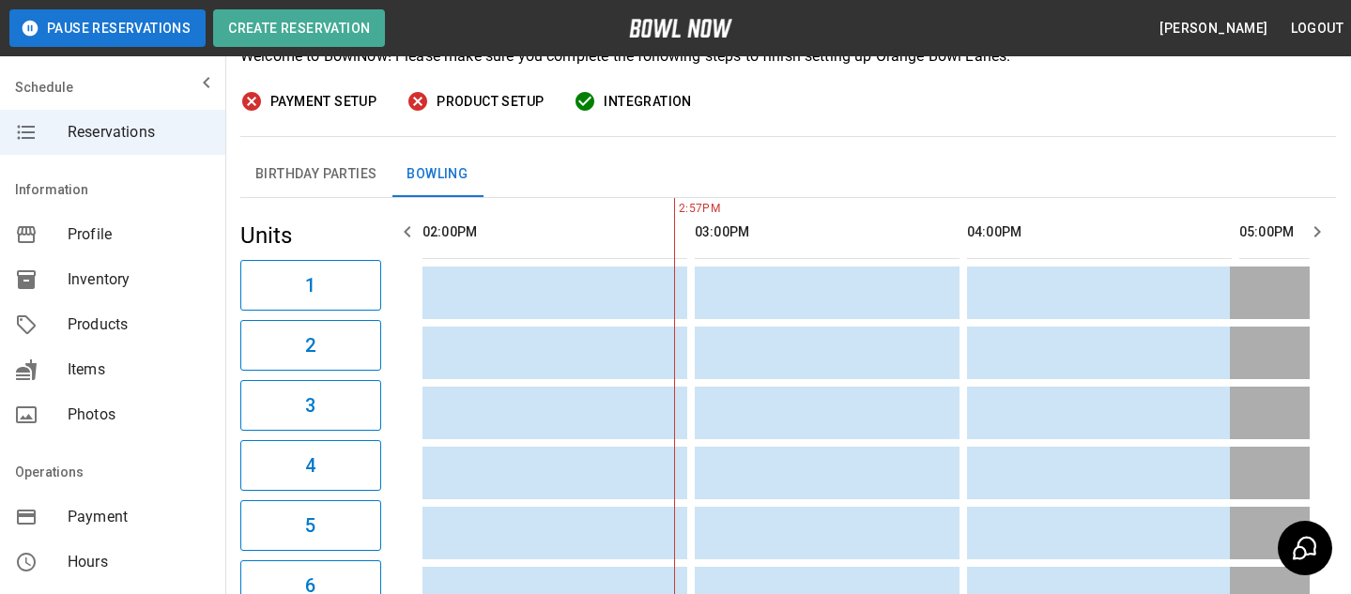
scroll to position [195, 0]
click at [331, 162] on button "Birthday Parties" at bounding box center [315, 173] width 151 height 45
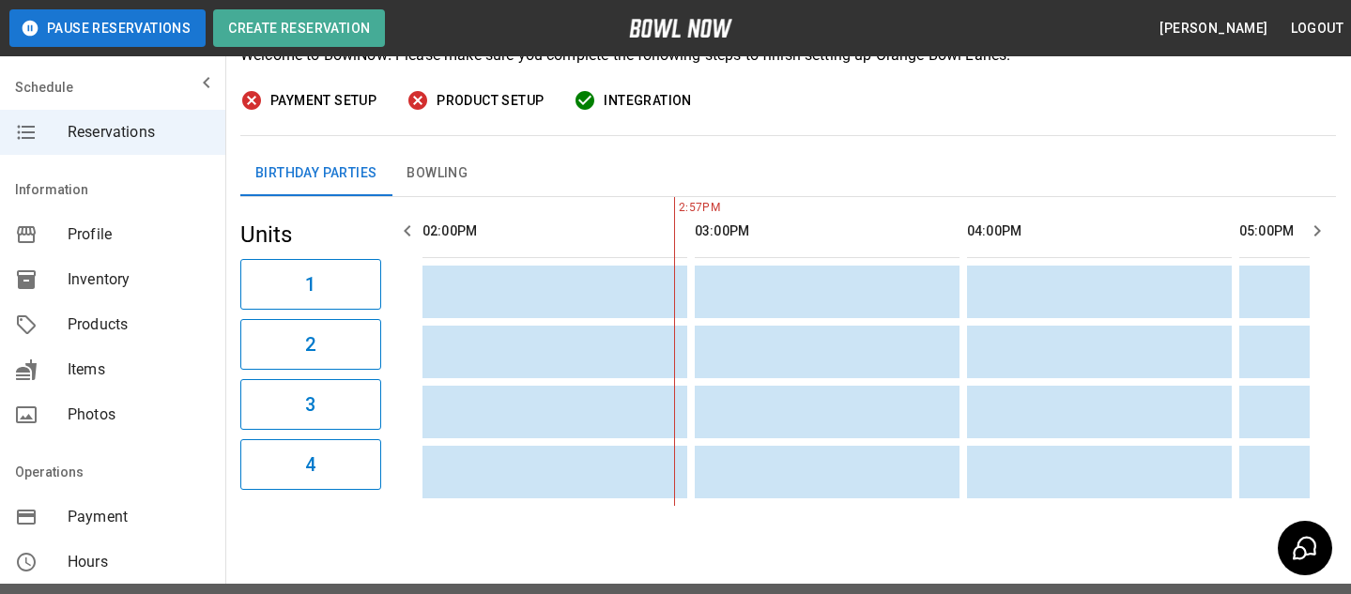
click at [453, 191] on button "Bowling" at bounding box center [436, 173] width 91 height 45
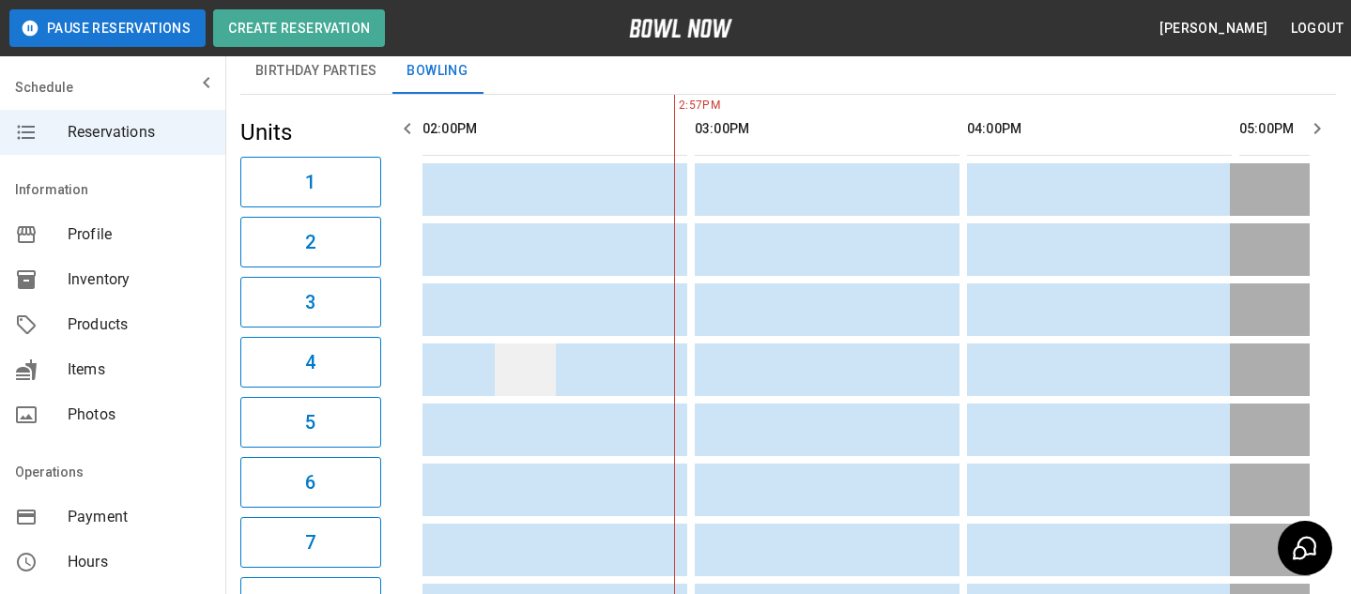
scroll to position [224, 0]
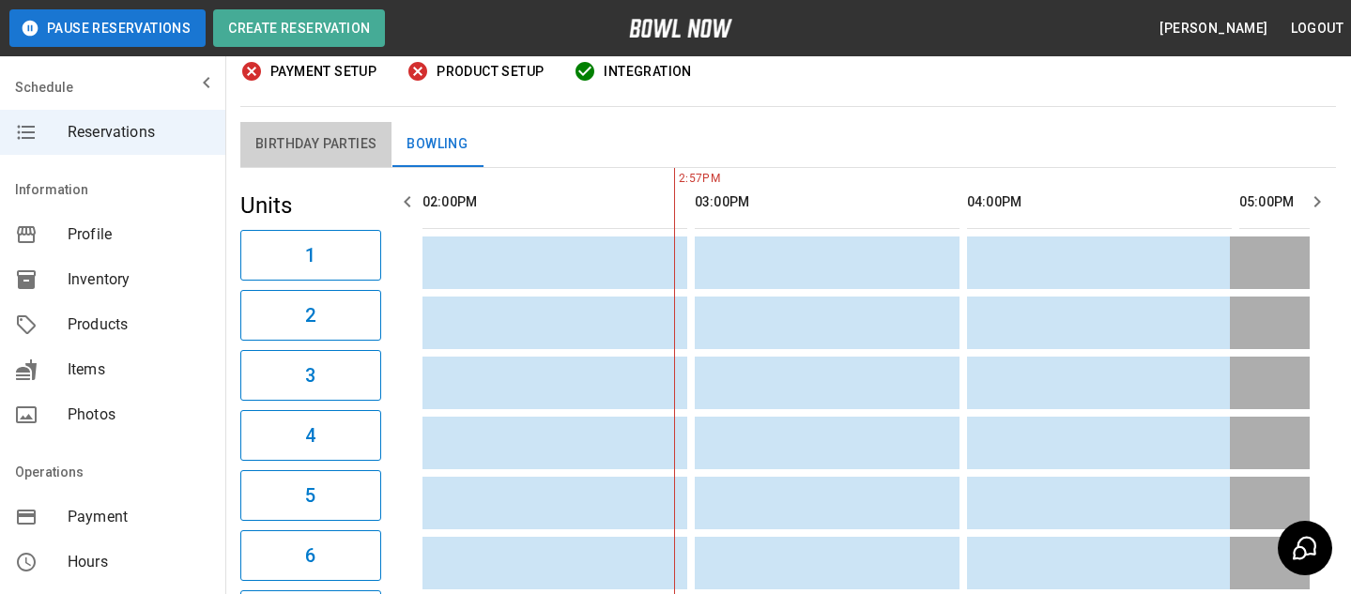
click at [370, 166] on button "Birthday Parties" at bounding box center [315, 144] width 151 height 45
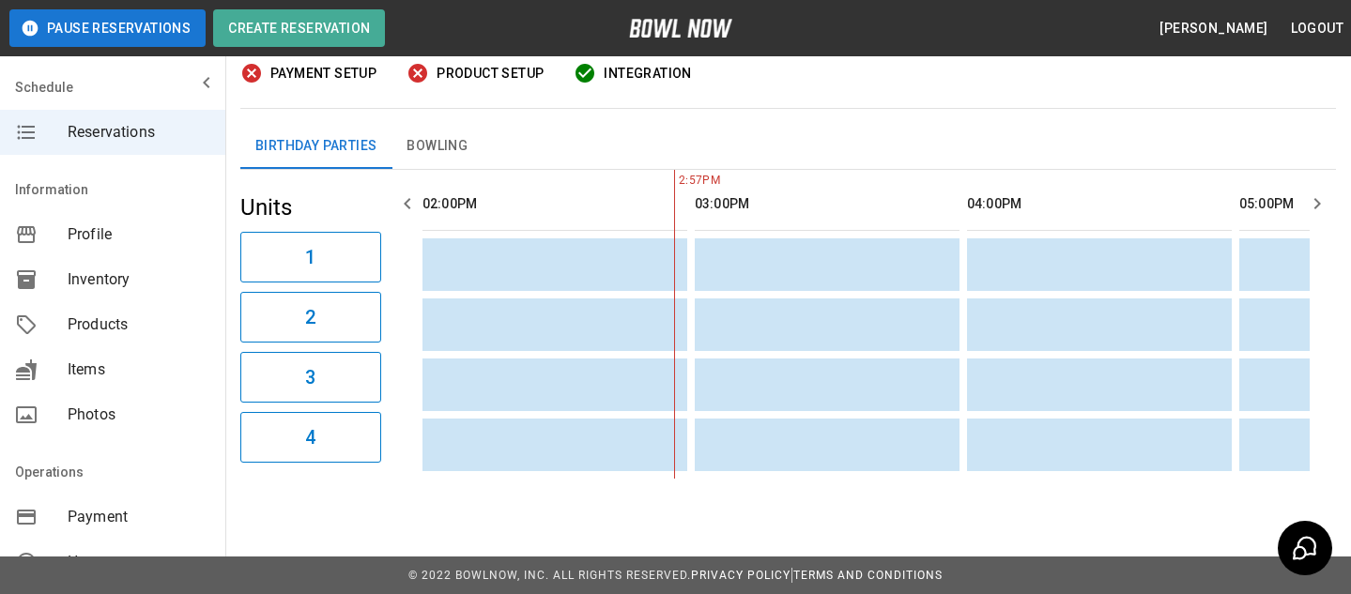
click at [177, 289] on span "Inventory" at bounding box center [139, 279] width 143 height 23
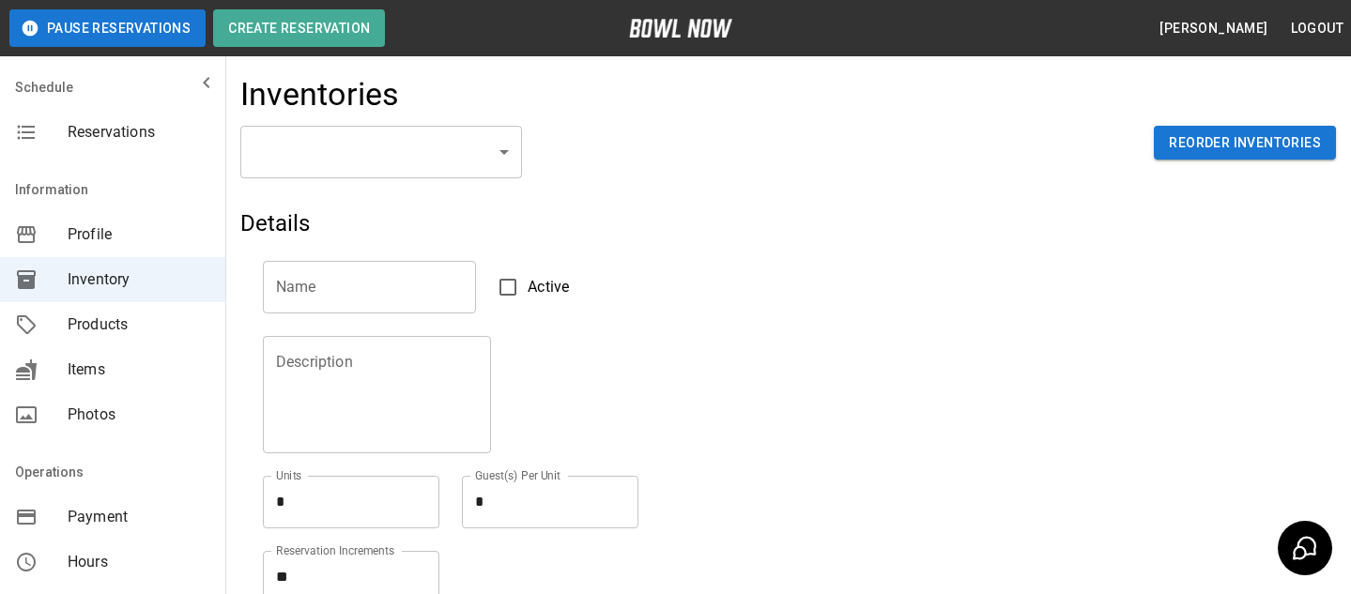
click at [311, 128] on body "Pause Reservations Create Reservation Bradey Powell Logout Schedule Reservation…" at bounding box center [675, 413] width 1351 height 827
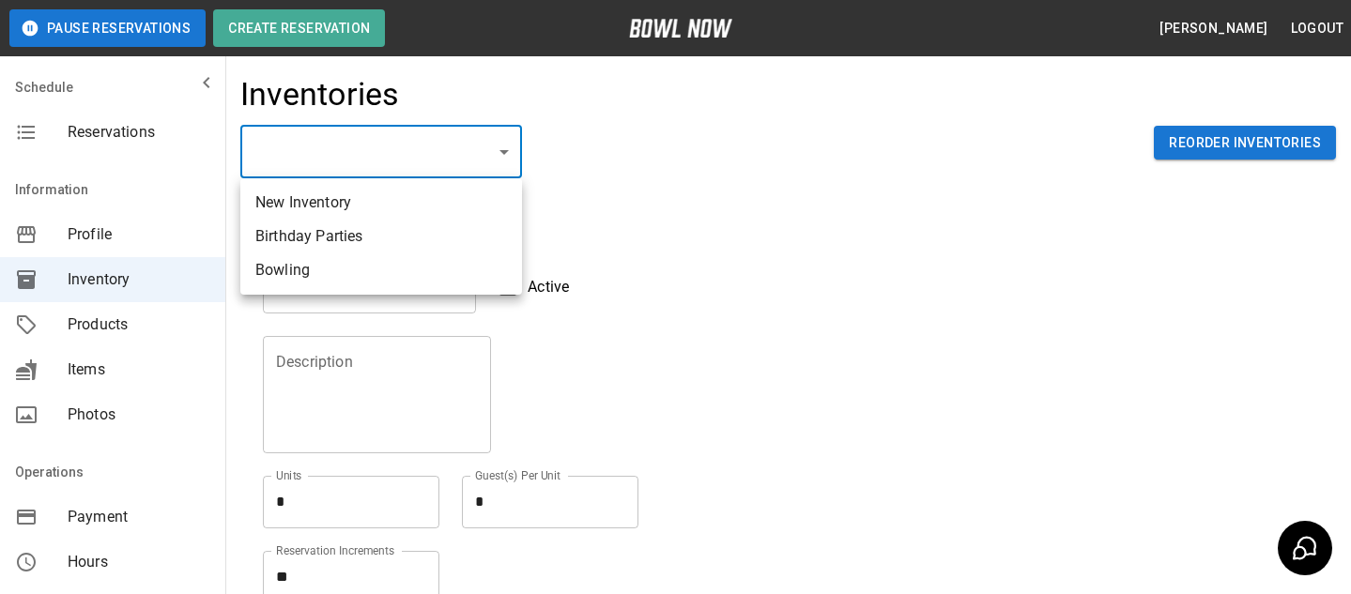
click at [327, 236] on li "Birthday Parties" at bounding box center [381, 237] width 282 height 34
type input "**********"
type textarea "*"
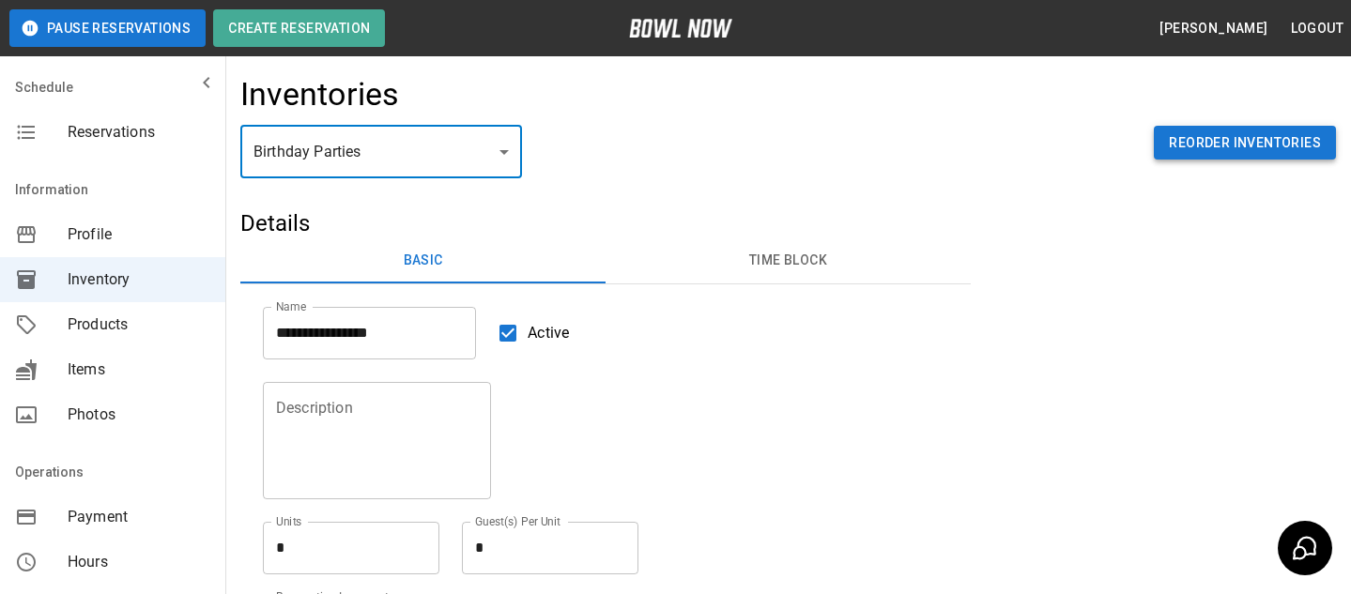
click at [1259, 153] on button "Reorder Inventories" at bounding box center [1245, 143] width 182 height 35
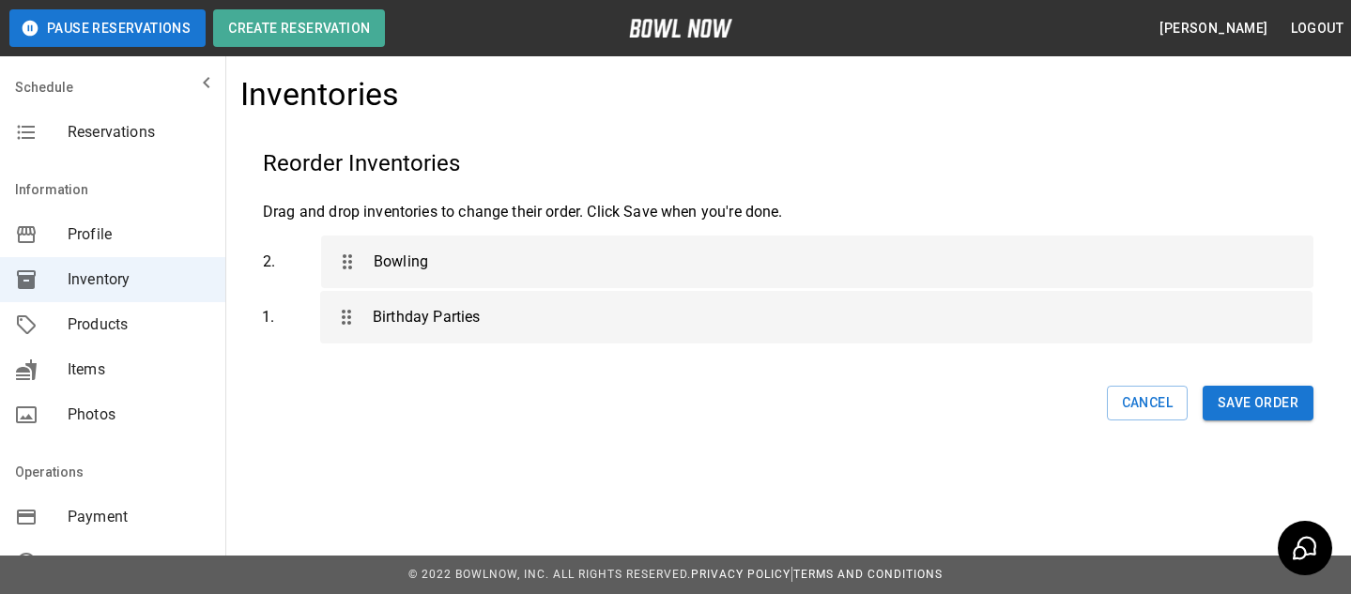
drag, startPoint x: 396, startPoint y: 257, endPoint x: 395, endPoint y: 331, distance: 74.2
click at [395, 331] on div "1 . Birthday Parties 2 . Bowling" at bounding box center [788, 295] width 1050 height 135
click at [1254, 397] on button "Save Order" at bounding box center [1257, 403] width 111 height 35
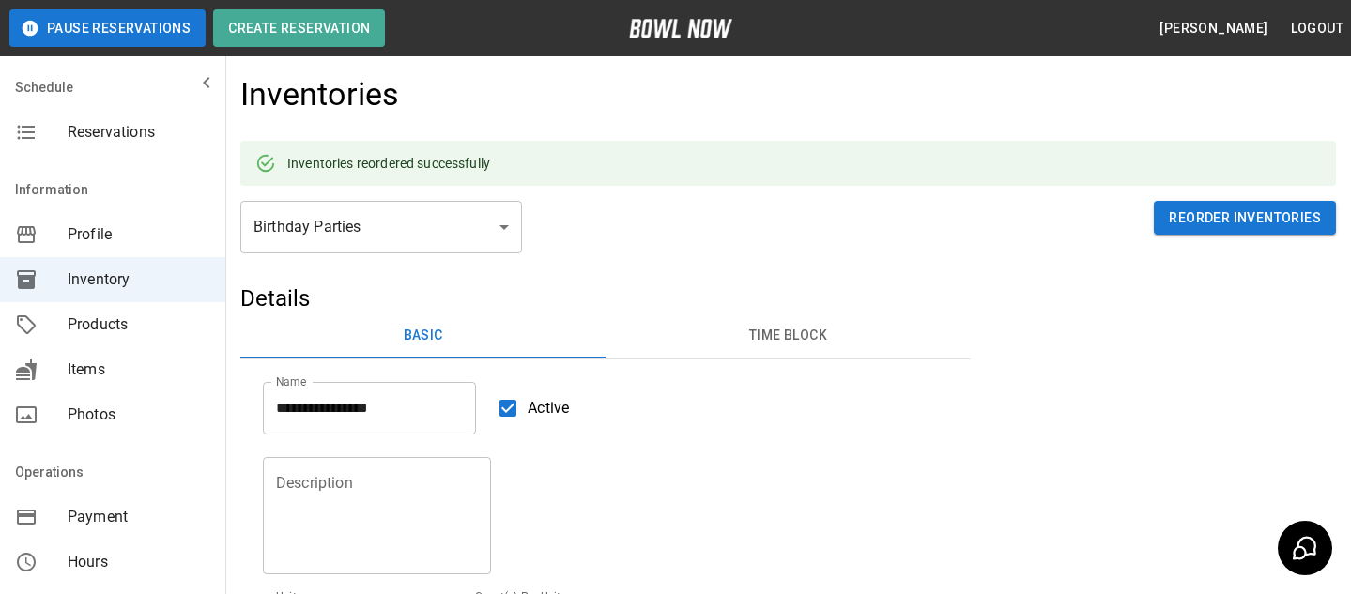
click at [112, 124] on span "Reservations" at bounding box center [139, 132] width 143 height 23
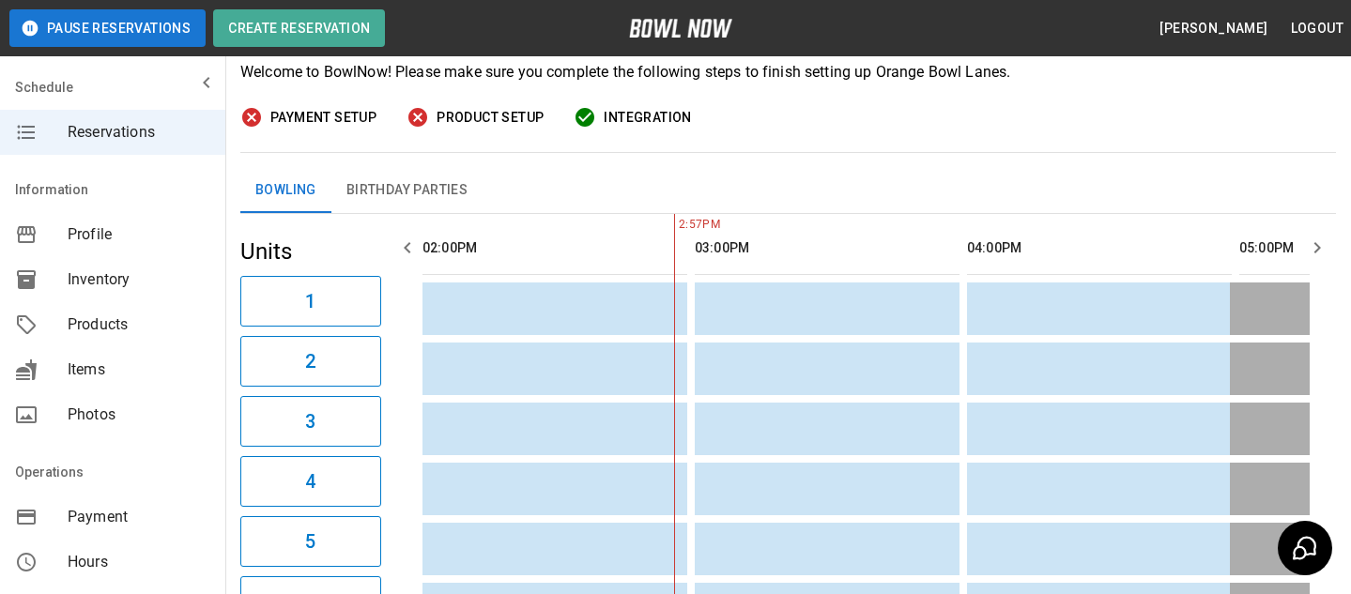
scroll to position [257, 0]
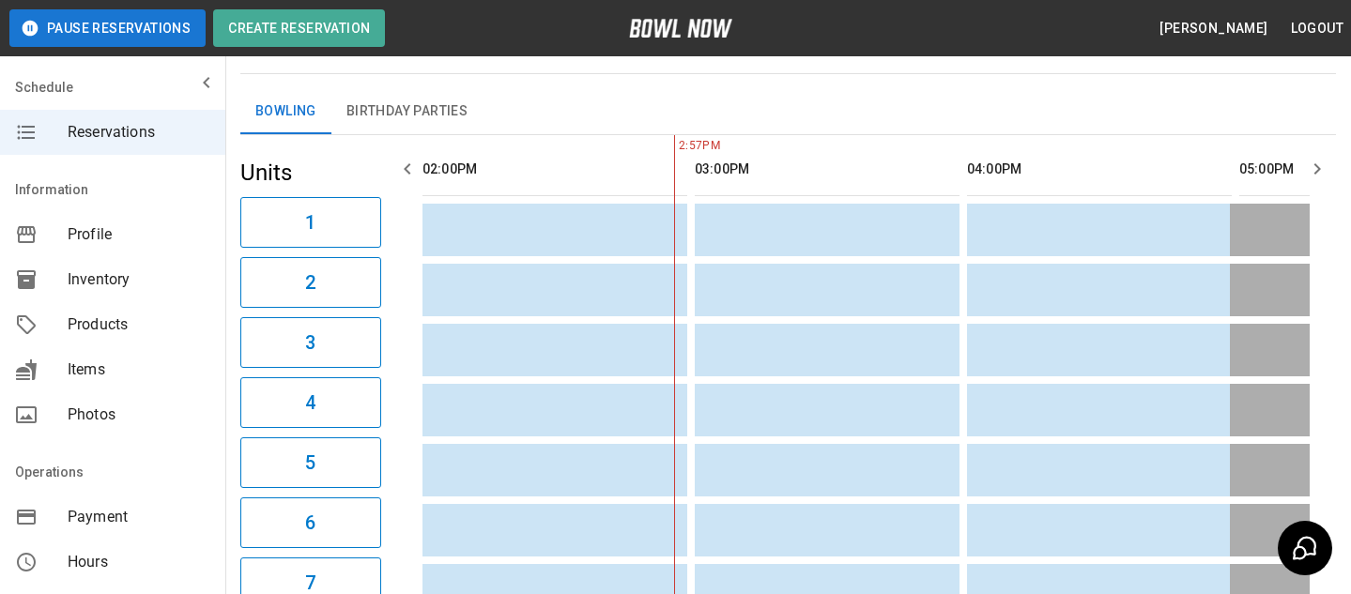
click at [409, 116] on button "Birthday Parties" at bounding box center [406, 111] width 151 height 45
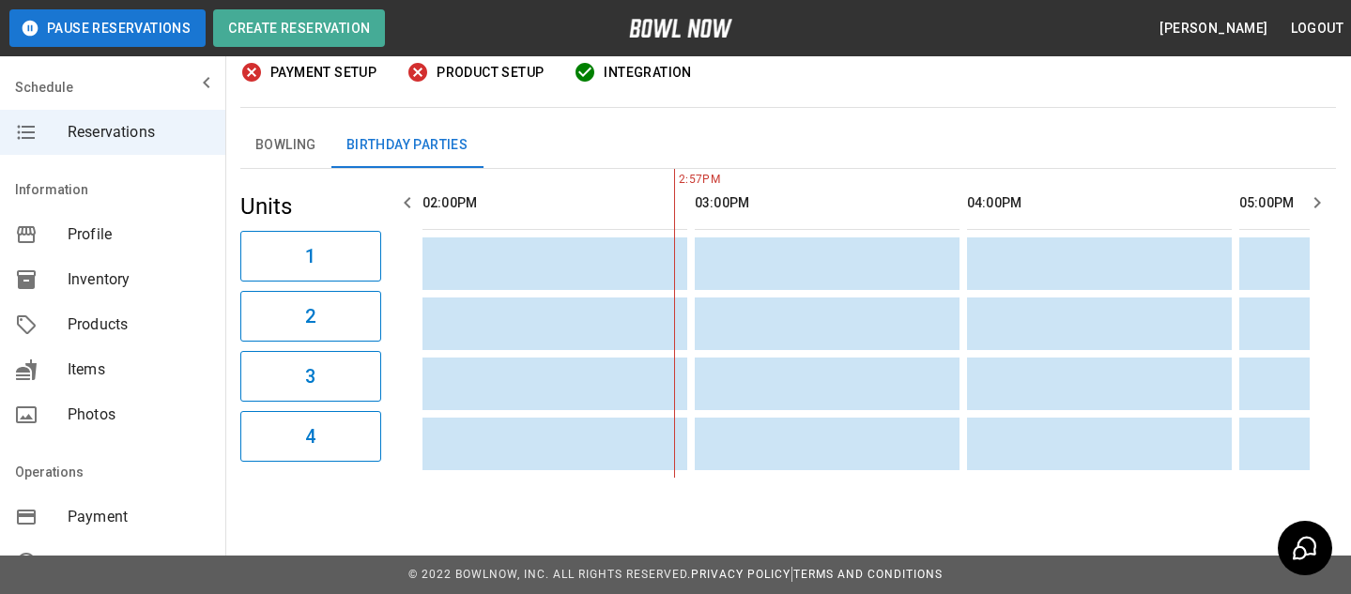
scroll to position [222, 0]
click at [327, 167] on div "Bowling Birthday Parties" at bounding box center [787, 147] width 1095 height 46
click at [281, 147] on button "Bowling" at bounding box center [285, 146] width 91 height 45
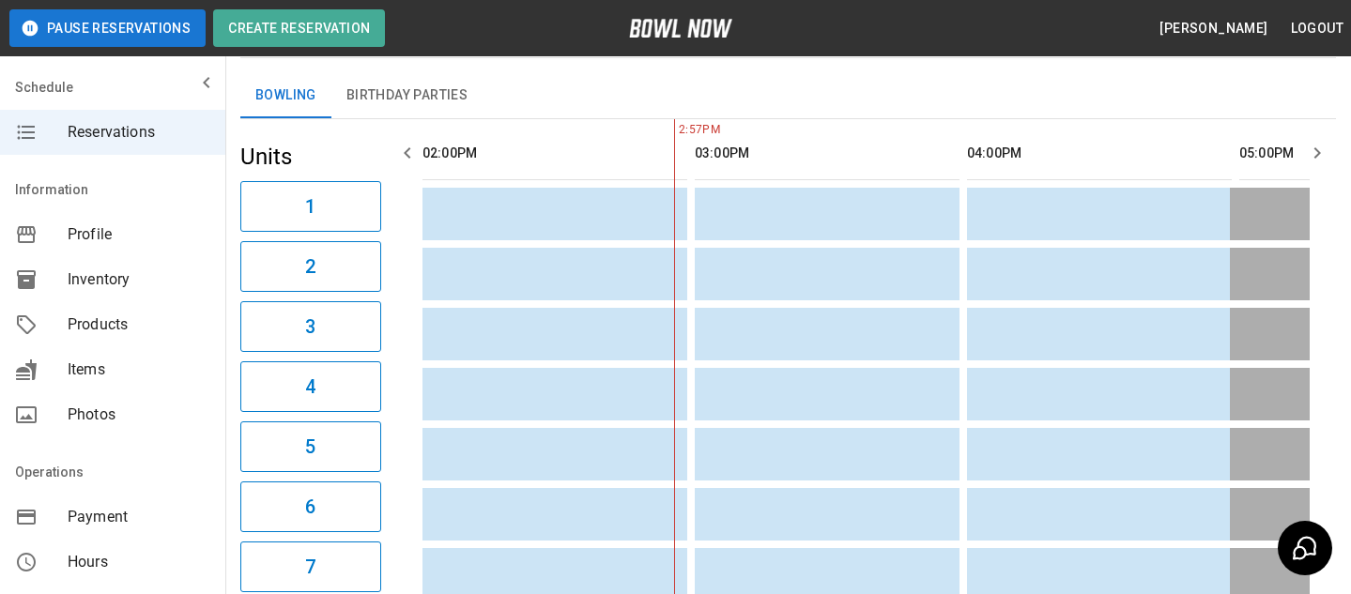
scroll to position [277, 0]
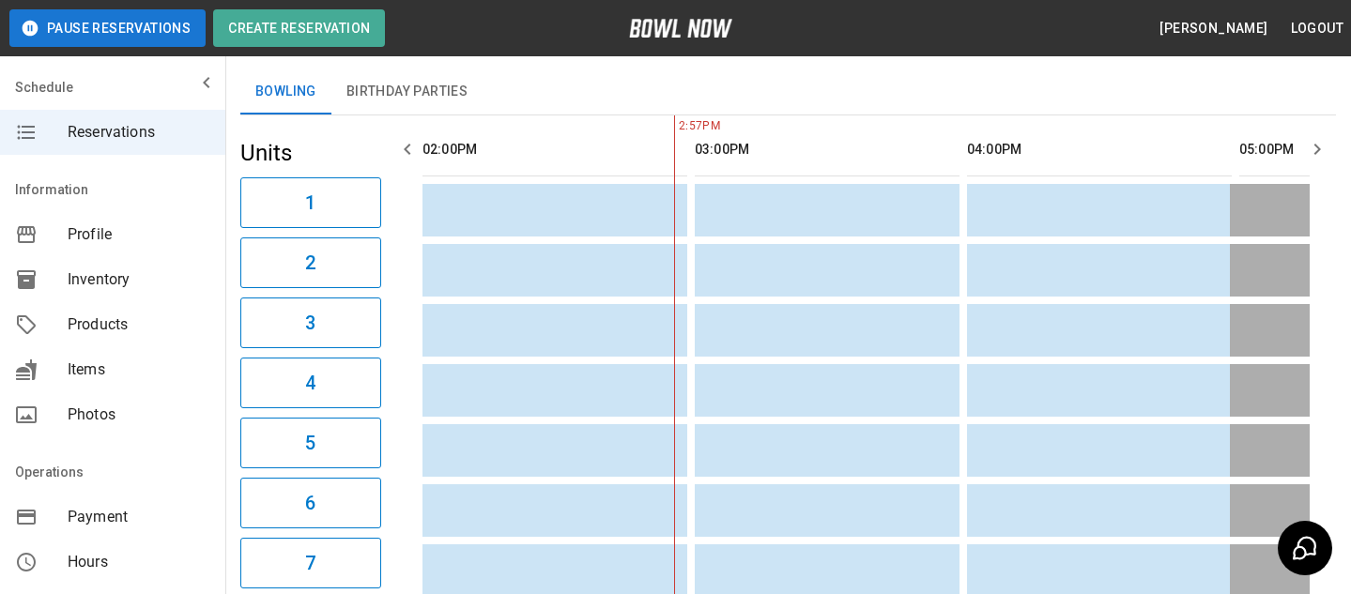
click at [392, 85] on button "Birthday Parties" at bounding box center [406, 91] width 151 height 45
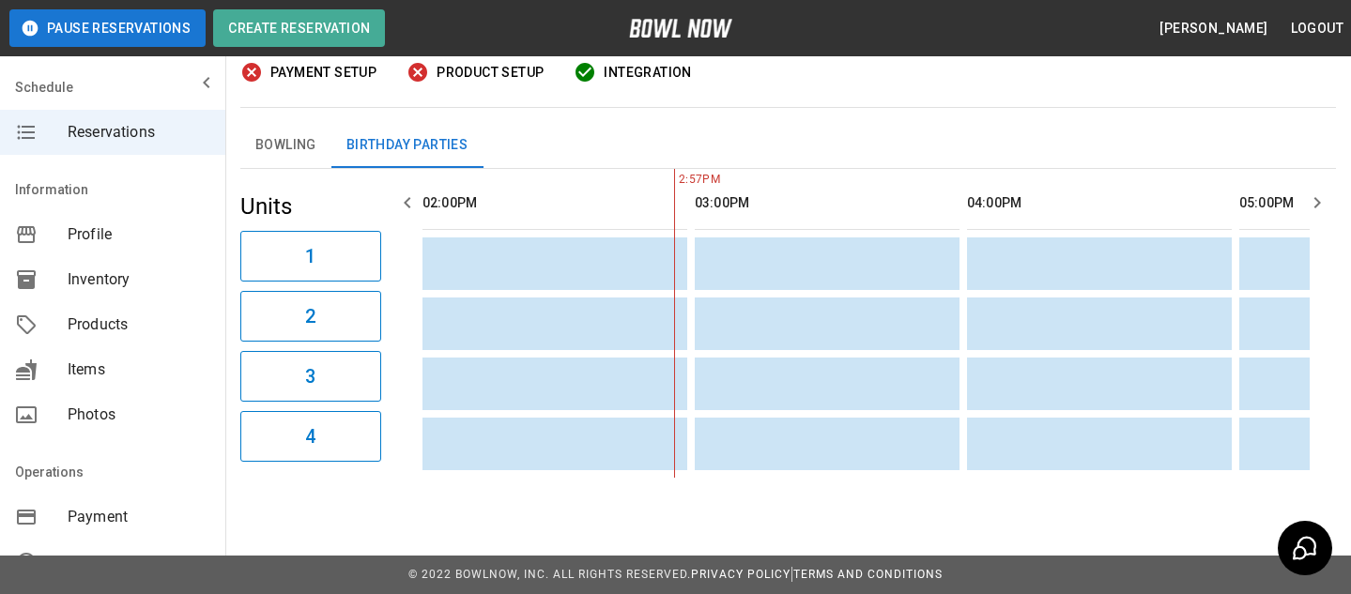
scroll to position [222, 0]
click at [301, 149] on button "Bowling" at bounding box center [285, 146] width 91 height 45
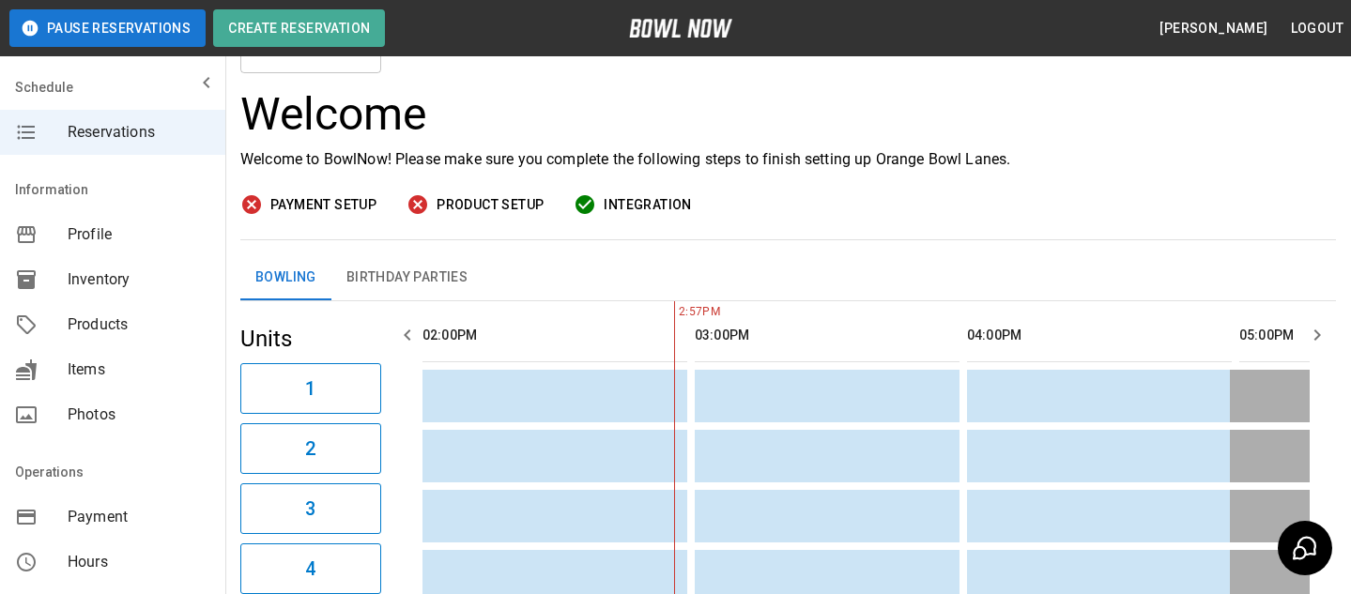
scroll to position [147, 0]
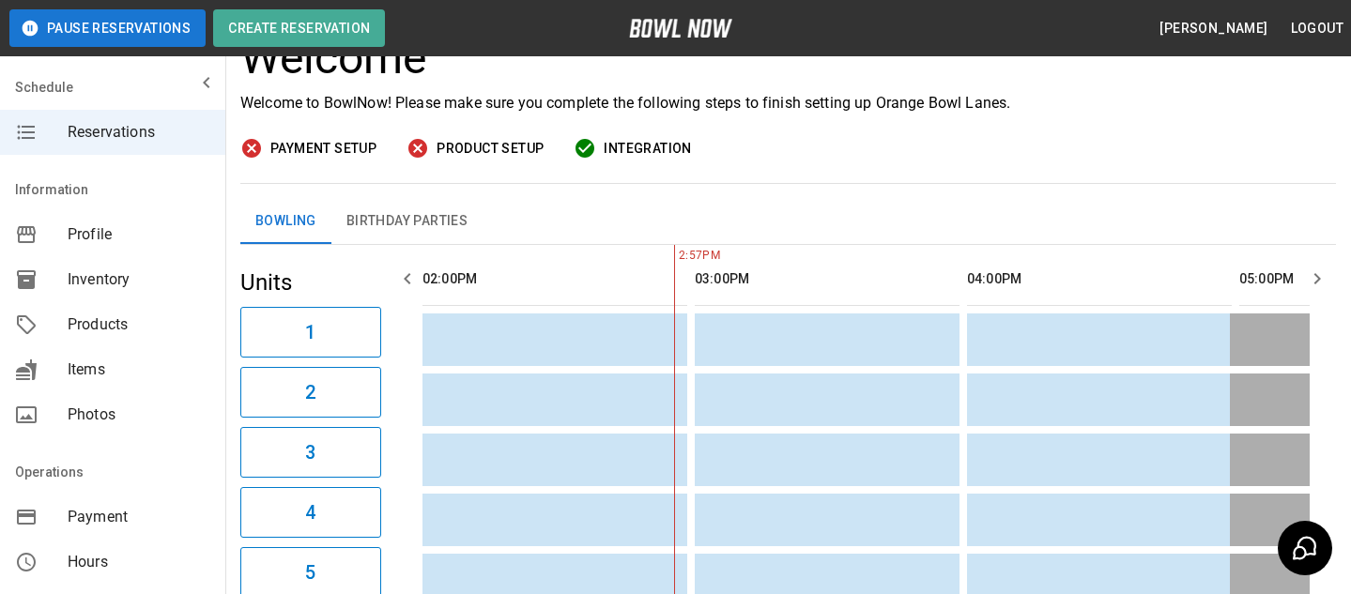
click at [189, 312] on div "Products" at bounding box center [112, 324] width 225 height 45
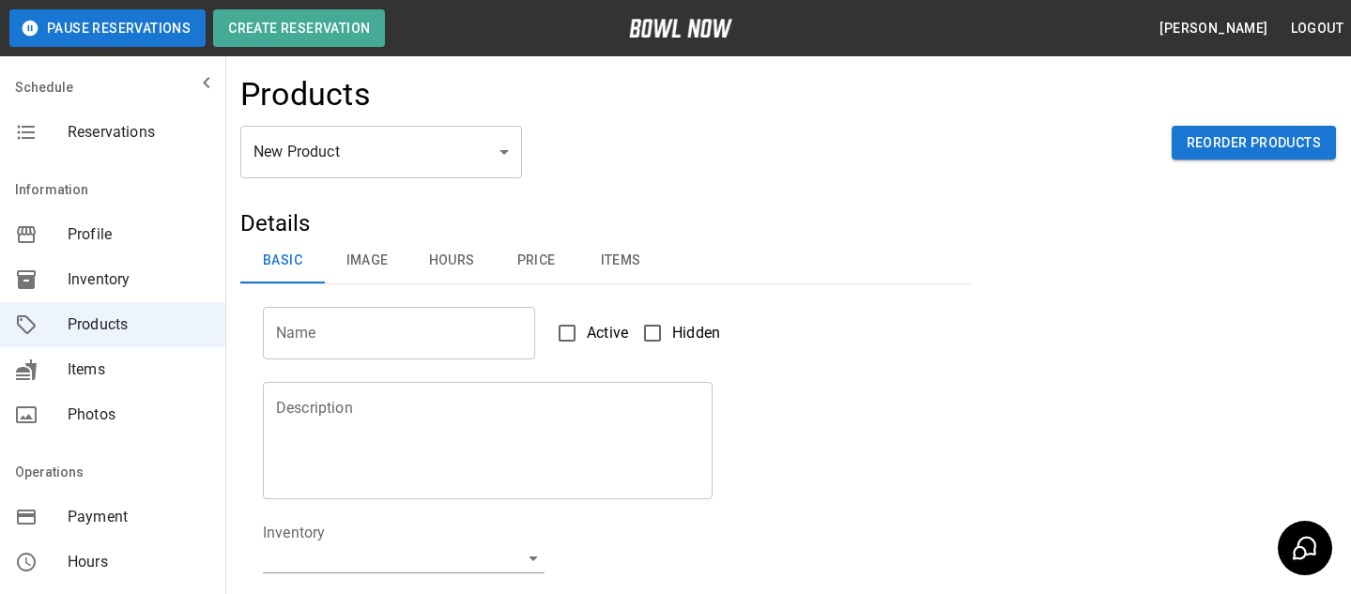
click at [191, 282] on span "Inventory" at bounding box center [139, 279] width 143 height 23
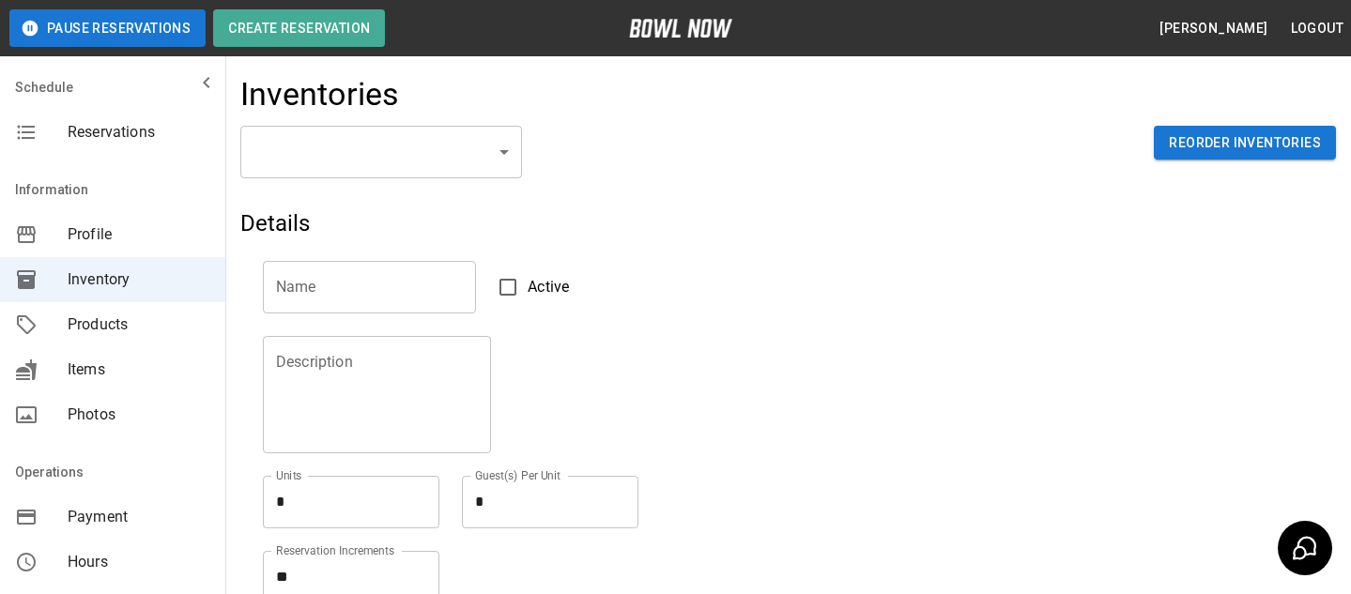
click at [317, 154] on body "Pause Reservations Create Reservation Bradey Powell Logout Schedule Reservation…" at bounding box center [675, 413] width 1351 height 827
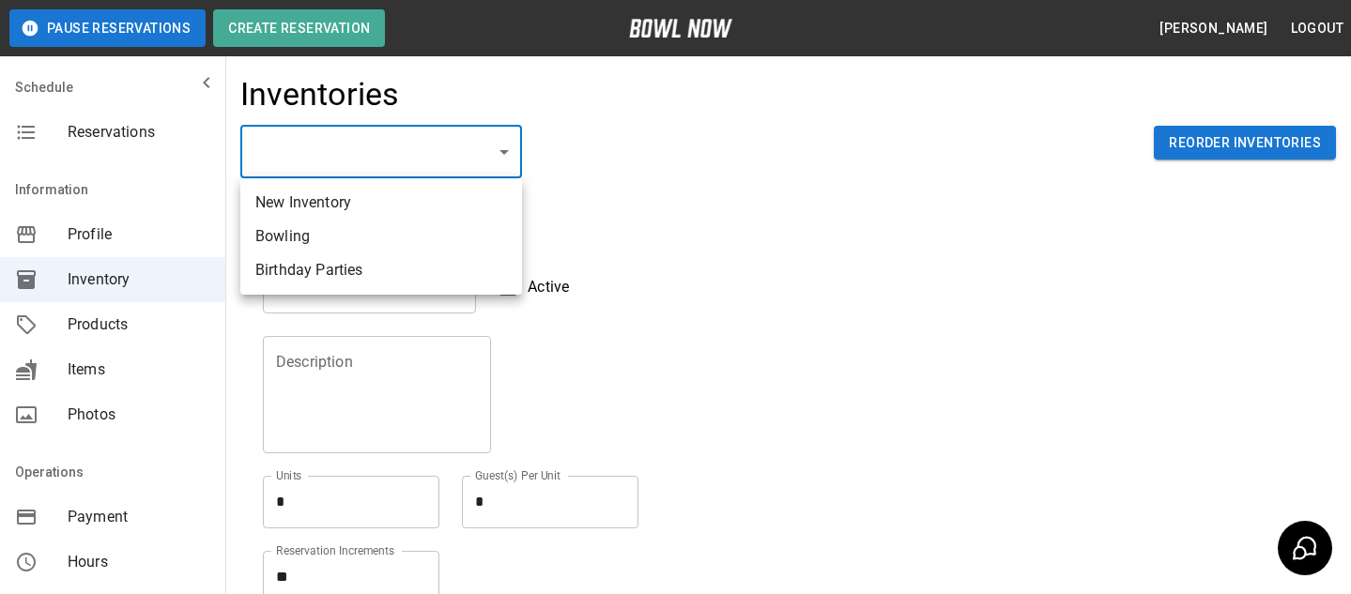
click at [344, 239] on li "Bowling" at bounding box center [381, 237] width 282 height 34
type input "**********"
type input "*******"
type textarea "*"
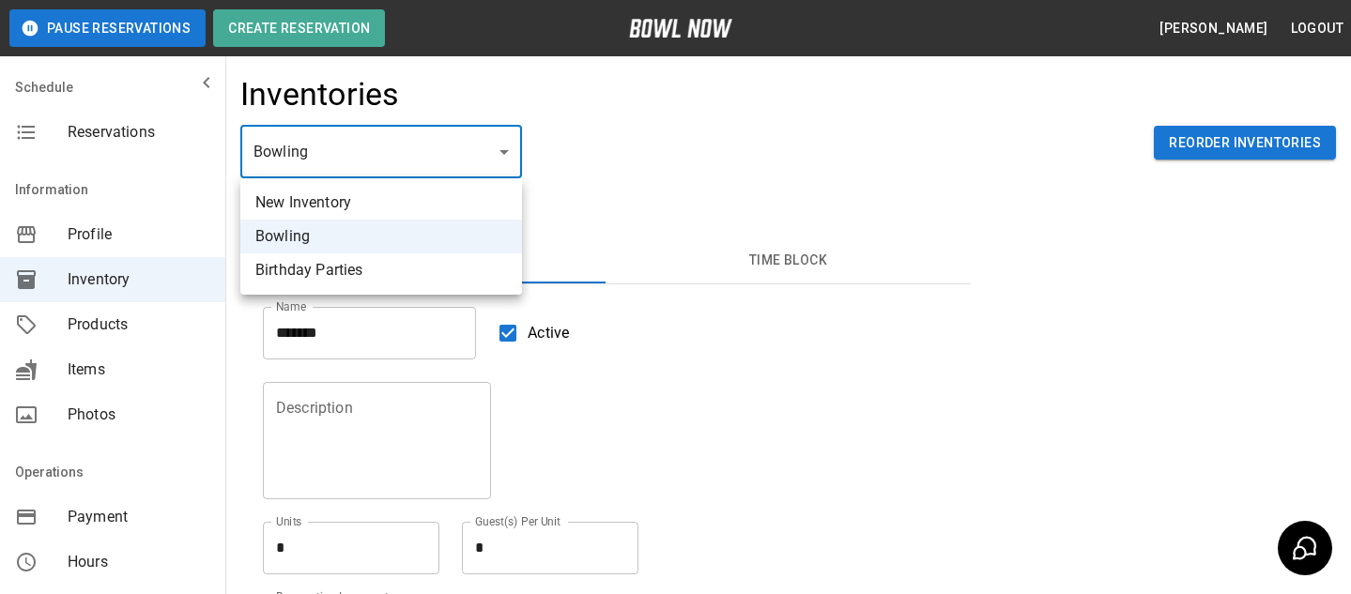
click at [398, 128] on body "**********" at bounding box center [675, 436] width 1351 height 873
click at [354, 296] on div at bounding box center [675, 297] width 1351 height 594
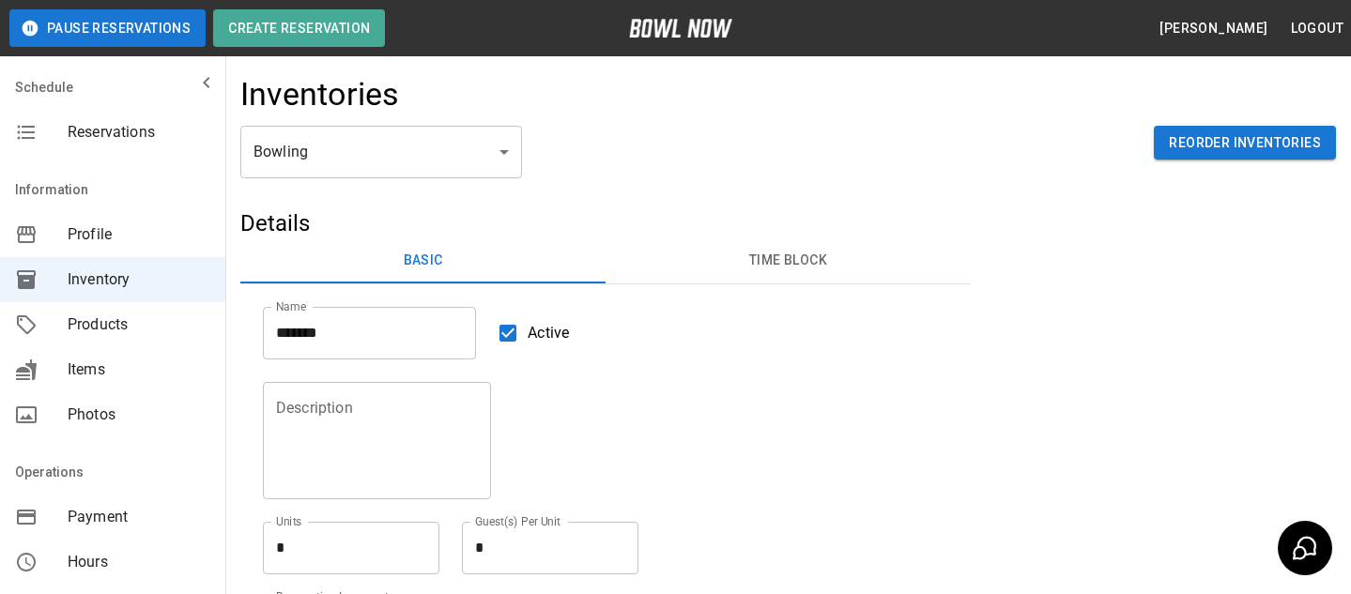
click at [418, 129] on body "**********" at bounding box center [675, 436] width 1351 height 873
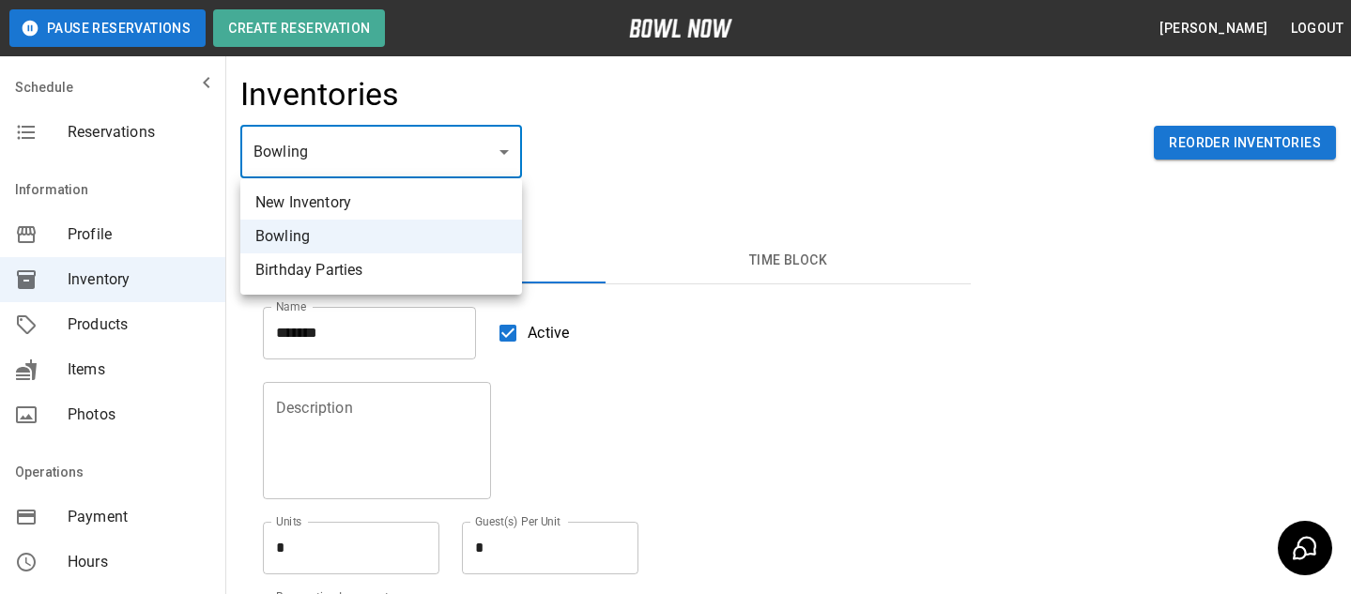
click at [362, 285] on li "Birthday Parties" at bounding box center [381, 270] width 282 height 34
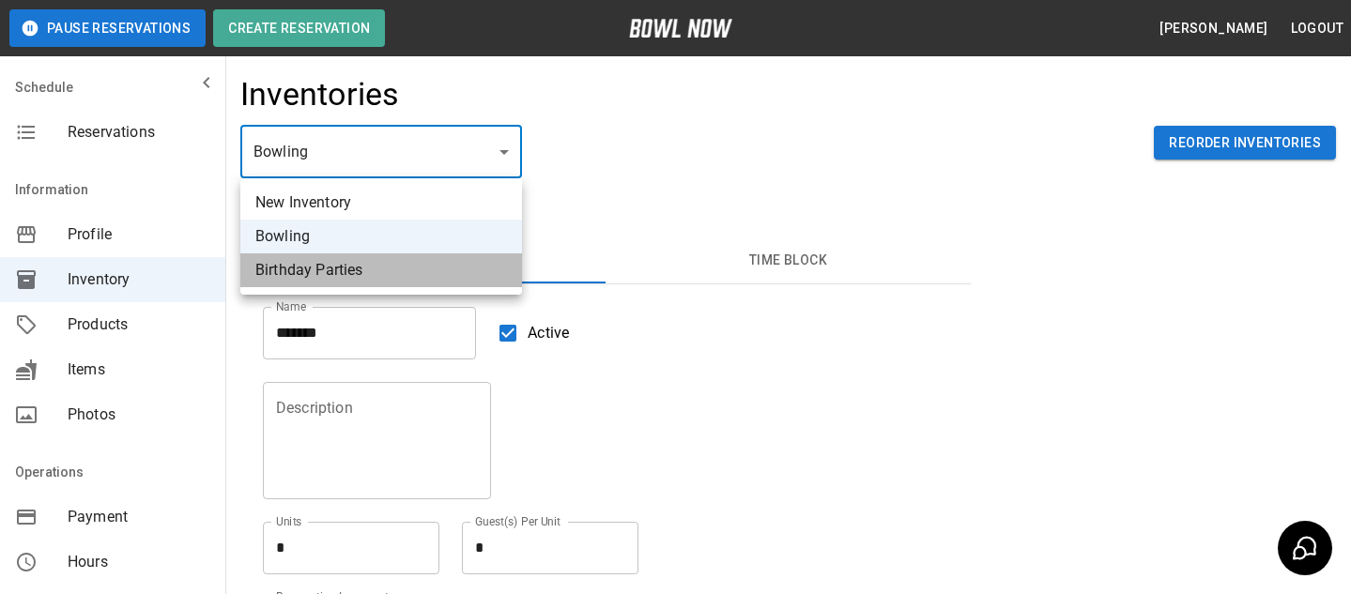
type input "**********"
type textarea "*"
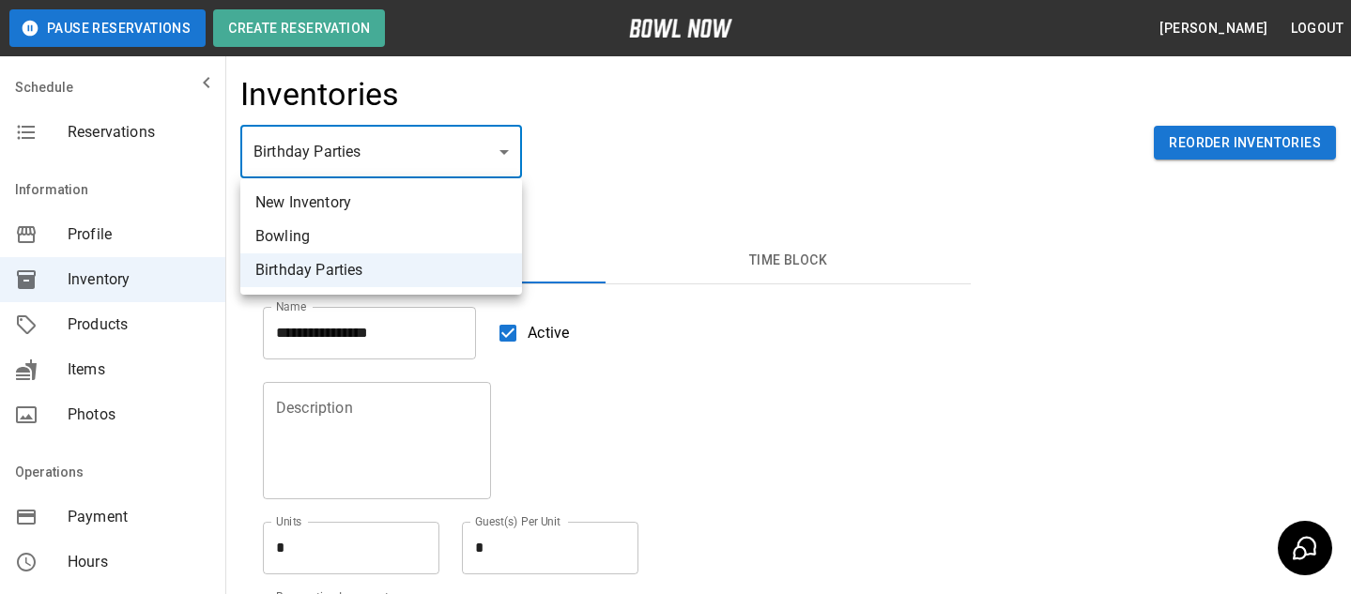
click at [459, 140] on body "**********" at bounding box center [675, 436] width 1351 height 873
click at [452, 230] on li "Bowling" at bounding box center [381, 237] width 282 height 34
type input "**********"
type input "*******"
type textarea "*"
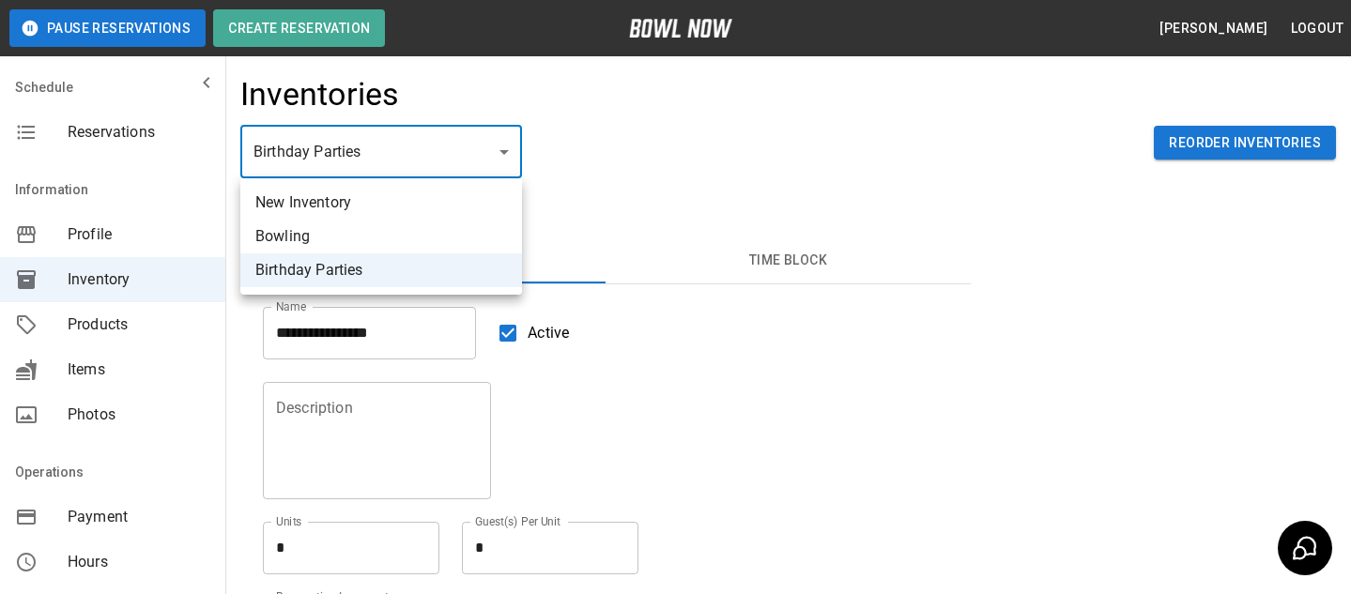
type textarea "*"
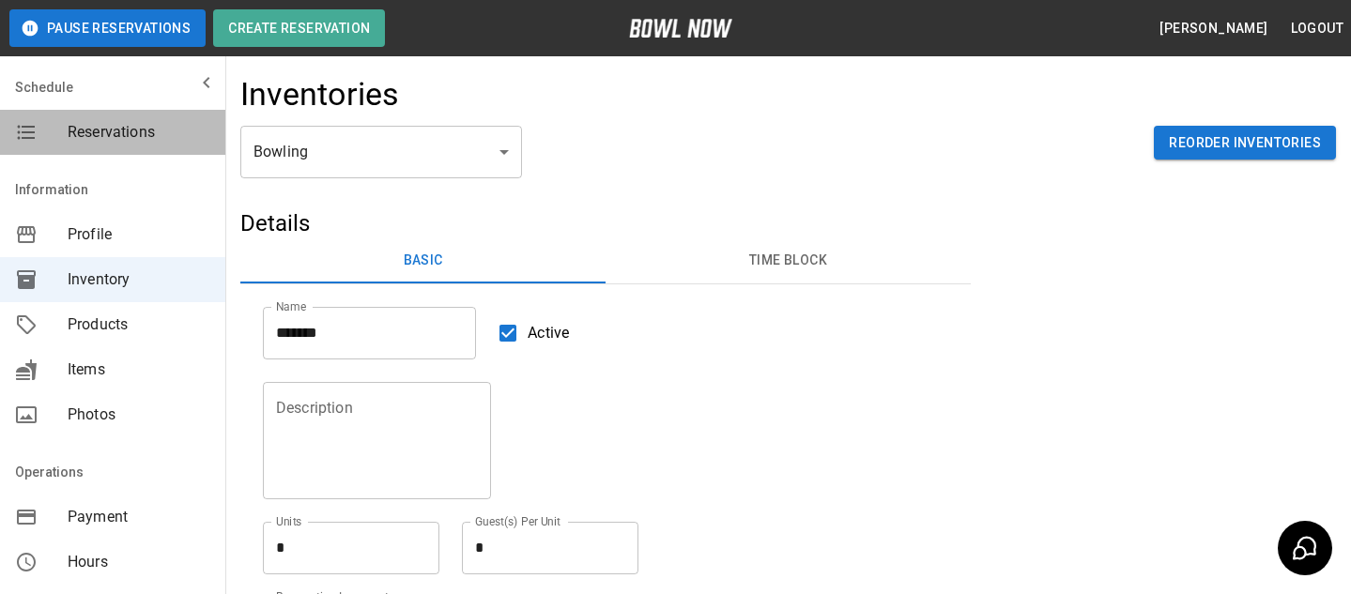
click at [103, 123] on span "Reservations" at bounding box center [139, 132] width 143 height 23
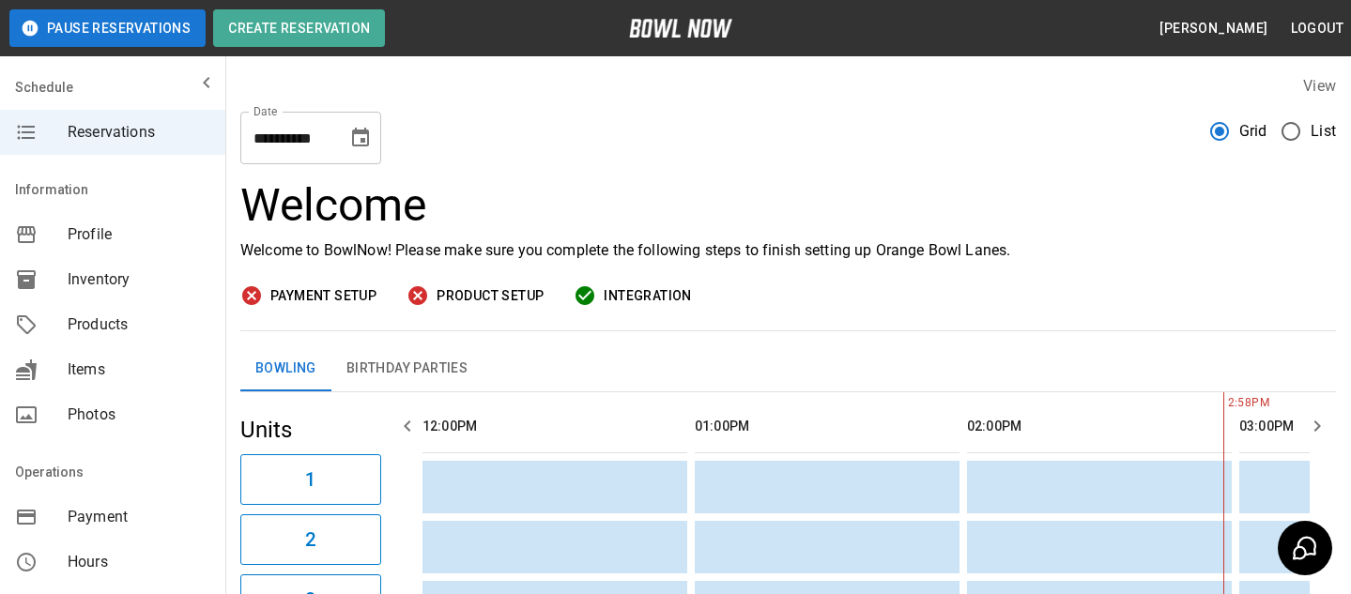
scroll to position [0, 544]
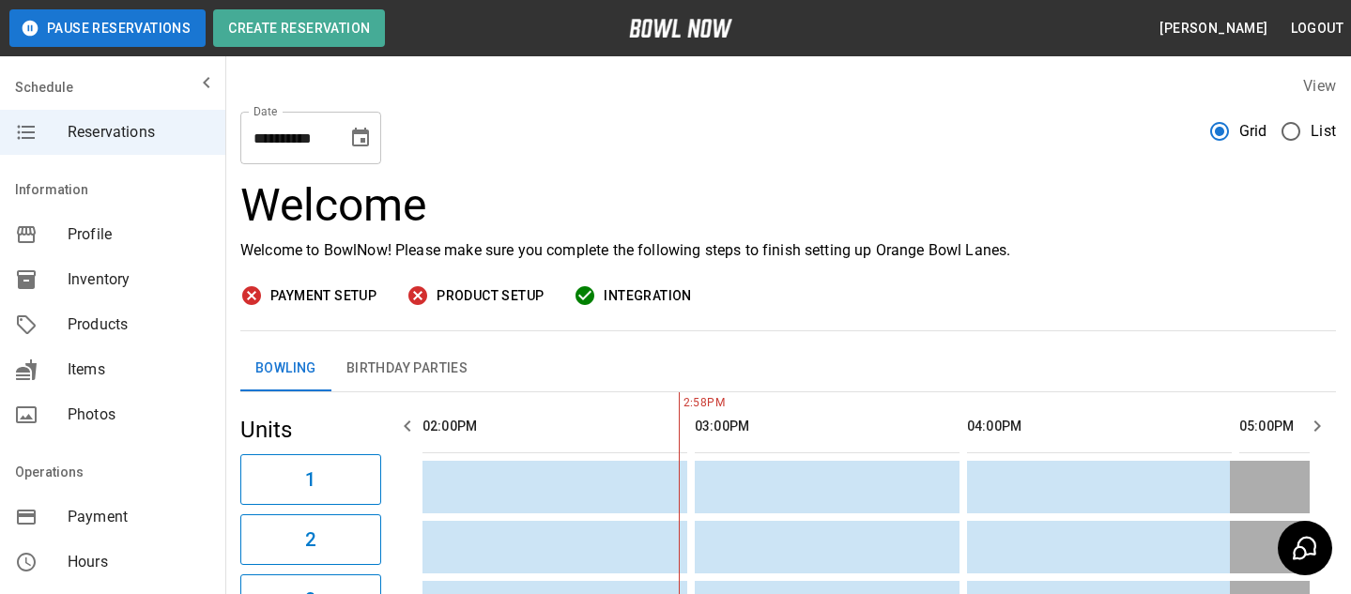
click at [184, 318] on span "Products" at bounding box center [139, 325] width 143 height 23
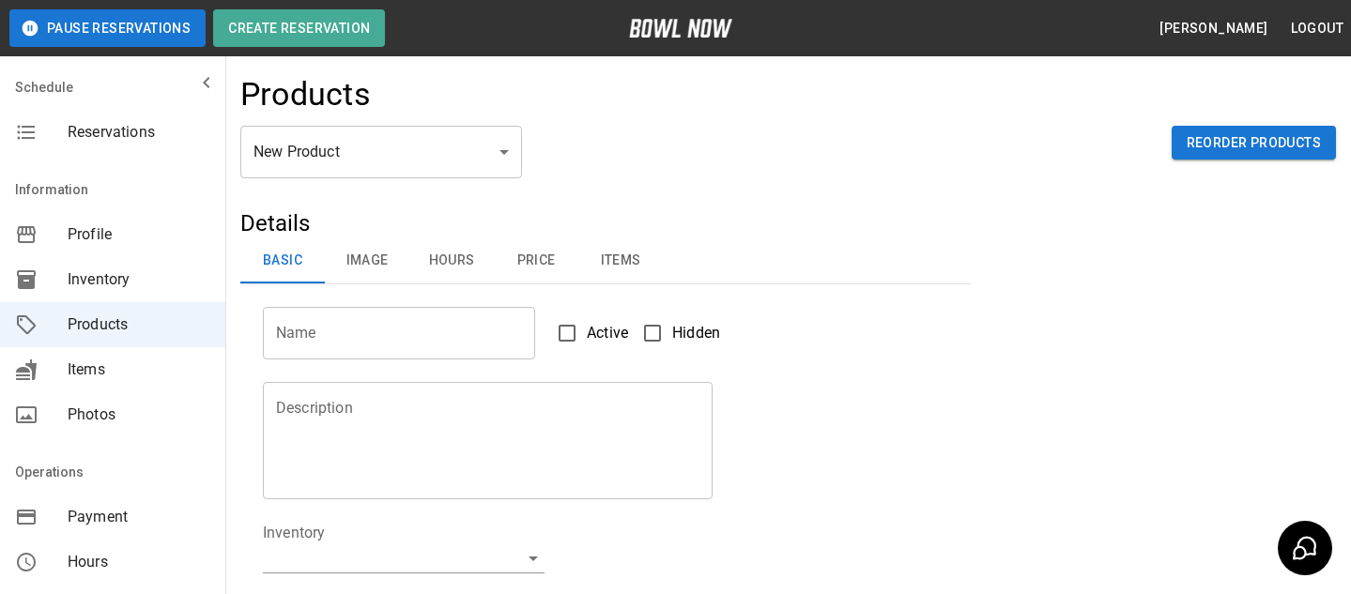
click at [393, 189] on div "New Product ** ​ Reorder Products" at bounding box center [787, 167] width 1095 height 83
click at [393, 159] on body "Pause Reservations Create Reservation Bradey Powell Logout Schedule Reservation…" at bounding box center [675, 605] width 1351 height 1210
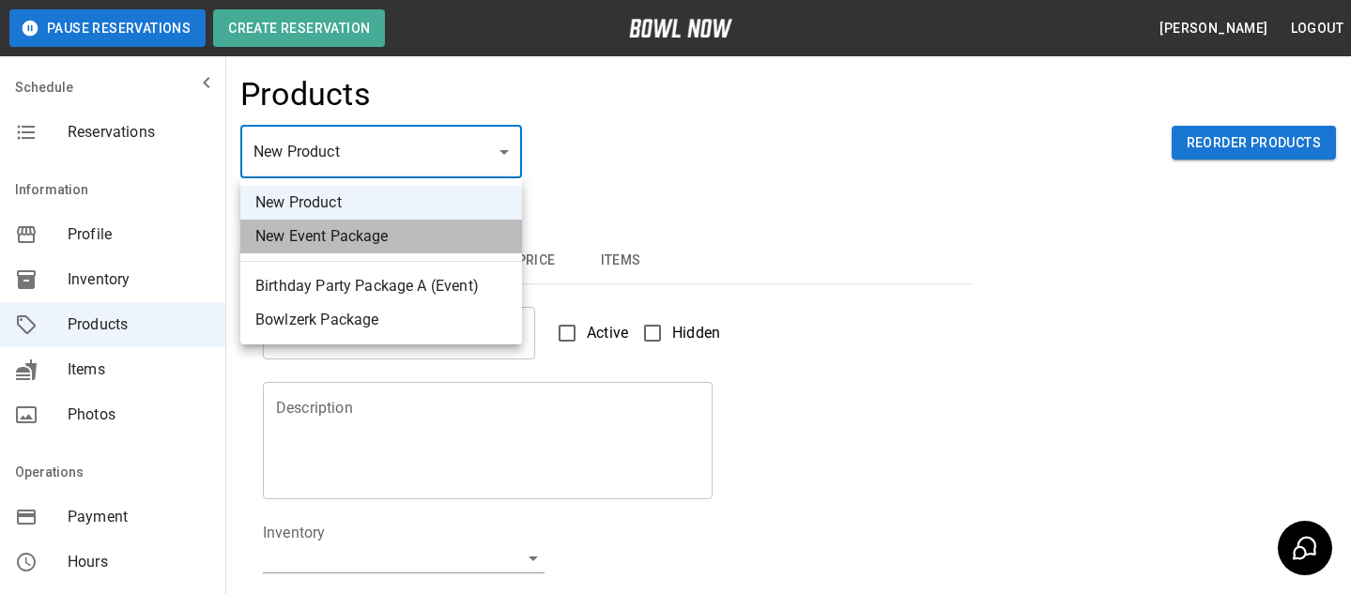
click at [328, 243] on li "New Event Package" at bounding box center [381, 237] width 282 height 34
type input "**"
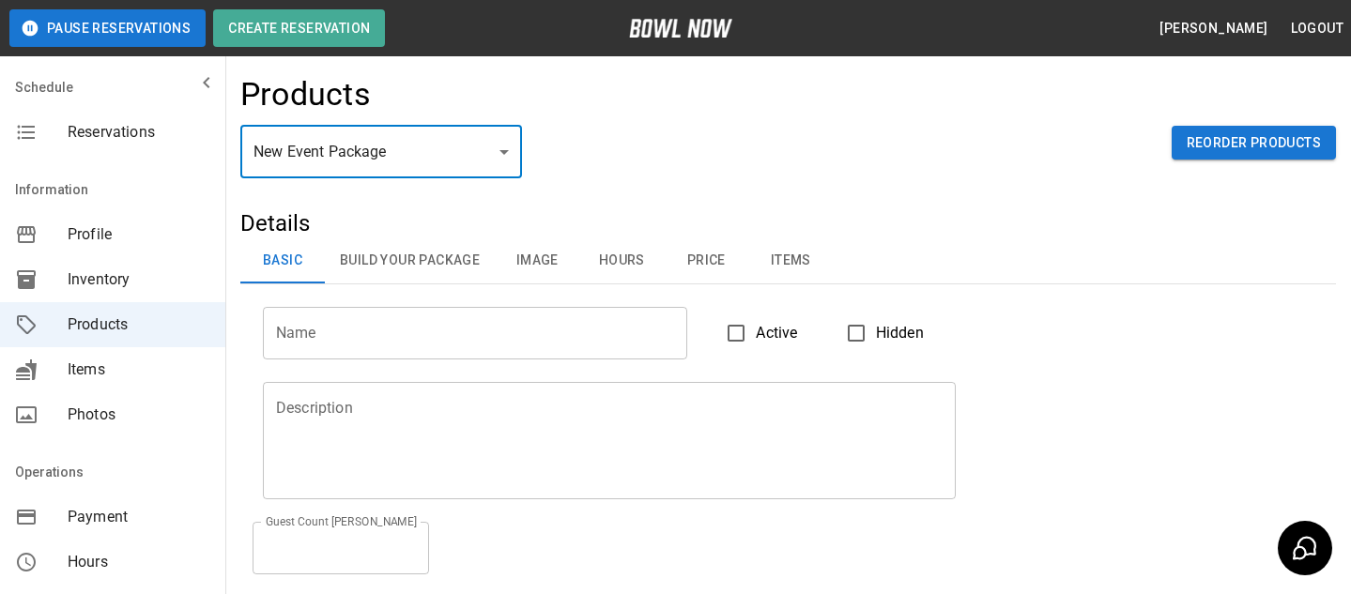
click at [622, 281] on button "Hours" at bounding box center [621, 260] width 84 height 45
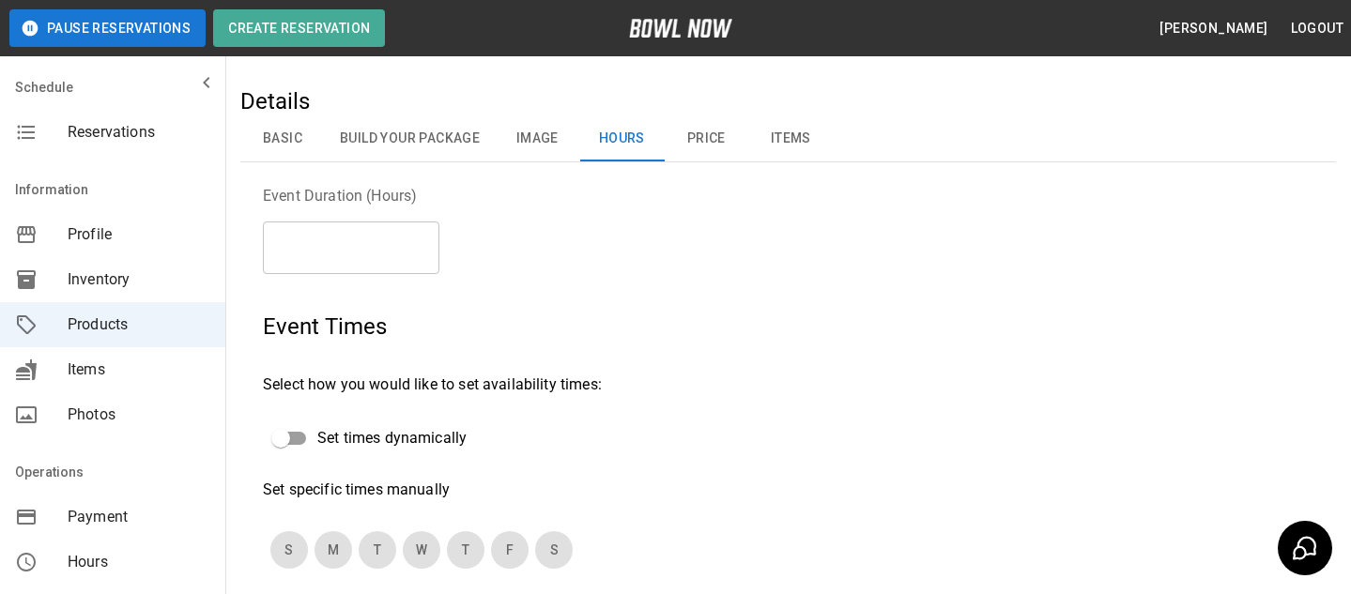
scroll to position [96, 0]
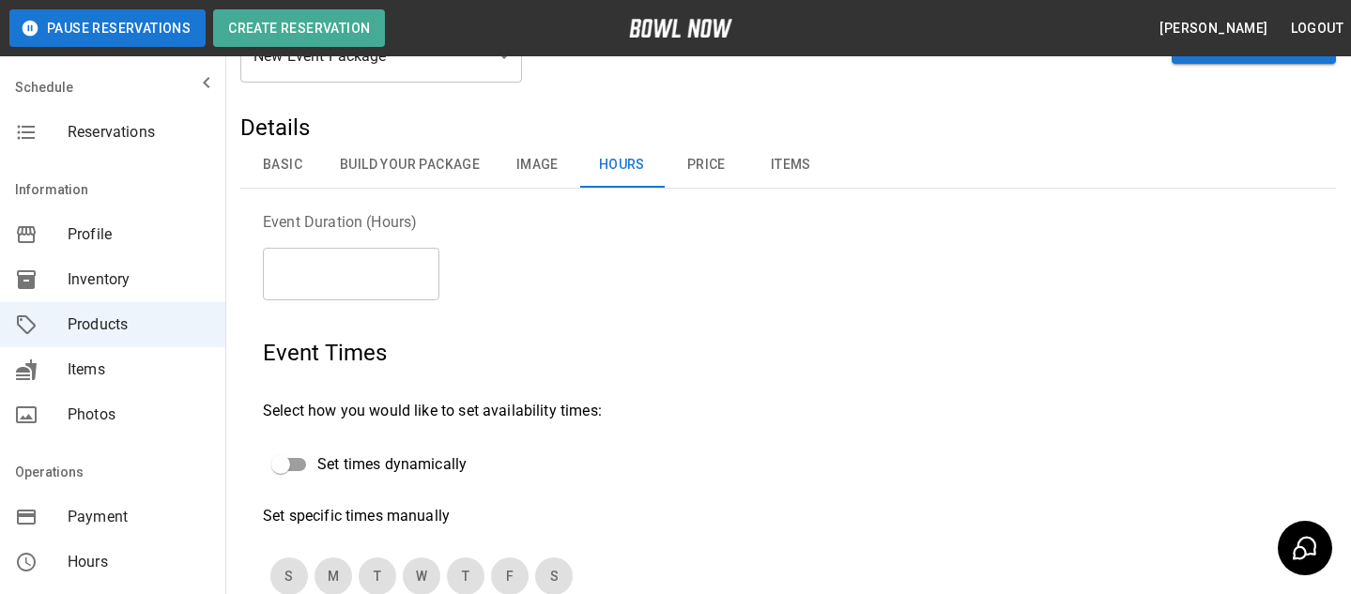
click at [700, 162] on button "Price" at bounding box center [706, 165] width 84 height 45
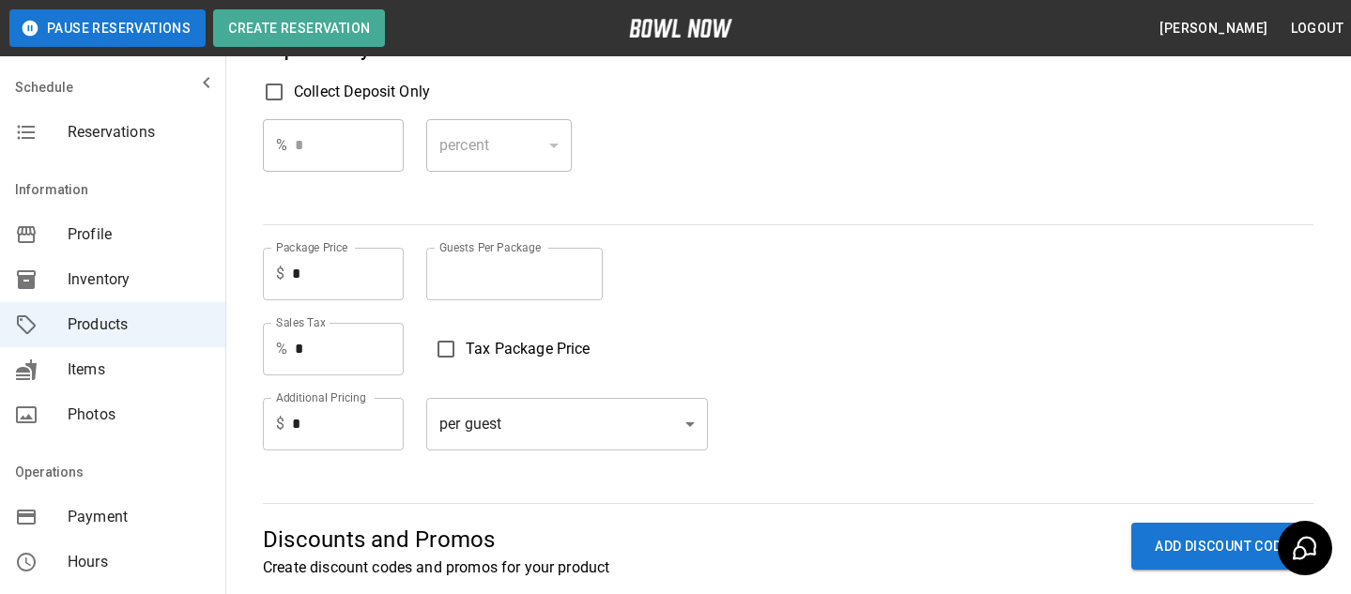
scroll to position [267, 0]
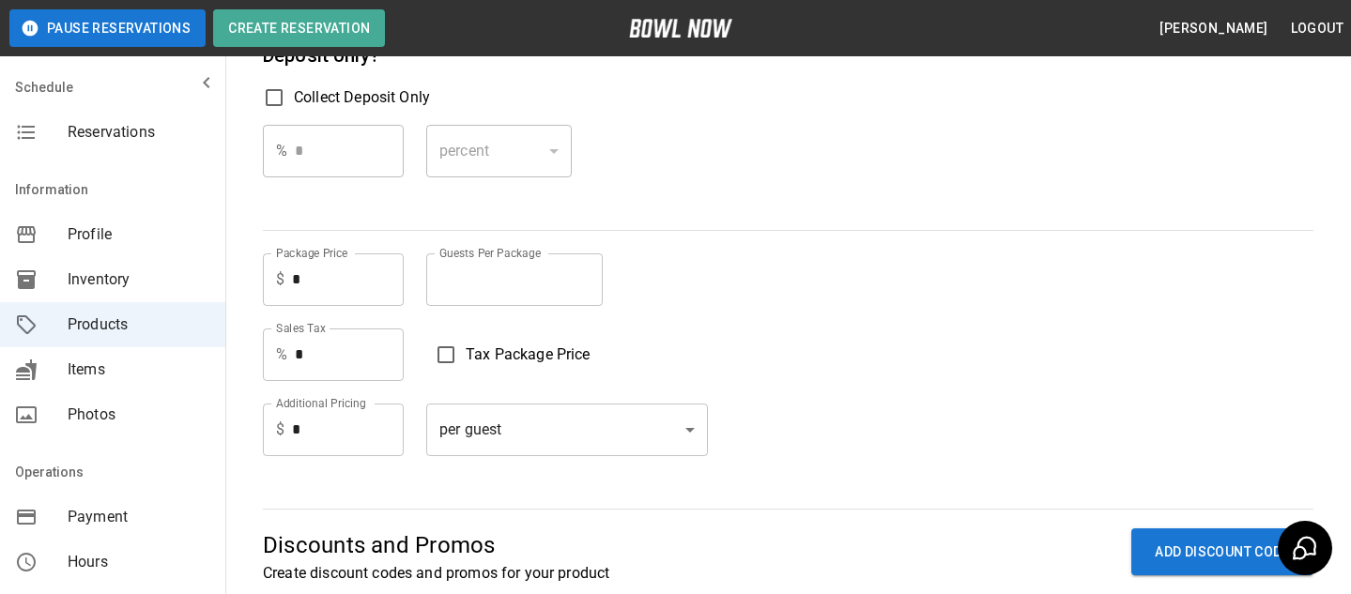
click at [360, 289] on input "*" at bounding box center [348, 279] width 112 height 53
click at [557, 299] on input "*" at bounding box center [514, 279] width 176 height 53
click at [476, 357] on span "Tax Package Price" at bounding box center [528, 355] width 125 height 23
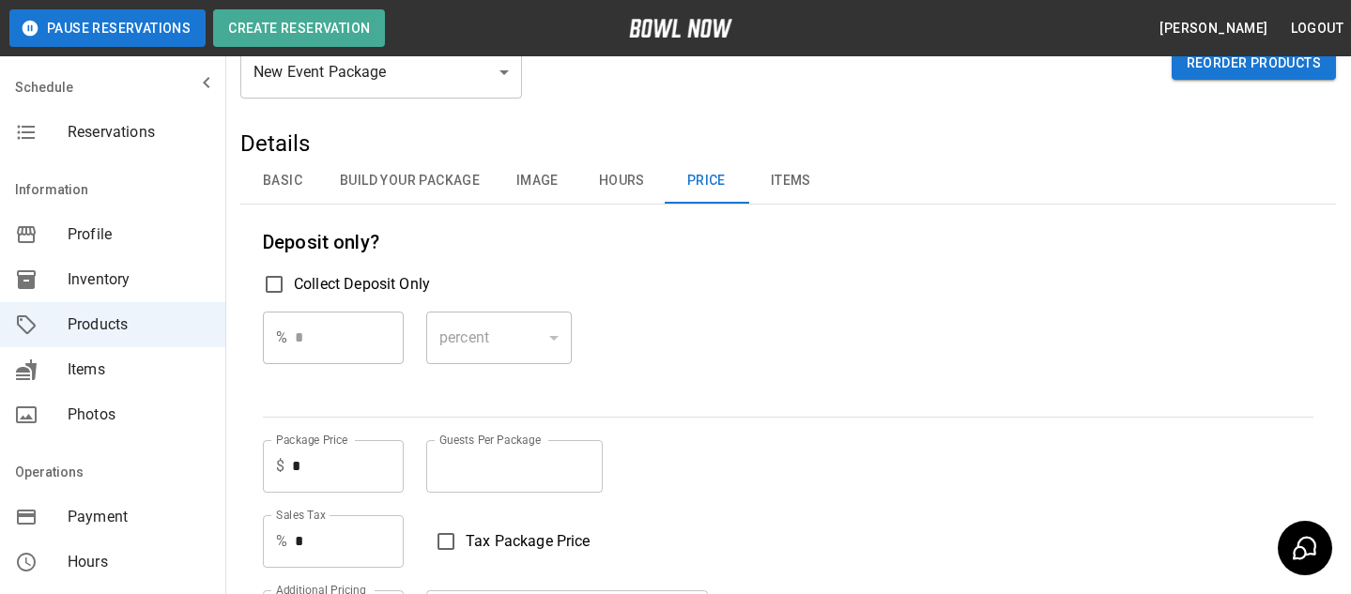
scroll to position [37, 0]
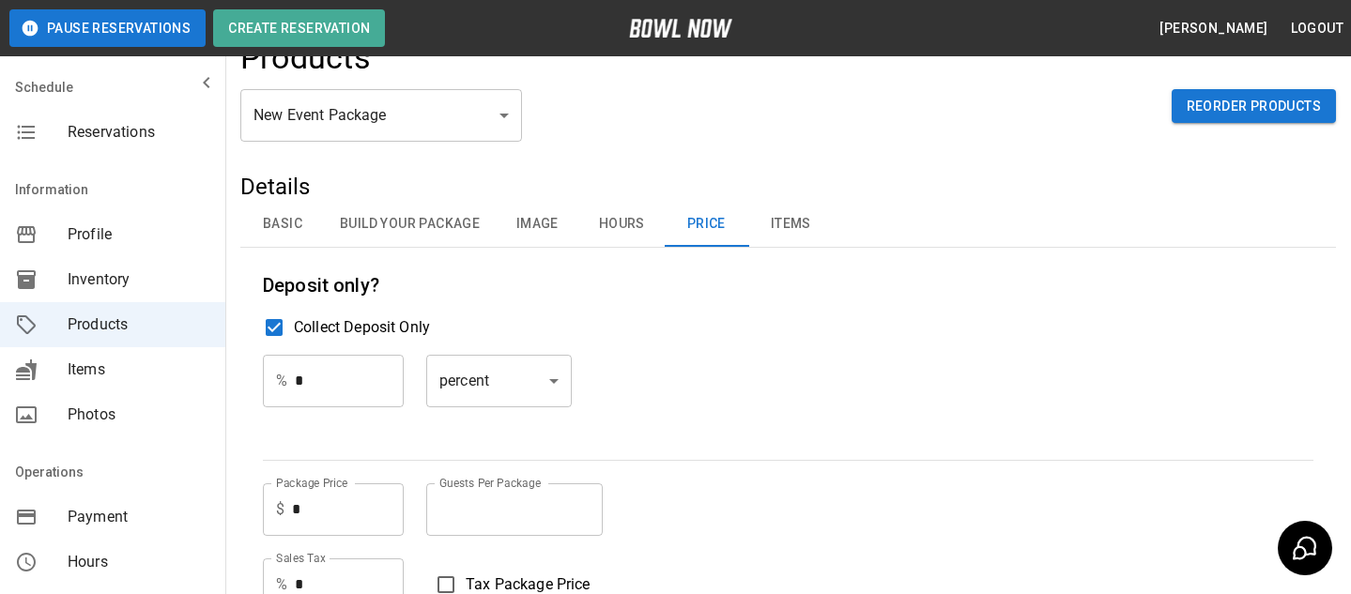
click at [357, 391] on input "*" at bounding box center [349, 381] width 109 height 53
type input "**"
click at [667, 411] on div "% ** ​ percent ******* ​" at bounding box center [788, 396] width 1050 height 83
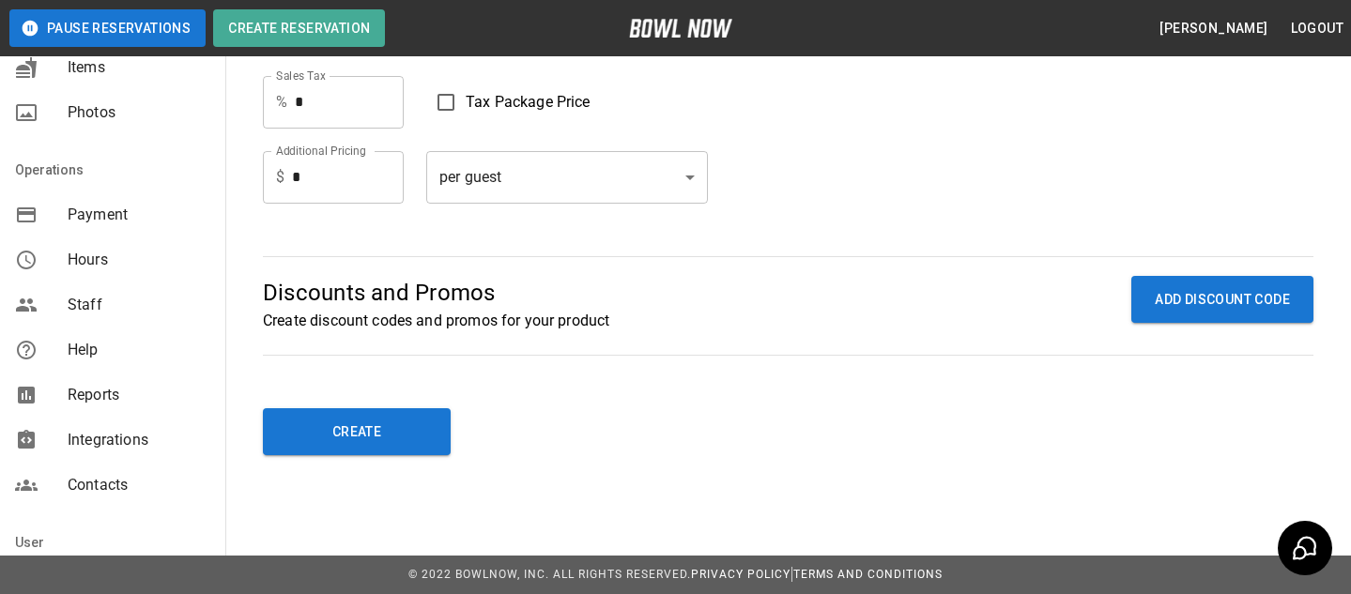
scroll to position [350, 0]
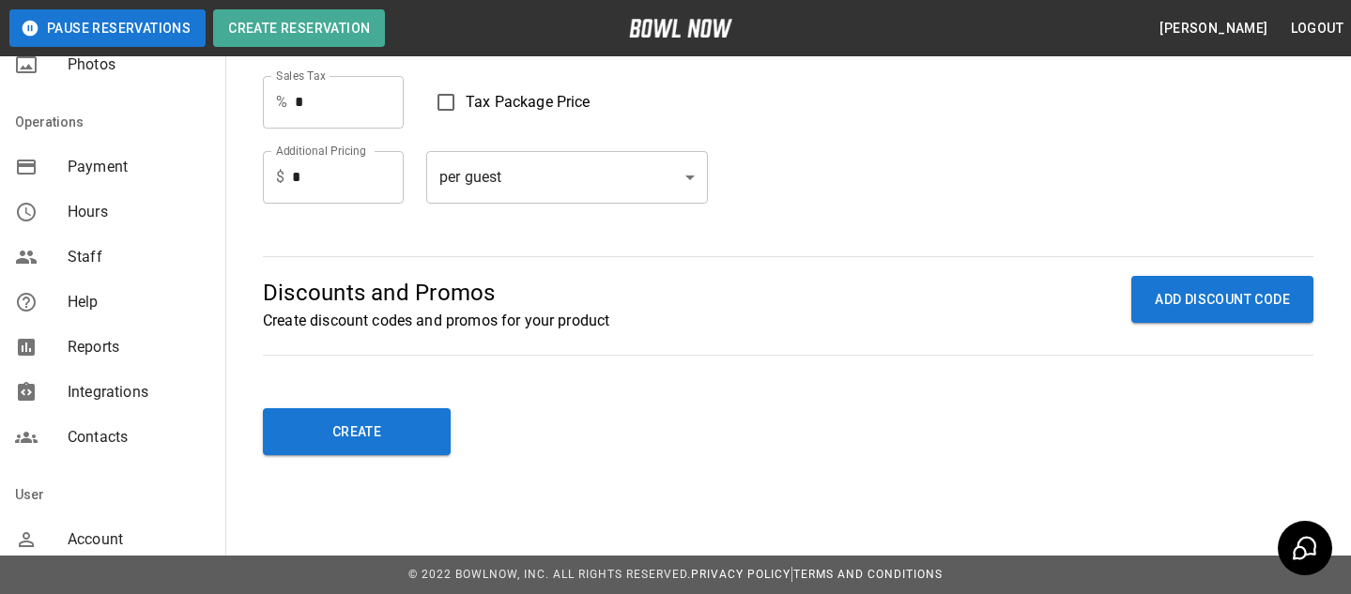
click at [125, 551] on div "Account" at bounding box center [112, 539] width 225 height 45
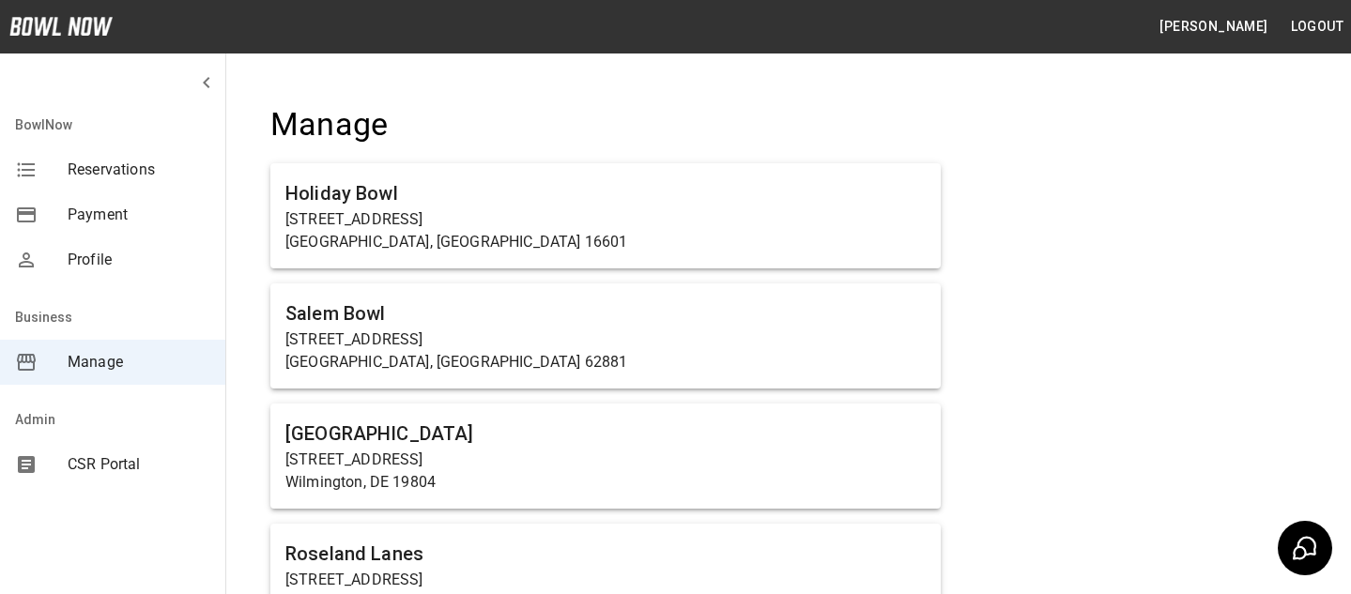
scroll to position [1217, 0]
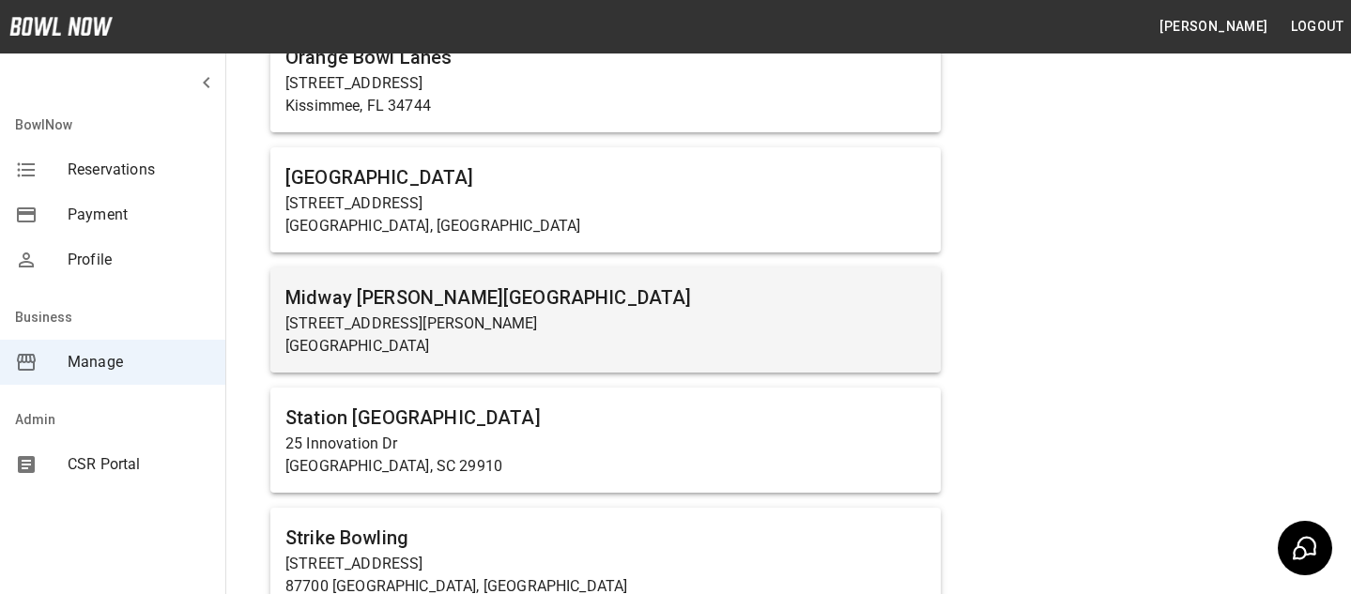
click at [487, 328] on p "[STREET_ADDRESS][PERSON_NAME]" at bounding box center [605, 324] width 640 height 23
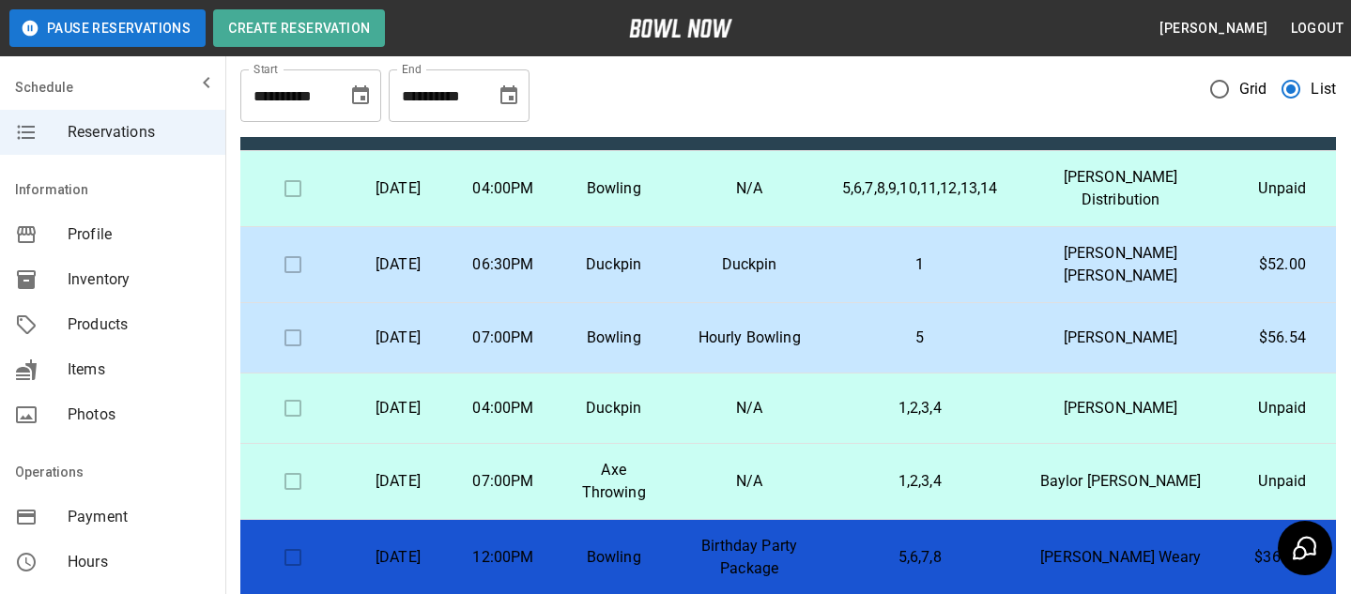
scroll to position [72, 0]
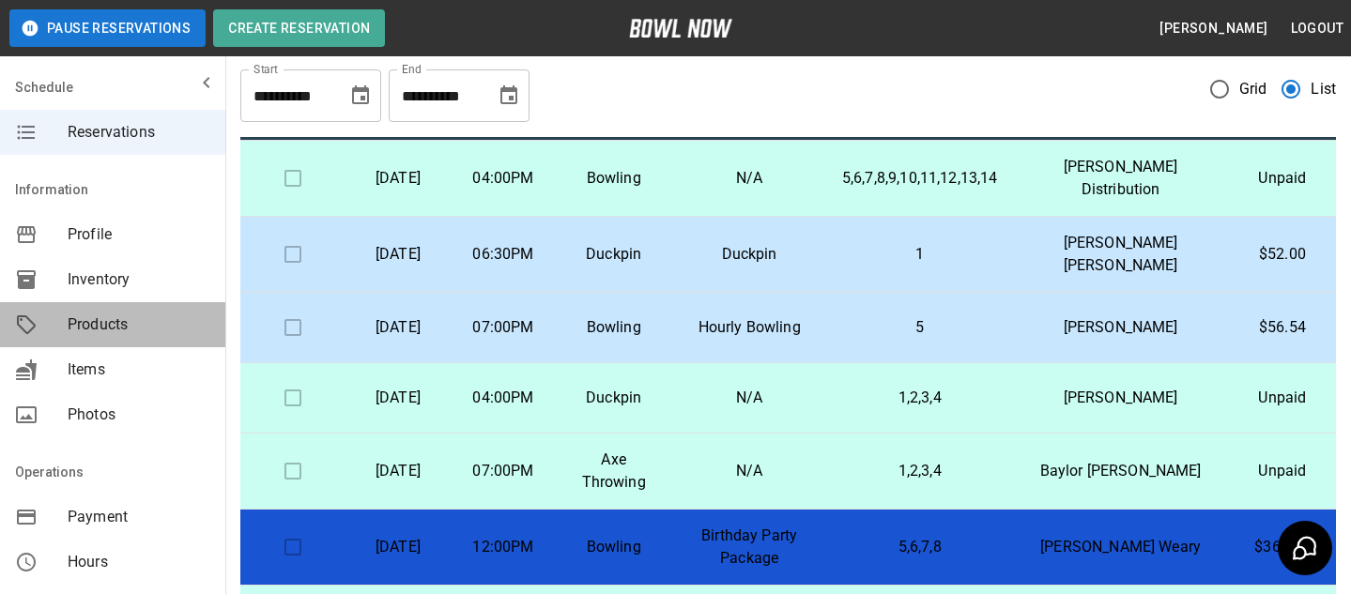
click at [120, 314] on span "Products" at bounding box center [139, 325] width 143 height 23
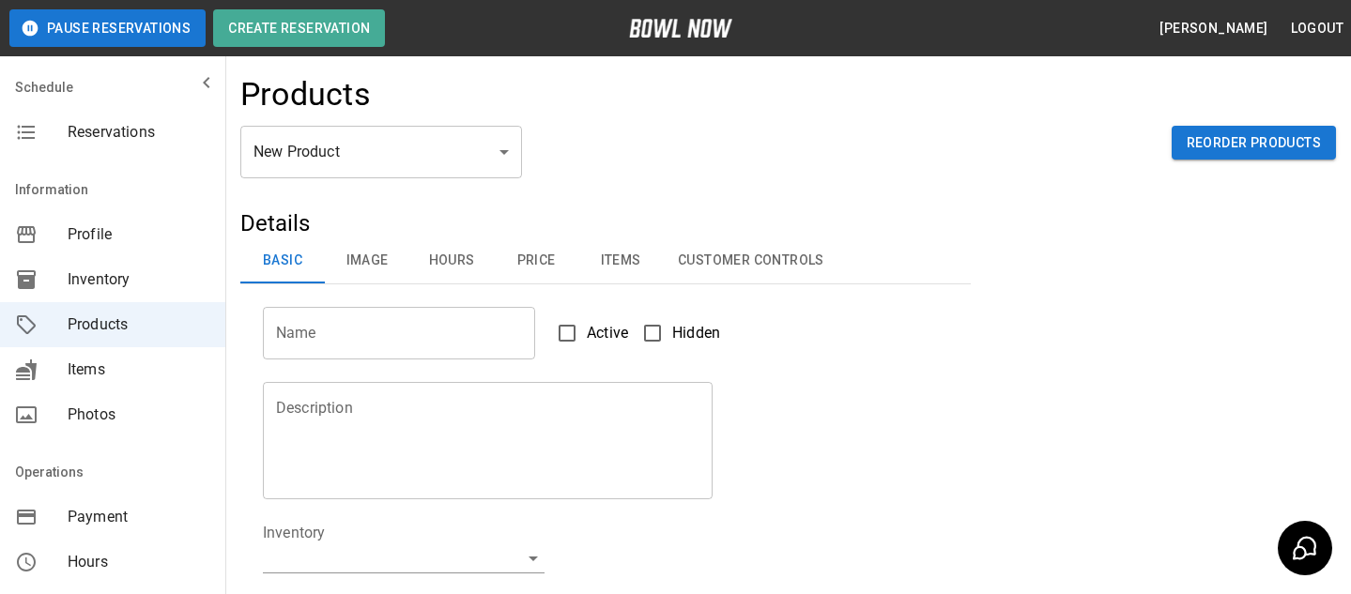
click at [432, 123] on div "Products" at bounding box center [787, 100] width 1095 height 51
click at [424, 163] on body "Pause Reservations Create Reservation Bradey Powell Logout Schedule Reservation…" at bounding box center [675, 605] width 1351 height 1210
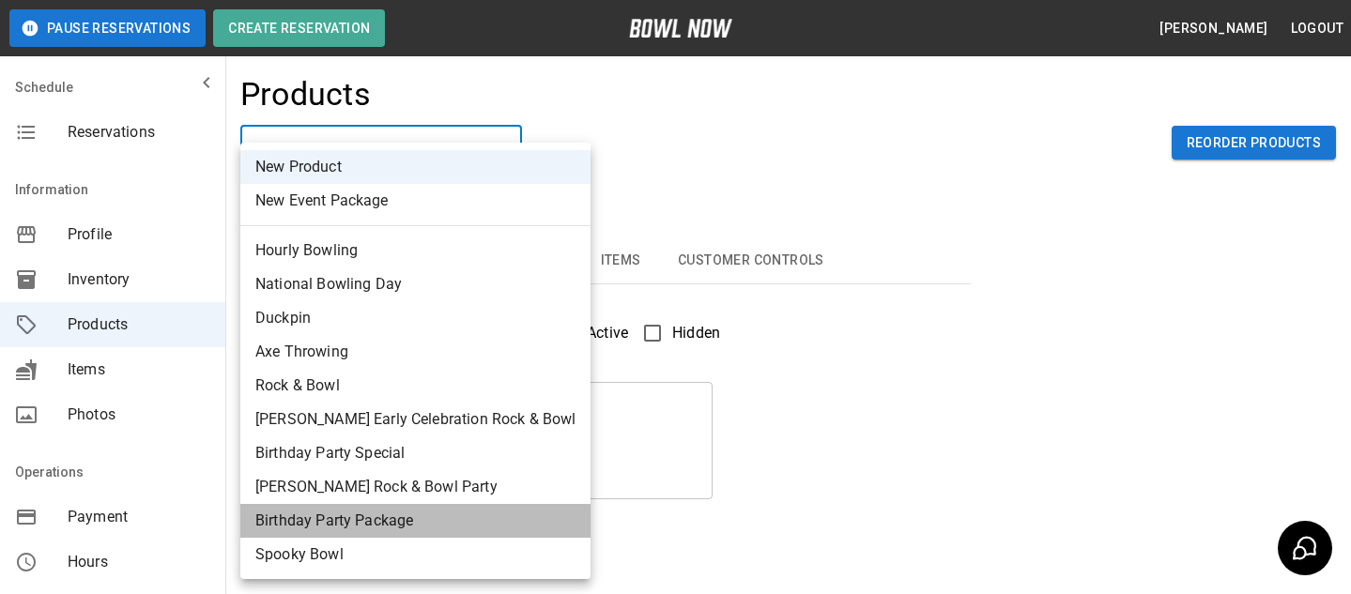
click at [421, 513] on li "Birthday Party Package" at bounding box center [415, 521] width 350 height 34
type input "*"
type input "**********"
type textarea "**********"
type input "**********"
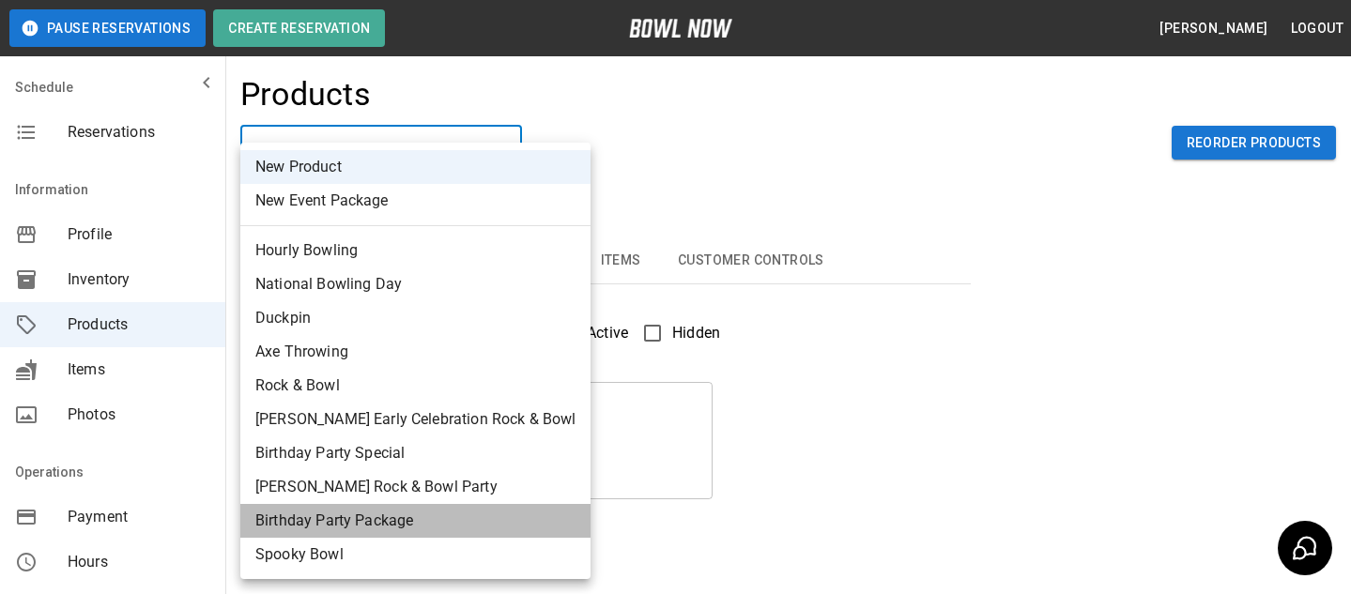
type input "*"
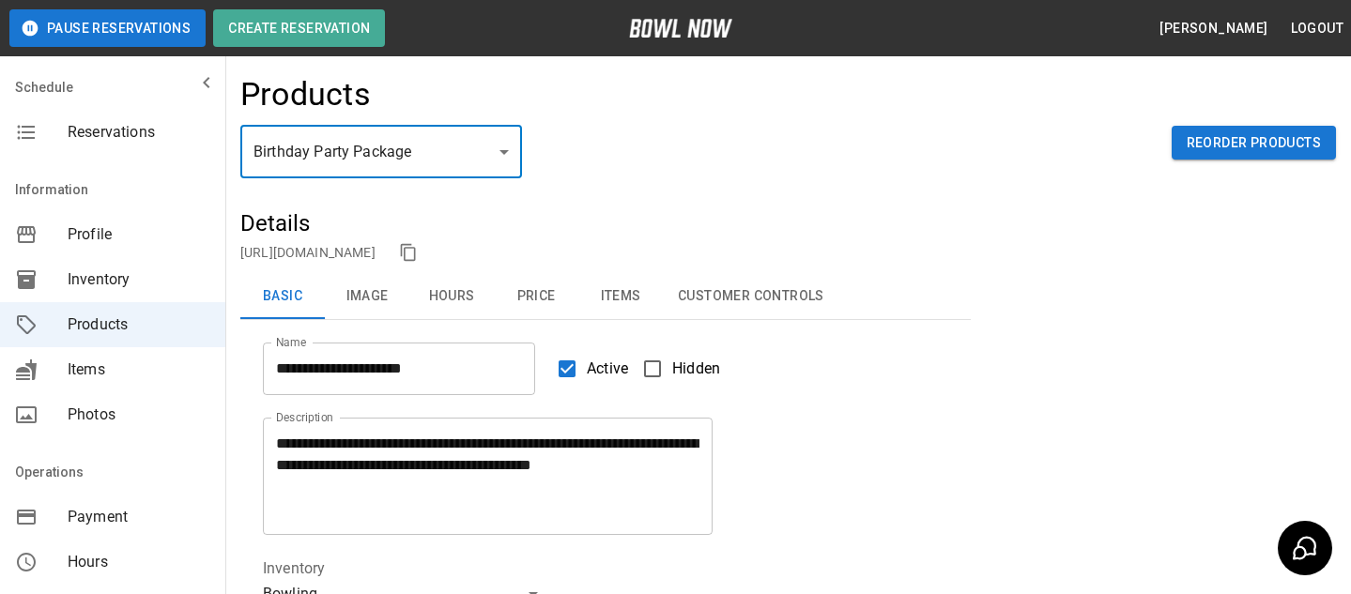
click at [630, 287] on button "Items" at bounding box center [620, 296] width 84 height 45
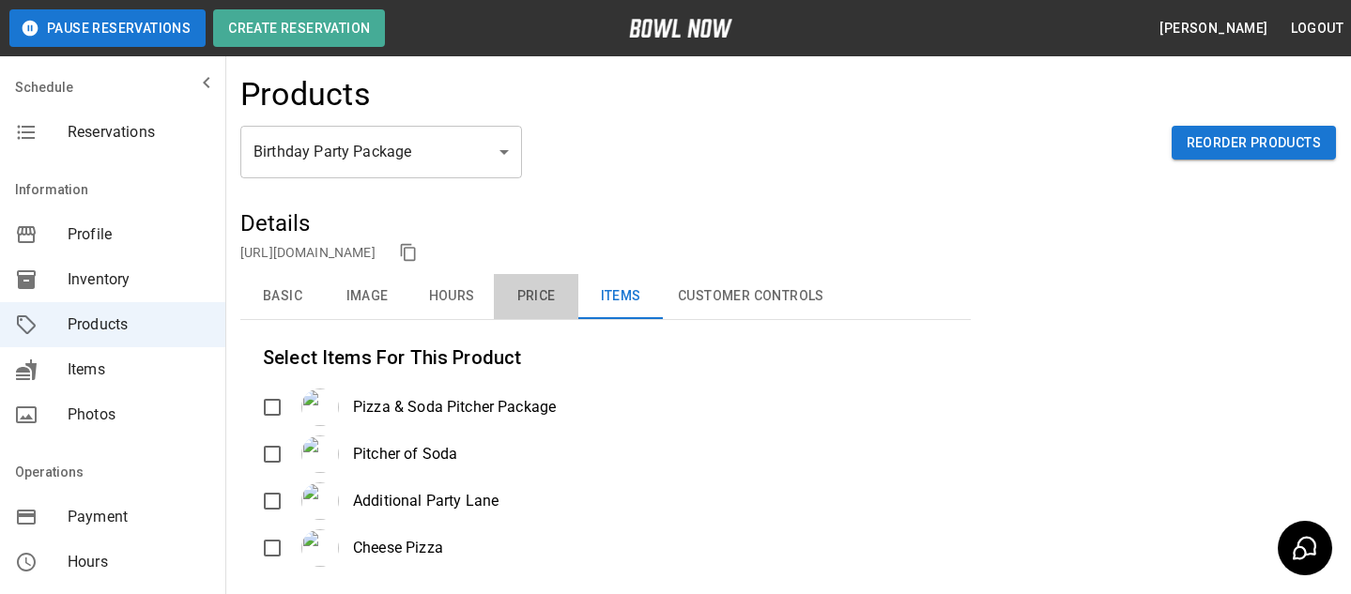
click at [564, 298] on button "Price" at bounding box center [536, 296] width 84 height 45
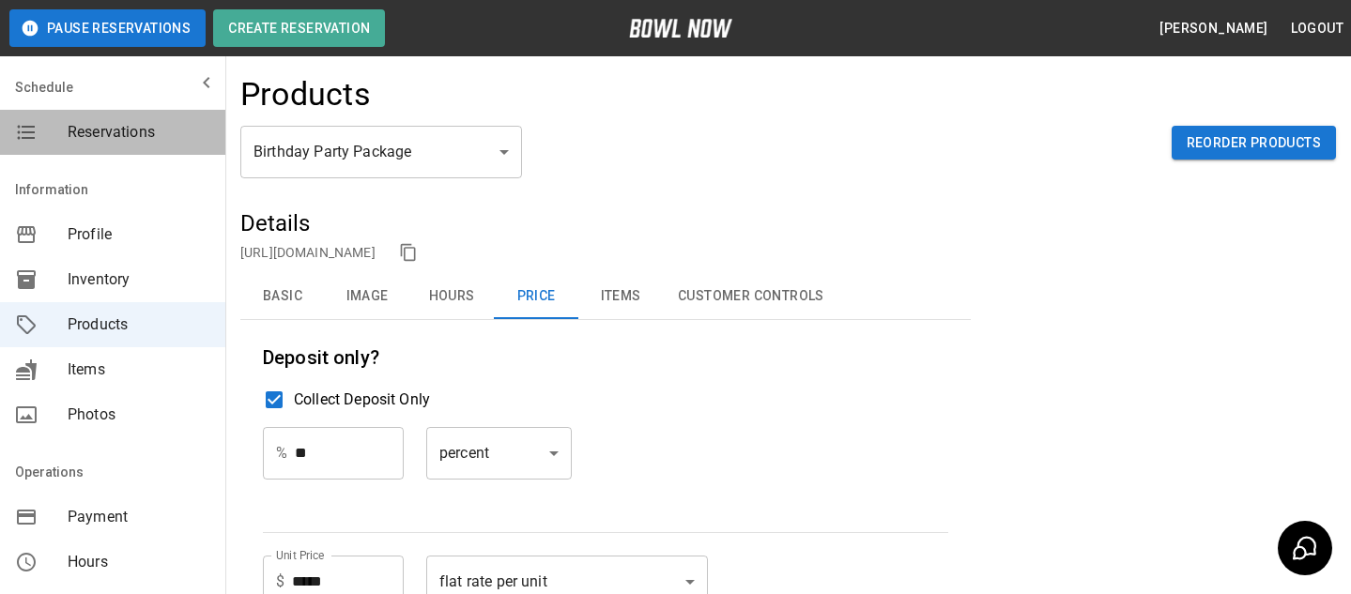
click at [77, 143] on span "Reservations" at bounding box center [139, 132] width 143 height 23
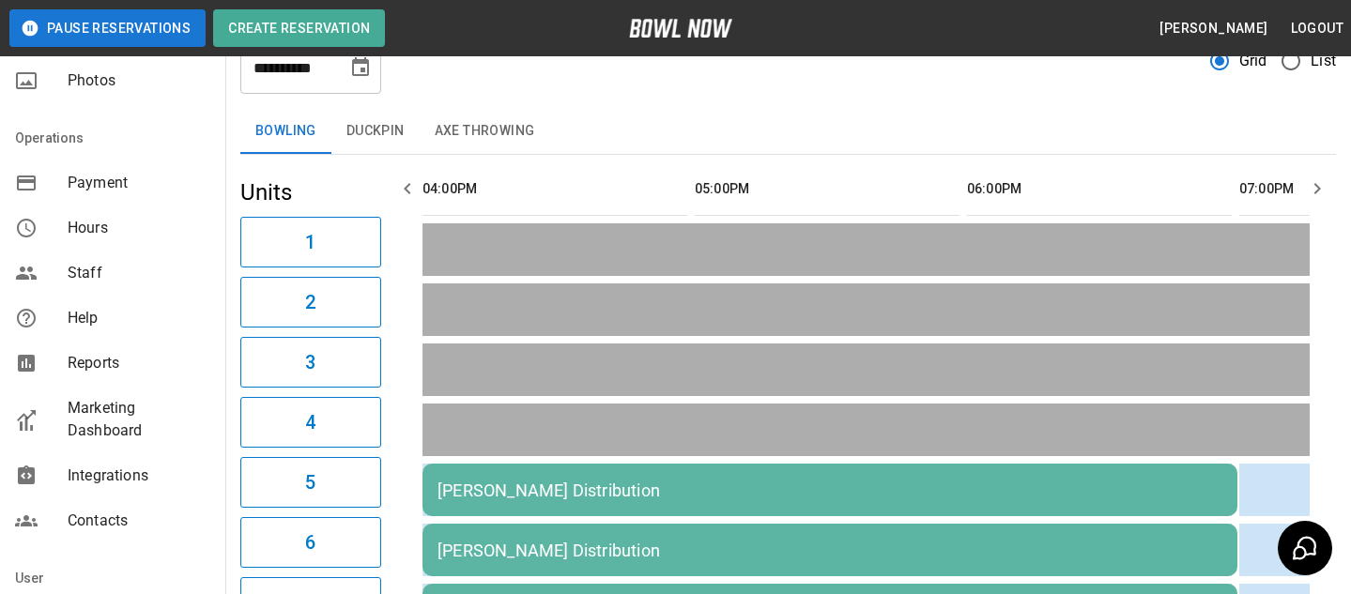
scroll to position [421, 0]
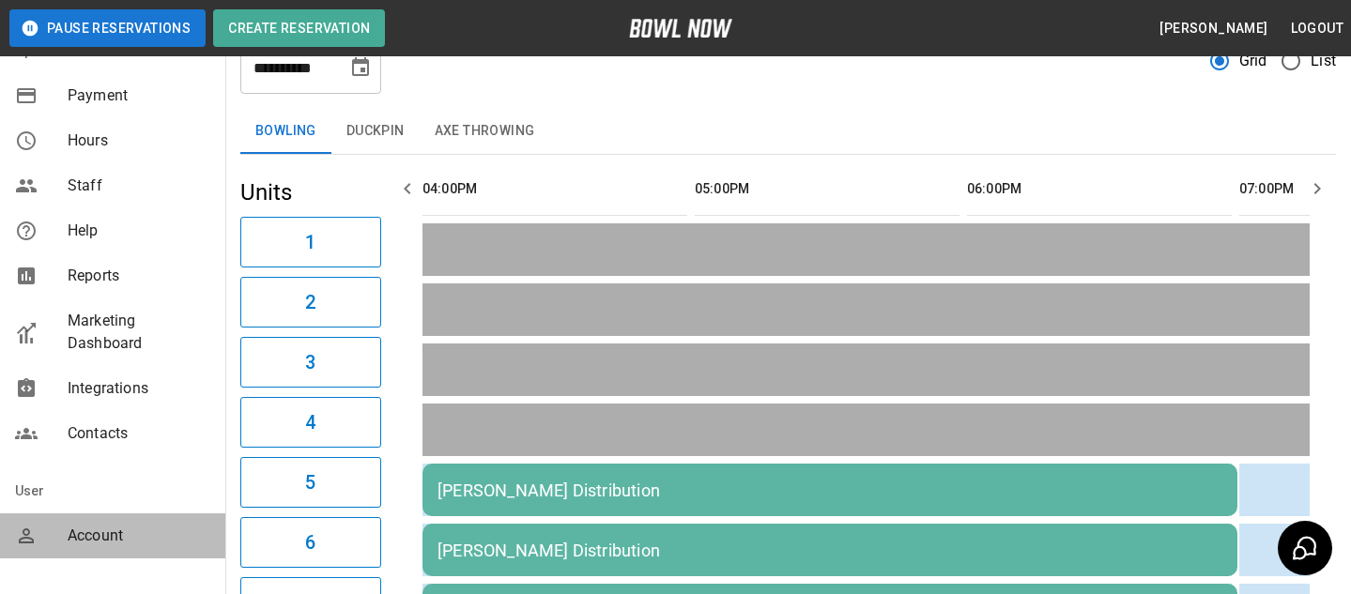
click at [123, 540] on span "Account" at bounding box center [139, 536] width 143 height 23
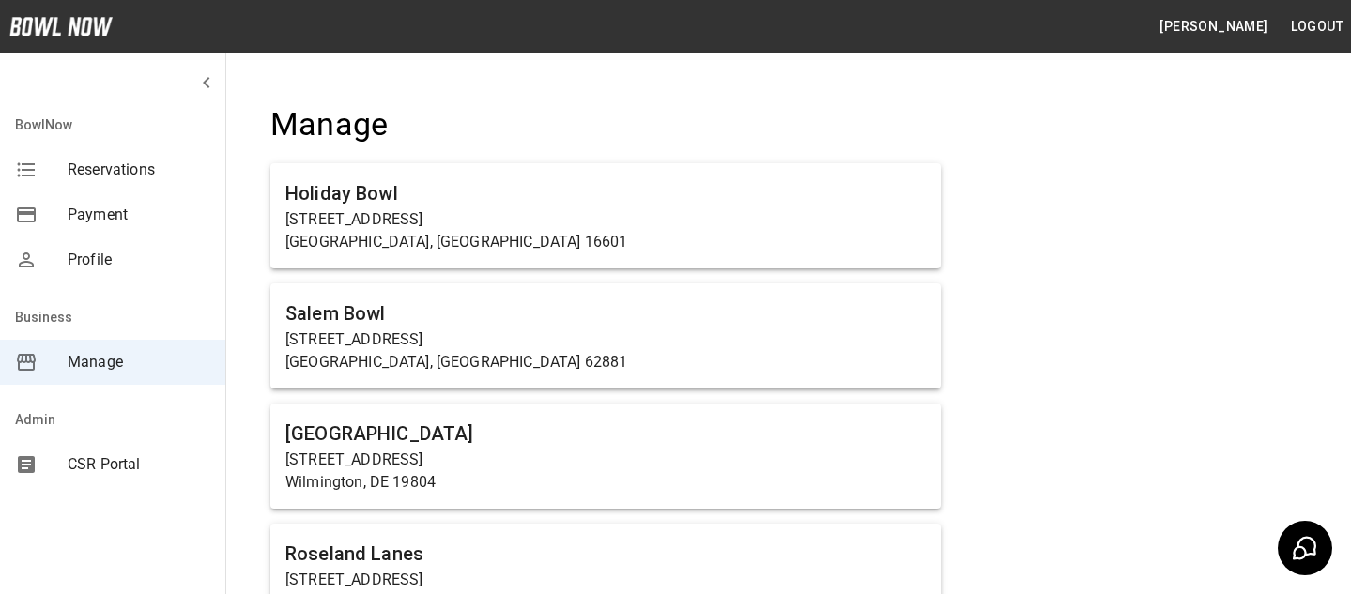
scroll to position [977, 0]
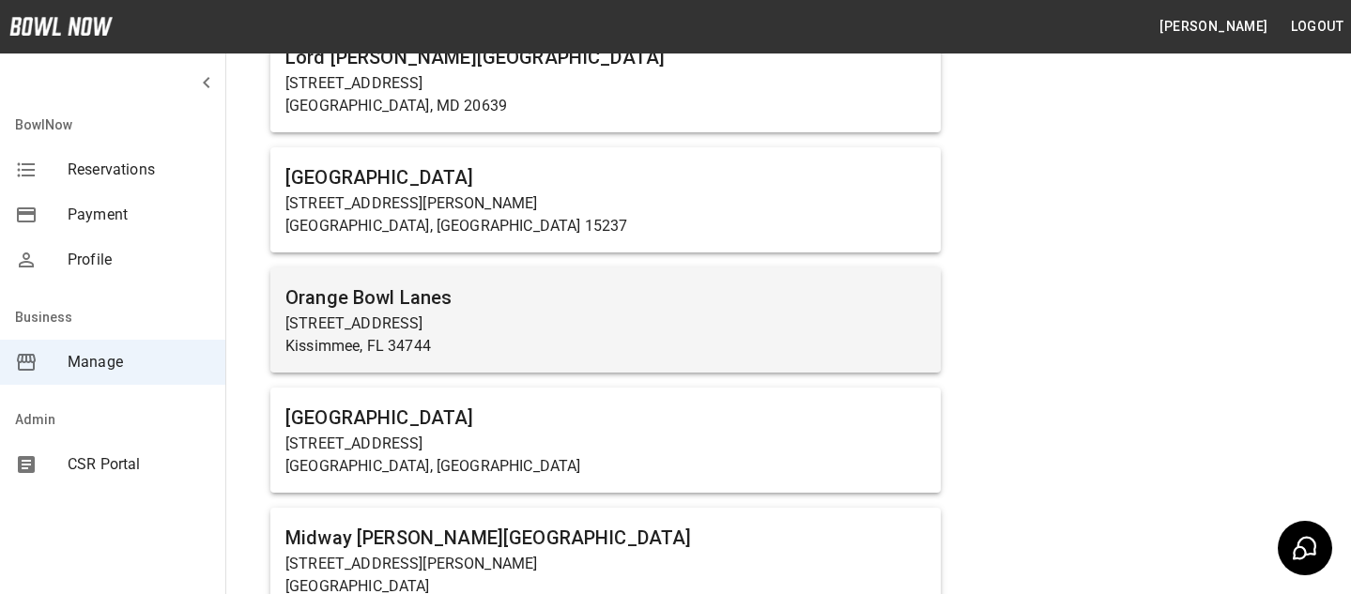
click at [489, 337] on p "Kissimmee, FL 34744" at bounding box center [605, 346] width 640 height 23
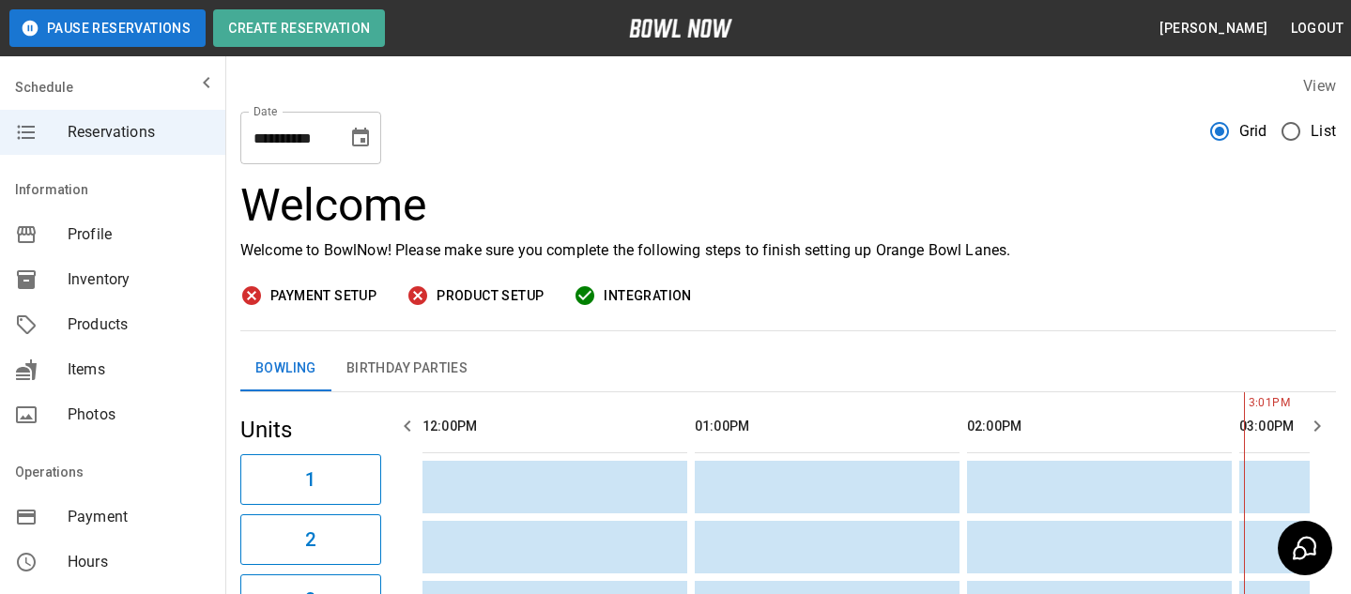
scroll to position [0, 817]
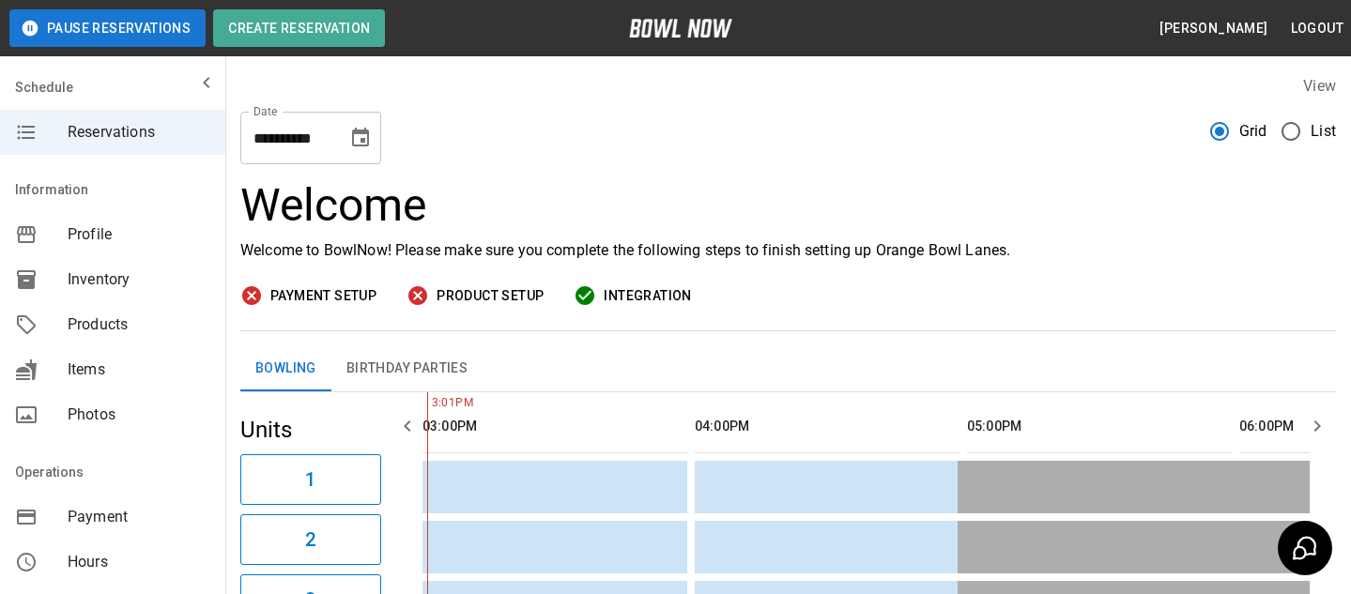
click at [88, 321] on span "Products" at bounding box center [139, 325] width 143 height 23
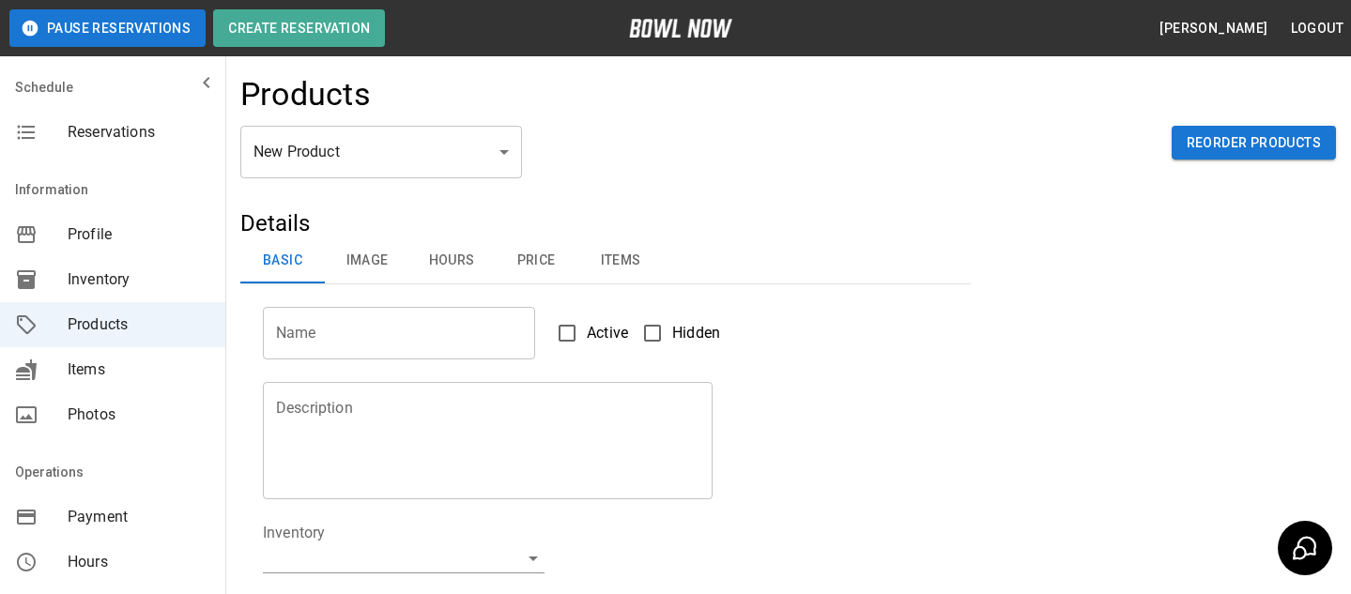
click at [389, 176] on body "Pause Reservations Create Reservation Bradey Powell Logout Schedule Reservation…" at bounding box center [675, 605] width 1351 height 1210
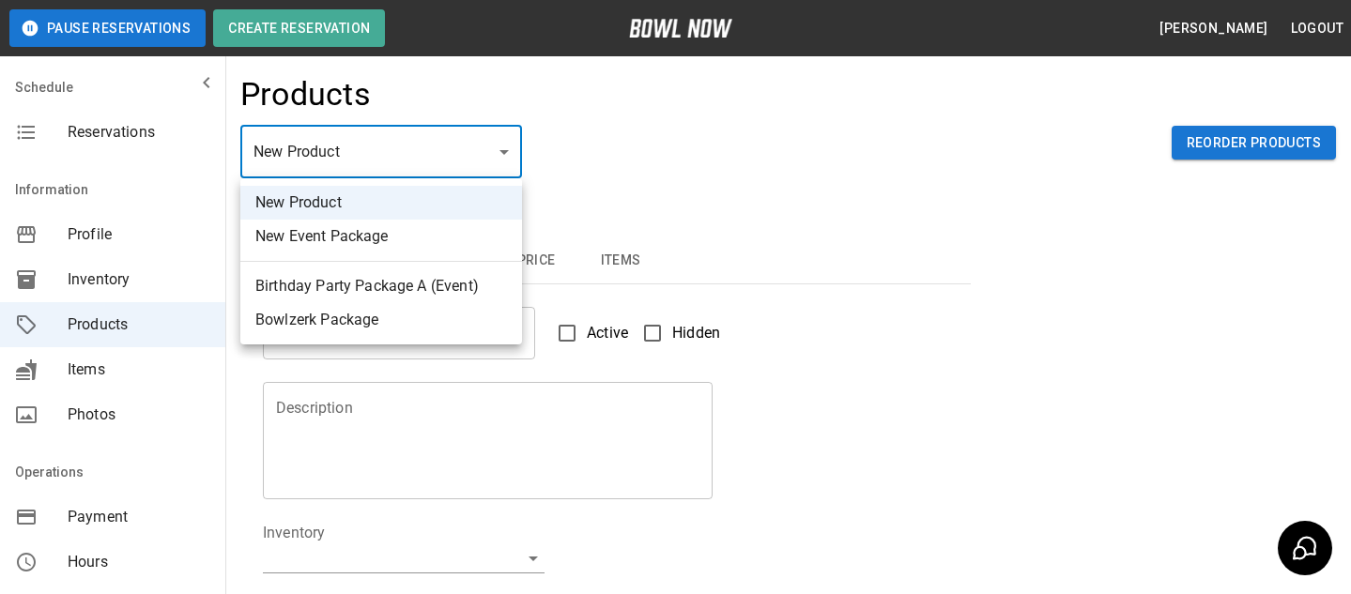
click at [611, 217] on div at bounding box center [675, 297] width 1351 height 594
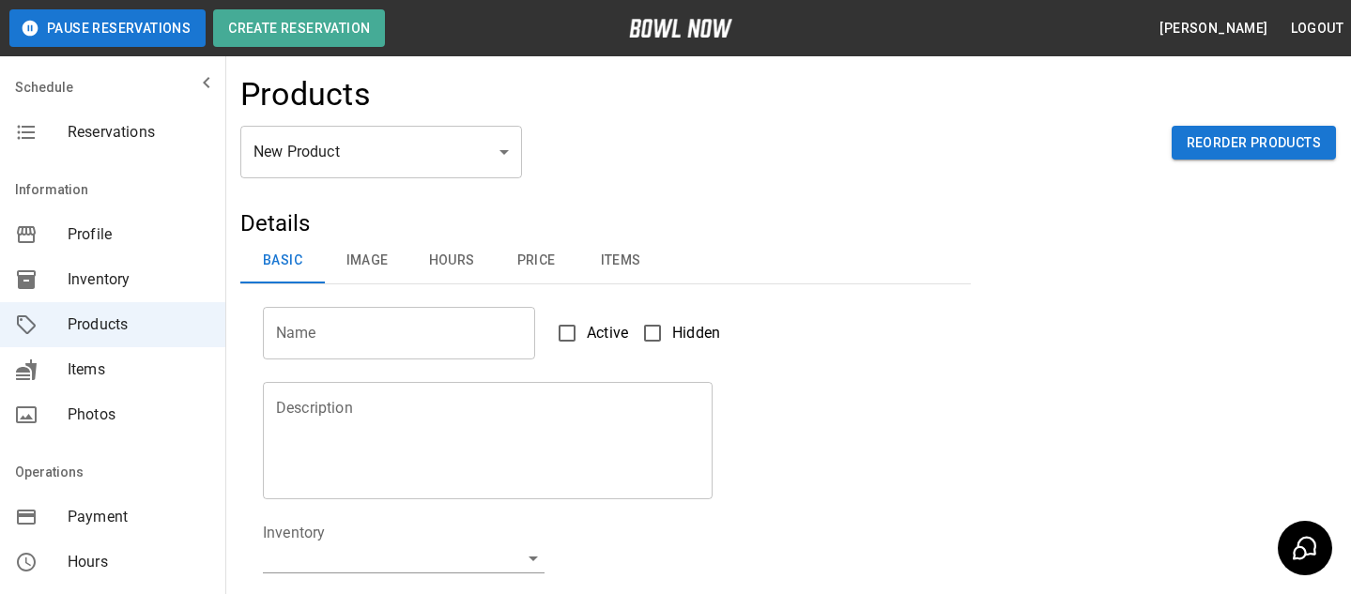
click at [498, 184] on div "New Product ** ​ Reorder Products" at bounding box center [787, 167] width 1095 height 83
click at [502, 162] on body "Pause Reservations Create Reservation Bradey Powell Logout Schedule Reservation…" at bounding box center [675, 605] width 1351 height 1210
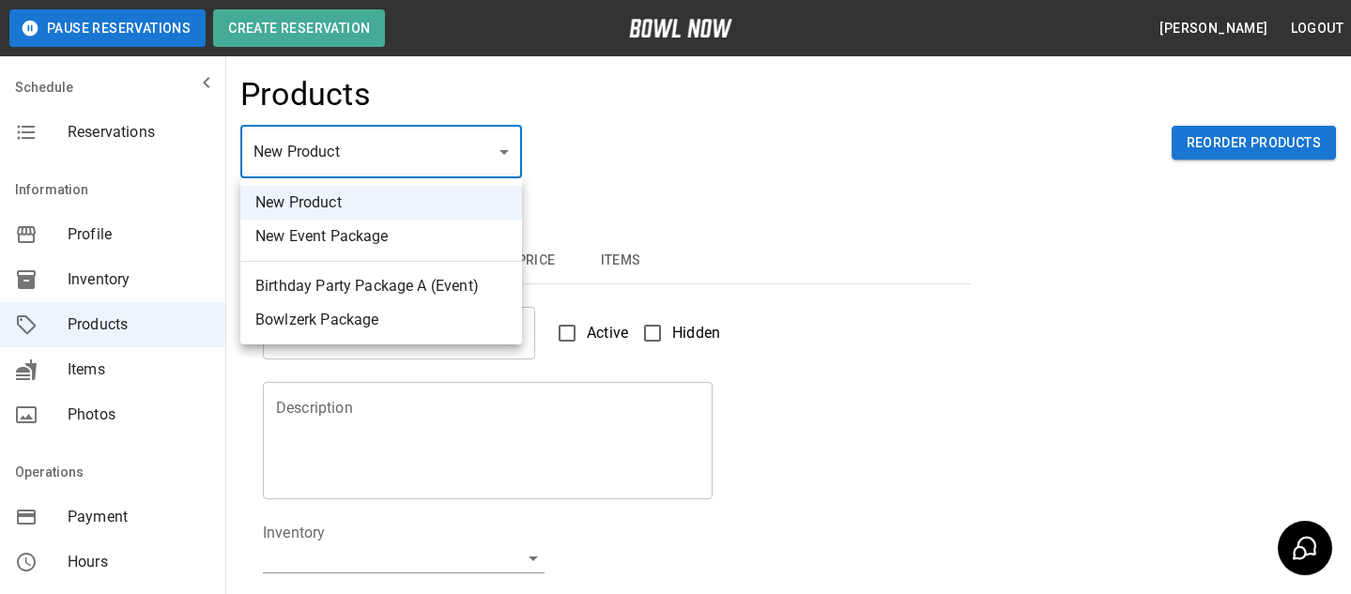
click at [588, 252] on div at bounding box center [675, 297] width 1351 height 594
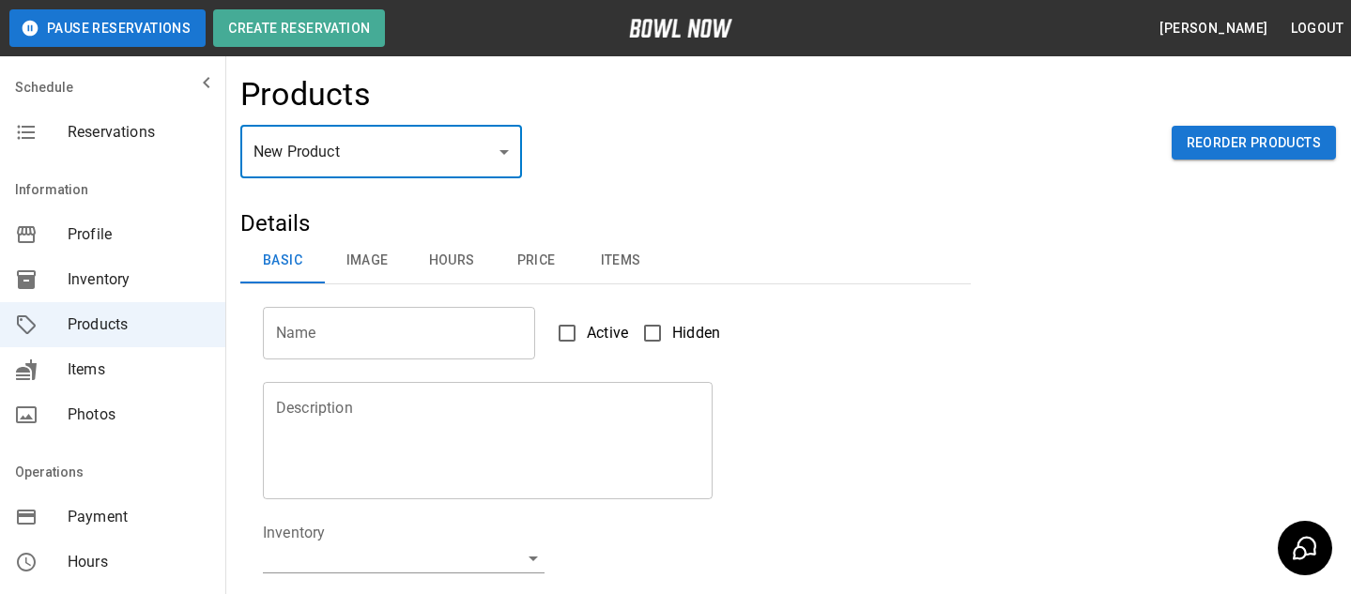
click at [445, 145] on body "Pause Reservations Create Reservation Bradey Powell Logout Schedule Reservation…" at bounding box center [675, 605] width 1351 height 1210
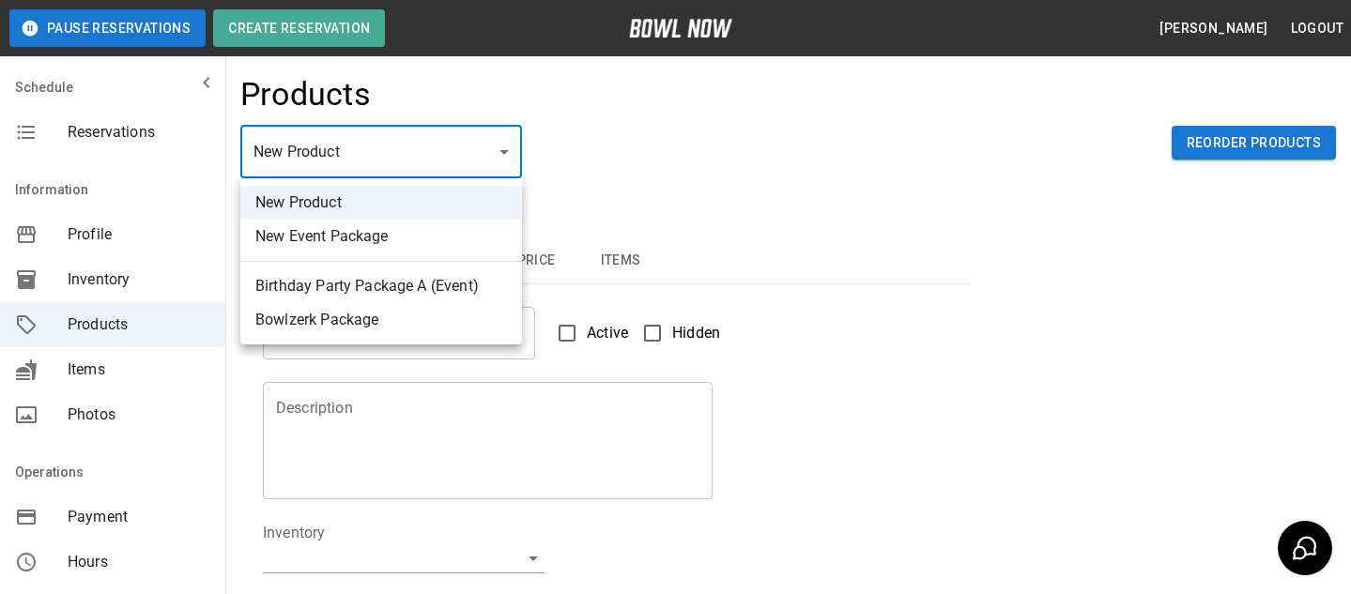
click at [384, 240] on li "New Event Package" at bounding box center [381, 237] width 282 height 34
type input "**"
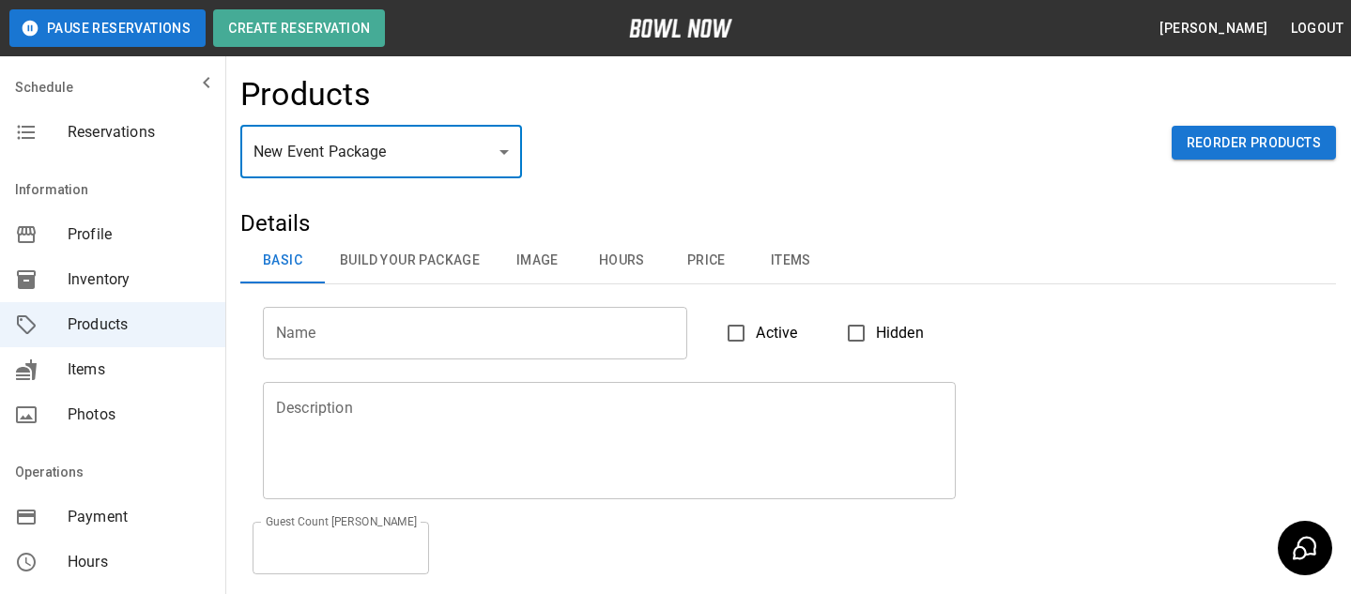
click at [721, 251] on button "Price" at bounding box center [706, 260] width 84 height 45
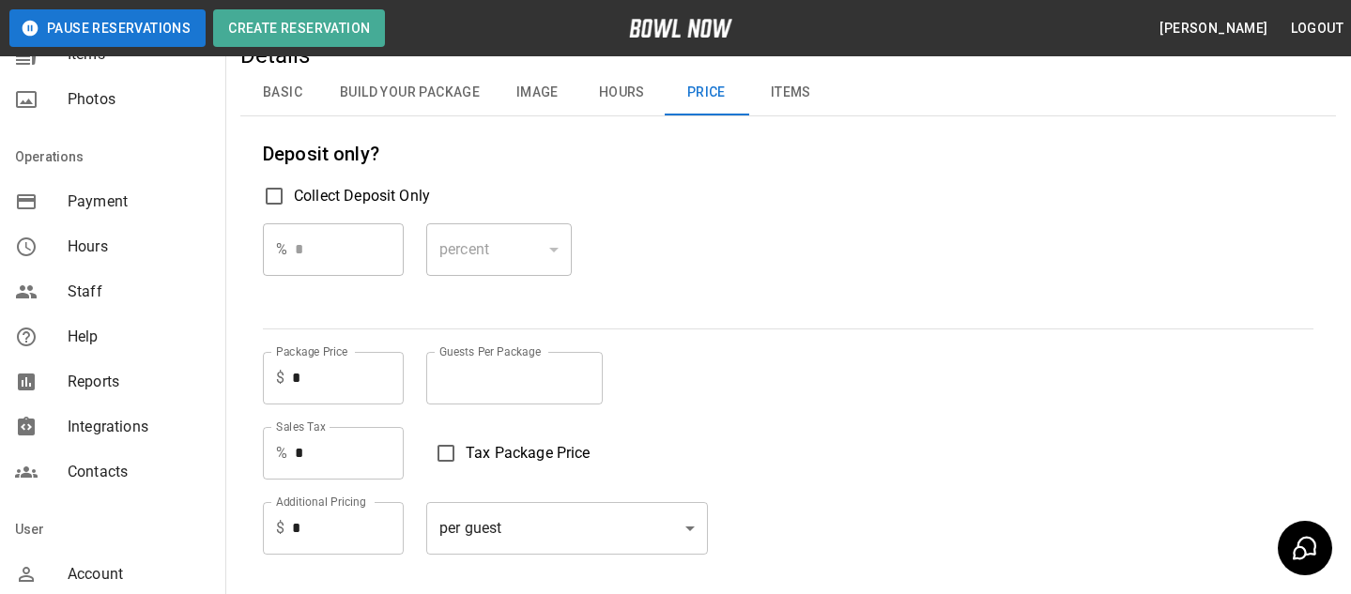
scroll to position [316, 0]
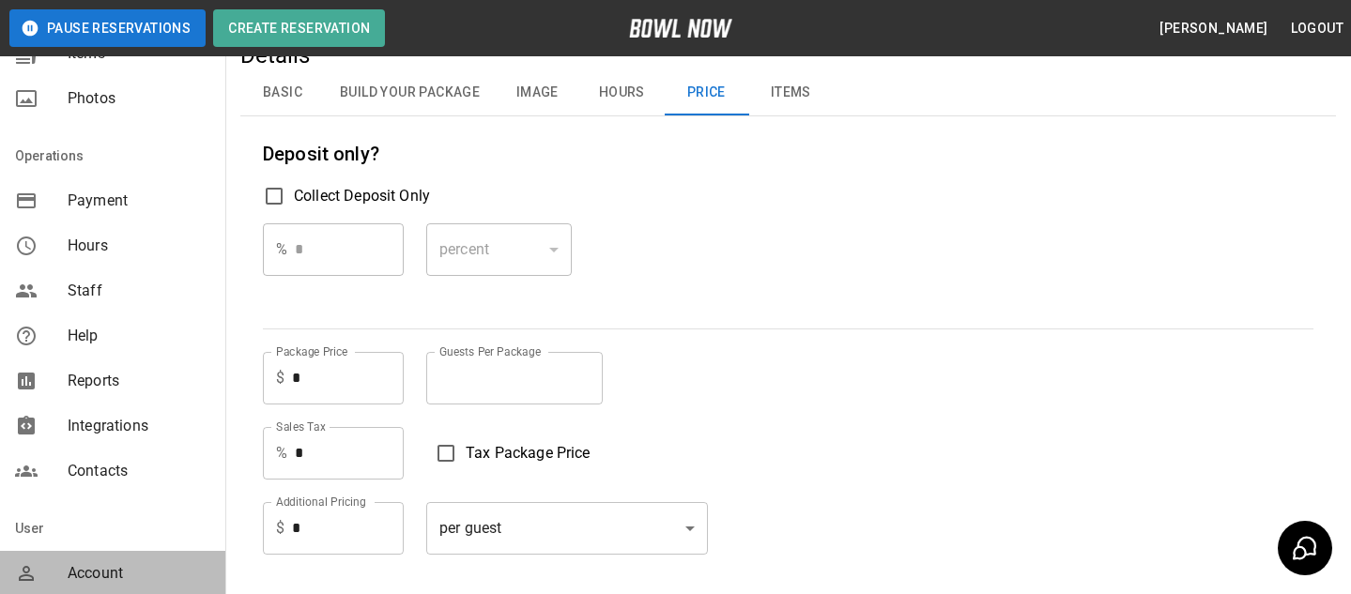
click at [138, 563] on span "Account" at bounding box center [139, 573] width 143 height 23
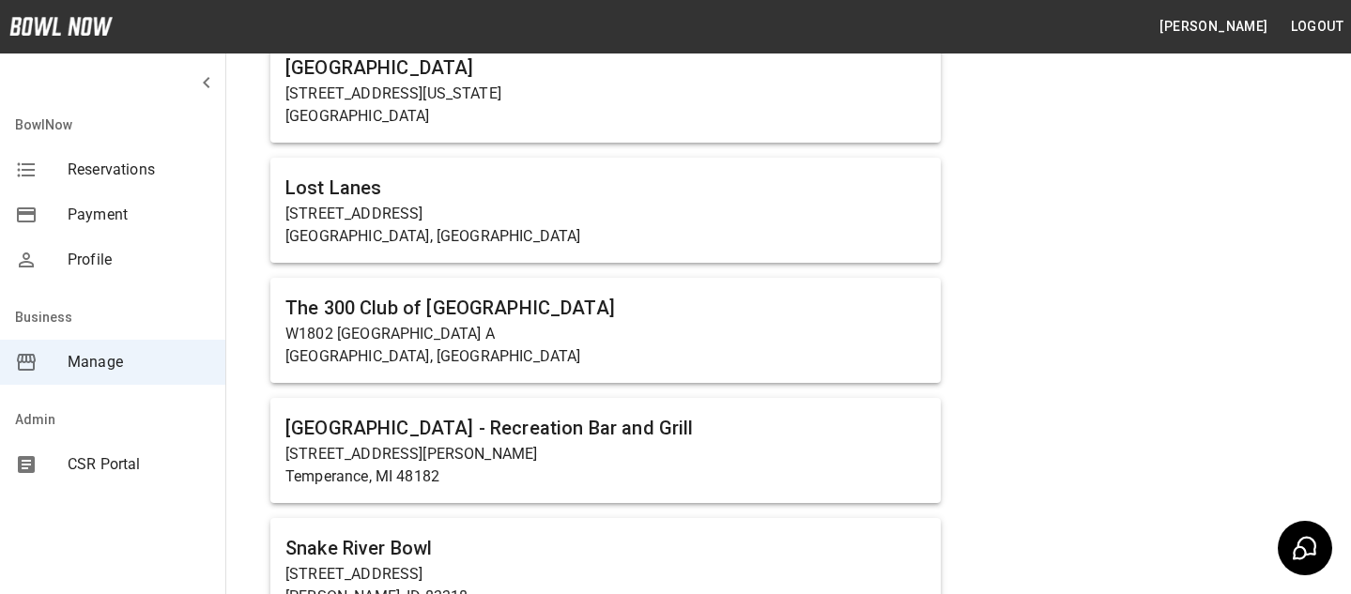
scroll to position [1217, 0]
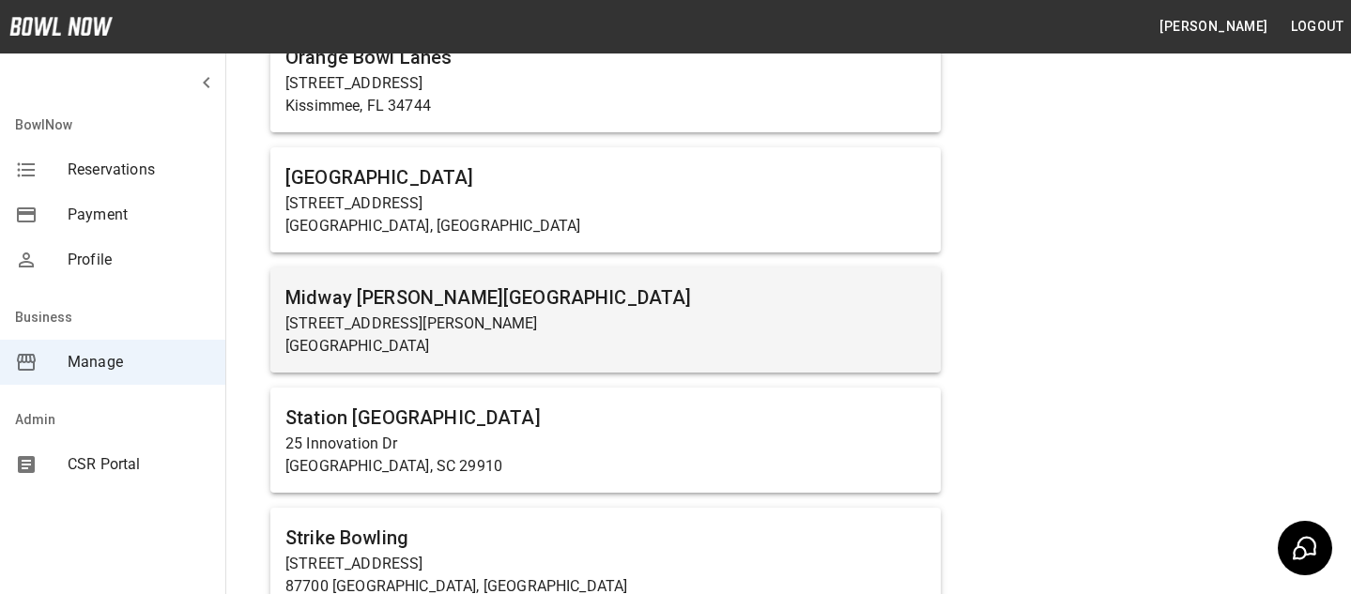
click at [402, 311] on h6 "Midway [PERSON_NAME][GEOGRAPHIC_DATA]" at bounding box center [605, 298] width 640 height 30
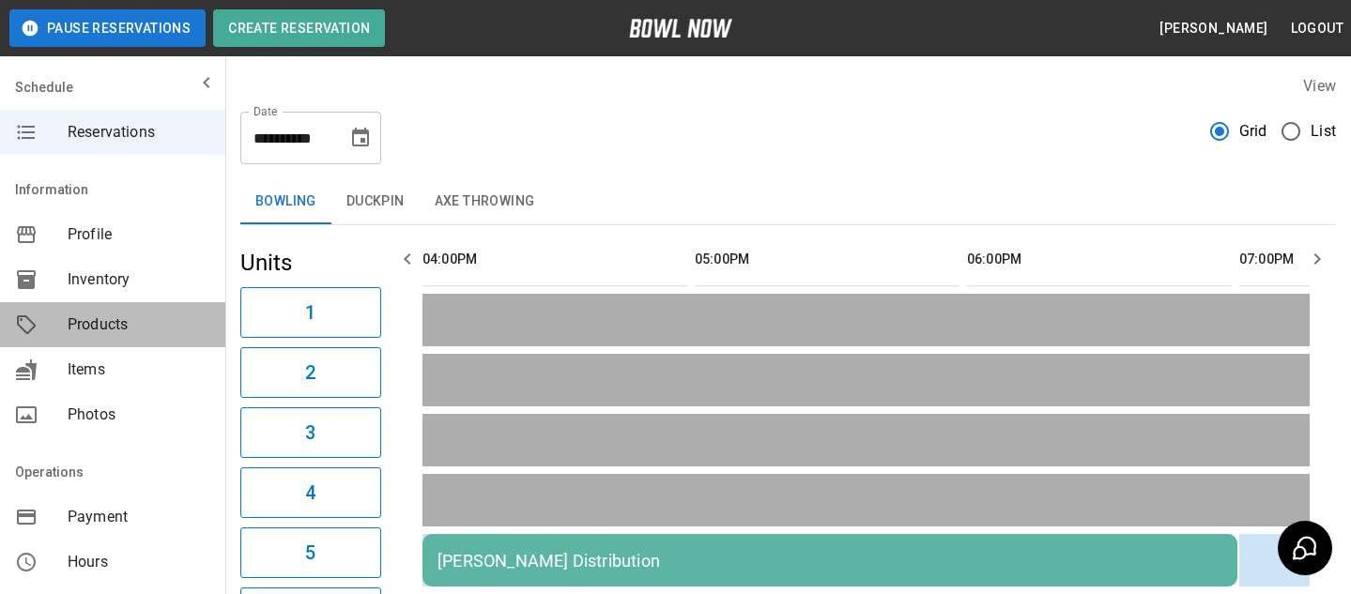
click at [144, 326] on span "Products" at bounding box center [139, 325] width 143 height 23
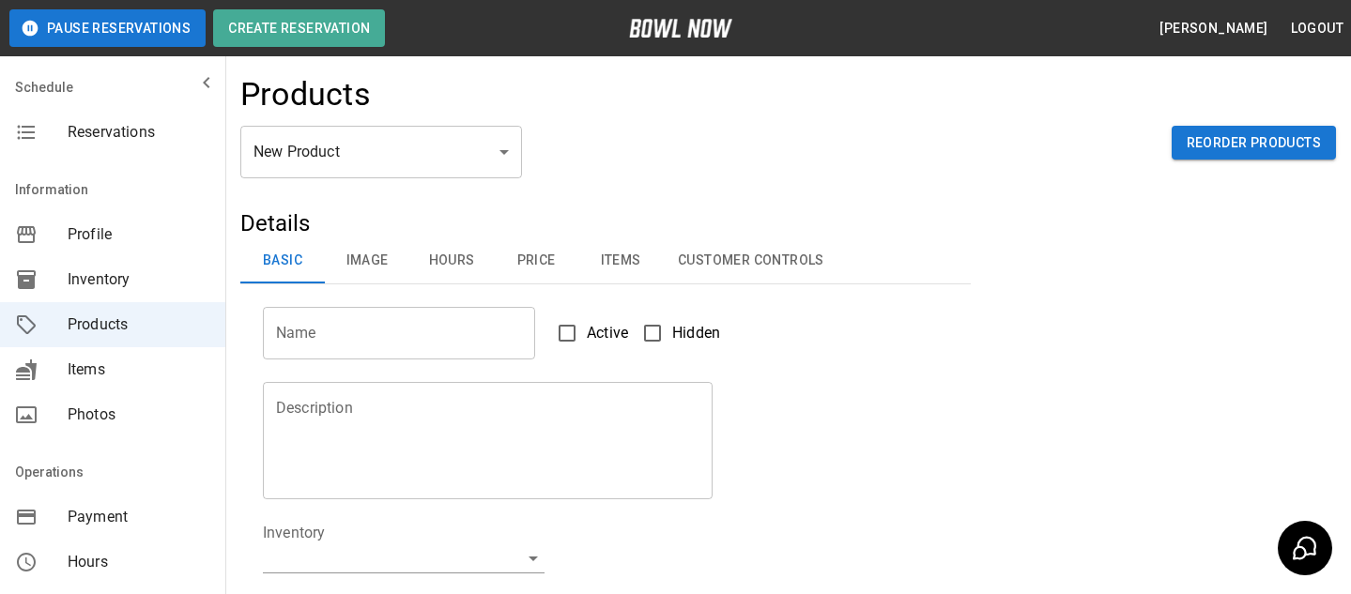
click at [464, 165] on body "Pause Reservations Create Reservation Bradey Powell Logout Schedule Reservation…" at bounding box center [675, 605] width 1351 height 1210
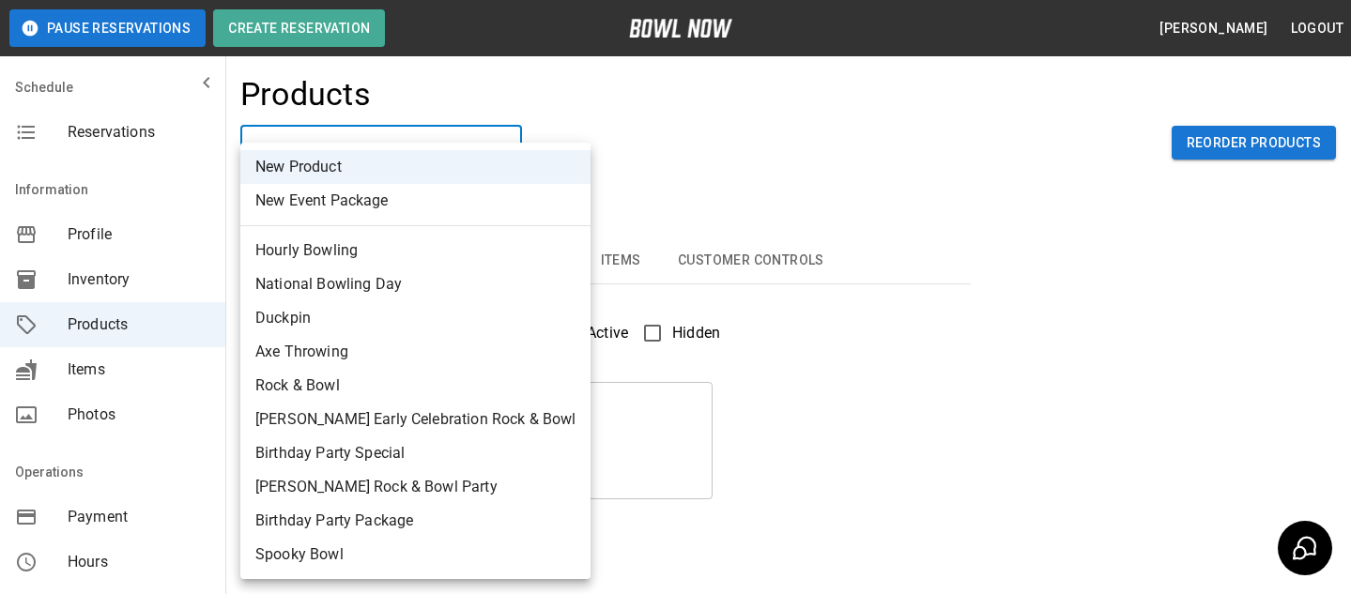
click at [636, 203] on div at bounding box center [675, 297] width 1351 height 594
click at [489, 176] on body "Pause Reservations Create Reservation Bradey Powell Logout Schedule Reservation…" at bounding box center [675, 605] width 1351 height 1210
click at [641, 186] on div at bounding box center [675, 297] width 1351 height 594
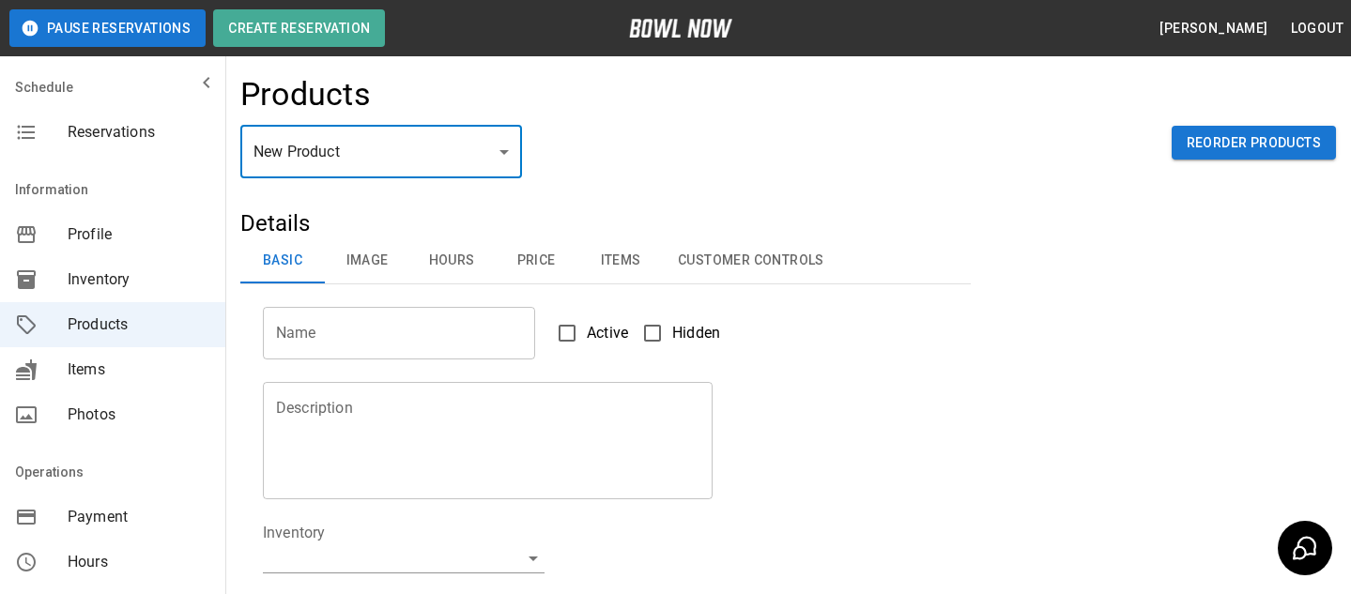
click at [570, 266] on button "Price" at bounding box center [536, 260] width 84 height 45
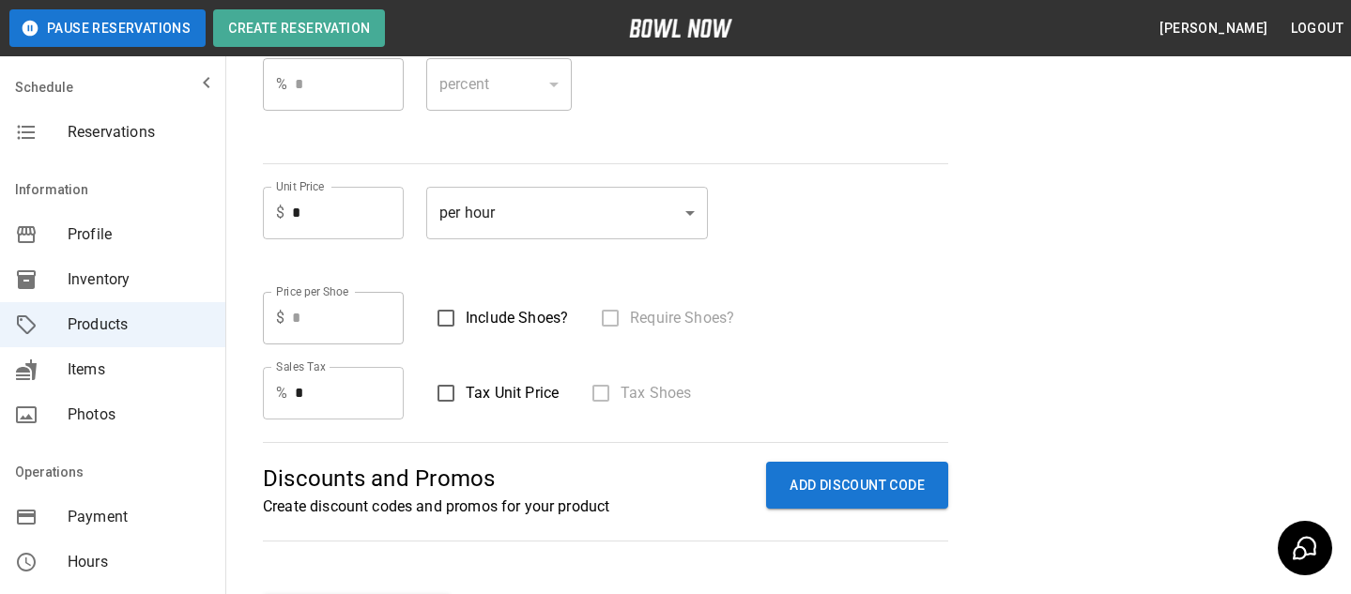
scroll to position [321, 0]
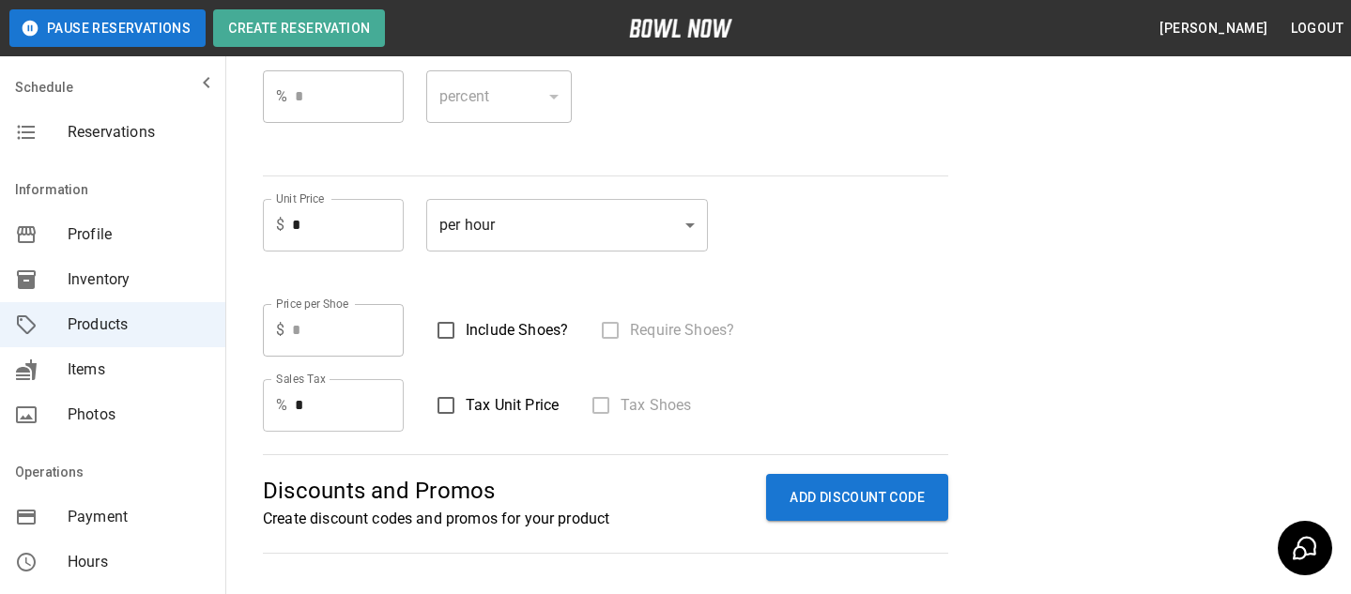
click at [163, 128] on span "Reservations" at bounding box center [139, 132] width 143 height 23
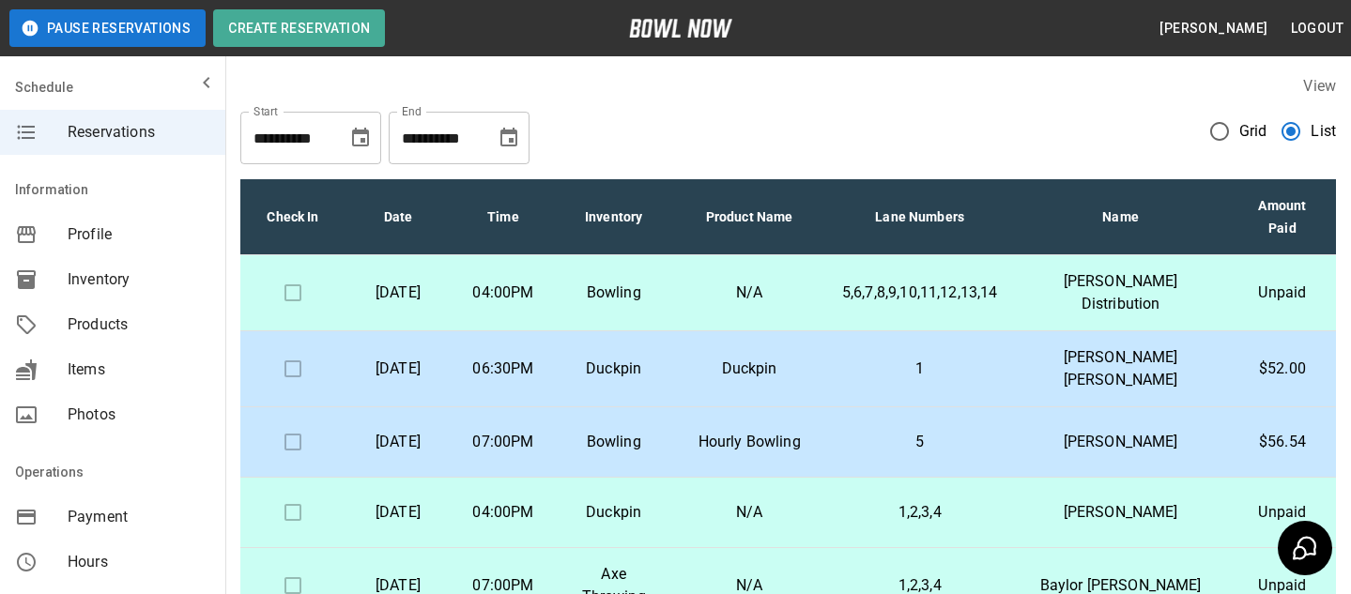
click at [1234, 94] on div "View" at bounding box center [787, 86] width 1095 height 22
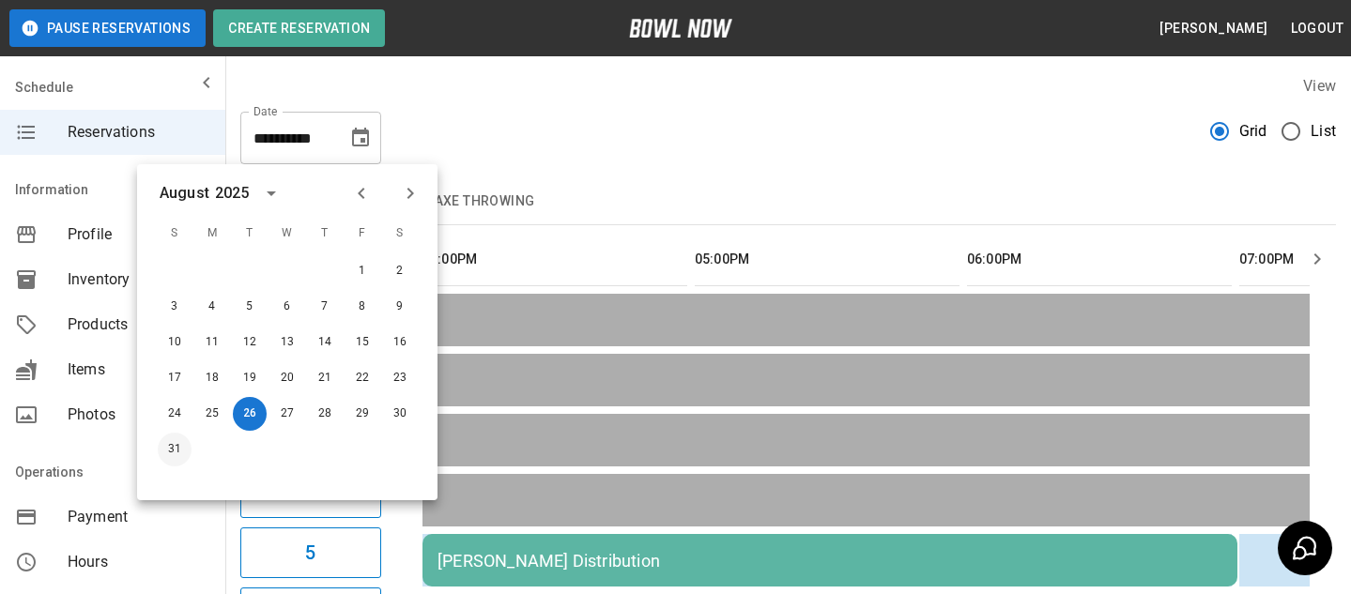
click at [165, 452] on button "31" at bounding box center [175, 450] width 34 height 34
type input "**********"
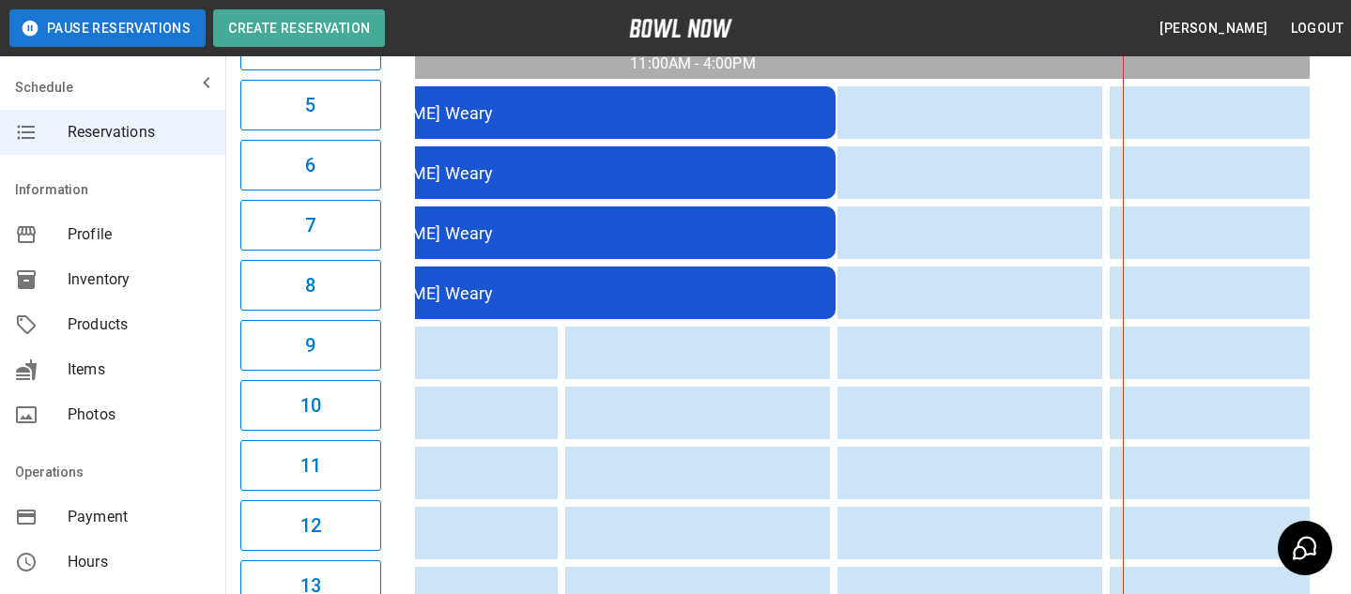
scroll to position [0, 133]
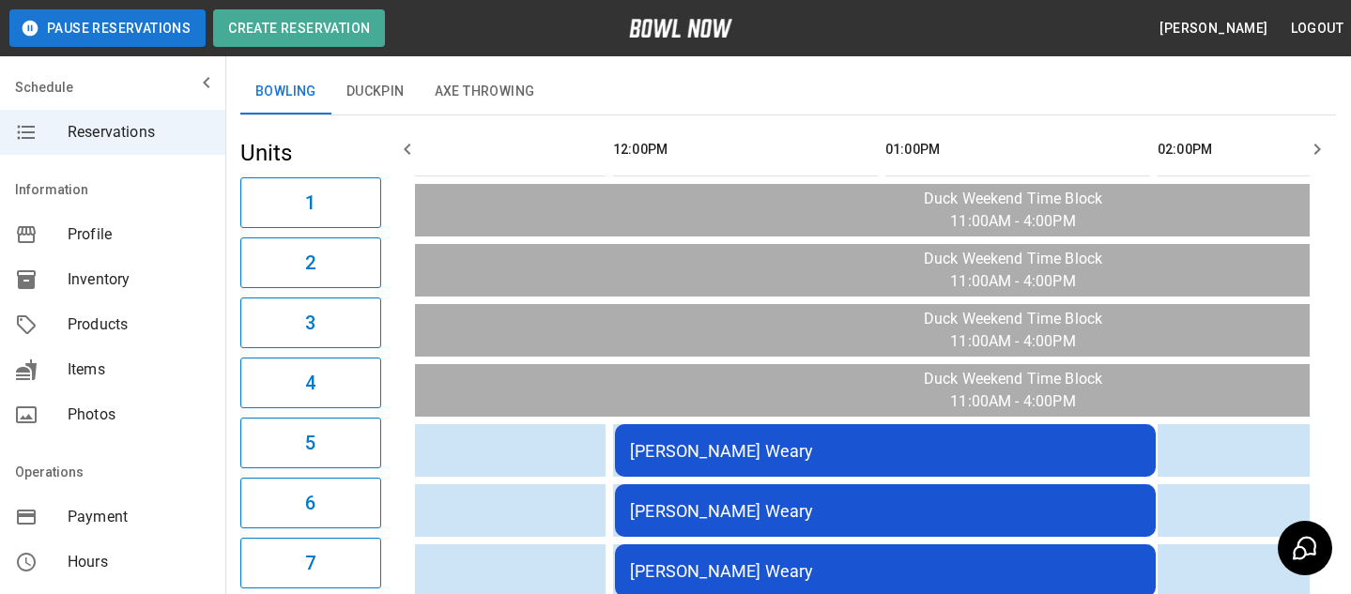
click at [819, 450] on div "Brooke Weary Weary" at bounding box center [885, 451] width 511 height 20
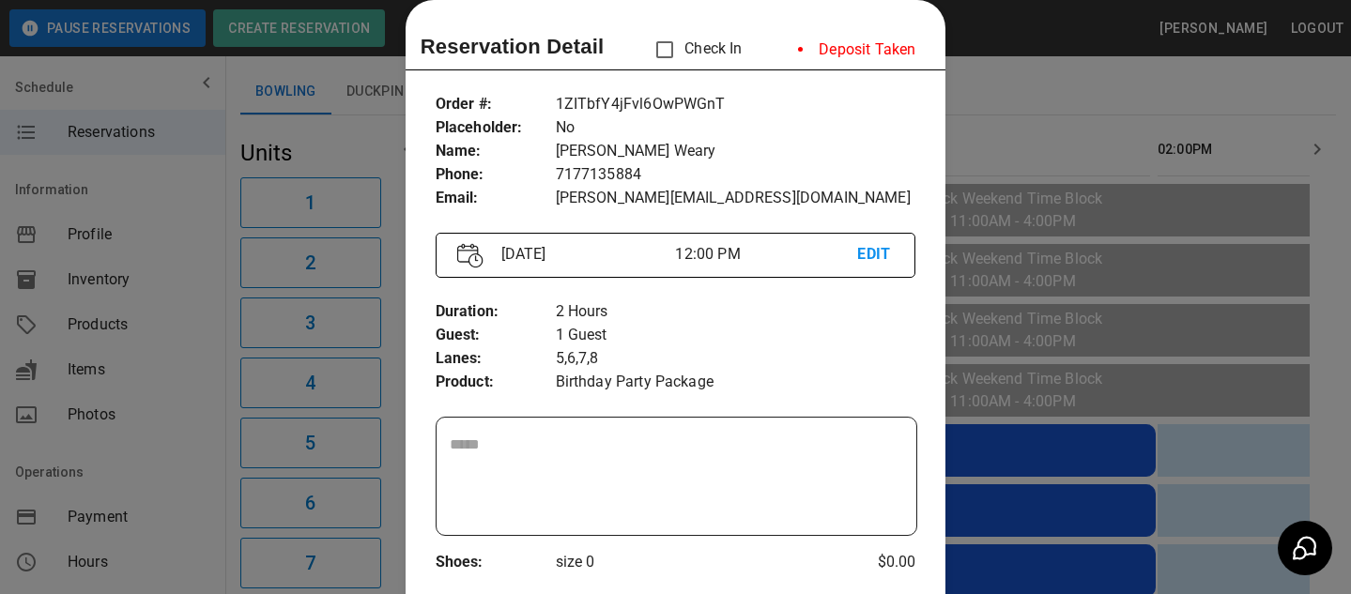
drag, startPoint x: 818, startPoint y: 50, endPoint x: 890, endPoint y: 50, distance: 72.3
click at [860, 50] on li "Deposit Taken" at bounding box center [856, 50] width 147 height 38
click at [685, 362] on p "5,6,7,8" at bounding box center [736, 358] width 360 height 23
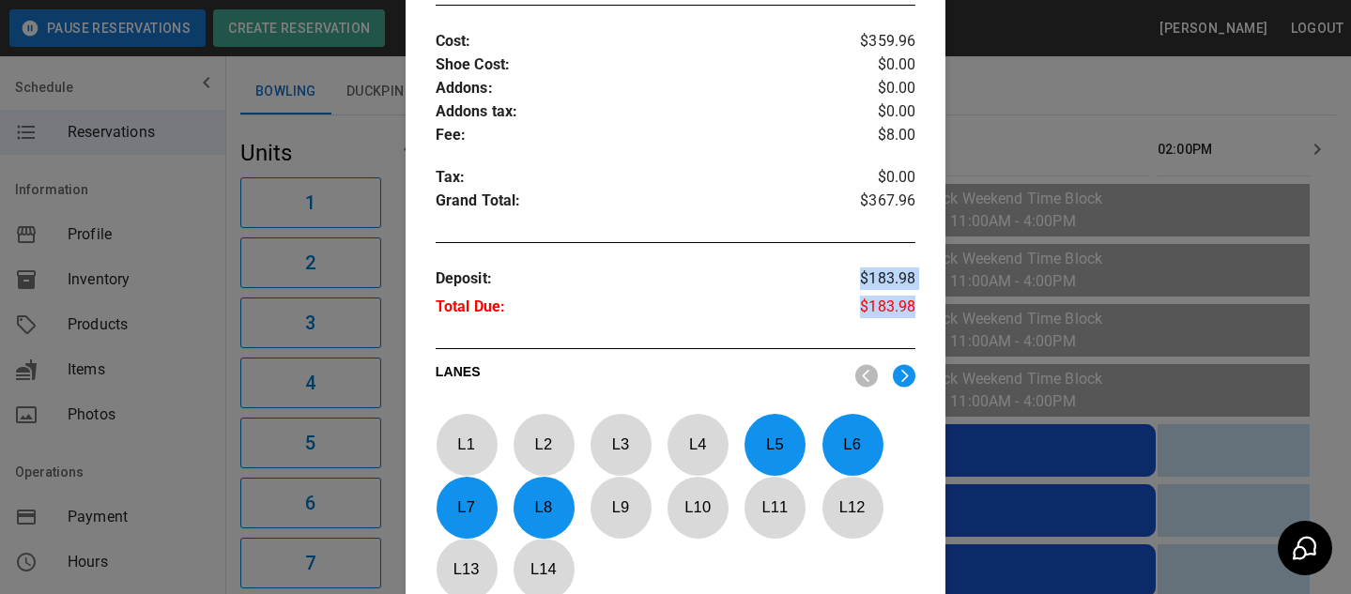
drag, startPoint x: 930, startPoint y: 310, endPoint x: 861, endPoint y: 278, distance: 76.4
click at [861, 278] on div "Order # : Placeholder : Name : Phone : Email : 1ZITbfY4jFvl6OwPWGnT No Brooke W…" at bounding box center [676, 12] width 541 height 1204
click at [911, 311] on p "$183.98" at bounding box center [875, 310] width 80 height 28
click at [868, 273] on p "$183.98" at bounding box center [875, 282] width 80 height 28
drag, startPoint x: 909, startPoint y: 312, endPoint x: 858, endPoint y: 310, distance: 50.7
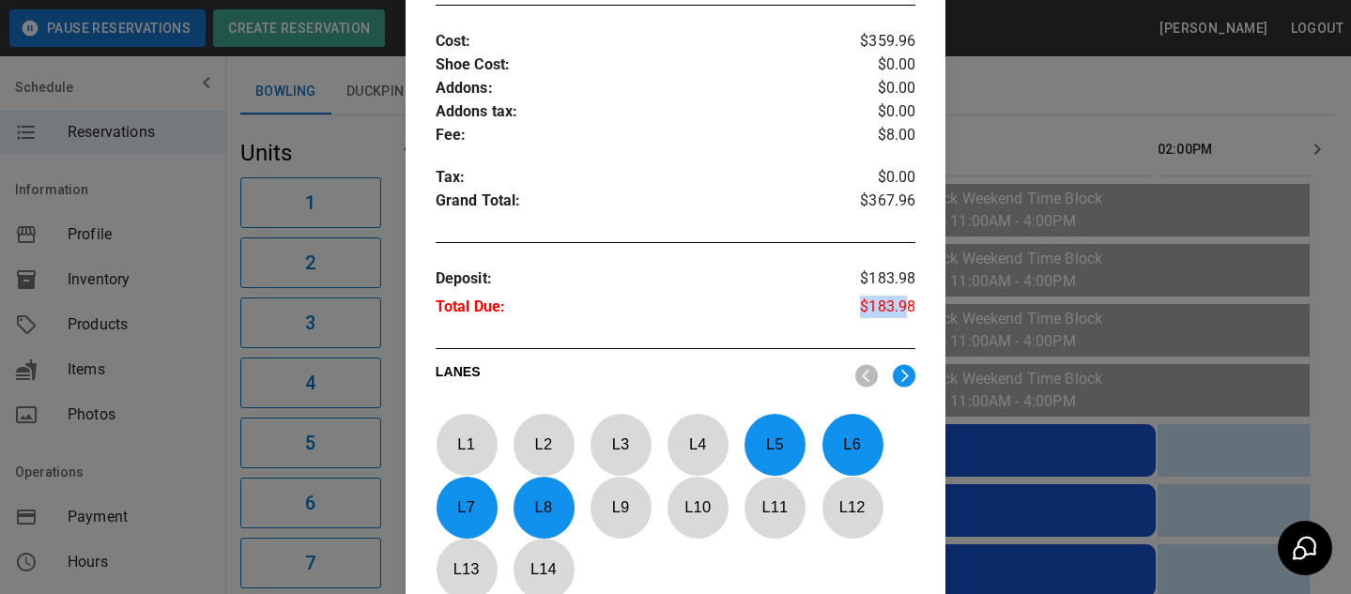
click at [858, 310] on p "$183.98" at bounding box center [875, 310] width 80 height 28
click at [900, 309] on p "$183.98" at bounding box center [875, 310] width 80 height 28
click at [1067, 294] on div at bounding box center [675, 297] width 1351 height 594
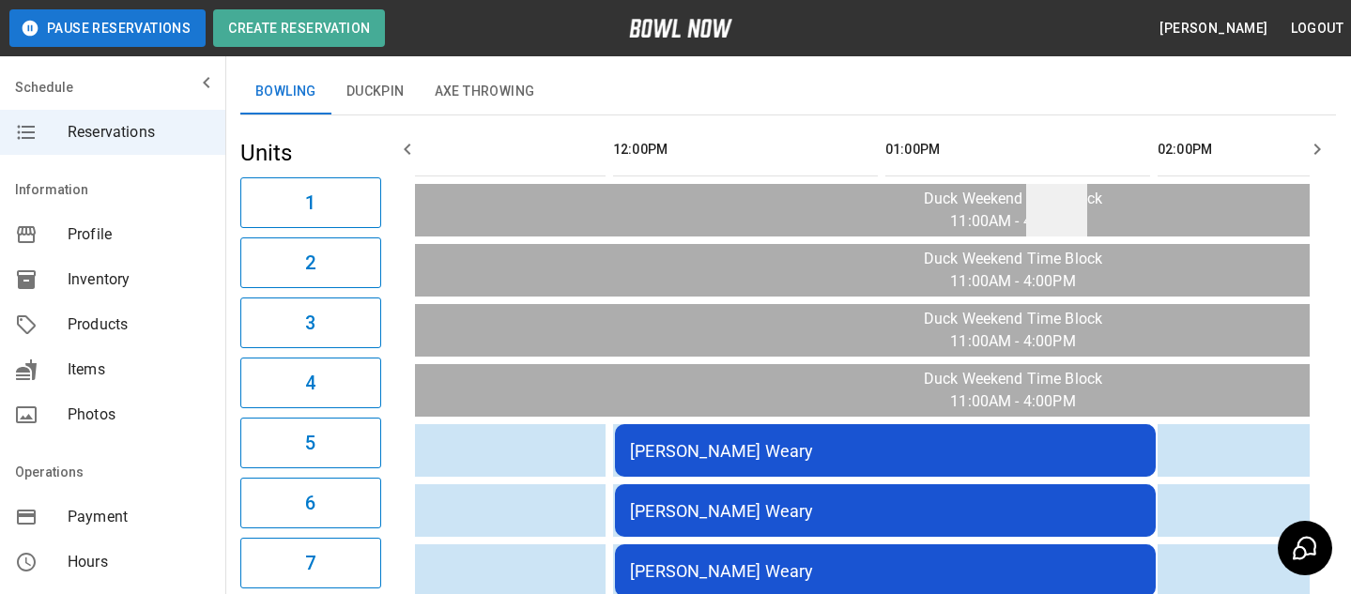
click at [1032, 196] on td "sticky table" at bounding box center [1056, 210] width 61 height 53
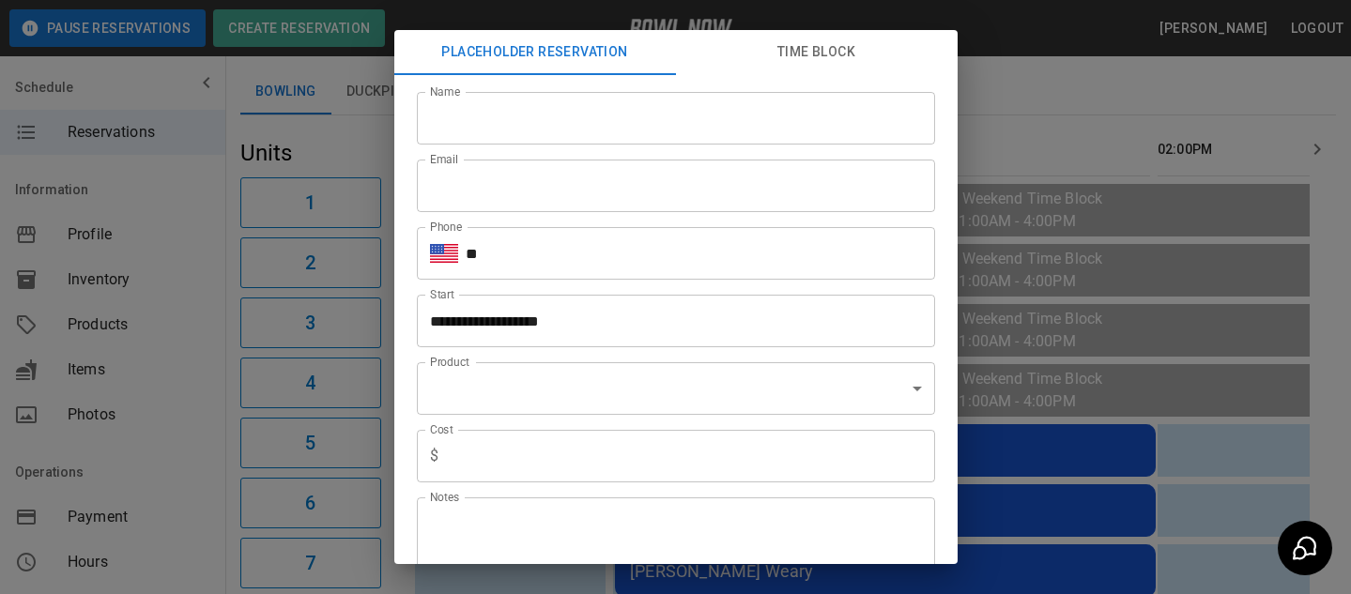
click at [1112, 369] on div "**********" at bounding box center [675, 297] width 1351 height 594
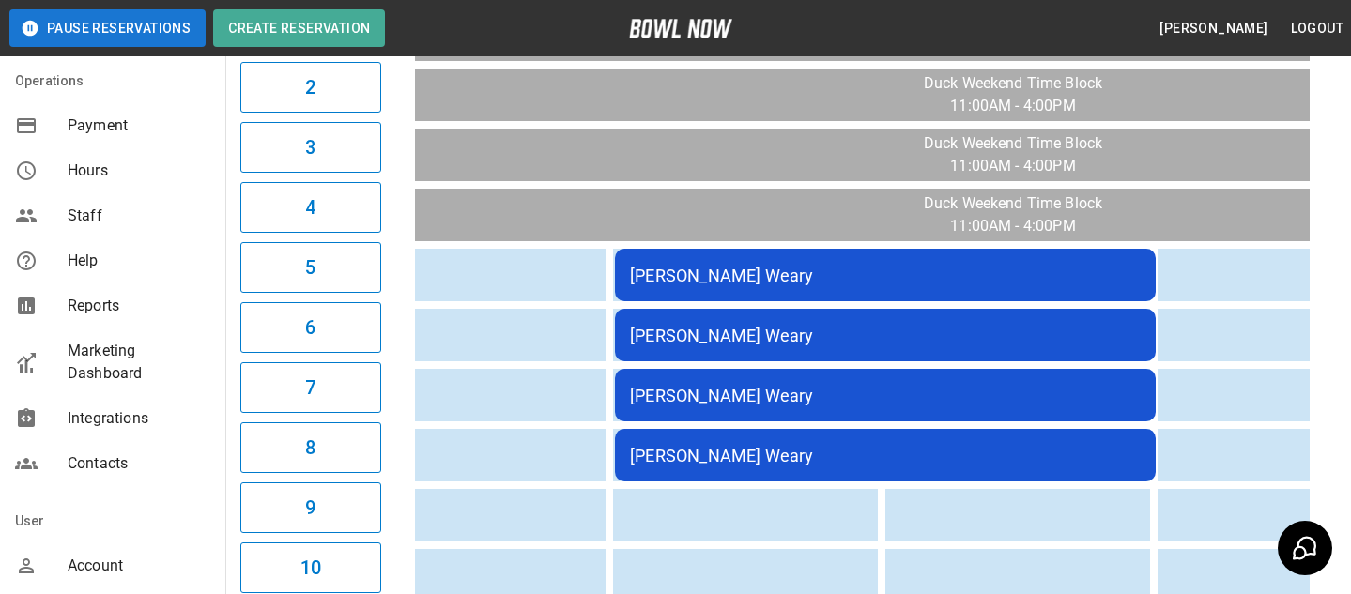
scroll to position [487, 0]
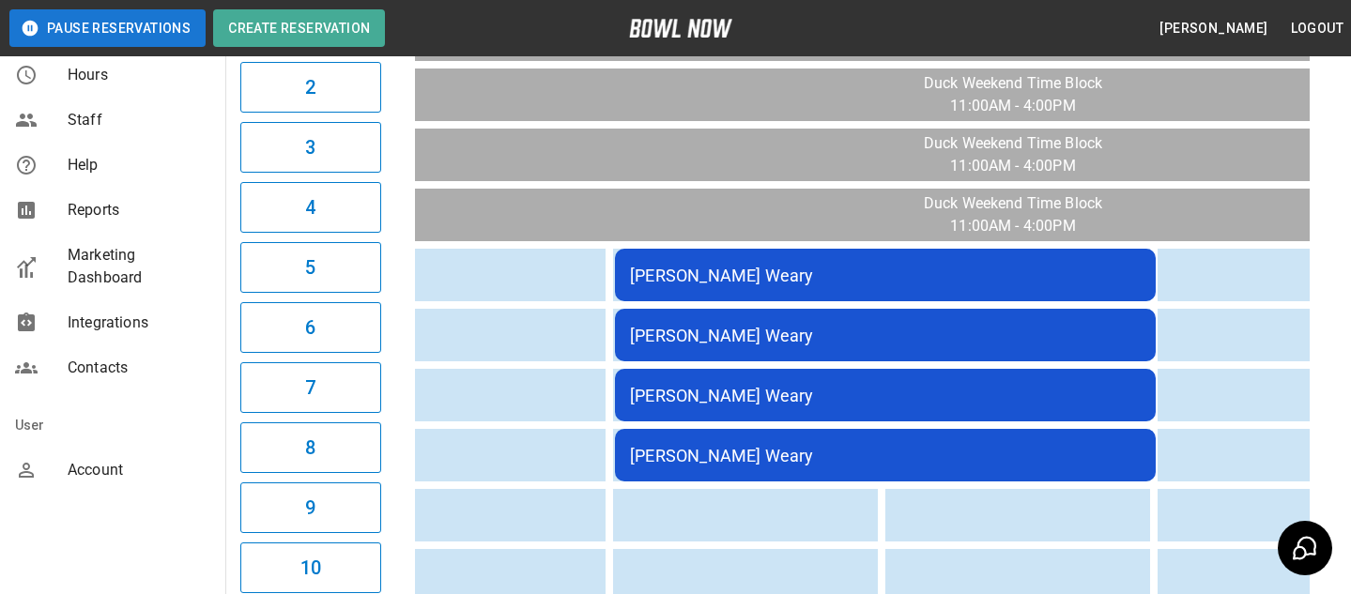
click at [115, 451] on div "Account" at bounding box center [112, 470] width 225 height 45
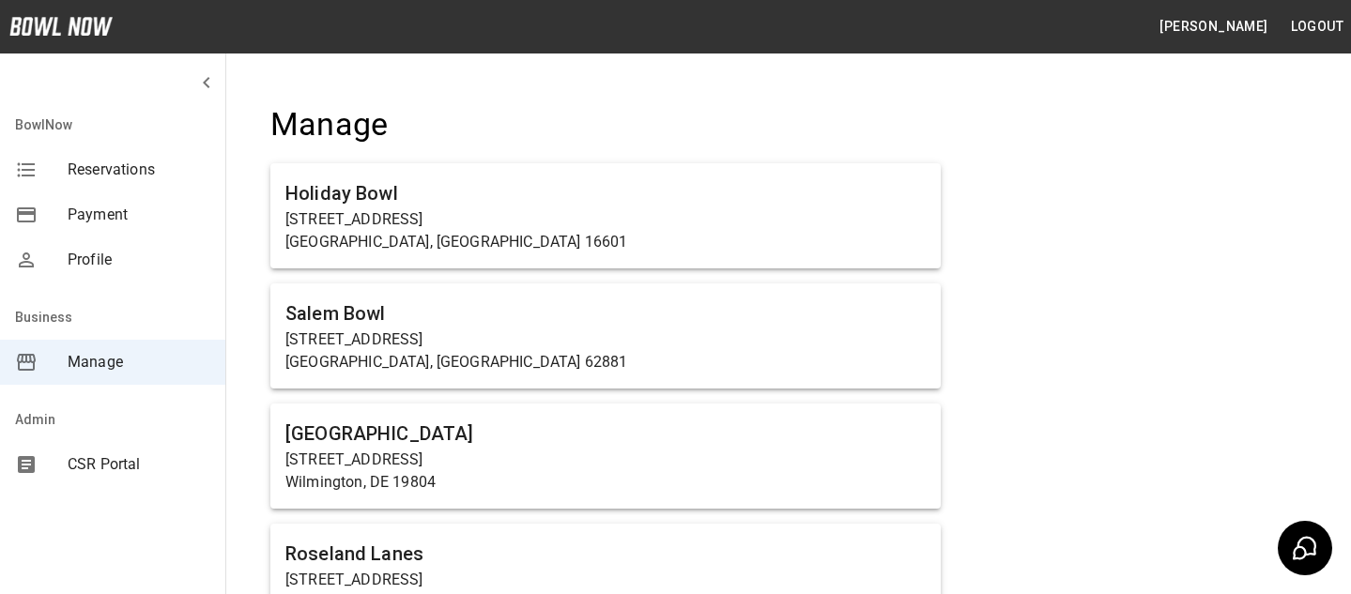
scroll to position [977, 0]
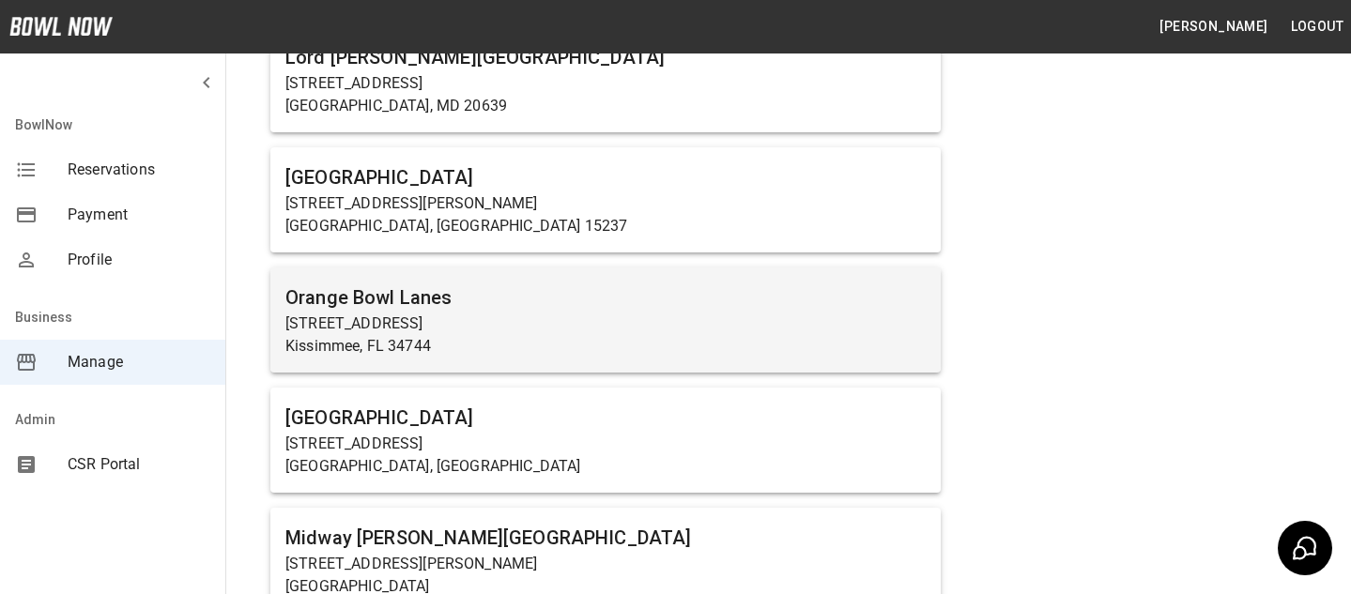
click at [531, 277] on div "Orange Bowl Lanes 1221 E Vine St Kissimmee, FL 34744" at bounding box center [605, 320] width 670 height 105
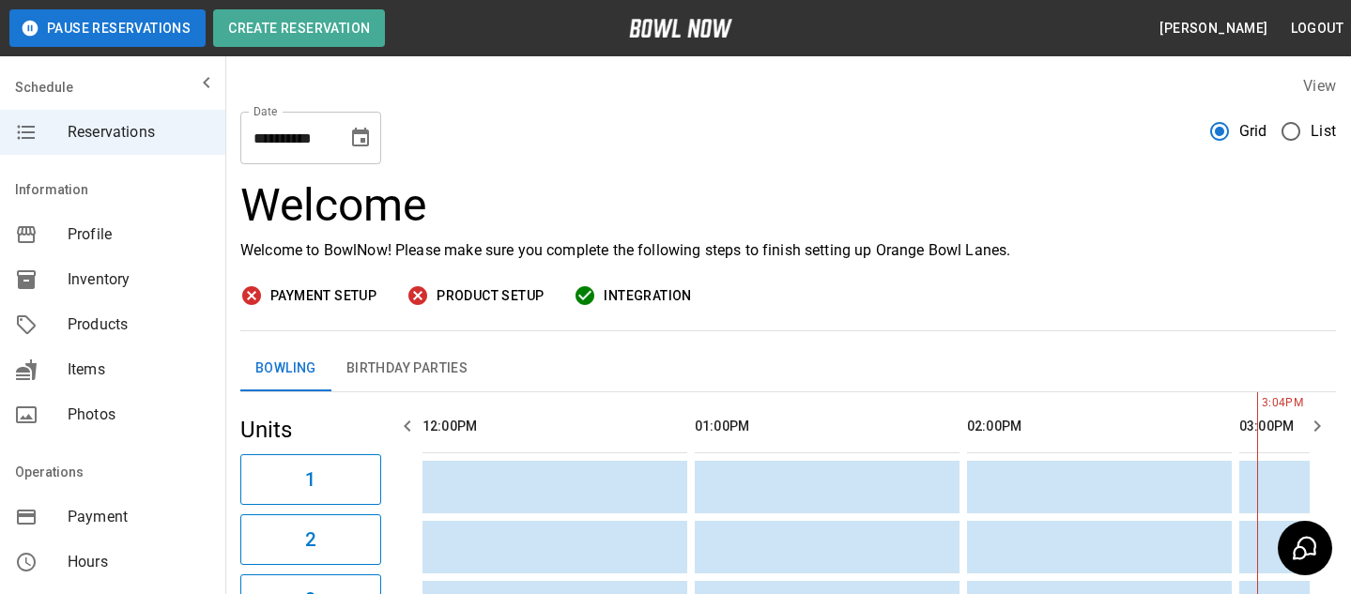
scroll to position [0, 817]
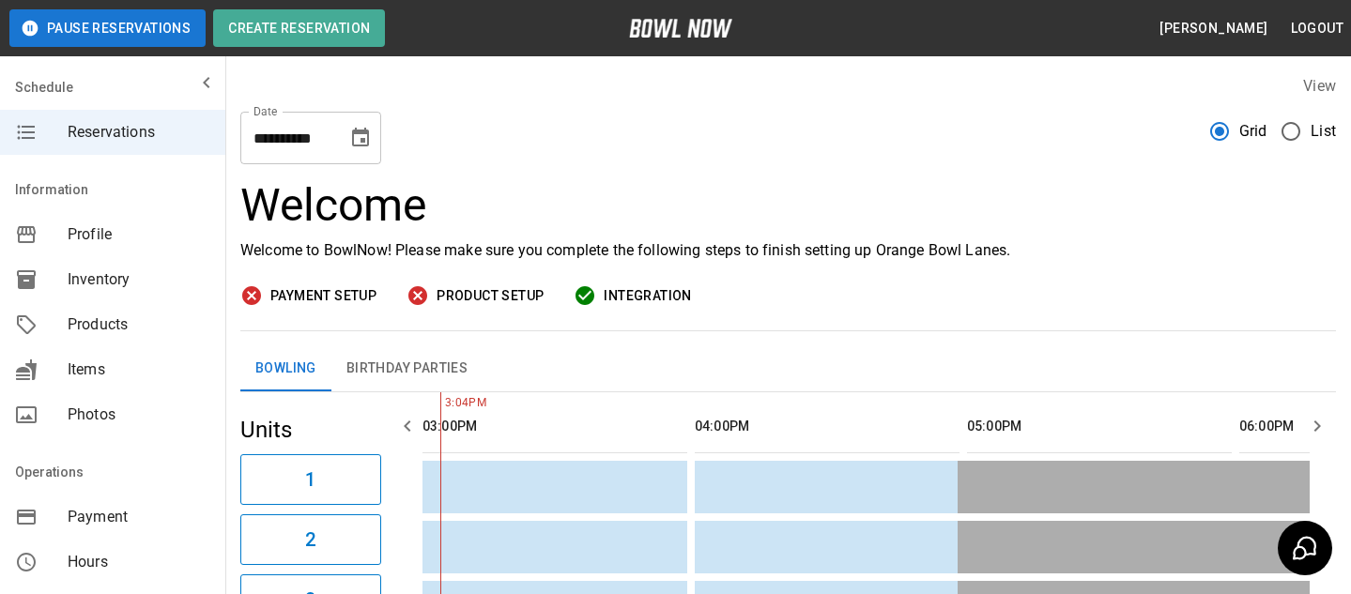
click at [60, 325] on div "mailbox folders" at bounding box center [41, 325] width 53 height 23
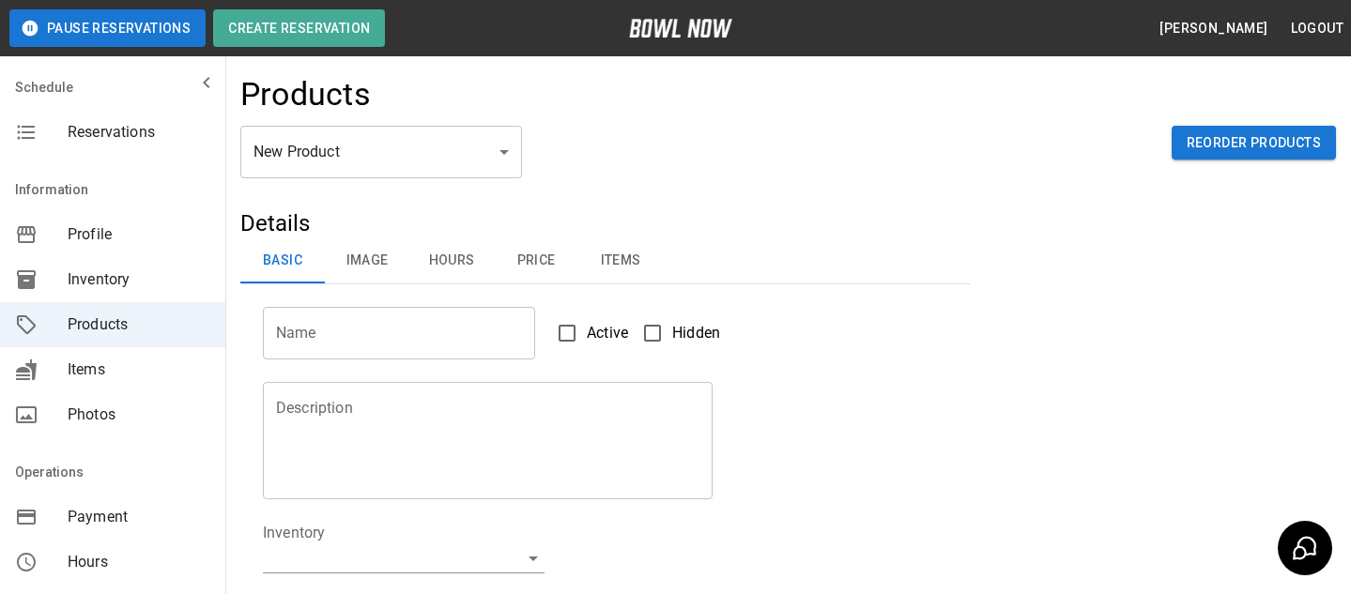
click at [490, 186] on div "New Product ** ​ Reorder Products" at bounding box center [787, 167] width 1095 height 83
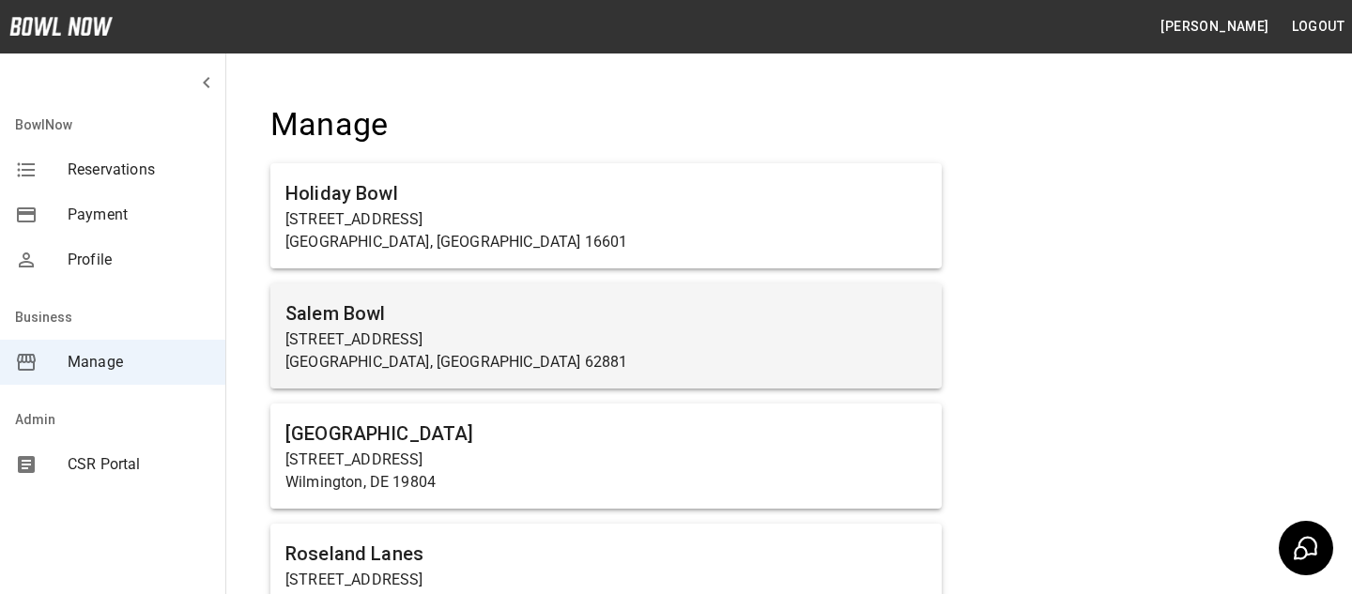
scroll to position [1217, 0]
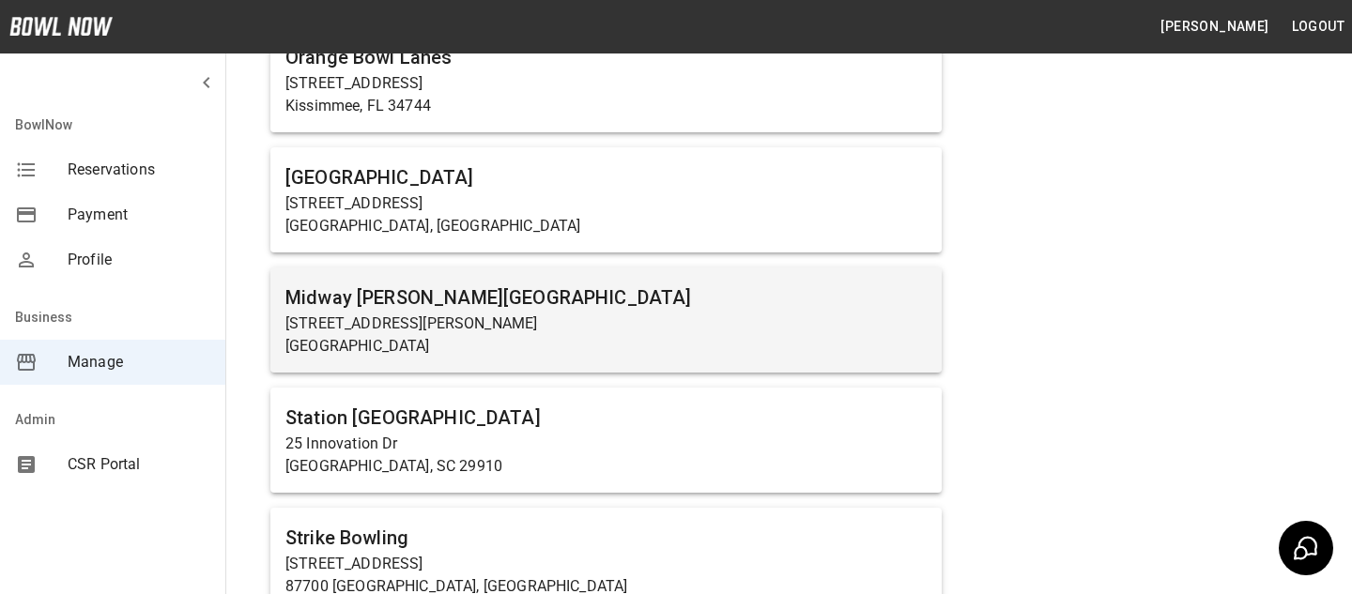
click at [429, 294] on h6 "Midway [PERSON_NAME][GEOGRAPHIC_DATA]" at bounding box center [605, 298] width 641 height 30
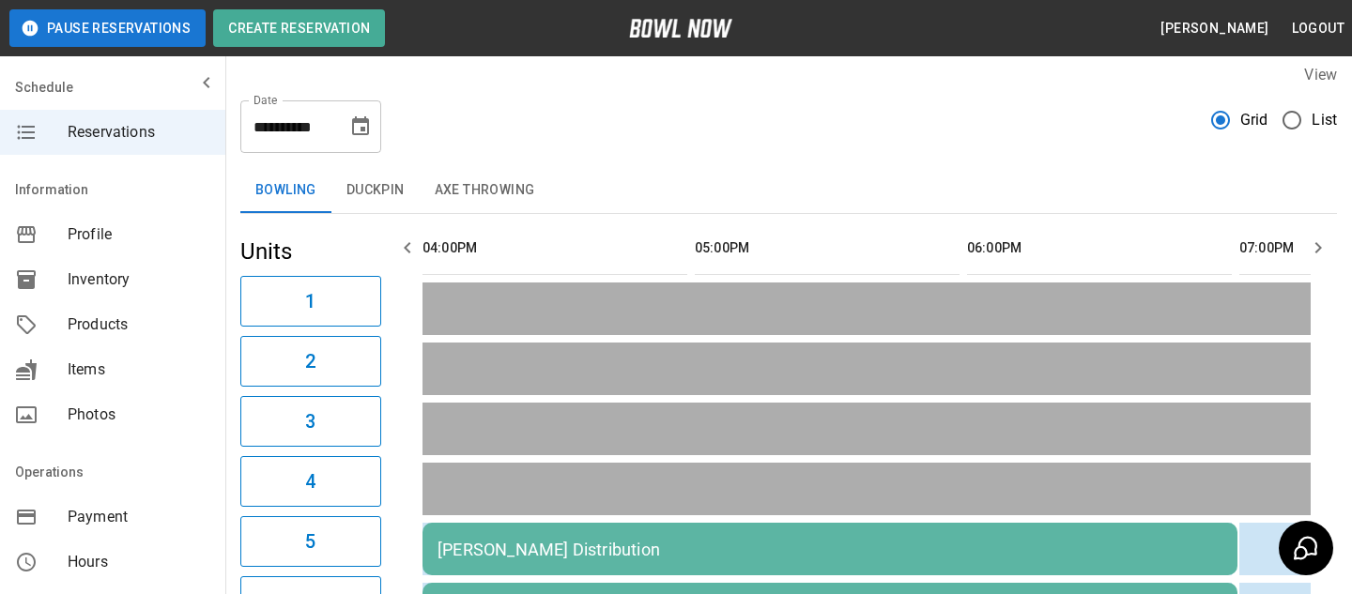
scroll to position [487, 0]
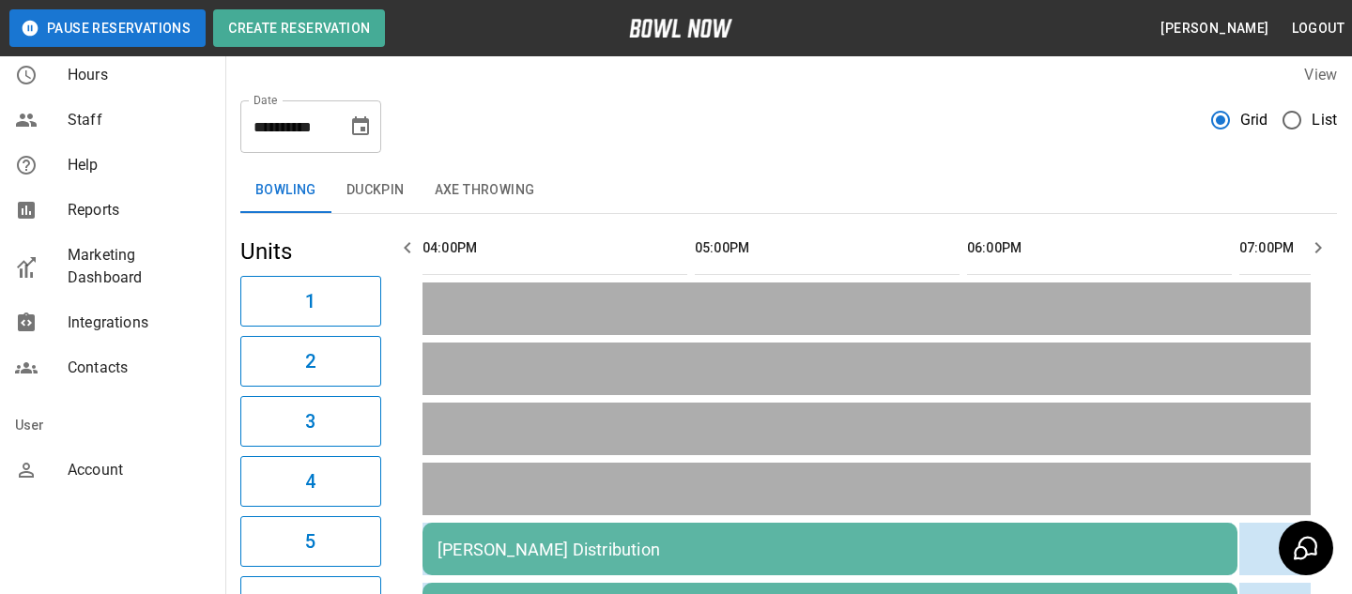
click at [161, 266] on span "Marketing Dashboard" at bounding box center [139, 266] width 143 height 45
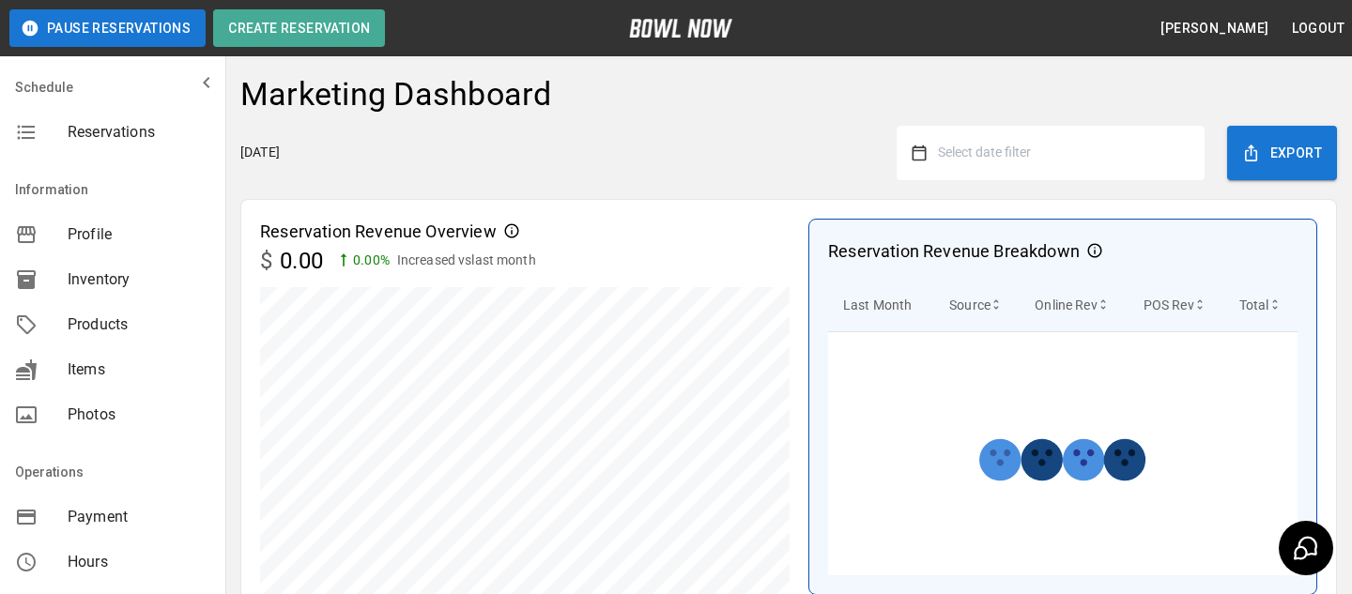
click at [1006, 167] on button "Select date filter" at bounding box center [1057, 153] width 263 height 34
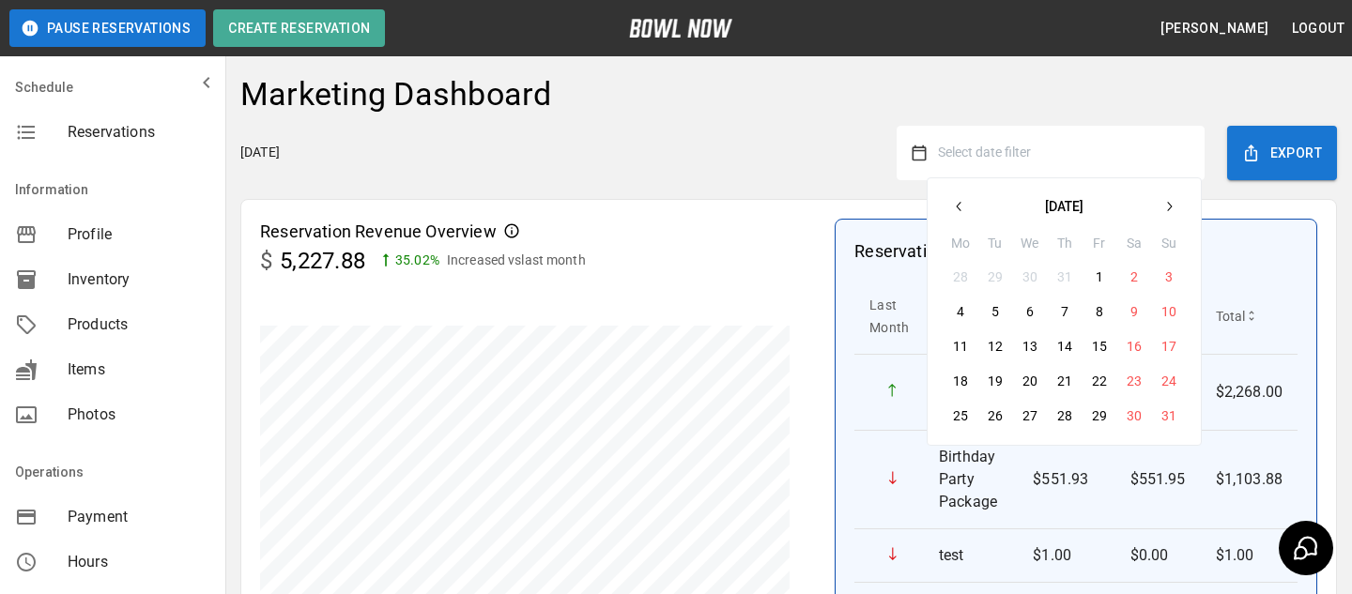
click at [975, 421] on button "25" at bounding box center [960, 416] width 34 height 34
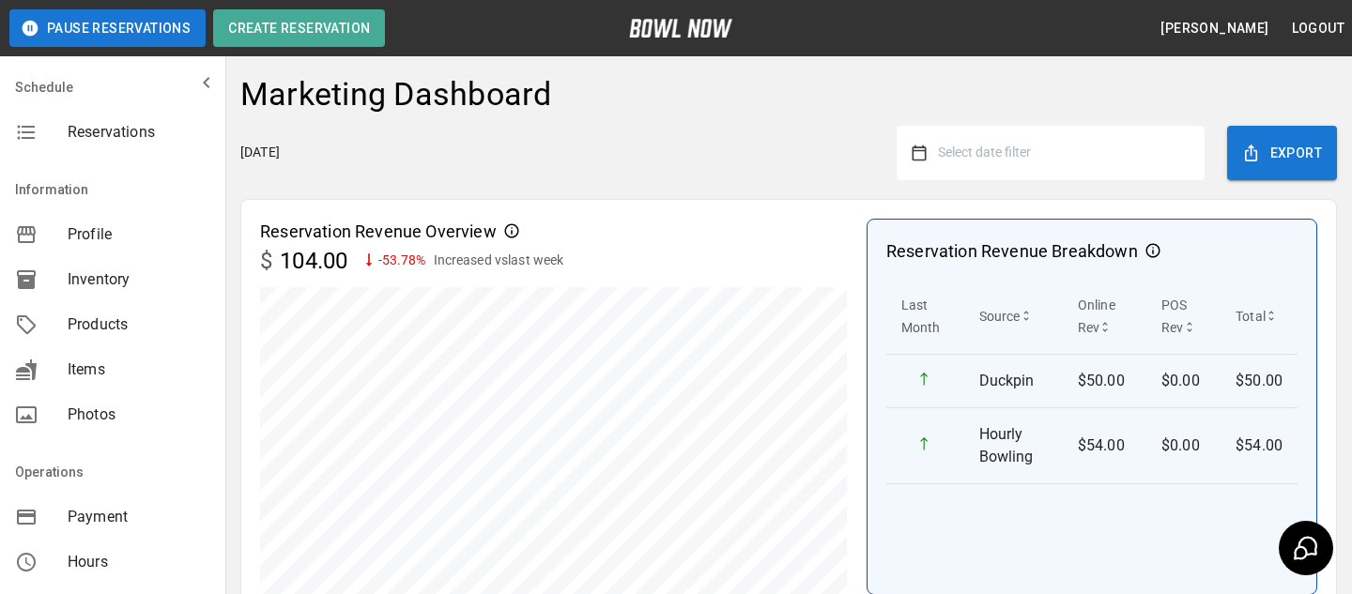
click at [1062, 173] on div "Select date filter" at bounding box center [1050, 153] width 308 height 54
click at [1044, 157] on button "Select date filter" at bounding box center [1057, 153] width 263 height 34
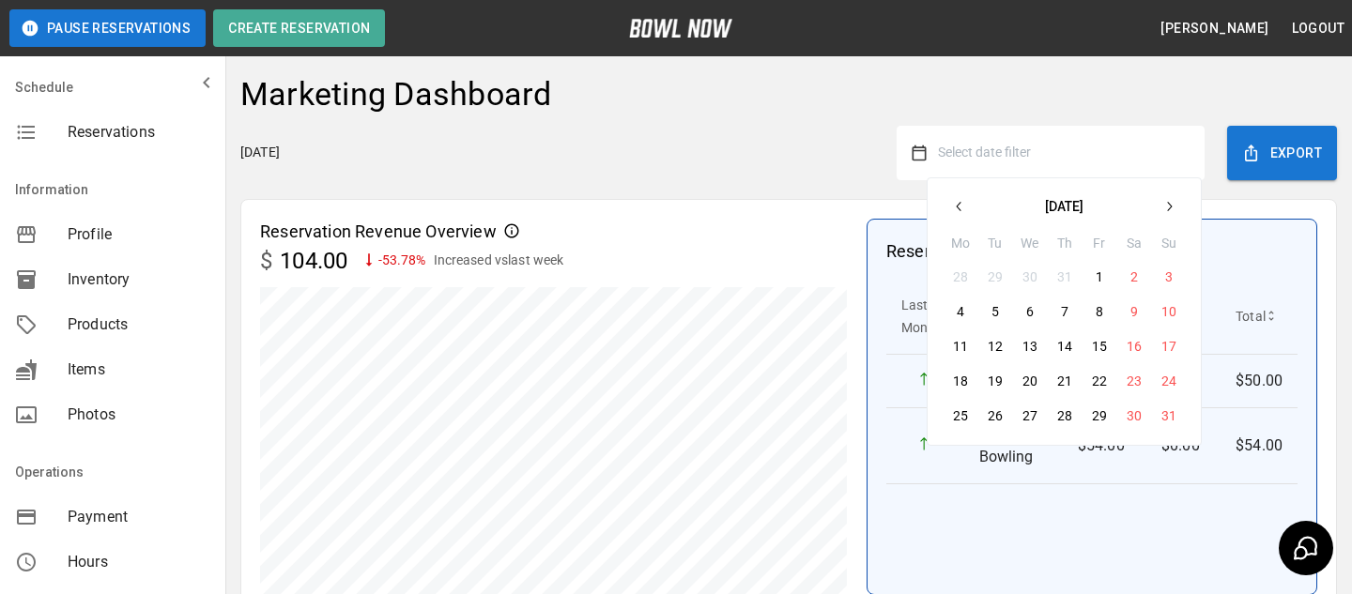
click at [971, 413] on button "25" at bounding box center [960, 416] width 34 height 34
click at [973, 421] on button "25" at bounding box center [960, 416] width 34 height 34
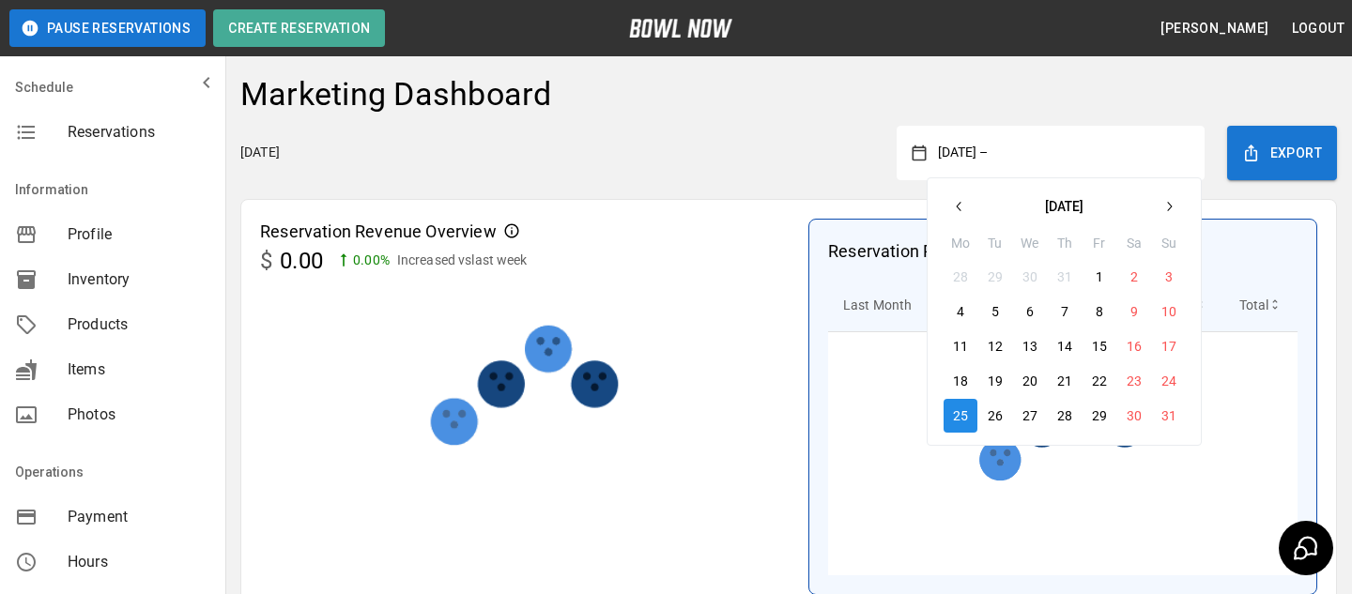
click at [986, 420] on button "26" at bounding box center [995, 416] width 34 height 34
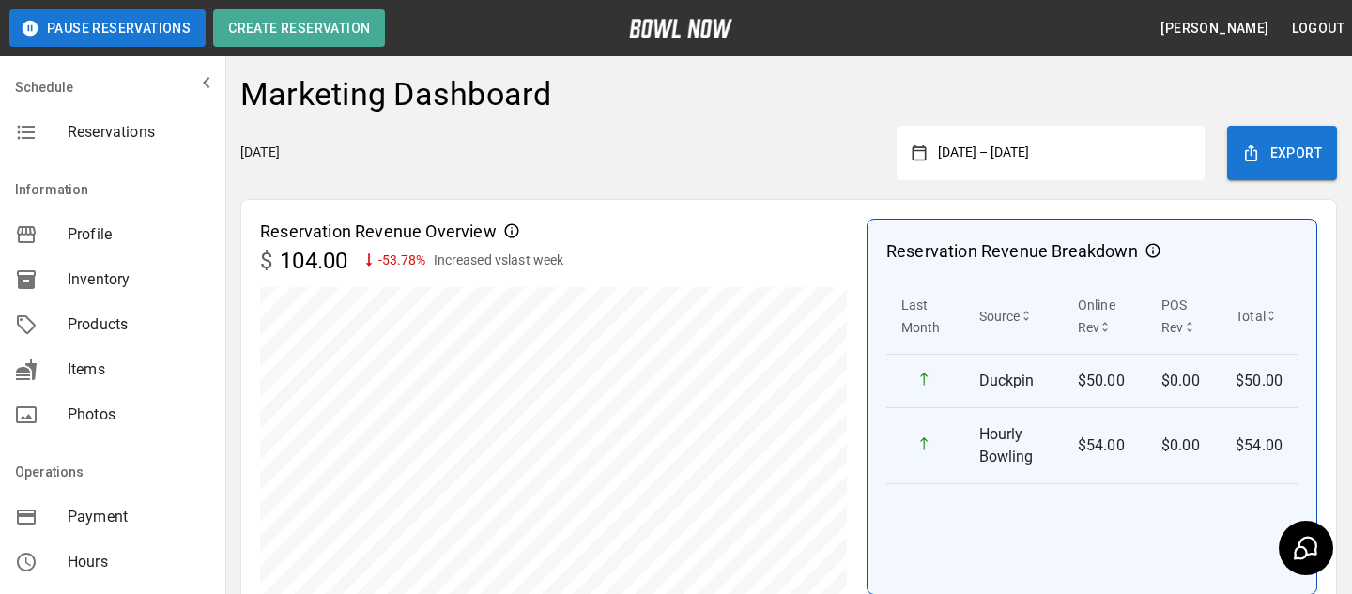
click at [1023, 152] on button "August 25, 2025 – August 26, 2025" at bounding box center [1057, 153] width 263 height 34
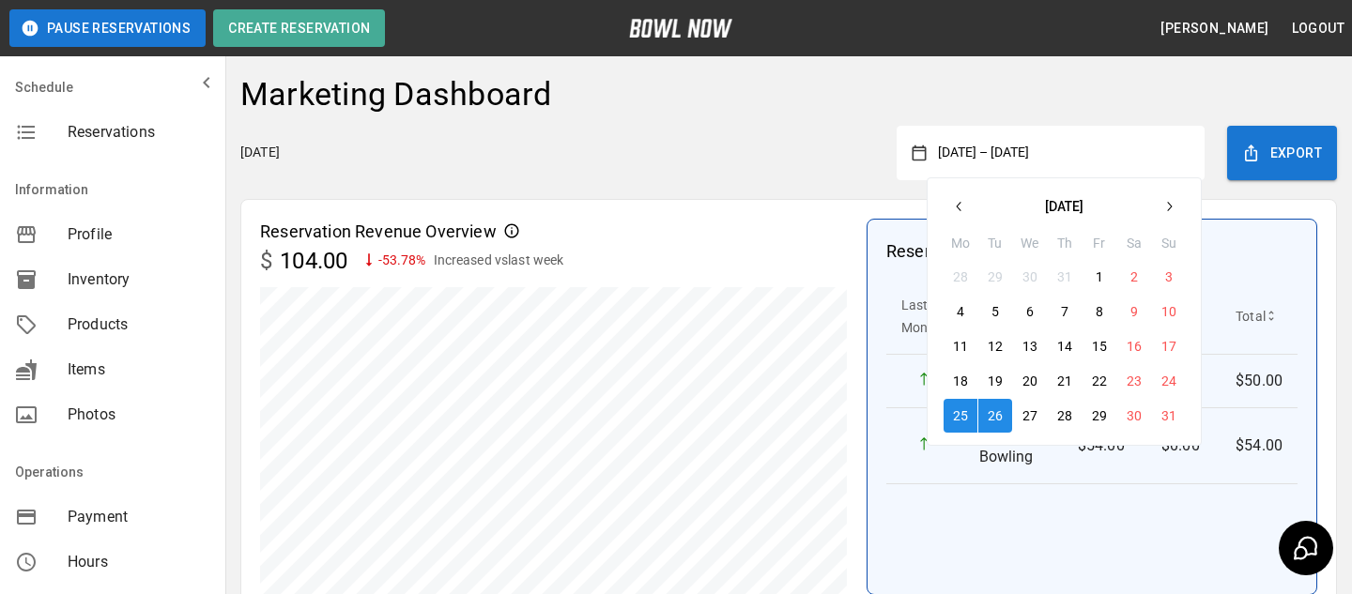
click at [980, 222] on button "August 2025" at bounding box center [1064, 207] width 176 height 34
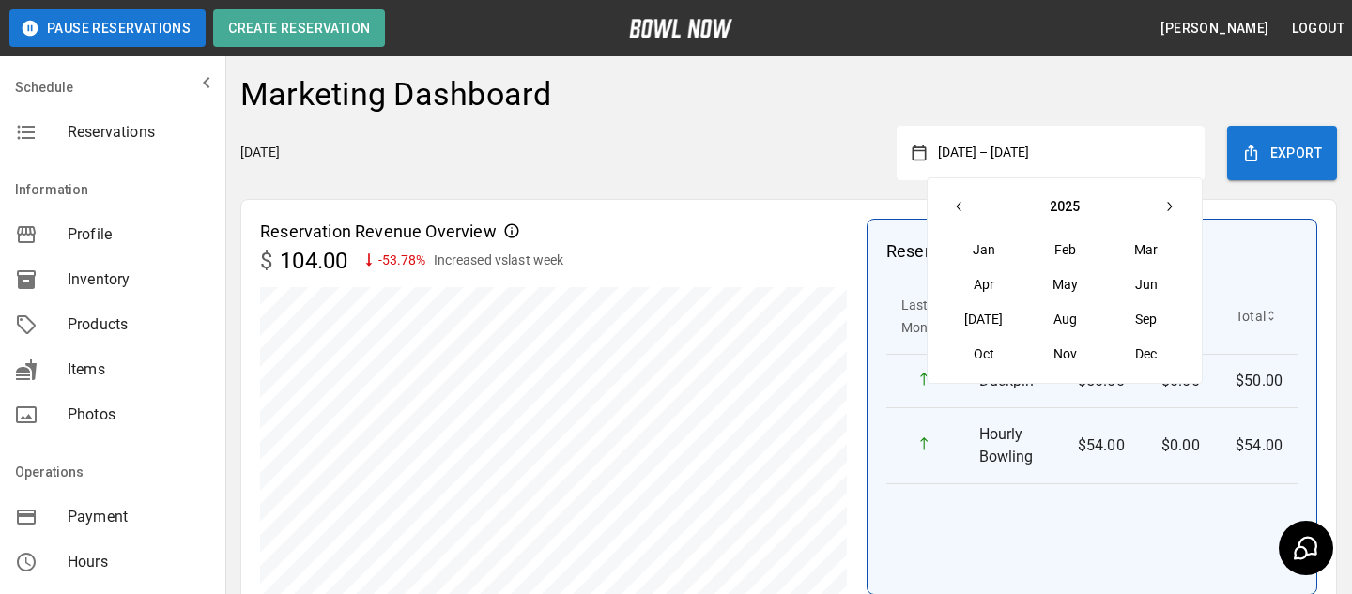
click at [973, 215] on button "button" at bounding box center [959, 207] width 34 height 34
click at [1174, 195] on button "button" at bounding box center [1169, 207] width 34 height 34
click at [1077, 201] on button "2025" at bounding box center [1064, 207] width 176 height 34
click at [1137, 293] on button "2025" at bounding box center [1146, 285] width 81 height 34
click at [1149, 290] on button "Jun" at bounding box center [1146, 285] width 81 height 34
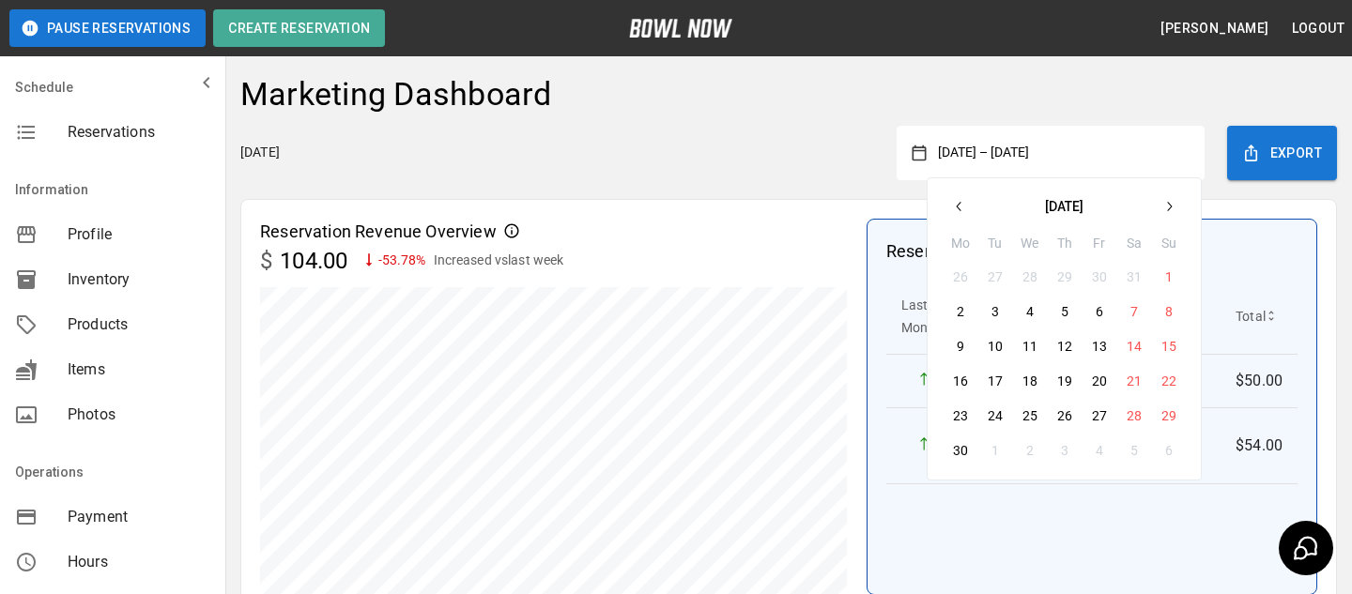
click at [1162, 278] on button "1" at bounding box center [1169, 277] width 34 height 34
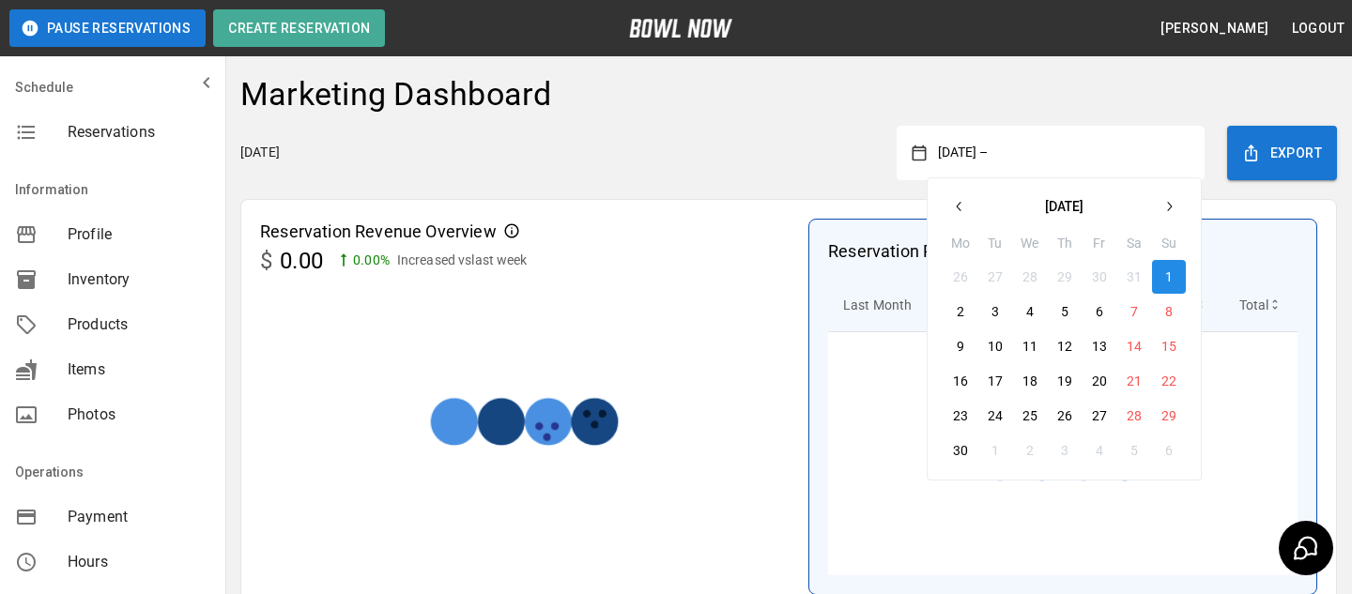
click at [1170, 214] on button "button" at bounding box center [1169, 207] width 34 height 34
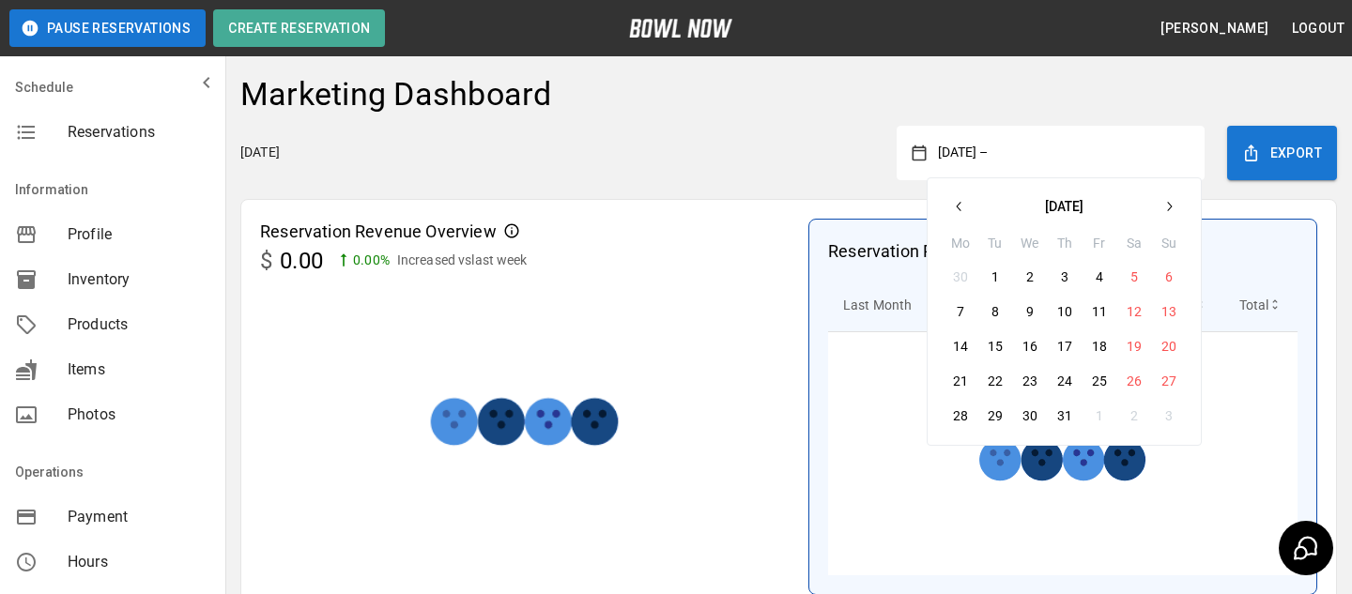
click at [1170, 214] on button "button" at bounding box center [1169, 207] width 34 height 34
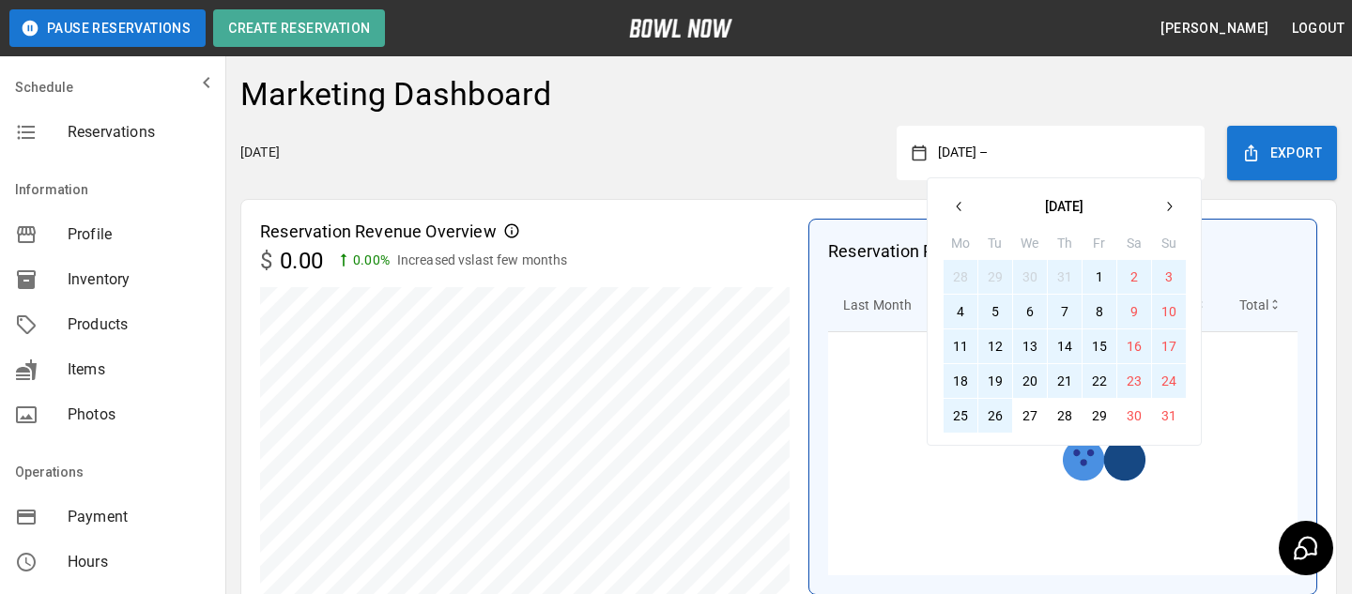
click at [1006, 420] on button "26" at bounding box center [995, 416] width 34 height 34
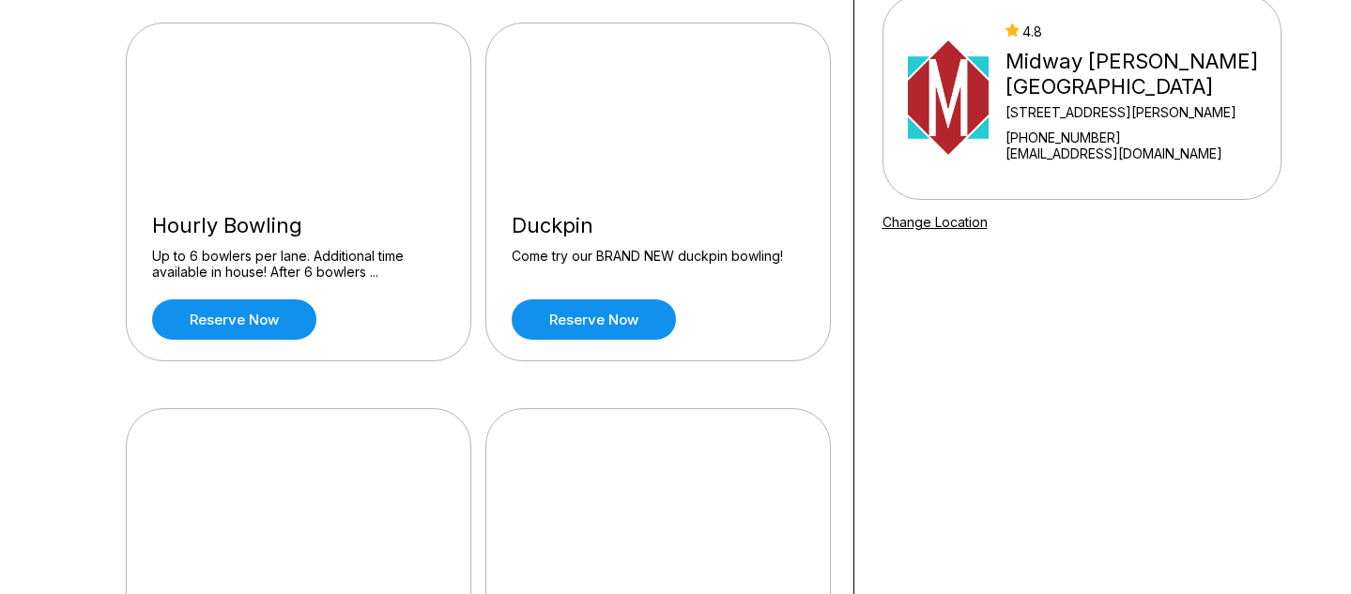
scroll to position [183, 0]
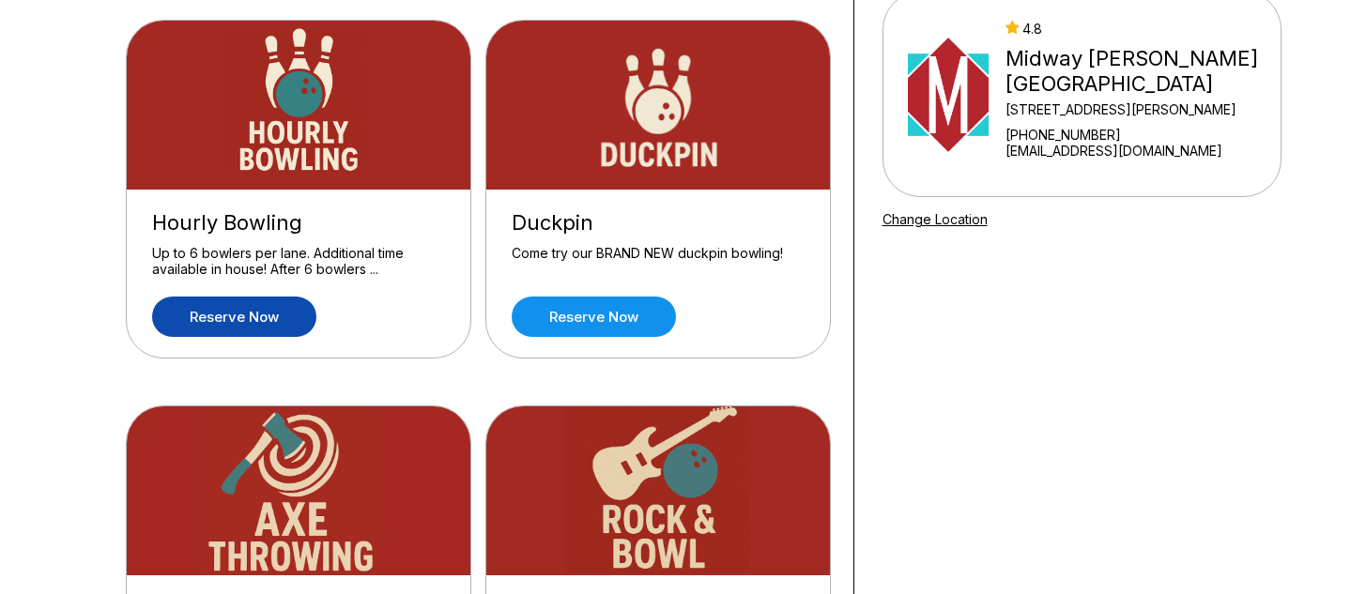
click at [300, 317] on link "Reserve now" at bounding box center [234, 317] width 164 height 40
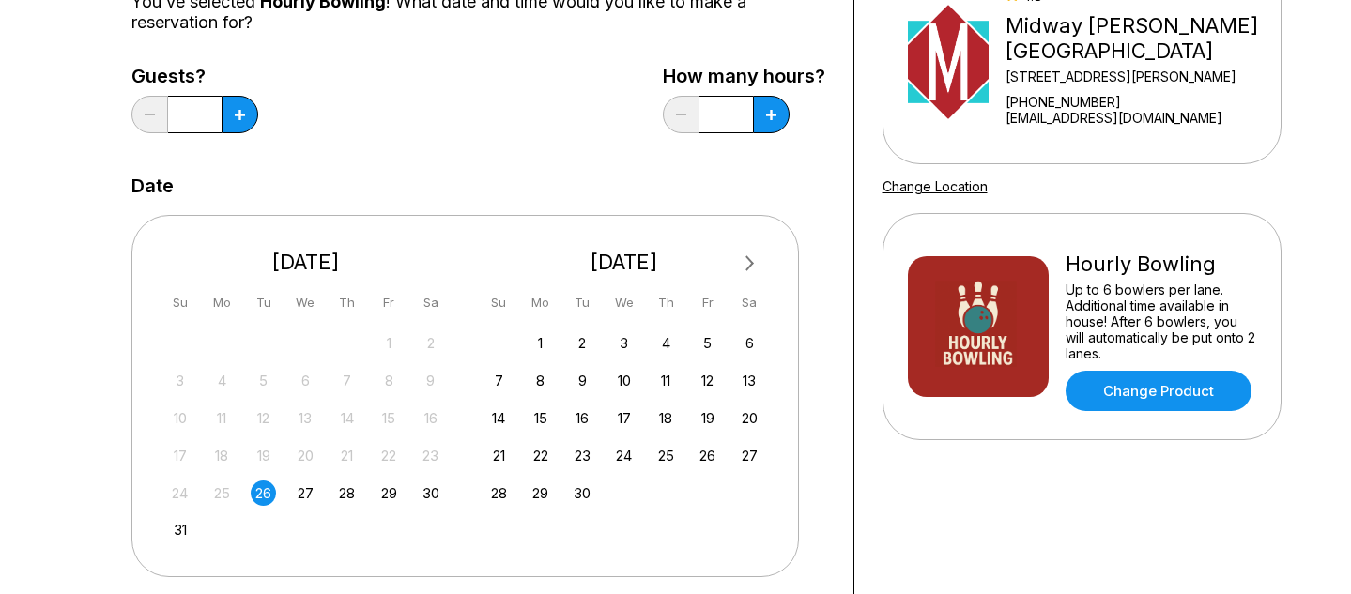
scroll to position [230, 0]
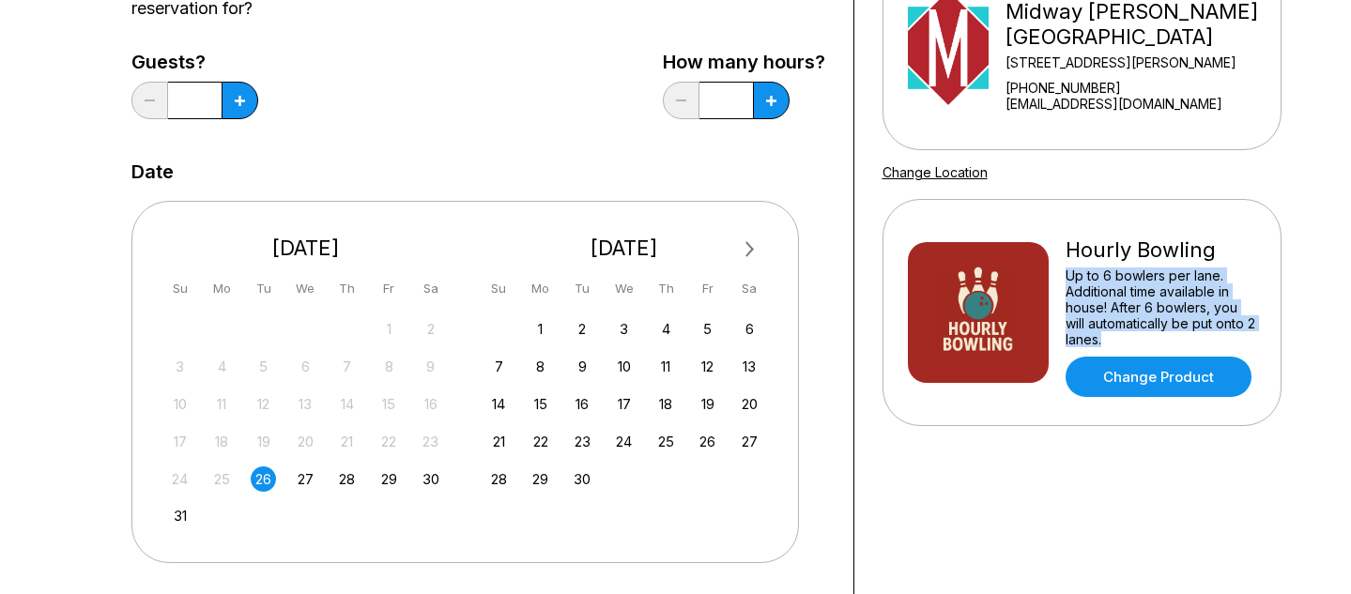
drag, startPoint x: 1140, startPoint y: 338, endPoint x: 1065, endPoint y: 277, distance: 96.0
click at [1065, 277] on div "Up to 6 bowlers per lane. Additional time available in house! After 6 bowlers, …" at bounding box center [1160, 308] width 191 height 80
click at [1120, 316] on div "Up to 6 bowlers per lane. Additional time available in house! After 6 bowlers, …" at bounding box center [1160, 308] width 191 height 80
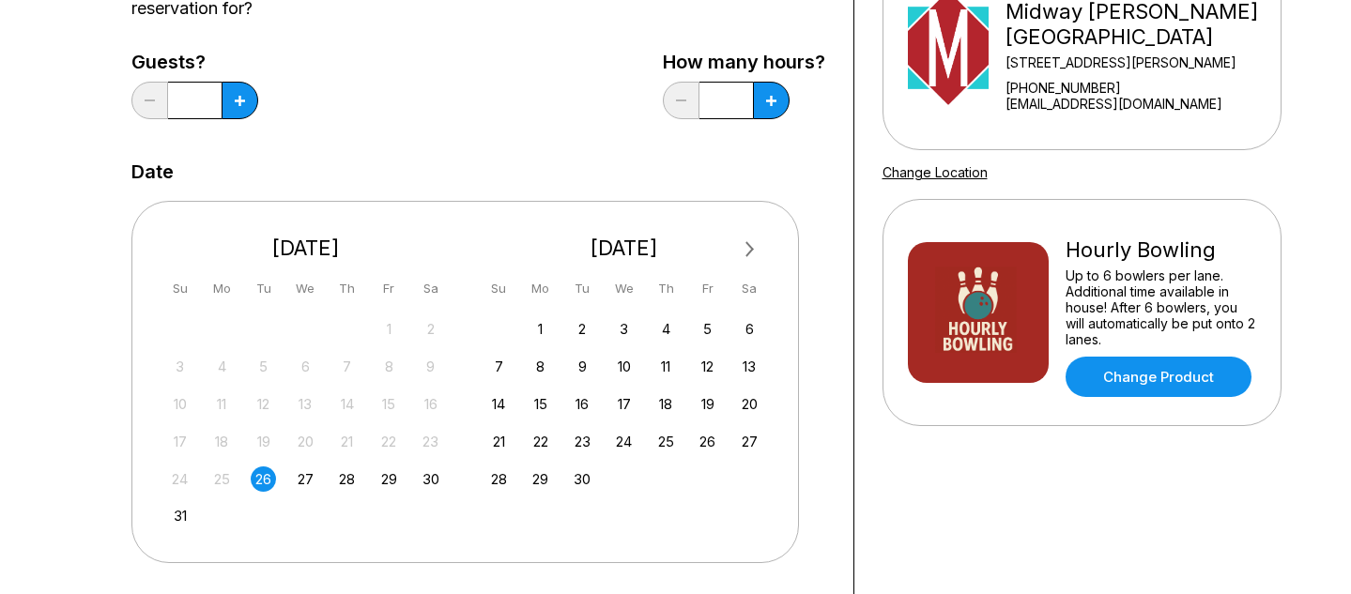
scroll to position [0, 0]
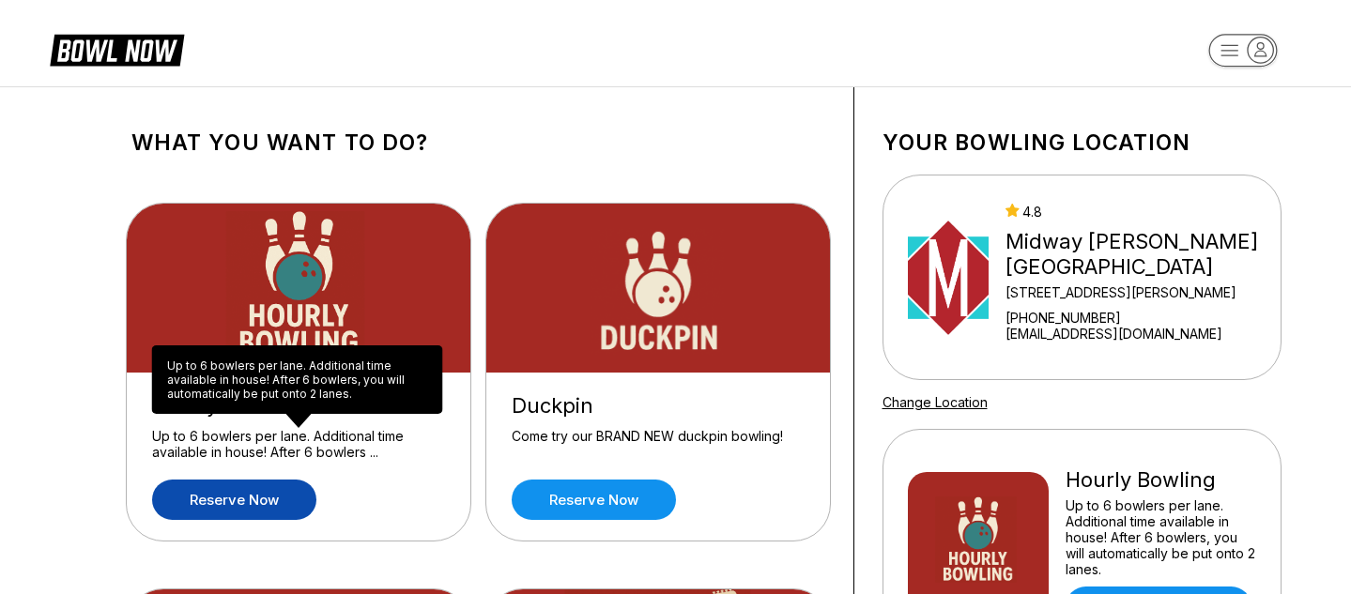
click at [246, 370] on div "Up to 6 bowlers per lane. Additional time available in house! After 6 bowlers, …" at bounding box center [297, 379] width 291 height 69
click at [287, 377] on div "Up to 6 bowlers per lane. Additional time available in house! After 6 bowlers, …" at bounding box center [297, 379] width 291 height 69
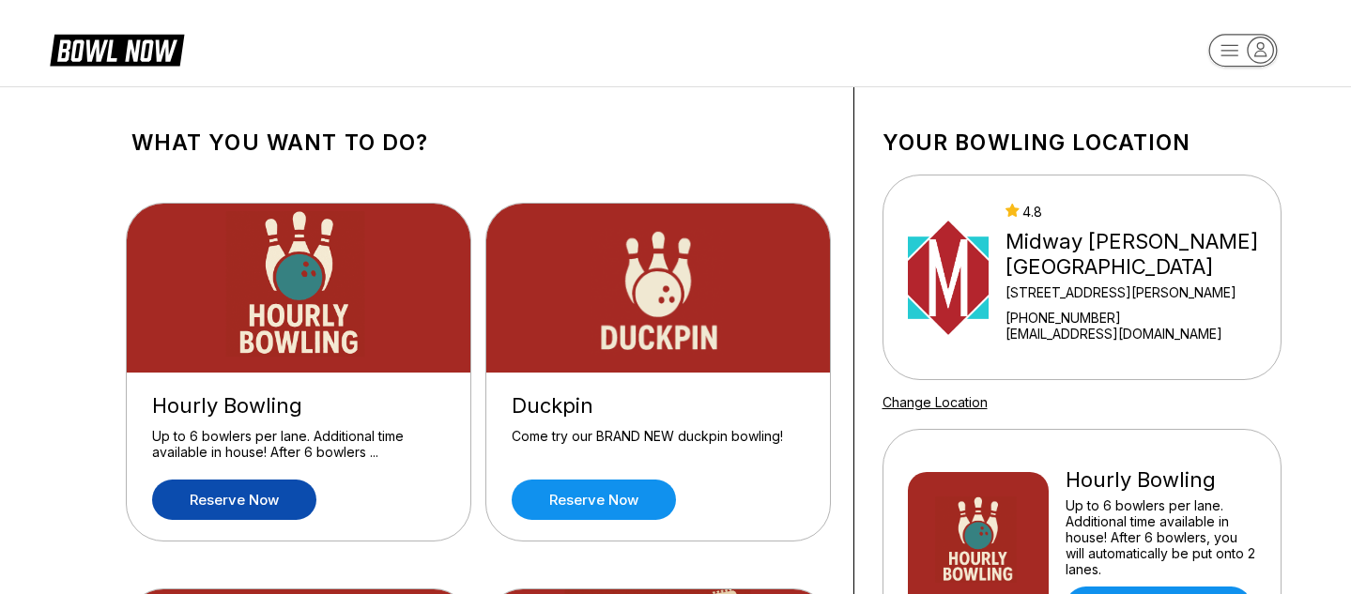
scroll to position [212, 0]
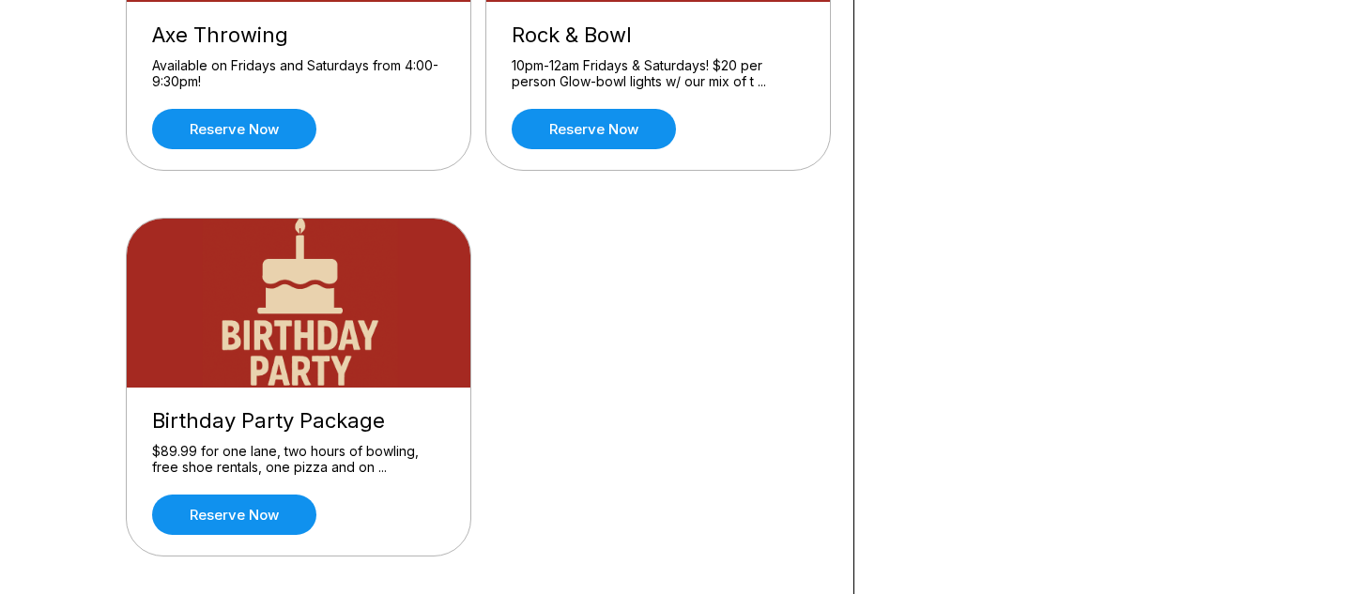
scroll to position [756, 0]
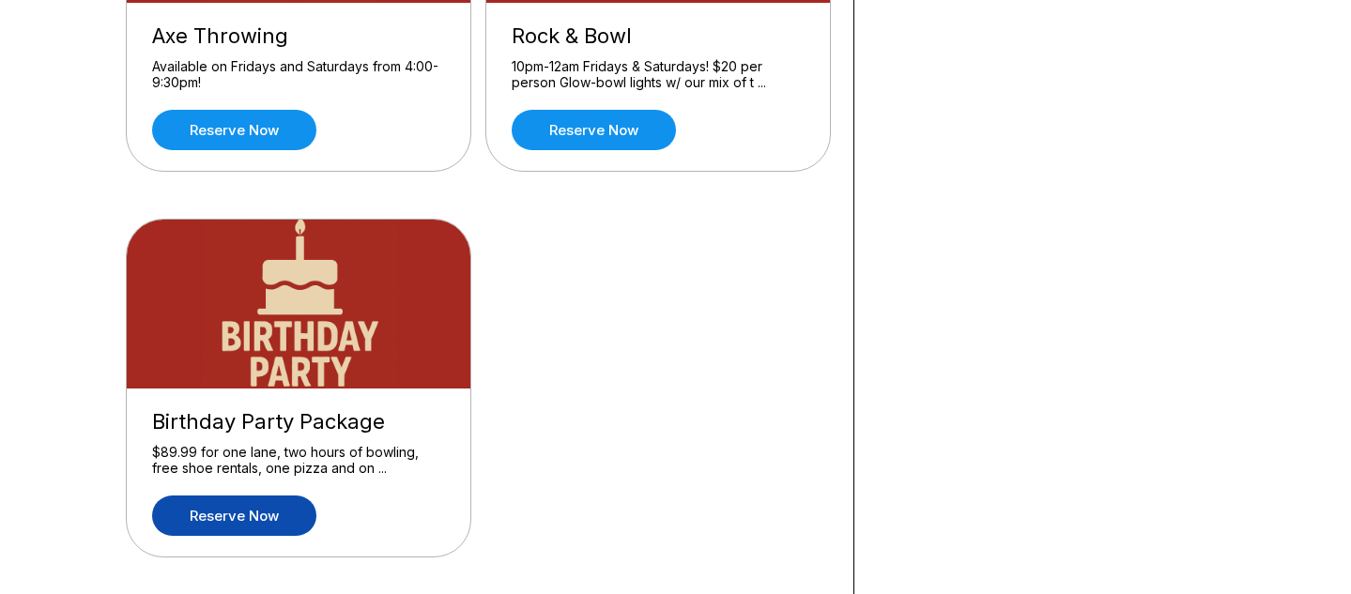
click at [272, 505] on link "Reserve now" at bounding box center [234, 516] width 164 height 40
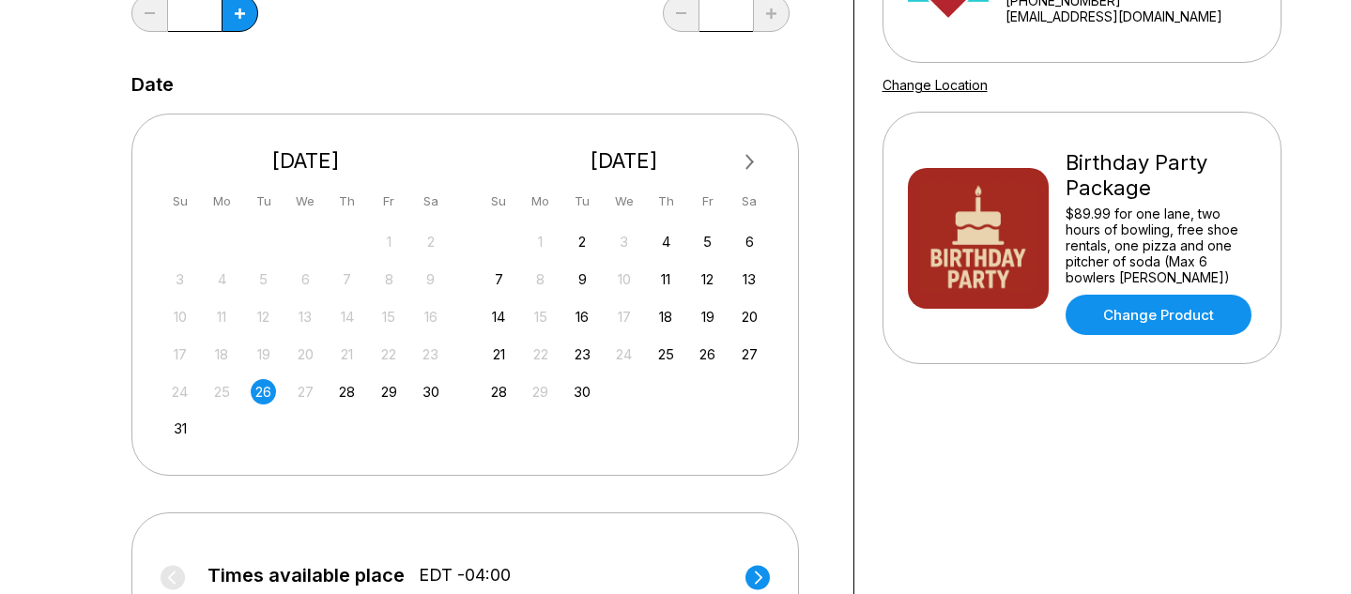
scroll to position [316, 0]
click at [332, 401] on div "24 25 26 27 28 29 30" at bounding box center [306, 391] width 282 height 28
click at [356, 387] on div "28" at bounding box center [346, 392] width 25 height 25
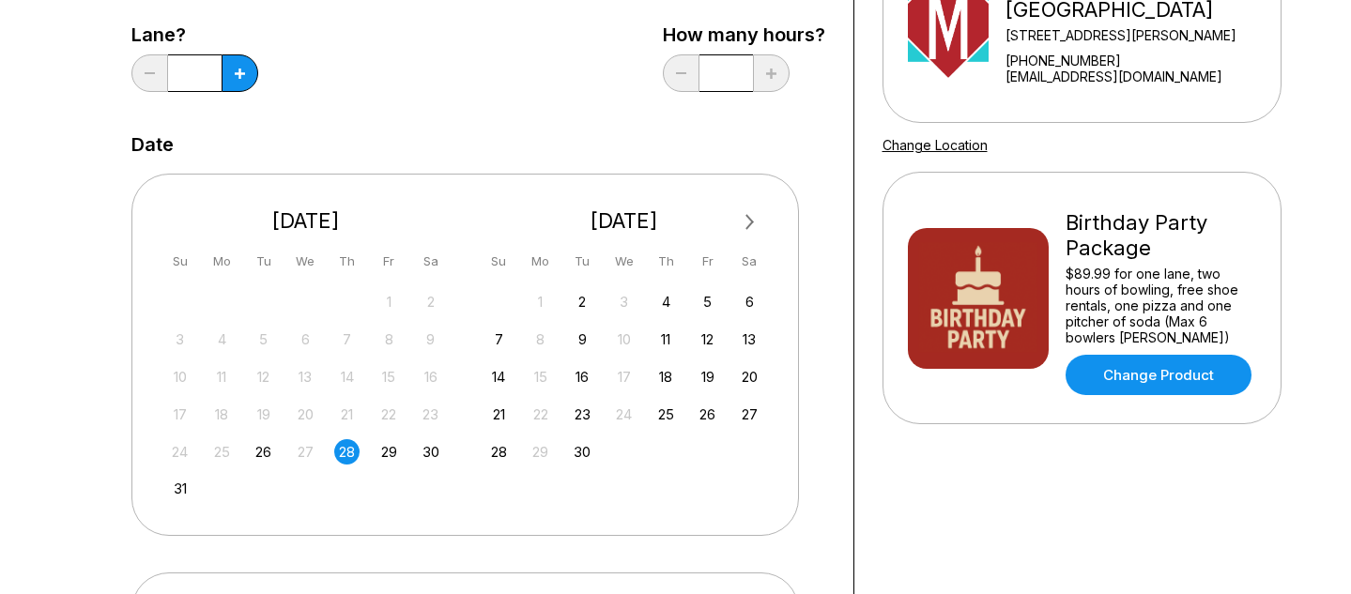
scroll to position [134, 0]
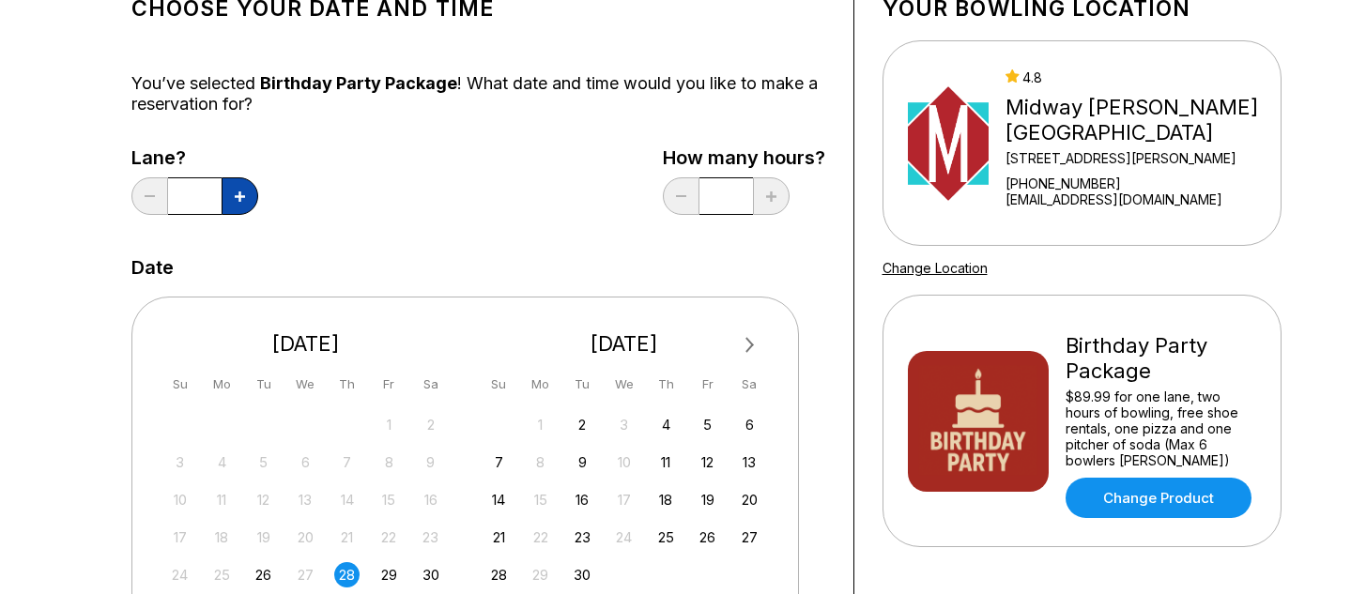
click at [252, 206] on button at bounding box center [240, 196] width 37 height 38
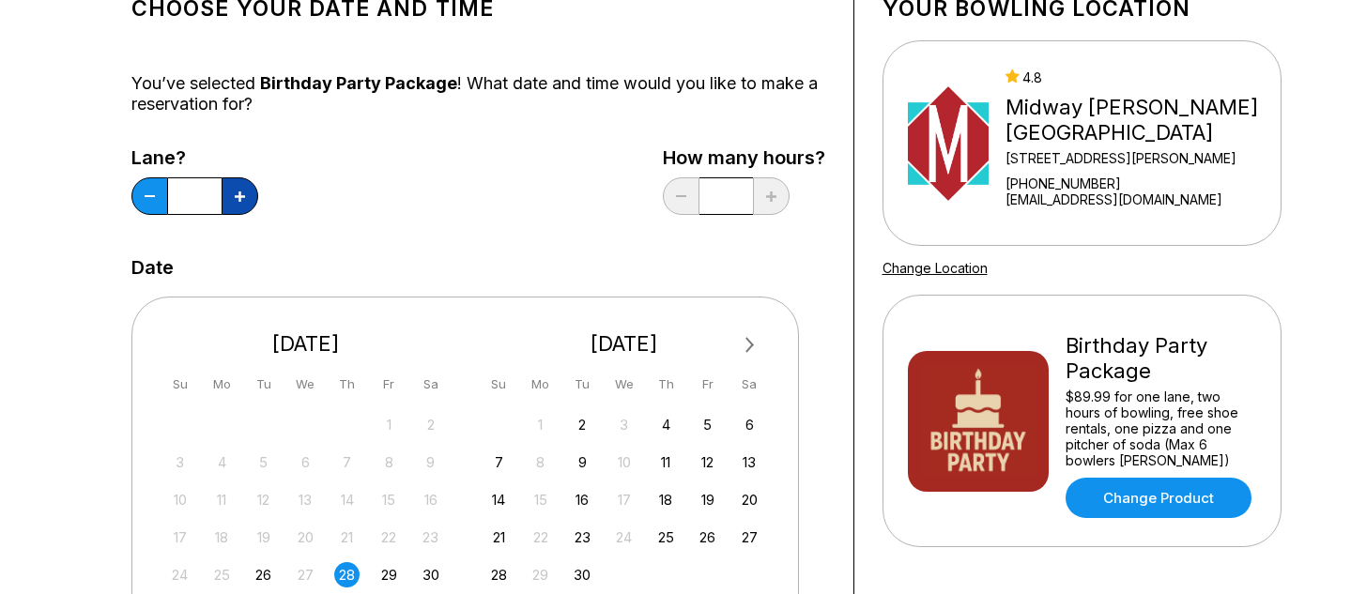
type input "*"
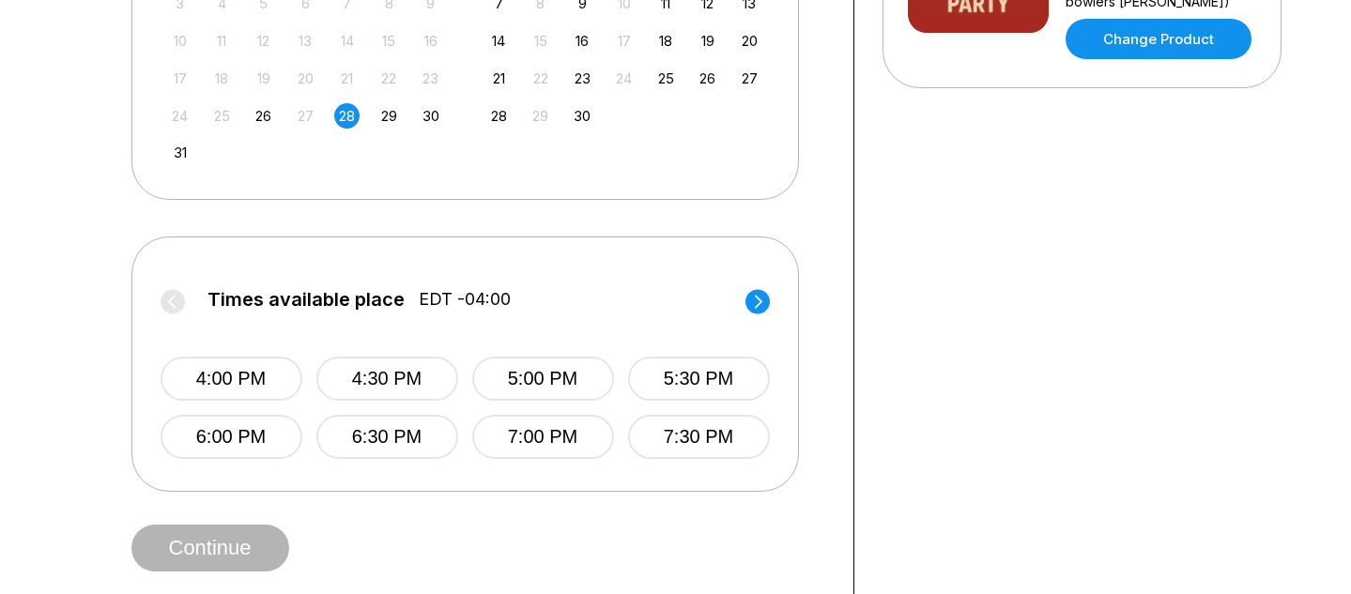
click at [227, 404] on div "4:00 PM 4:30 PM 5:00 PM 5:30 PM 6:00 PM 6:30 PM 7:00 PM 7:30 PM" at bounding box center [465, 389] width 609 height 140
click at [231, 391] on button "4:00 PM" at bounding box center [232, 379] width 142 height 44
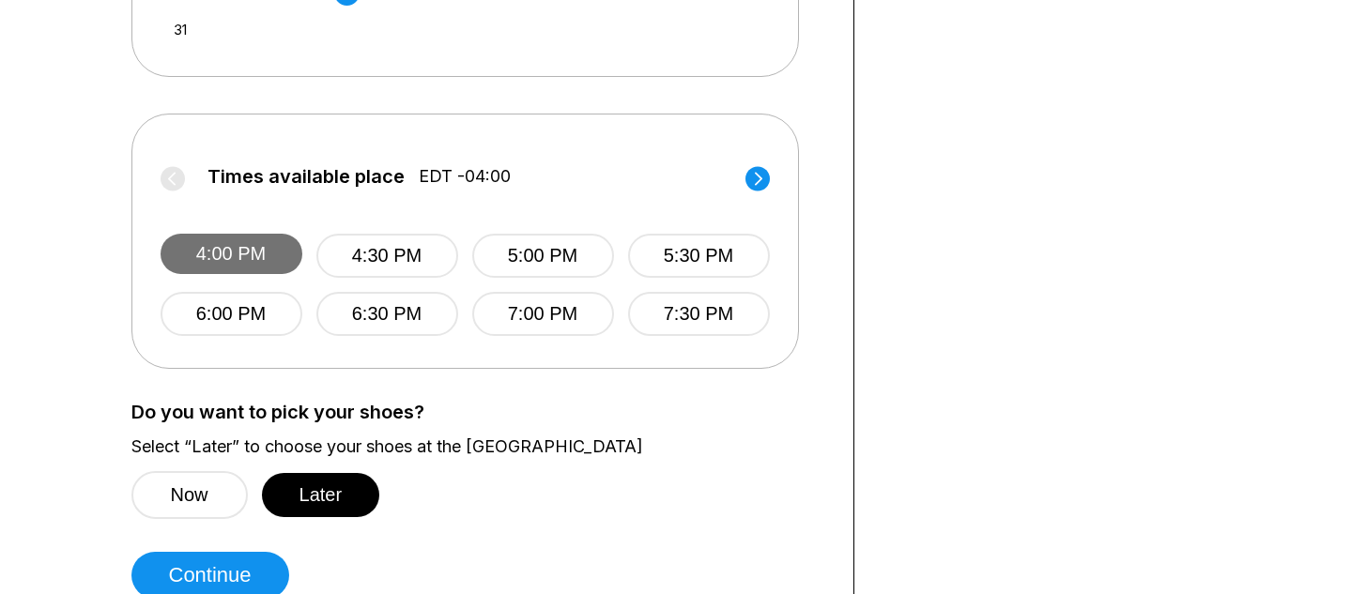
scroll to position [743, 0]
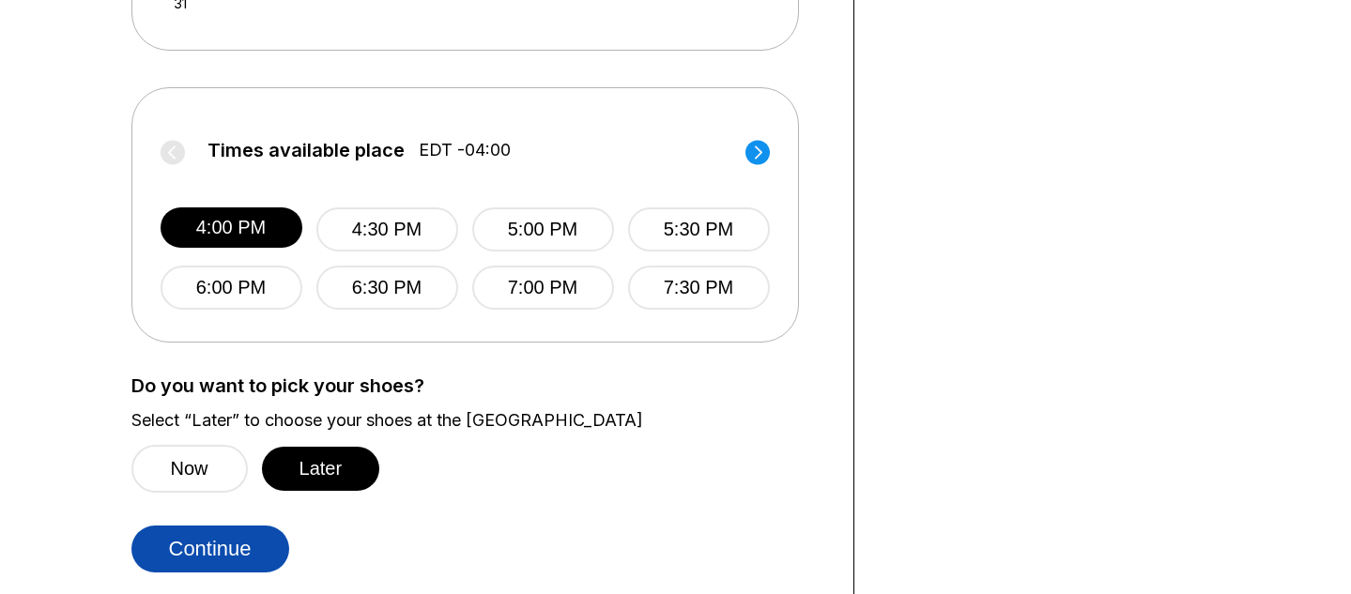
click at [258, 546] on button "Continue" at bounding box center [210, 549] width 158 height 47
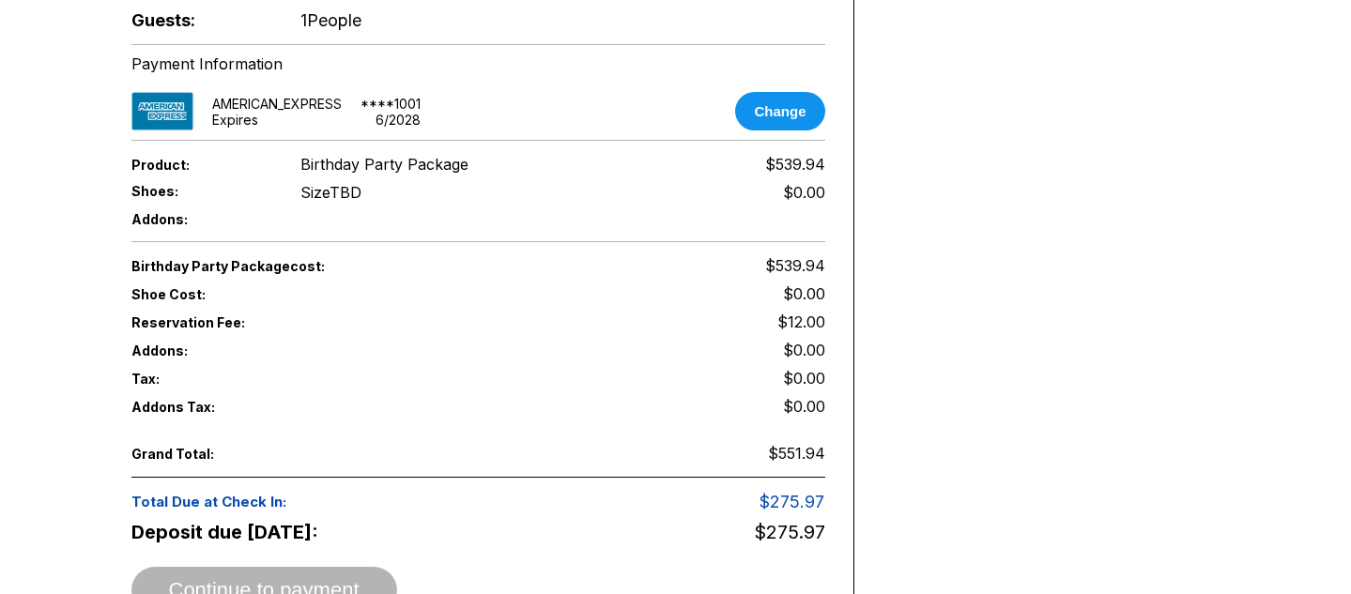
scroll to position [843, 0]
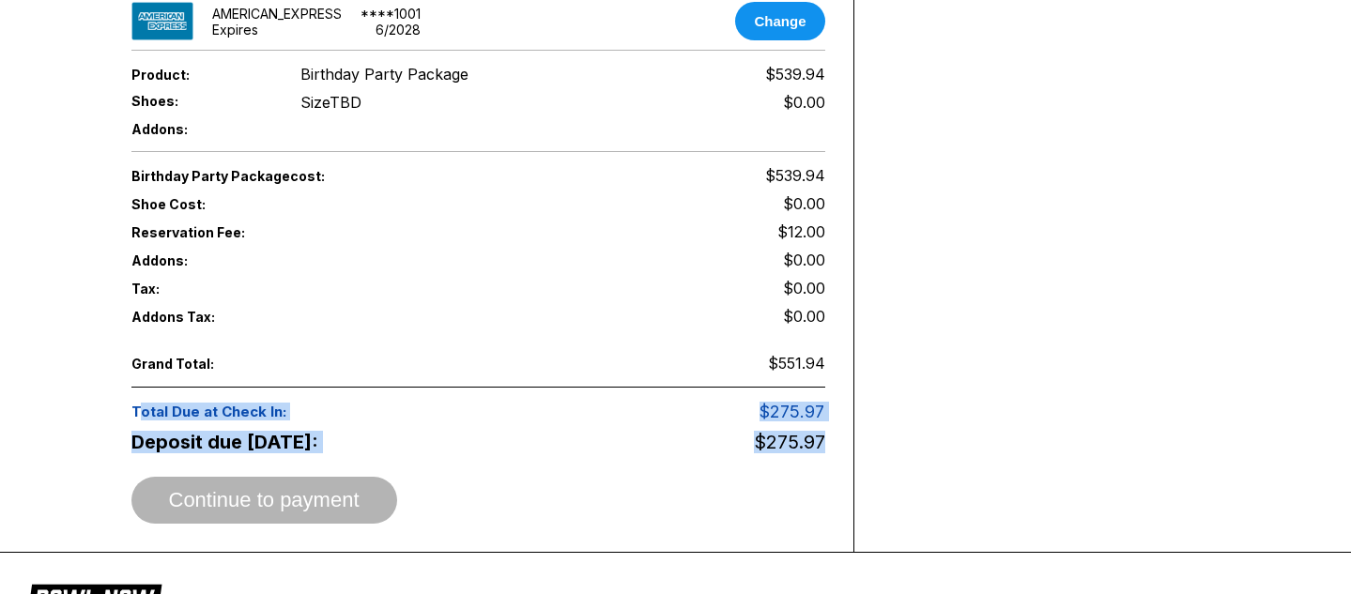
drag, startPoint x: 850, startPoint y: 448, endPoint x: 120, endPoint y: 397, distance: 732.1
click at [804, 432] on span "$275.97" at bounding box center [789, 442] width 71 height 23
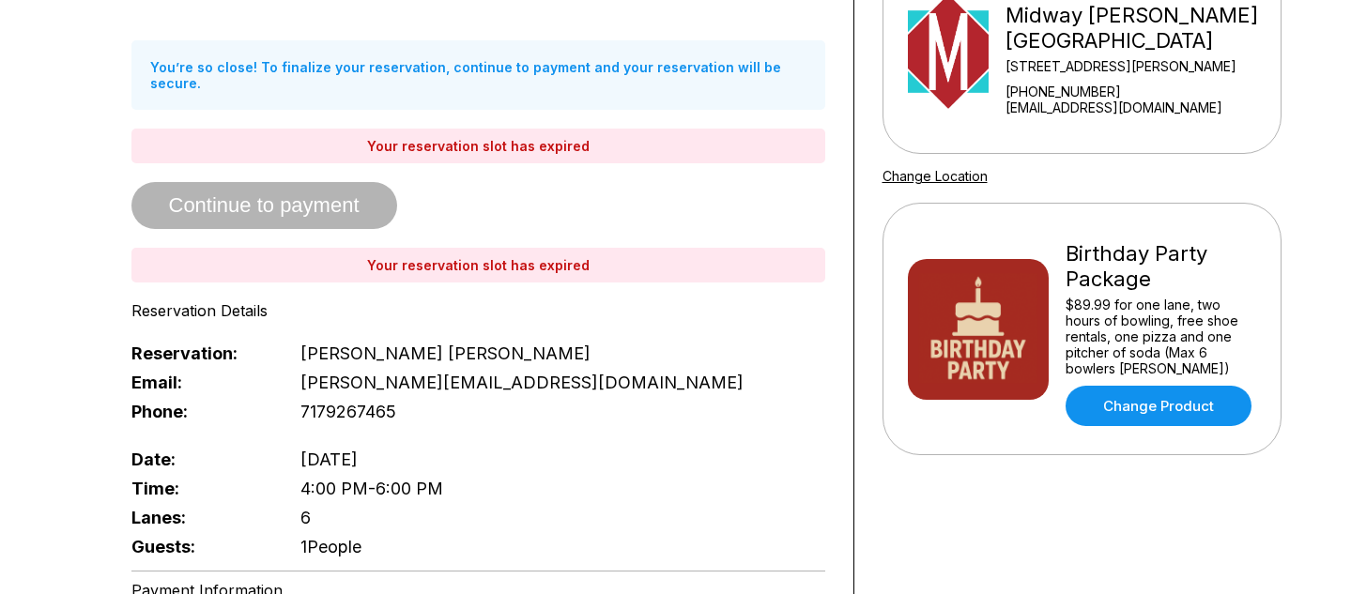
scroll to position [258, 0]
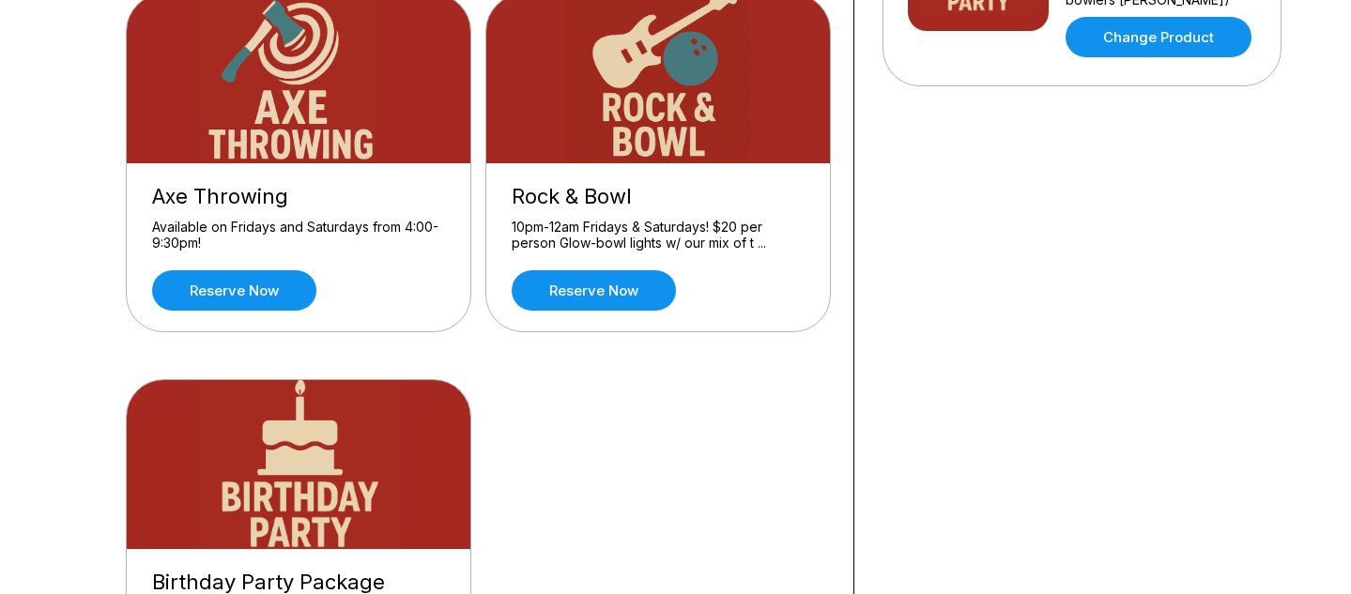
scroll to position [597, 0]
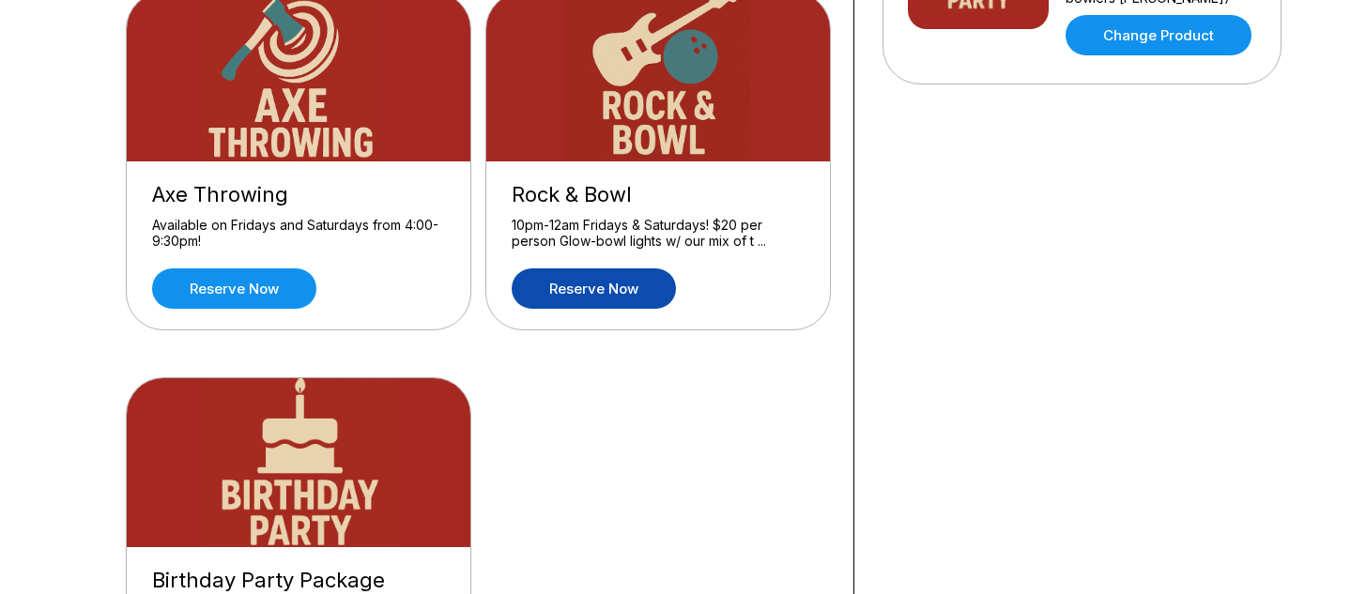
click at [582, 296] on link "Reserve now" at bounding box center [594, 288] width 164 height 40
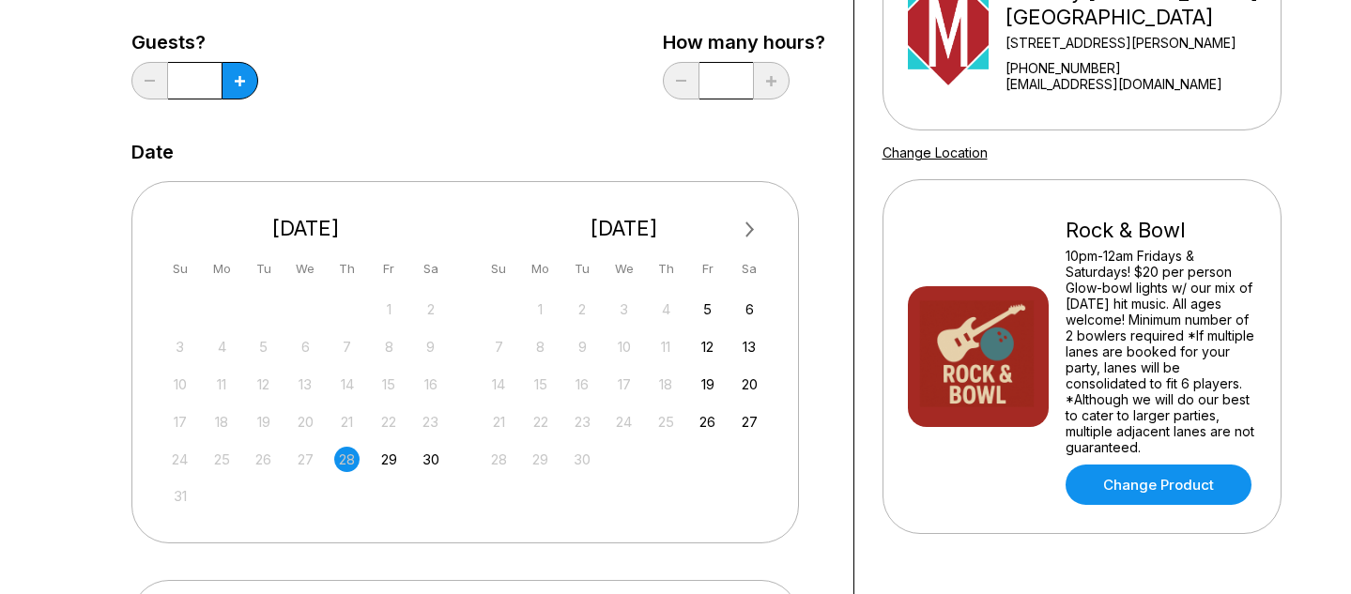
scroll to position [289, 0]
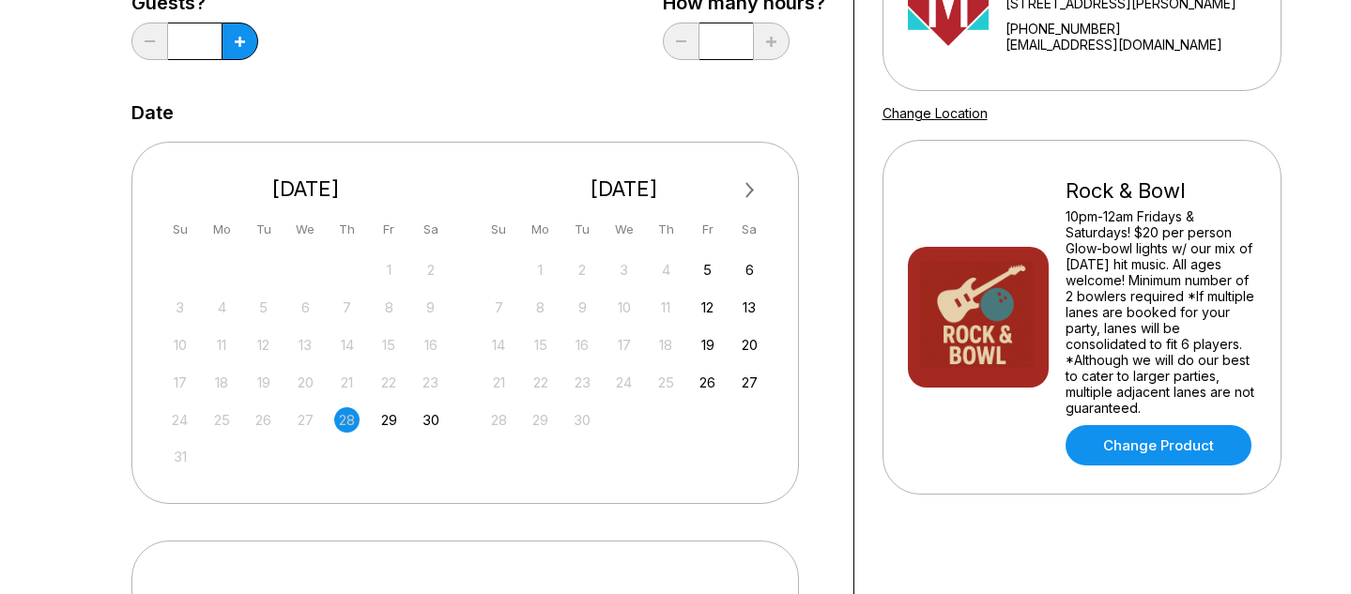
click at [740, 193] on button "Next Month" at bounding box center [750, 191] width 30 height 30
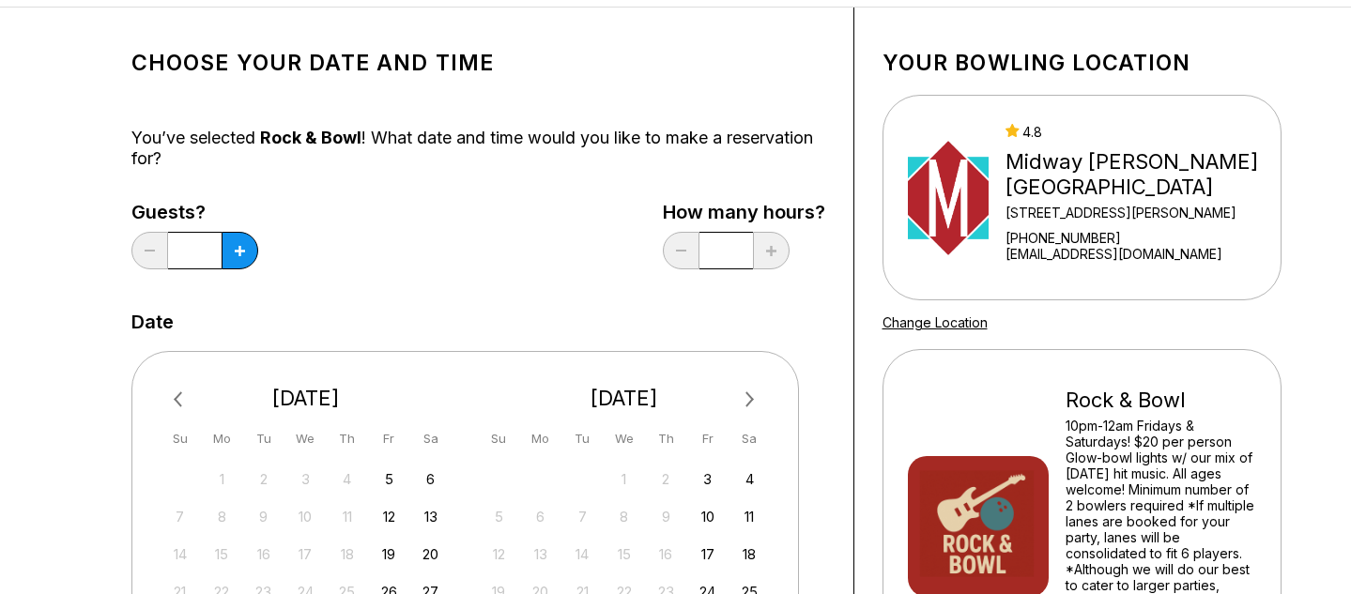
scroll to position [65, 0]
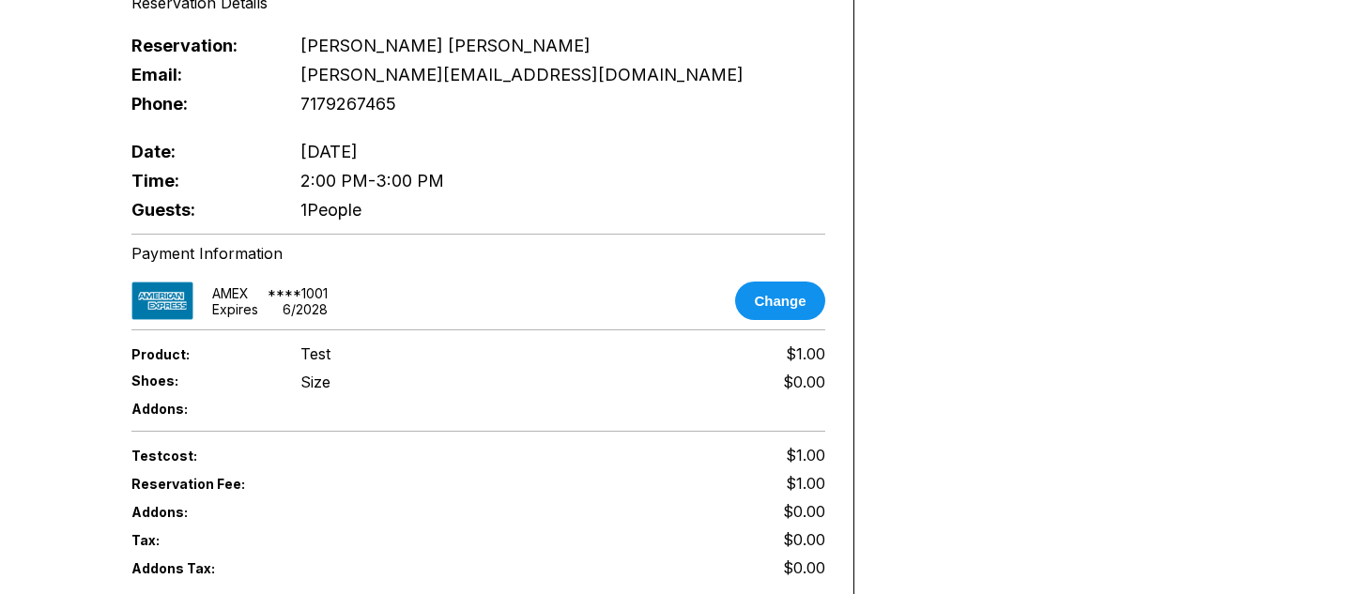
scroll to position [823, 0]
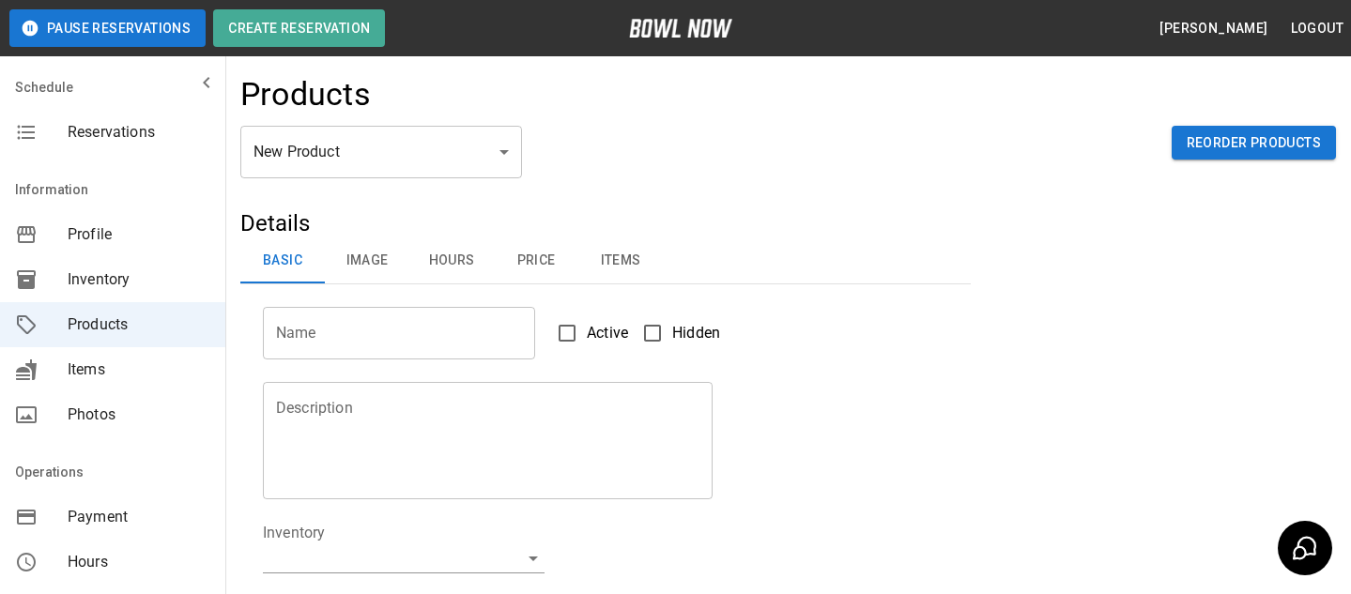
click at [489, 178] on div "New Product ** ​ Reorder Products" at bounding box center [787, 167] width 1095 height 83
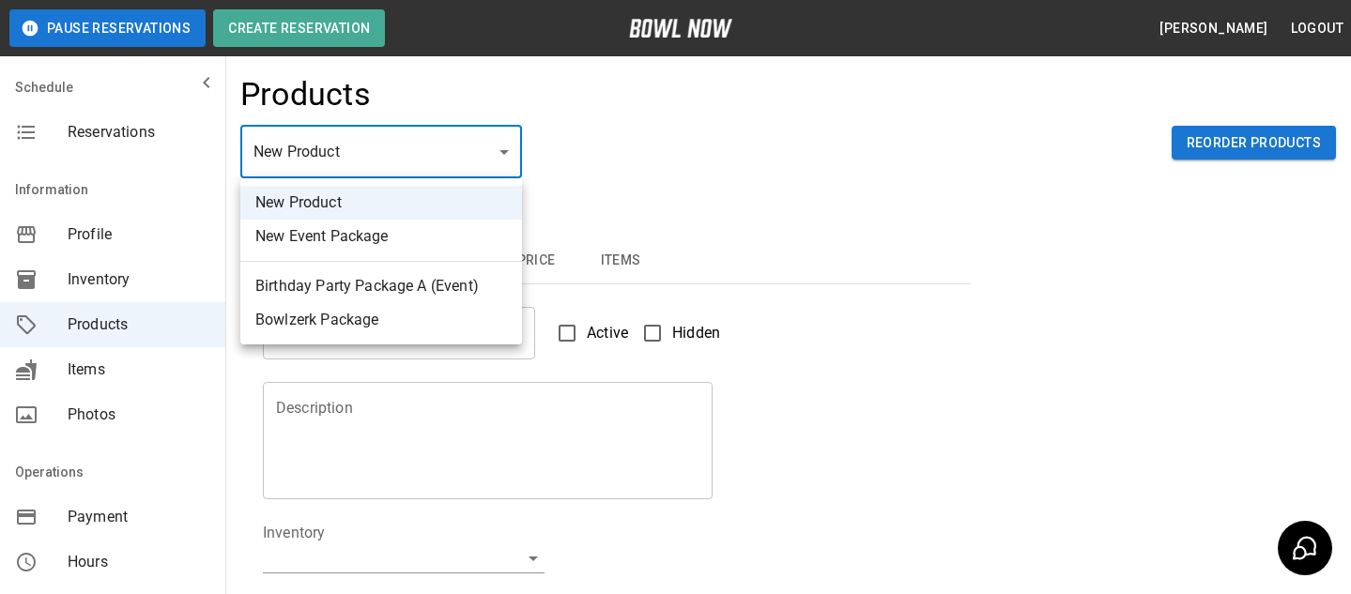
click at [493, 156] on body "Pause Reservations Create Reservation [PERSON_NAME] Logout Schedule Reservation…" at bounding box center [675, 605] width 1351 height 1210
click at [425, 236] on li "New Event Package" at bounding box center [381, 237] width 282 height 34
type input "**"
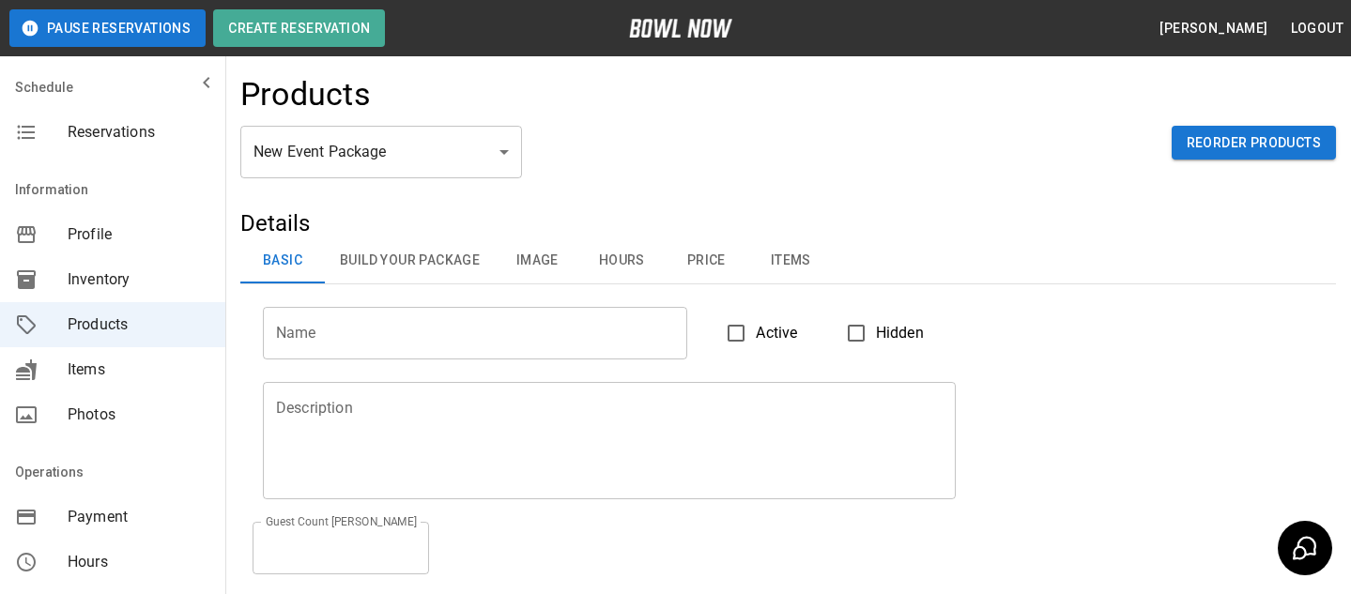
click at [804, 285] on div "Name Name Active Hidden" at bounding box center [776, 321] width 1073 height 75
click at [804, 253] on button "Items" at bounding box center [790, 260] width 84 height 45
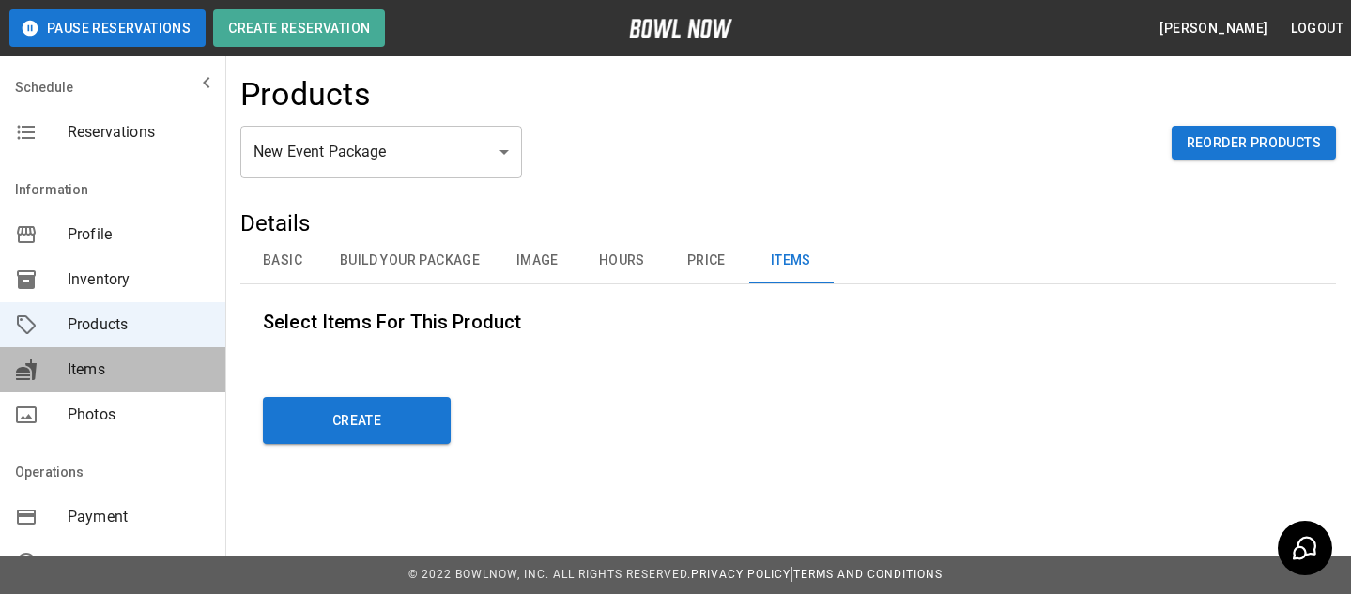
click at [159, 366] on span "Items" at bounding box center [139, 370] width 143 height 23
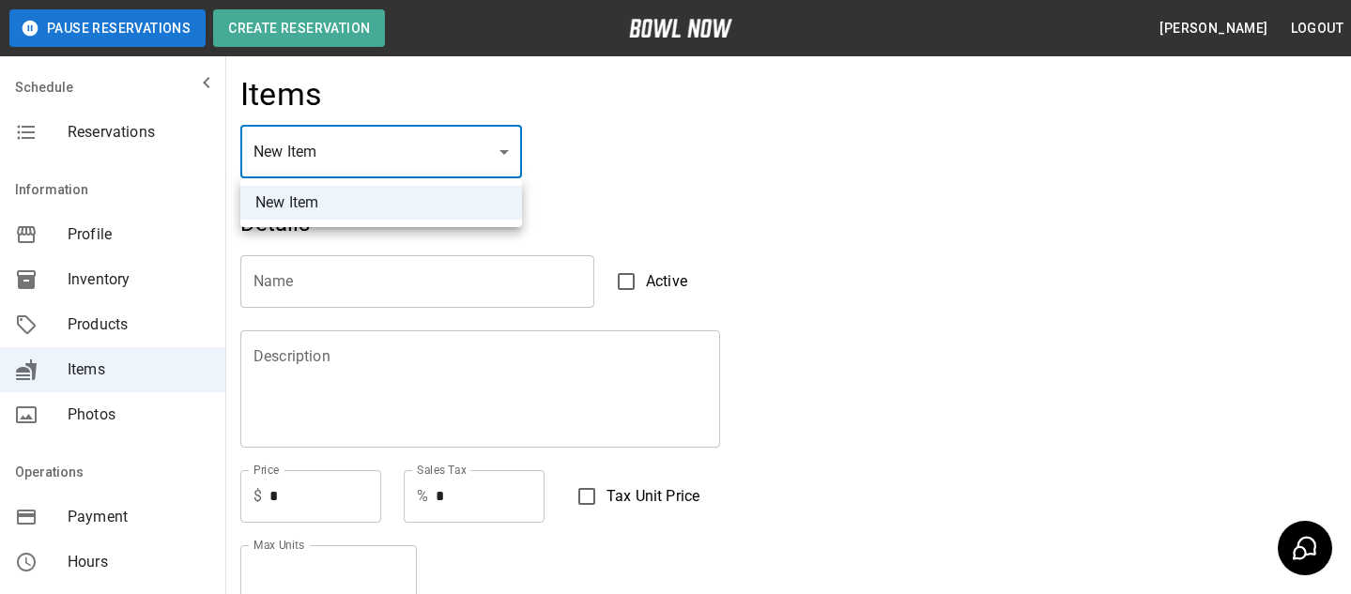
click at [559, 217] on div at bounding box center [675, 297] width 1351 height 594
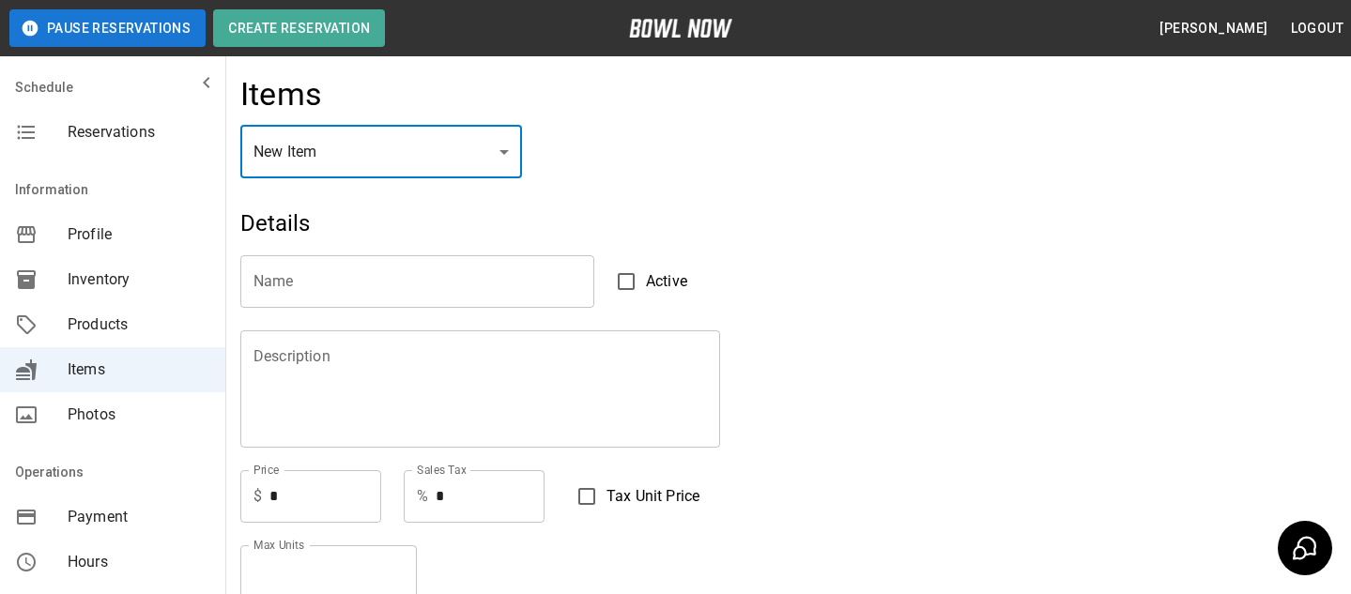
click at [432, 275] on input "Name" at bounding box center [417, 281] width 354 height 53
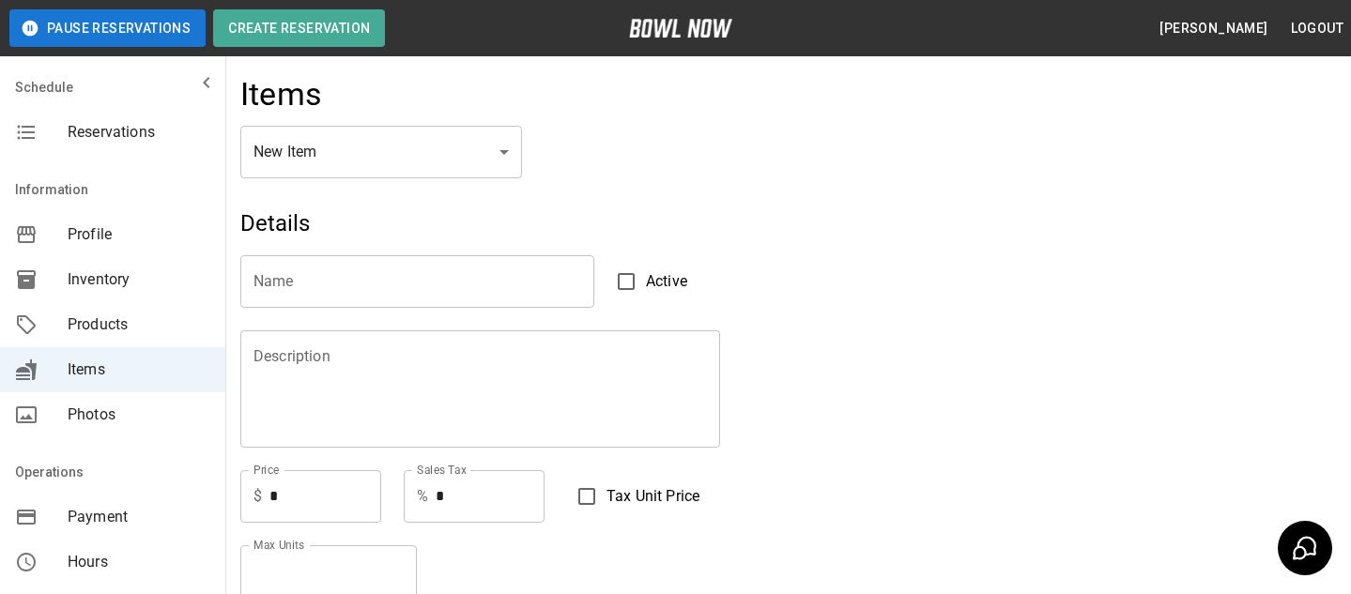
click at [359, 292] on input "Name" at bounding box center [417, 281] width 354 height 53
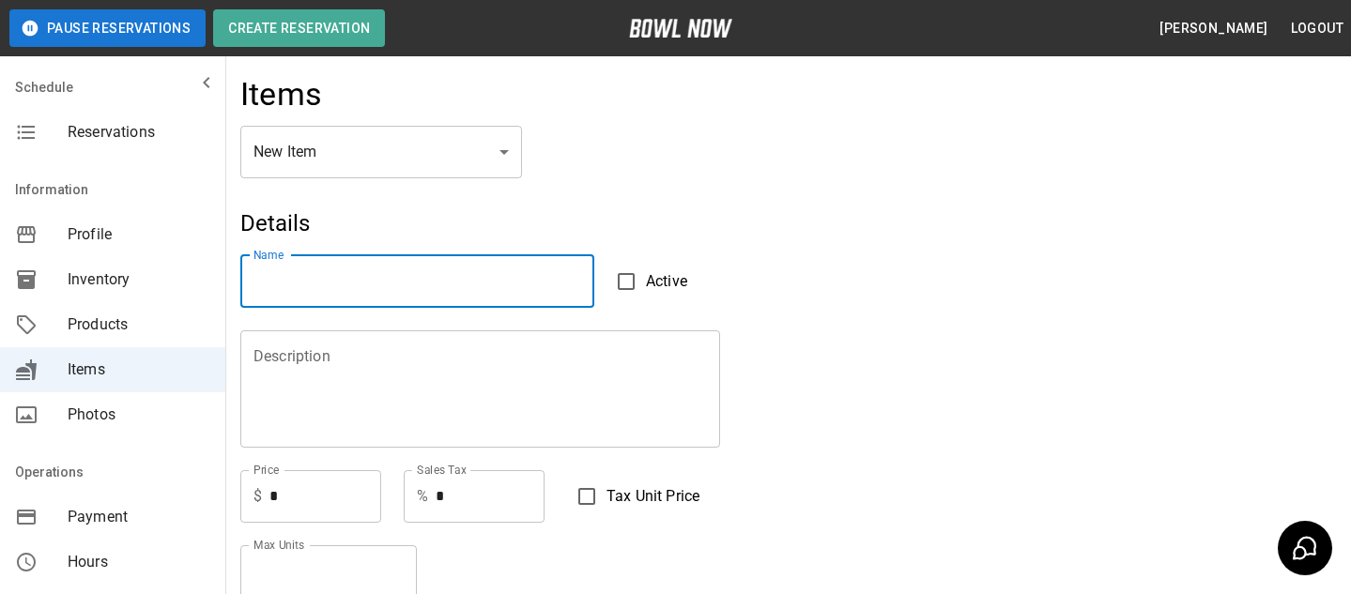
type input "*"
type input "****"
click at [328, 388] on textarea "Description" at bounding box center [479, 388] width 453 height 86
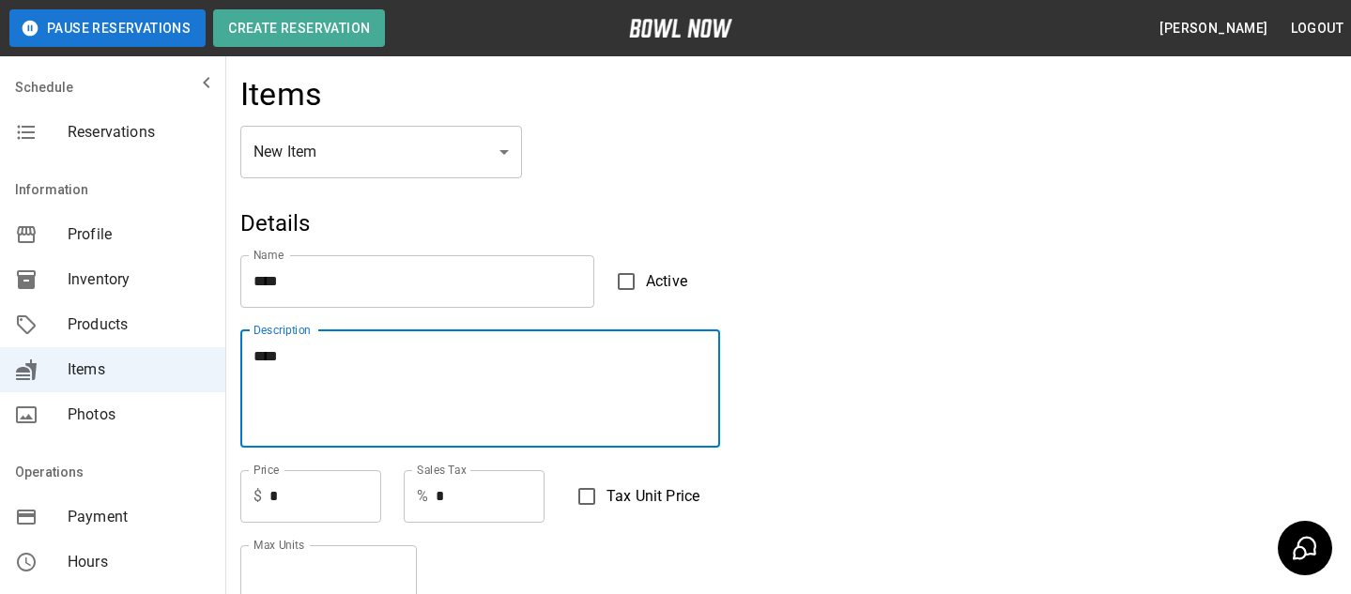
type textarea "****"
click at [296, 499] on input "*" at bounding box center [325, 496] width 112 height 53
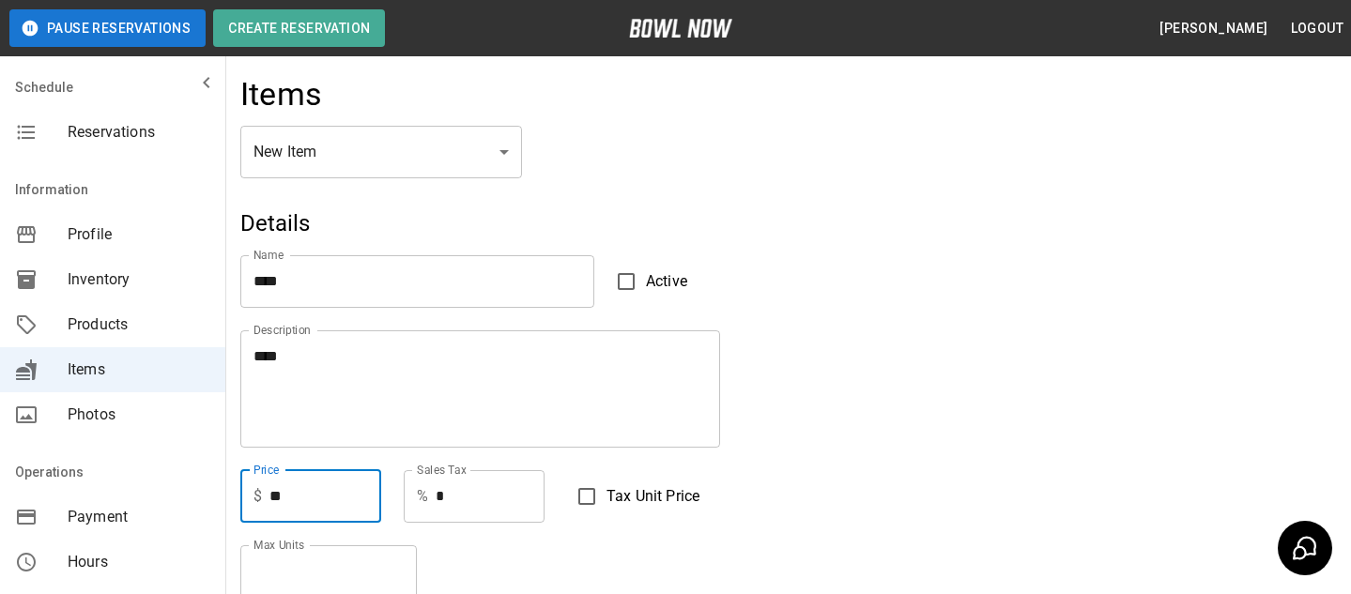
type input "**"
click at [486, 511] on input "*" at bounding box center [490, 496] width 109 height 53
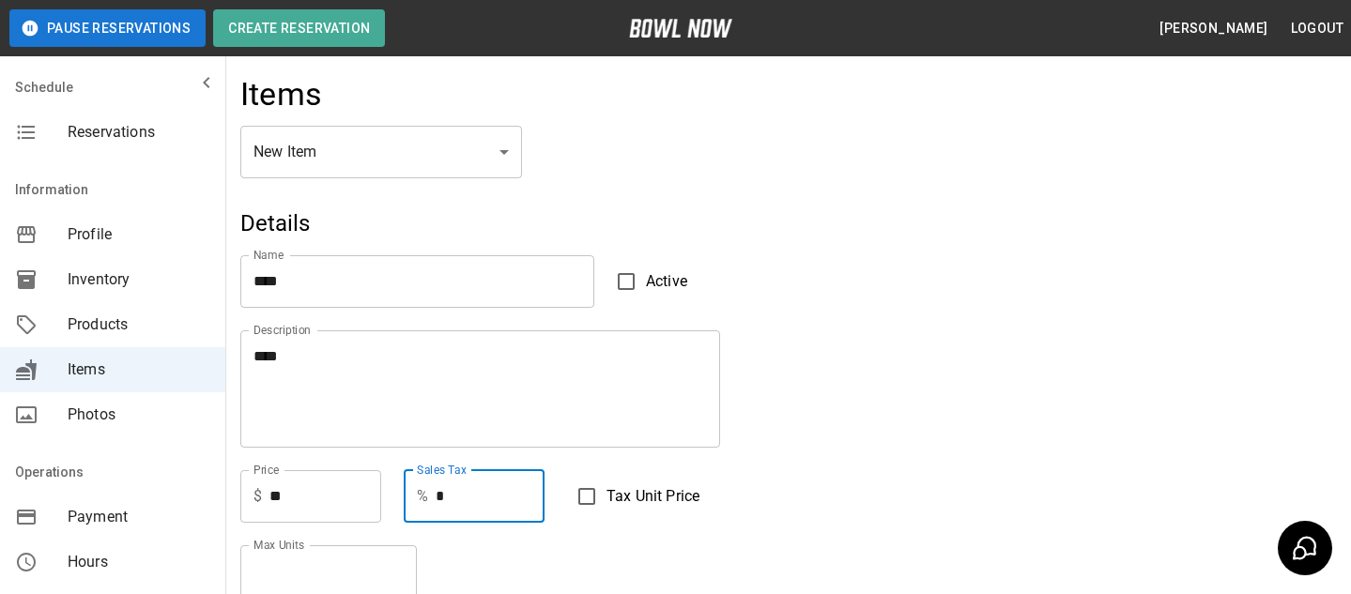
type input "*"
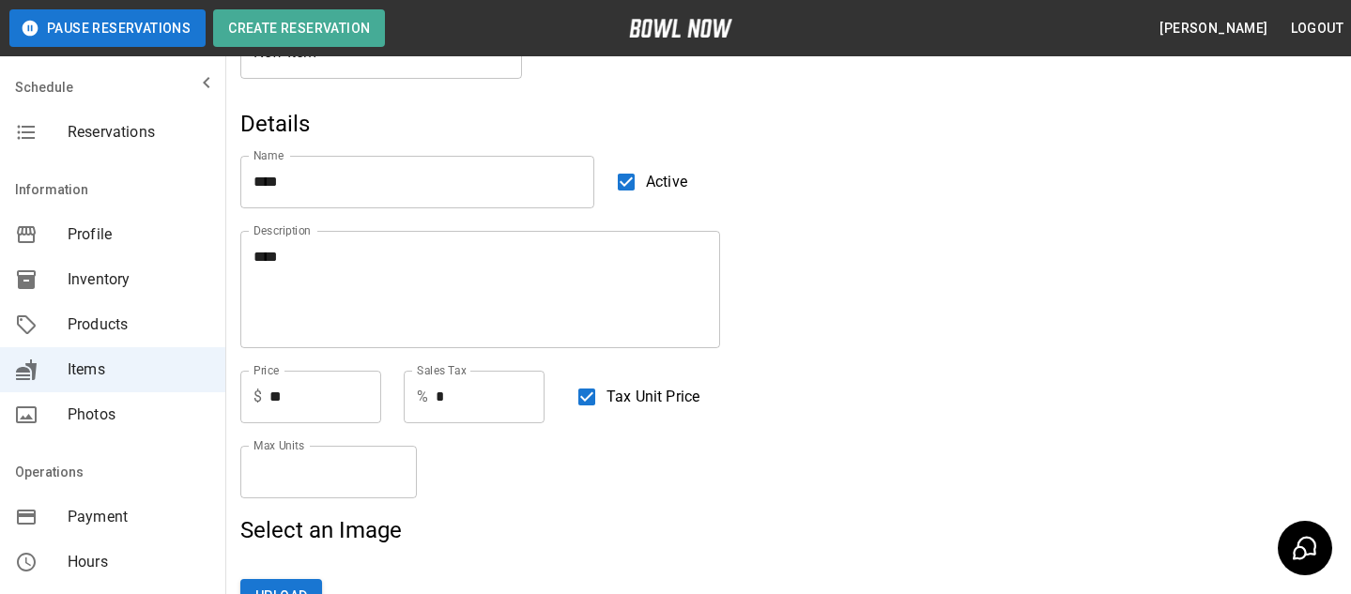
scroll to position [125, 0]
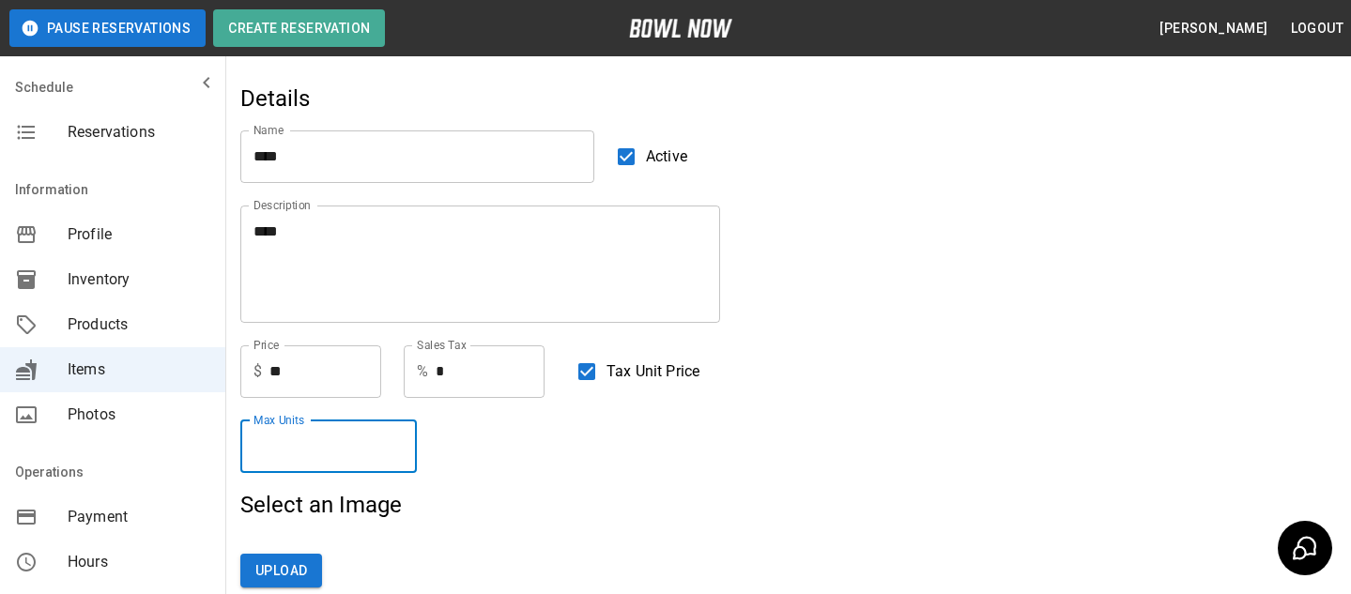
click at [351, 433] on input "*" at bounding box center [328, 447] width 176 height 53
click at [306, 565] on button "Upload" at bounding box center [281, 571] width 82 height 35
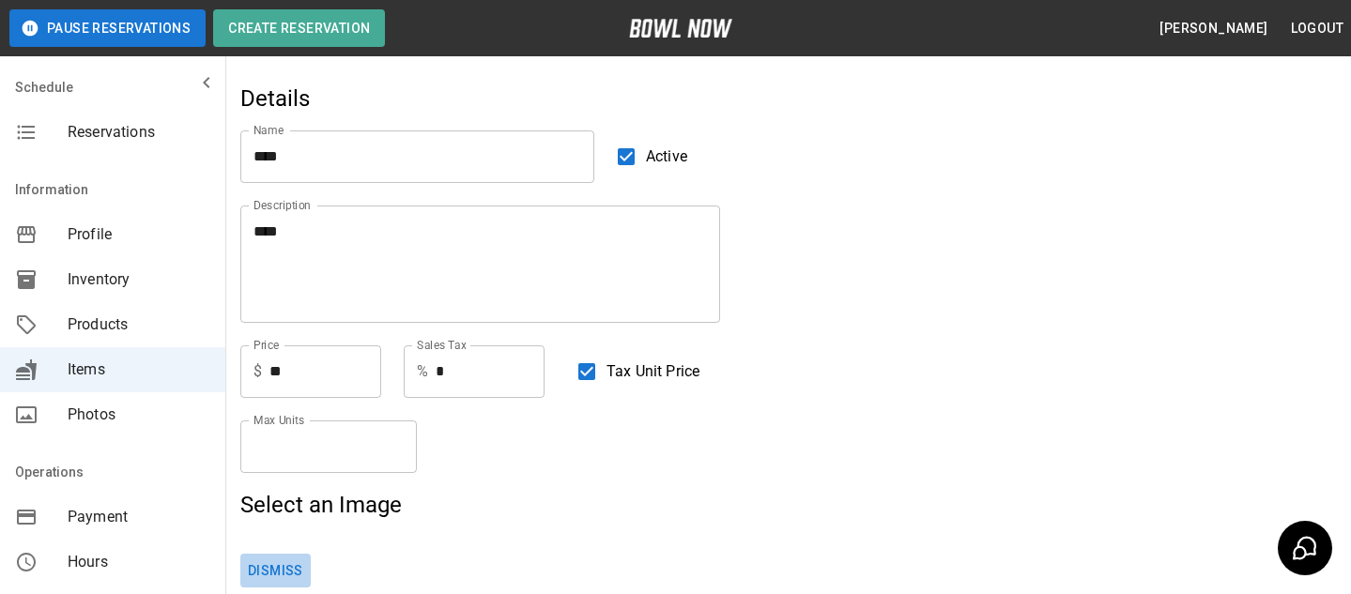
click at [283, 583] on button "Dismiss" at bounding box center [275, 571] width 70 height 35
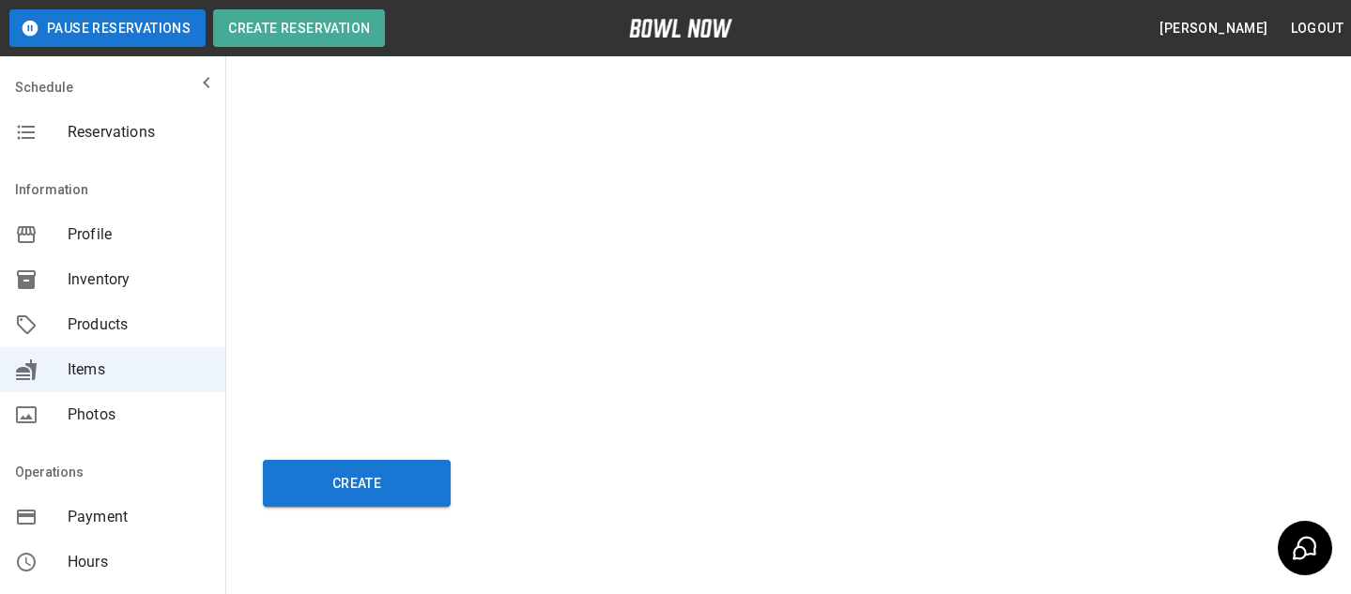
scroll to position [845, 0]
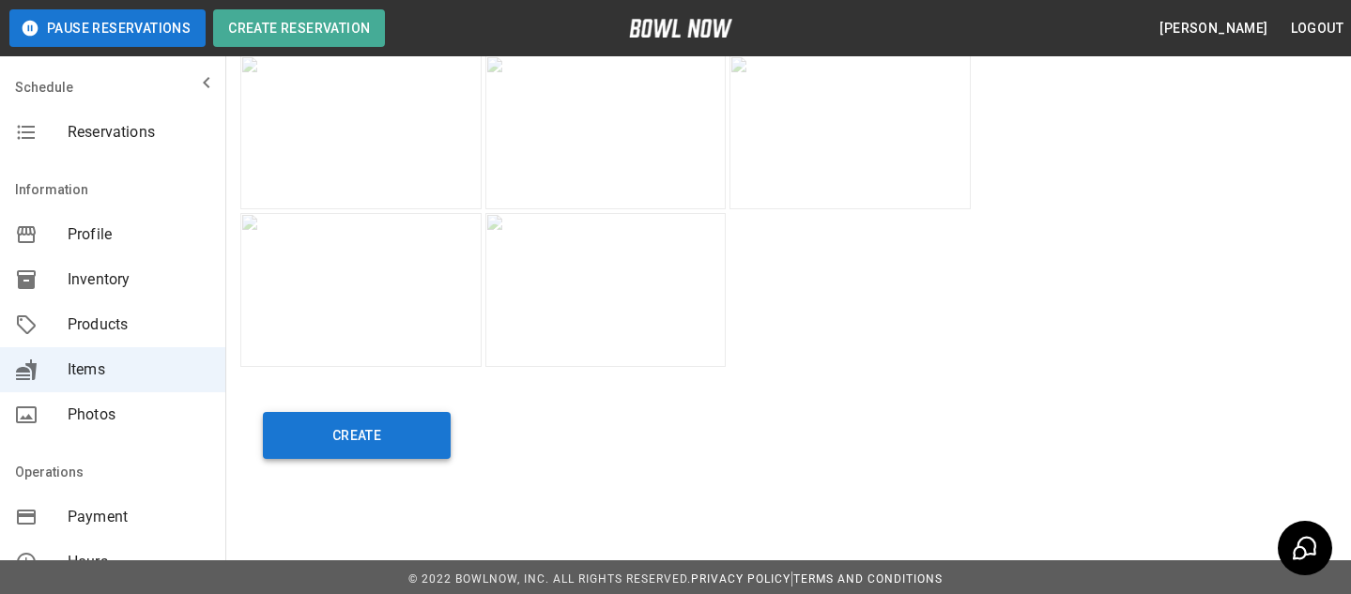
click at [349, 445] on button "Create" at bounding box center [357, 435] width 188 height 47
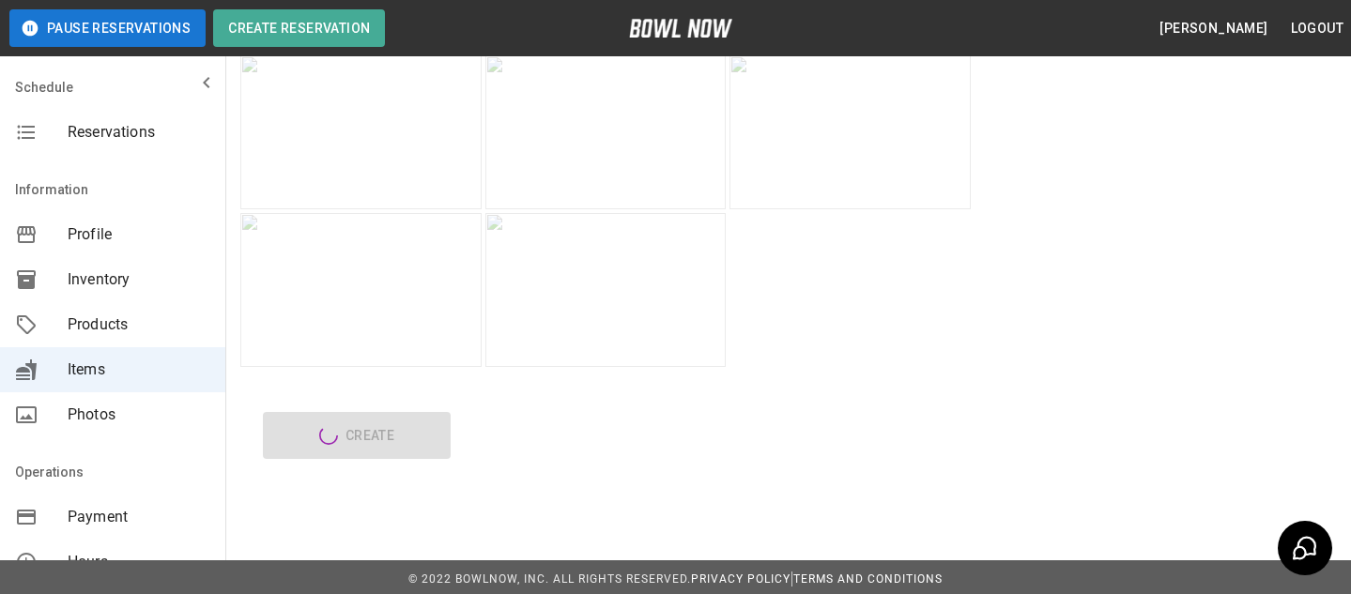
type input "*"
type input "****"
type textarea "****"
type input "**"
type input "*"
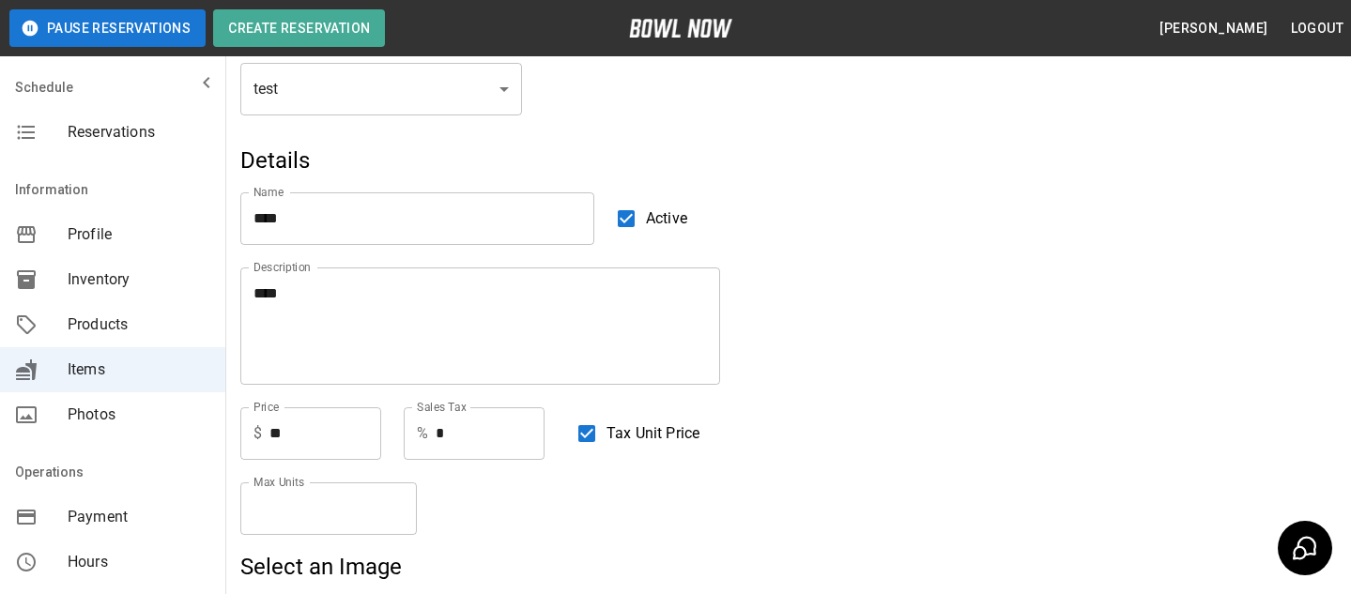
scroll to position [78, 0]
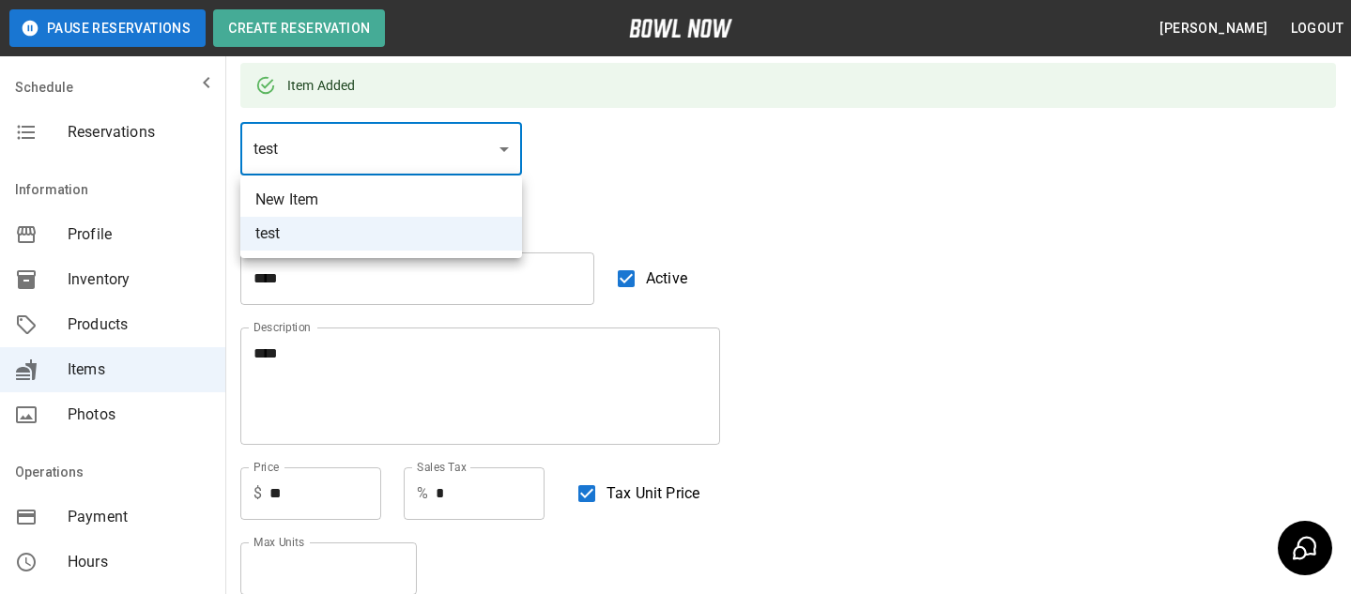
click at [592, 199] on div at bounding box center [675, 297] width 1351 height 594
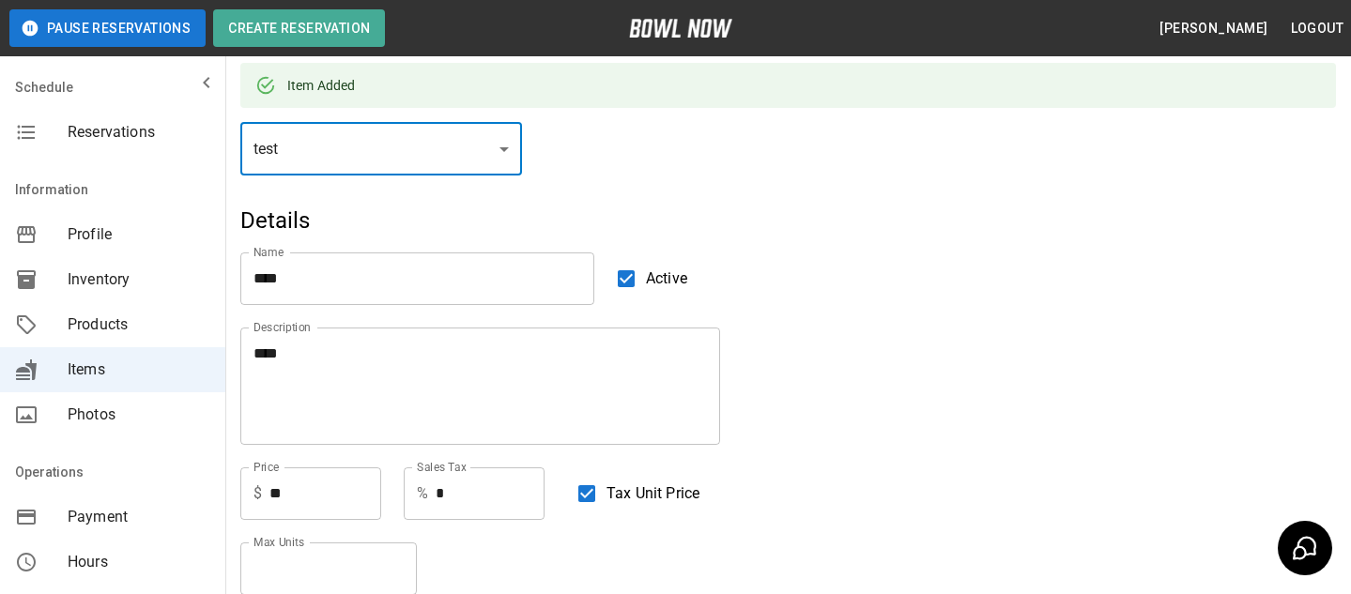
click at [70, 331] on span "Products" at bounding box center [139, 325] width 143 height 23
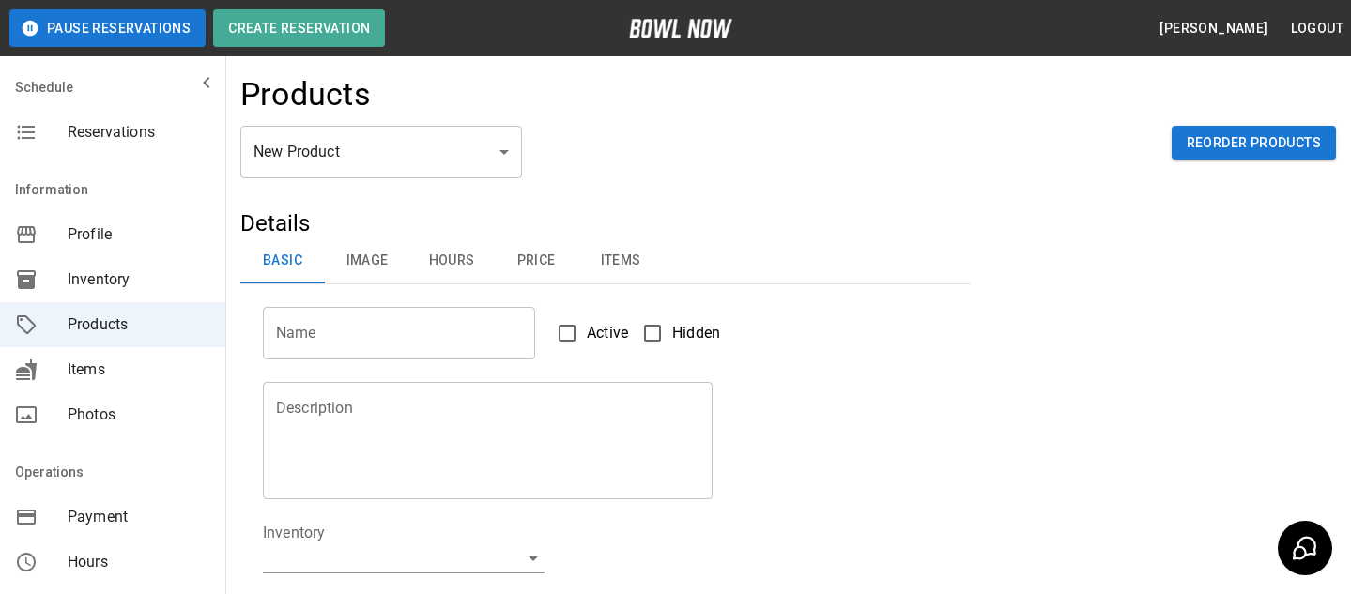
click at [325, 165] on body "Pause Reservations Create Reservation Bradey Powell Logout Schedule Reservation…" at bounding box center [675, 605] width 1351 height 1210
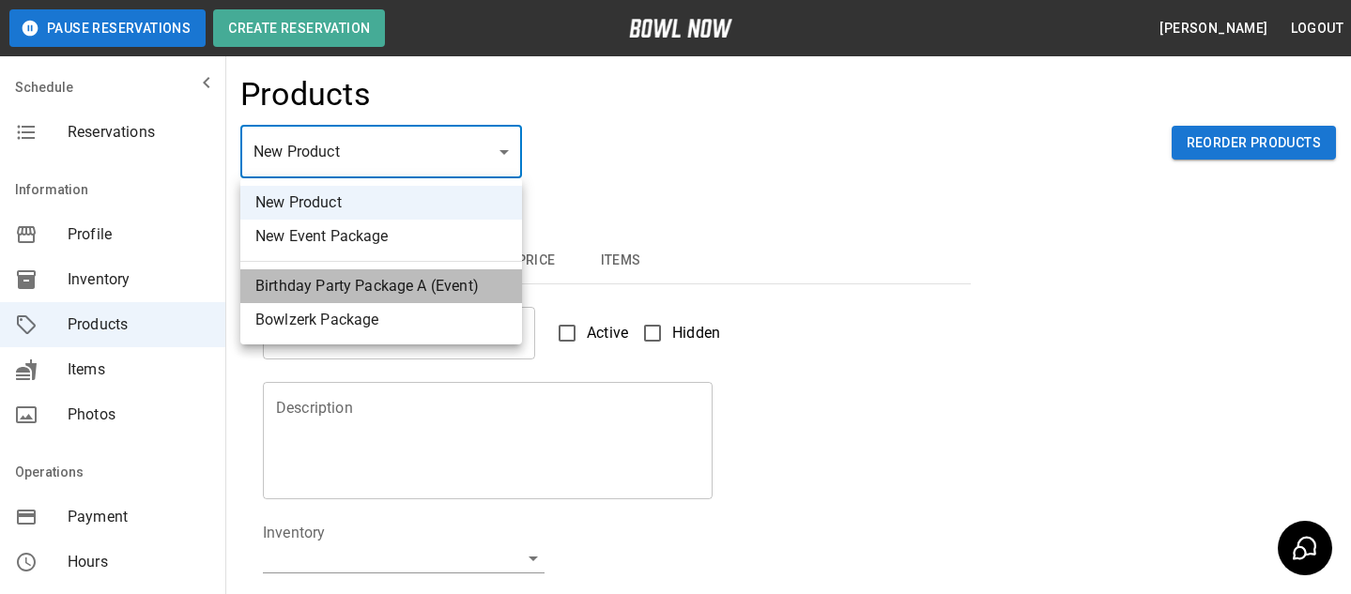
click at [372, 285] on li "Birthday Party Package A (Event)" at bounding box center [381, 286] width 282 height 34
type input "*"
type input "**********"
type textarea "**********"
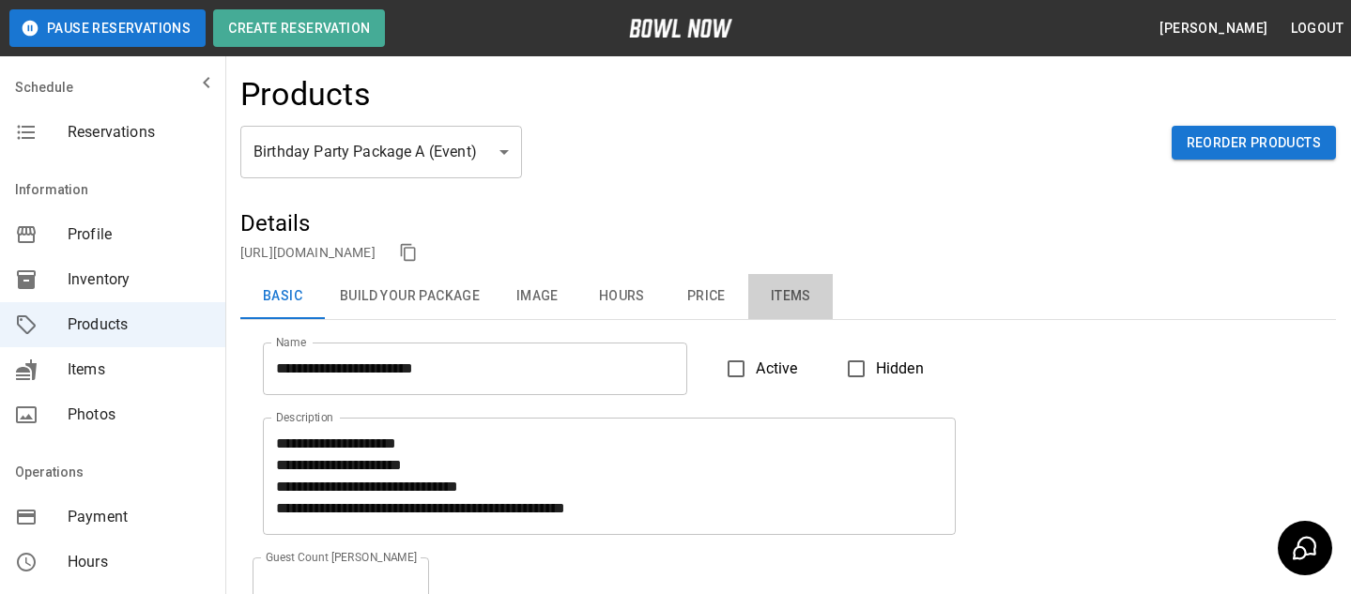
click at [790, 305] on button "Items" at bounding box center [790, 296] width 84 height 45
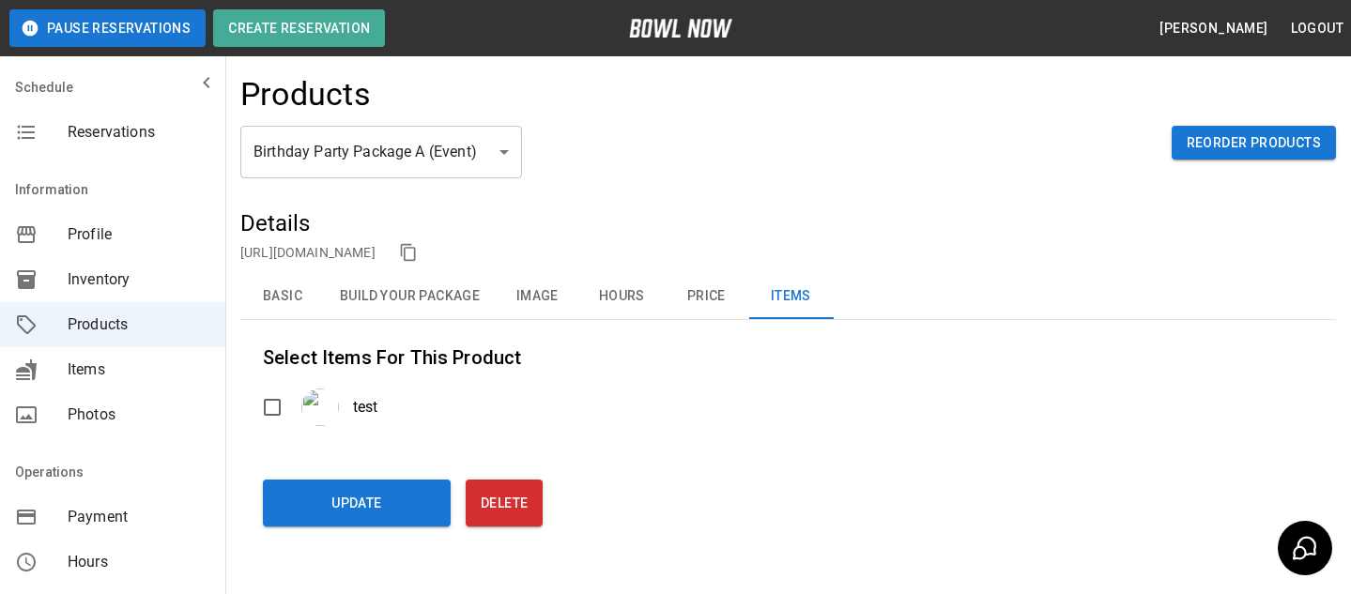
scroll to position [71, 0]
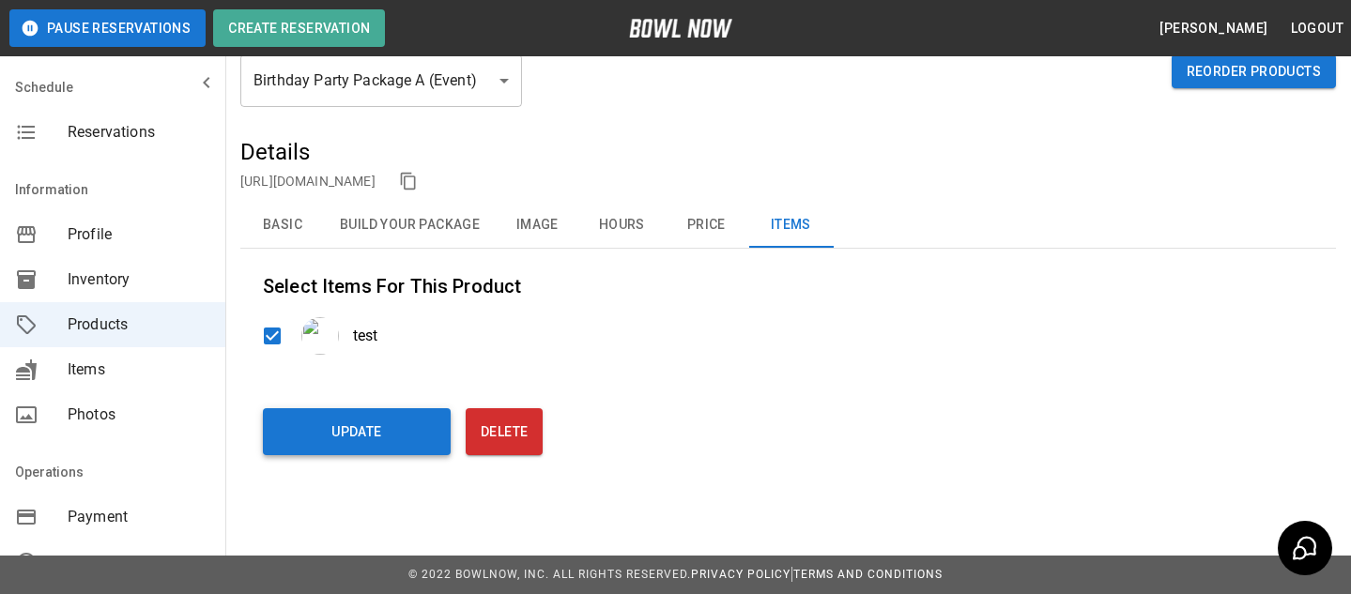
click at [377, 452] on button "Update" at bounding box center [357, 431] width 188 height 47
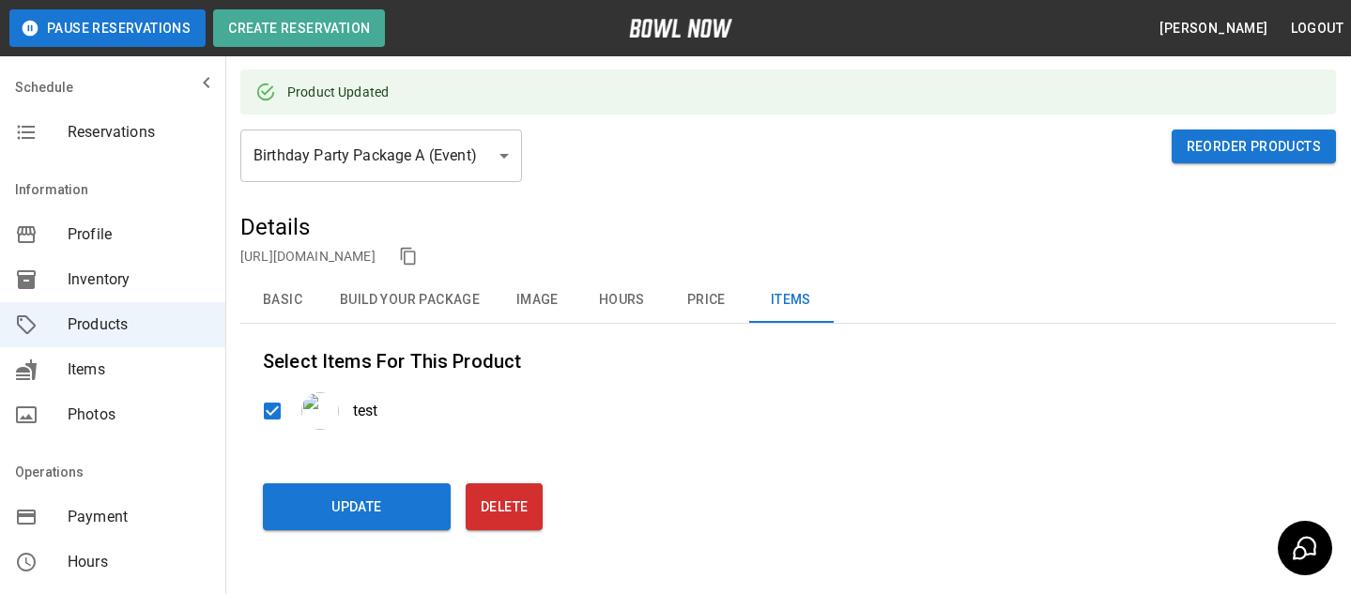
click at [377, 179] on body "**********" at bounding box center [675, 299] width 1351 height 741
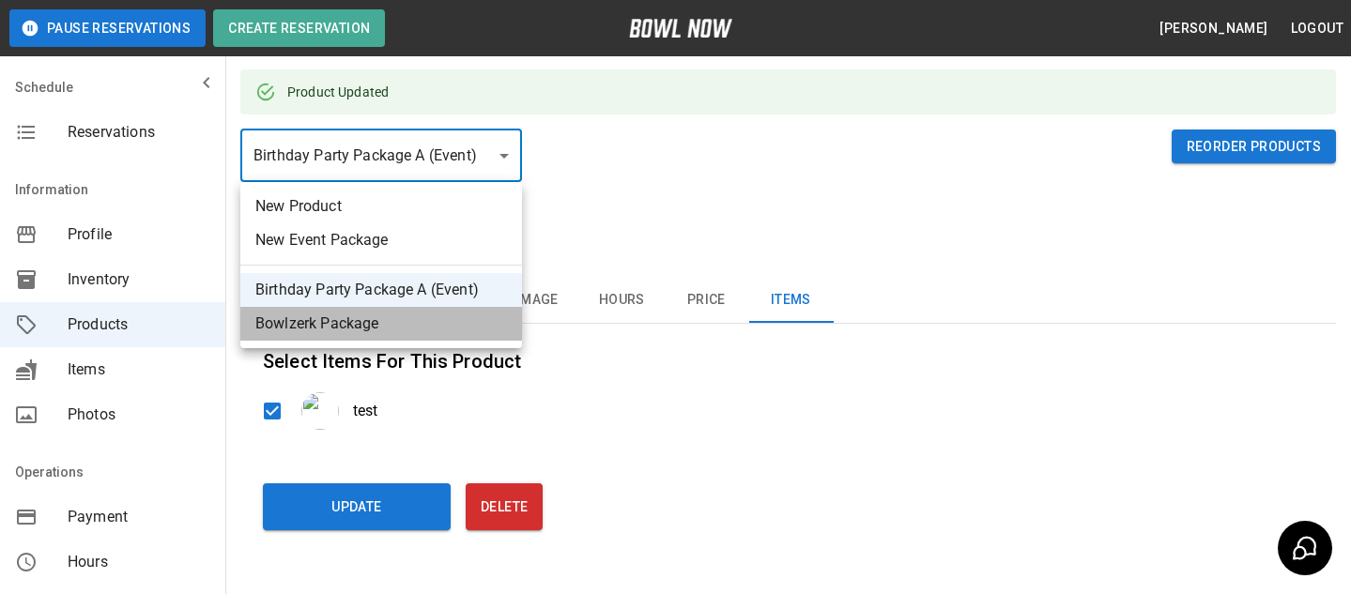
click at [366, 325] on li "Bowlzerk Package" at bounding box center [381, 324] width 282 height 34
type input "*"
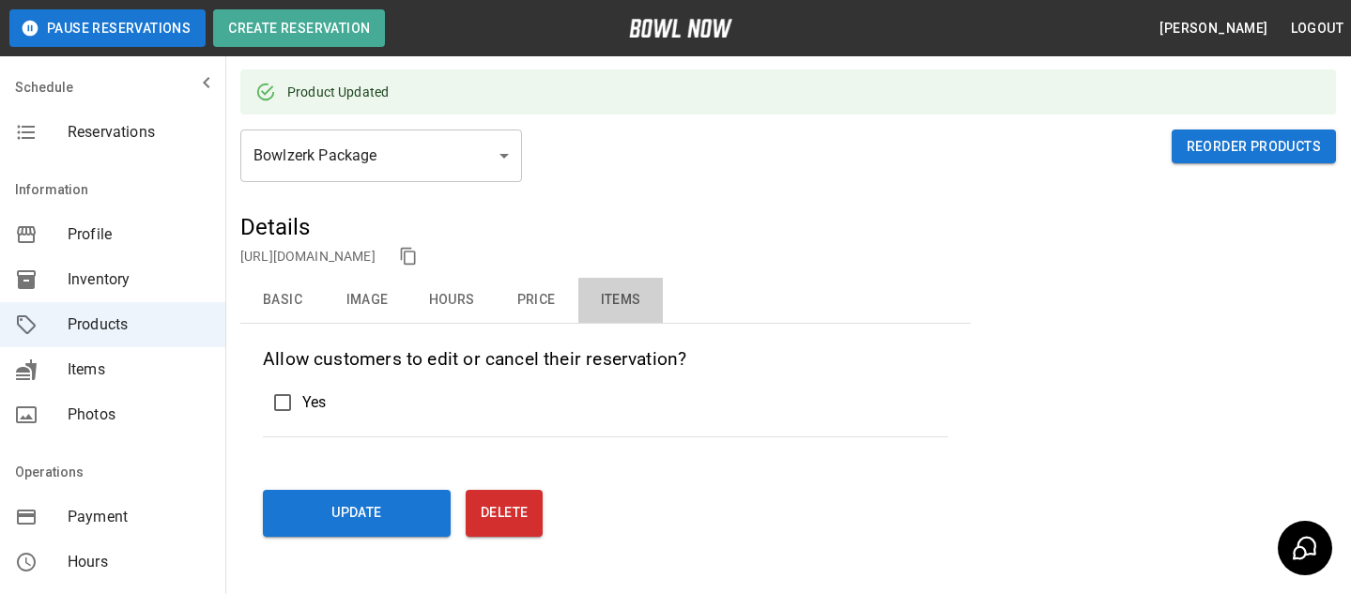
click at [622, 305] on button "Items" at bounding box center [620, 300] width 84 height 45
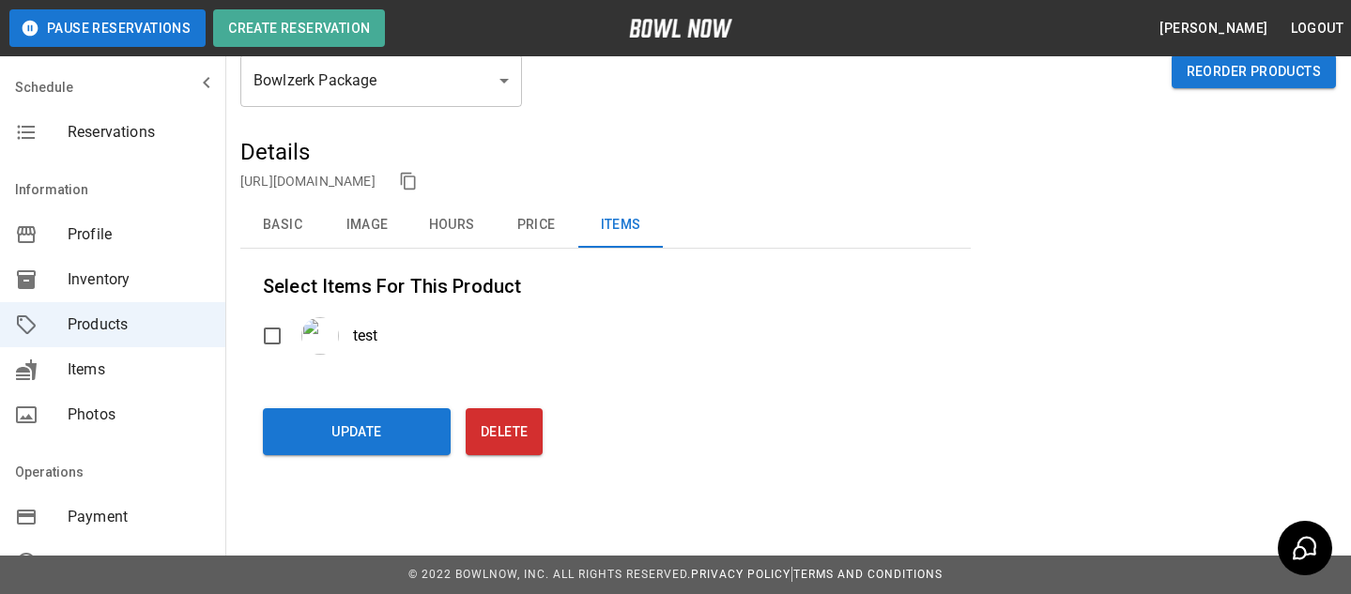
scroll to position [0, 0]
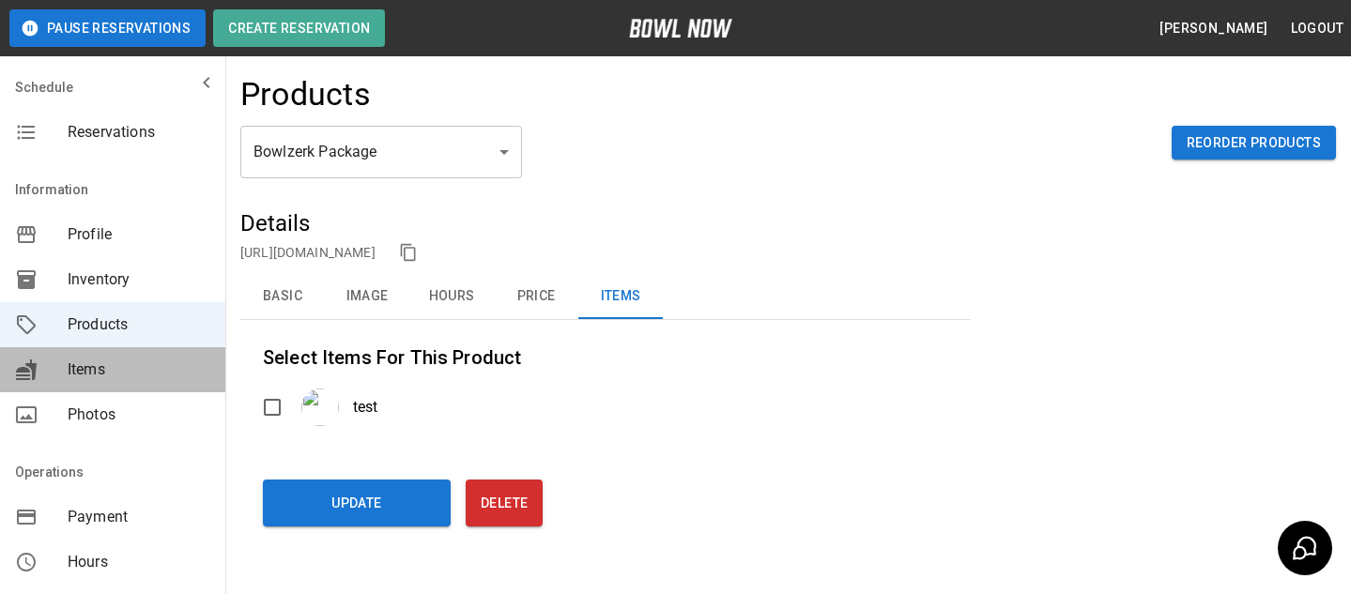
click at [213, 366] on div "Items" at bounding box center [112, 369] width 225 height 45
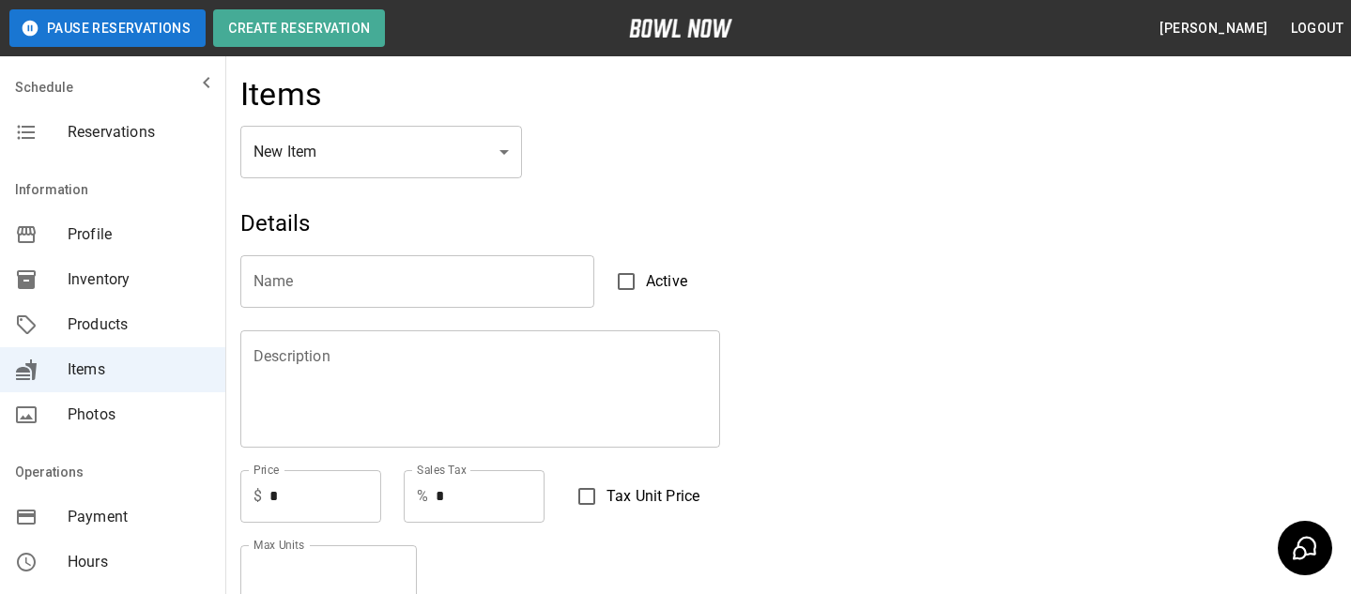
click at [136, 330] on span "Products" at bounding box center [139, 325] width 143 height 23
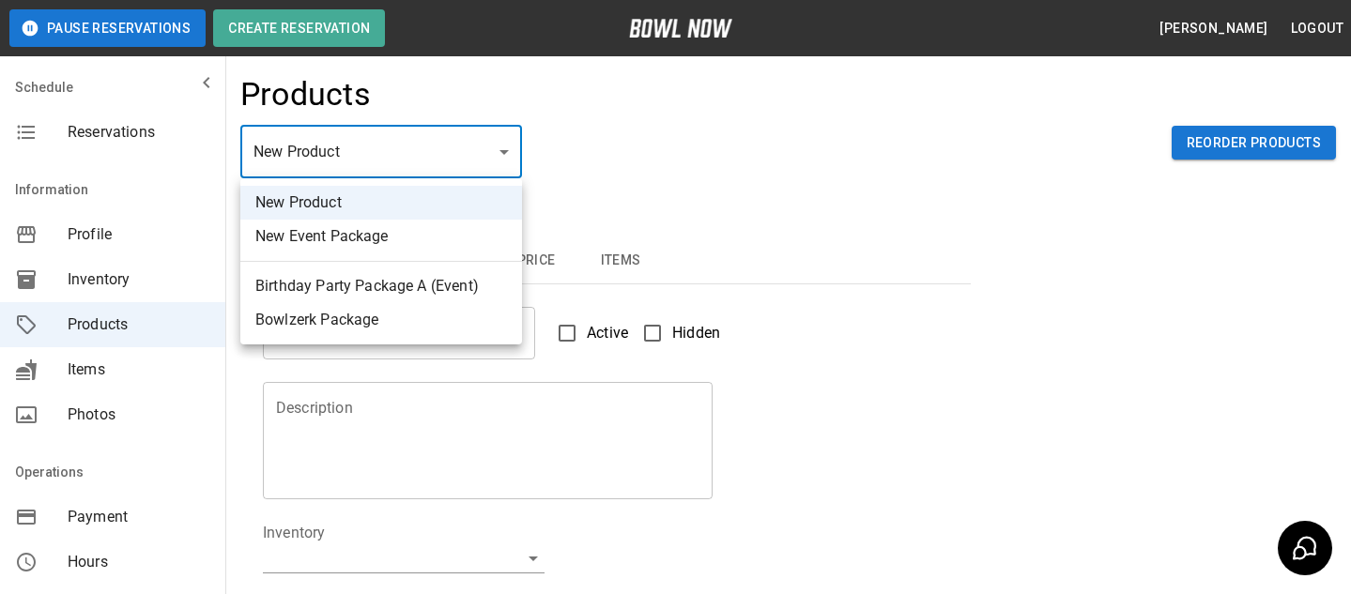
click at [309, 168] on body "Pause Reservations Create Reservation Bradey Powell Logout Schedule Reservation…" at bounding box center [675, 605] width 1351 height 1210
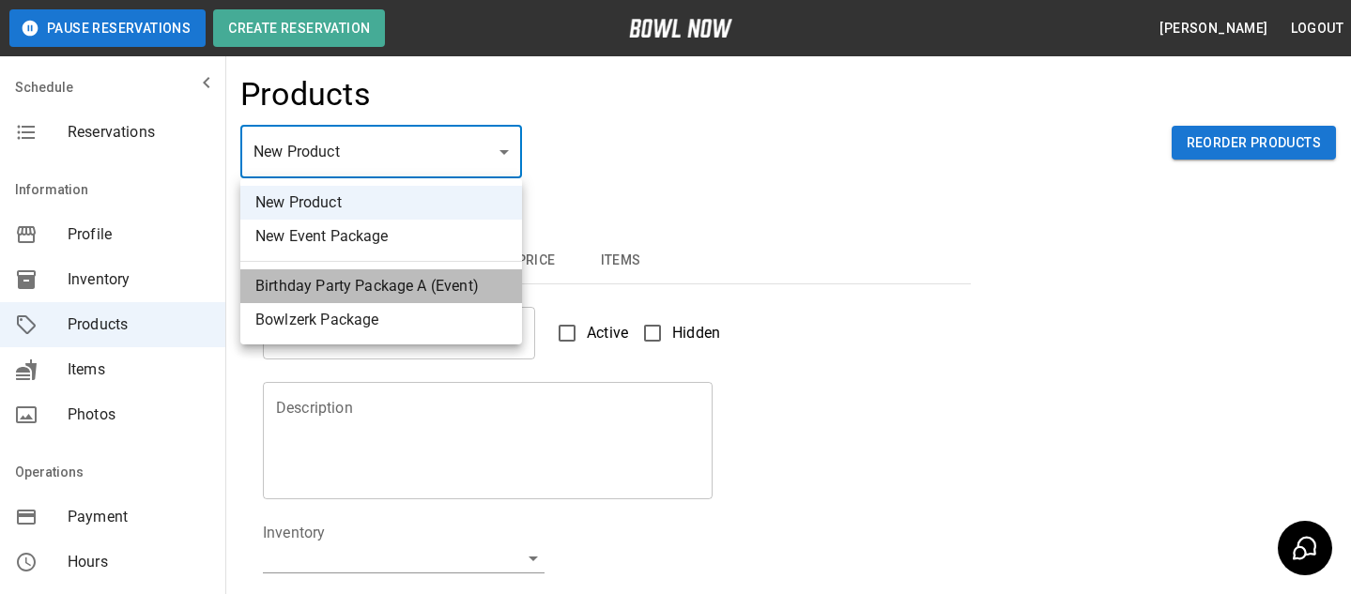
click at [330, 292] on li "Birthday Party Package A (Event)" at bounding box center [381, 286] width 282 height 34
type input "*"
type input "**********"
type textarea "**********"
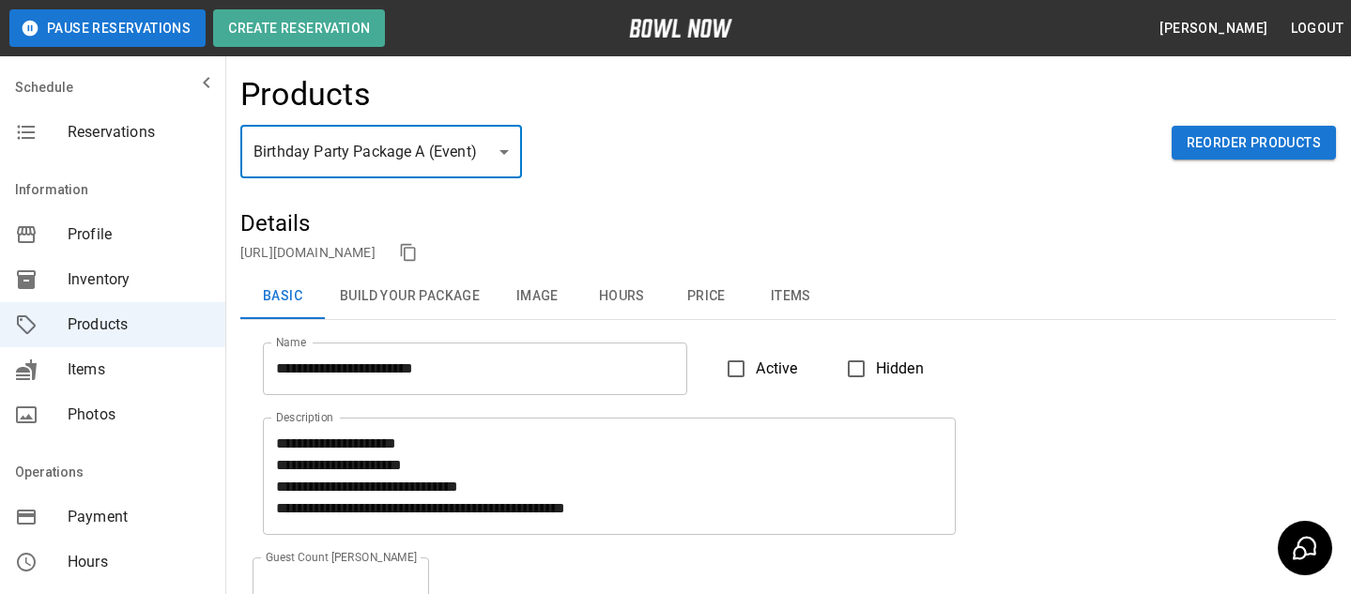
click at [395, 300] on button "Build Your Package" at bounding box center [410, 296] width 170 height 45
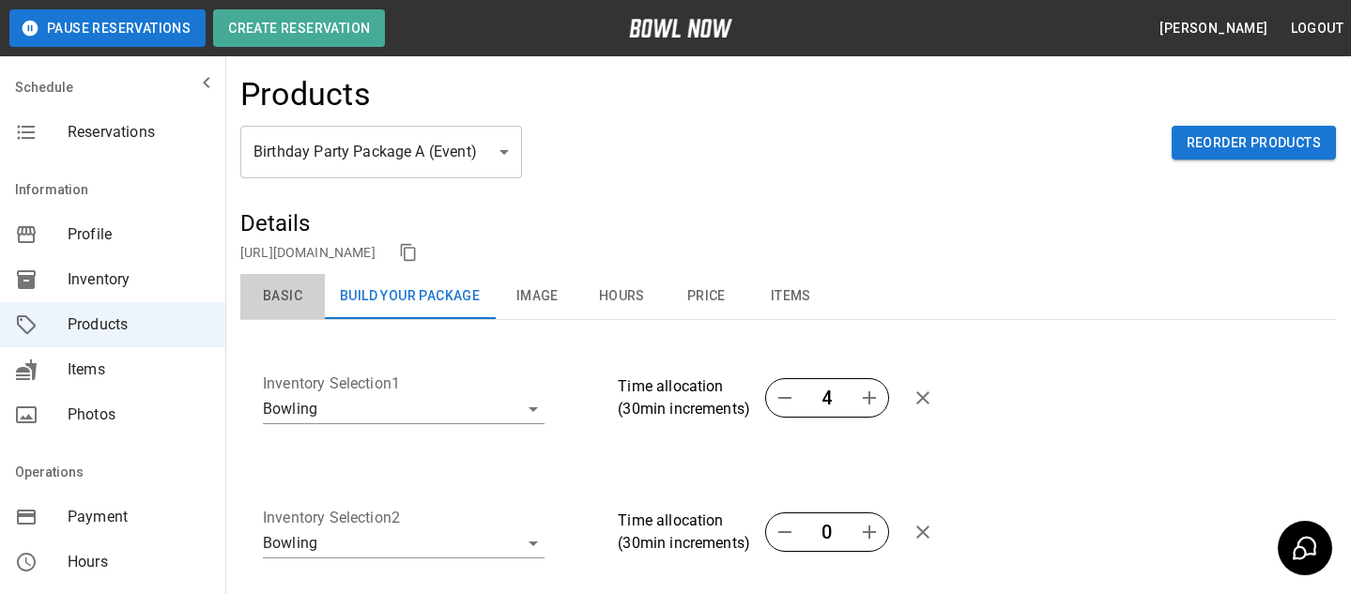
click at [309, 303] on button "Basic" at bounding box center [282, 296] width 84 height 45
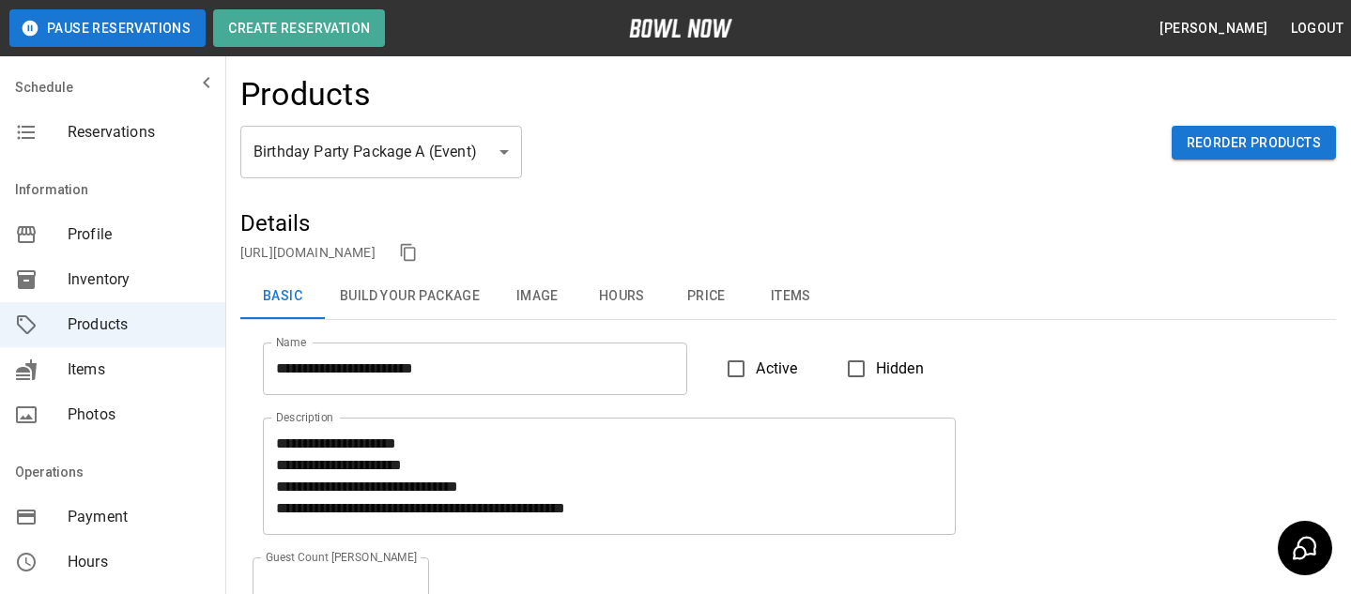
click at [417, 151] on body "**********" at bounding box center [675, 424] width 1351 height 849
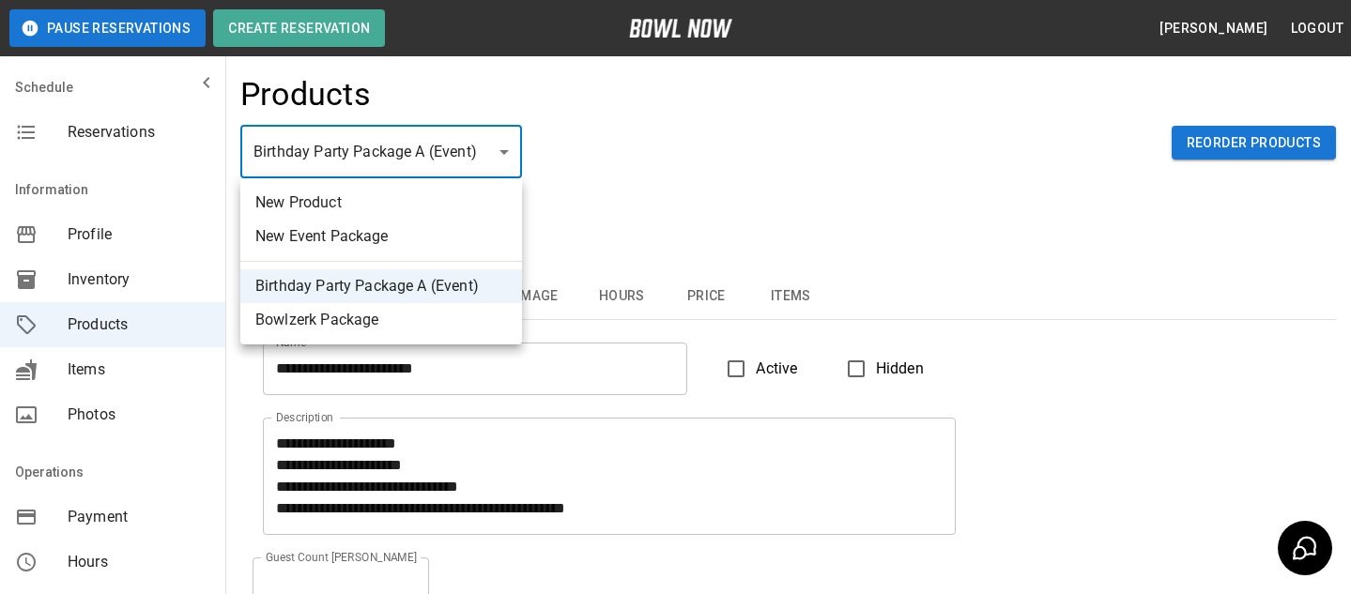
click at [634, 180] on div at bounding box center [675, 297] width 1351 height 594
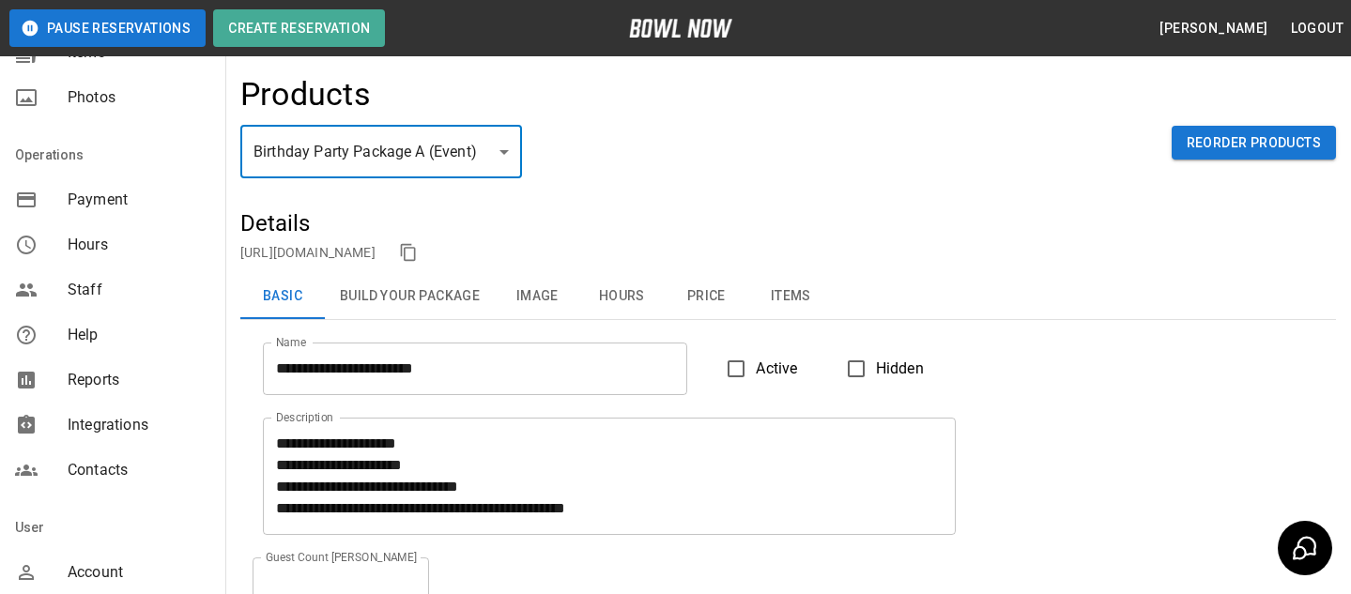
scroll to position [348, 0]
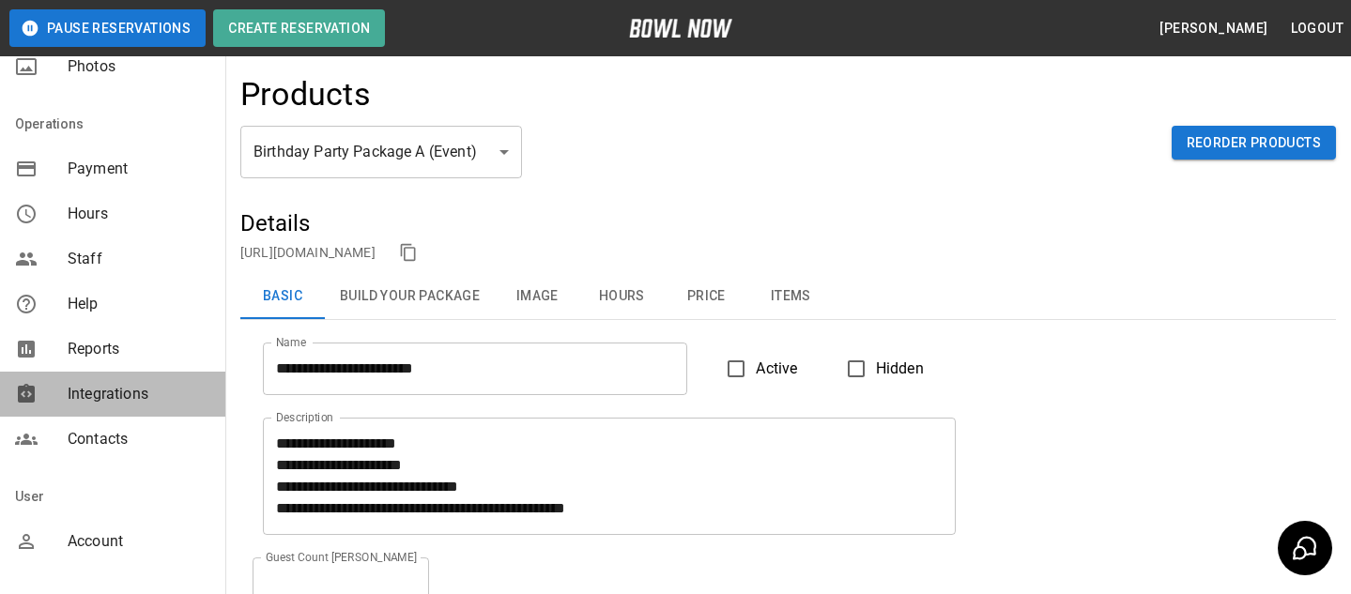
click at [145, 403] on span "Integrations" at bounding box center [139, 394] width 143 height 23
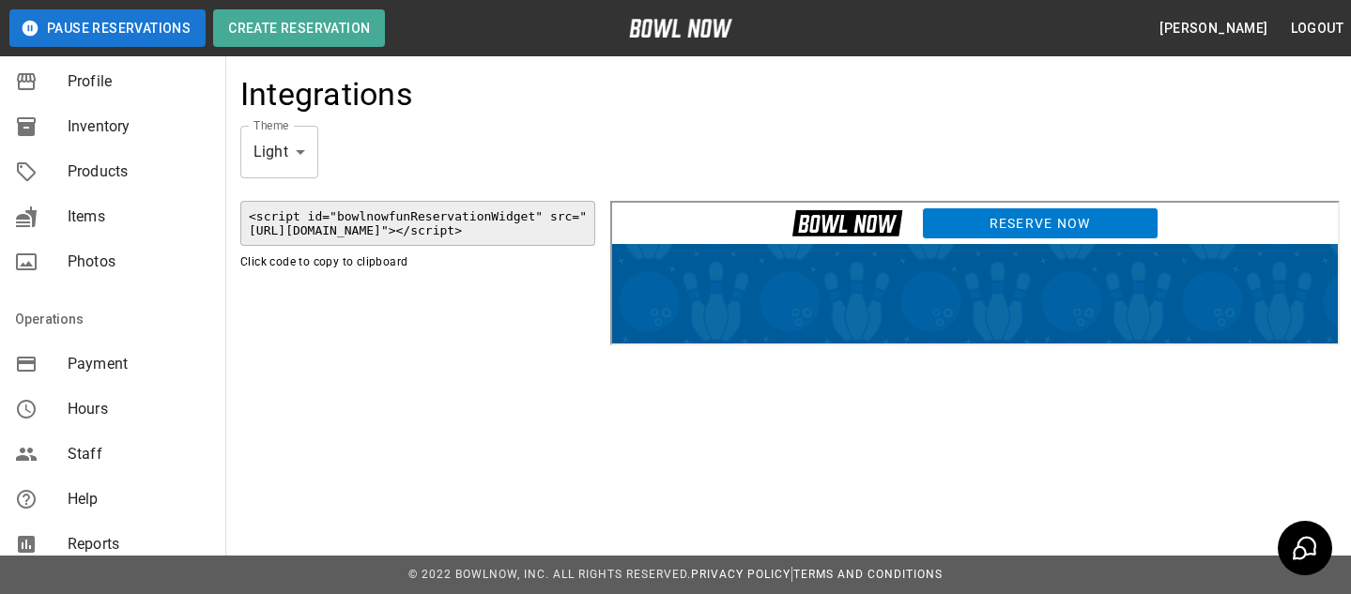
scroll to position [250, 0]
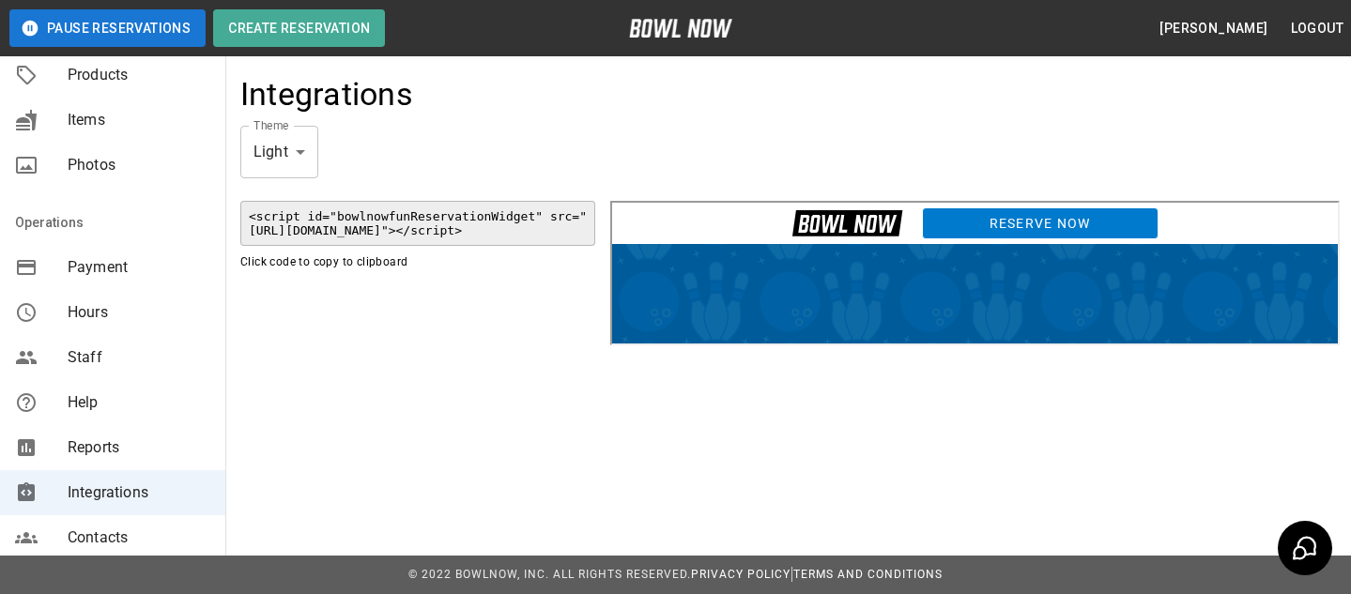
click at [1048, 230] on link "Reserve Now" at bounding box center [1038, 221] width 237 height 32
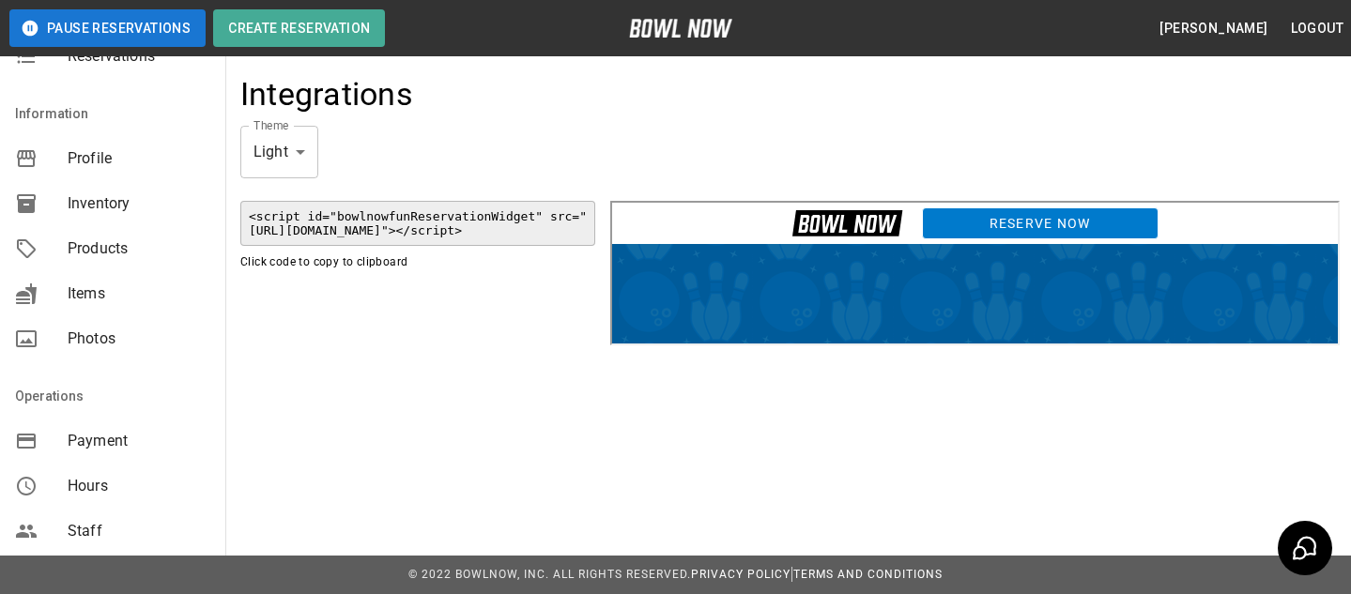
scroll to position [17, 0]
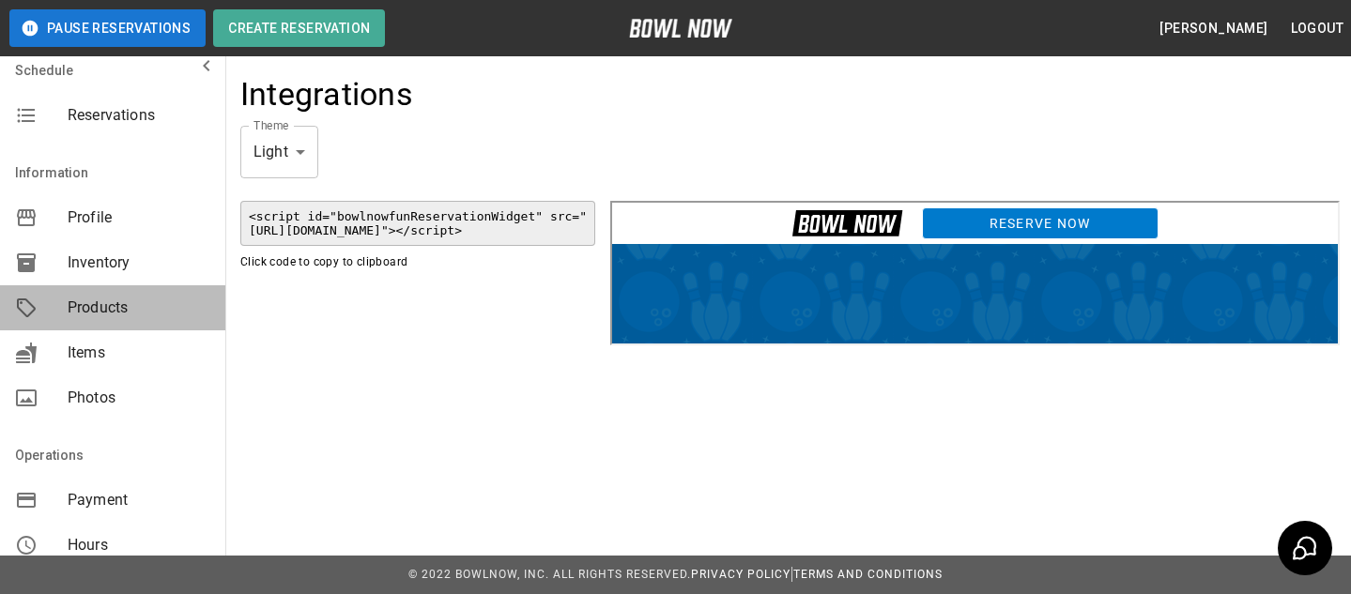
click at [192, 306] on span "Products" at bounding box center [139, 308] width 143 height 23
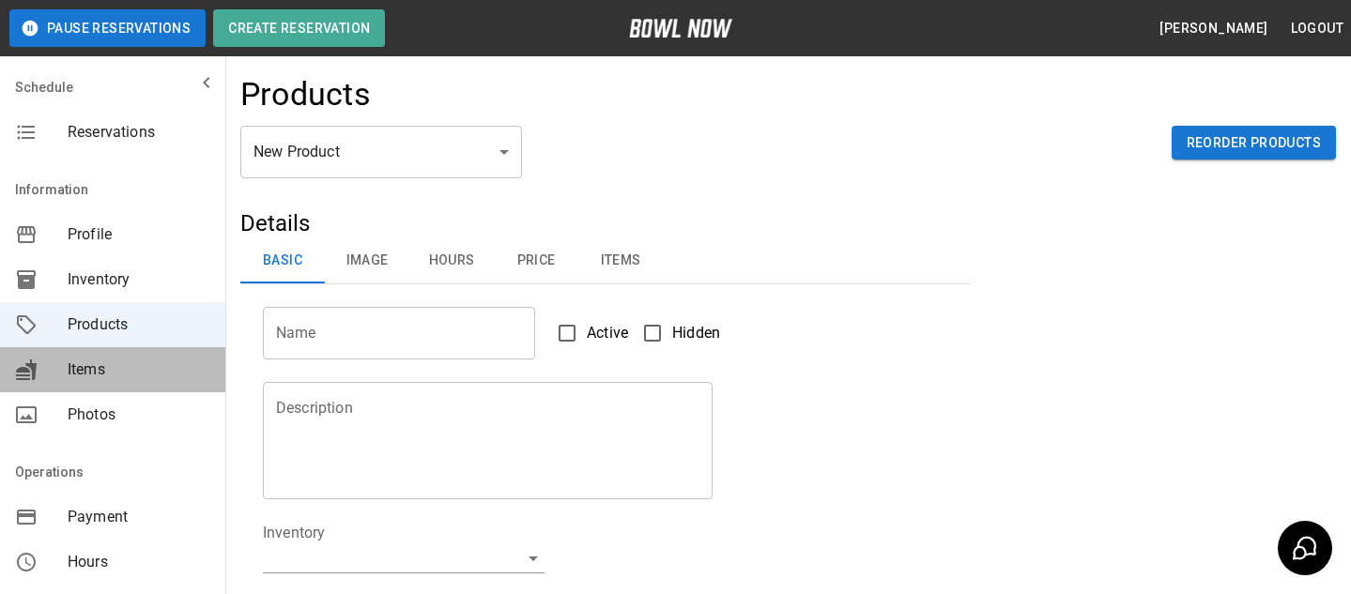
click at [75, 368] on span "Items" at bounding box center [139, 370] width 143 height 23
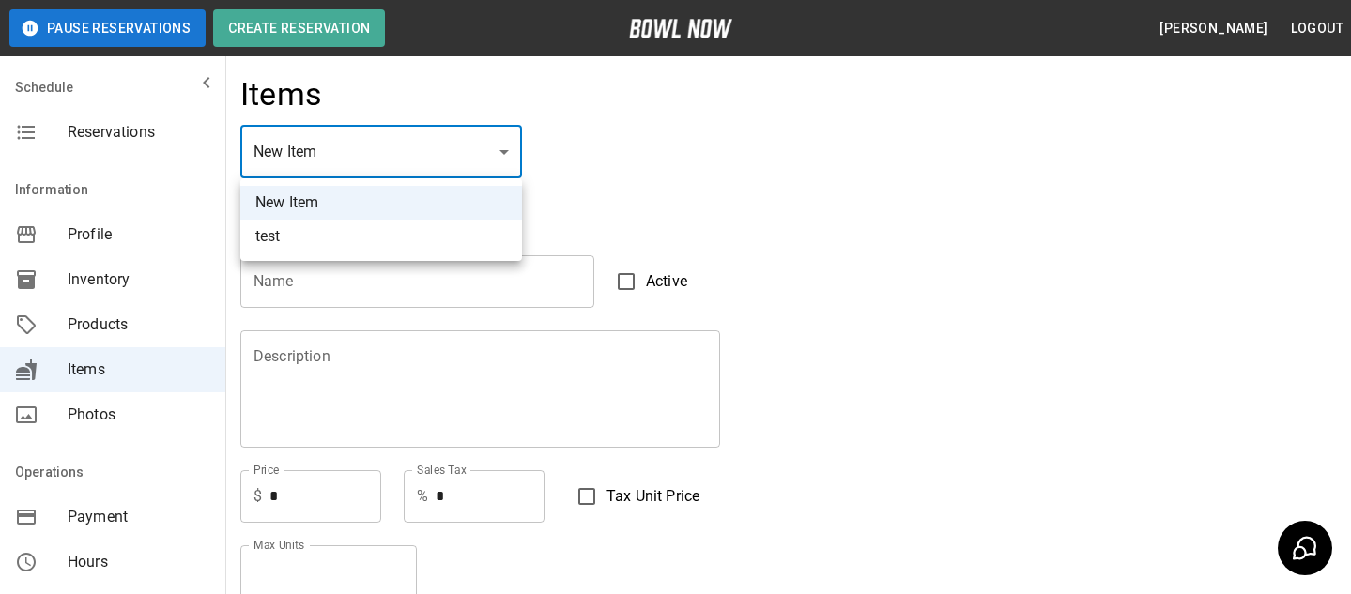
click at [323, 229] on li "test" at bounding box center [381, 237] width 282 height 34
type input "*"
type input "****"
type textarea "****"
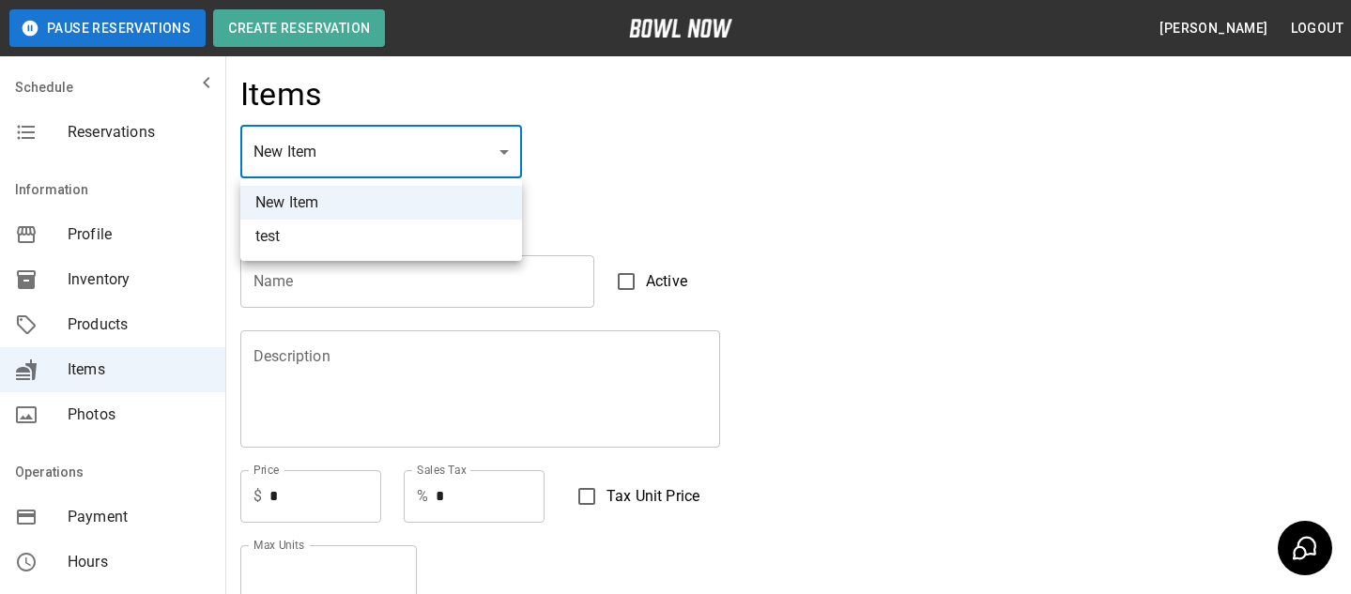
type input "**"
type input "*"
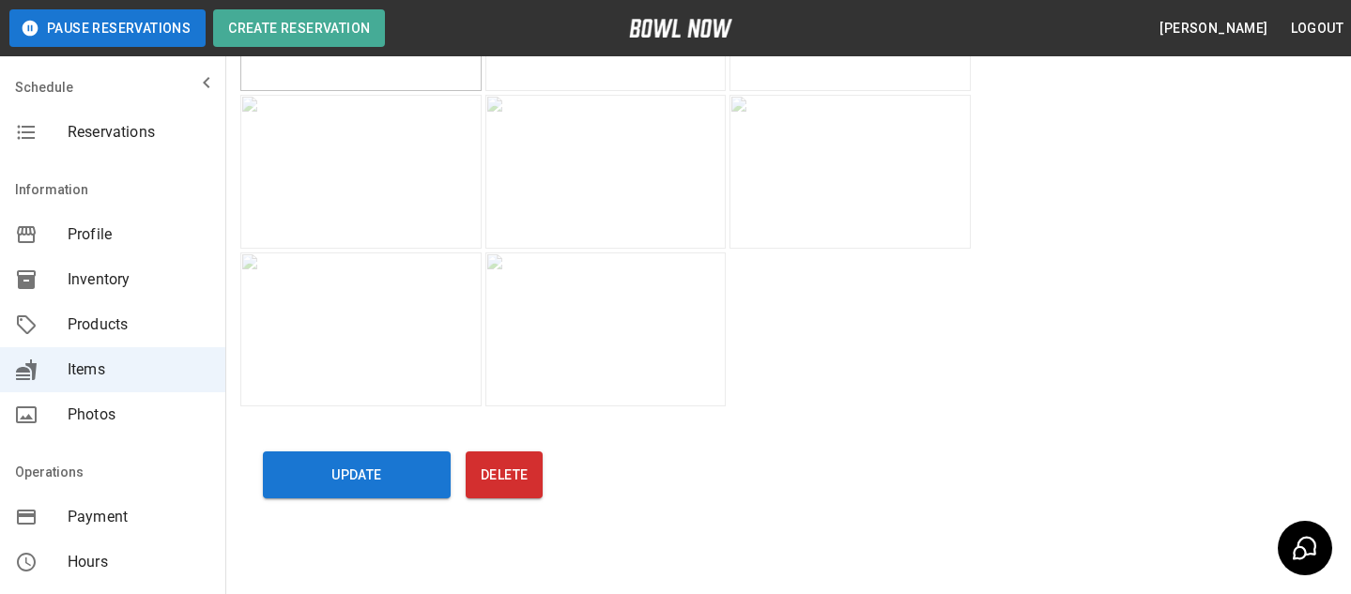
scroll to position [850, 0]
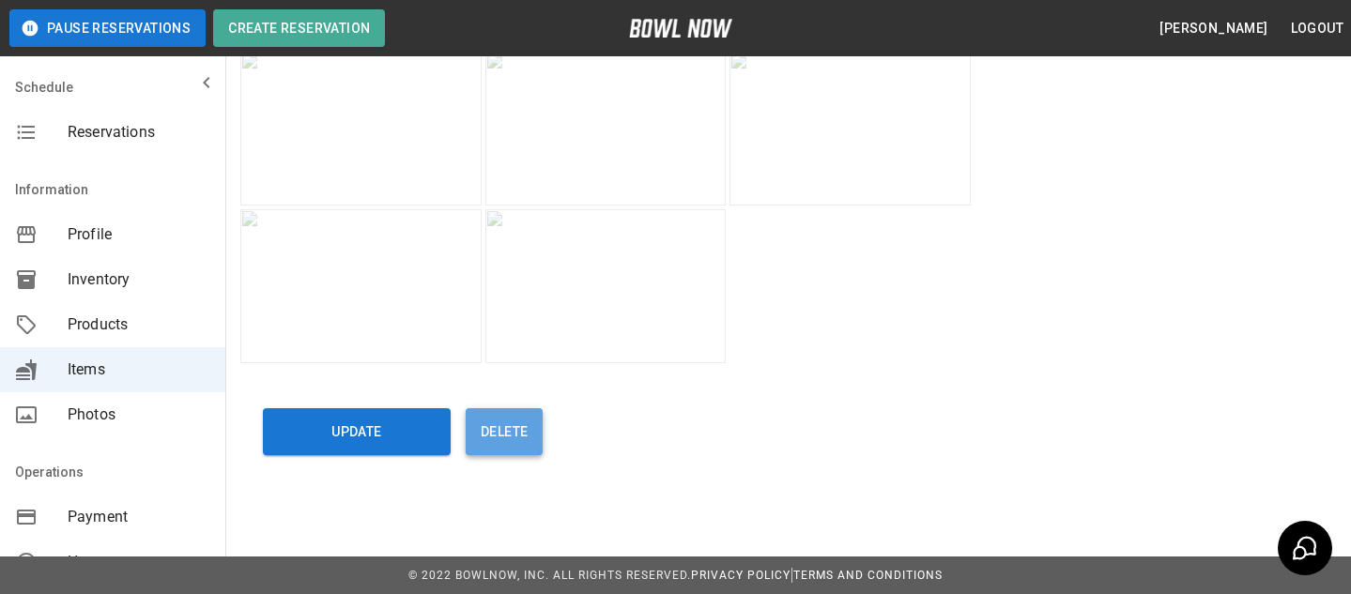
click at [506, 416] on button "Delete" at bounding box center [504, 431] width 77 height 47
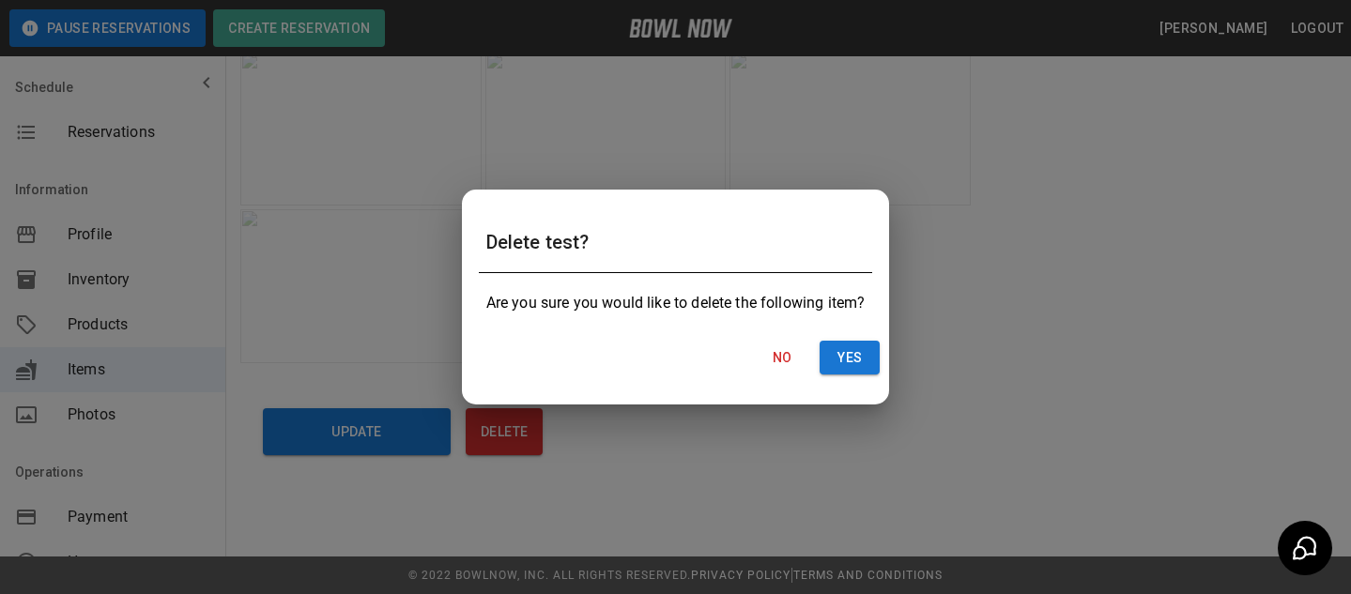
click at [845, 383] on div "Delete test? Are you sure you would like to delete the following item? No Yes" at bounding box center [676, 298] width 428 height 216
click at [845, 361] on button "Yes" at bounding box center [849, 358] width 60 height 35
type input "**"
type input "*"
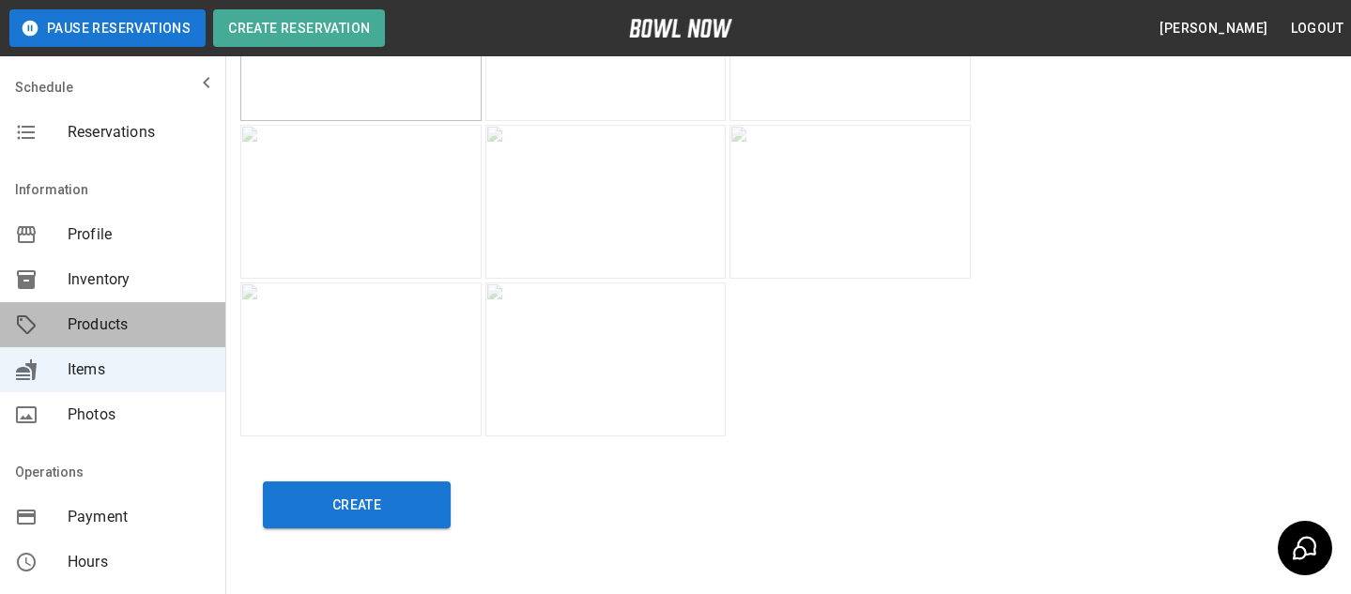
click at [64, 338] on div "Products" at bounding box center [112, 324] width 225 height 45
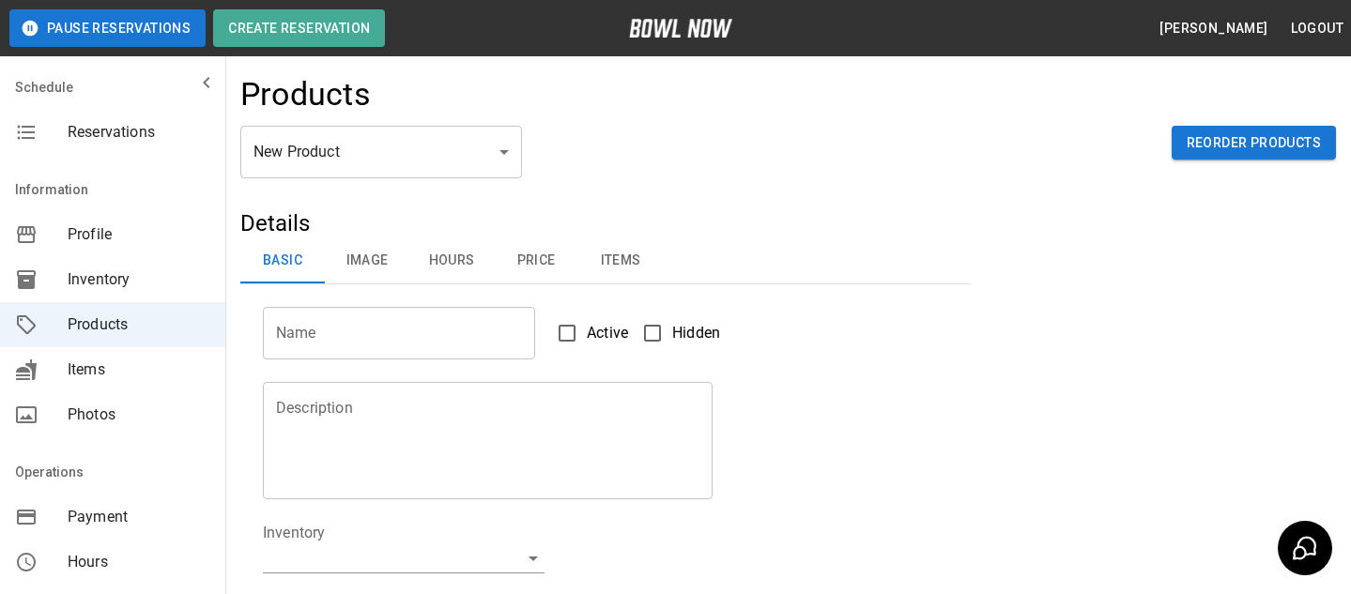
click at [438, 122] on div "Products" at bounding box center [787, 100] width 1095 height 51
click at [505, 214] on h5 "Details" at bounding box center [605, 223] width 730 height 30
click at [487, 152] on body "Pause Reservations Create Reservation Bradey Powell Logout Schedule Reservation…" at bounding box center [675, 605] width 1351 height 1210
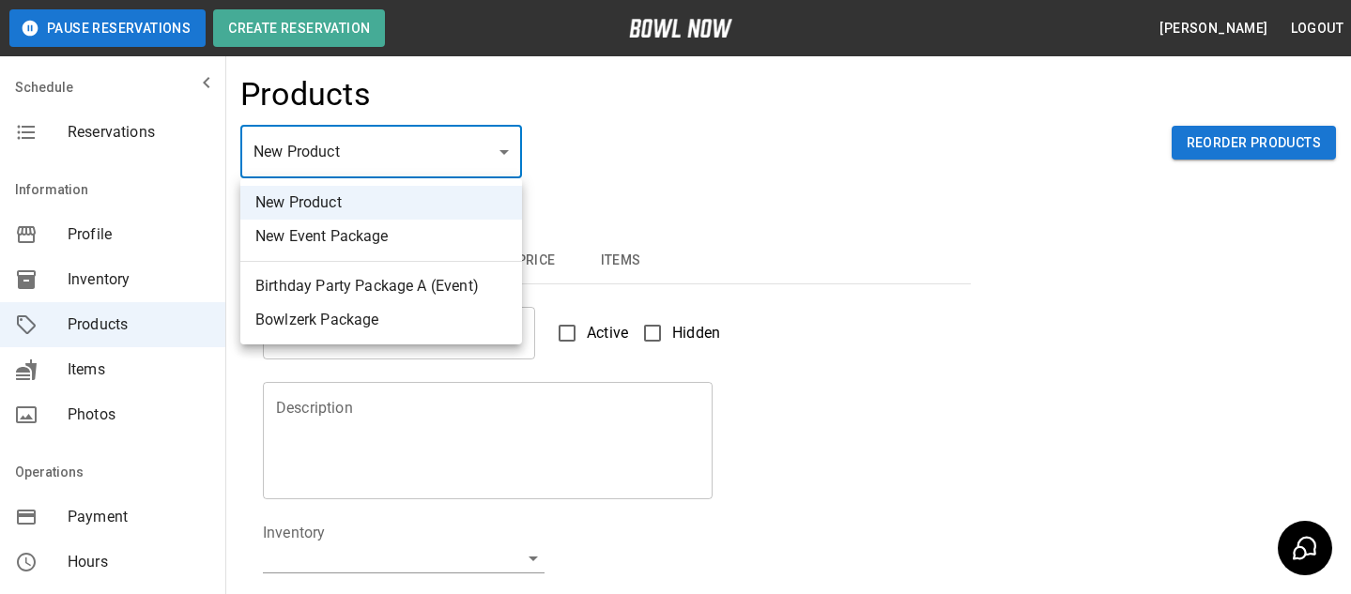
click at [654, 158] on div at bounding box center [675, 297] width 1351 height 594
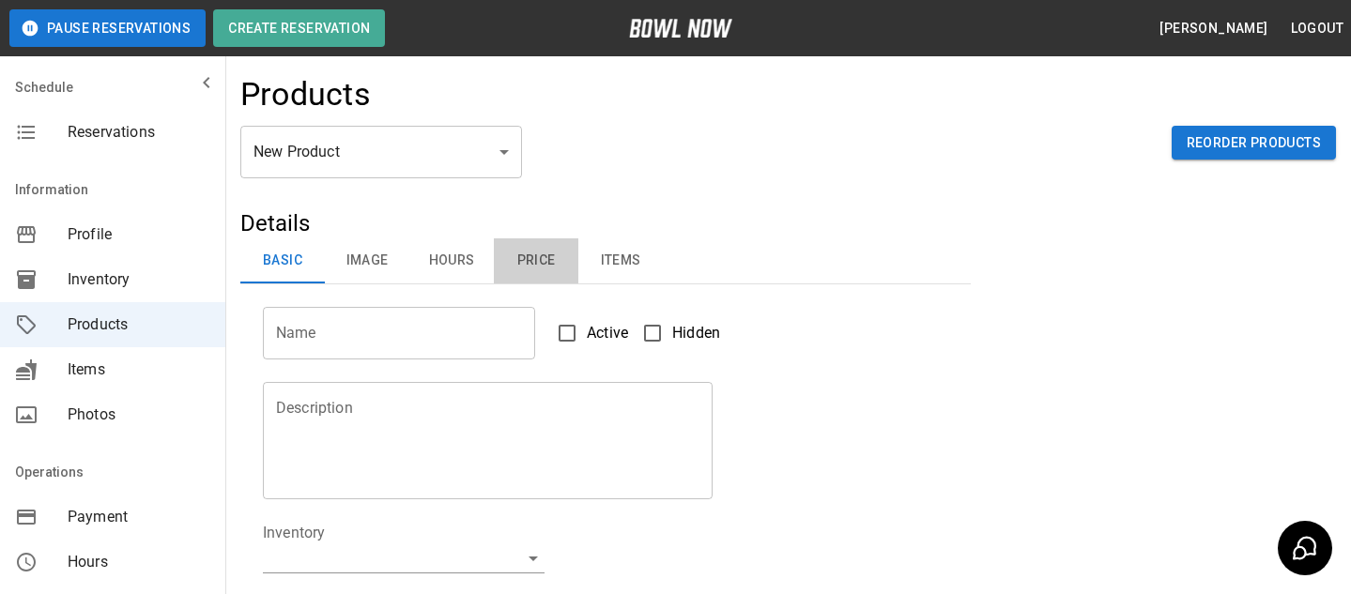
click at [548, 261] on button "Price" at bounding box center [536, 260] width 84 height 45
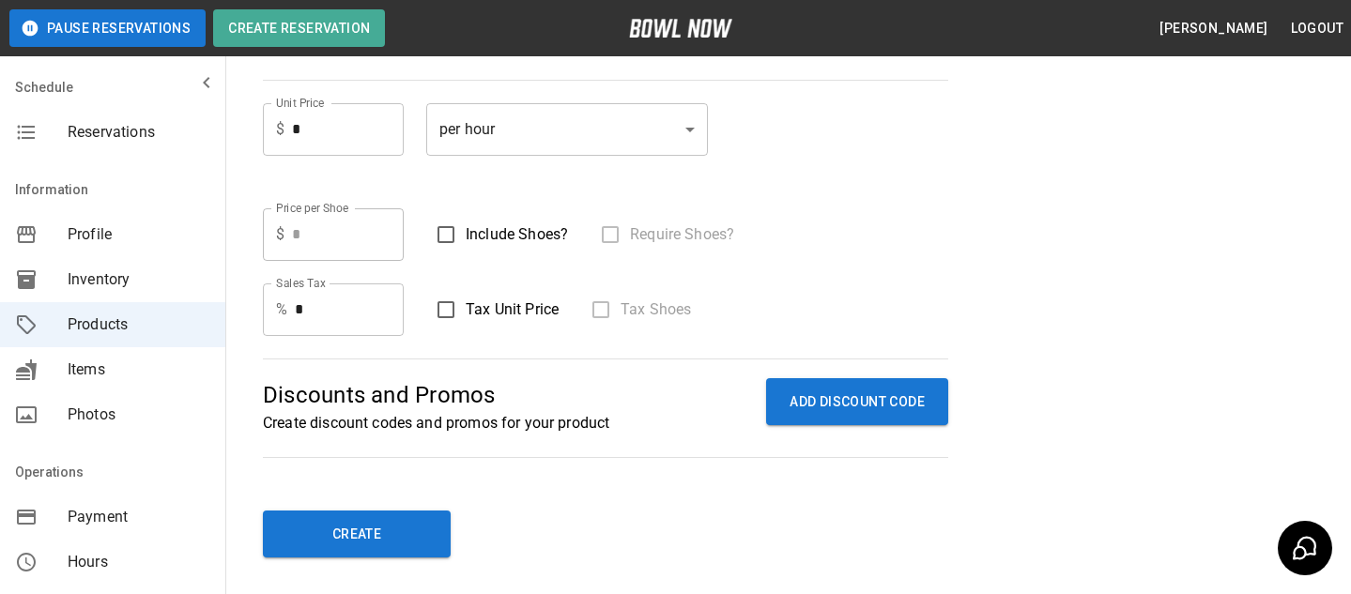
scroll to position [446, 0]
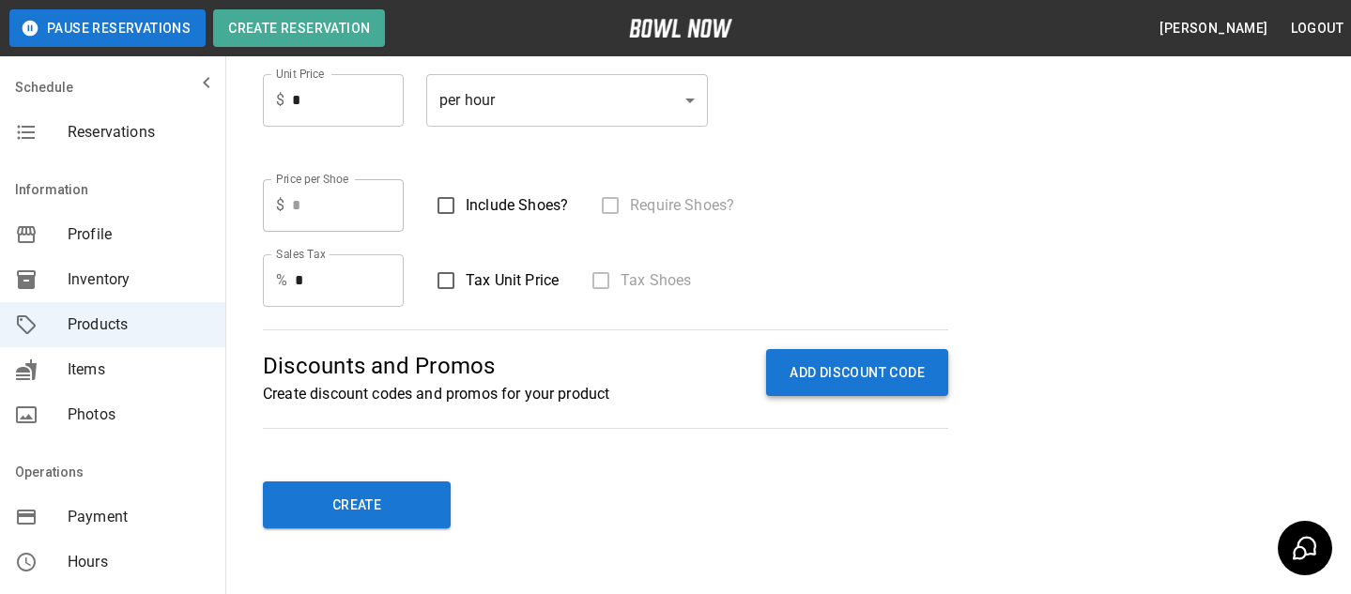
click at [816, 378] on button "ADD DISCOUNT CODE" at bounding box center [857, 373] width 182 height 48
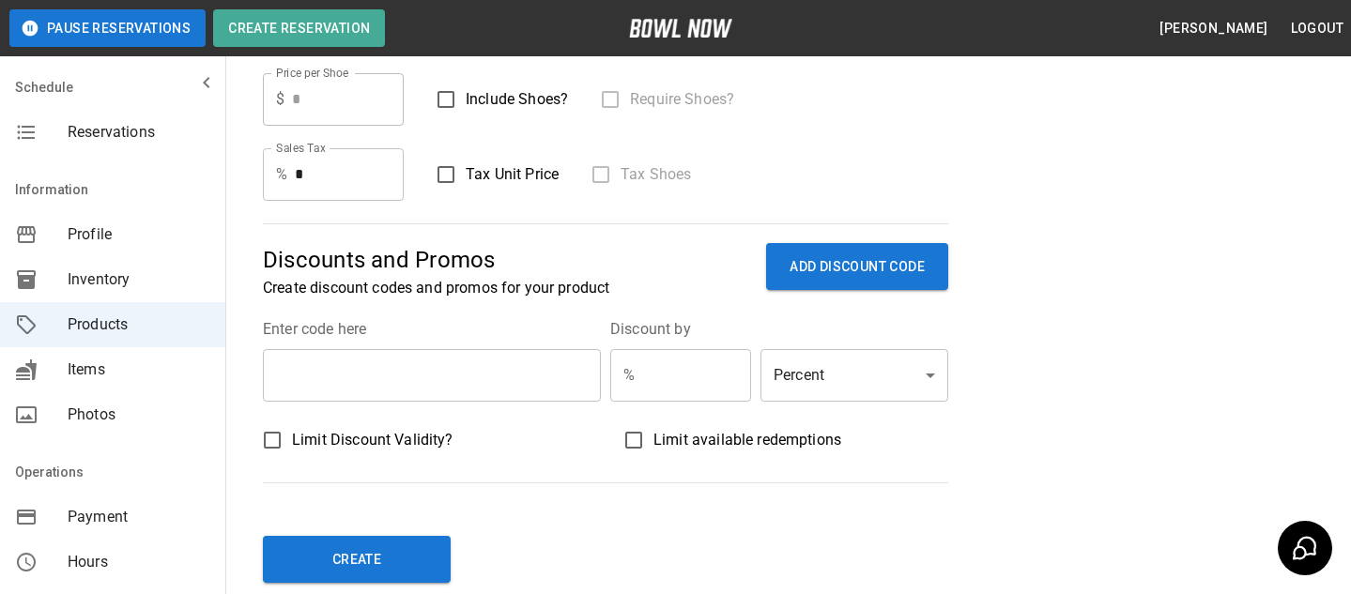
scroll to position [567, 0]
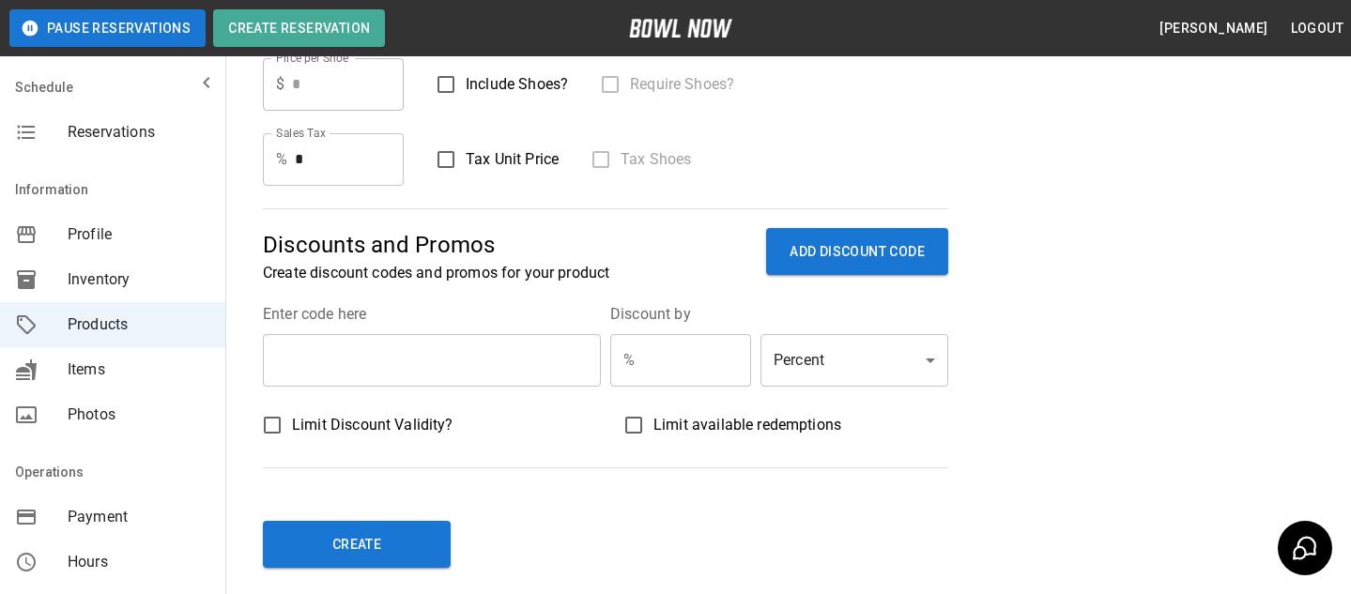
click at [516, 345] on input "text" at bounding box center [432, 360] width 338 height 53
click at [419, 361] on input "text" at bounding box center [432, 360] width 338 height 53
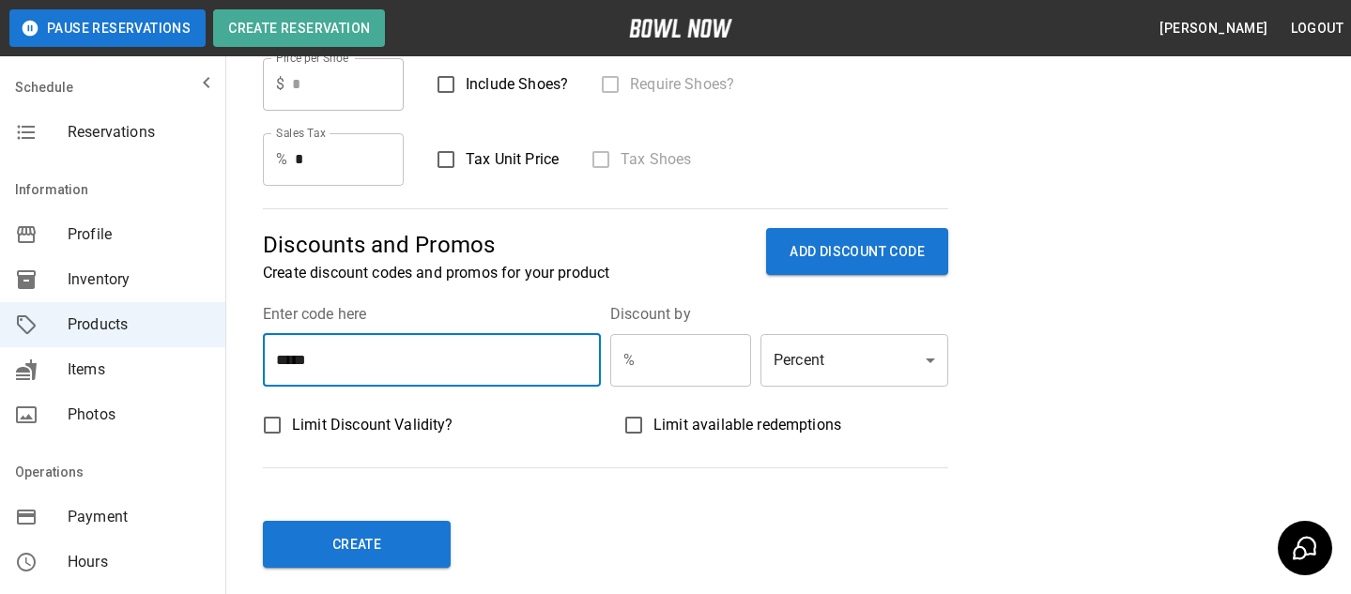
type input "*****"
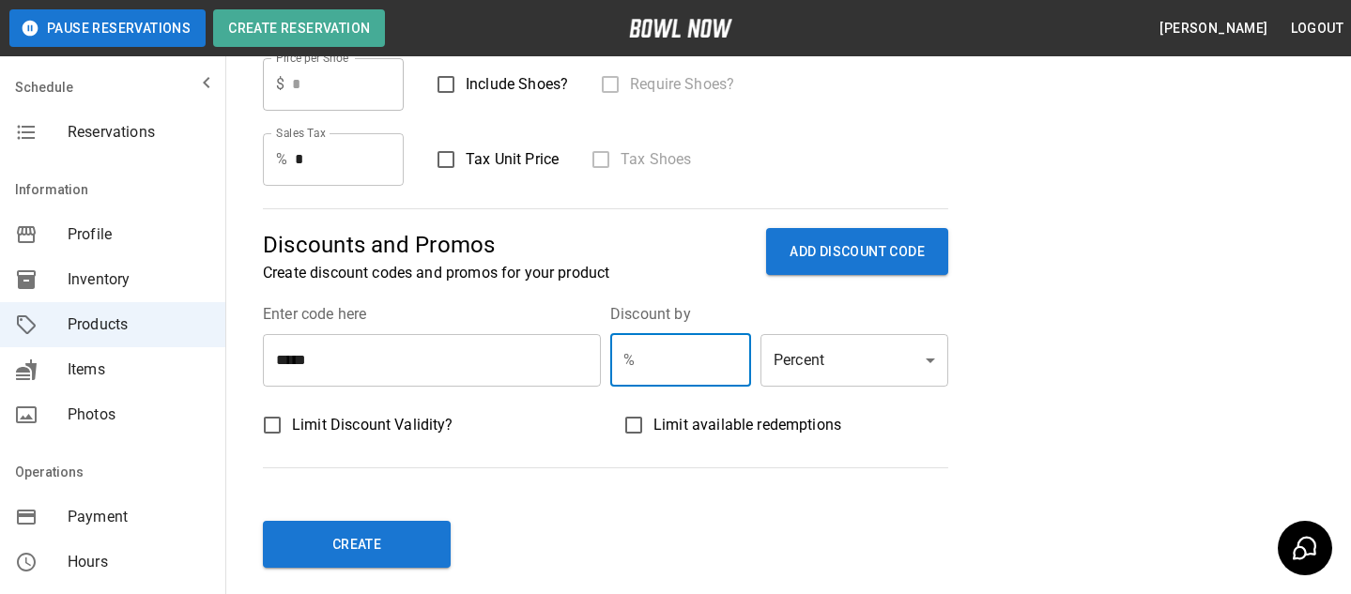
click at [691, 378] on input "text" at bounding box center [696, 360] width 109 height 53
type input "**"
click at [804, 383] on body "Pause Reservations Create Reservation Bradey Powell Logout Schedule Reservation…" at bounding box center [675, 70] width 1351 height 1274
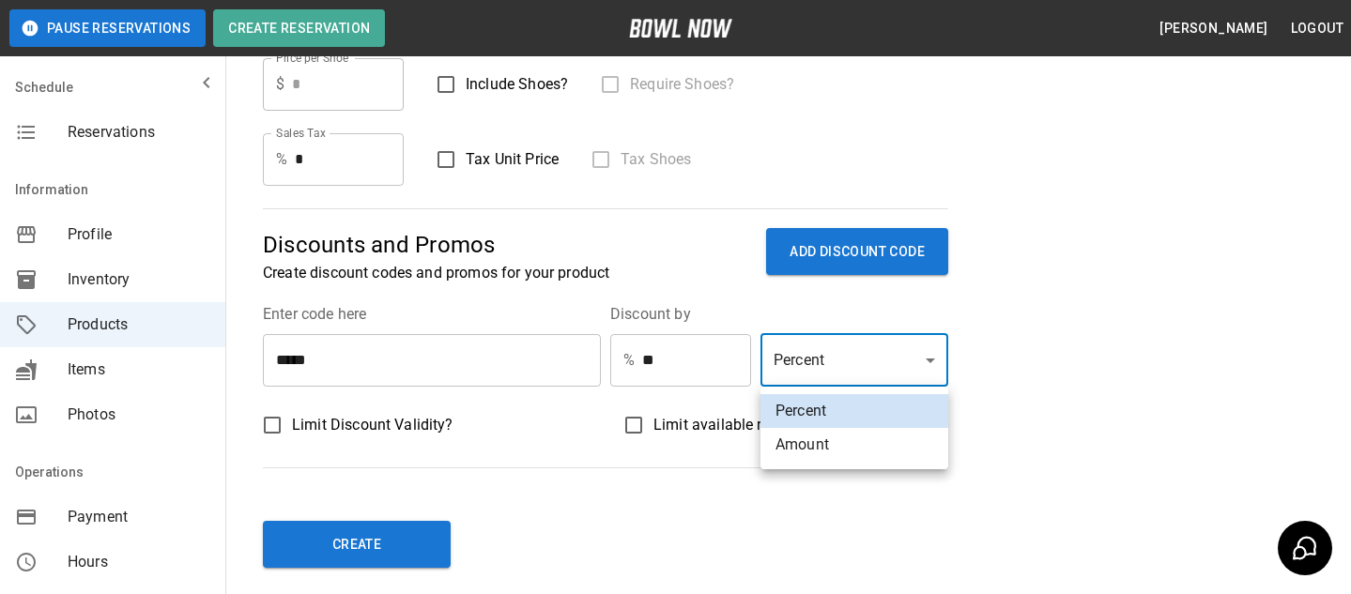
click at [805, 455] on li "Amount" at bounding box center [854, 445] width 188 height 34
type input "******"
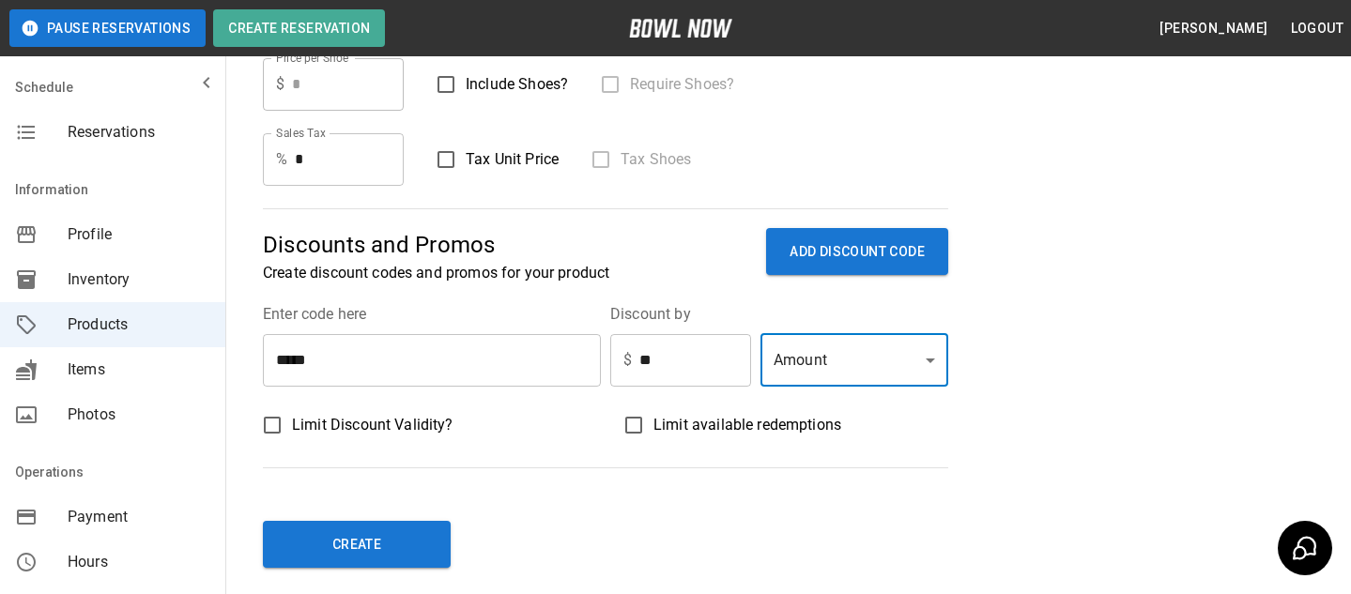
click at [301, 421] on span "Limit Discount Validity?" at bounding box center [372, 425] width 161 height 23
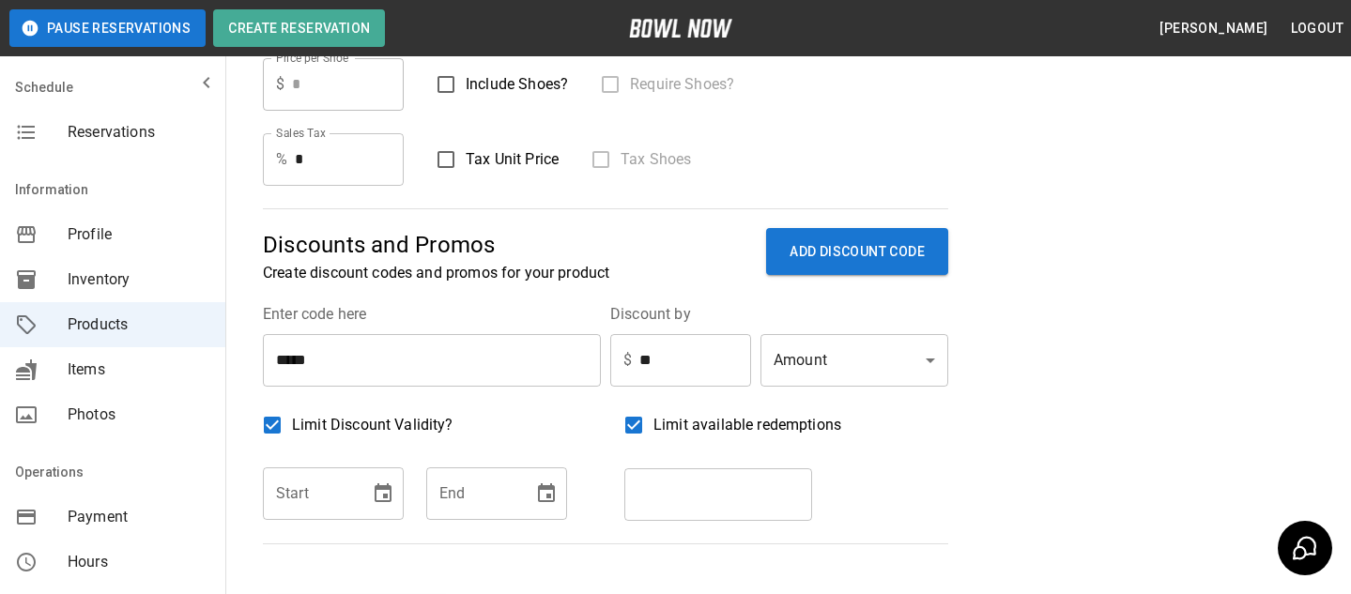
click at [712, 486] on input "number" at bounding box center [718, 494] width 188 height 53
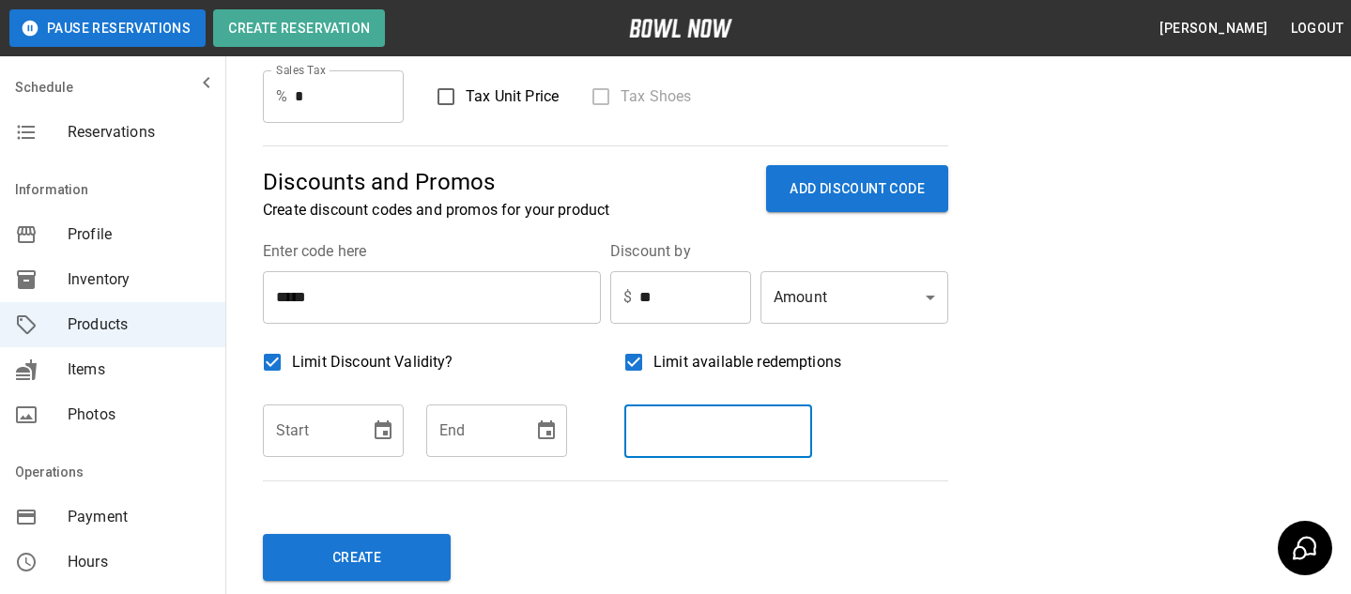
scroll to position [637, 0]
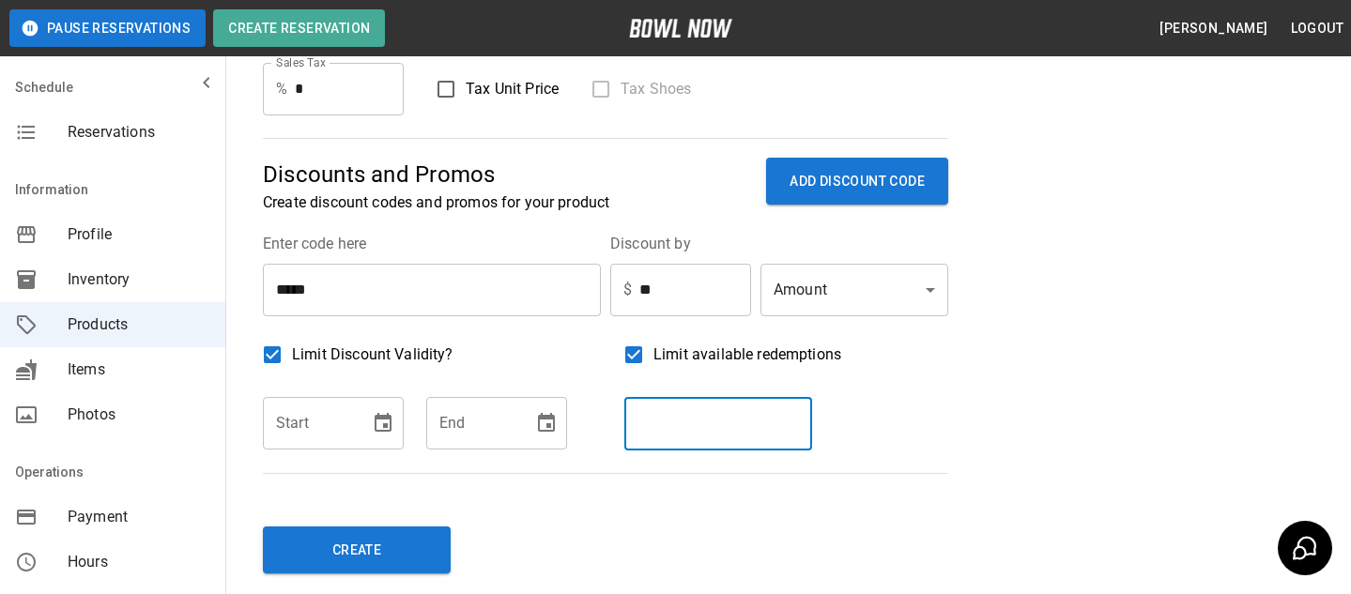
type input "**"
click at [789, 532] on div "Create" at bounding box center [628, 546] width 730 height 54
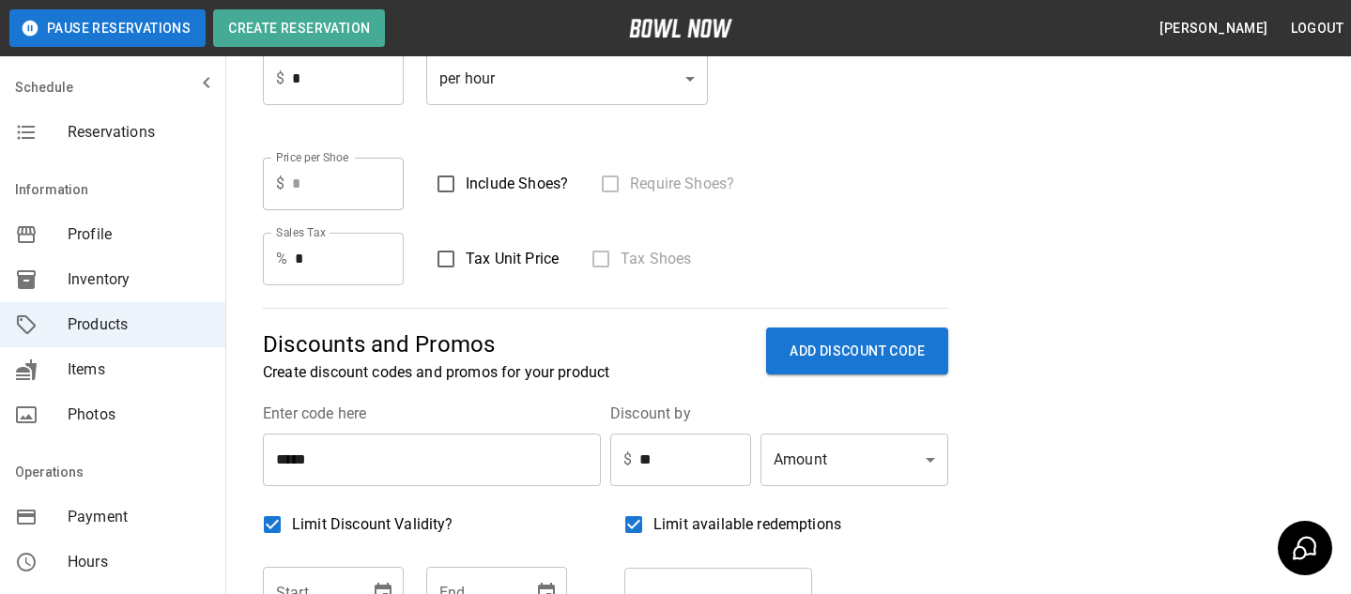
scroll to position [491, 0]
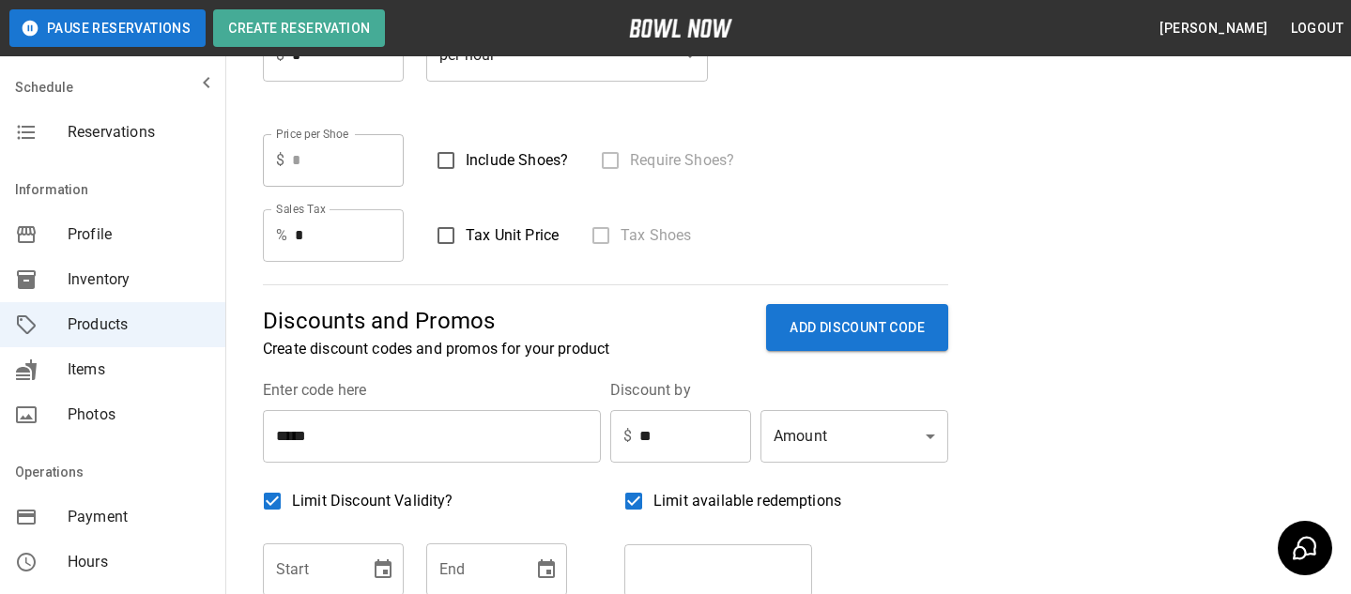
click at [900, 176] on div "Price per Shoe $ * Price per Shoe Include Shoes? Require Shoes?" at bounding box center [605, 160] width 685 height 53
click at [763, 237] on div "Sales Tax % * Sales Tax Tax Unit Price Tax Shoes" at bounding box center [605, 235] width 685 height 53
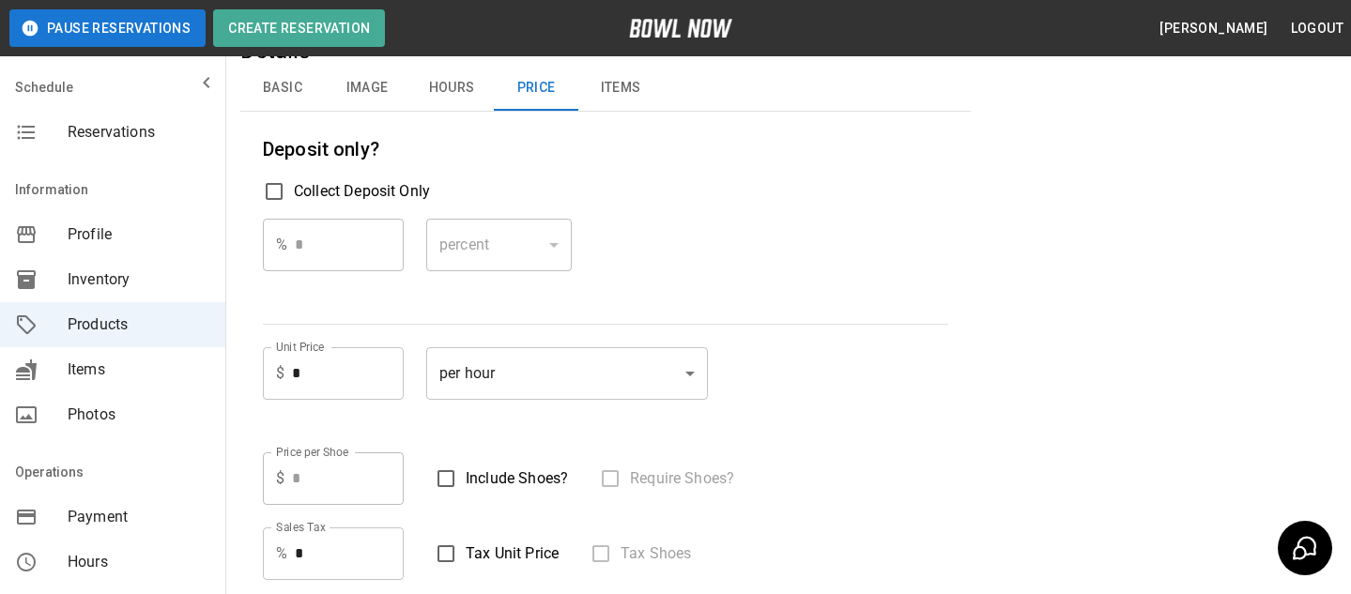
scroll to position [0, 0]
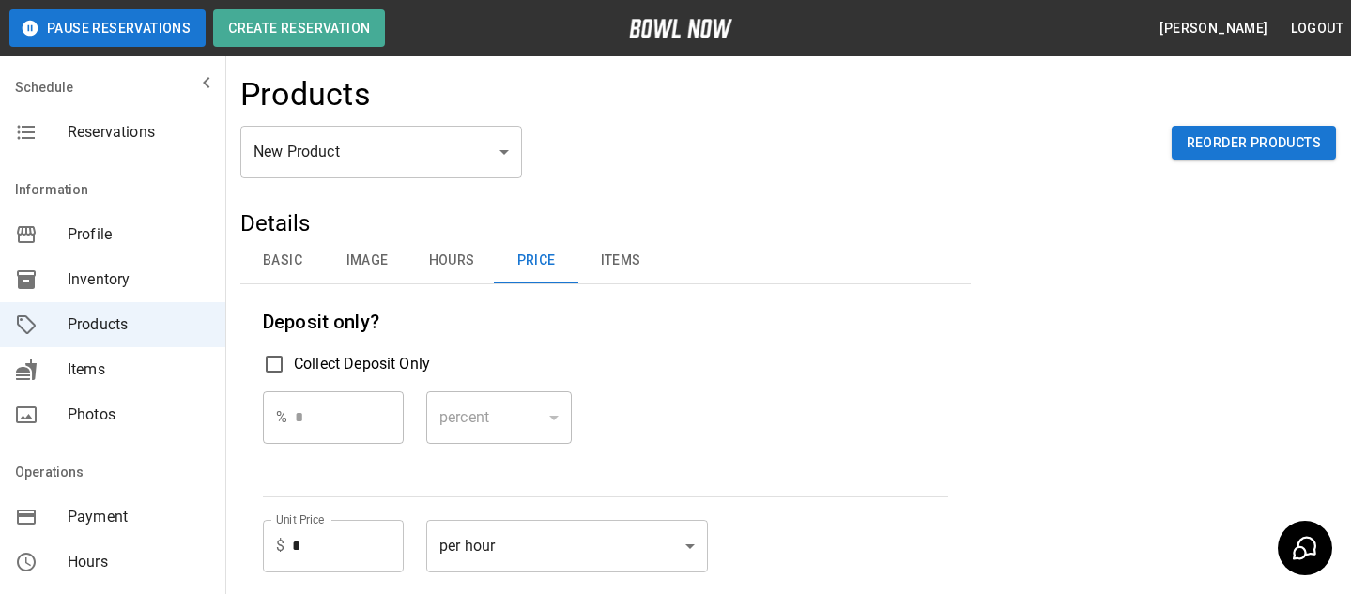
click at [618, 269] on button "Items" at bounding box center [620, 260] width 84 height 45
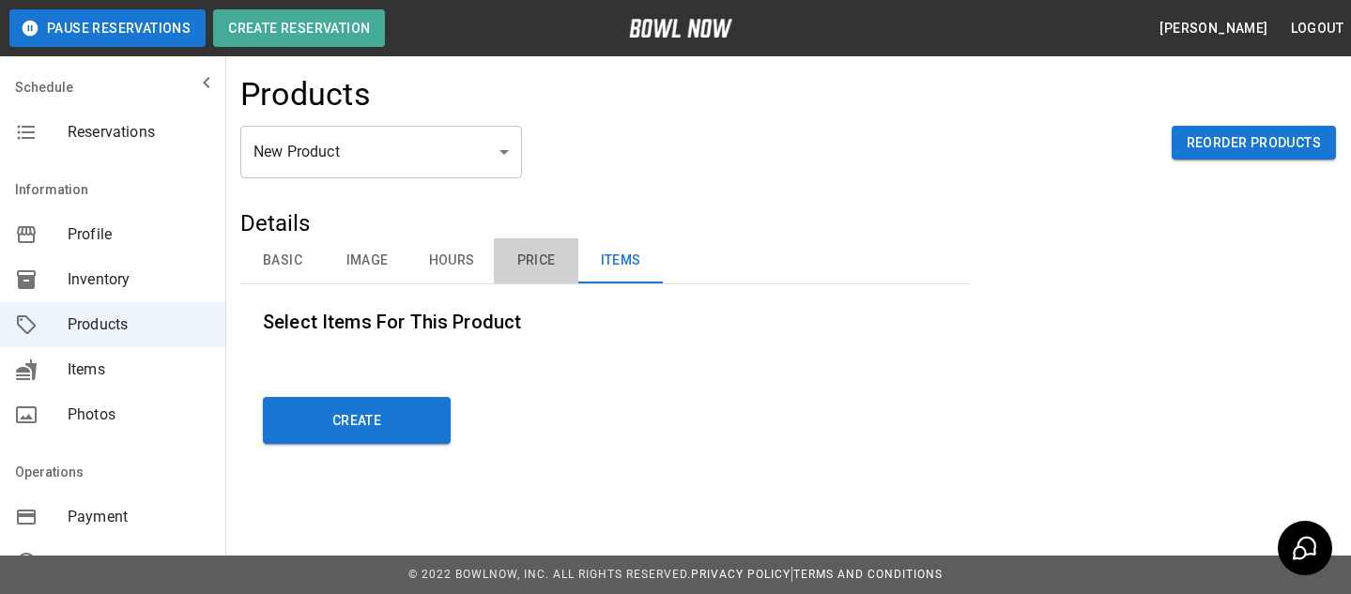
click at [504, 265] on button "Price" at bounding box center [536, 260] width 84 height 45
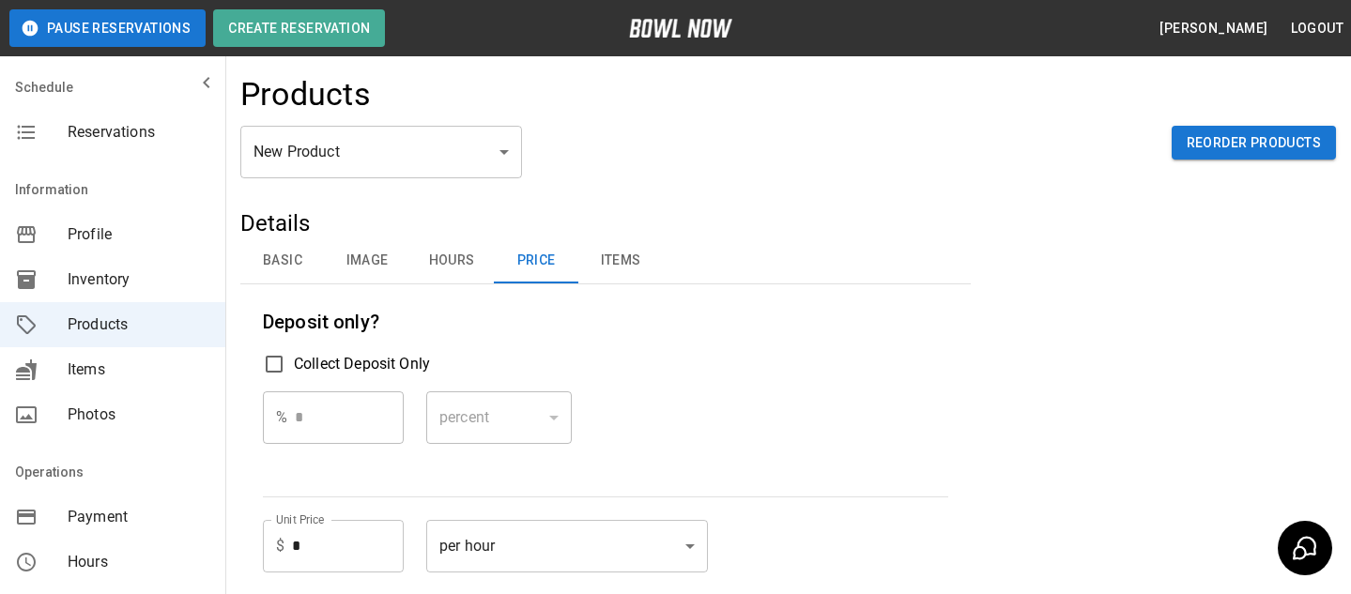
click at [462, 268] on button "Hours" at bounding box center [451, 260] width 84 height 45
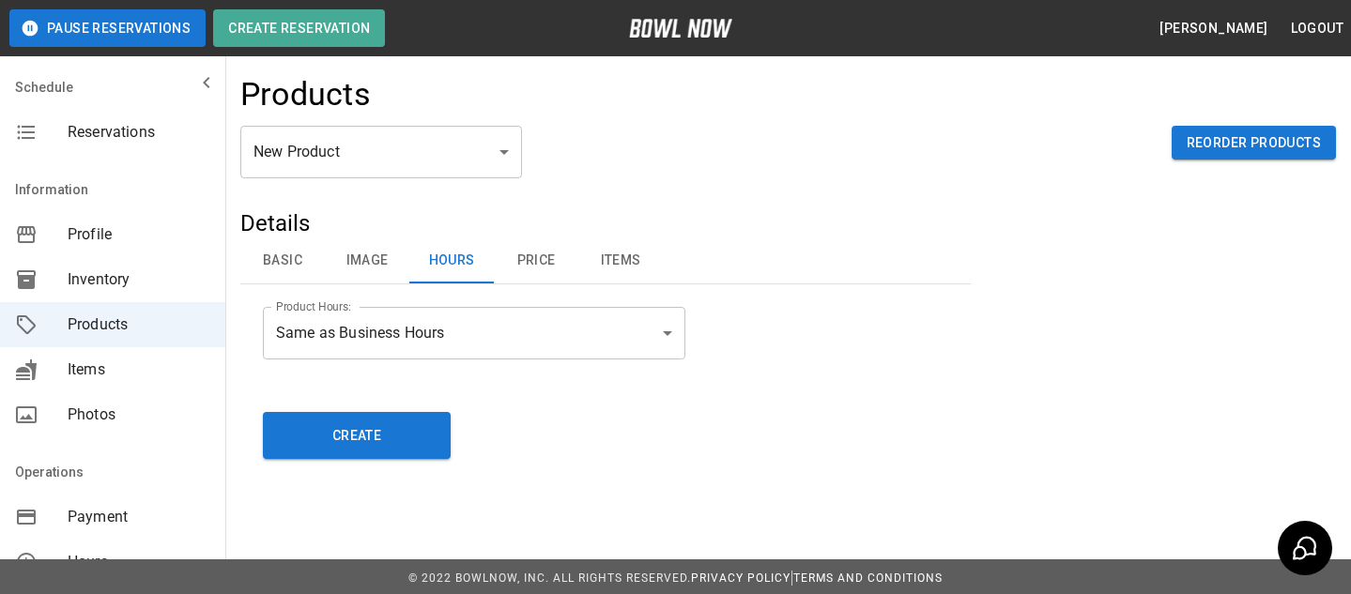
click at [414, 292] on div "Details Basic Image Hours Price Items Name Name Active Hidden Description Descr…" at bounding box center [605, 295] width 730 height 174
click at [396, 279] on button "Image" at bounding box center [367, 260] width 84 height 45
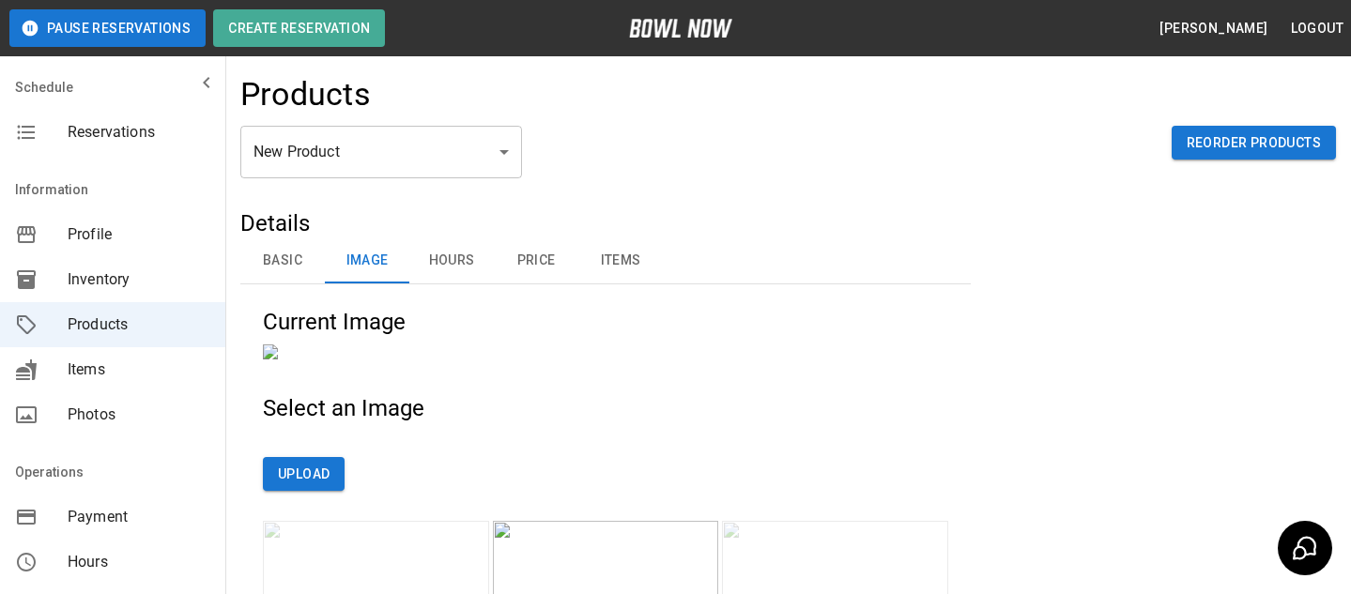
click at [328, 275] on button "Image" at bounding box center [367, 260] width 84 height 45
click at [310, 268] on button "Basic" at bounding box center [282, 260] width 84 height 45
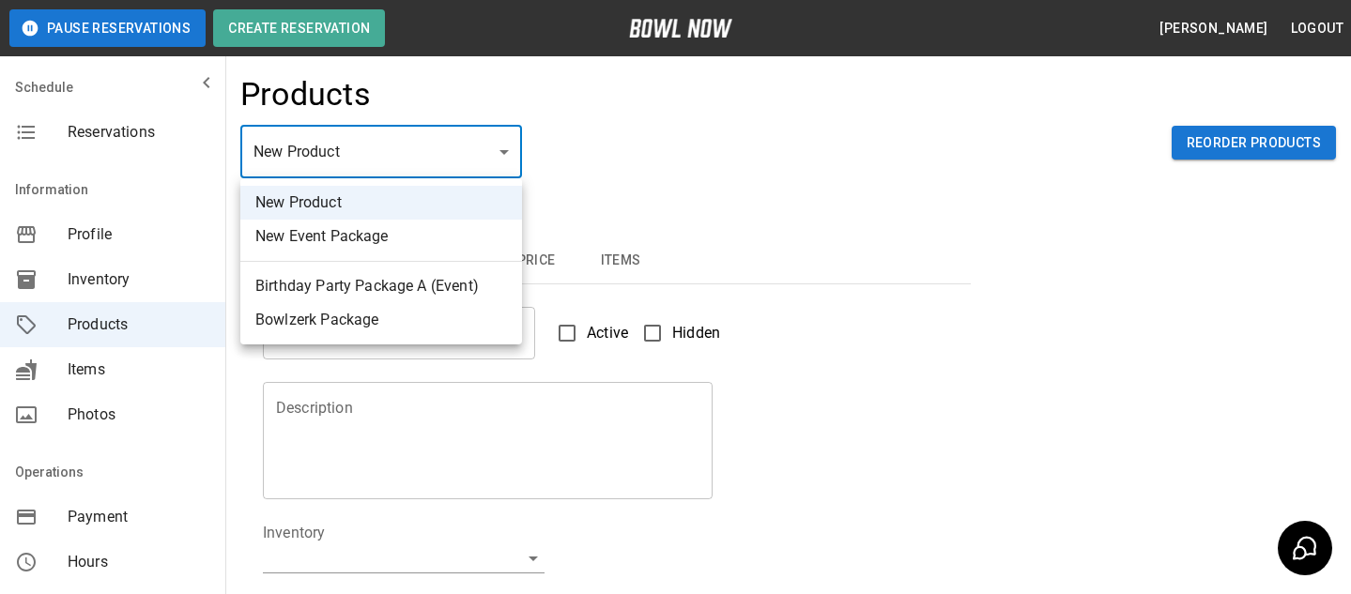
click at [456, 173] on body "Pause Reservations Create Reservation Bradey Powell Logout Schedule Reservation…" at bounding box center [675, 605] width 1351 height 1210
click at [653, 235] on div at bounding box center [675, 297] width 1351 height 594
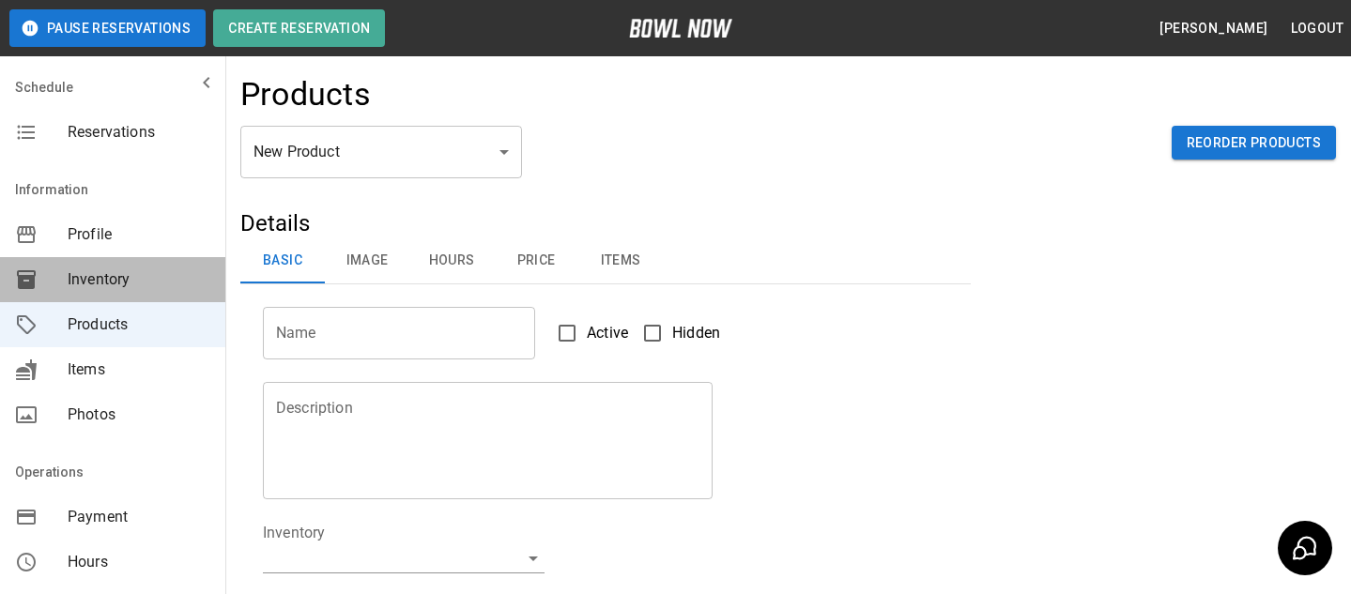
click at [147, 282] on span "Inventory" at bounding box center [139, 279] width 143 height 23
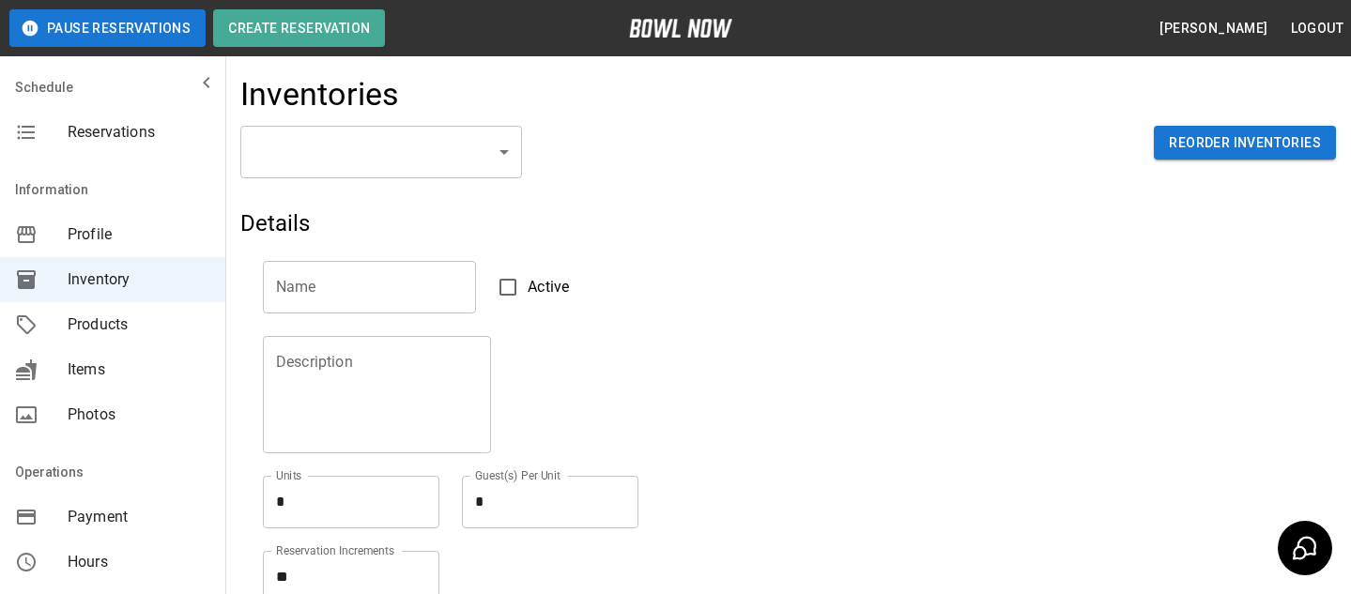
click at [394, 141] on body "Pause Reservations Create Reservation Bradey Powell Logout Schedule Reservation…" at bounding box center [675, 413] width 1351 height 827
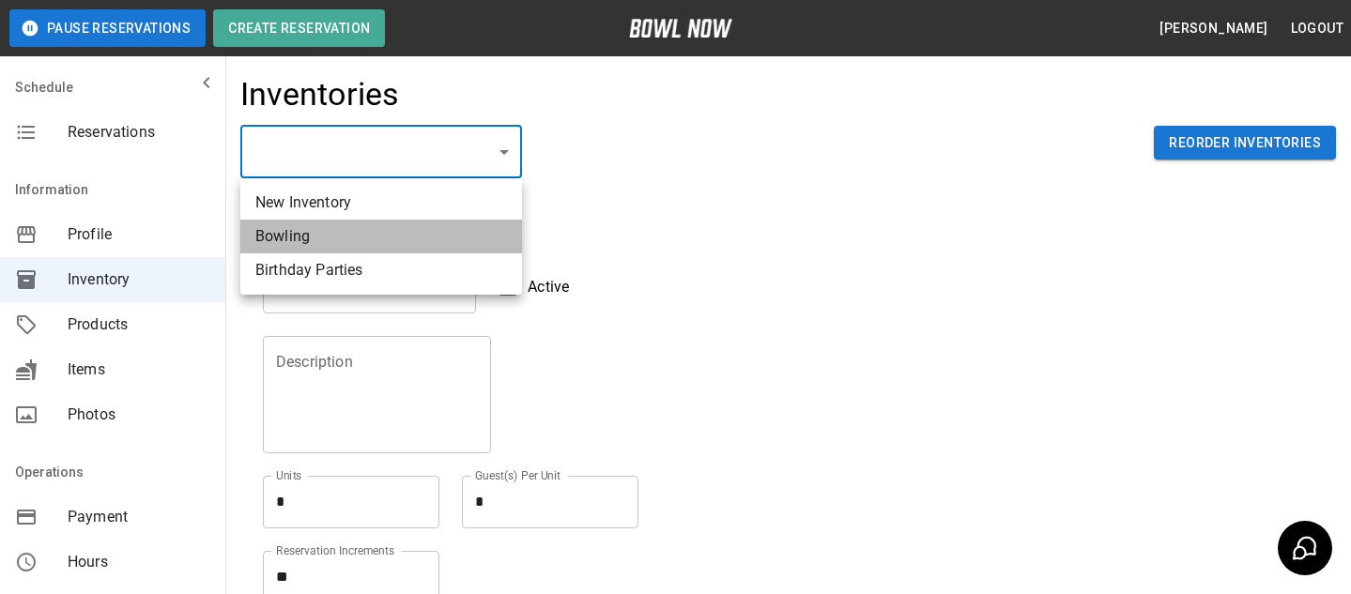
click at [448, 244] on li "Bowling" at bounding box center [381, 237] width 282 height 34
type input "**********"
type input "*******"
type textarea "*"
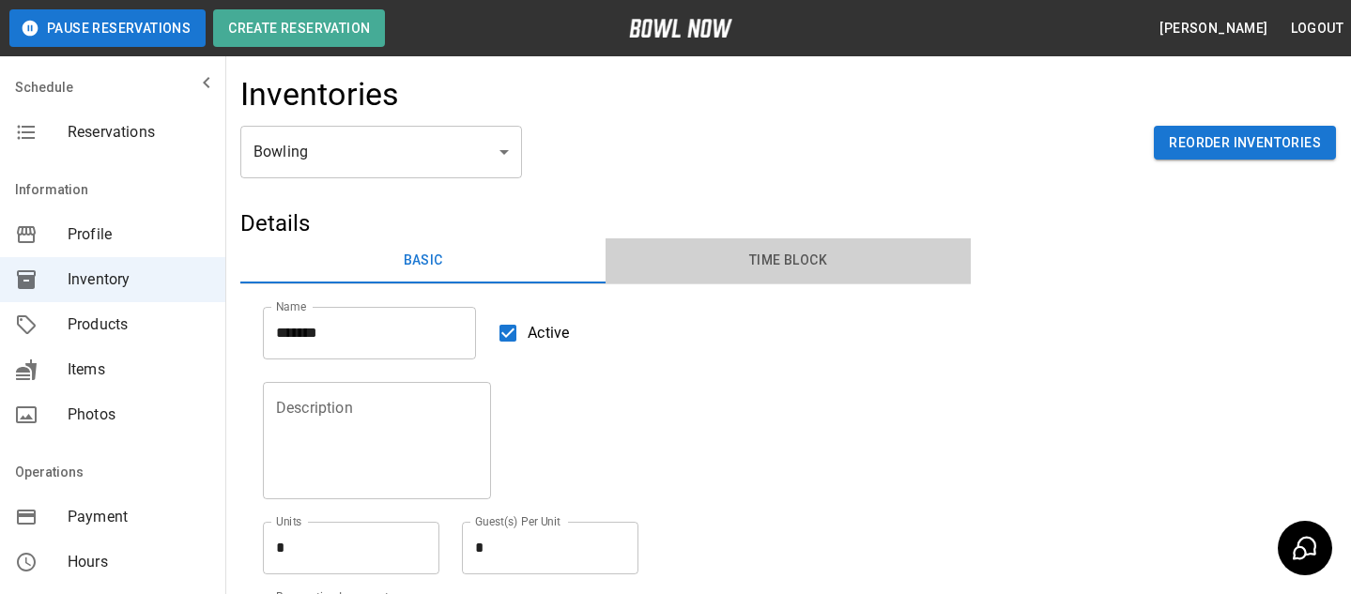
click at [791, 263] on button "Time Block" at bounding box center [787, 260] width 365 height 45
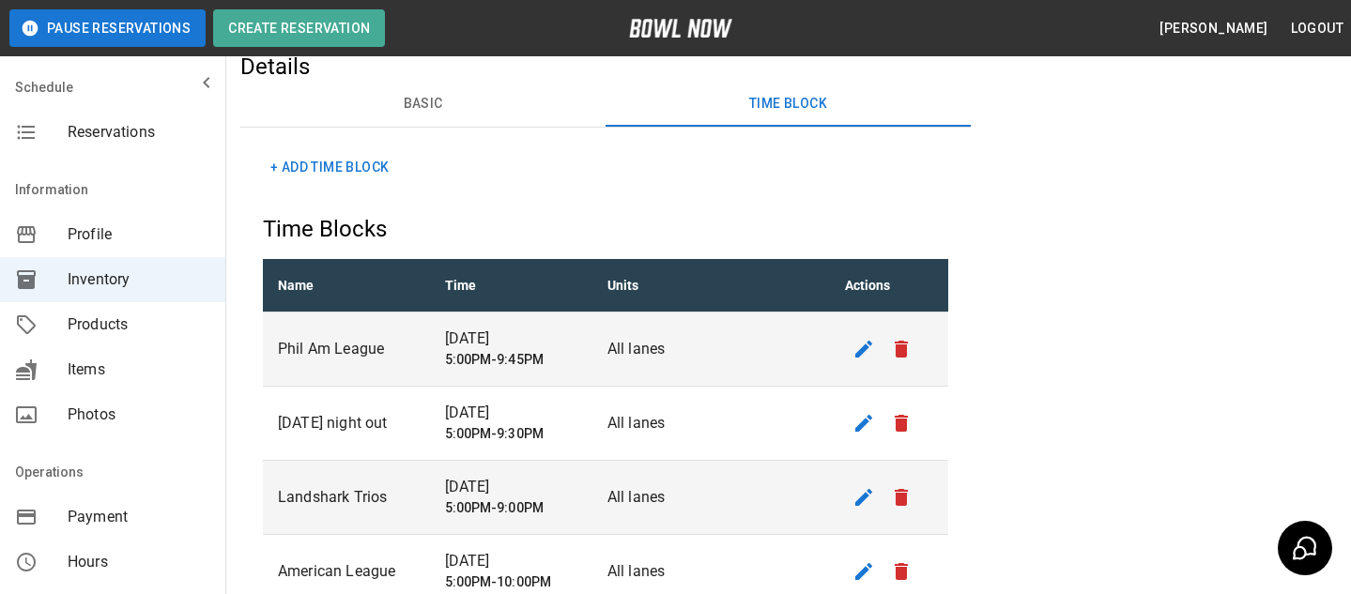
scroll to position [141, 0]
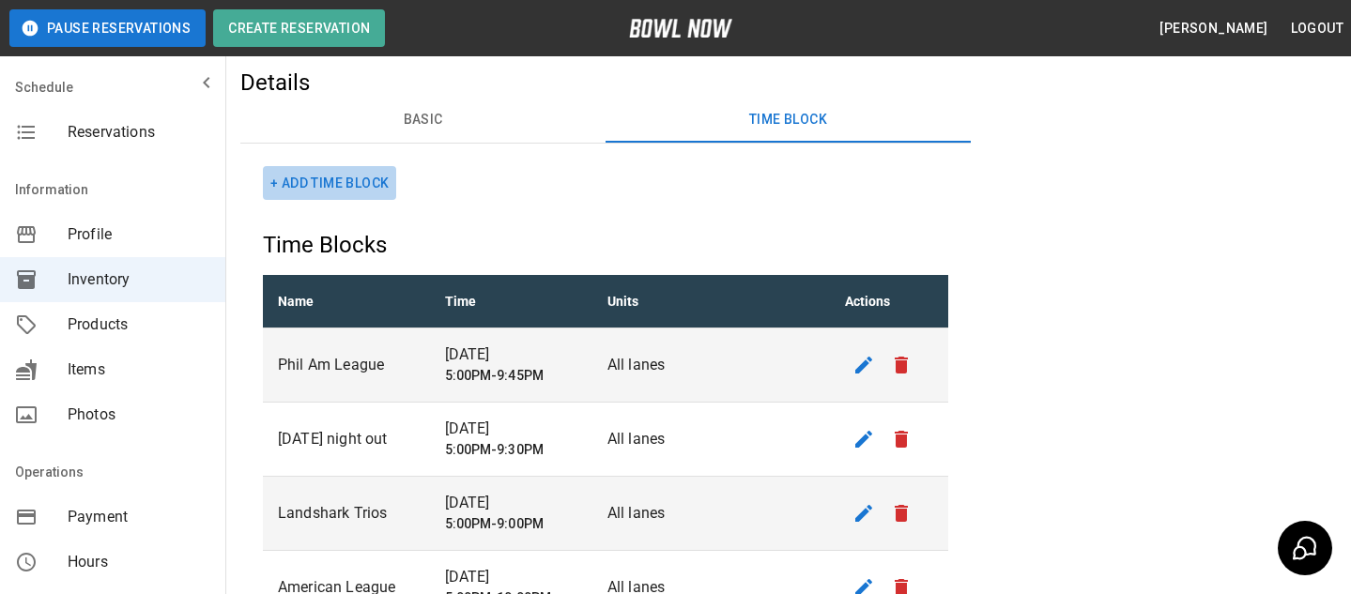
click at [319, 193] on button "+ Add Time Block" at bounding box center [329, 183] width 133 height 35
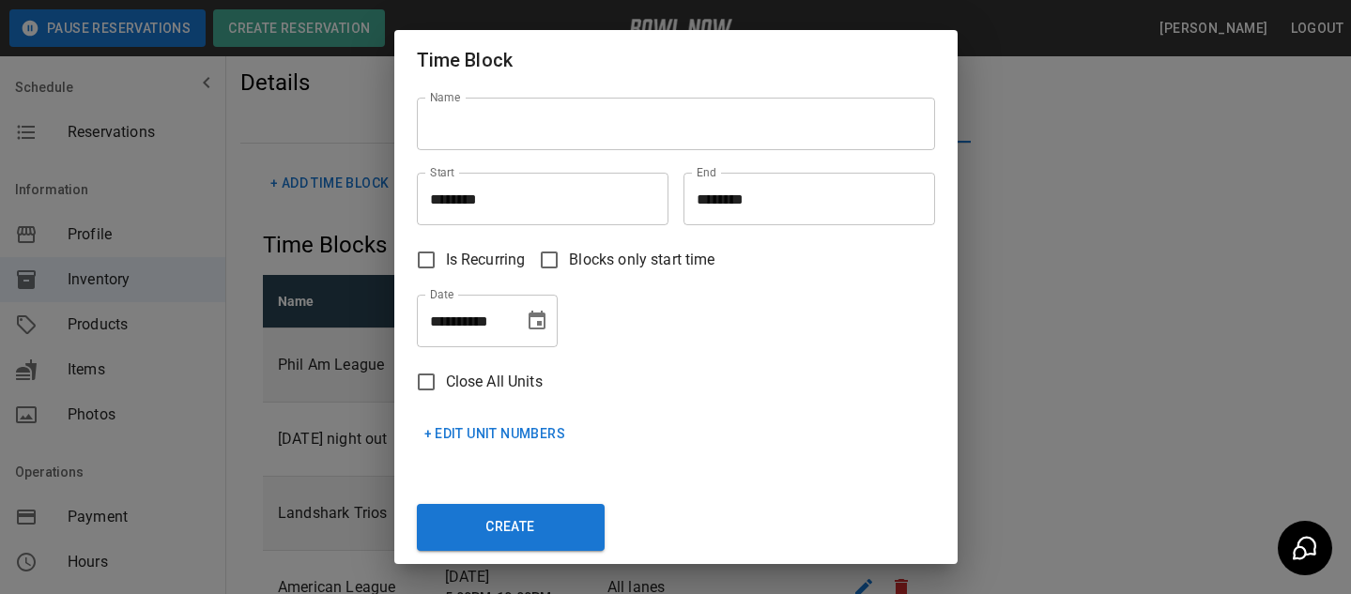
click at [533, 122] on input "Name" at bounding box center [676, 124] width 518 height 53
click at [699, 227] on div "Is Recurring Blocks only start time" at bounding box center [668, 252] width 533 height 54
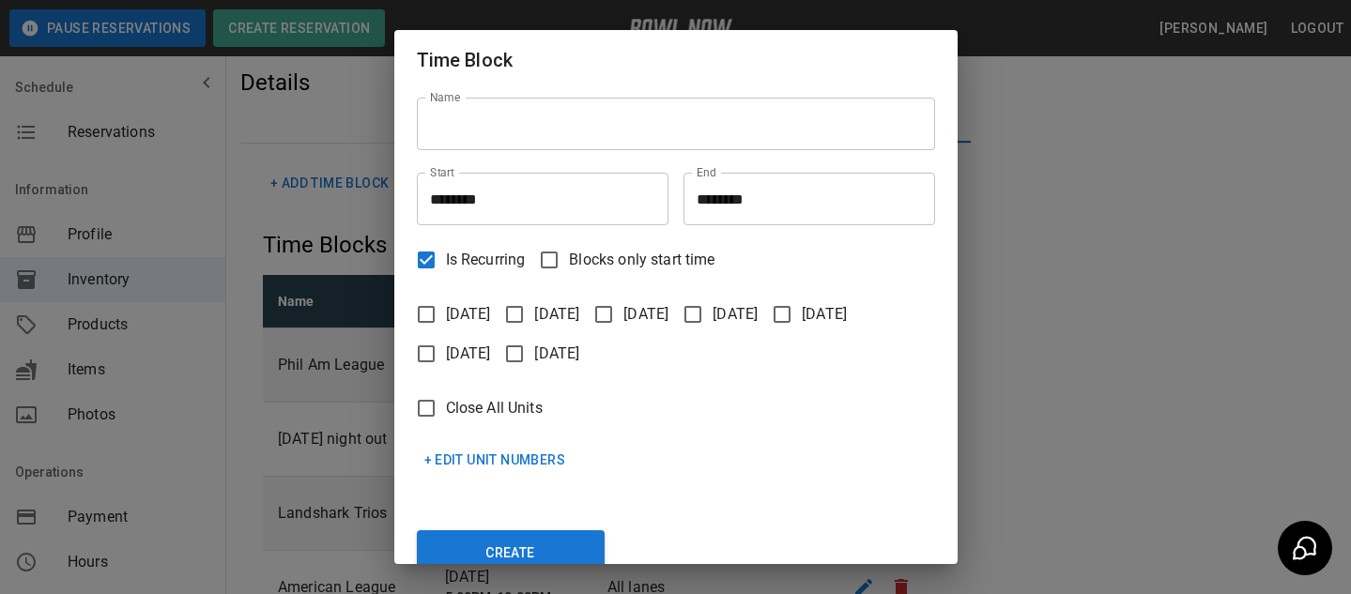
click at [477, 267] on span "Is Recurring" at bounding box center [486, 260] width 80 height 23
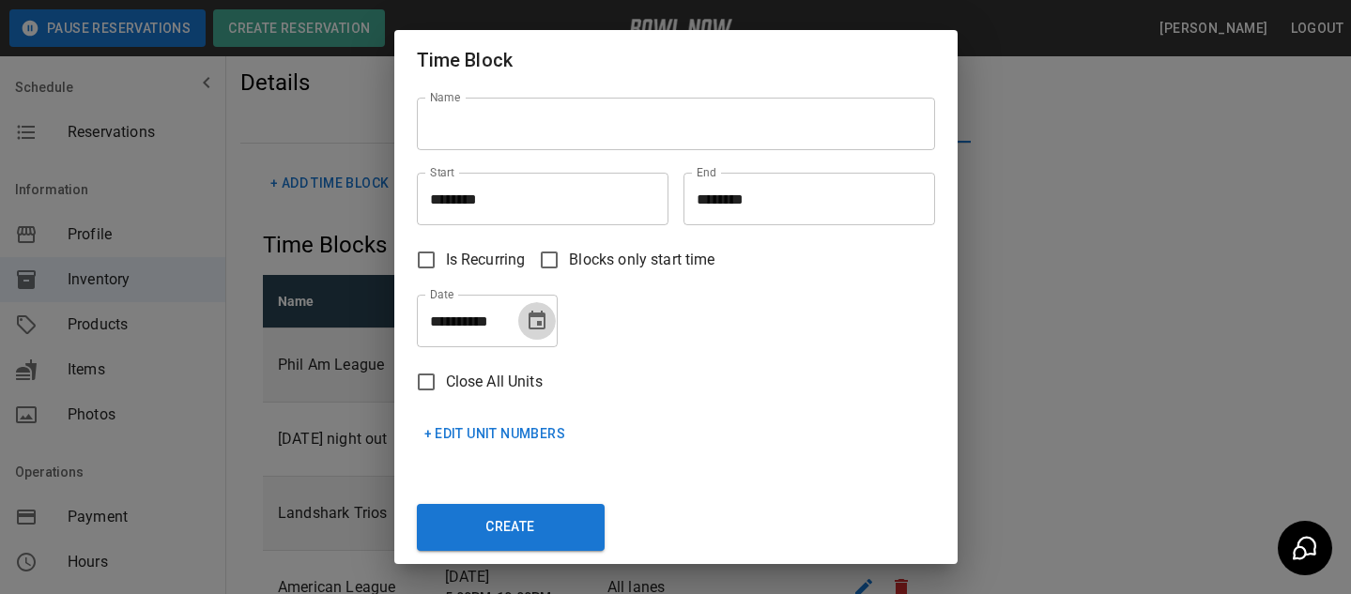
click at [538, 317] on icon "Choose date, selected date is Aug 26, 2025" at bounding box center [537, 321] width 23 height 23
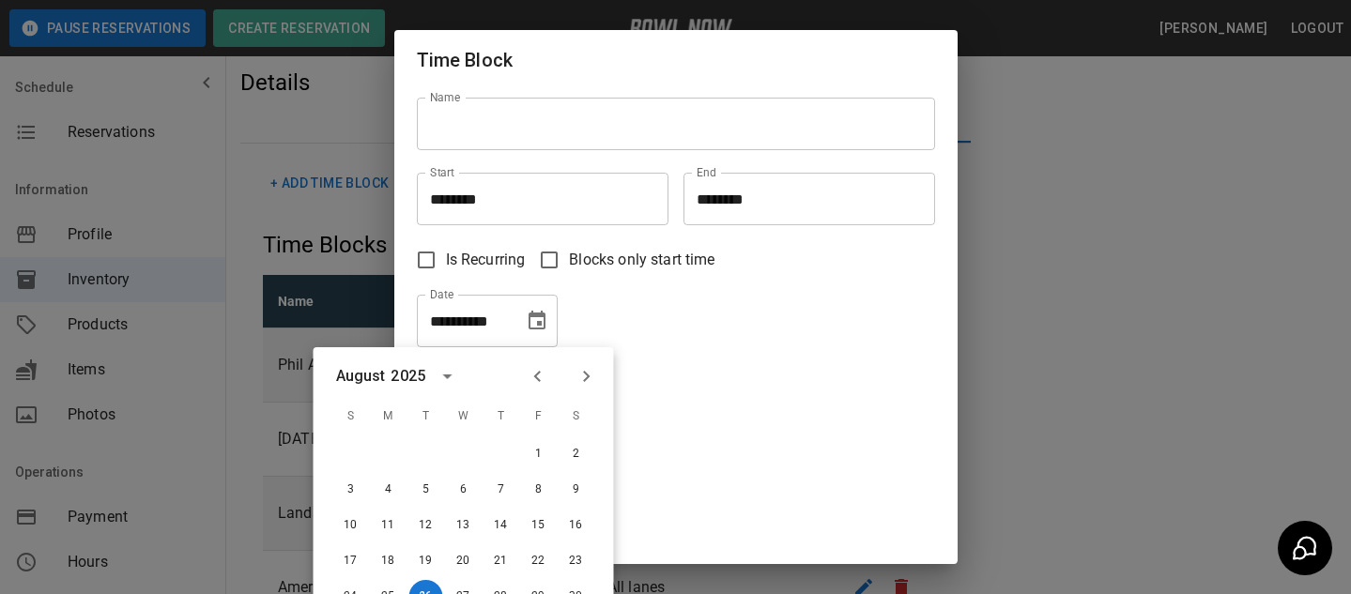
click at [696, 504] on div "Create" at bounding box center [668, 509] width 533 height 84
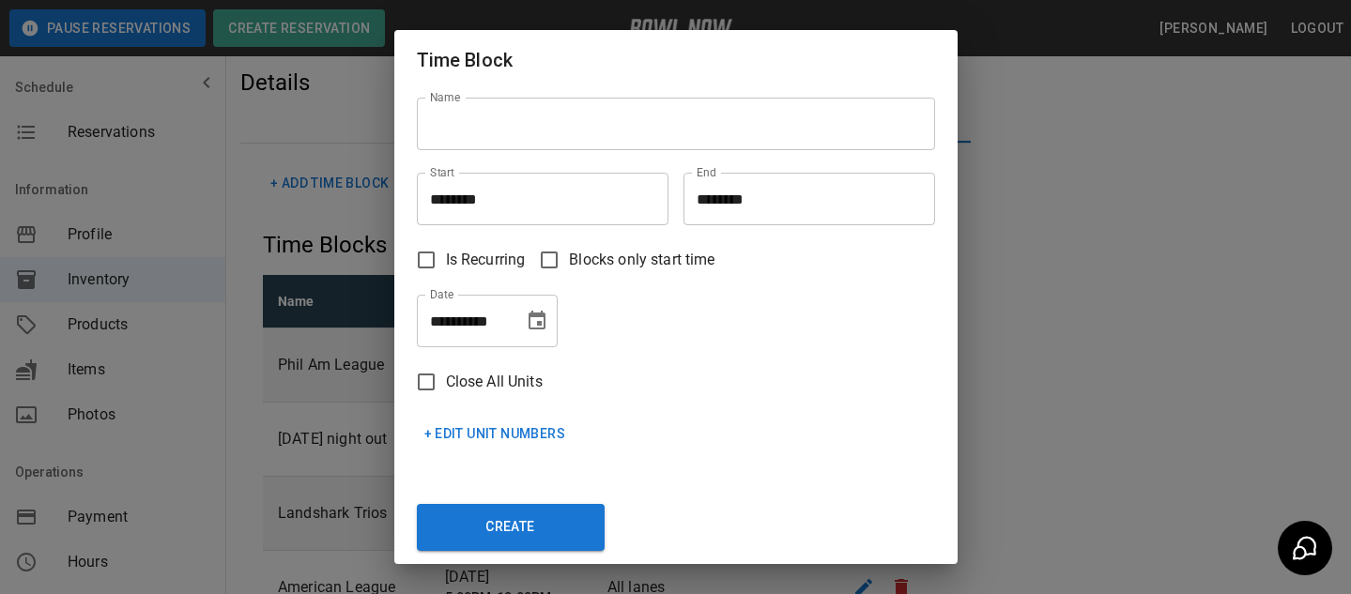
scroll to position [5, 0]
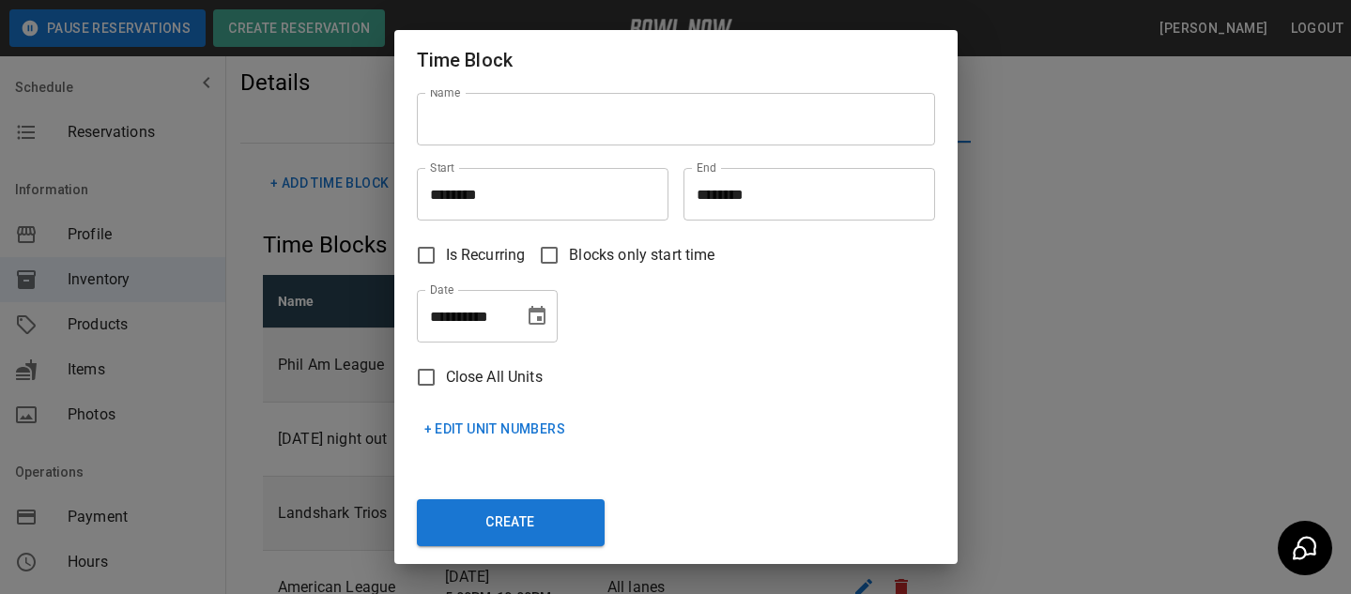
click at [510, 375] on span "Close All Units" at bounding box center [494, 377] width 97 height 23
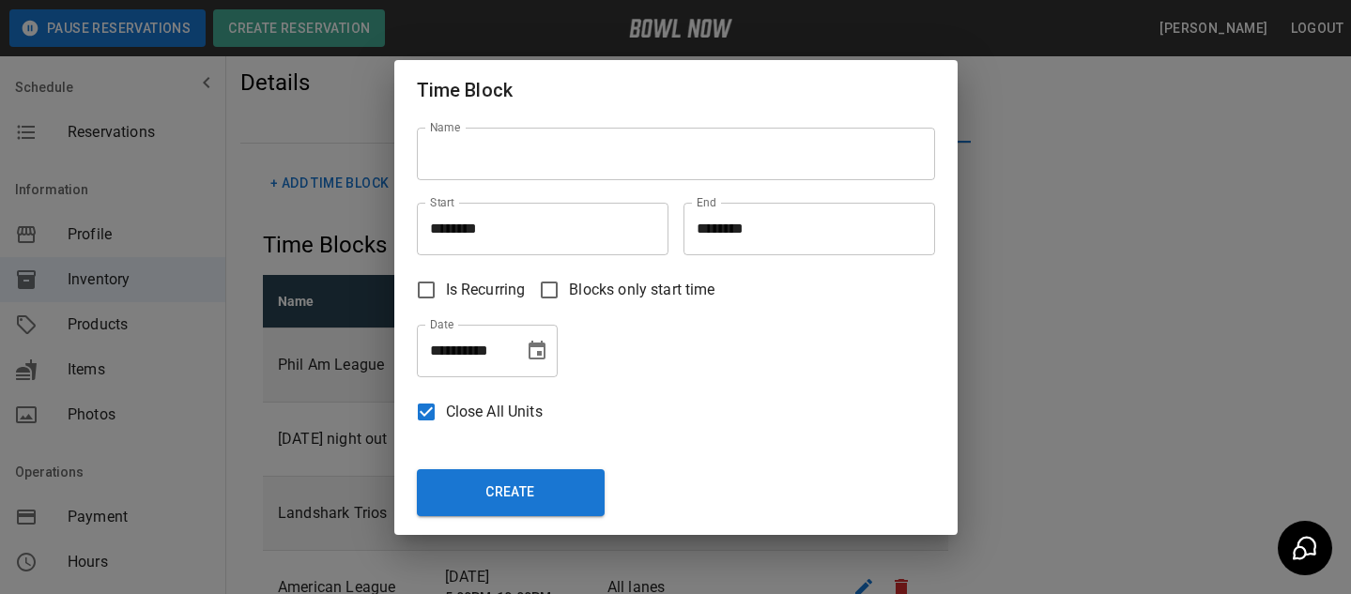
click at [463, 411] on span "Close All Units" at bounding box center [494, 412] width 97 height 23
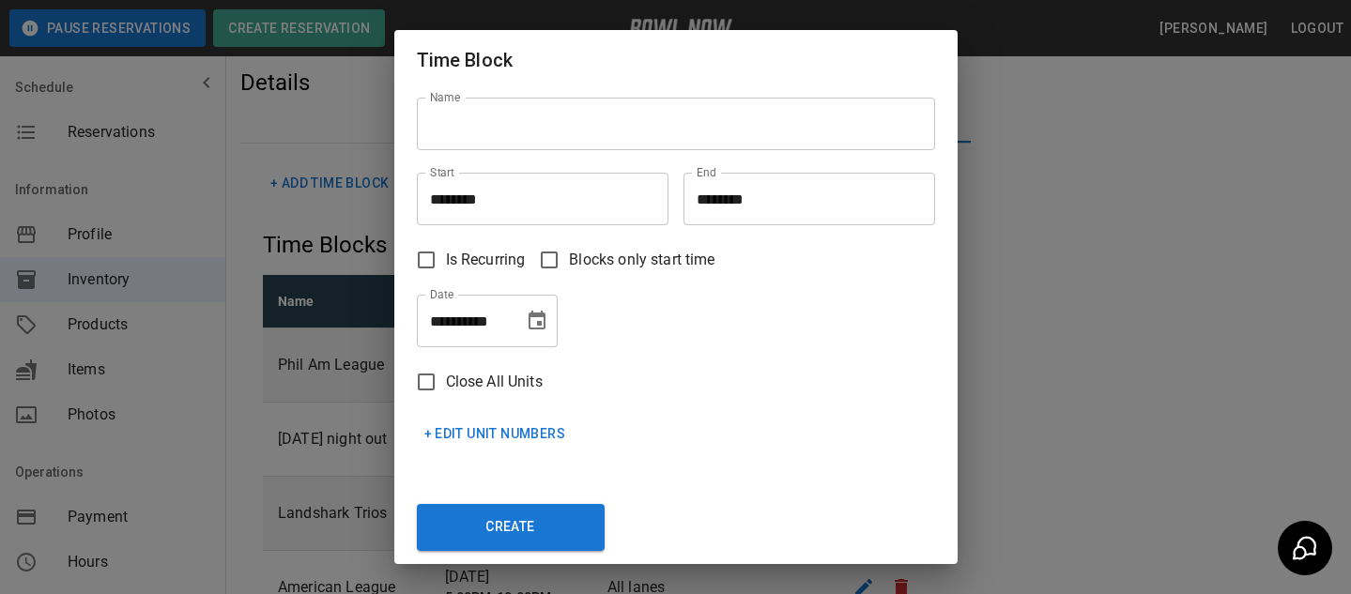
click at [508, 430] on button "+ Edit Unit Numbers" at bounding box center [495, 434] width 157 height 35
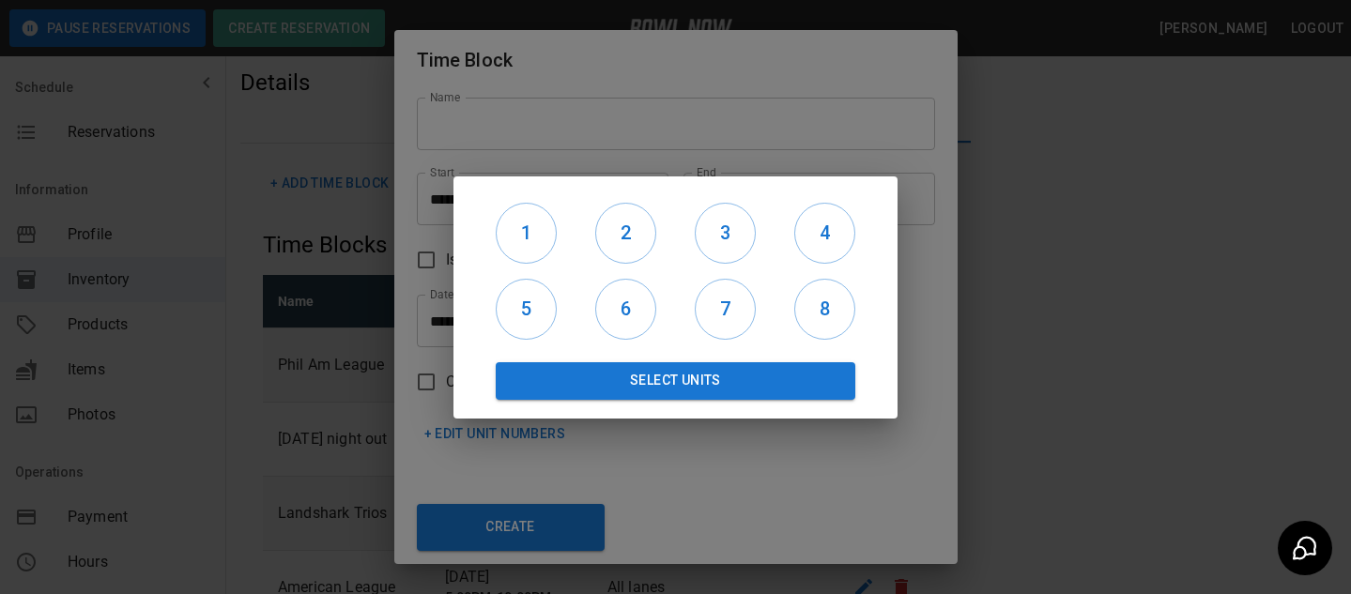
click at [775, 451] on div "1 2 3 4 5 6 7 8 Select Units" at bounding box center [675, 297] width 504 height 594
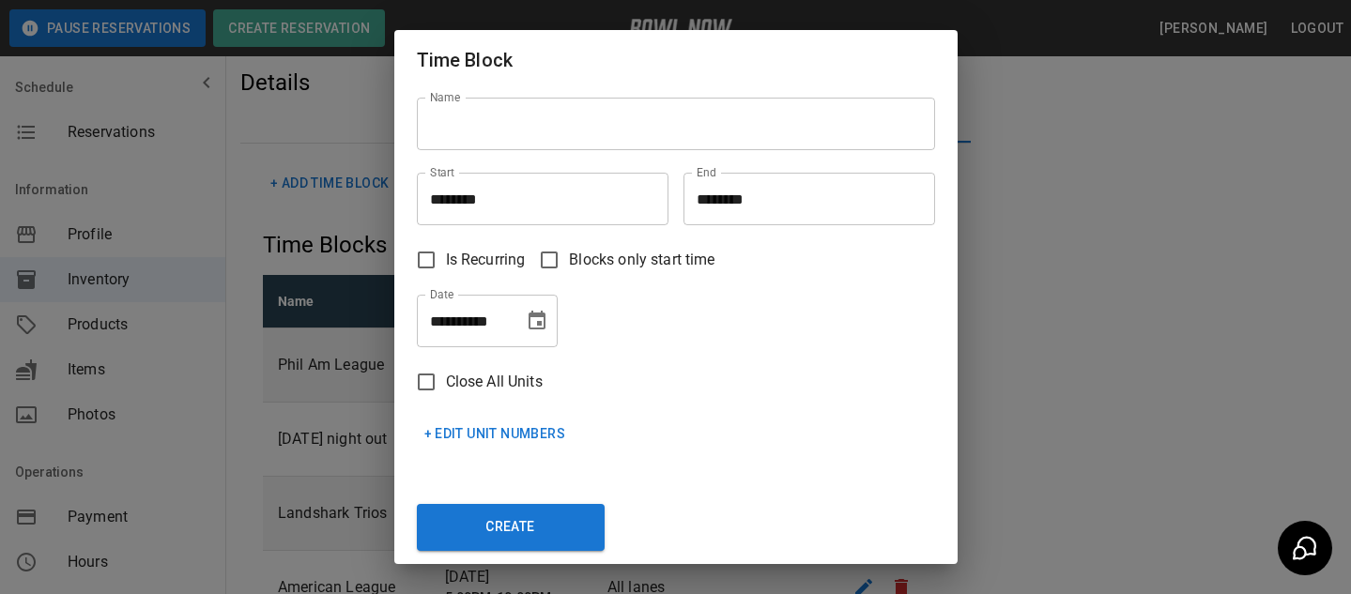
click at [1103, 399] on div "**********" at bounding box center [675, 297] width 1351 height 594
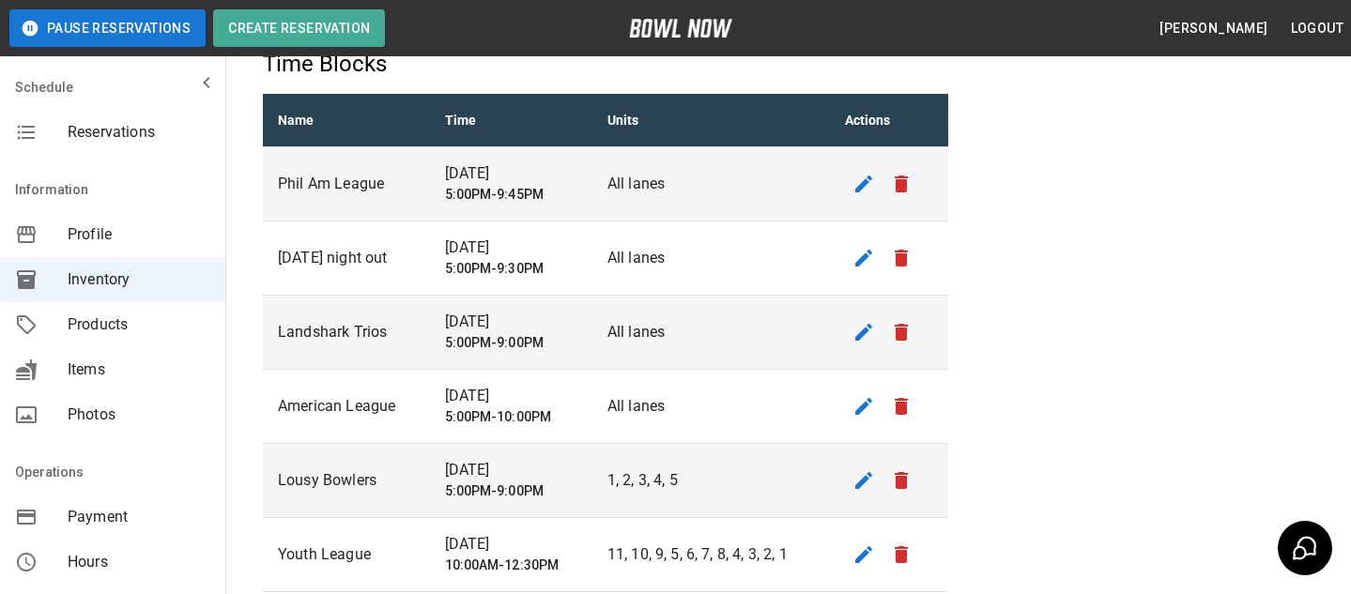
scroll to position [340, 0]
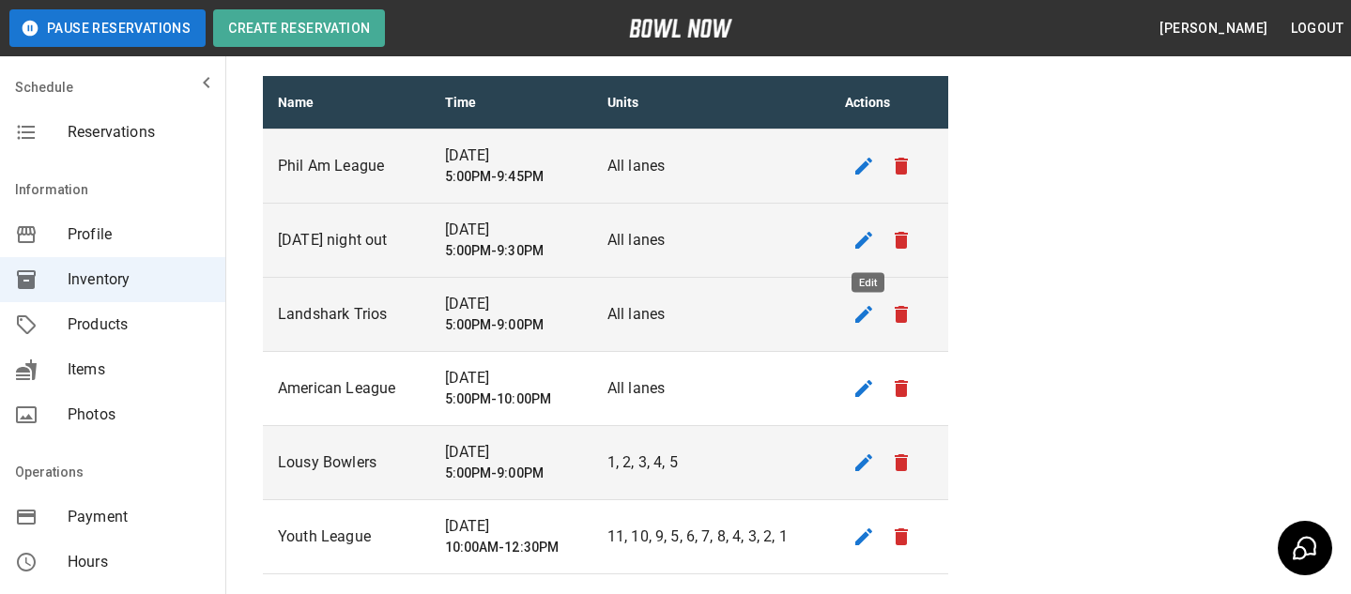
click at [864, 236] on icon "edit" at bounding box center [863, 240] width 23 height 23
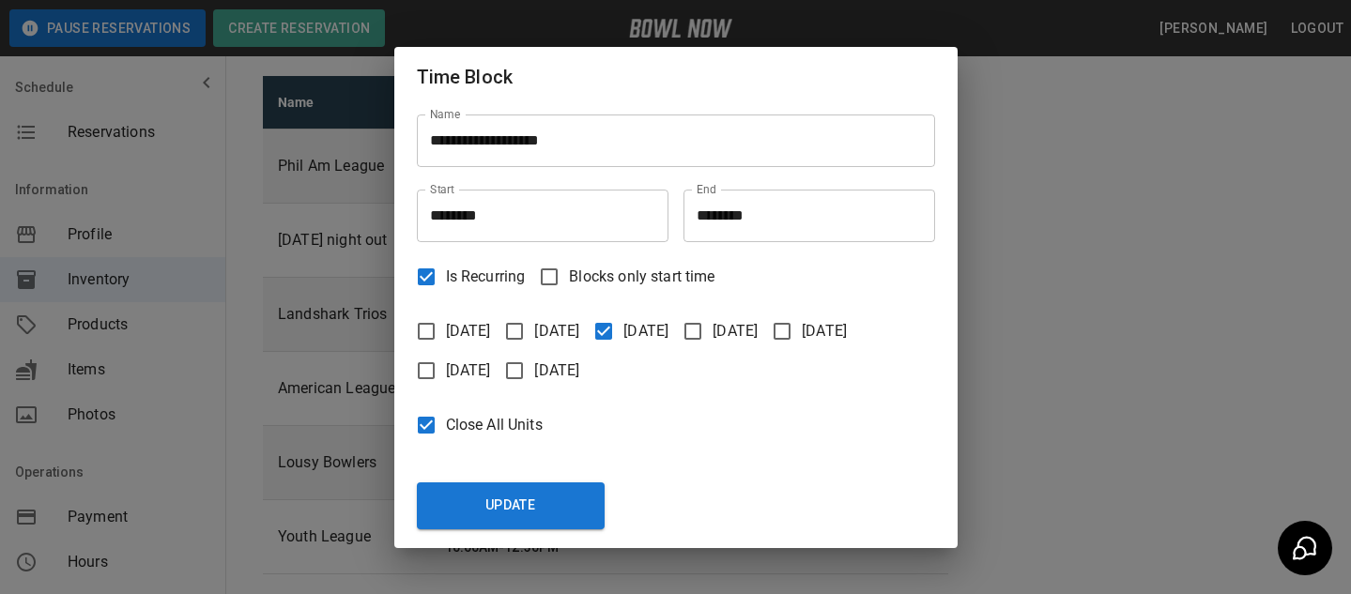
click at [1029, 218] on div "**********" at bounding box center [675, 297] width 1351 height 594
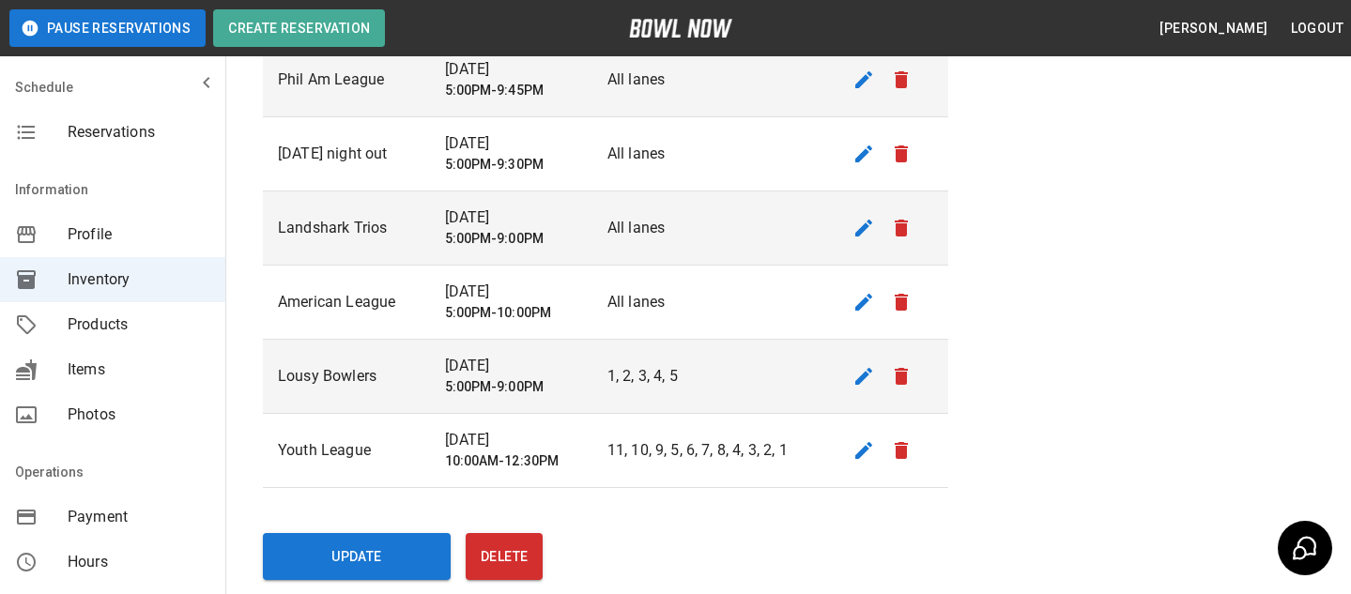
scroll to position [427, 0]
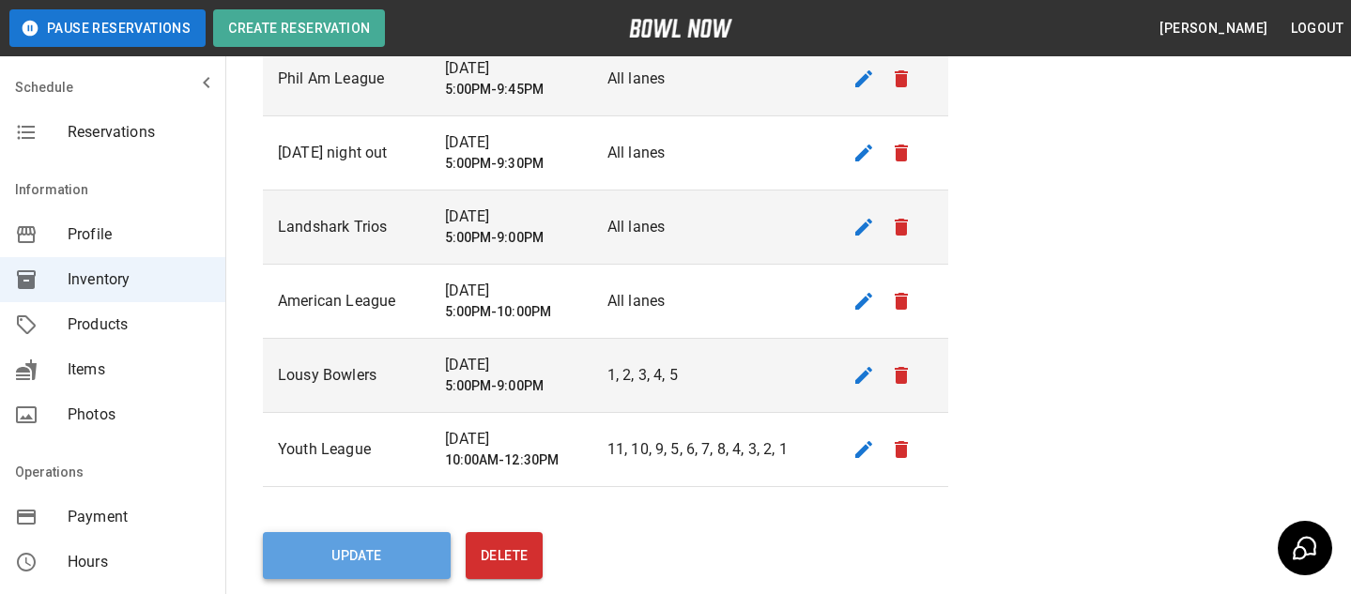
click at [428, 569] on button "Update" at bounding box center [357, 555] width 188 height 47
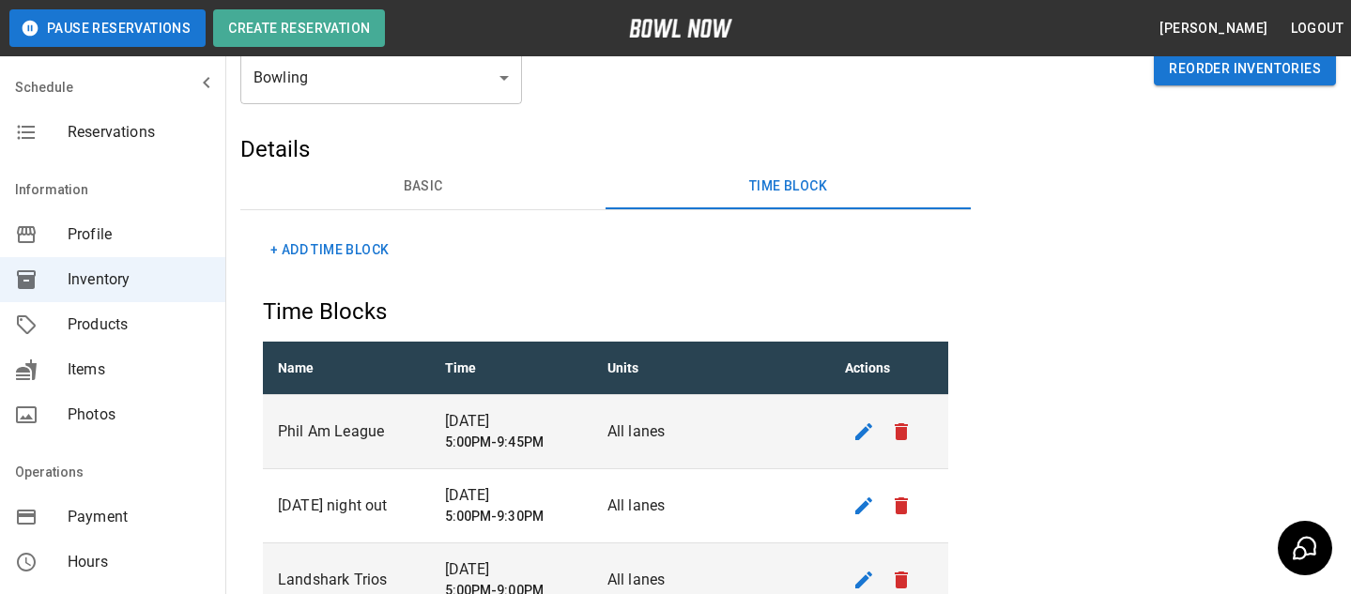
scroll to position [0, 0]
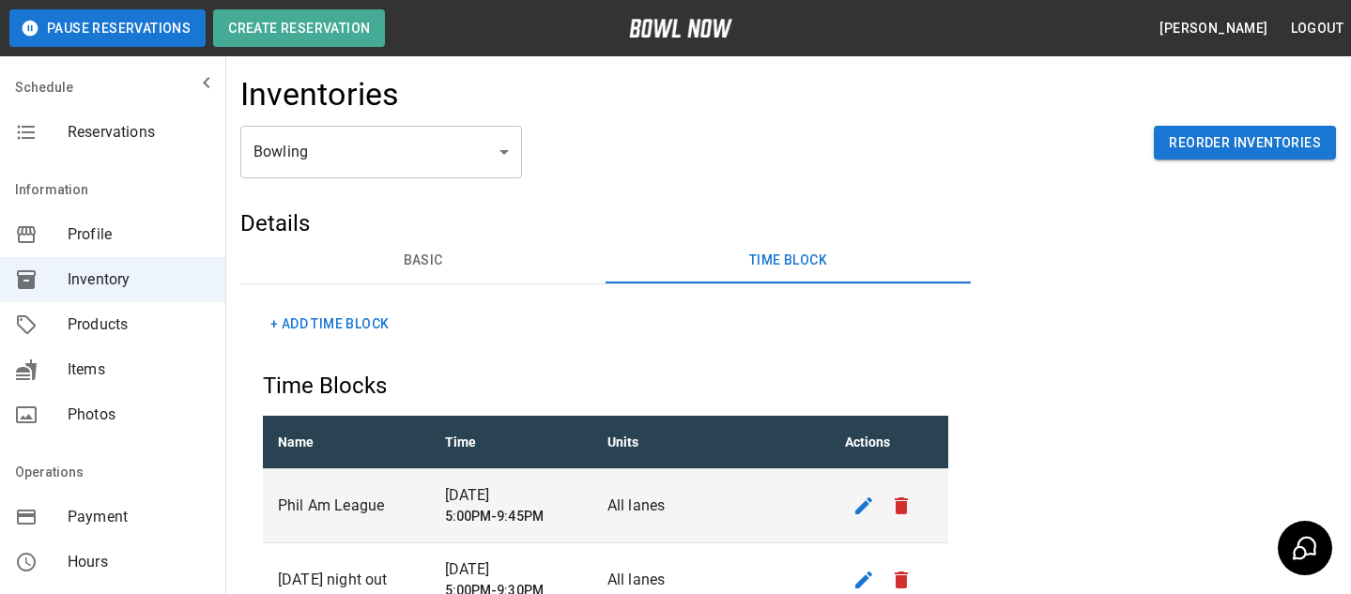
click at [417, 281] on button "Basic" at bounding box center [422, 260] width 365 height 45
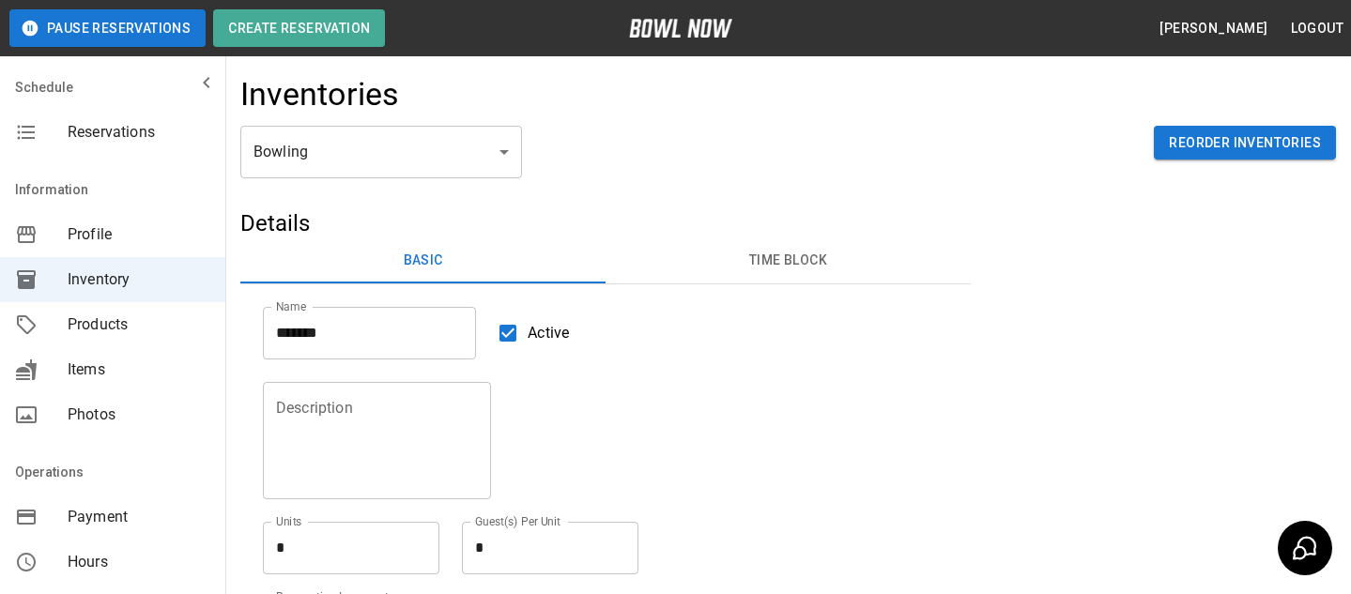
click at [198, 150] on div "Reservations" at bounding box center [112, 132] width 225 height 45
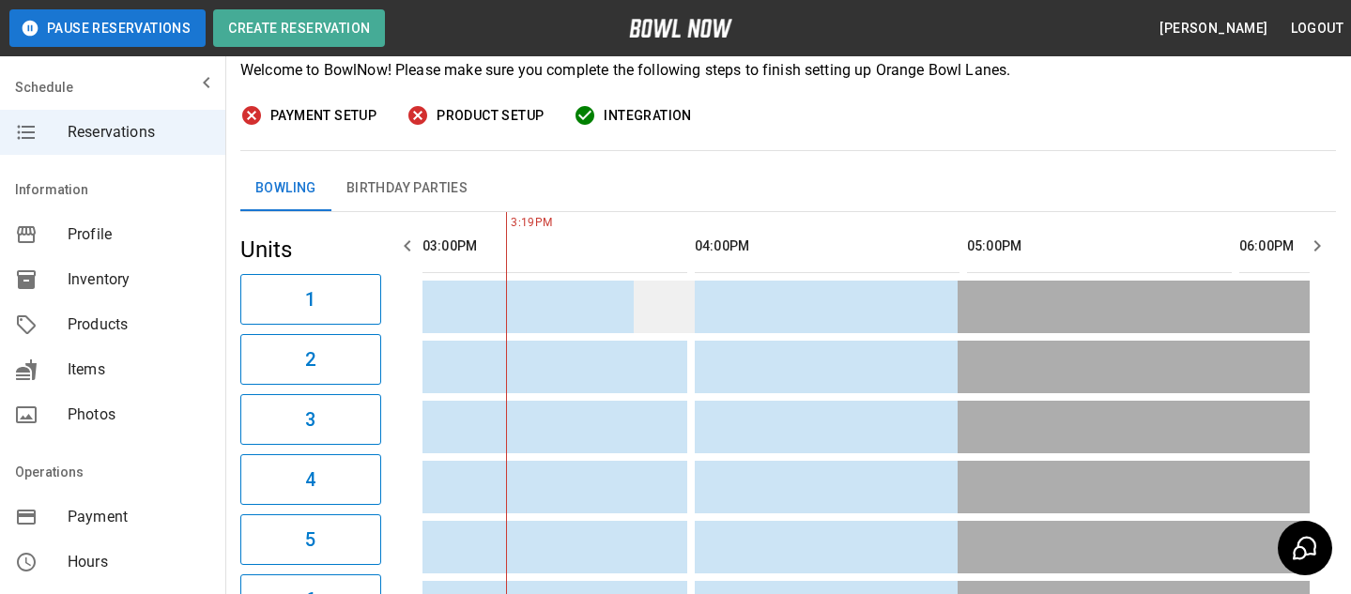
scroll to position [145, 0]
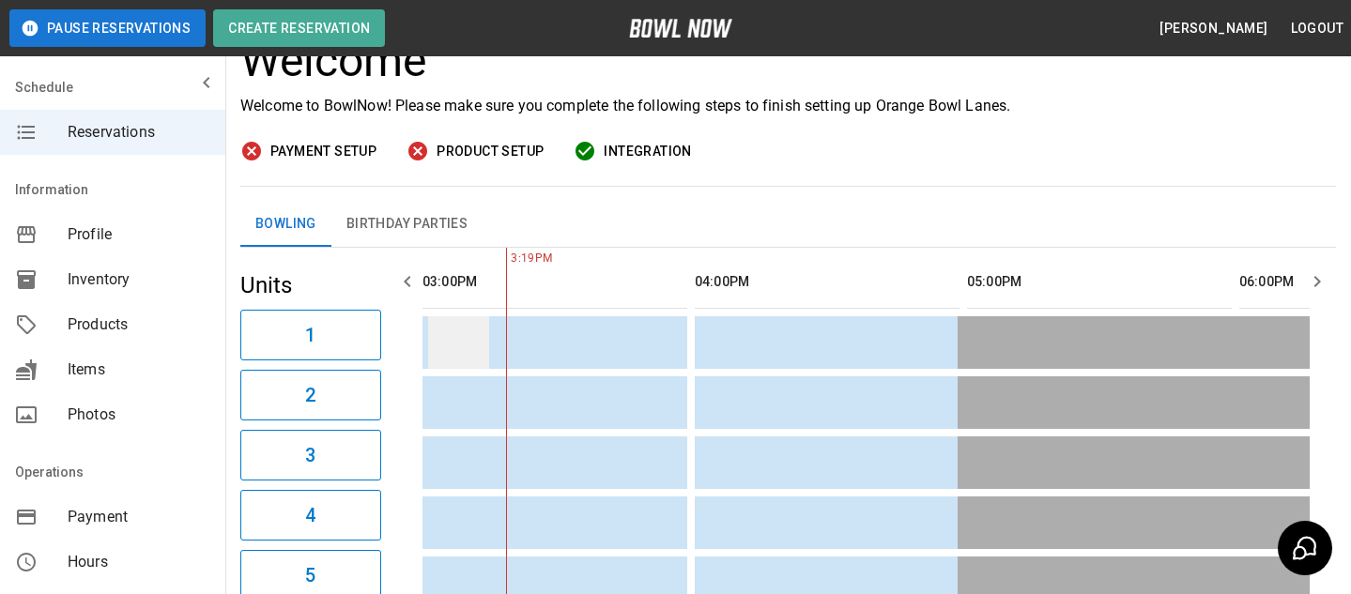
click at [435, 352] on td "sticky table" at bounding box center [458, 342] width 61 height 53
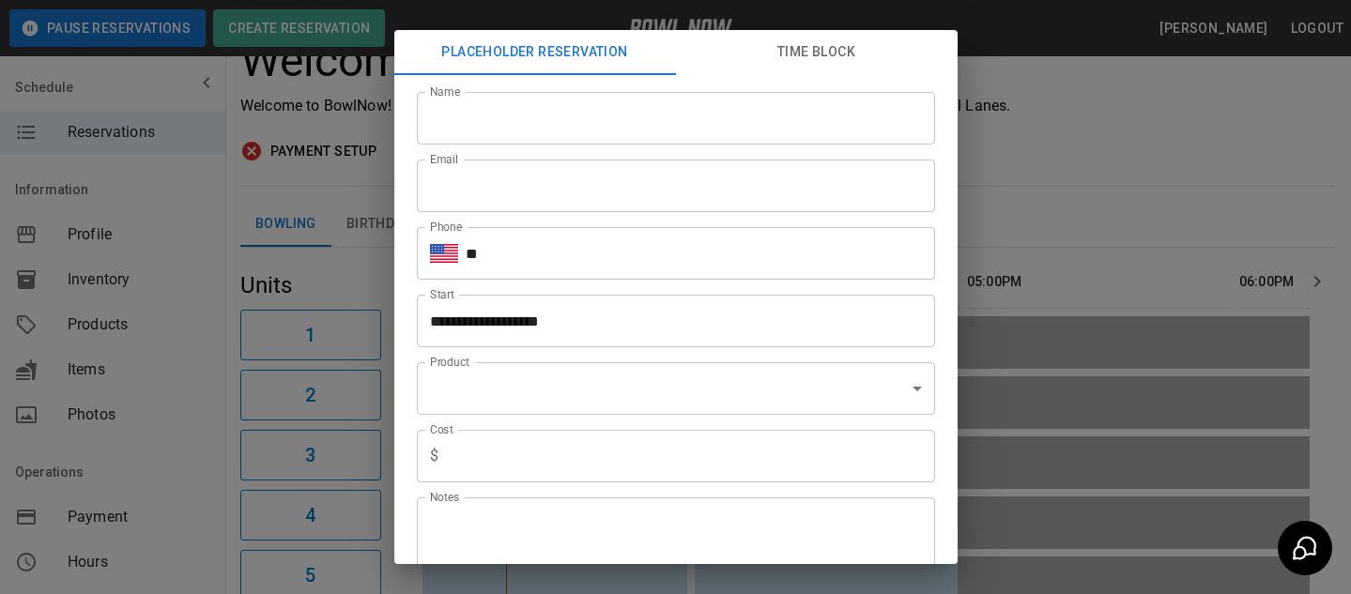
click at [789, 52] on button "Time Block" at bounding box center [817, 52] width 282 height 45
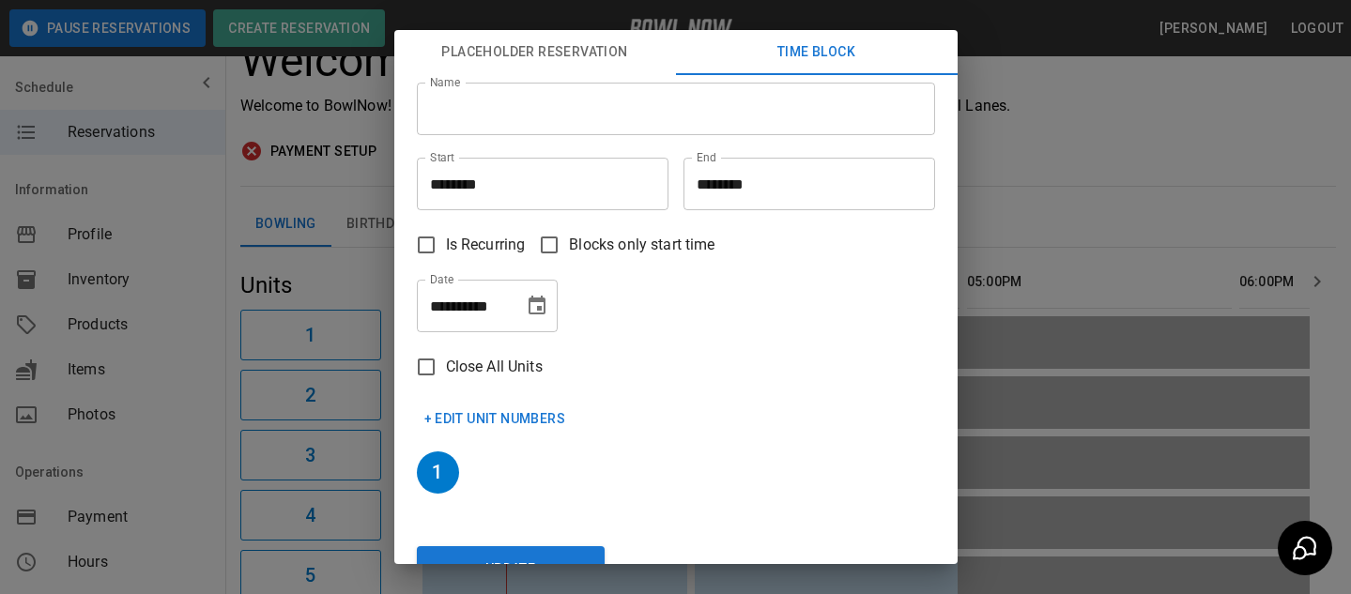
click at [1099, 271] on div "**********" at bounding box center [675, 297] width 1351 height 594
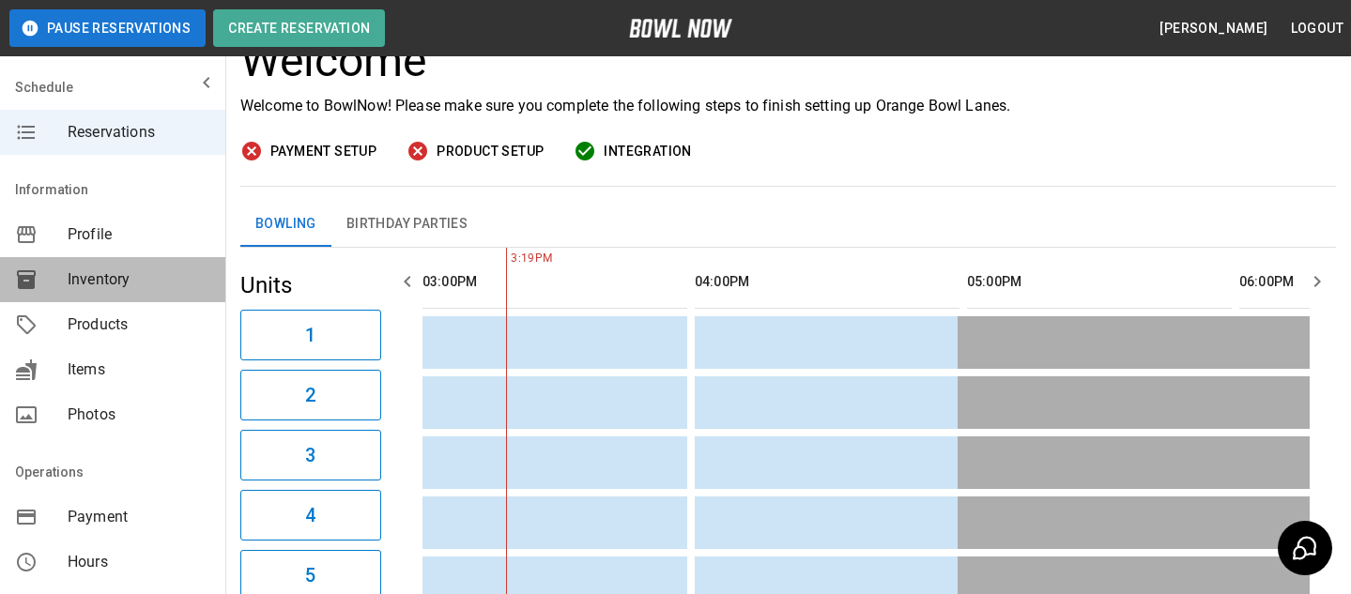
click at [181, 286] on span "Inventory" at bounding box center [139, 279] width 143 height 23
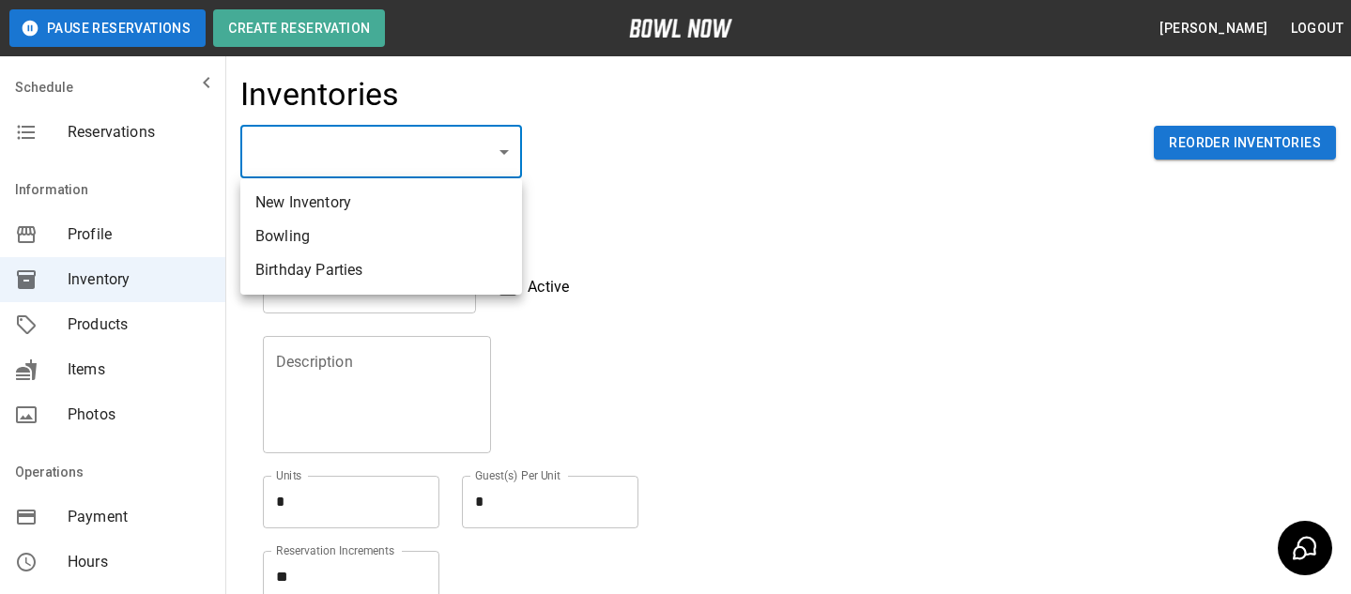
click at [324, 176] on body "Pause Reservations Create Reservation Bradey Powell Logout Schedule Reservation…" at bounding box center [675, 413] width 1351 height 827
click at [487, 166] on div at bounding box center [675, 297] width 1351 height 594
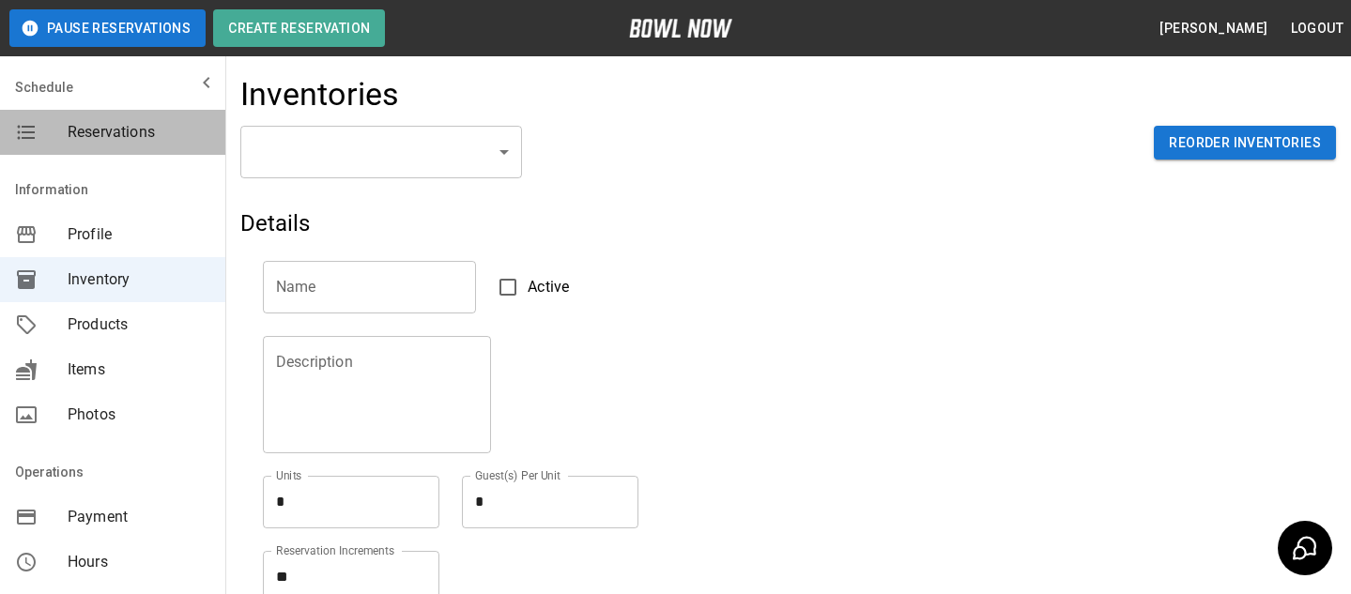
click at [145, 126] on span "Reservations" at bounding box center [139, 132] width 143 height 23
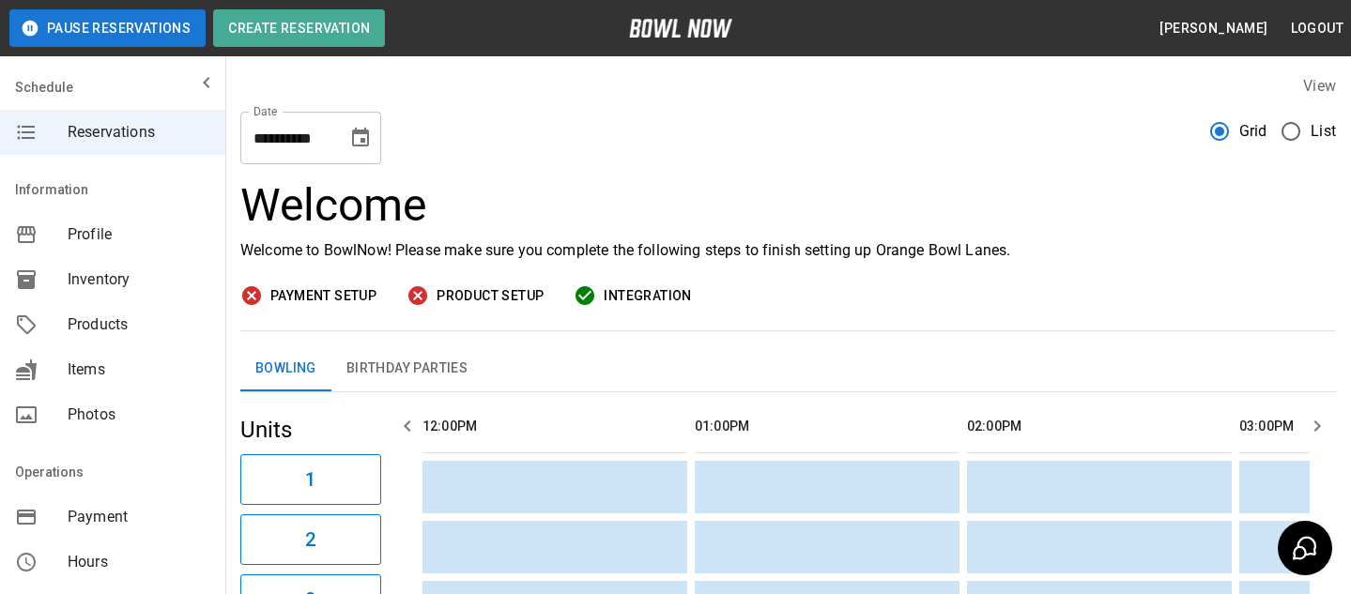
scroll to position [0, 817]
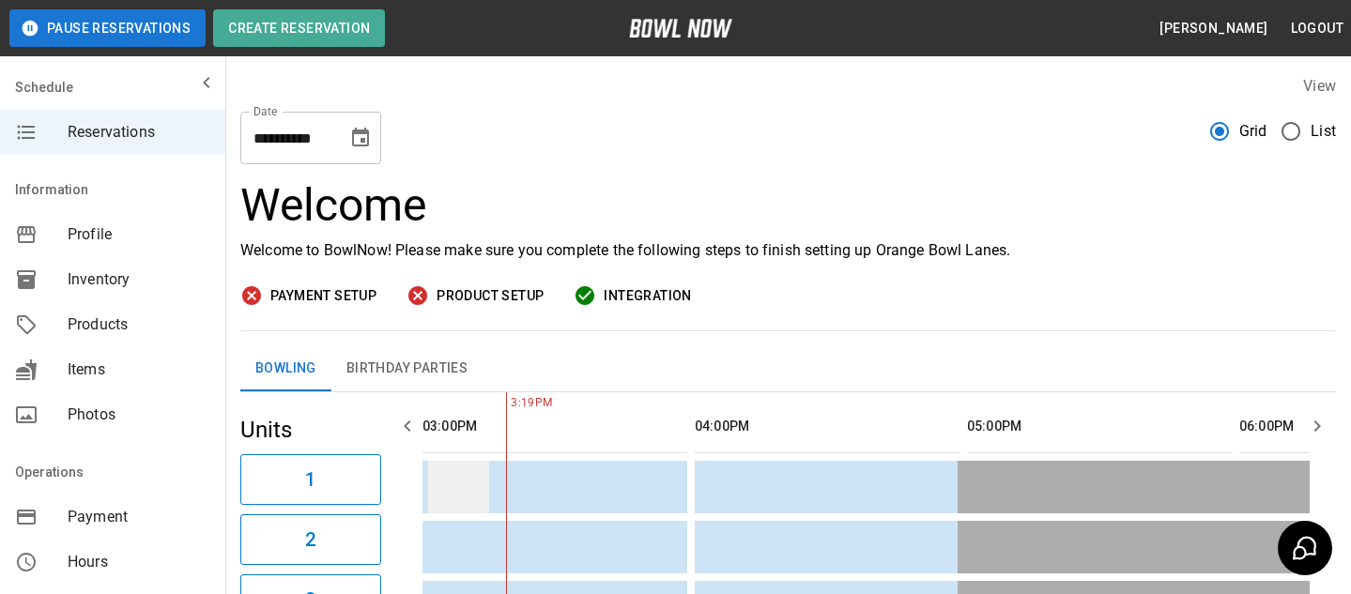
click at [461, 483] on td "sticky table" at bounding box center [458, 487] width 61 height 53
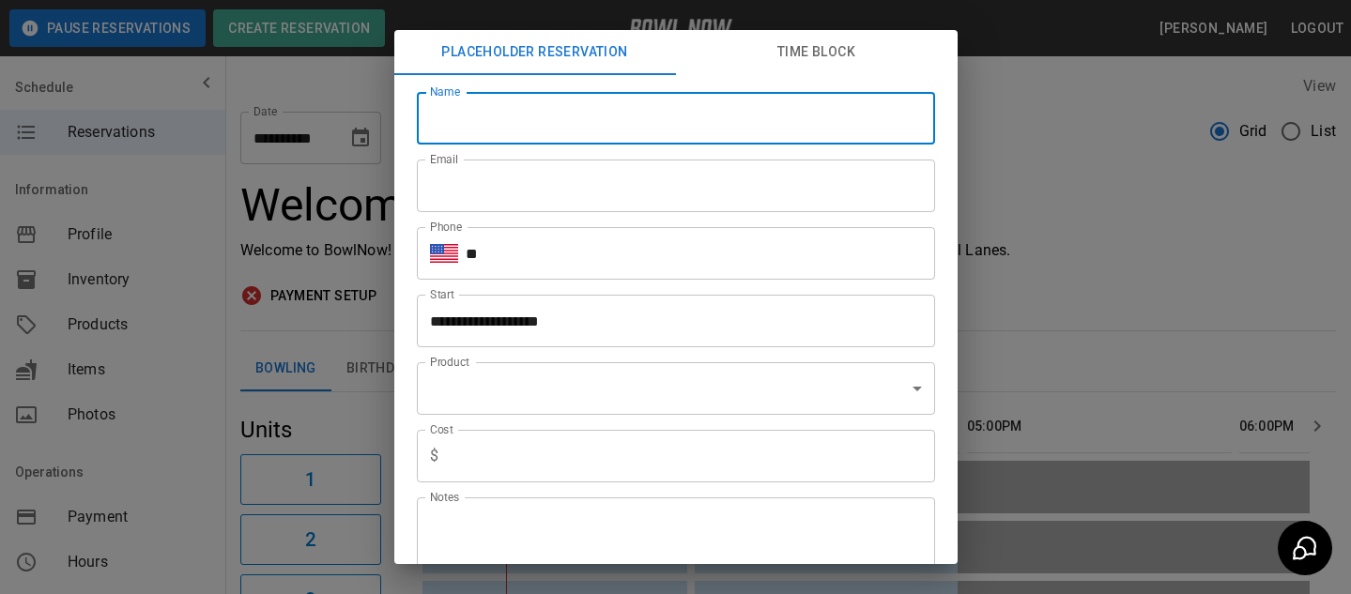
click at [667, 125] on input "Name" at bounding box center [676, 118] width 518 height 53
click at [837, 69] on button "Time Block" at bounding box center [817, 52] width 282 height 45
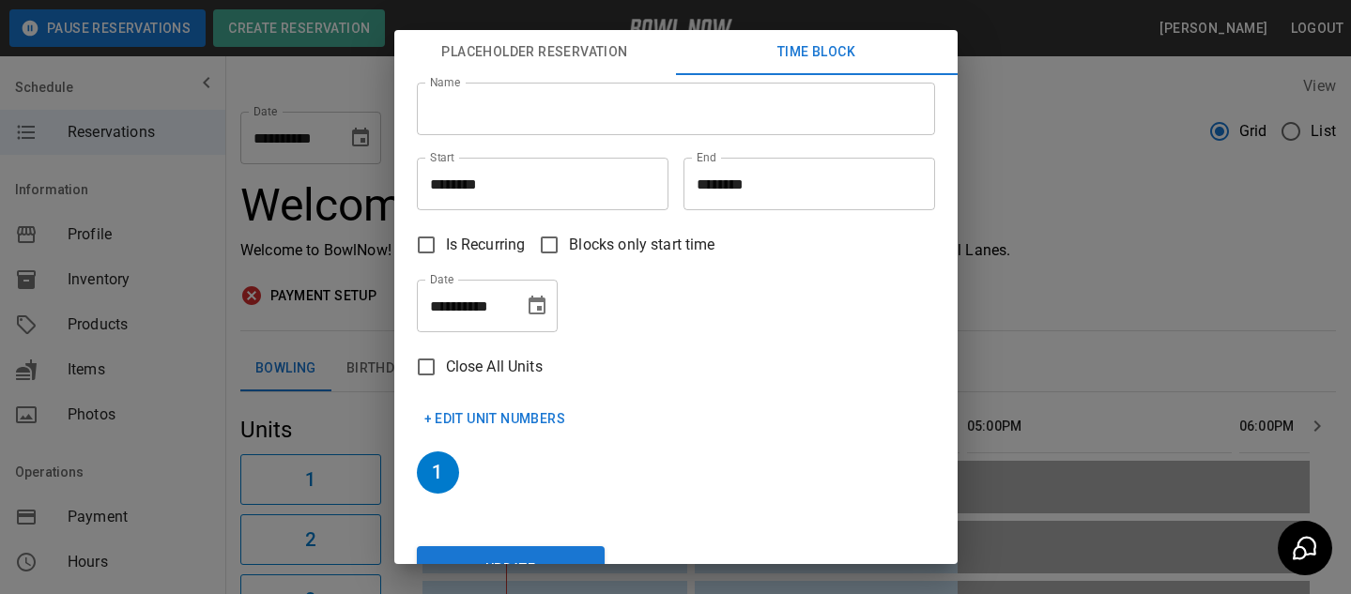
click at [580, 141] on div "Name Name" at bounding box center [668, 101] width 533 height 83
click at [651, 119] on input "Name" at bounding box center [676, 109] width 518 height 53
click at [467, 262] on label "Is Recurring" at bounding box center [465, 244] width 119 height 39
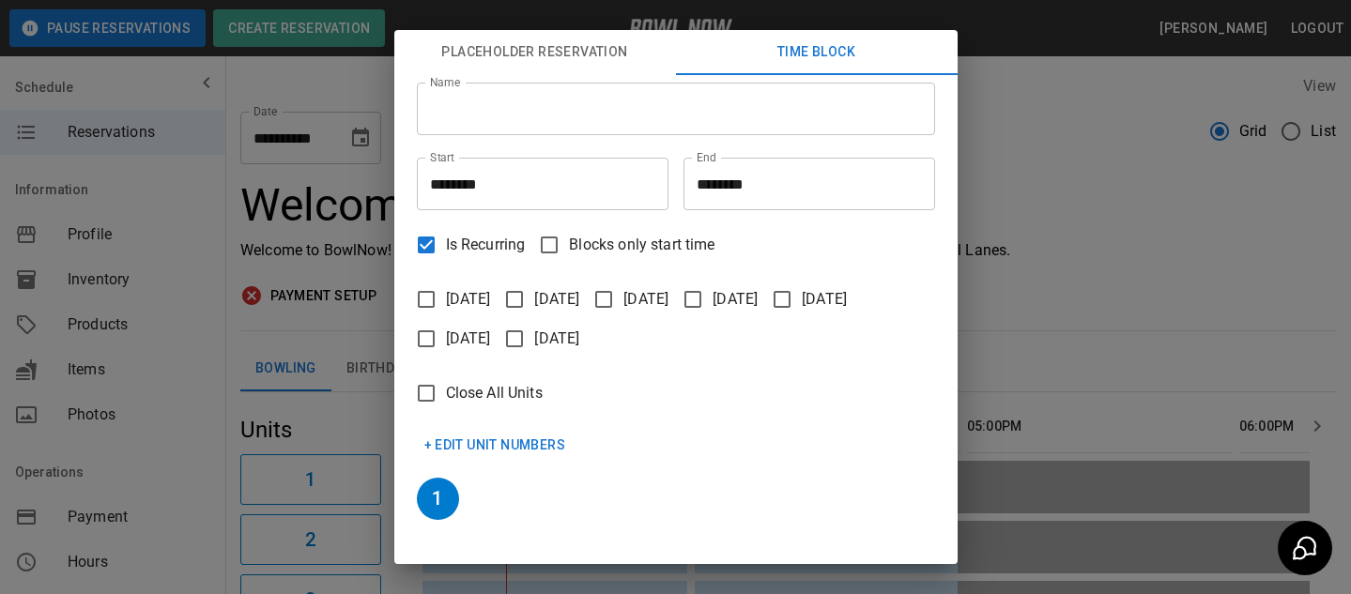
click at [990, 247] on div "Placeholder Reservation Time Block Name Name Start ******** Start End ******** …" at bounding box center [675, 297] width 1351 height 594
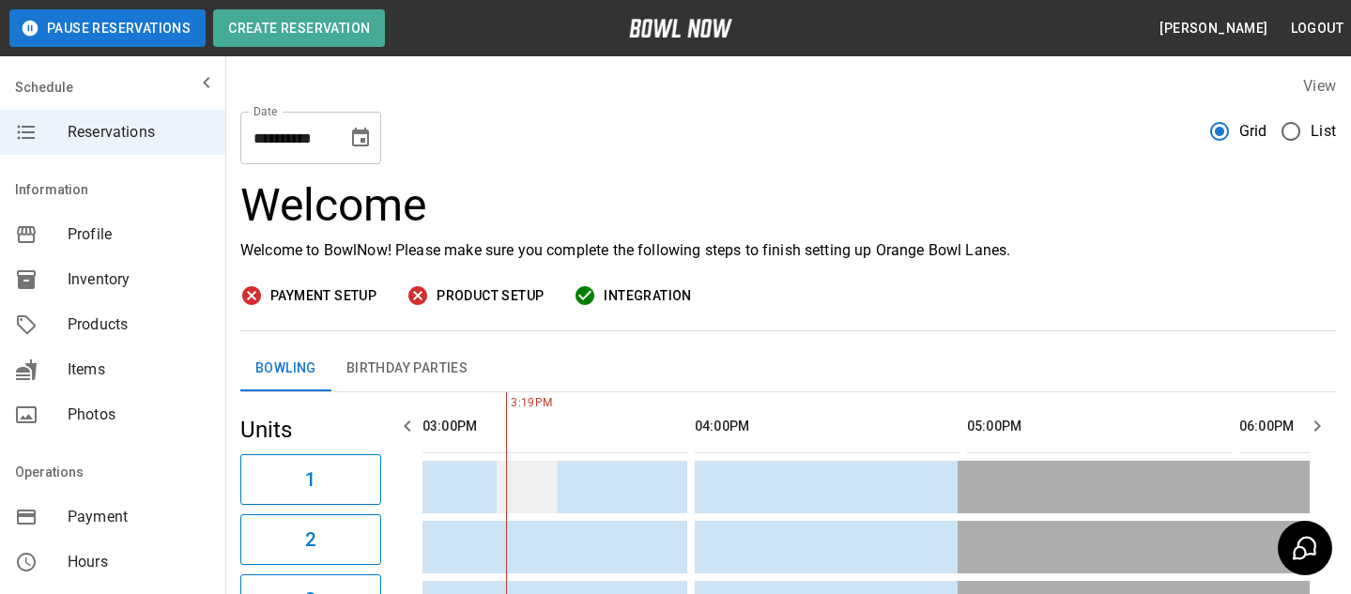
click at [497, 484] on td "sticky table" at bounding box center [527, 487] width 61 height 53
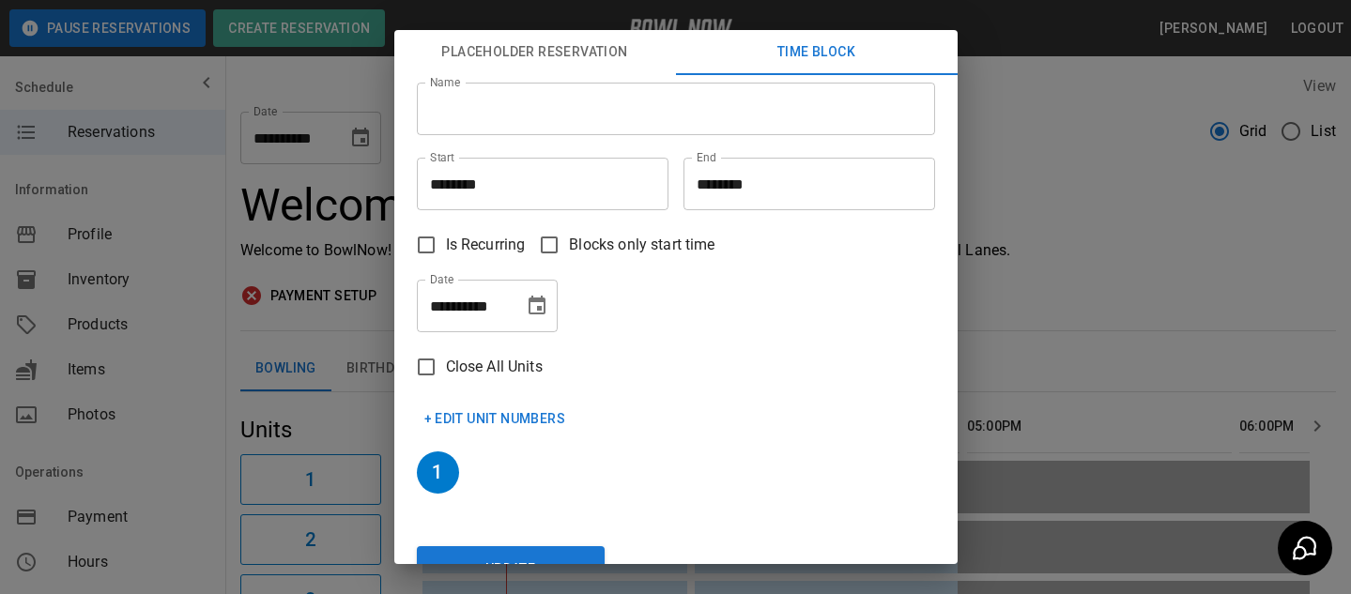
click at [507, 416] on button "+ Edit Unit Numbers" at bounding box center [495, 419] width 157 height 35
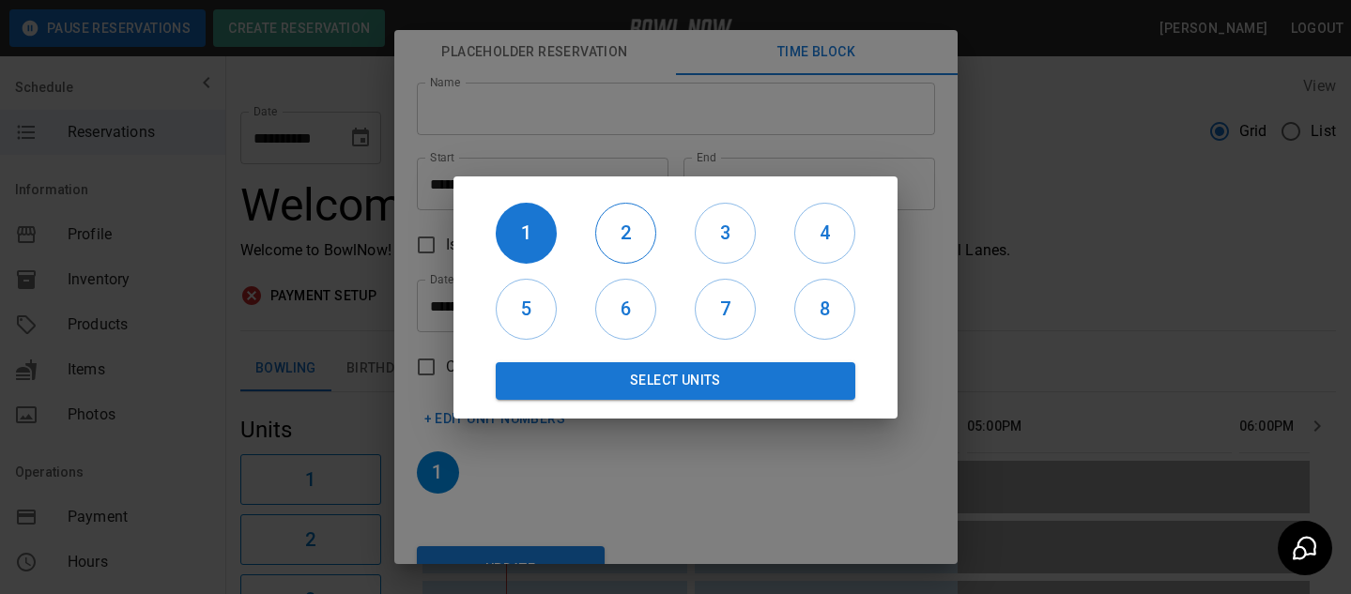
click at [617, 249] on button "2" at bounding box center [625, 233] width 61 height 61
click at [911, 176] on div "1 2 3 4 5 6 7 8 Select Units" at bounding box center [675, 297] width 504 height 594
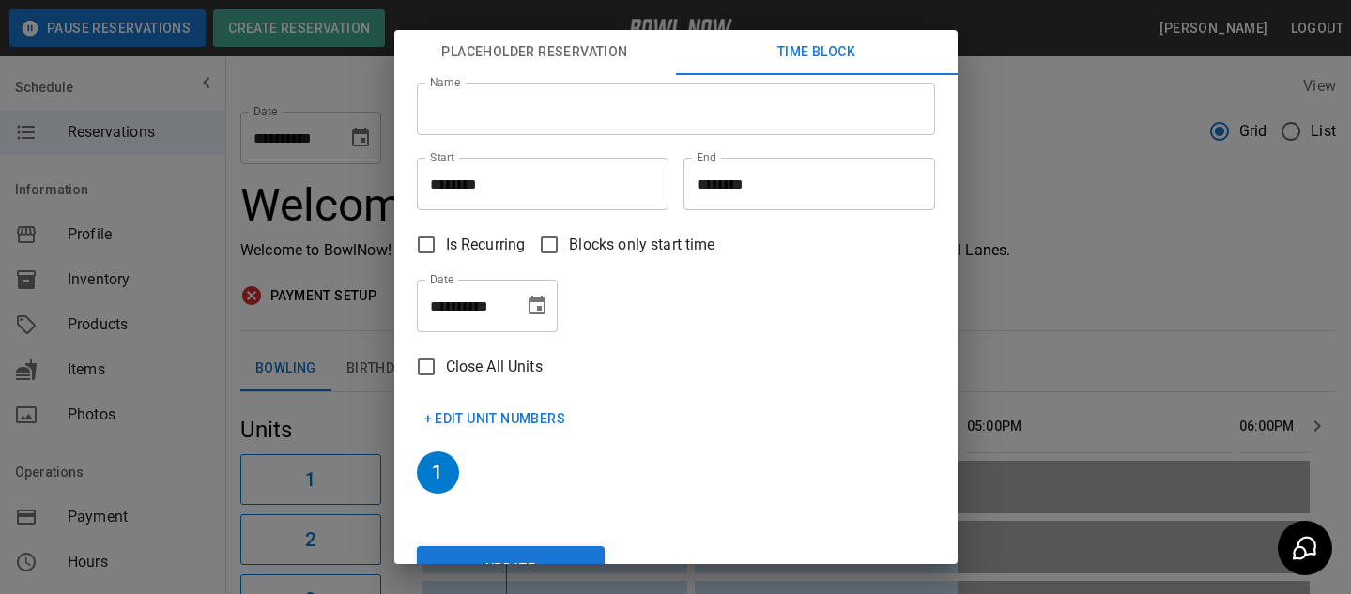
click at [1072, 285] on div "**********" at bounding box center [675, 297] width 1351 height 594
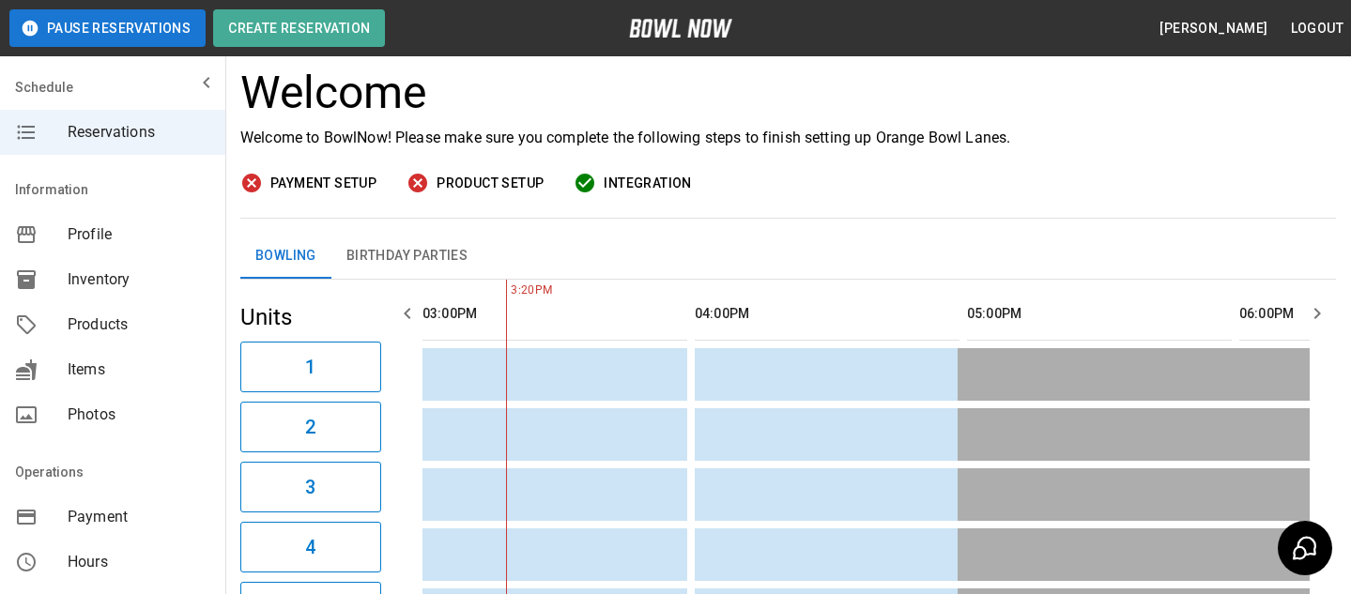
scroll to position [129, 0]
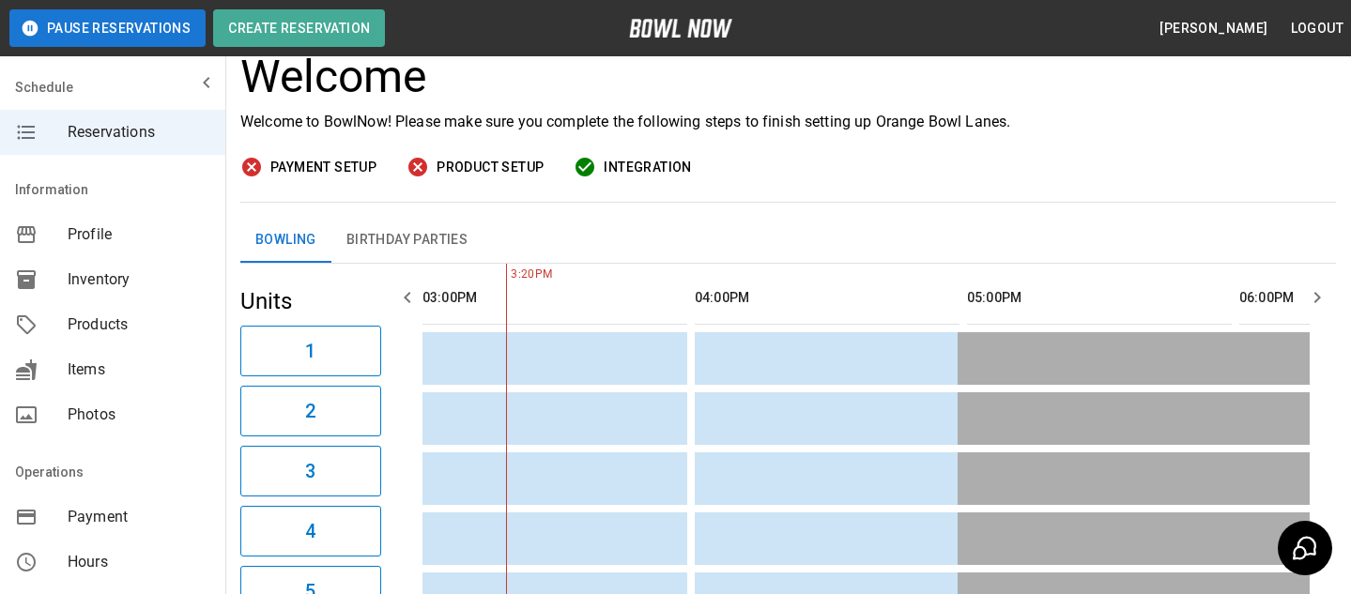
click at [115, 319] on span "Products" at bounding box center [139, 325] width 143 height 23
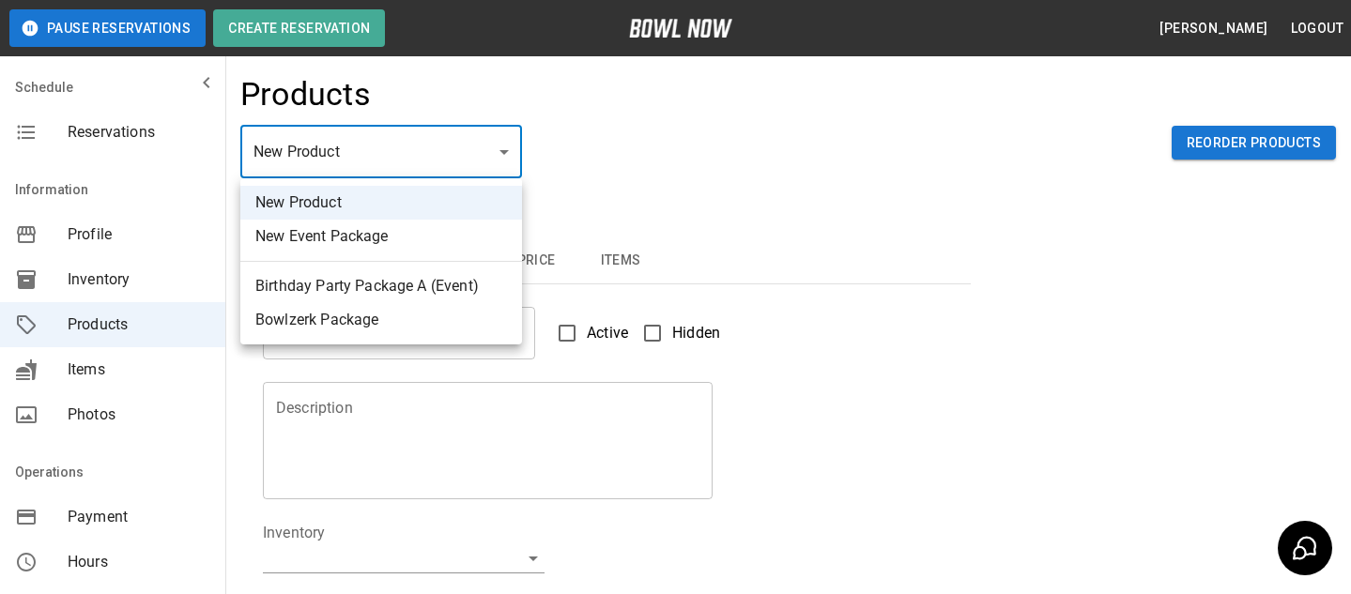
click at [456, 168] on body "Pause Reservations Create Reservation Bradey Powell Logout Schedule Reservation…" at bounding box center [675, 605] width 1351 height 1210
click at [580, 148] on div at bounding box center [675, 297] width 1351 height 594
click at [452, 157] on body "Pause Reservations Create Reservation Bradey Powell Logout Schedule Reservation…" at bounding box center [675, 605] width 1351 height 1210
click at [482, 184] on ul "New Product New Event Package Birthday Party Package A (Event) Bowlzerk Package" at bounding box center [381, 261] width 282 height 166
click at [485, 204] on li "New Product" at bounding box center [381, 203] width 282 height 34
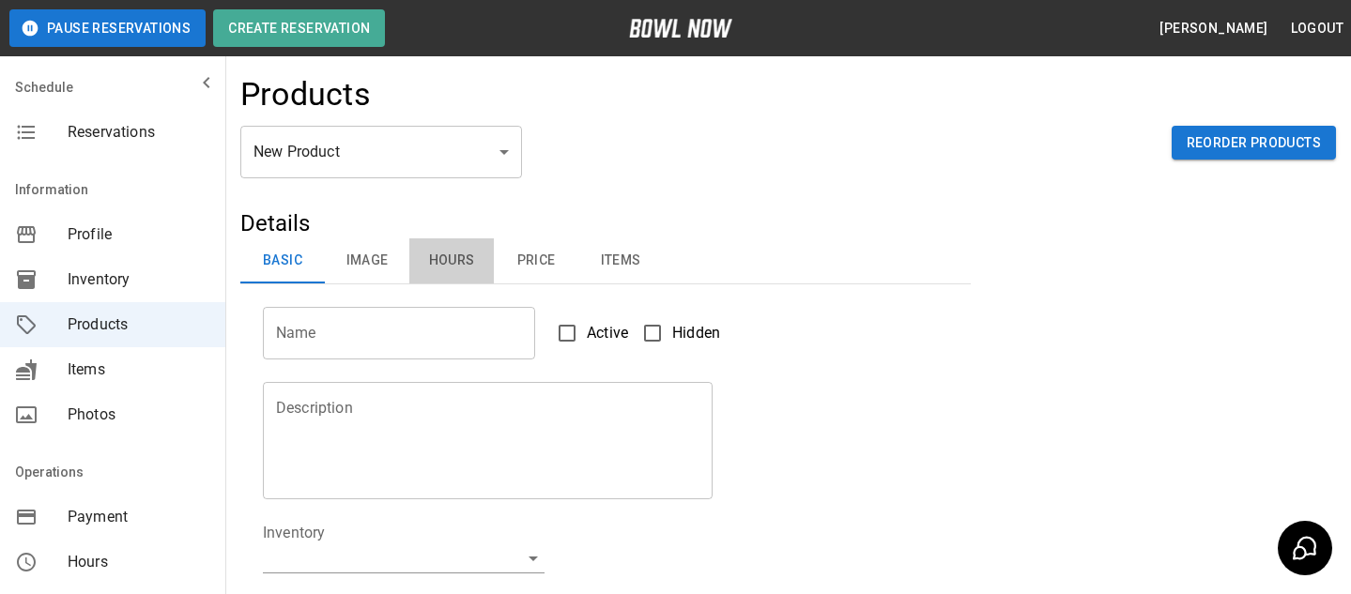
click at [471, 253] on button "Hours" at bounding box center [451, 260] width 84 height 45
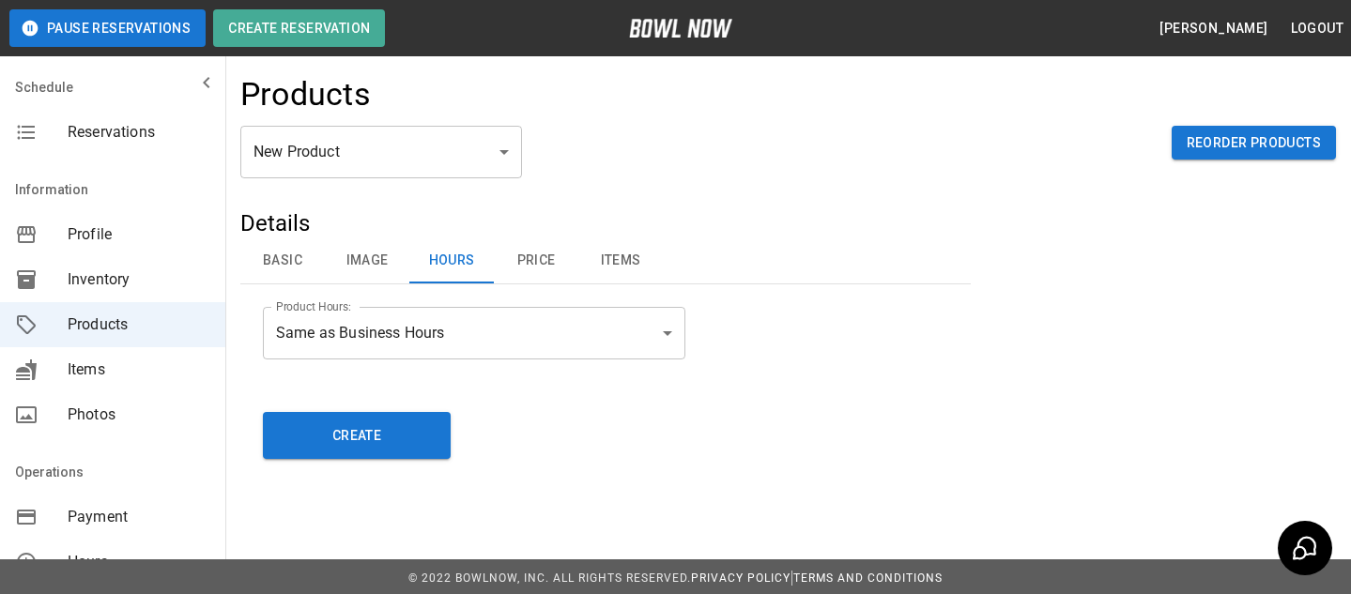
scroll to position [4, 0]
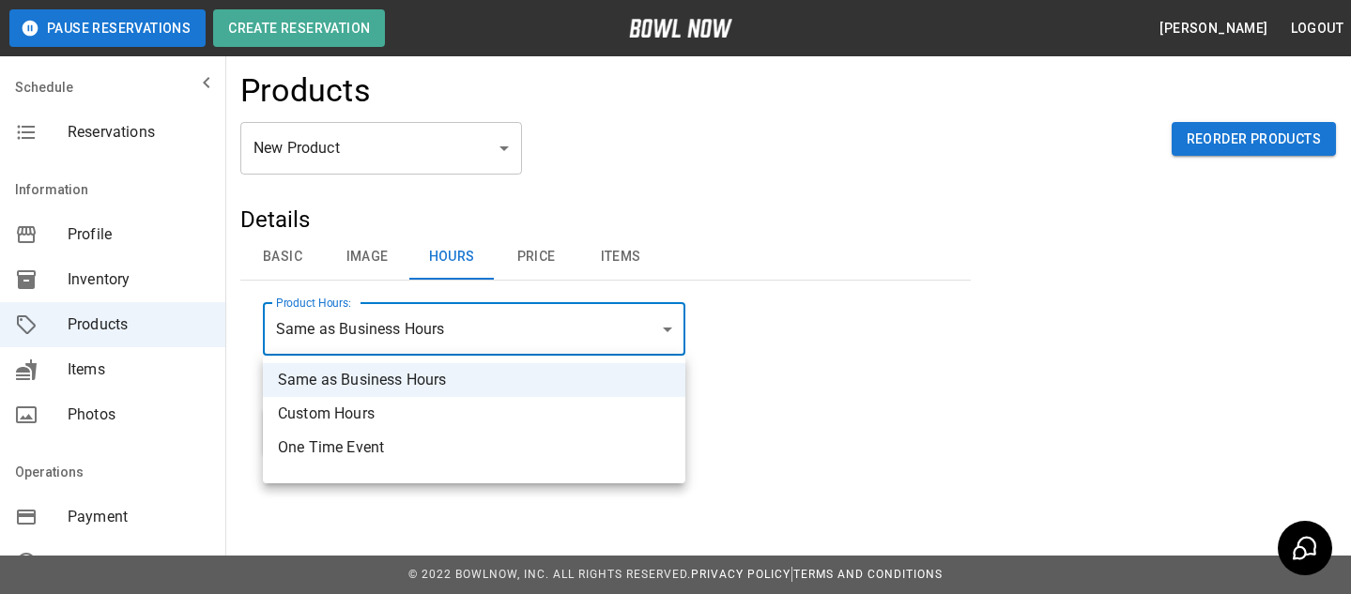
click at [523, 332] on body "Pause Reservations Create Reservation Bradey Powell Logout Schedule Reservation…" at bounding box center [675, 295] width 1351 height 598
click at [468, 421] on li "Custom Hours" at bounding box center [474, 414] width 422 height 34
type input "******"
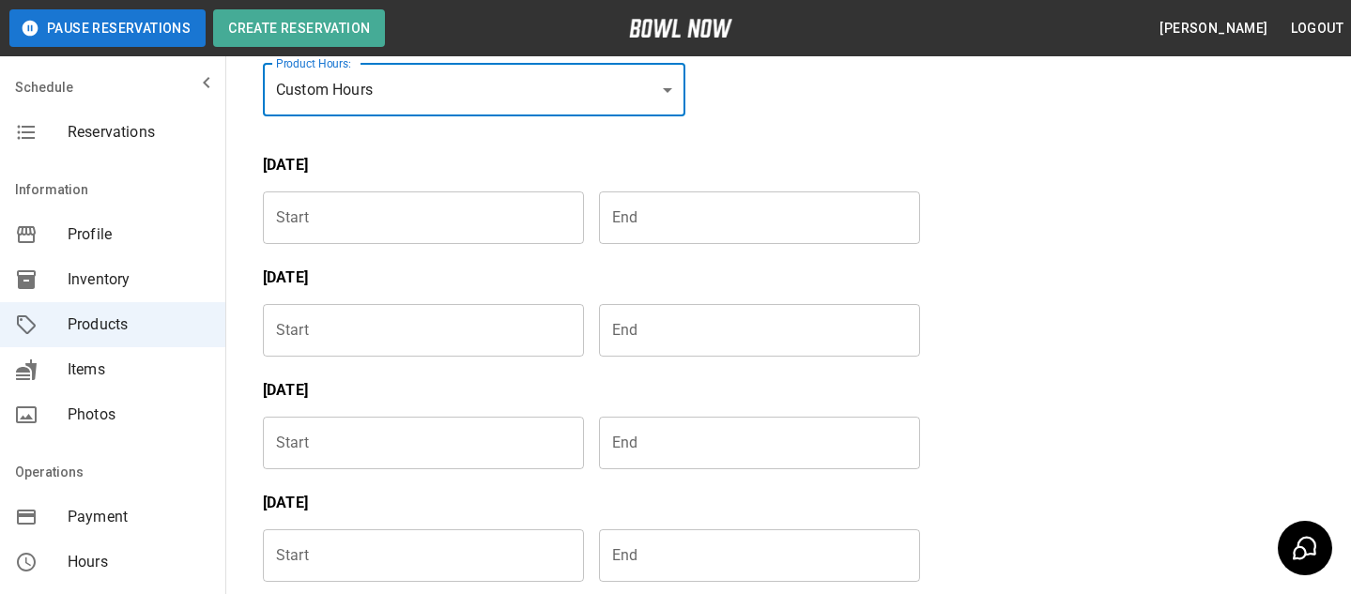
scroll to position [257, 0]
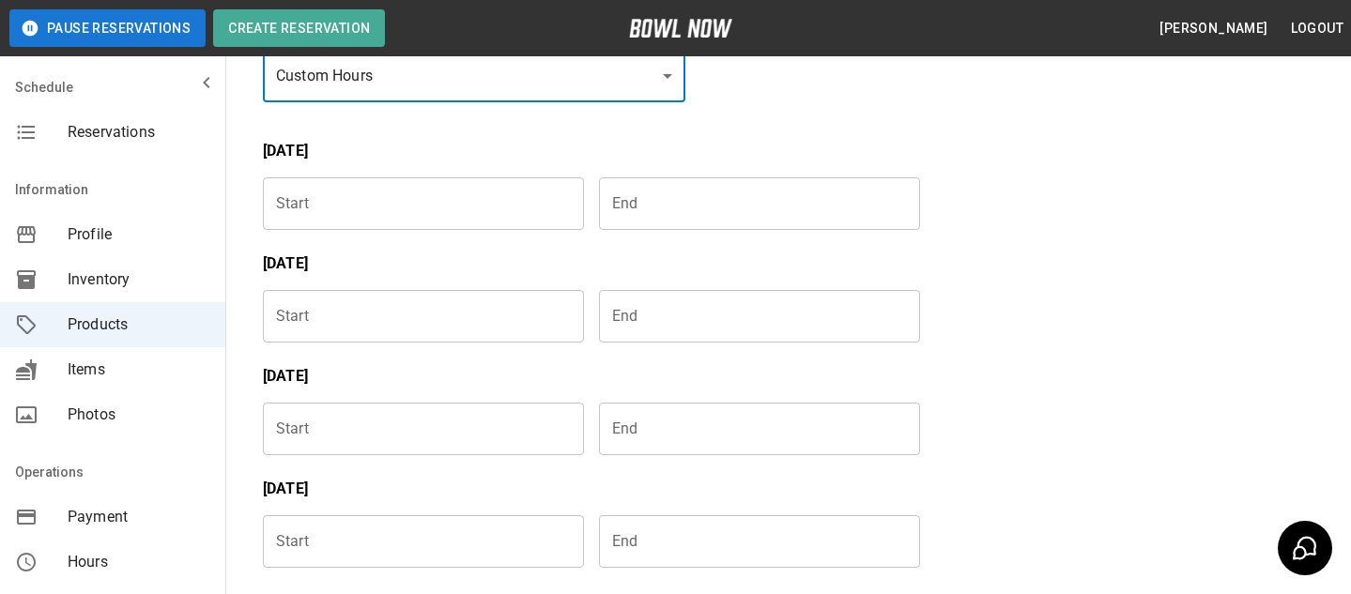
click at [479, 335] on input "Choose time" at bounding box center [417, 316] width 308 height 53
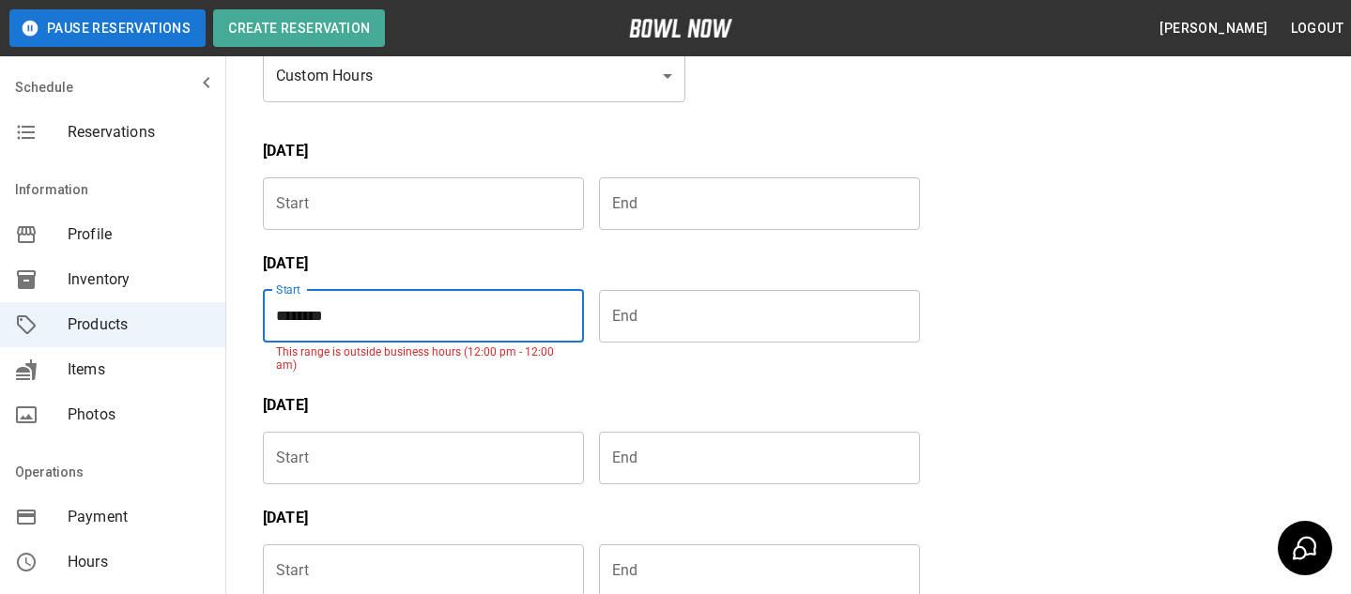
click at [548, 331] on input "********" at bounding box center [417, 316] width 308 height 53
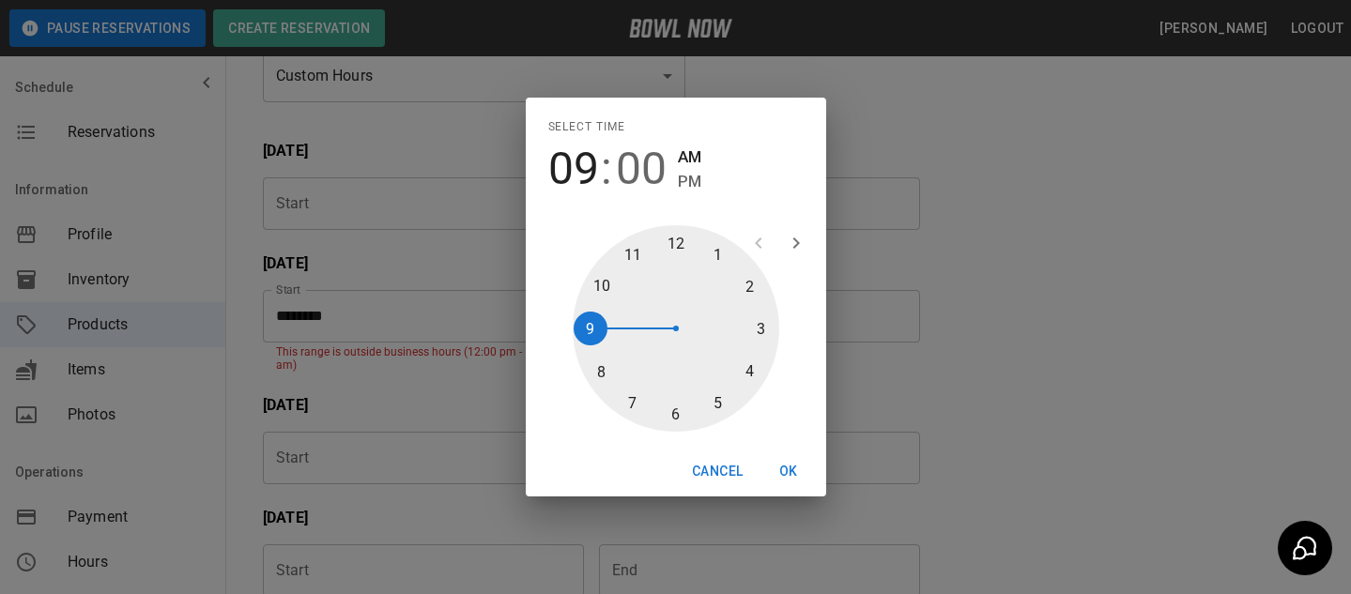
click at [682, 173] on span "PM" at bounding box center [689, 181] width 23 height 25
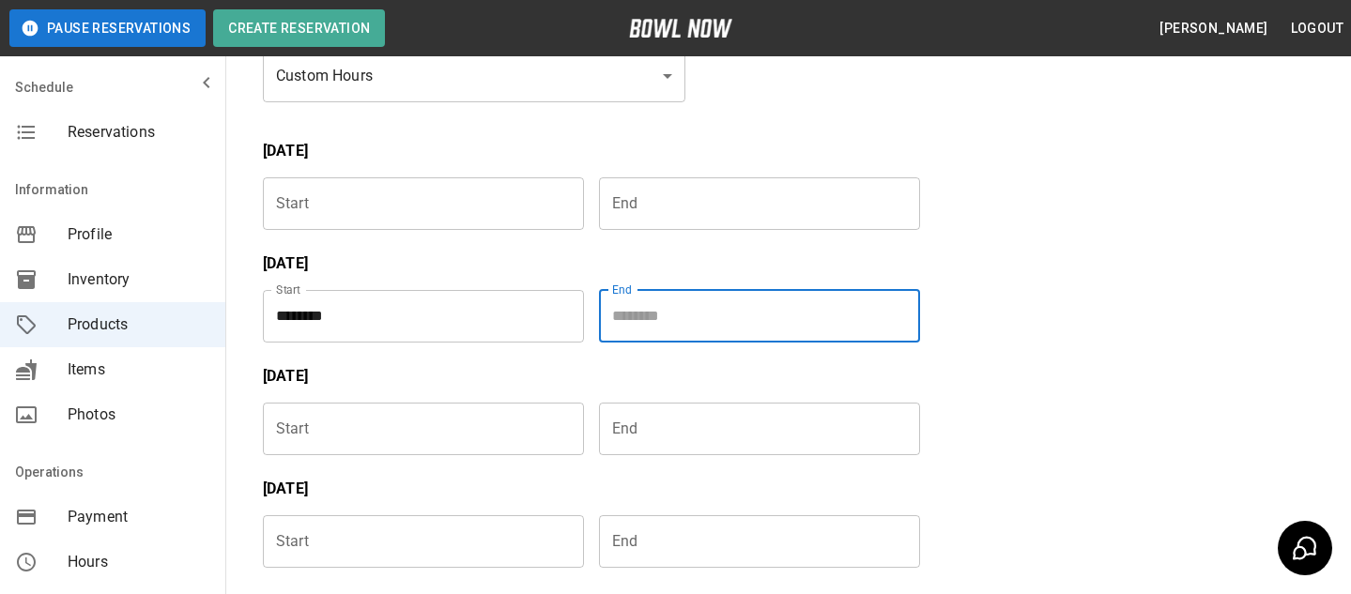
click at [724, 315] on input "Choose time" at bounding box center [753, 316] width 308 height 53
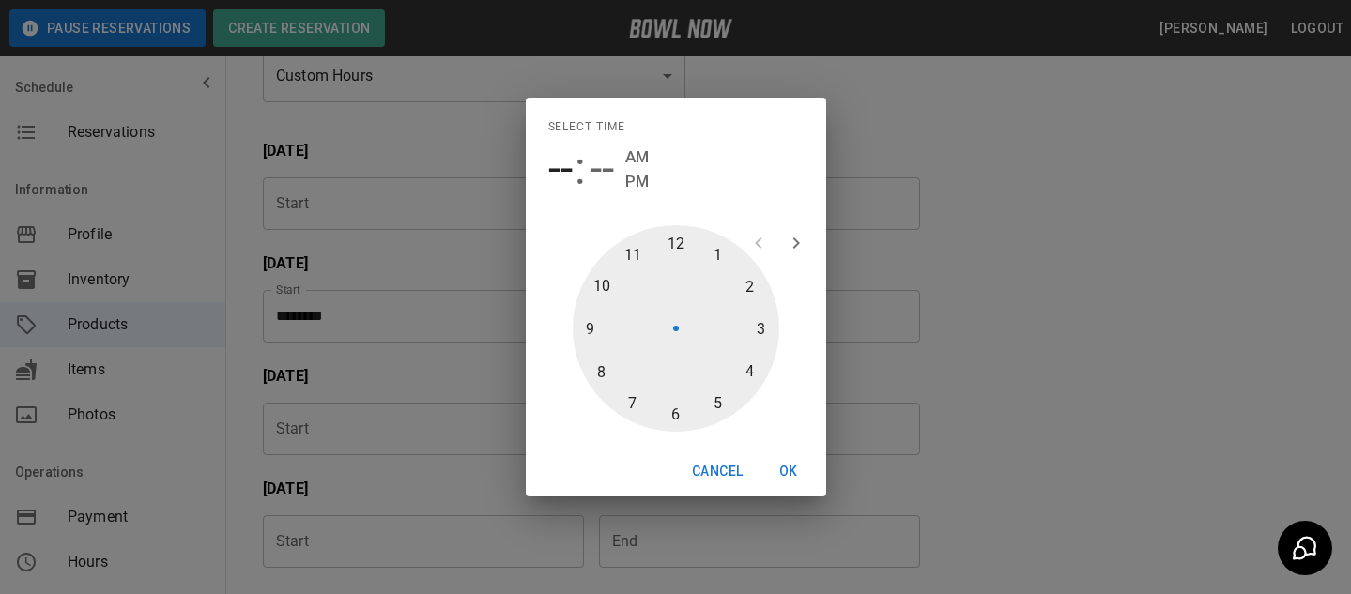
click at [447, 318] on div "Select time -- : -- AM PM 1 2 3 4 5 6 7 8 9 10 11 12 Cancel OK" at bounding box center [675, 297] width 1351 height 594
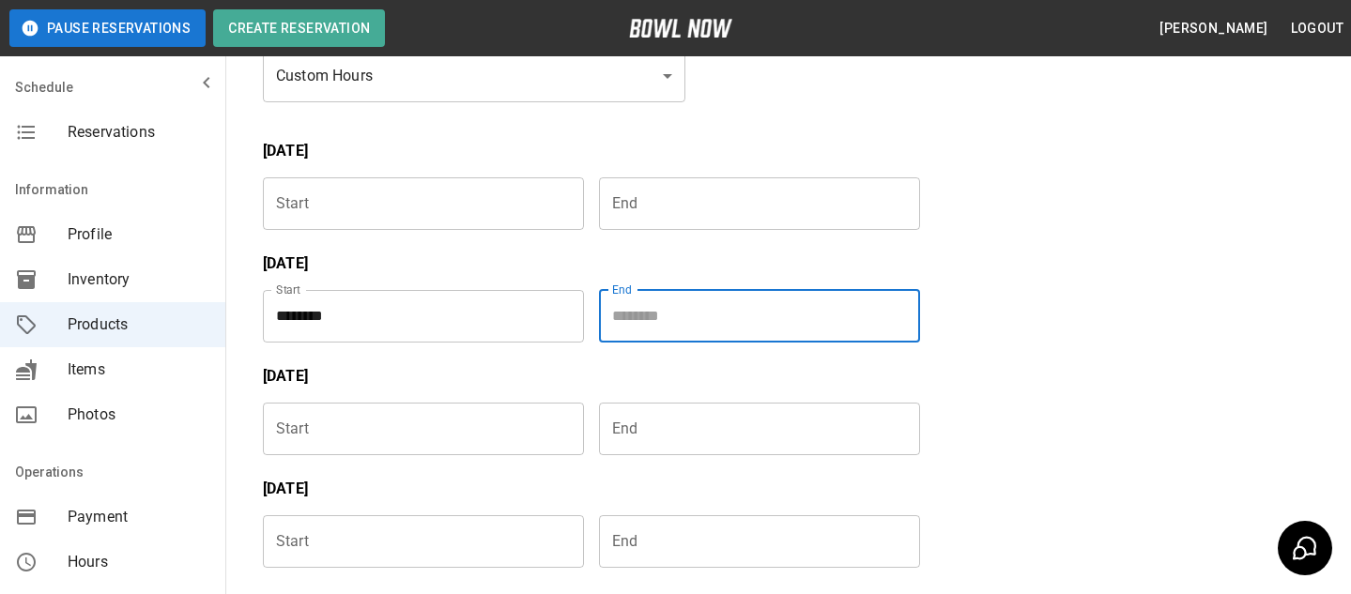
click at [449, 314] on input "********" at bounding box center [417, 316] width 308 height 53
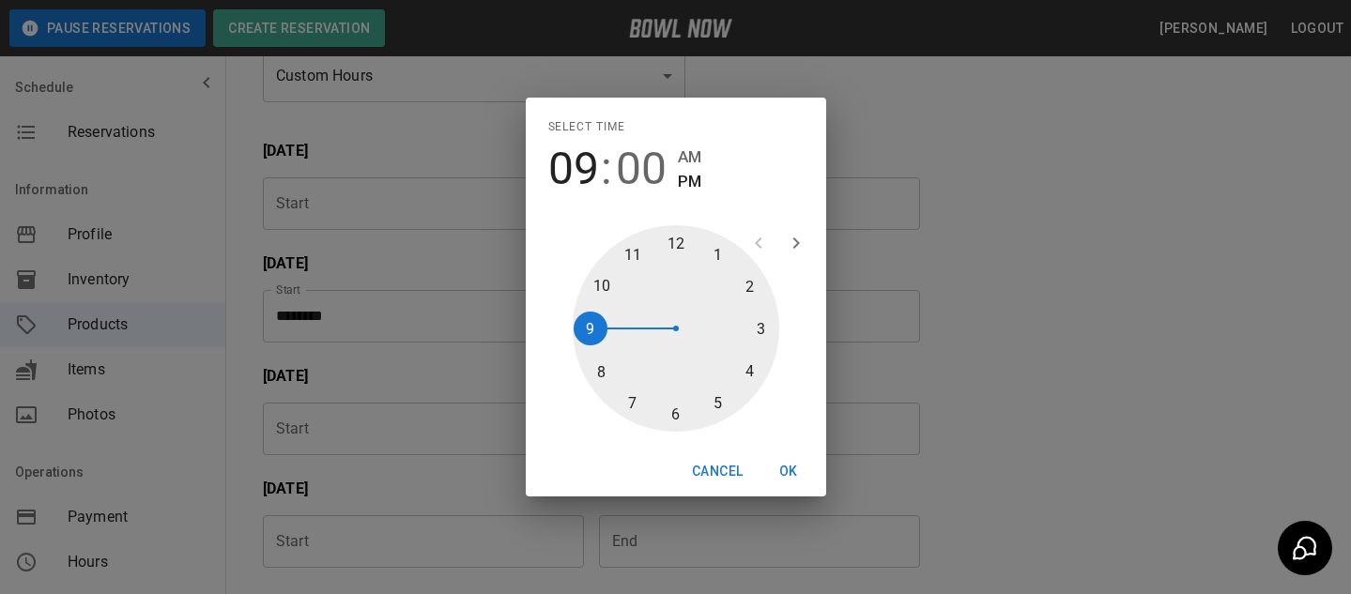
click at [633, 165] on span "00" at bounding box center [641, 169] width 51 height 53
type input "********"
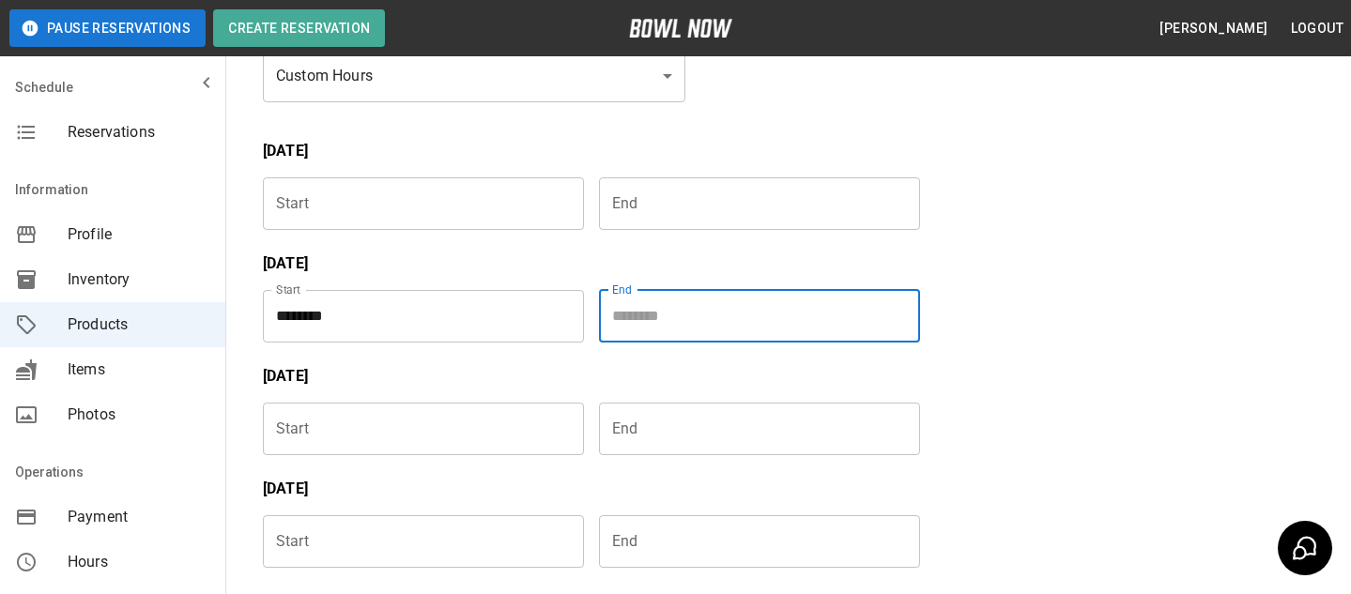
click at [760, 326] on input "Choose time" at bounding box center [753, 316] width 308 height 53
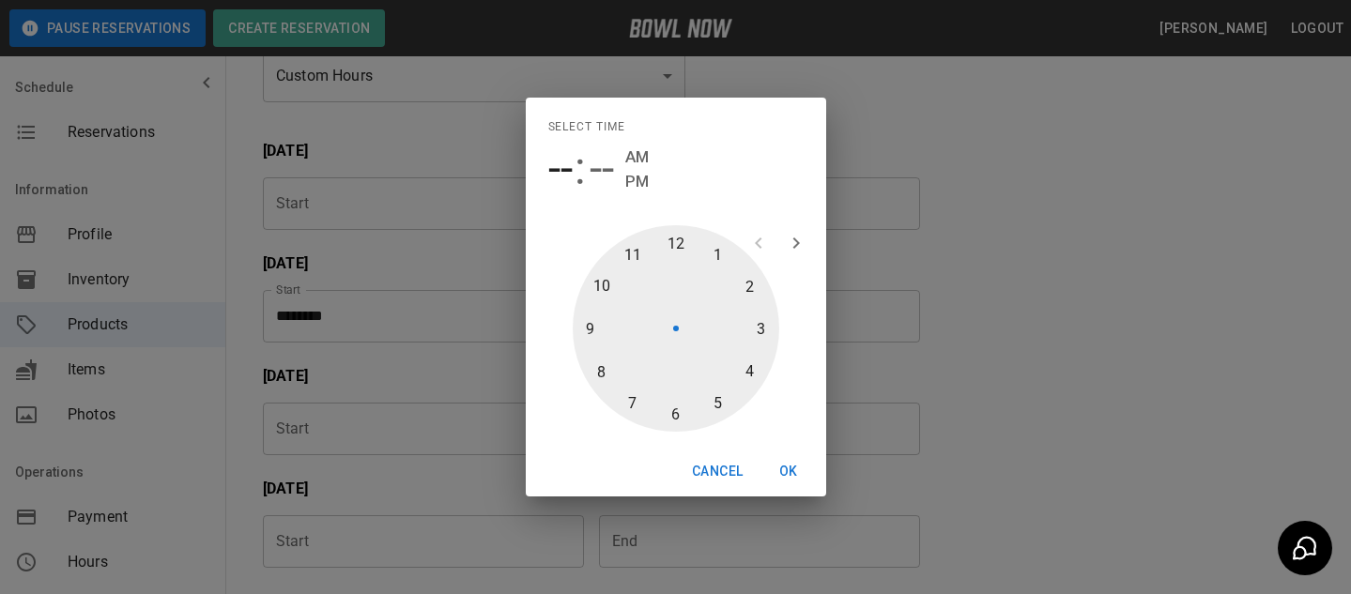
type input "********"
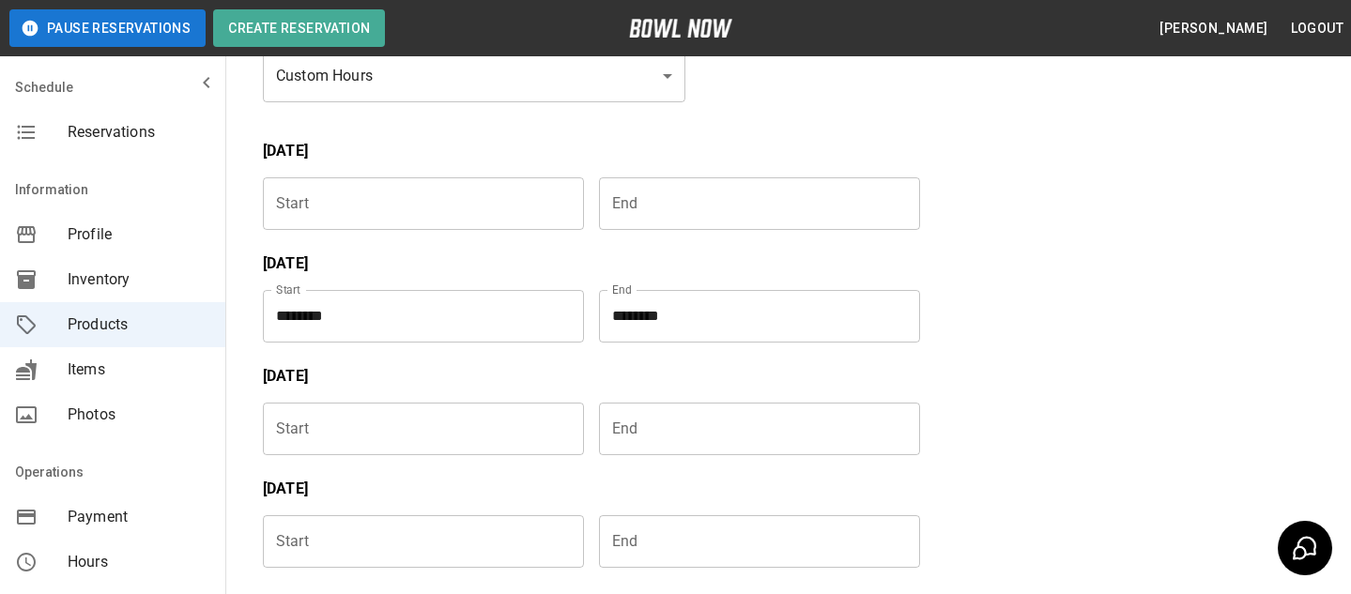
click at [699, 363] on div "Tuesday" at bounding box center [584, 365] width 672 height 45
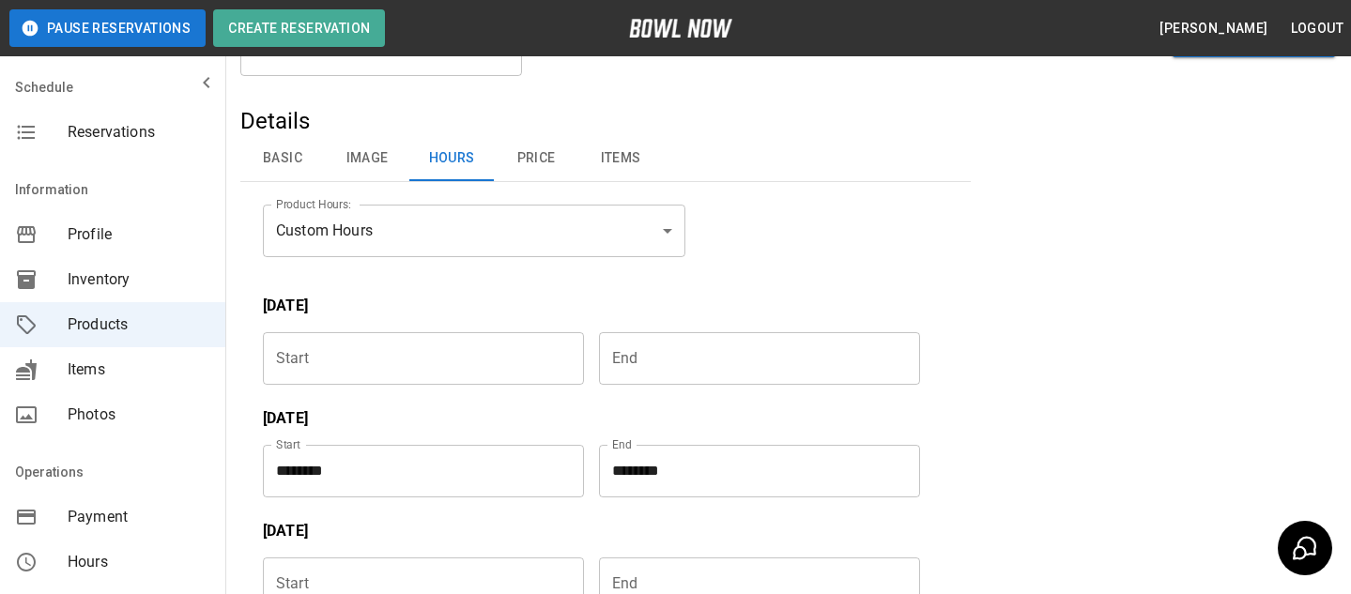
scroll to position [0, 0]
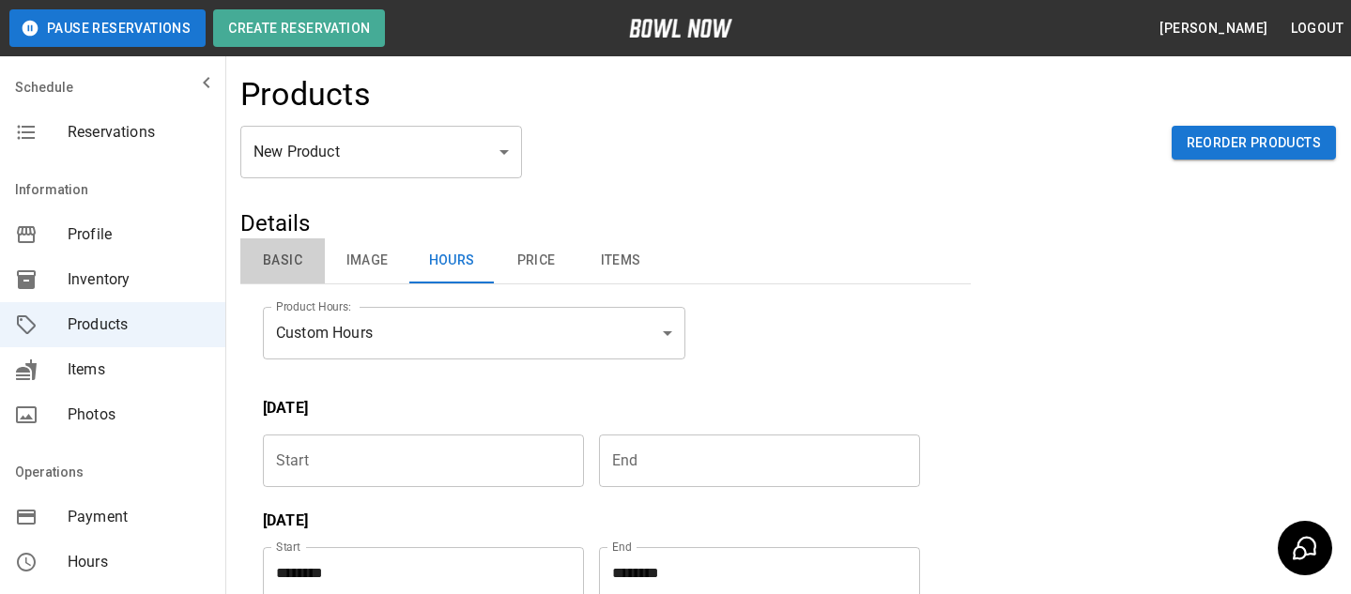
click at [265, 276] on button "Basic" at bounding box center [282, 260] width 84 height 45
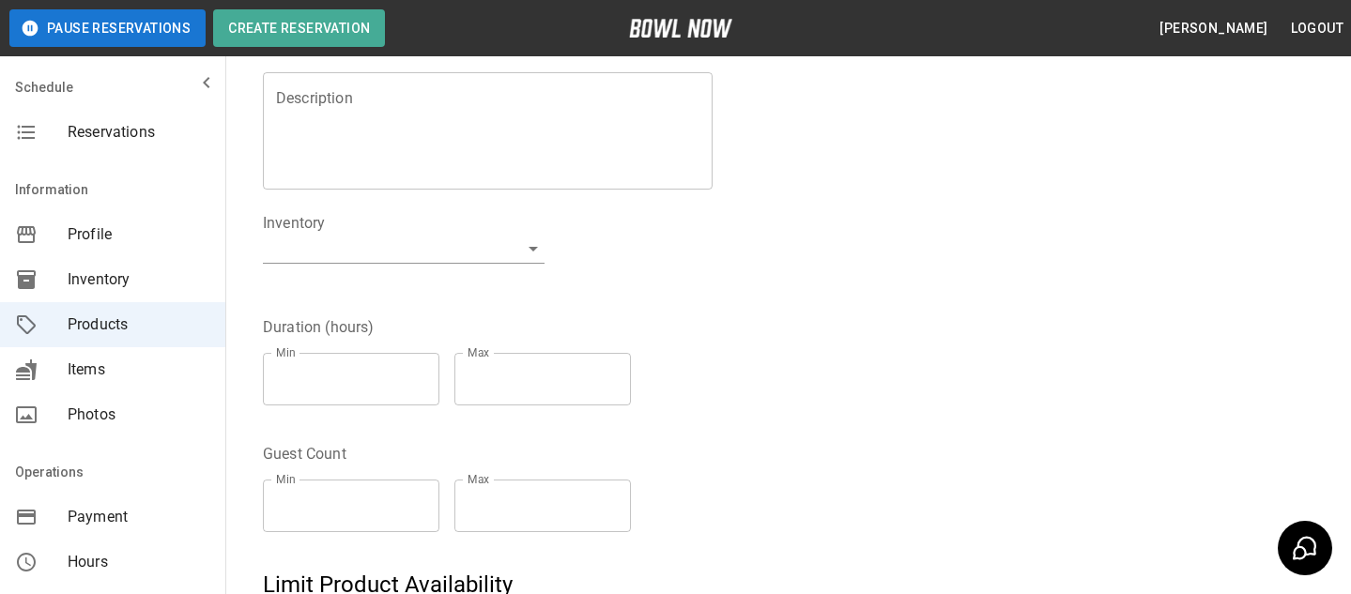
scroll to position [323, 0]
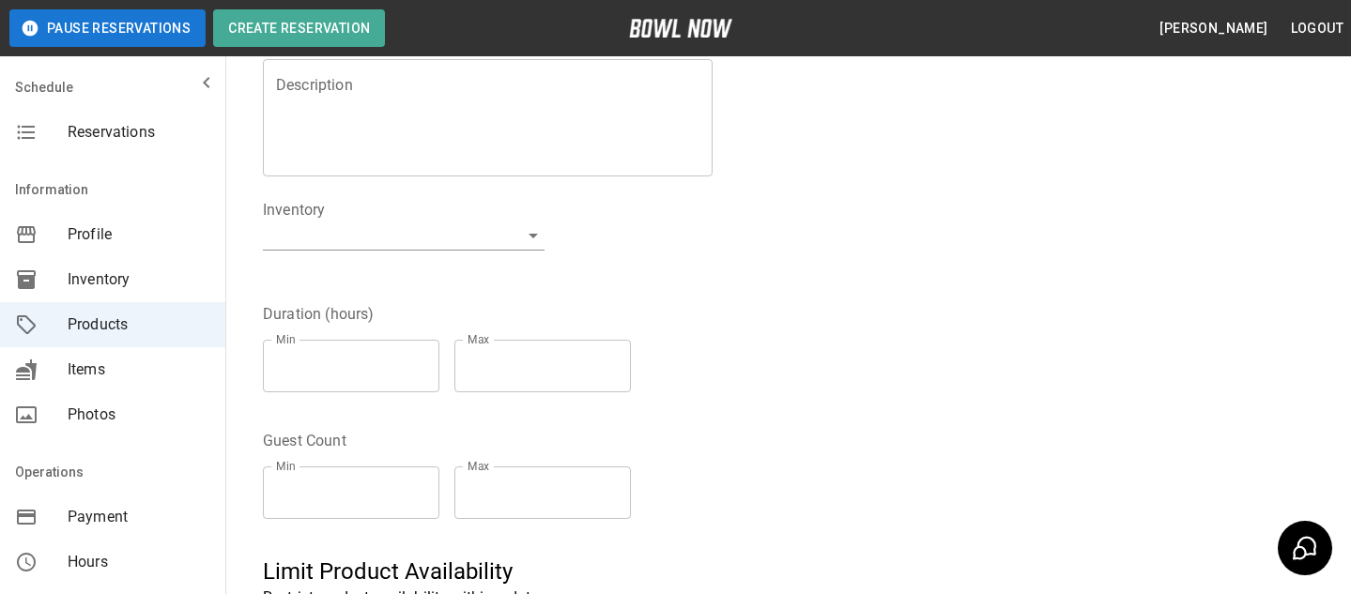
click at [267, 452] on div "Min * Min Max * Max" at bounding box center [454, 493] width 383 height 83
click at [274, 436] on legend "Guest Count" at bounding box center [305, 441] width 84 height 22
click at [424, 486] on input "*" at bounding box center [351, 493] width 176 height 53
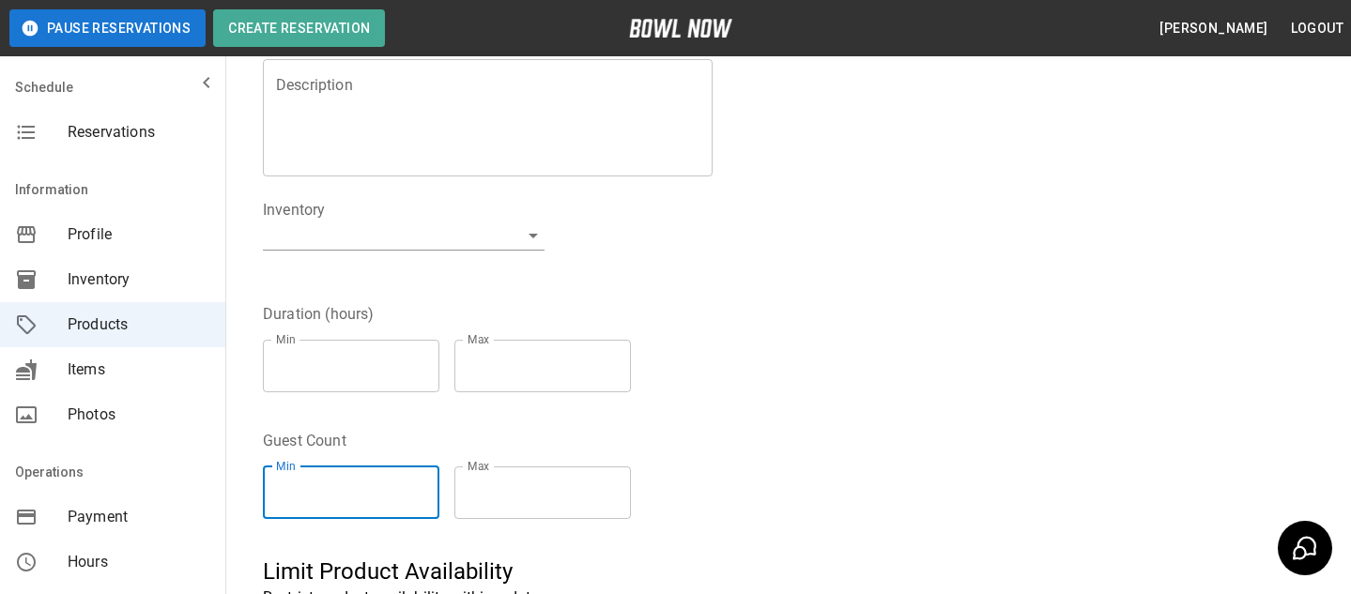
type input "*"
click at [424, 486] on input "*" at bounding box center [351, 493] width 176 height 53
click at [436, 434] on fieldset "Guest Count Min * Min Max * Max" at bounding box center [454, 482] width 383 height 104
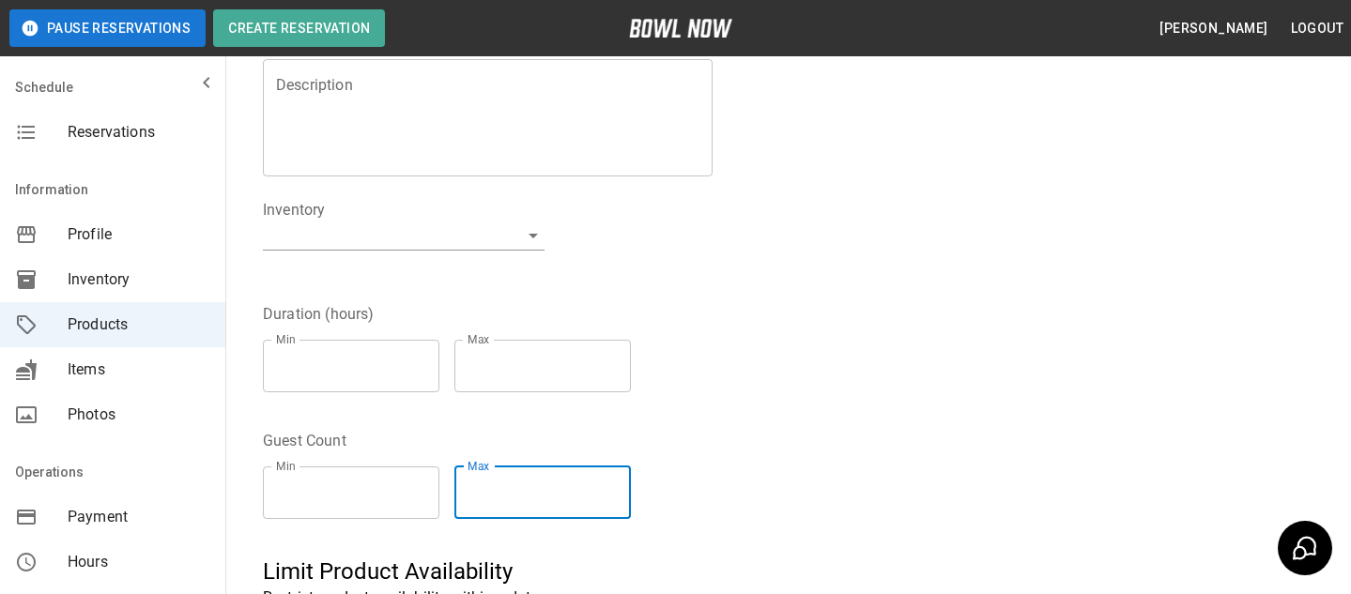
click at [620, 486] on input "**" at bounding box center [542, 493] width 176 height 53
type input "**"
click at [620, 486] on input "**" at bounding box center [542, 493] width 176 height 53
click at [634, 457] on div "Min * Min Max ** Max" at bounding box center [454, 493] width 383 height 83
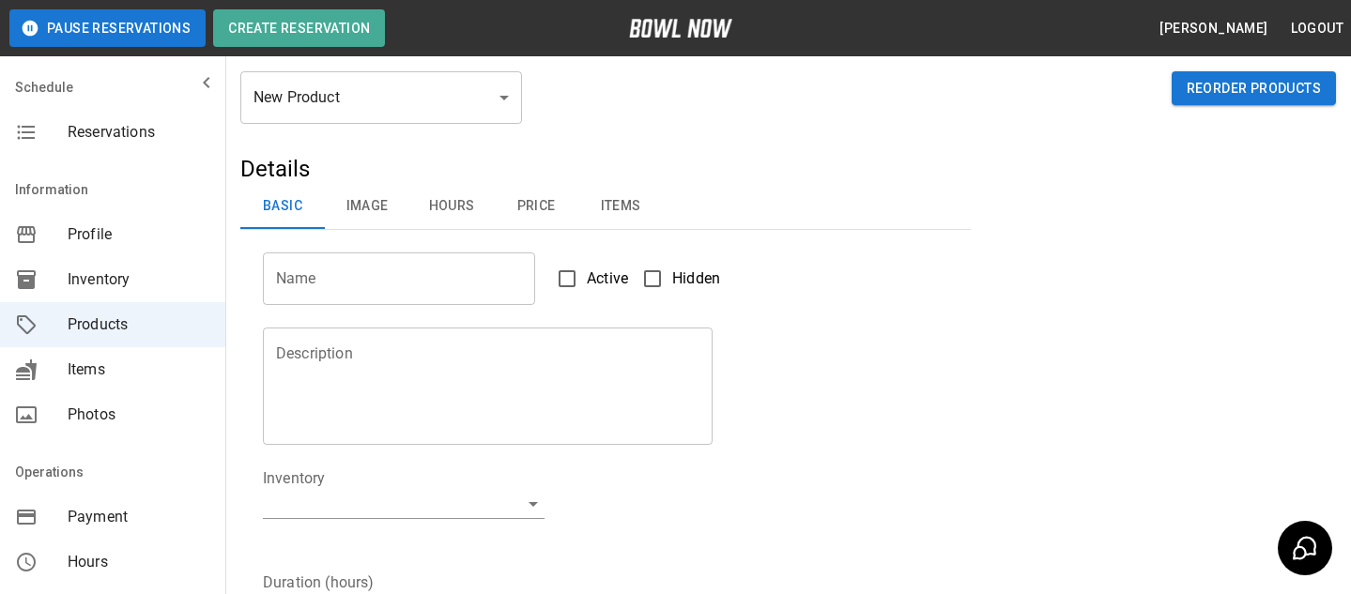
scroll to position [0, 0]
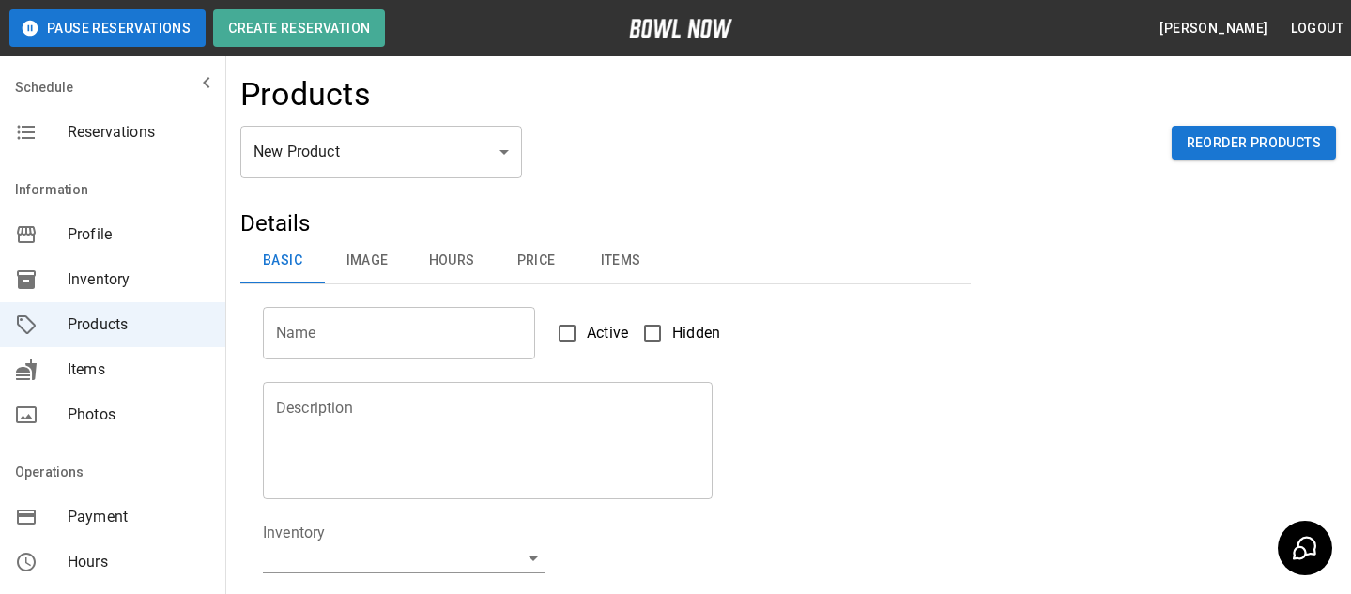
click at [547, 264] on button "Price" at bounding box center [536, 260] width 84 height 45
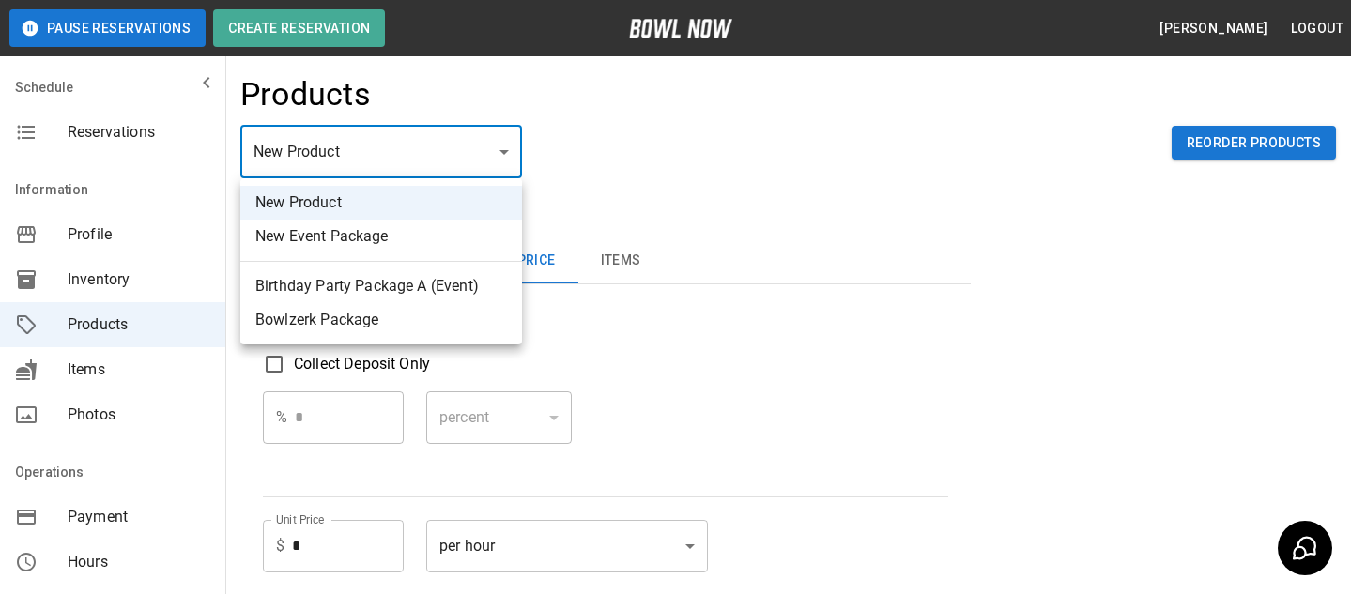
click at [310, 178] on body "Pause Reservations Create Reservation Bradey Powell Logout Schedule Reservation…" at bounding box center [675, 556] width 1351 height 1113
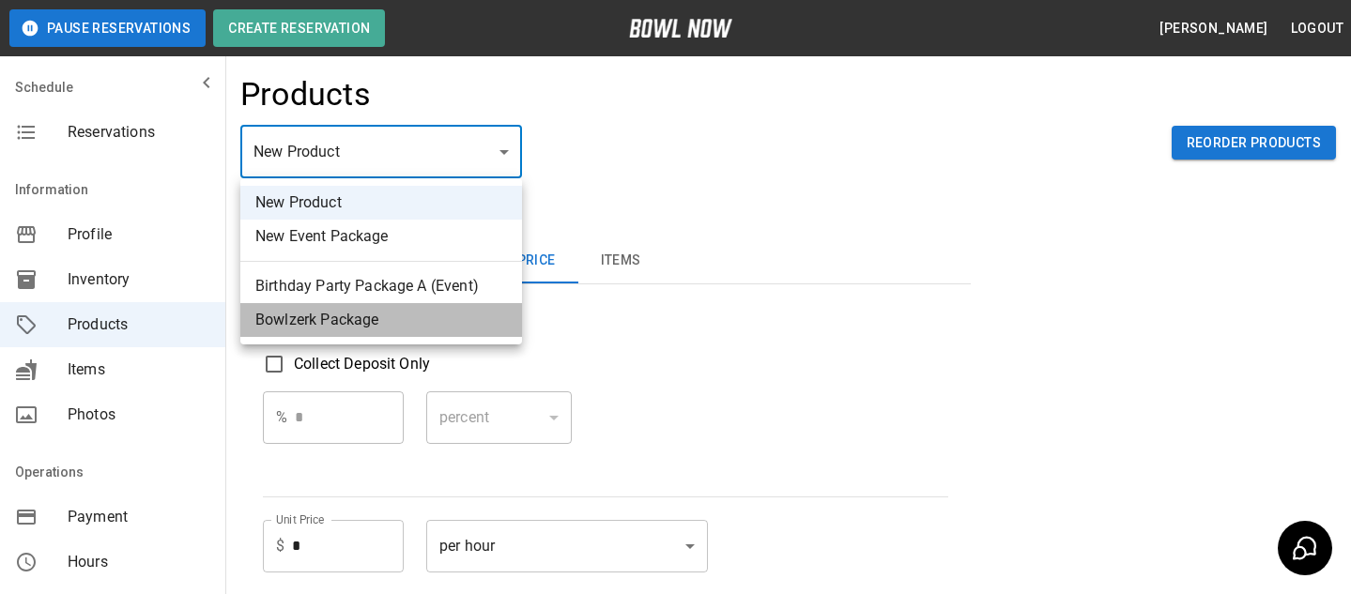
click at [318, 317] on li "Bowlzerk Package" at bounding box center [381, 320] width 282 height 34
type input "*"
type input "*****"
type input "*******"
type input "*"
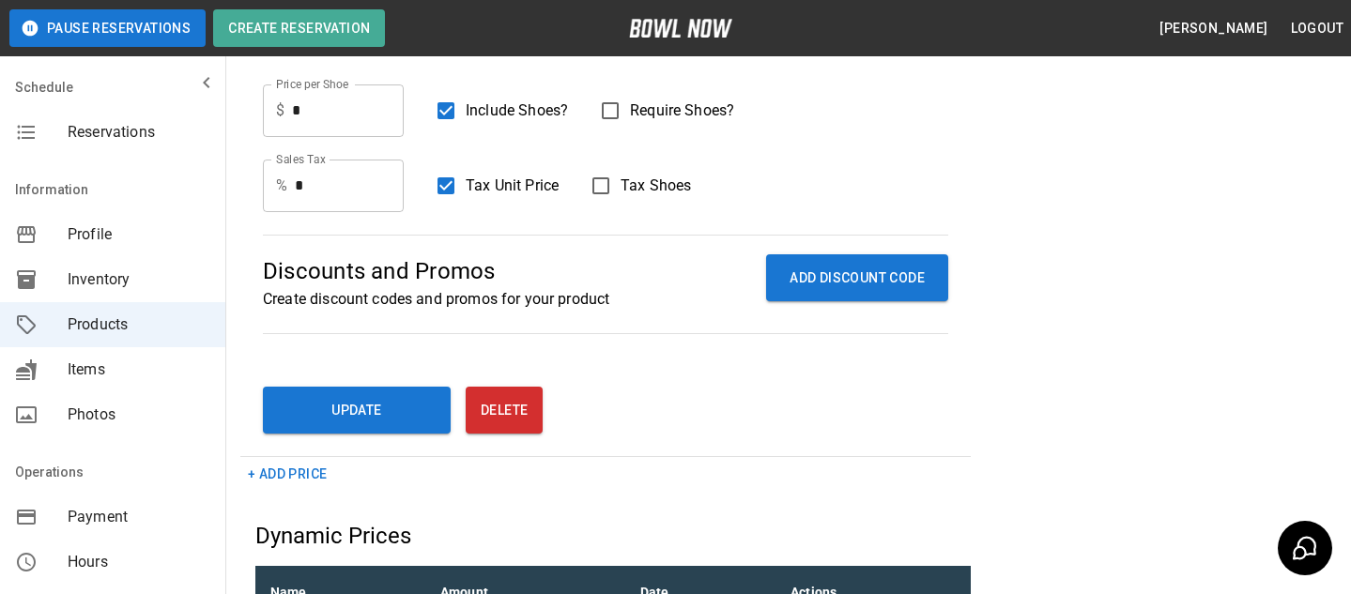
scroll to position [718, 0]
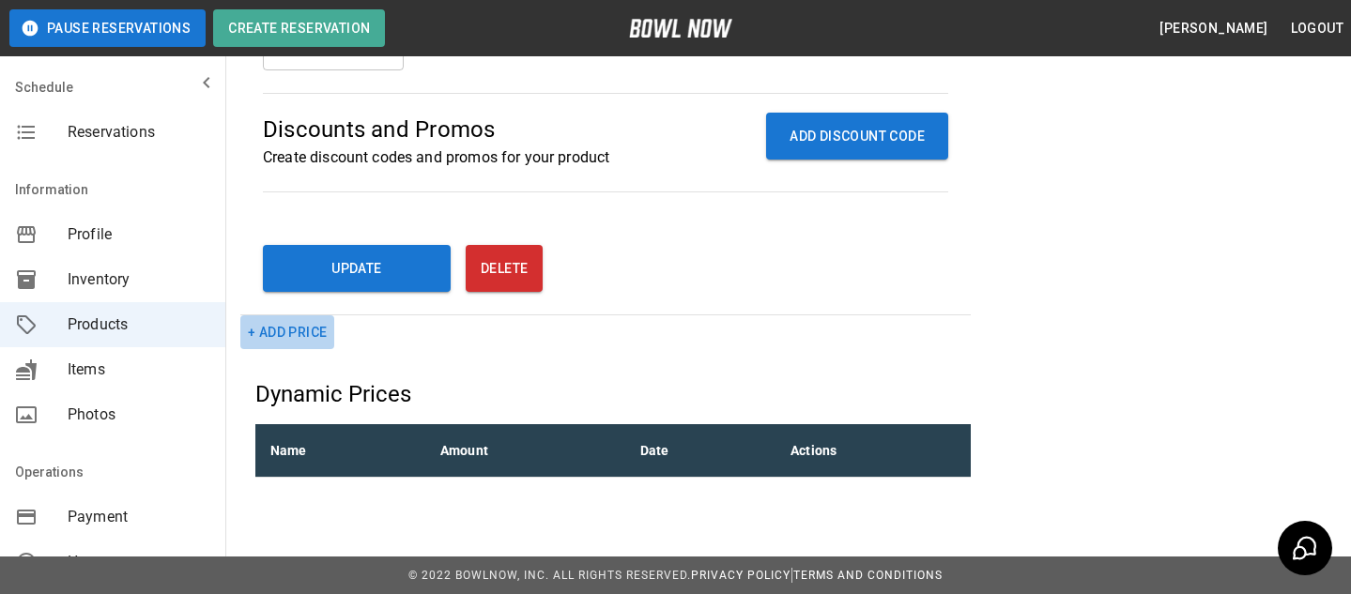
click at [325, 340] on button "+ Add Price" at bounding box center [287, 332] width 94 height 35
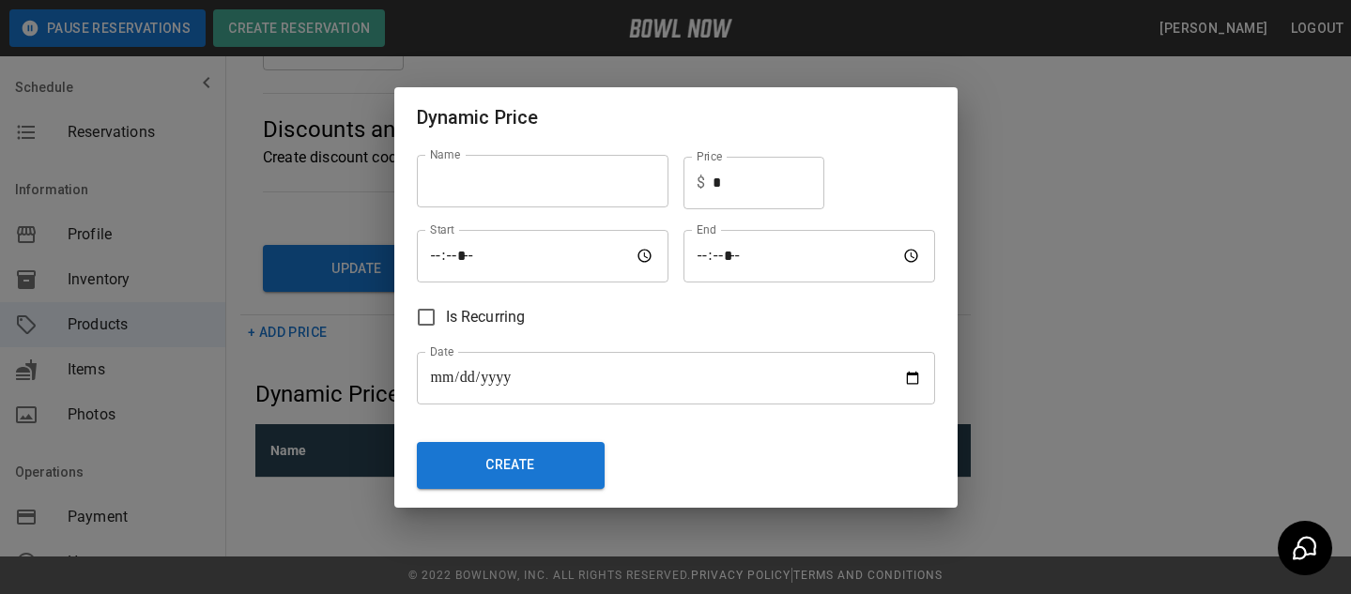
click at [551, 204] on input "text" at bounding box center [543, 181] width 252 height 53
click at [451, 320] on span "Is Recurring" at bounding box center [486, 317] width 80 height 23
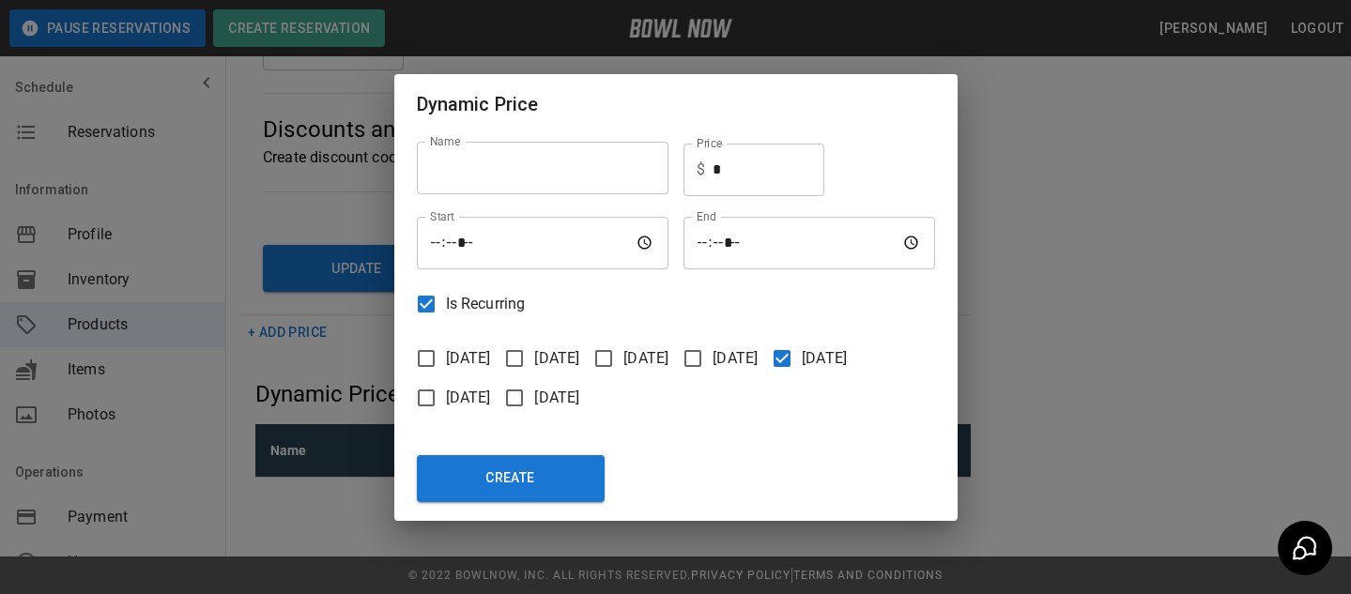
click at [466, 405] on span "Saturday" at bounding box center [468, 398] width 45 height 23
click at [568, 396] on span "Sunday" at bounding box center [556, 398] width 45 height 23
click at [1033, 198] on div "Dynamic Price Name Name Price $ * Price Start Start End End Is Recurring Monday…" at bounding box center [675, 297] width 1351 height 594
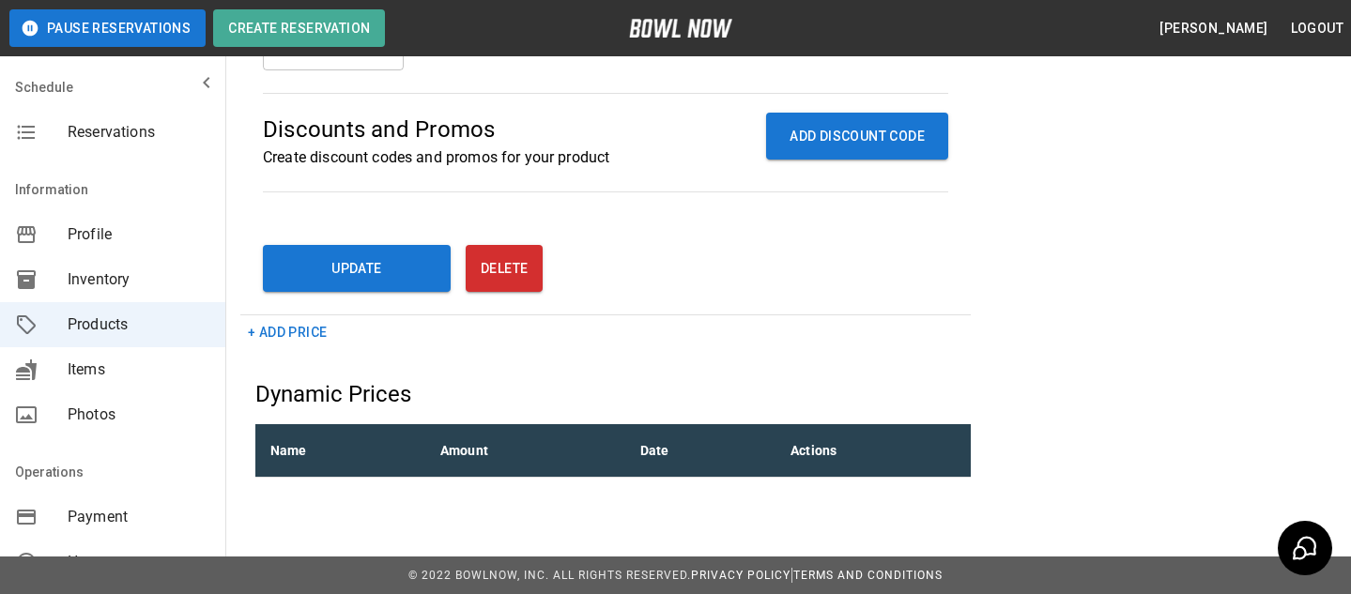
click at [327, 345] on button "+ Add Price" at bounding box center [287, 332] width 94 height 35
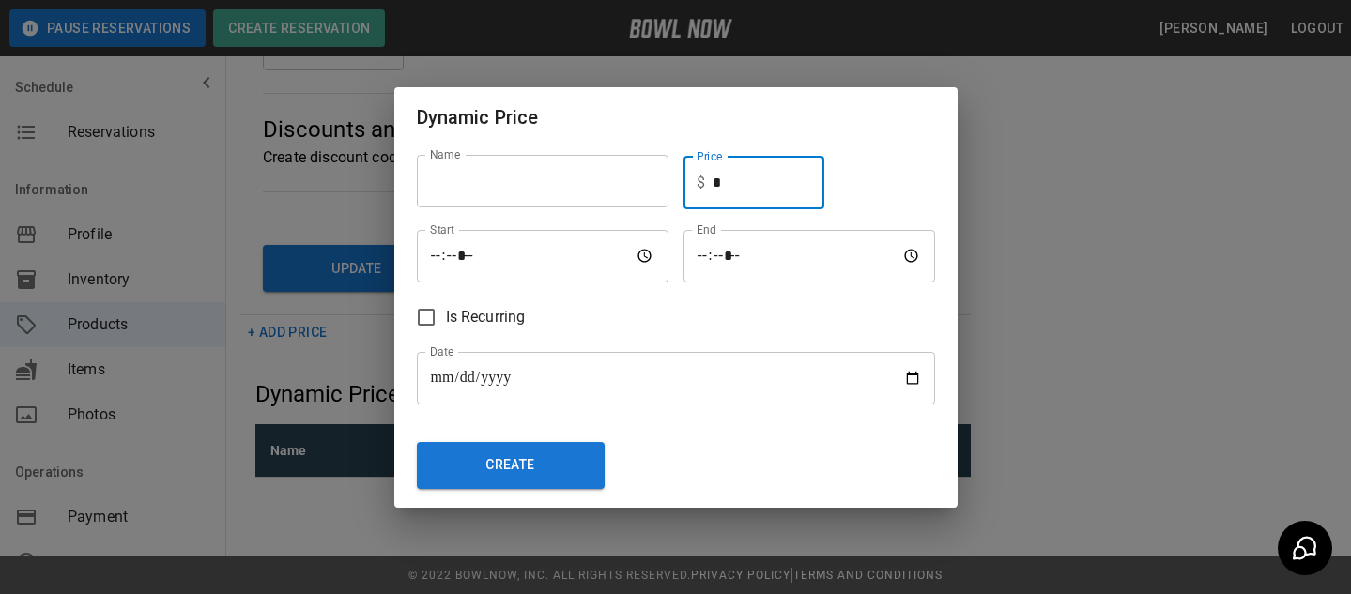
click at [741, 193] on input "*" at bounding box center [768, 183] width 112 height 53
type input "**"
click at [1052, 241] on div "**********" at bounding box center [675, 297] width 1351 height 594
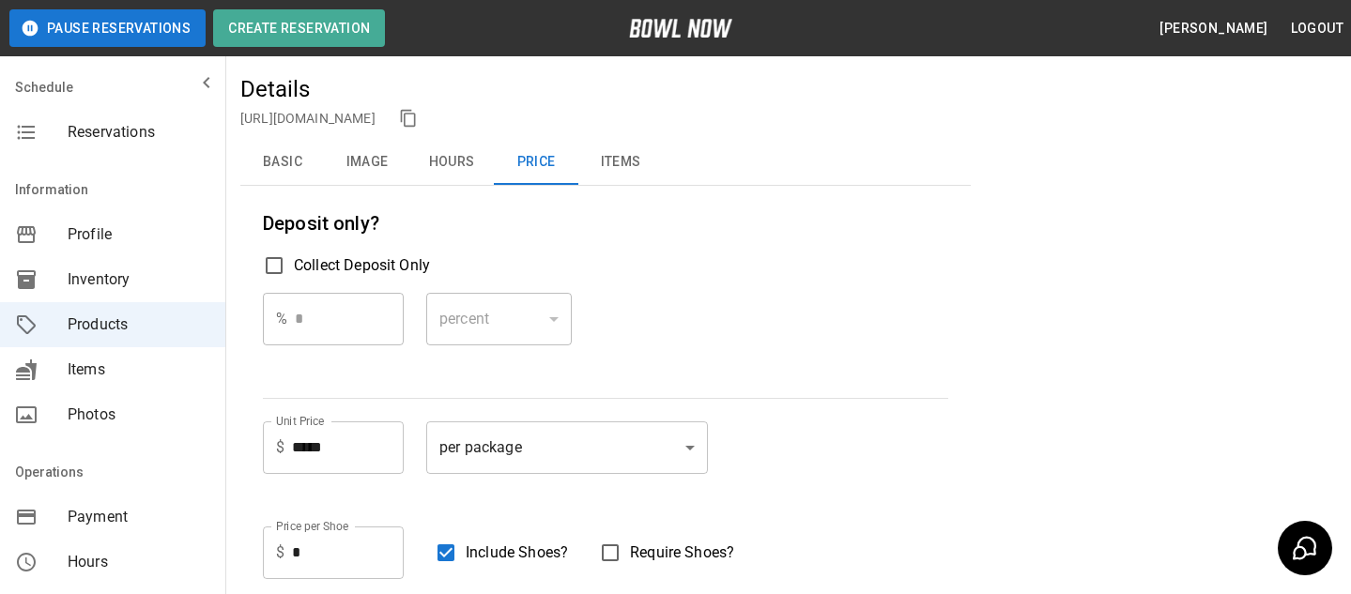
scroll to position [0, 0]
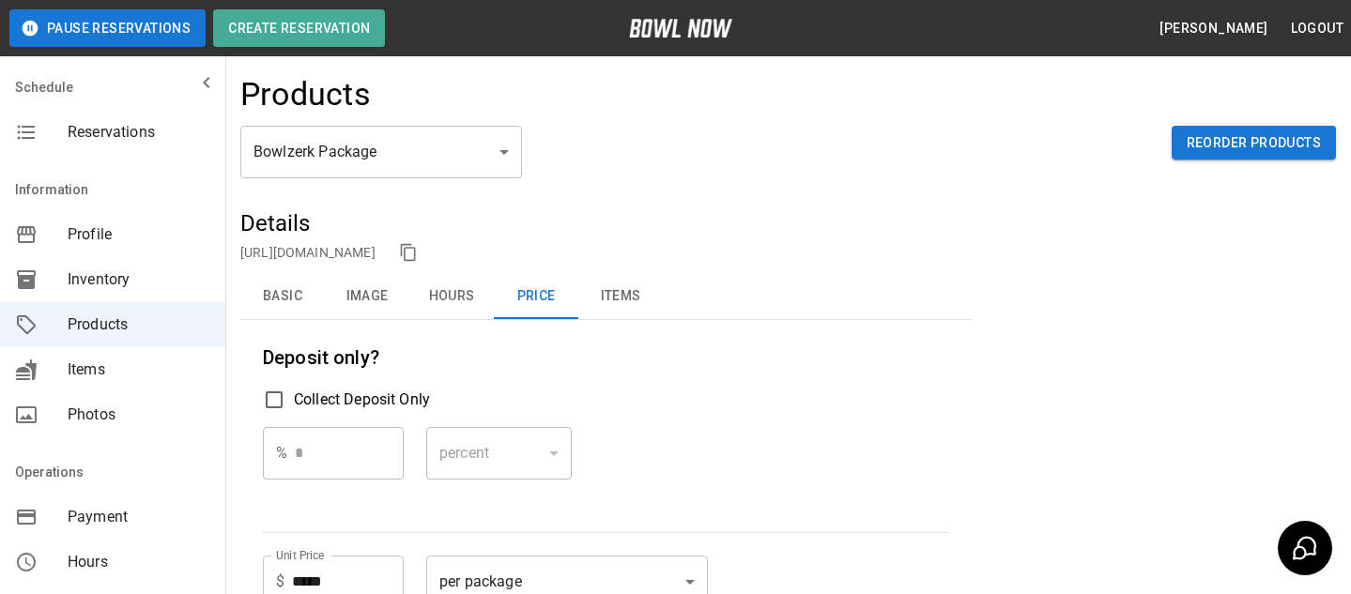
click at [717, 163] on div "Bowlzerk Package * ​ Reorder Products" at bounding box center [787, 167] width 1095 height 83
click at [285, 296] on button "Basic" at bounding box center [282, 296] width 84 height 45
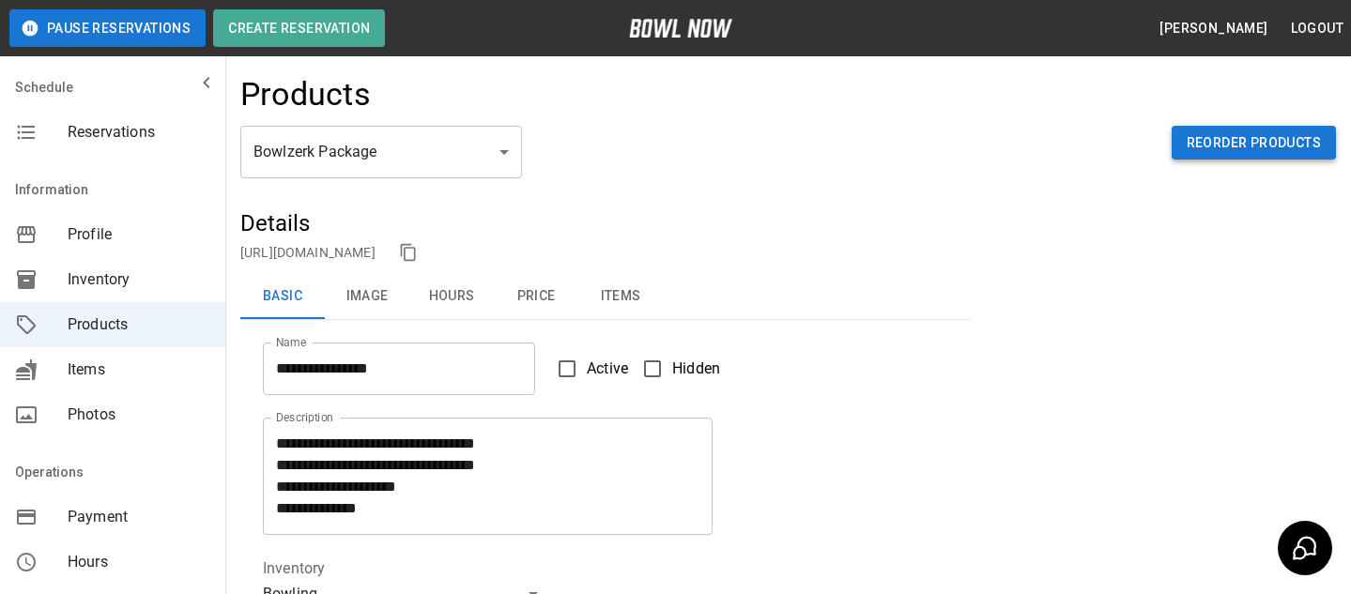
click at [1224, 138] on button "Reorder Products" at bounding box center [1253, 143] width 164 height 35
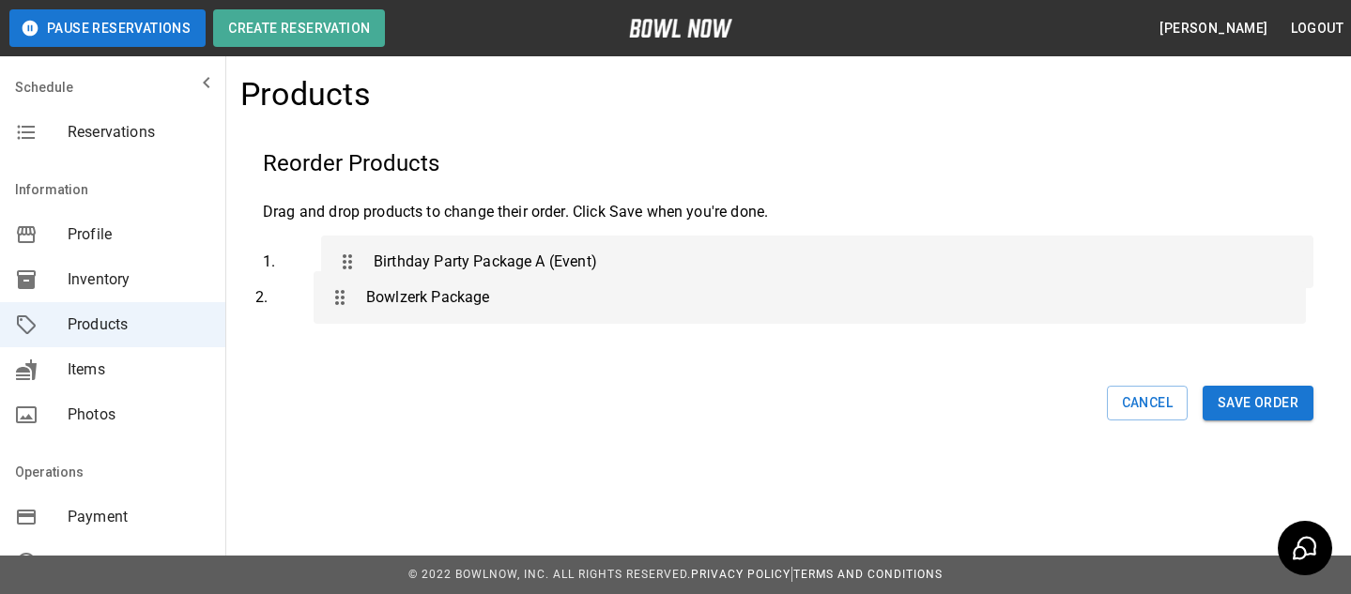
drag, startPoint x: 412, startPoint y: 306, endPoint x: 405, endPoint y: 269, distance: 37.4
click at [405, 269] on div "1 . Birthday Party Package A (Event) 2 . Bowlzerk Package" at bounding box center [788, 295] width 1050 height 135
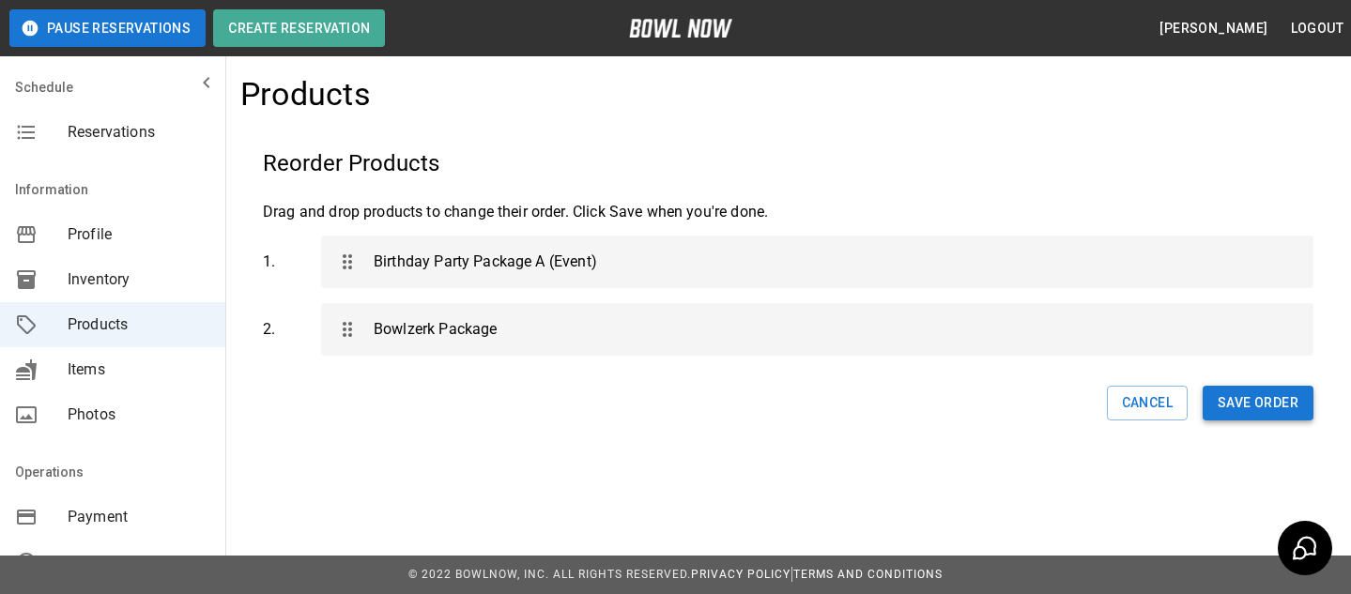
click at [1257, 405] on button "Save Order" at bounding box center [1257, 403] width 111 height 35
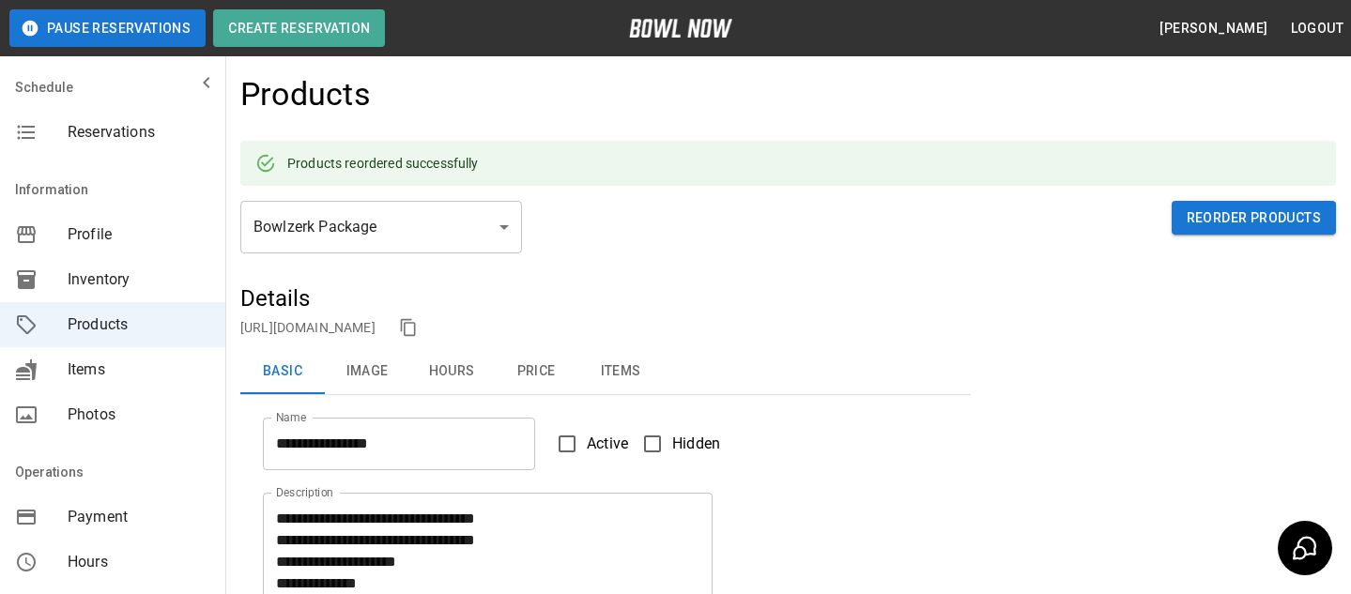
type input "**********"
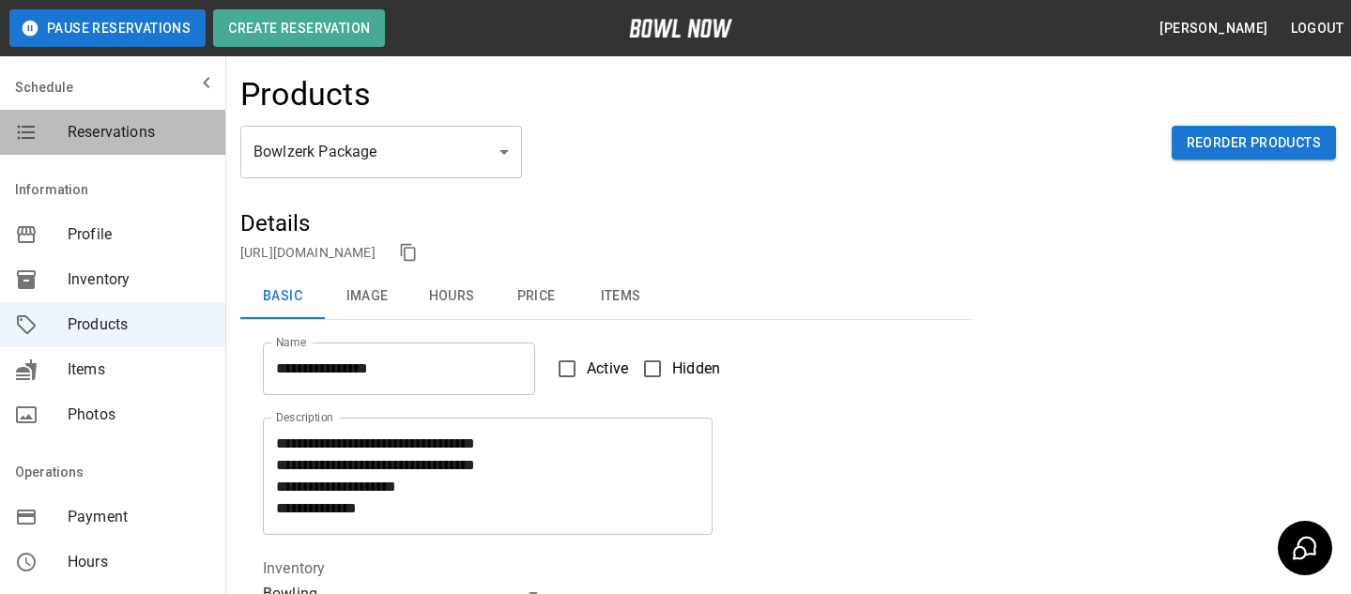
click at [124, 130] on span "Reservations" at bounding box center [139, 132] width 143 height 23
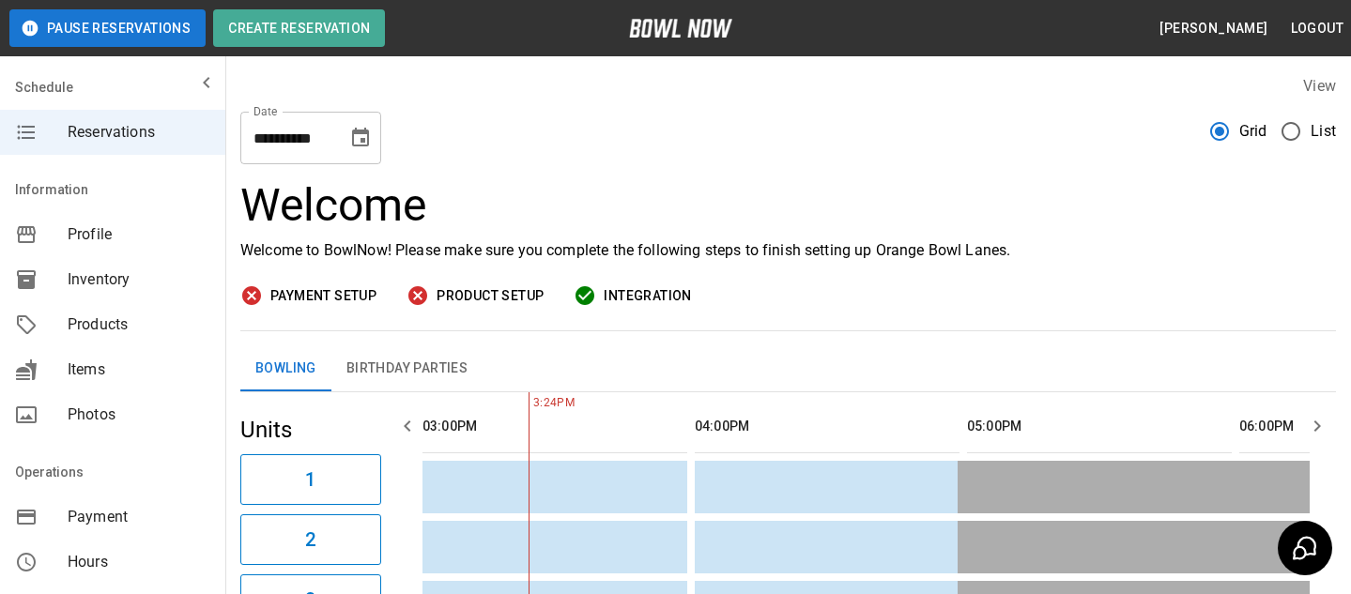
scroll to position [211, 0]
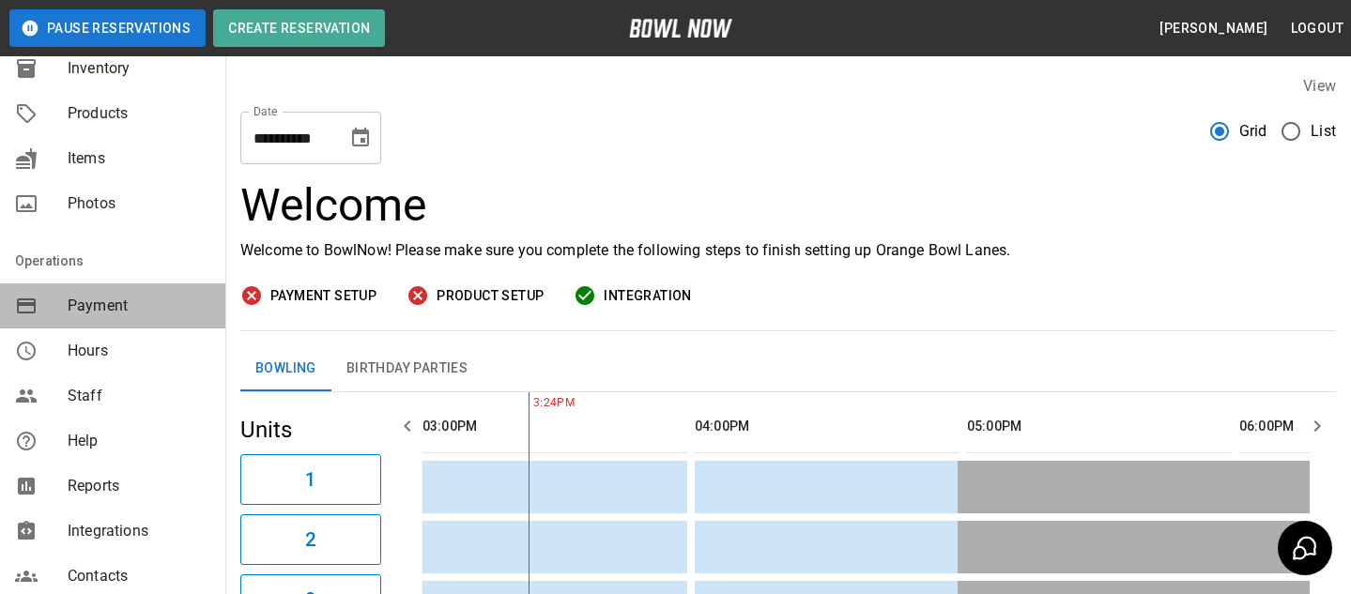
click at [152, 313] on span "Payment" at bounding box center [139, 306] width 143 height 23
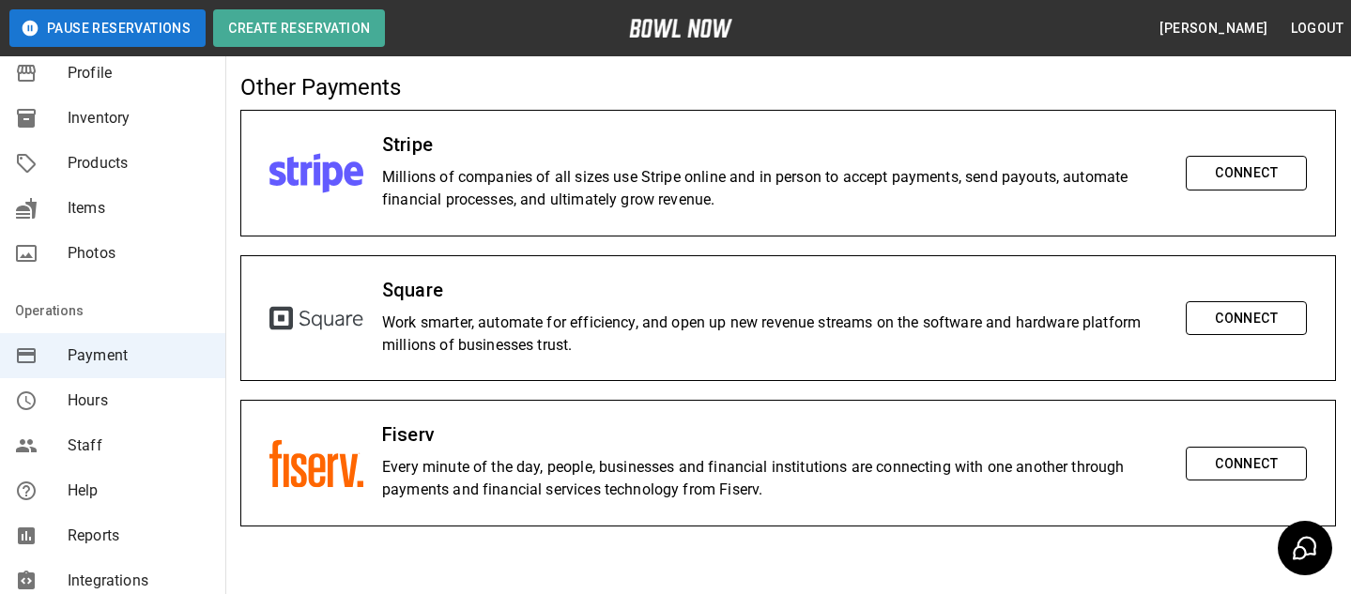
scroll to position [64, 0]
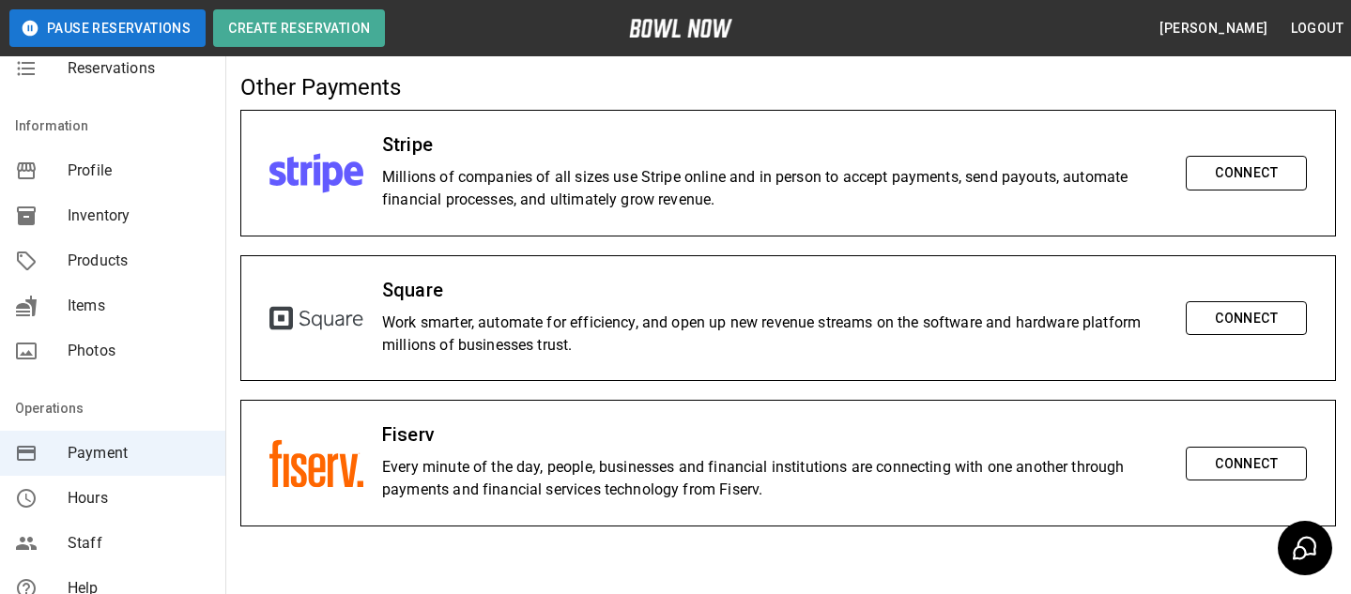
click at [185, 189] on div "Profile" at bounding box center [112, 170] width 225 height 45
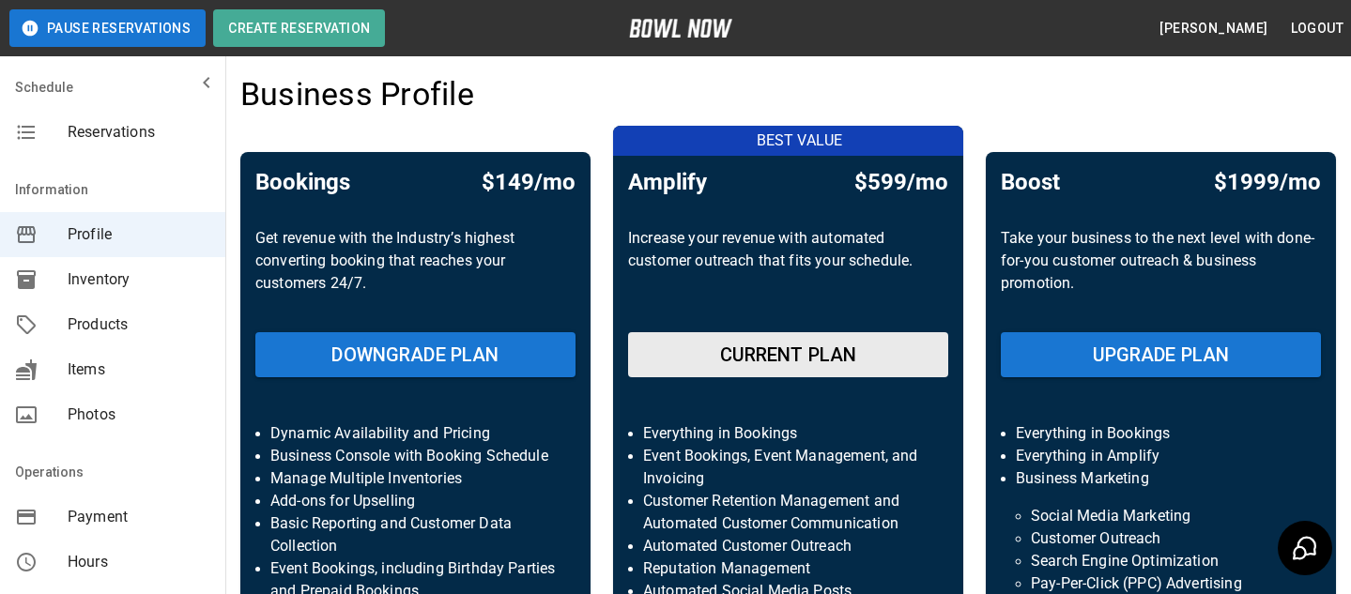
click at [188, 124] on span "Reservations" at bounding box center [139, 132] width 143 height 23
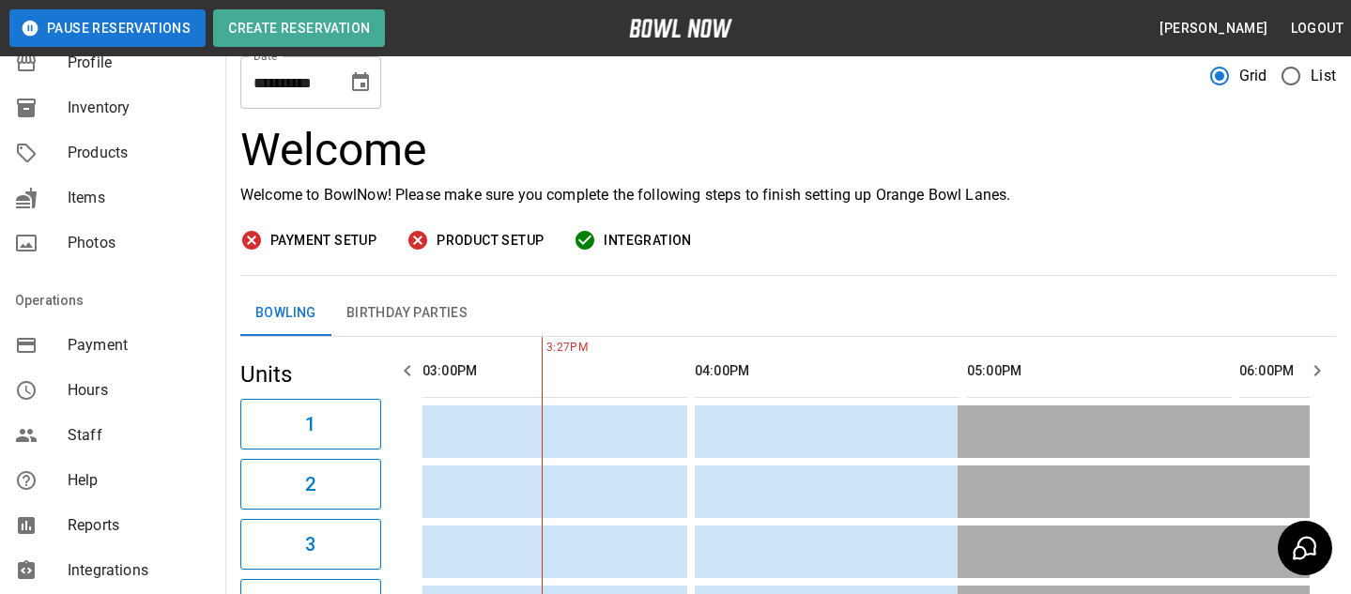
scroll to position [192, 0]
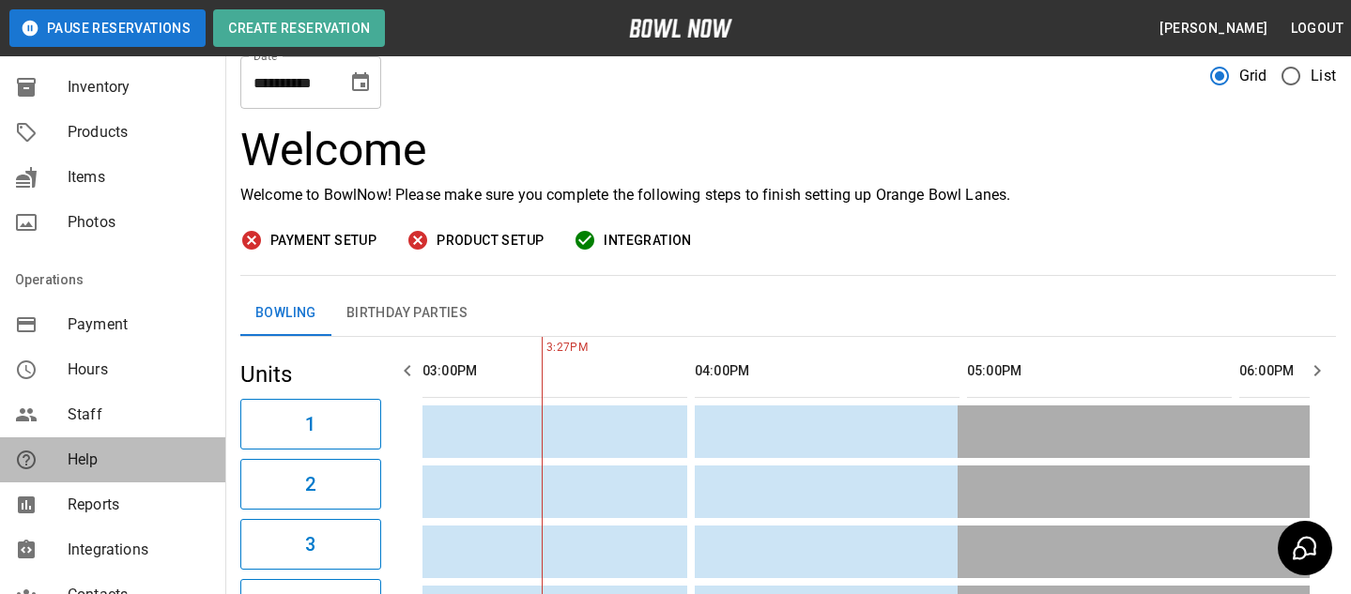
click at [62, 456] on div "mailbox folders" at bounding box center [41, 460] width 53 height 23
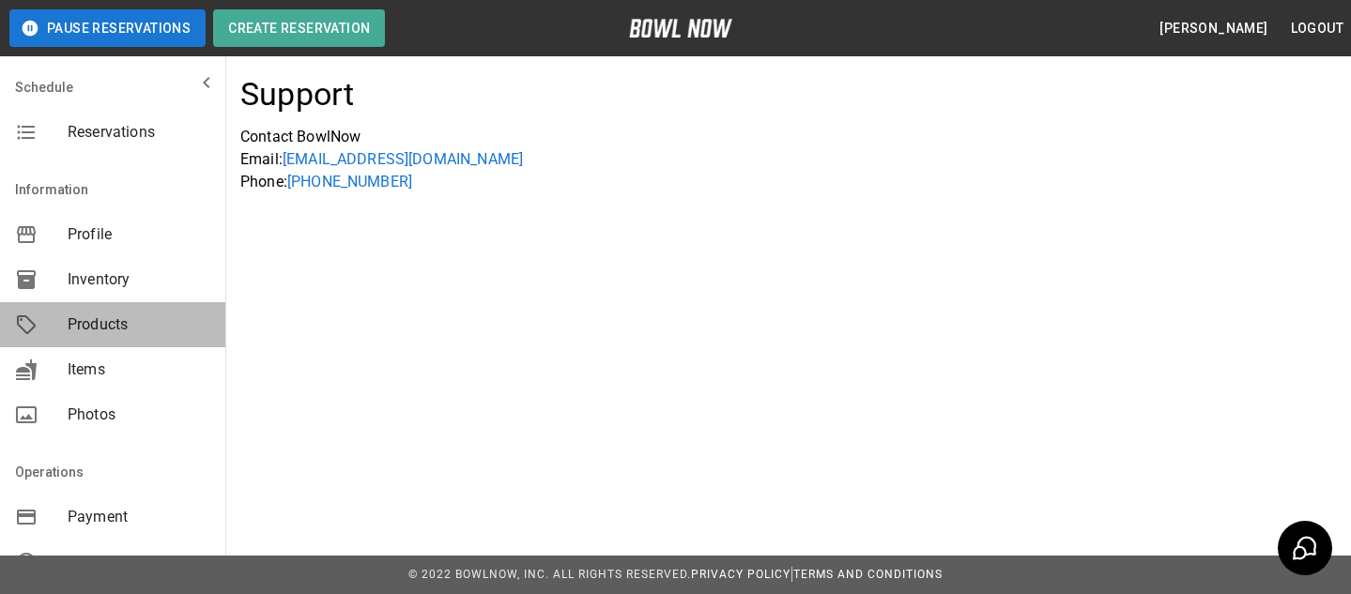
click at [179, 313] on div "Products" at bounding box center [112, 324] width 225 height 45
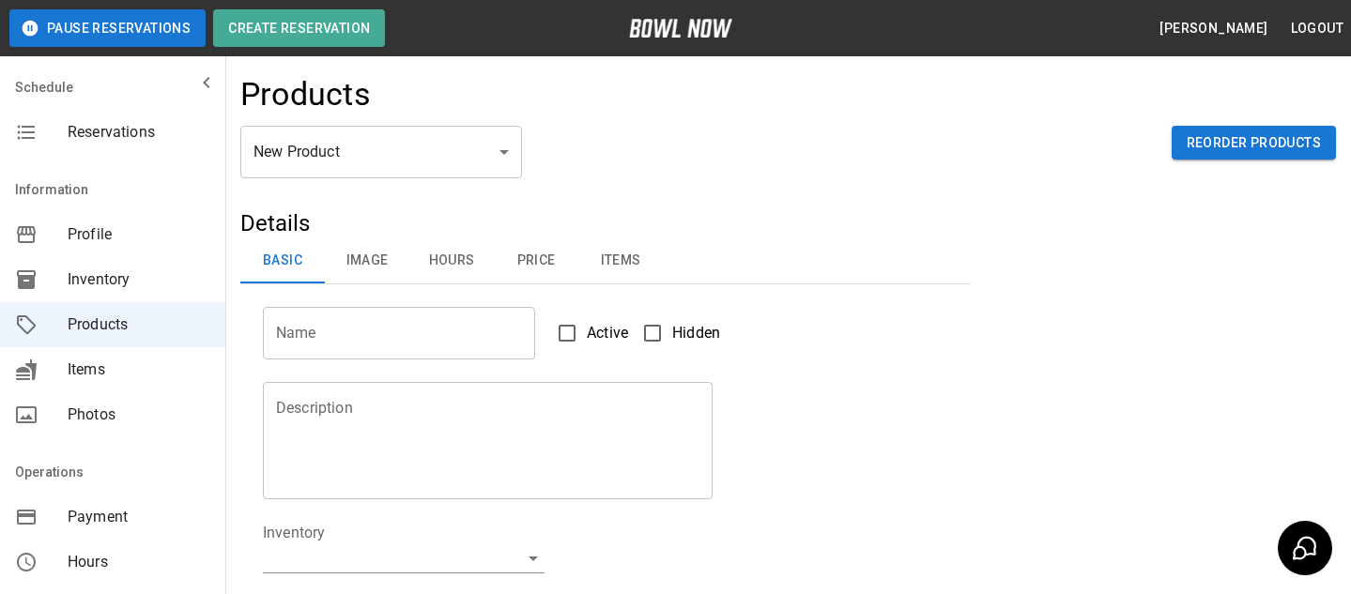
scroll to position [43, 0]
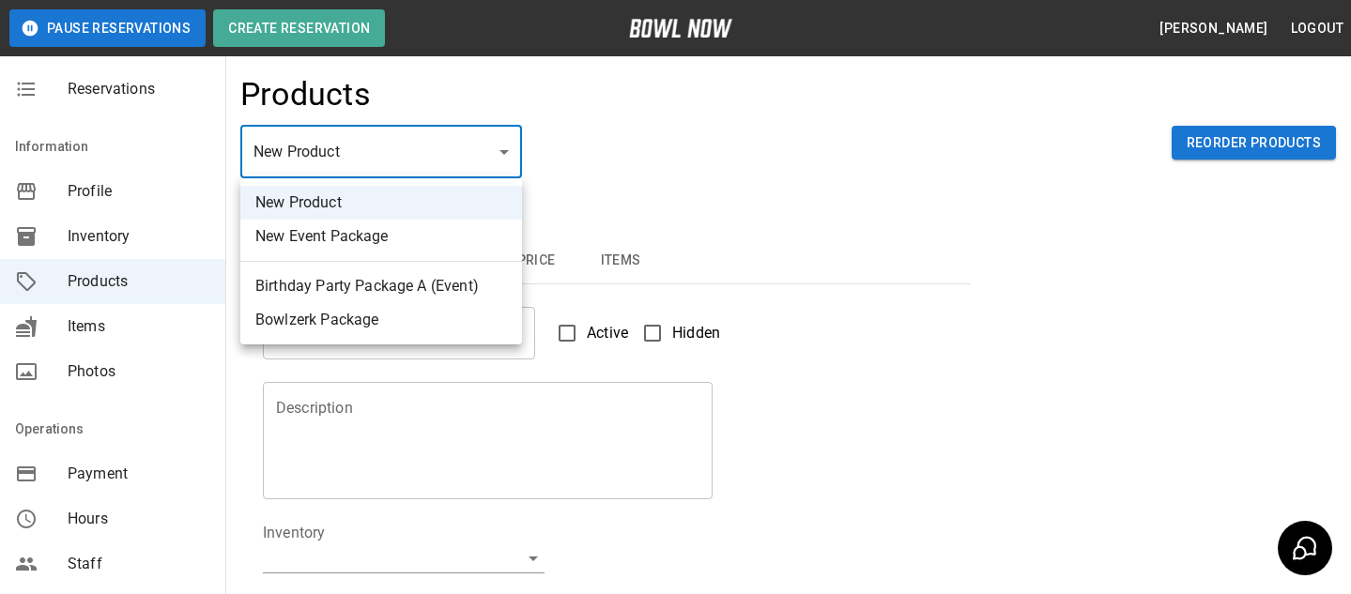
click at [373, 166] on body "Pause Reservations Create Reservation Bradey Powell Logout Schedule Reservation…" at bounding box center [675, 605] width 1351 height 1210
click at [564, 130] on div at bounding box center [675, 297] width 1351 height 594
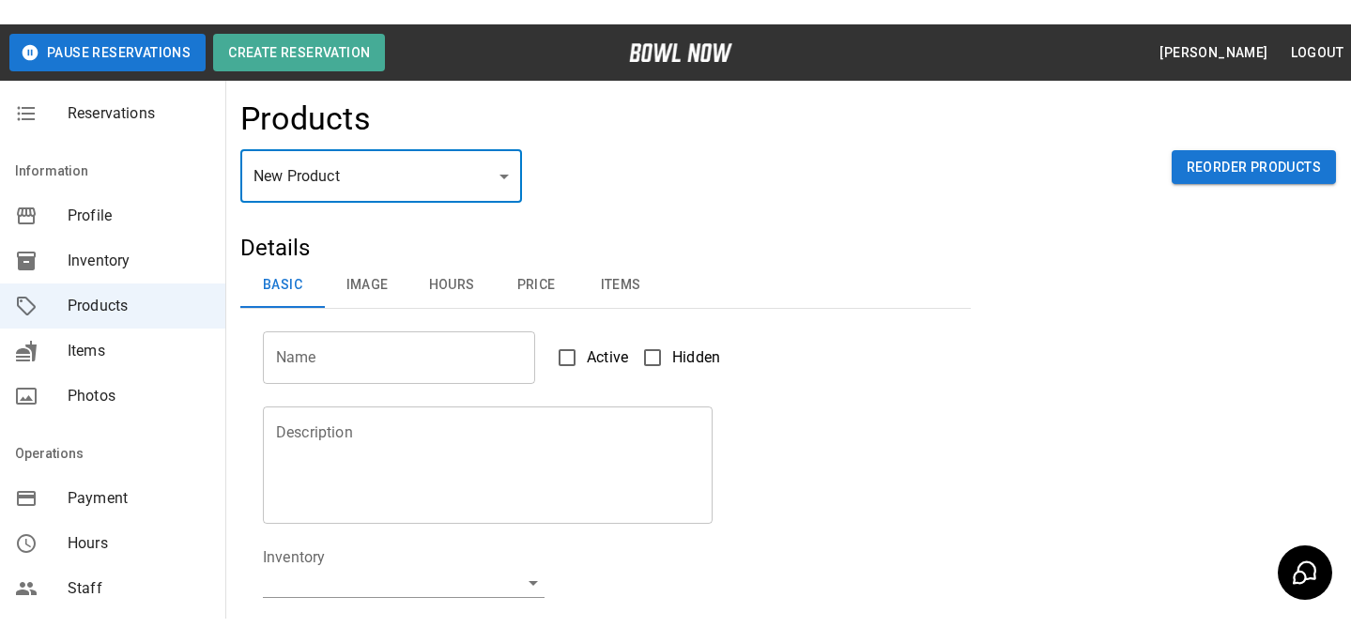
scroll to position [0, 0]
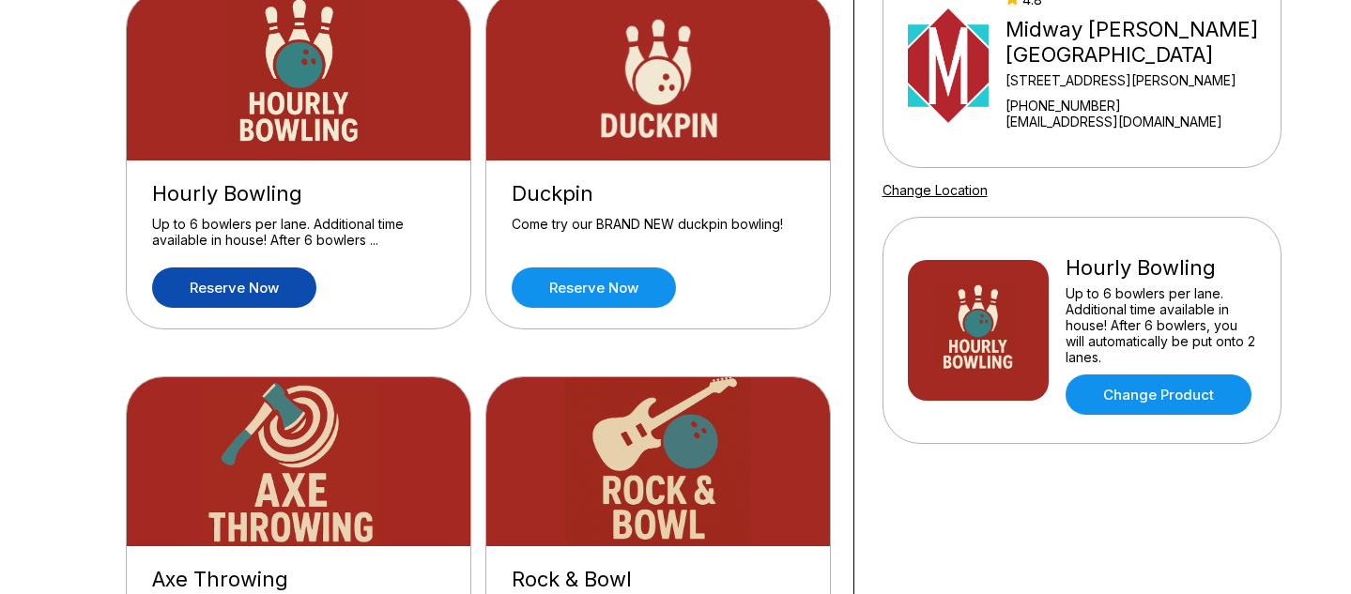
click at [239, 281] on link "Reserve now" at bounding box center [234, 288] width 164 height 40
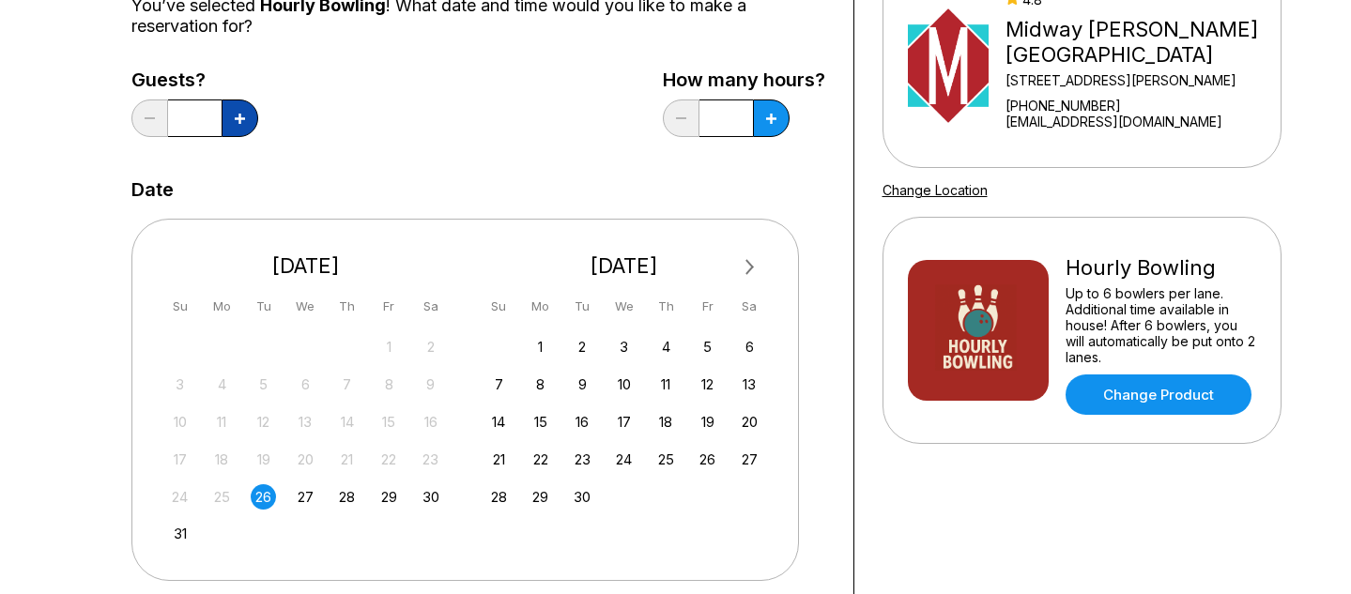
scroll to position [239, 0]
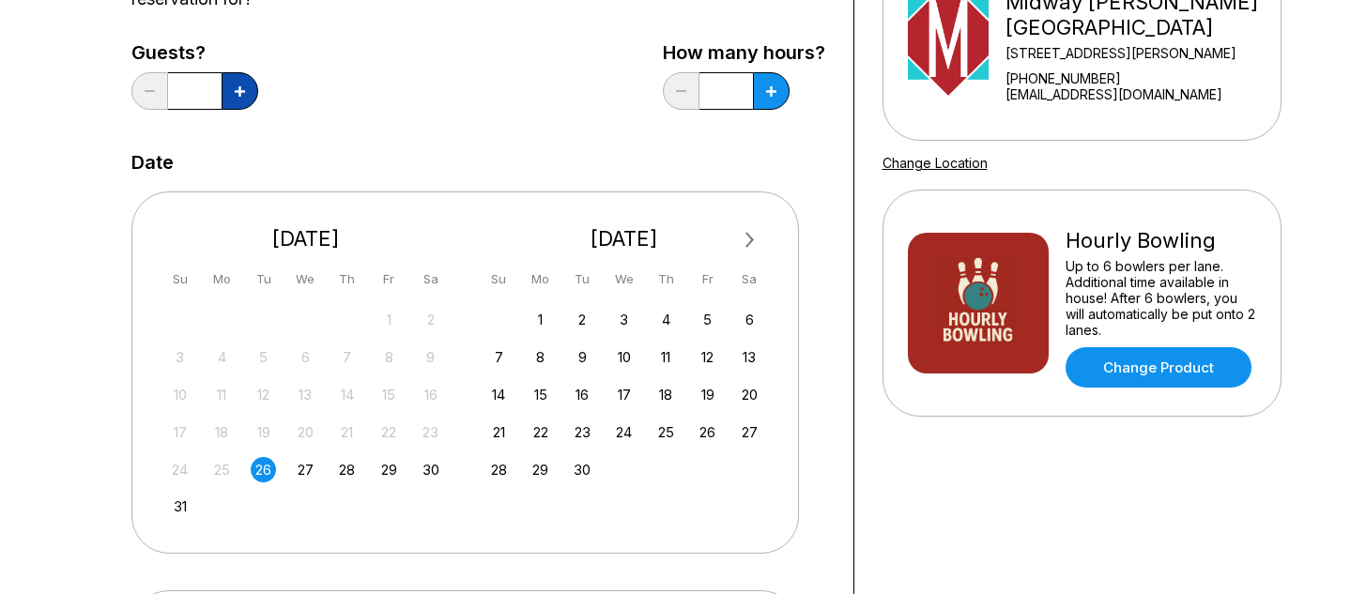
click at [239, 94] on icon at bounding box center [240, 91] width 10 height 10
click at [144, 97] on button at bounding box center [149, 91] width 37 height 38
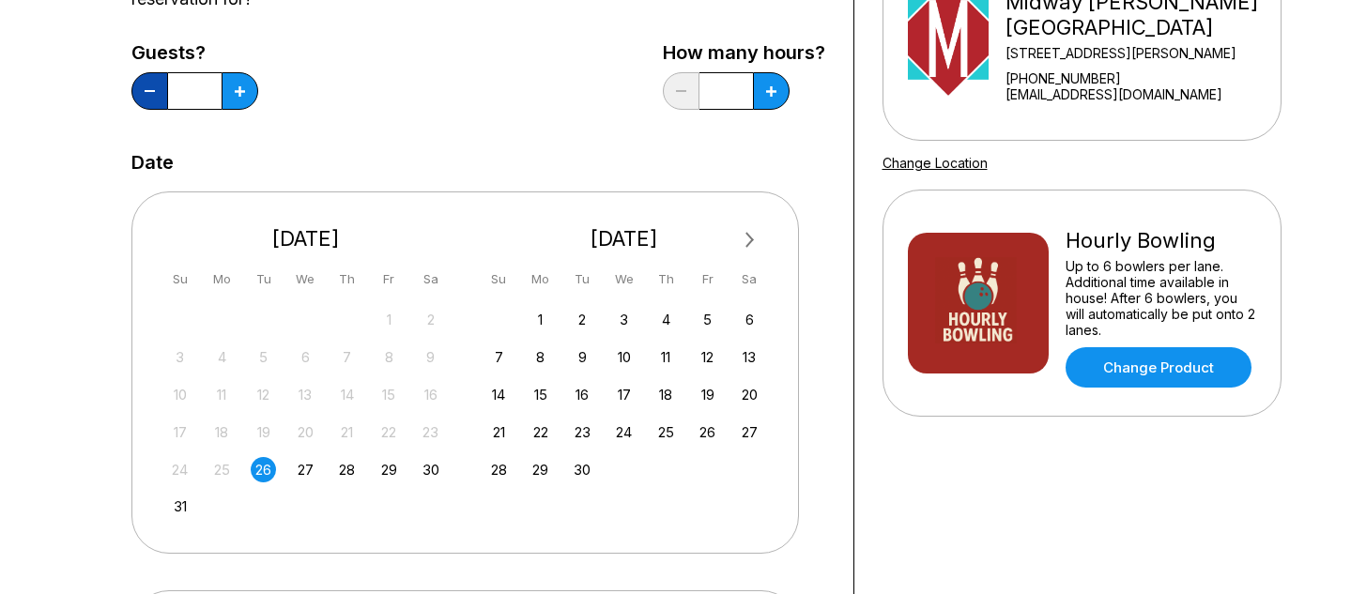
click at [144, 97] on button at bounding box center [149, 91] width 37 height 38
type input "*"
